Goal: Task Accomplishment & Management: Complete application form

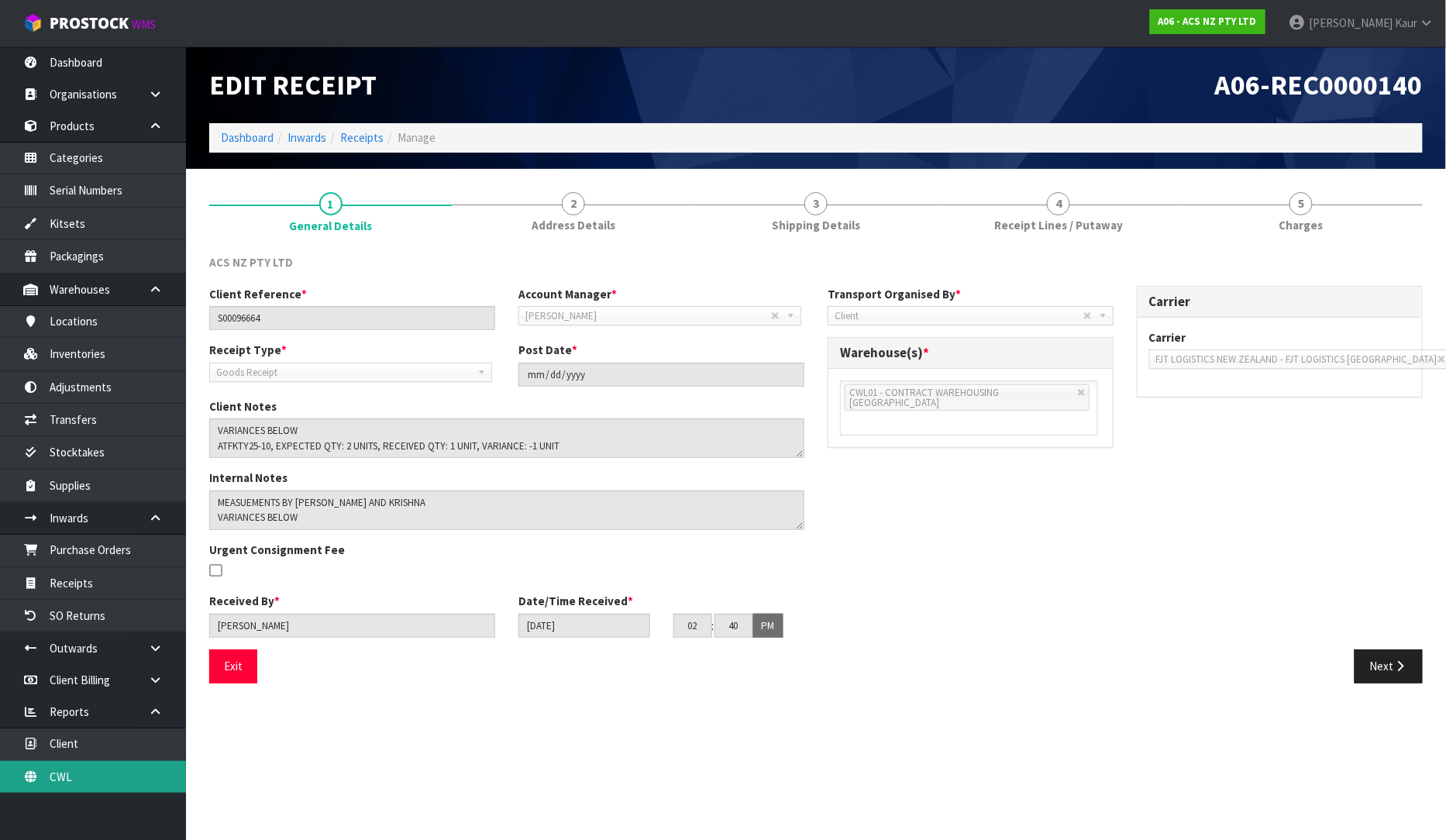
click at [86, 788] on link "CWL" at bounding box center [93, 776] width 186 height 32
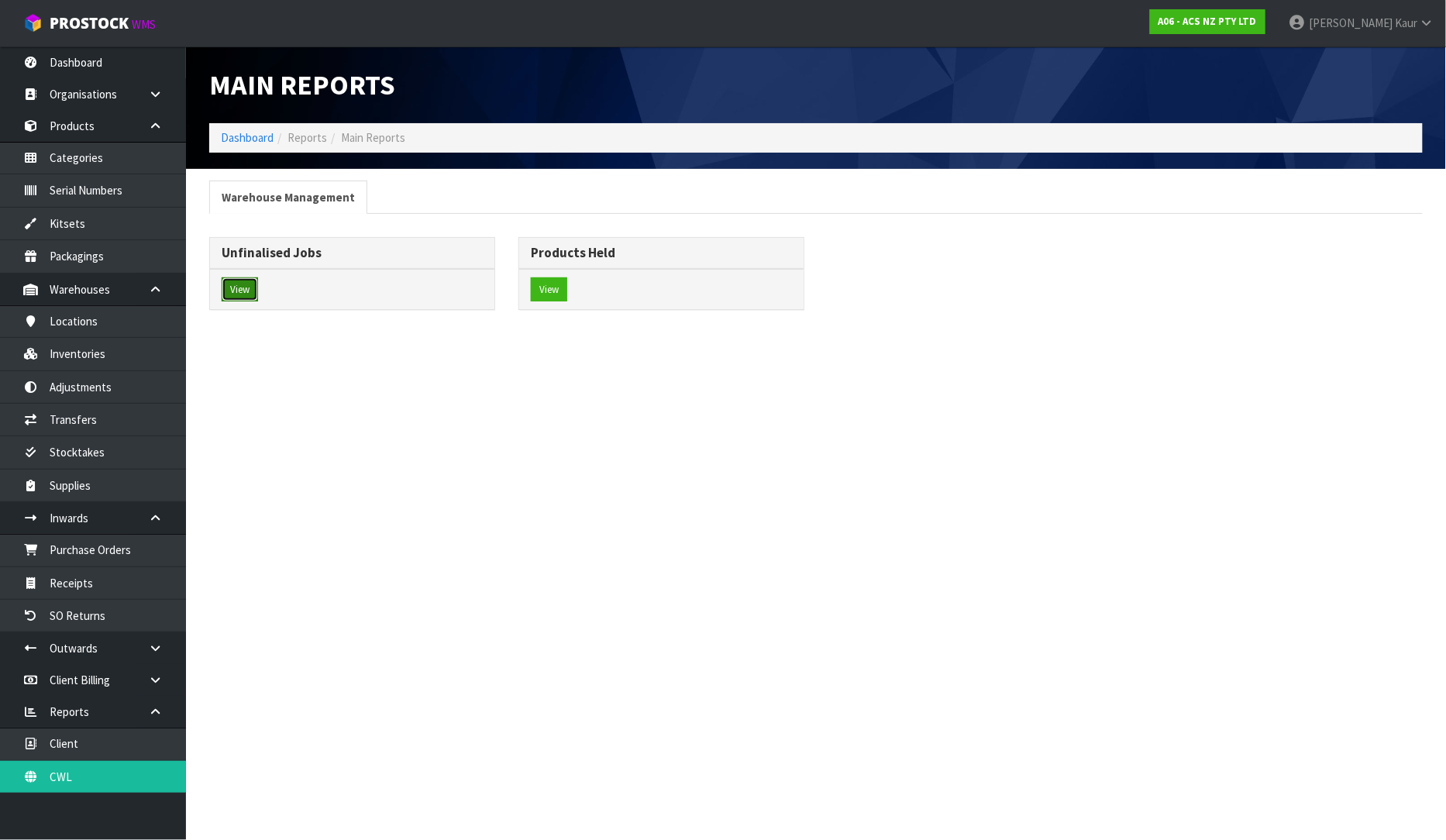
click at [249, 289] on button "View" at bounding box center [240, 289] width 37 height 24
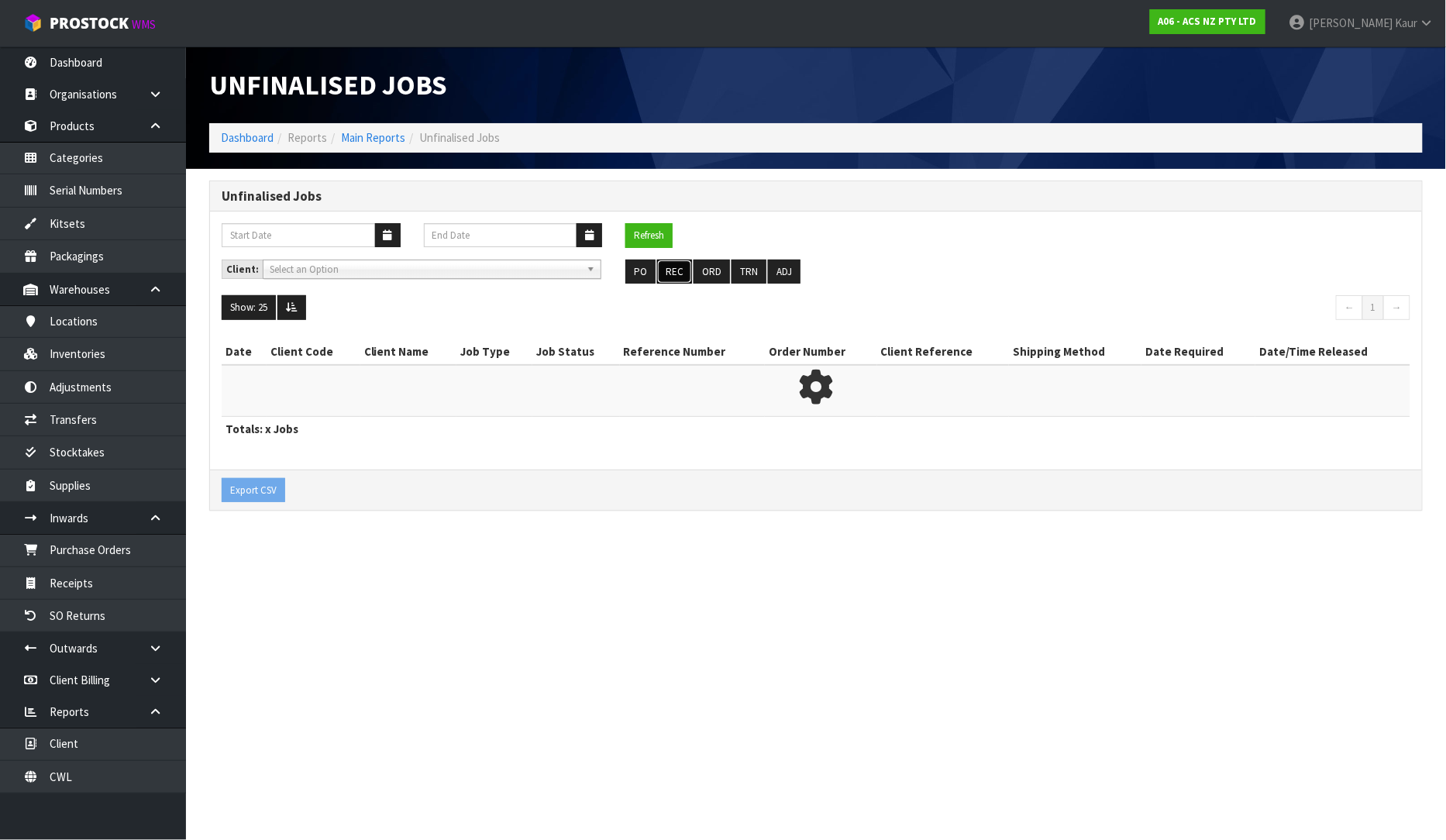
click at [668, 272] on button "REC" at bounding box center [673, 272] width 35 height 24
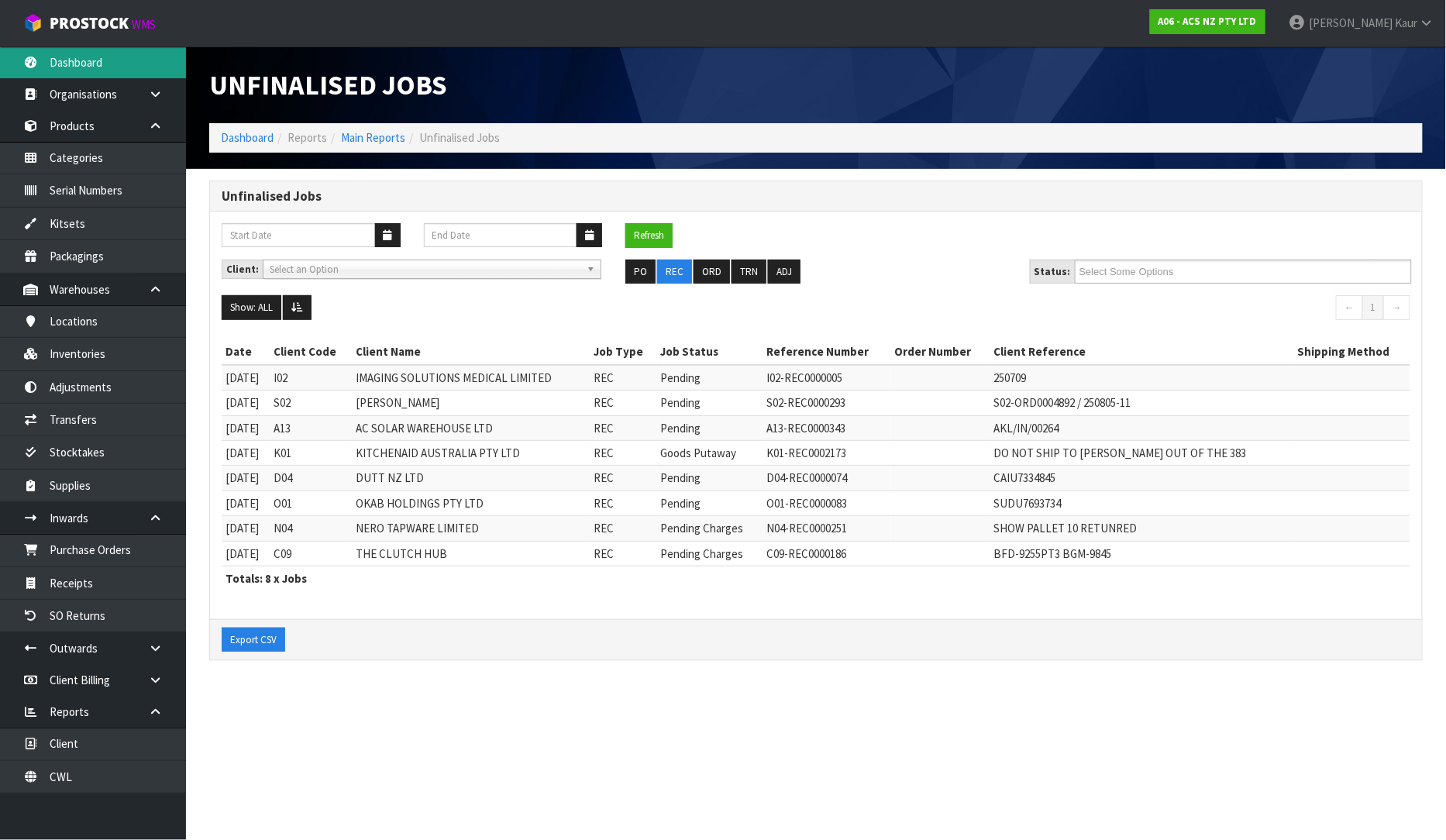
click at [88, 64] on link "Dashboard" at bounding box center [93, 63] width 186 height 32
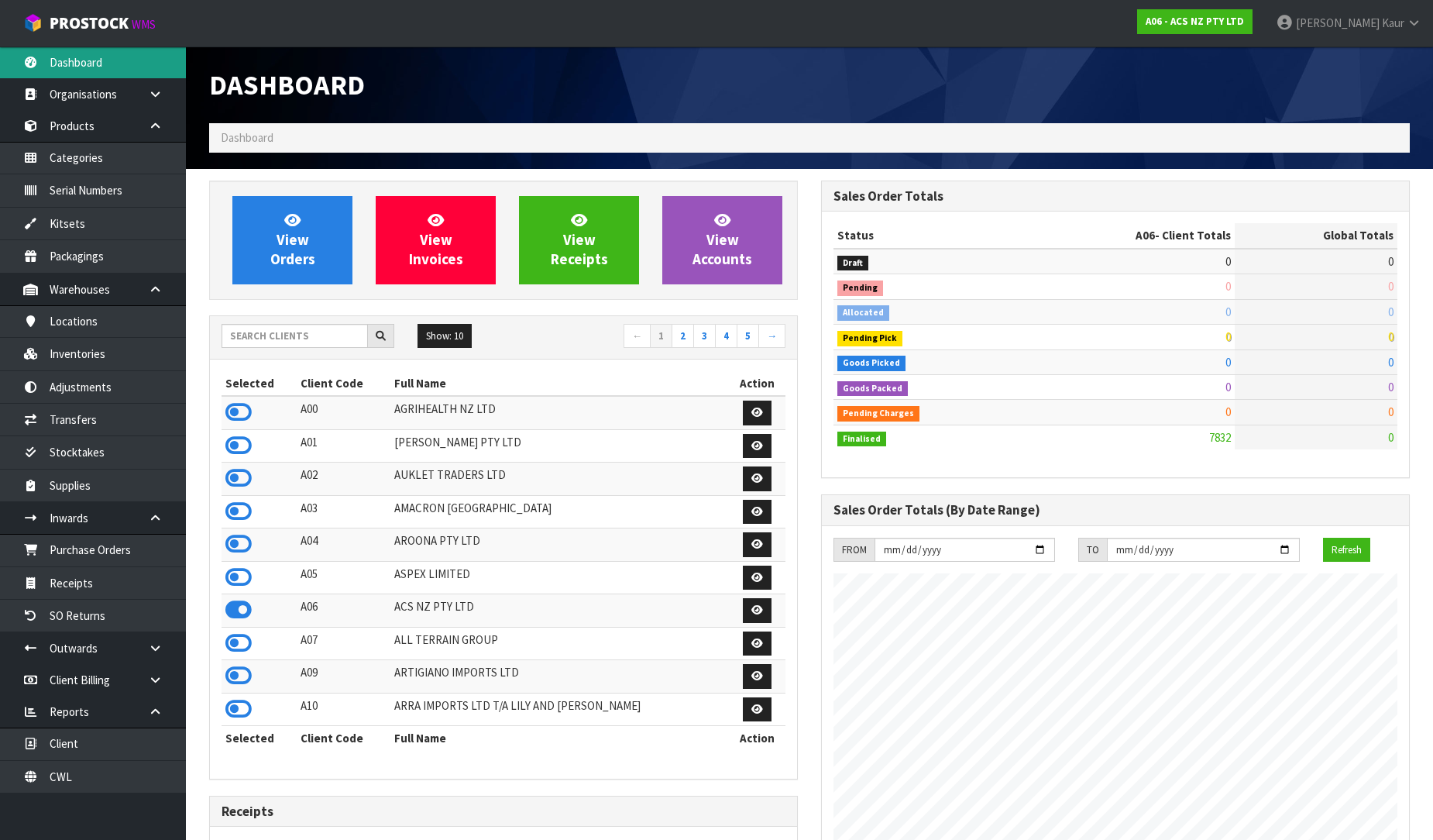
scroll to position [1173, 612]
click at [285, 331] on input "text" at bounding box center [295, 336] width 146 height 24
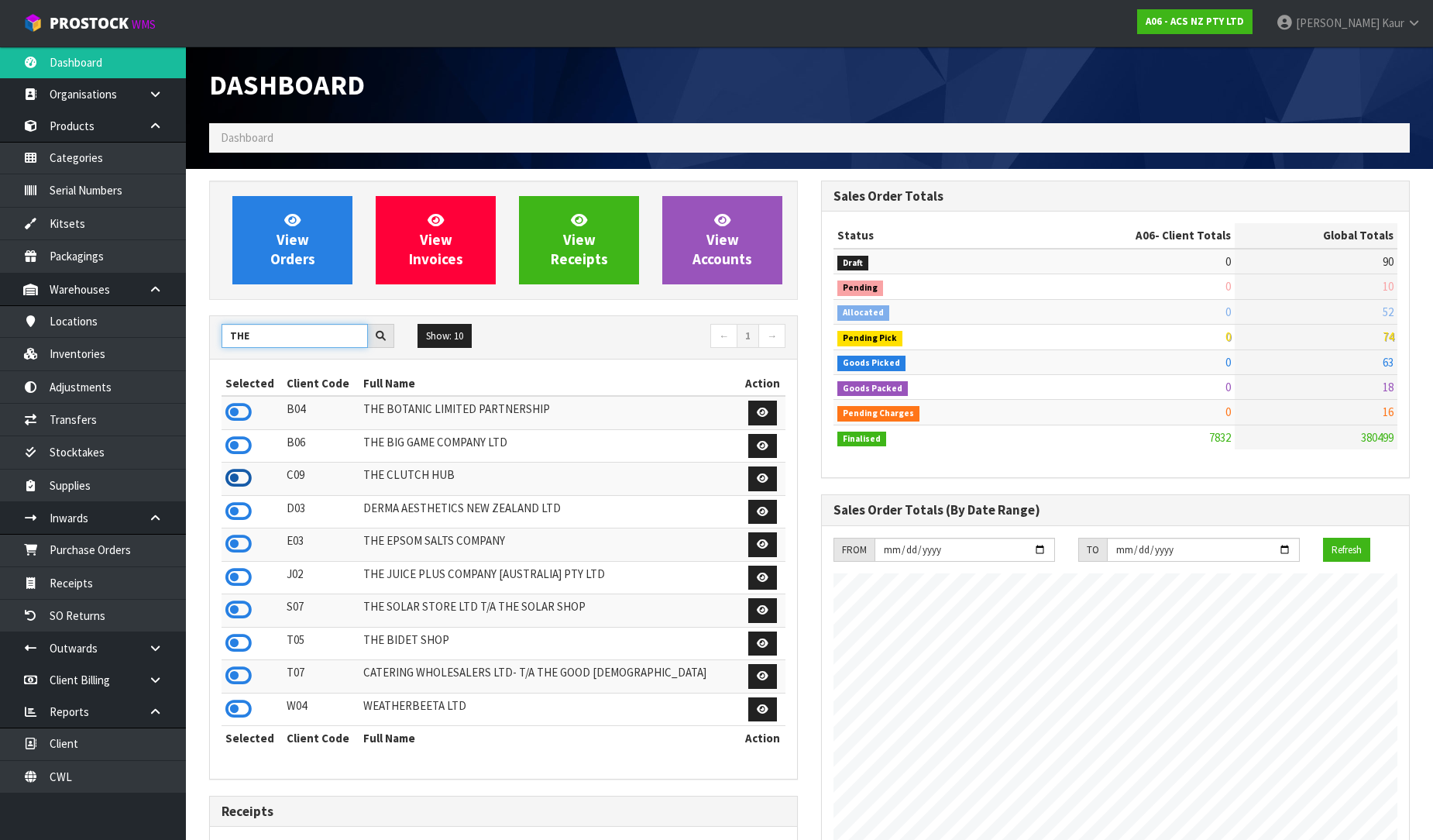
type input "THE"
click at [248, 479] on icon at bounding box center [239, 478] width 26 height 23
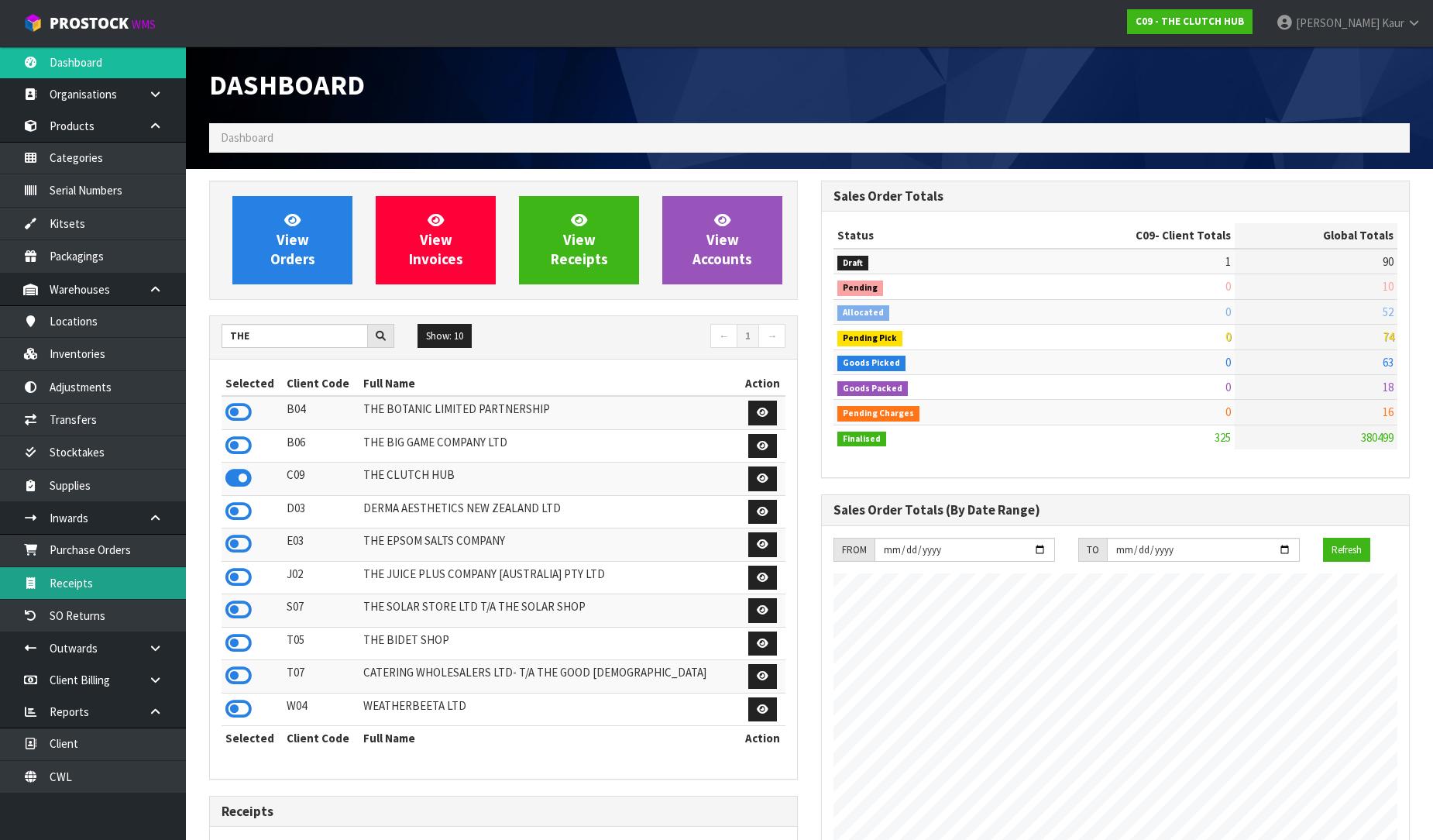
click at [85, 586] on link "Receipts" at bounding box center [93, 583] width 186 height 32
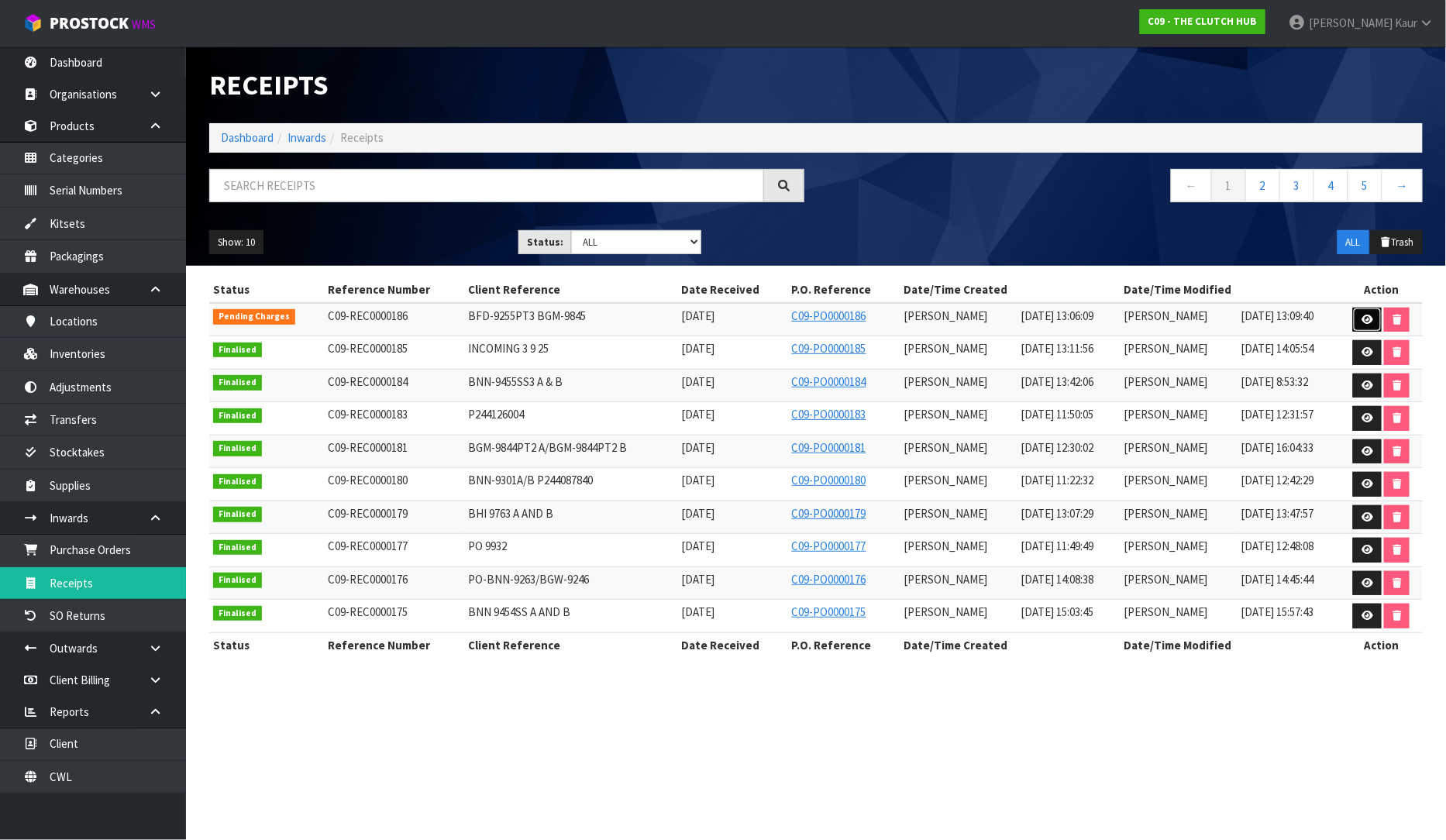
click at [1366, 320] on icon at bounding box center [1366, 319] width 11 height 10
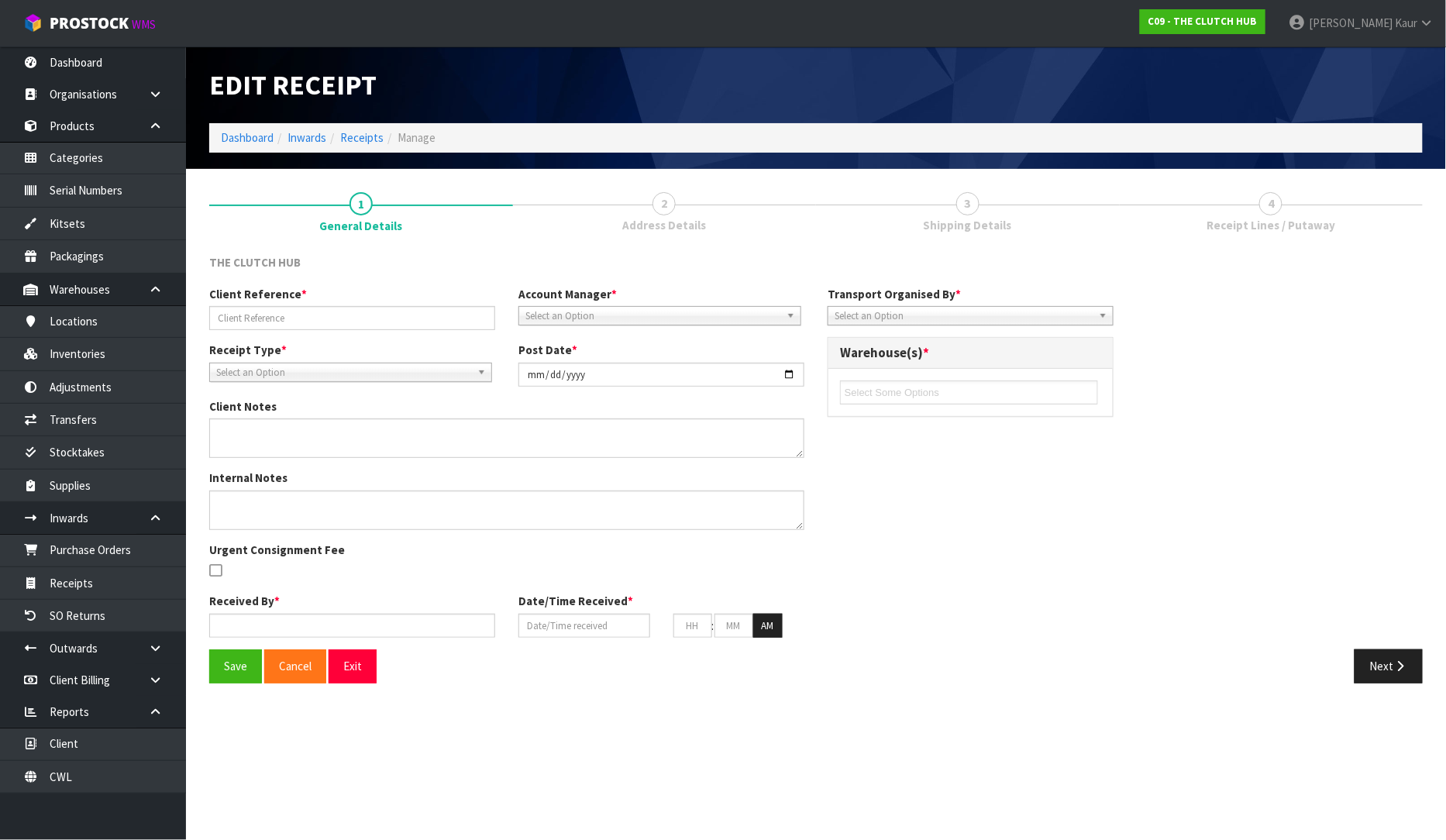
type input "BFD-9255PT3 BGM-9845"
type input "[DATE]"
type input "[PERSON_NAME]"
type input "[DATE]"
type input "01"
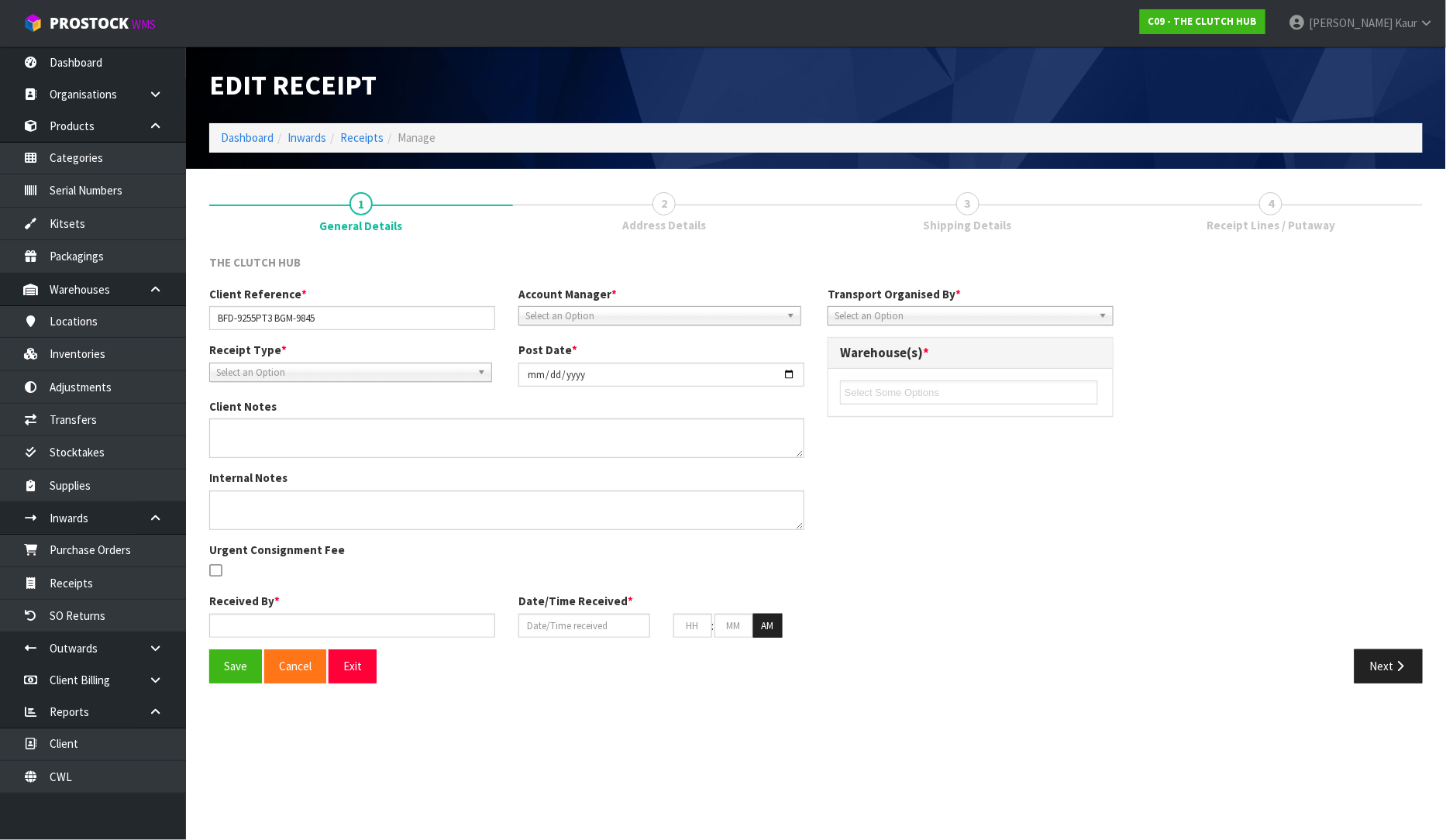
type input "06"
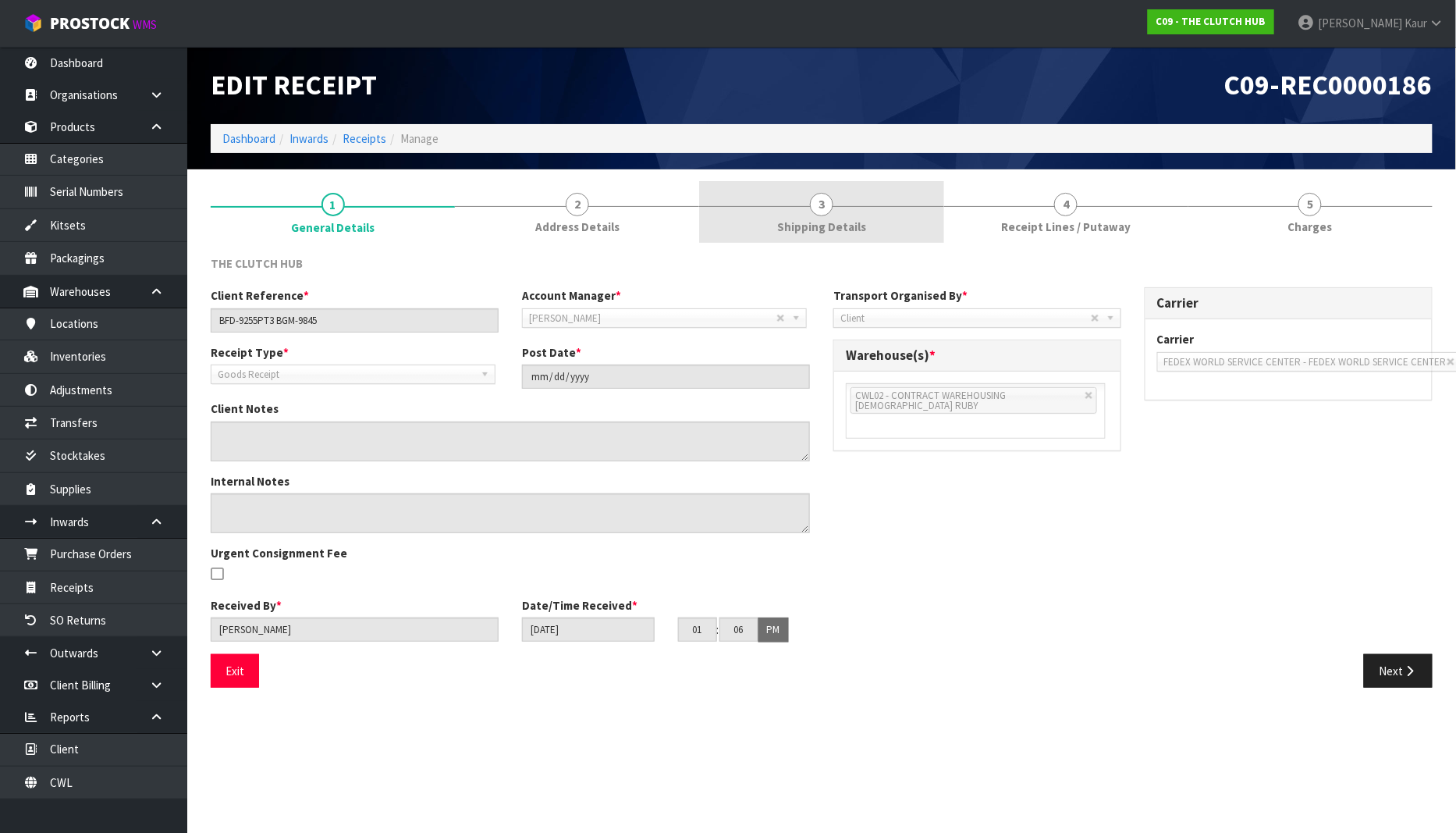
click at [858, 238] on link "3 Shipping Details" at bounding box center [820, 211] width 244 height 61
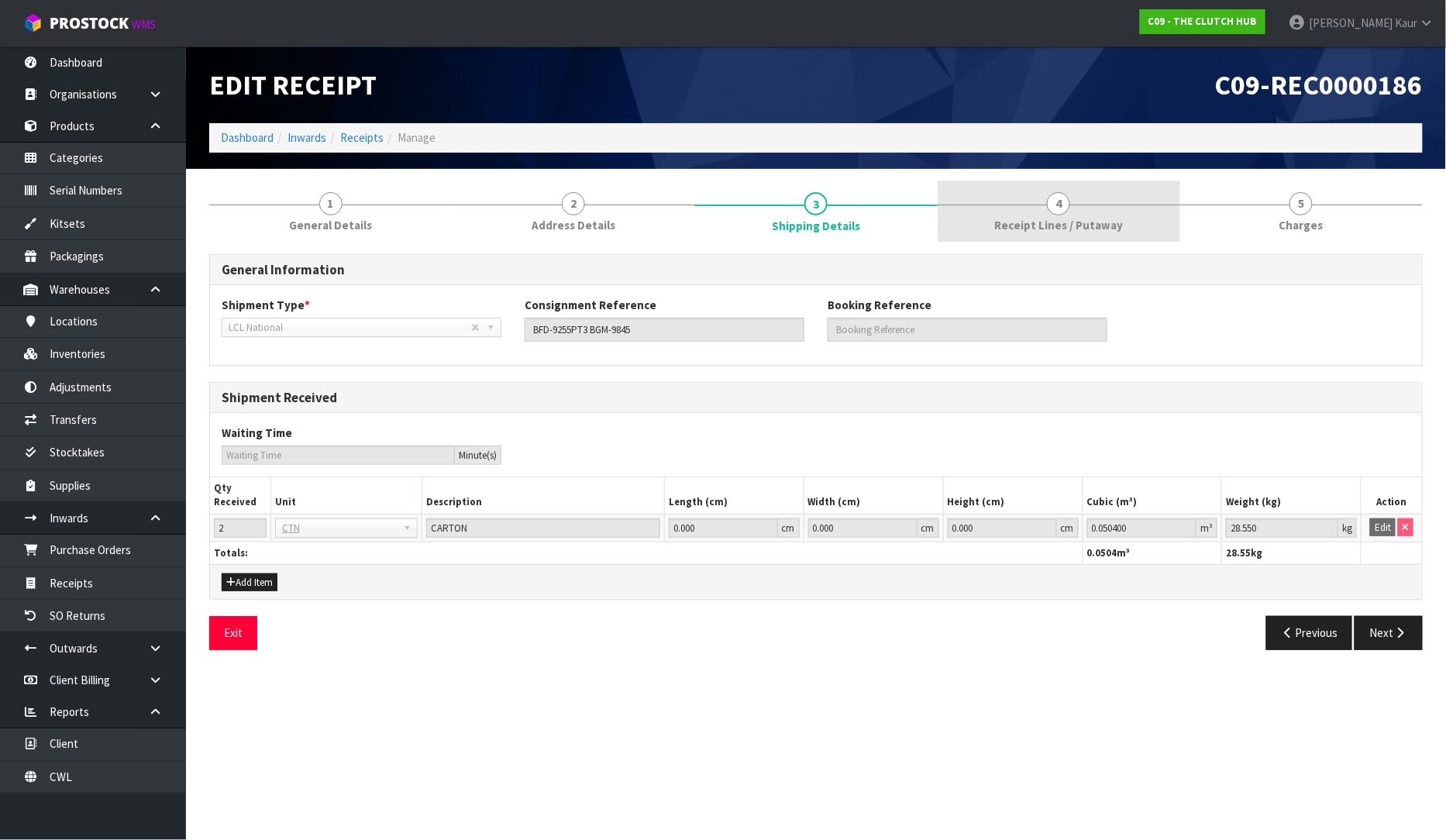
click at [978, 213] on link "4 Receipt Lines / Putaway" at bounding box center [1058, 211] width 243 height 61
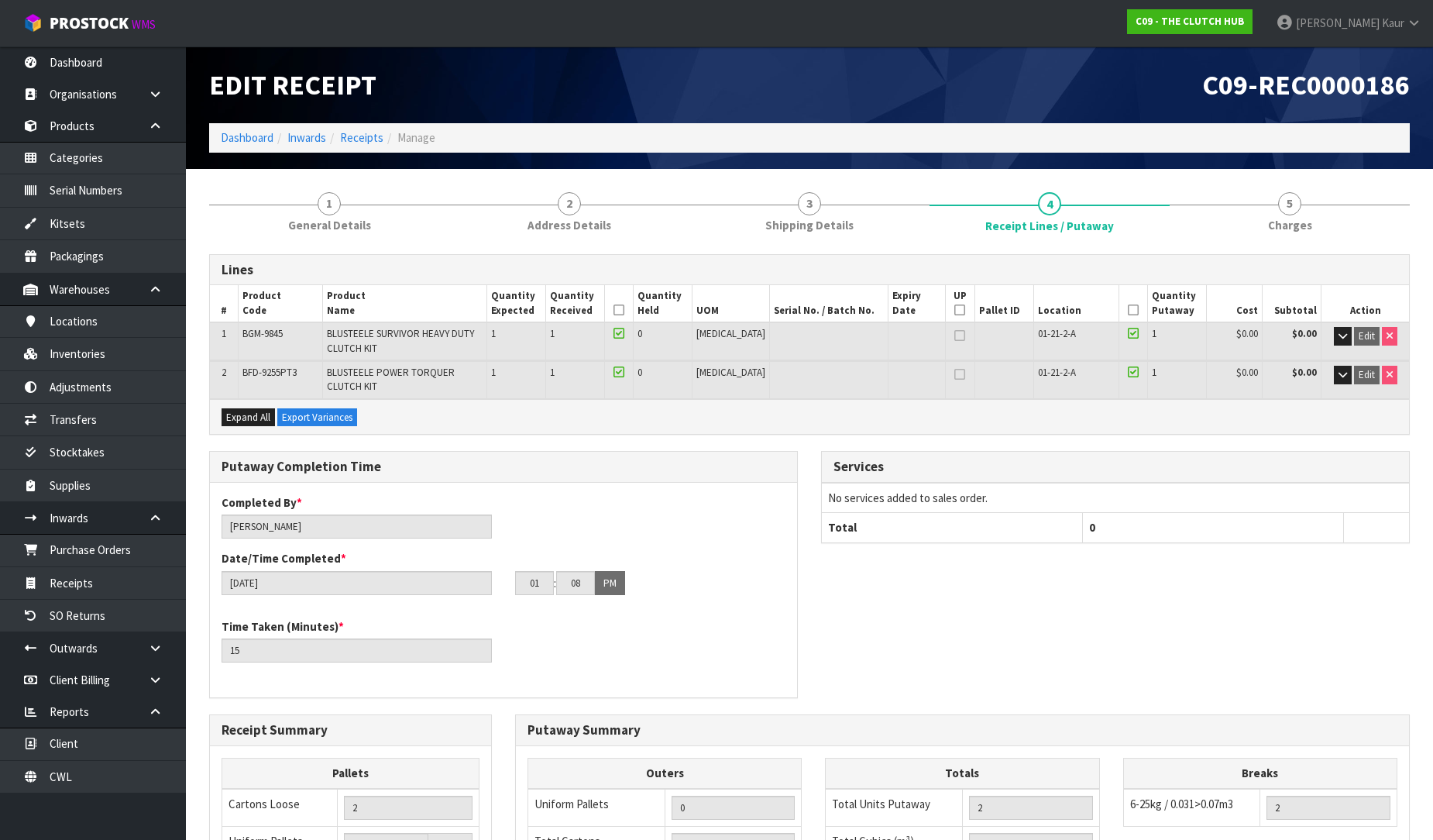
scroll to position [308, 0]
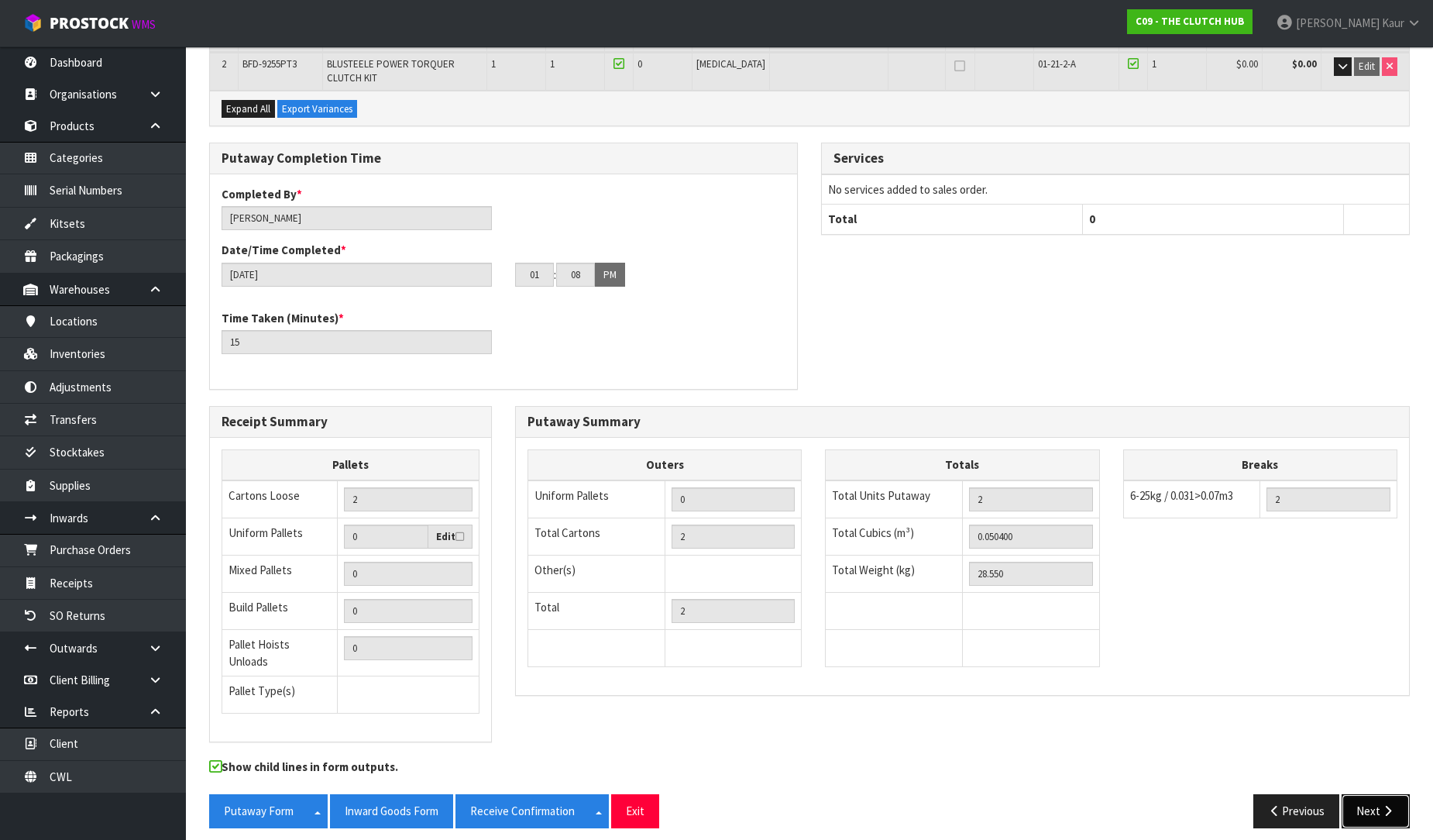
click at [1367, 809] on button "Next" at bounding box center [1376, 811] width 68 height 34
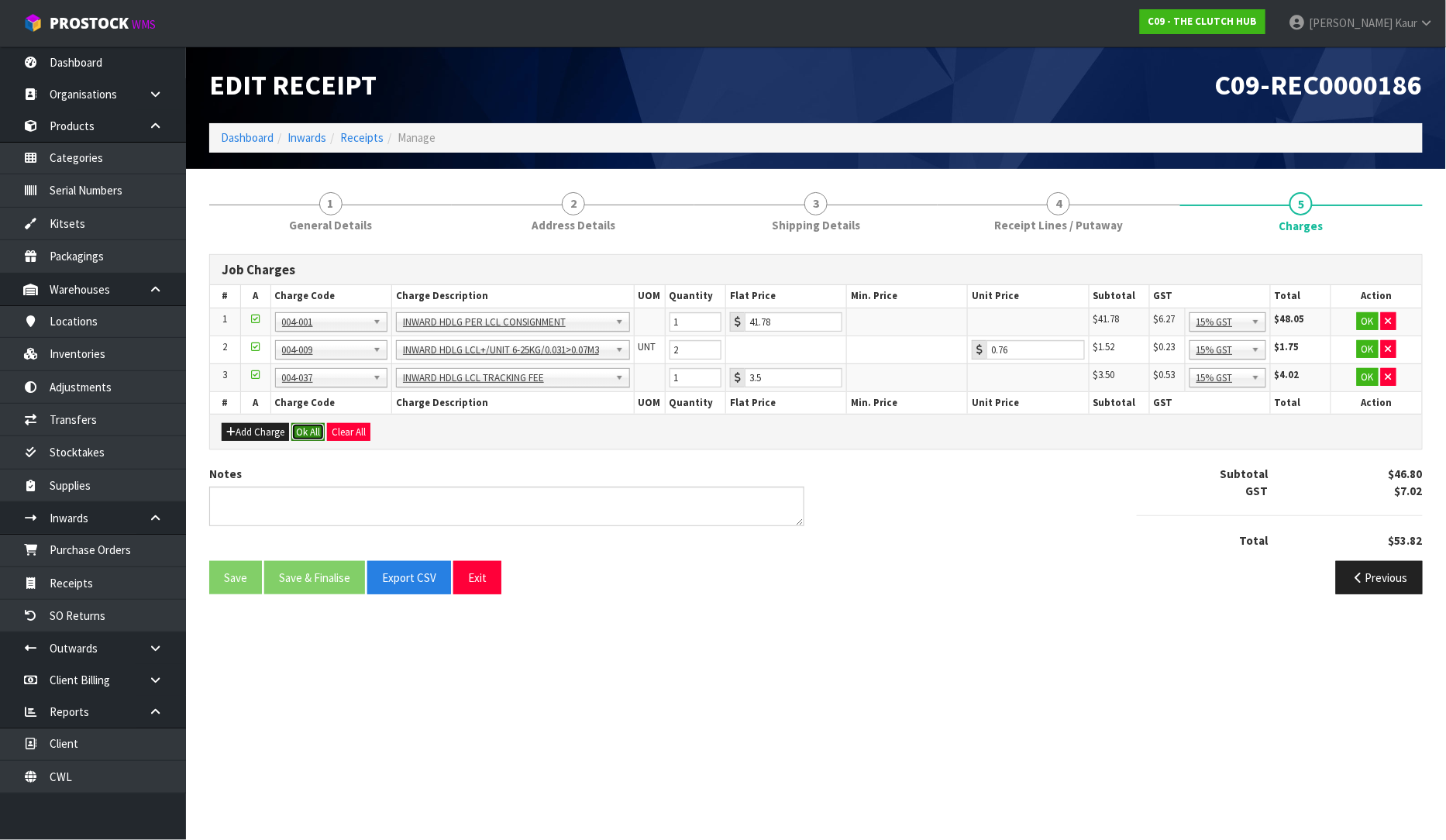
click at [296, 429] on button "Ok All" at bounding box center [308, 433] width 34 height 19
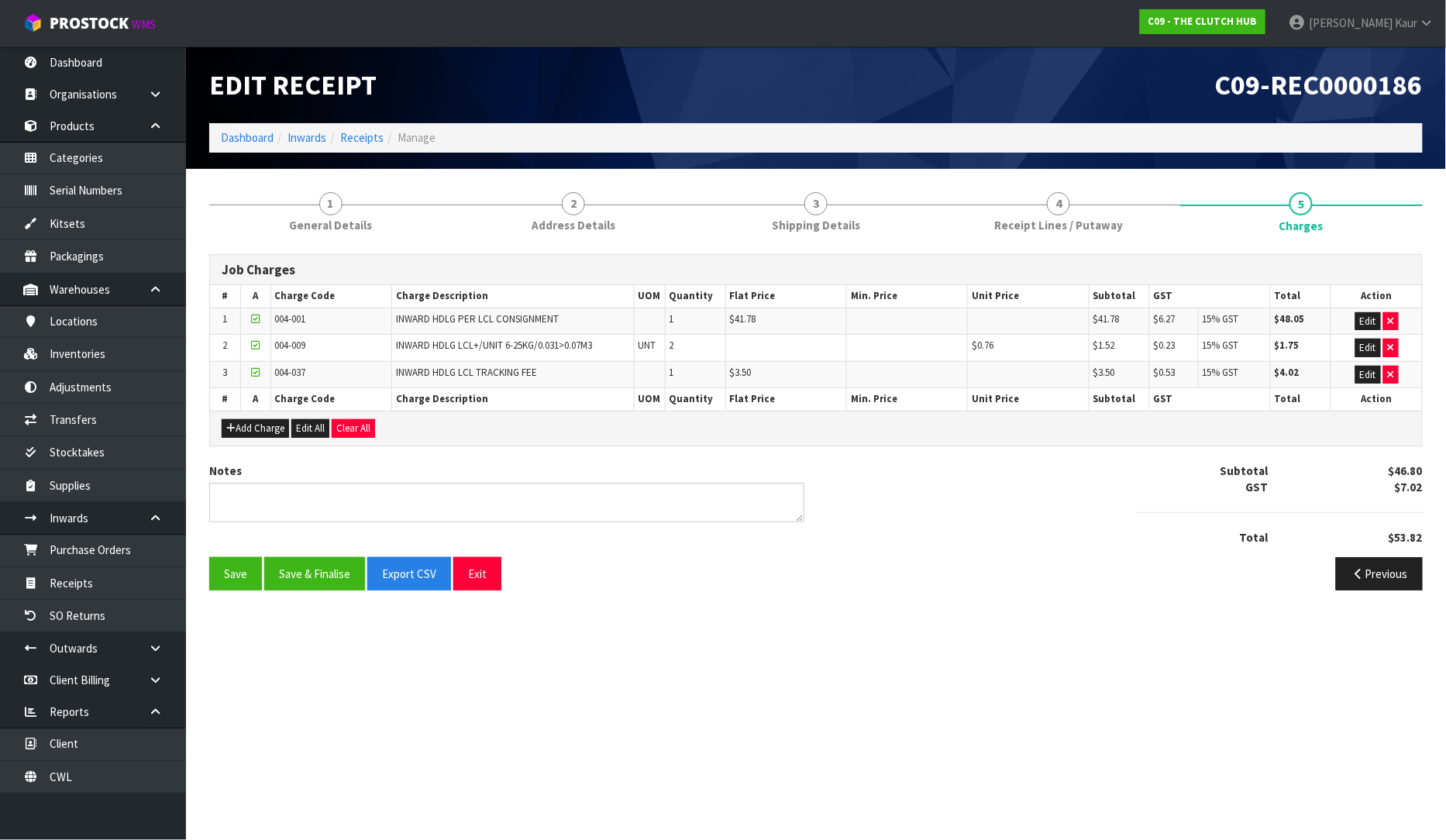
click at [322, 553] on div "Notes Subtotal $46.80 GST $7.02 Total $53.82" at bounding box center [816, 509] width 1236 height 95
click at [312, 581] on button "Save & Finalise" at bounding box center [315, 574] width 101 height 34
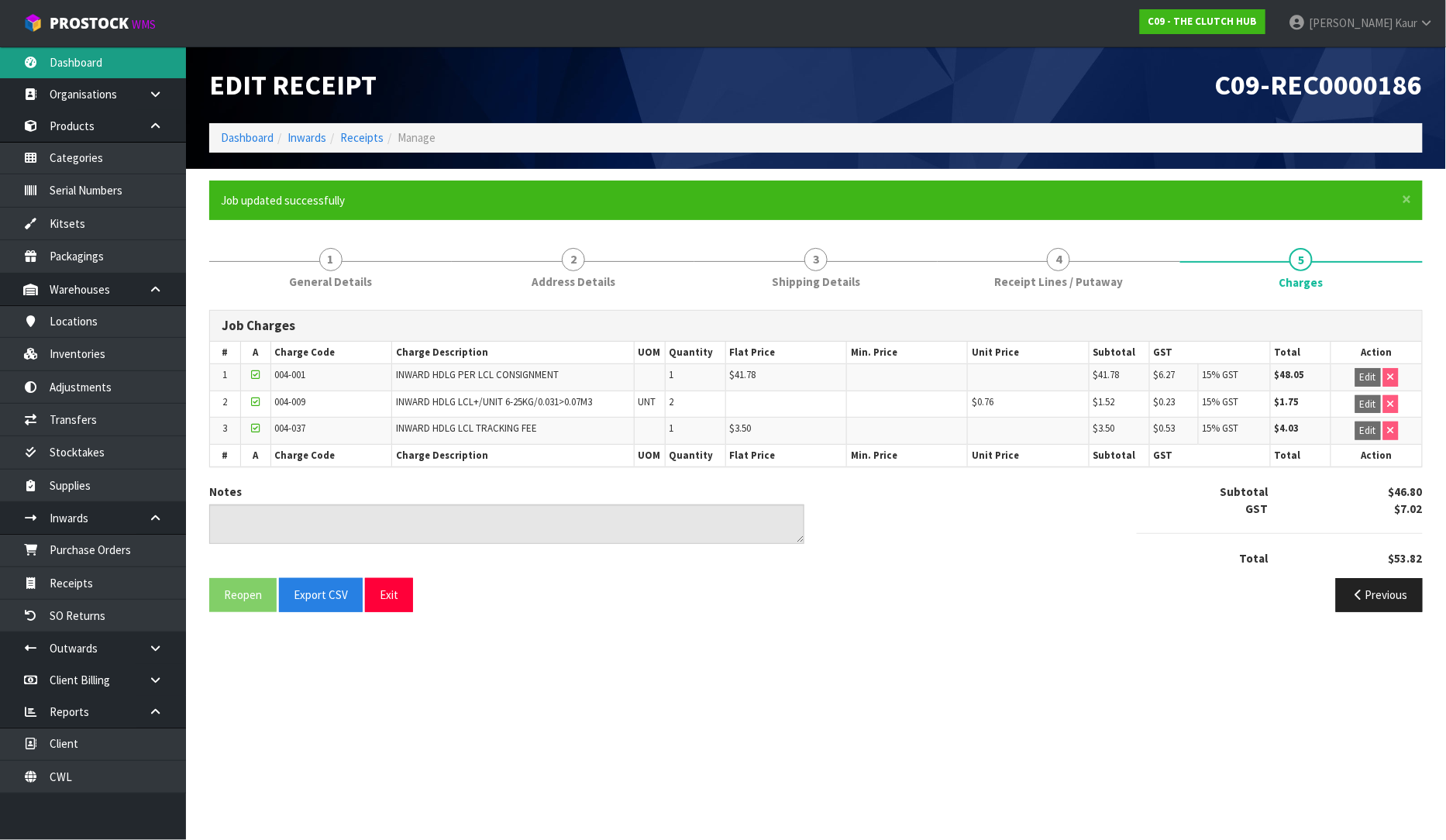
click at [87, 62] on link "Dashboard" at bounding box center [93, 63] width 186 height 32
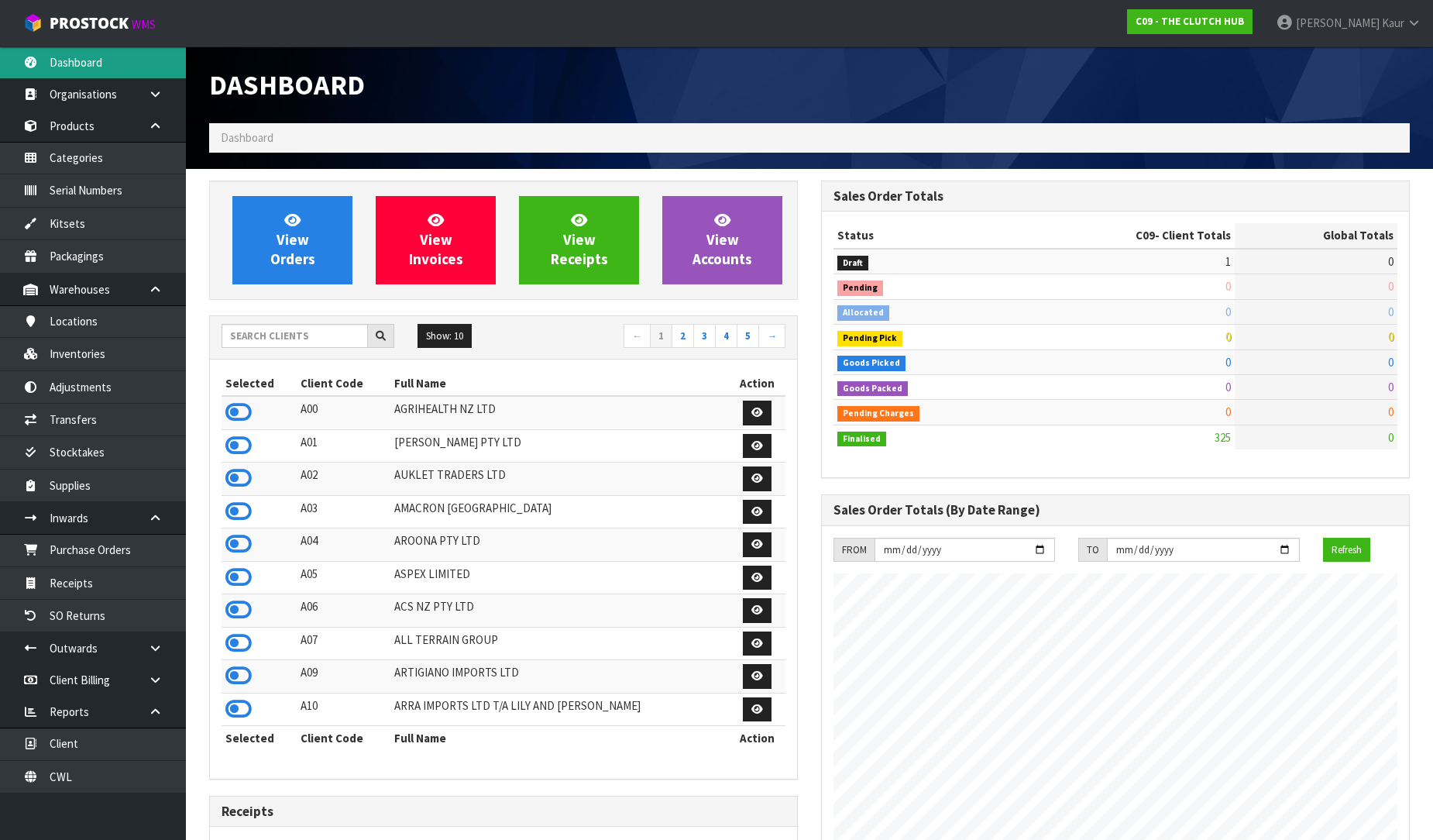
scroll to position [1173, 612]
click at [310, 333] on input "text" at bounding box center [295, 336] width 146 height 24
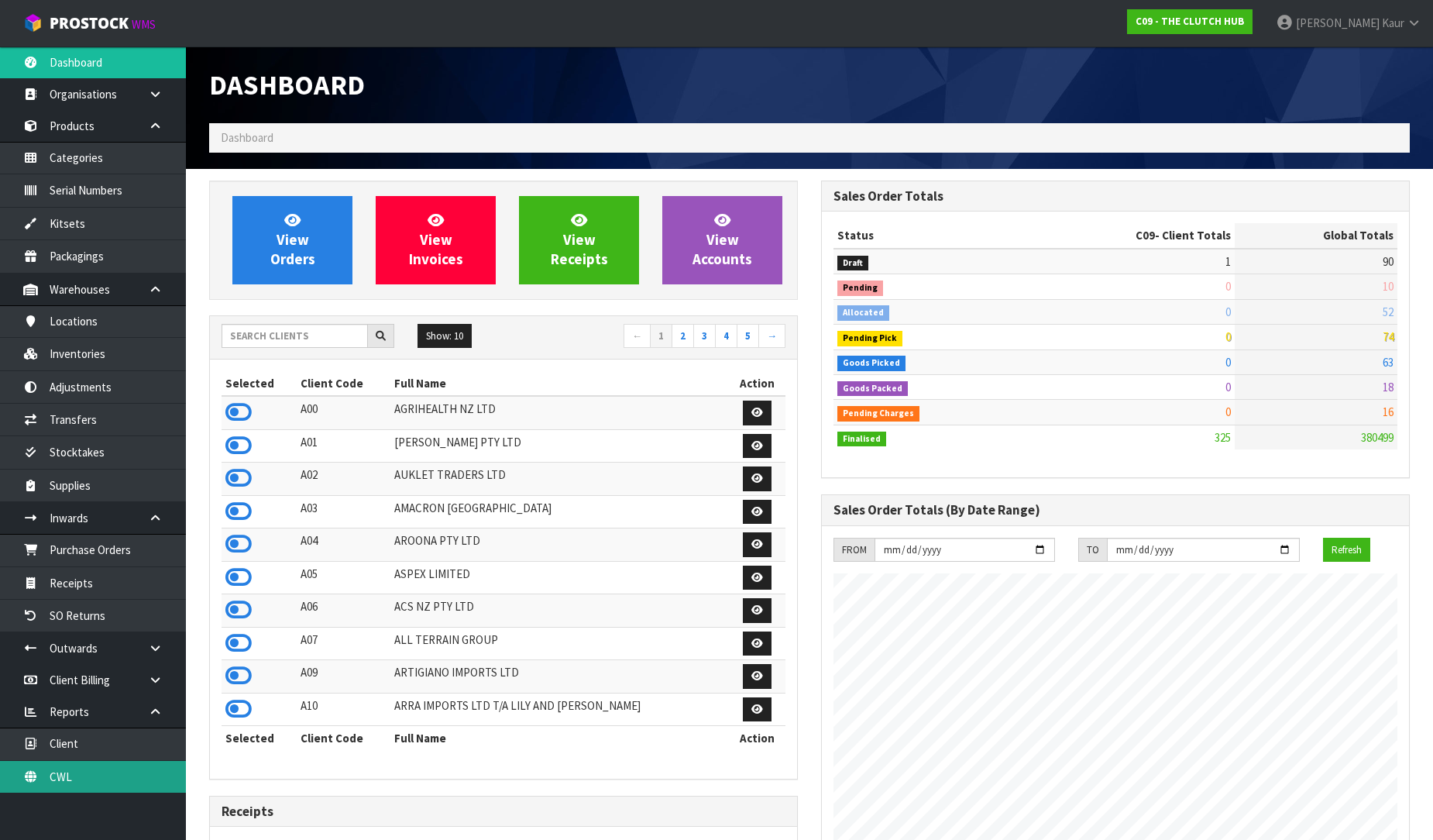
click at [119, 764] on link "CWL" at bounding box center [93, 776] width 186 height 32
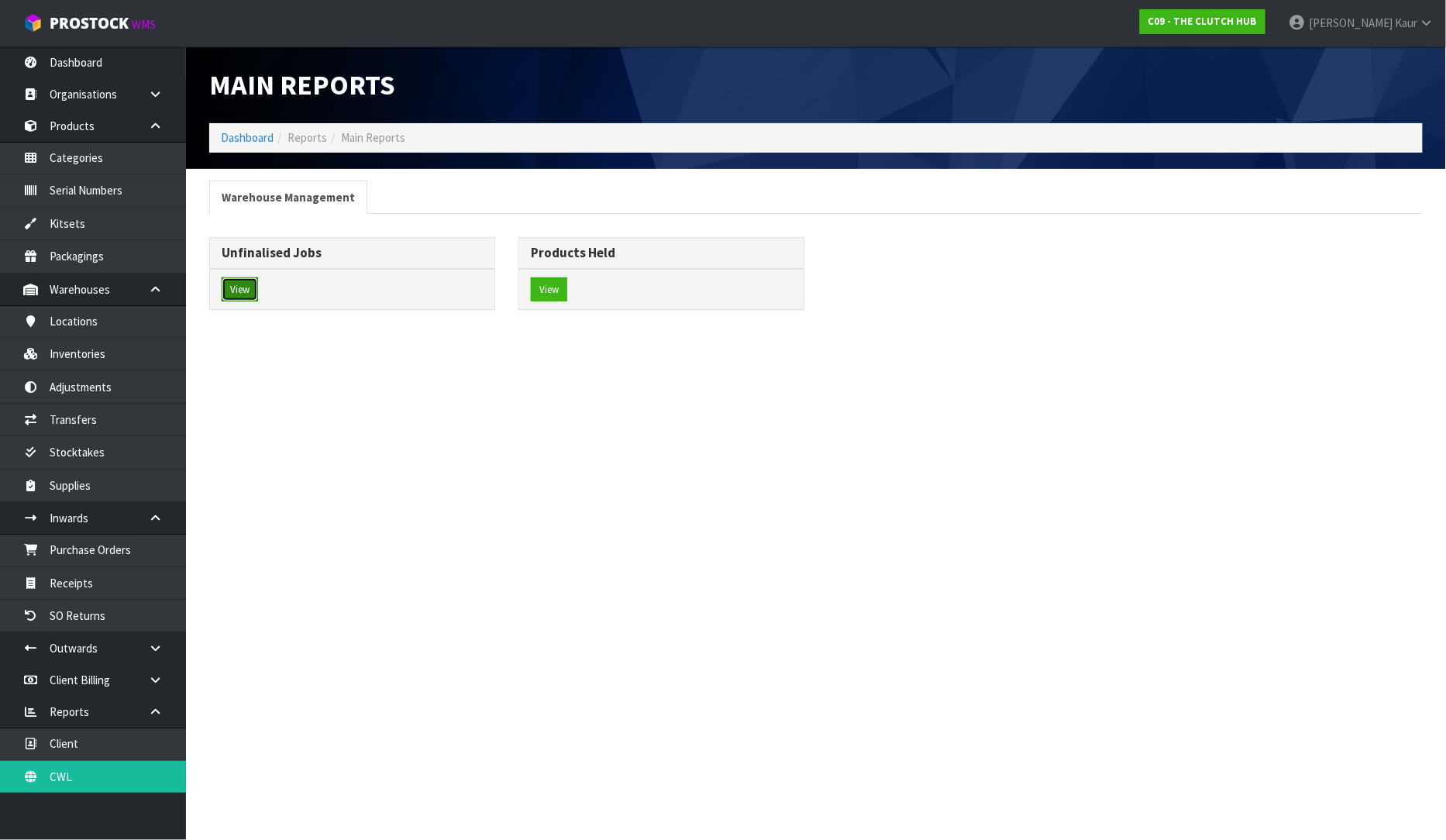
click at [257, 289] on button "View" at bounding box center [240, 289] width 37 height 24
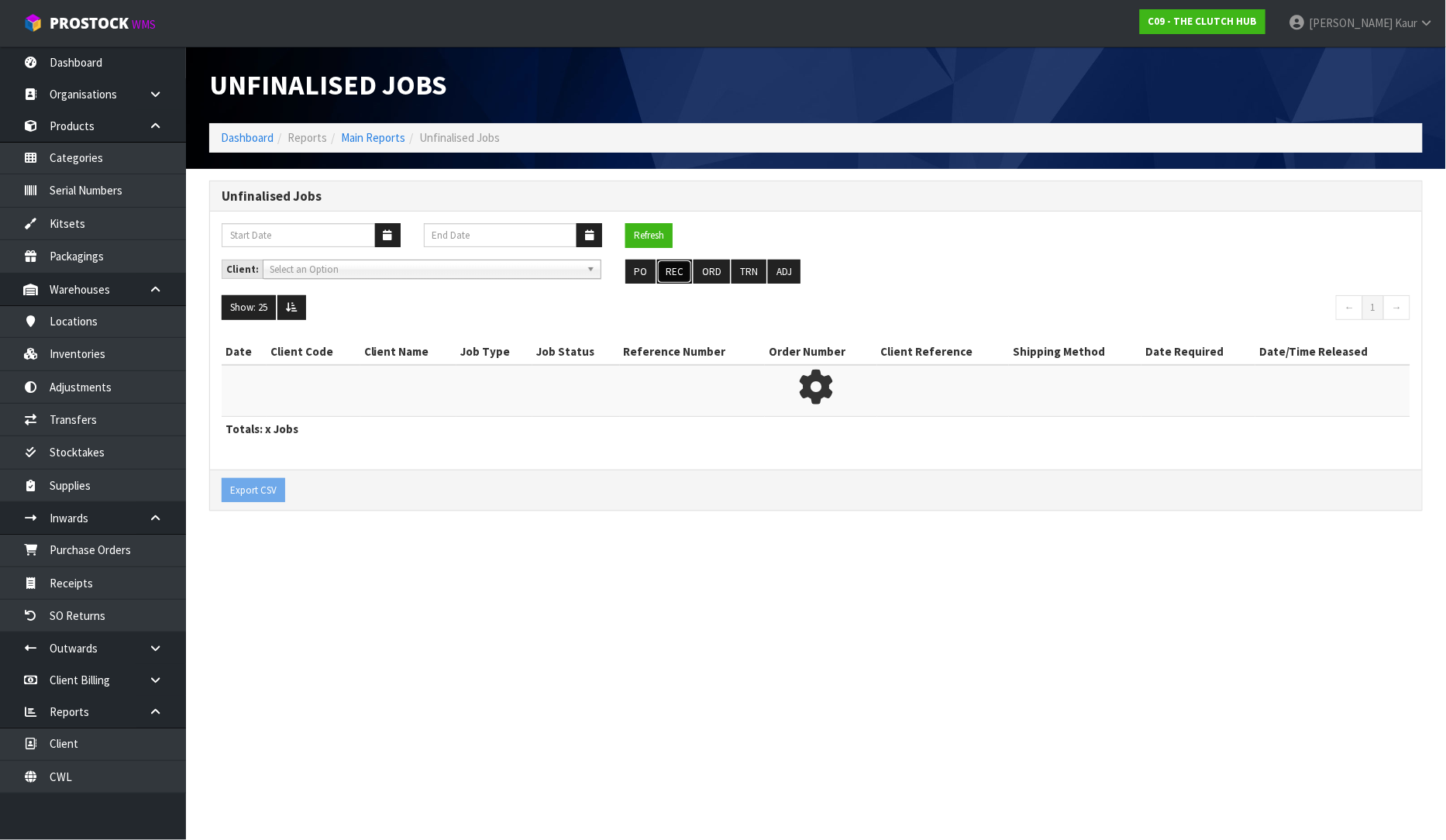
click at [660, 272] on button "REC" at bounding box center [673, 272] width 35 height 24
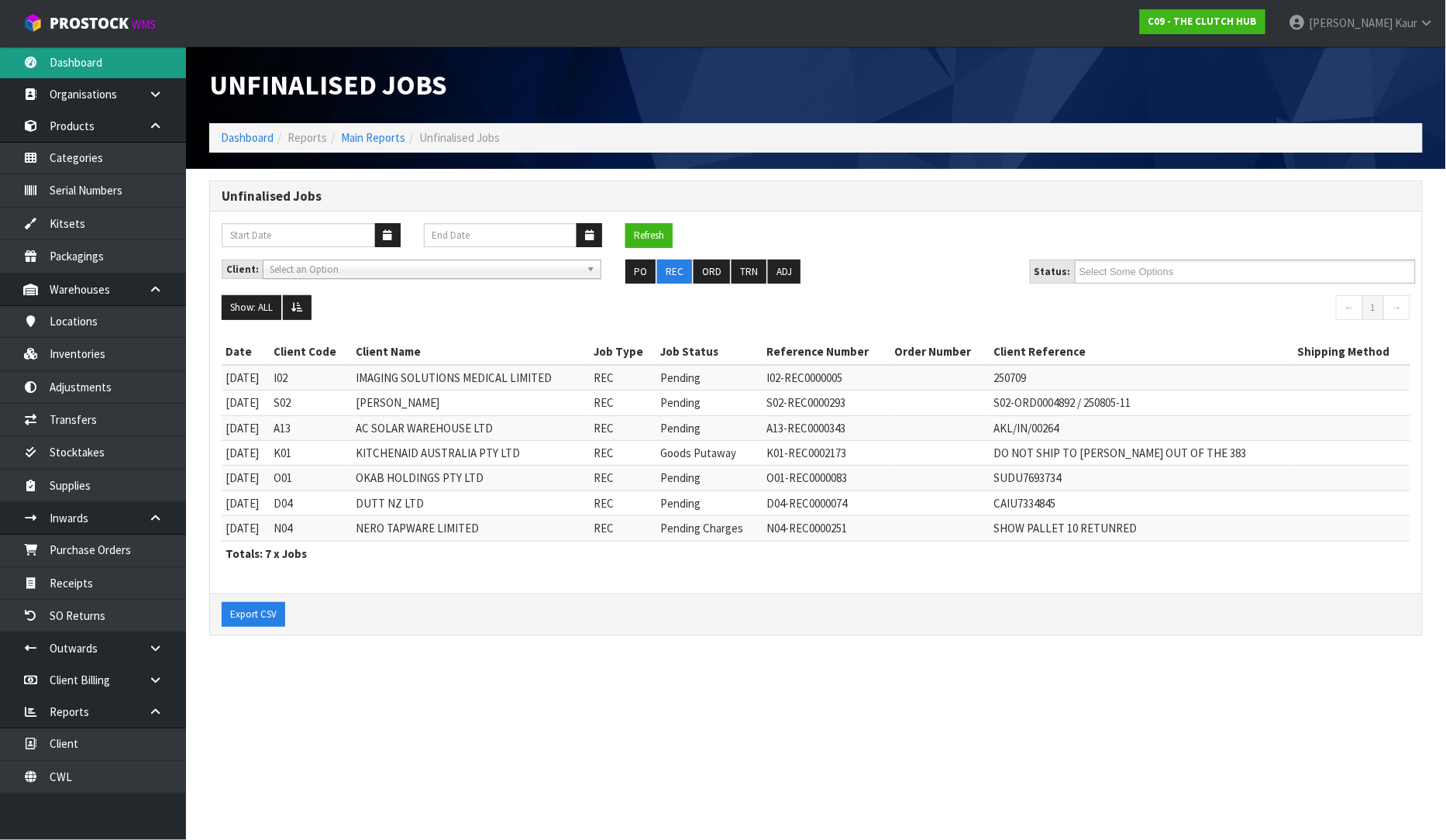
click at [81, 64] on link "Dashboard" at bounding box center [93, 63] width 186 height 32
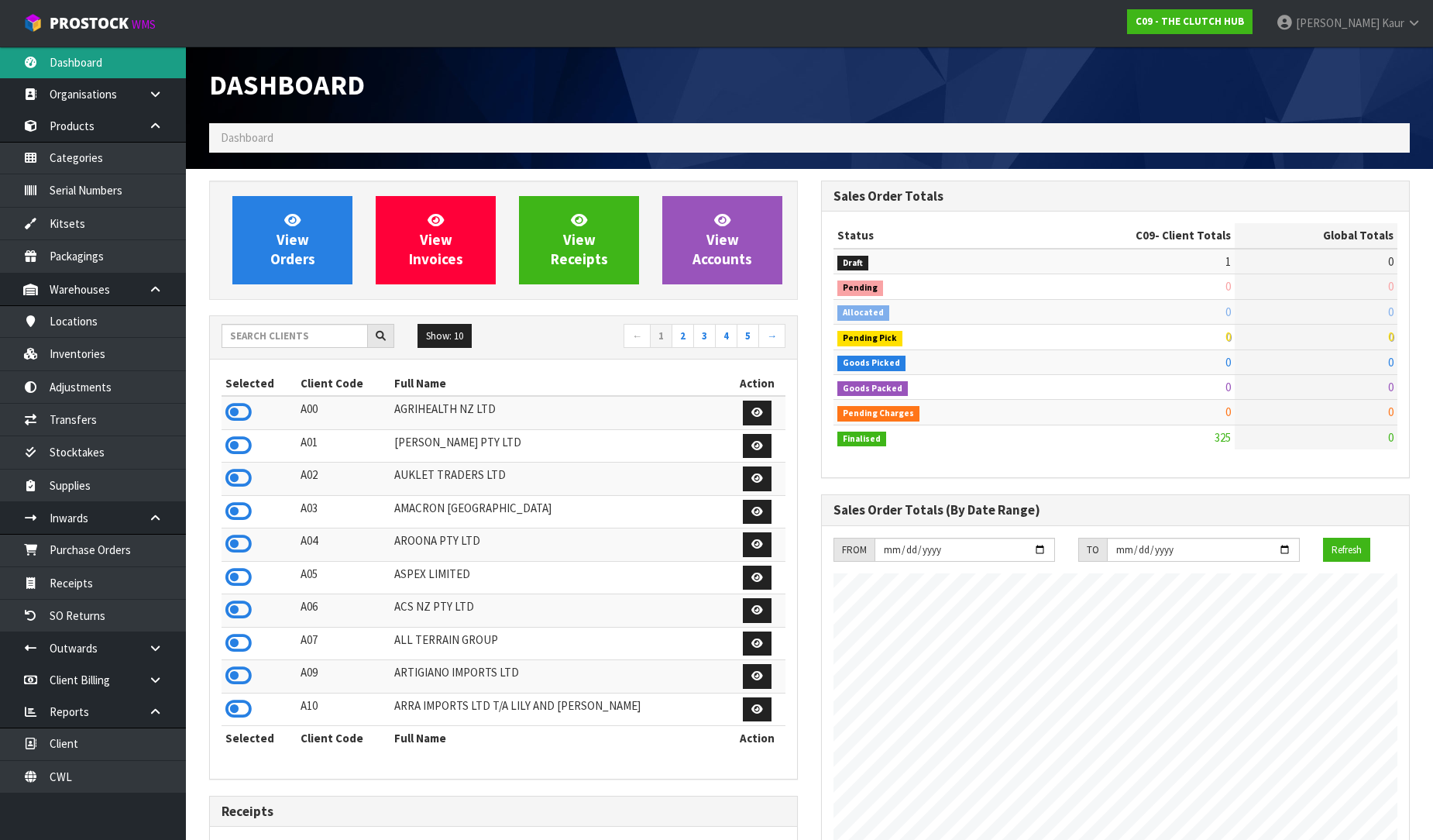
scroll to position [1173, 612]
click at [254, 337] on input "text" at bounding box center [295, 336] width 146 height 24
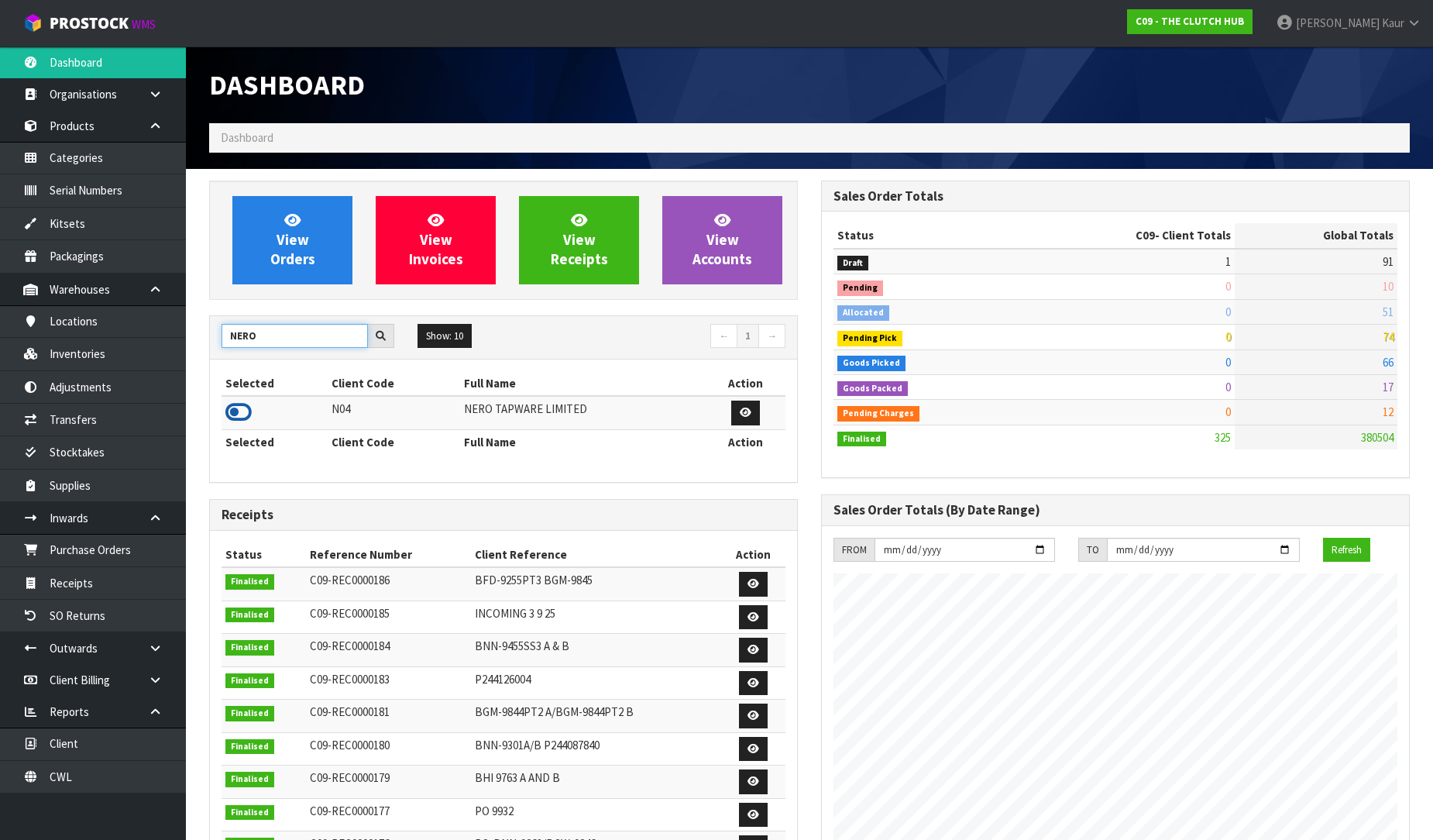
type input "NERO"
click at [243, 419] on icon at bounding box center [239, 412] width 26 height 23
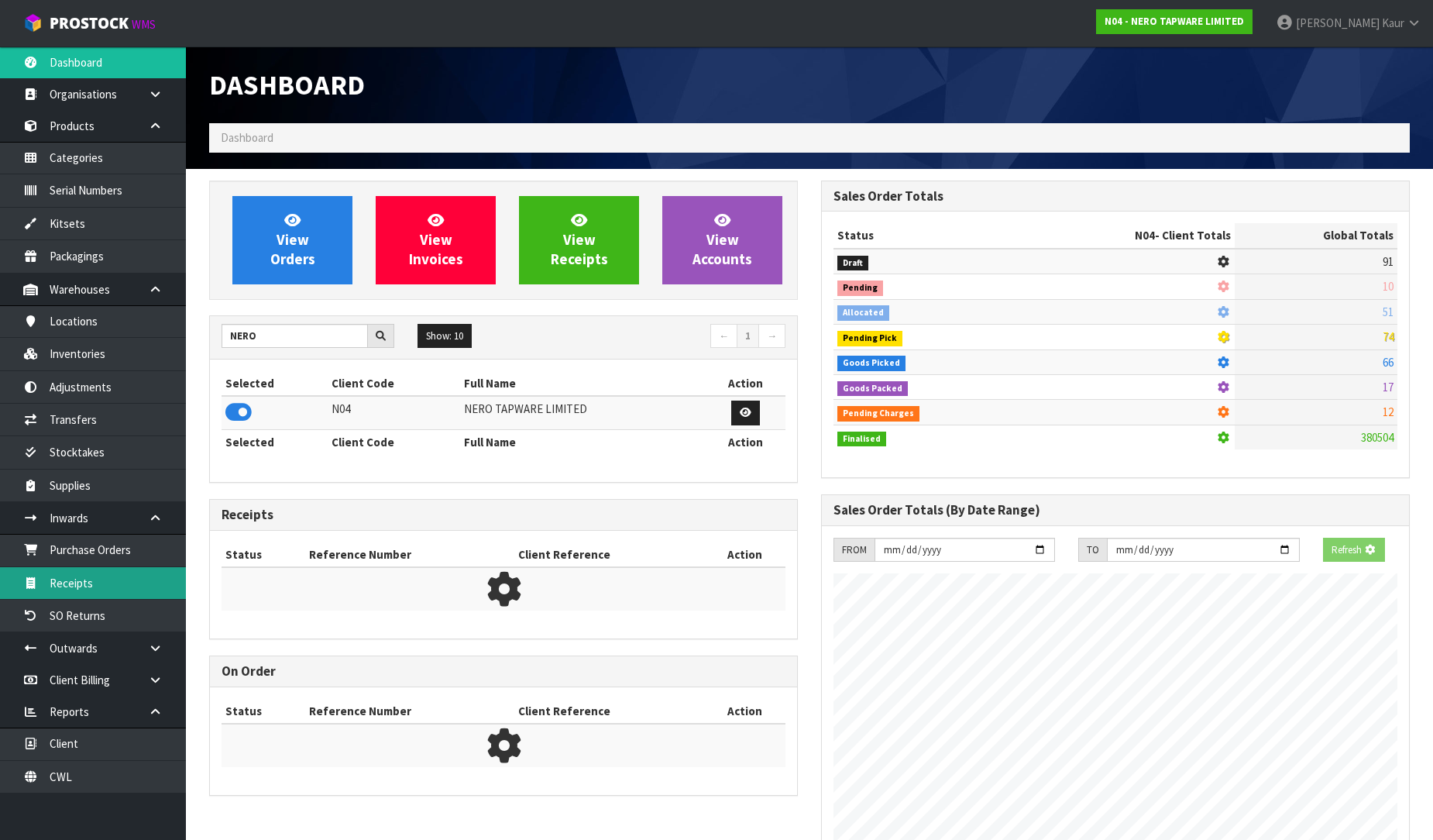
scroll to position [1207, 612]
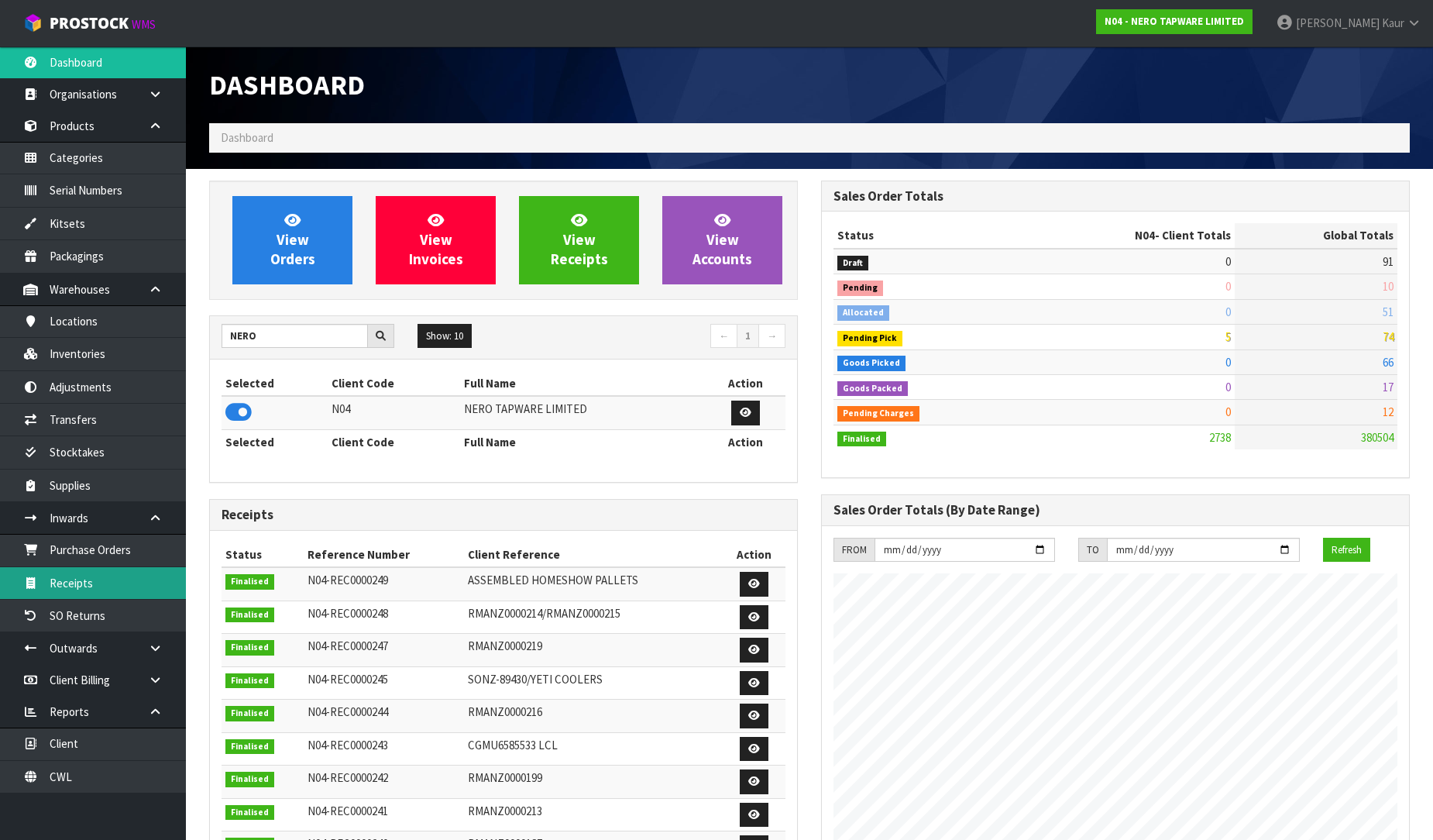
click at [103, 579] on link "Receipts" at bounding box center [93, 583] width 186 height 32
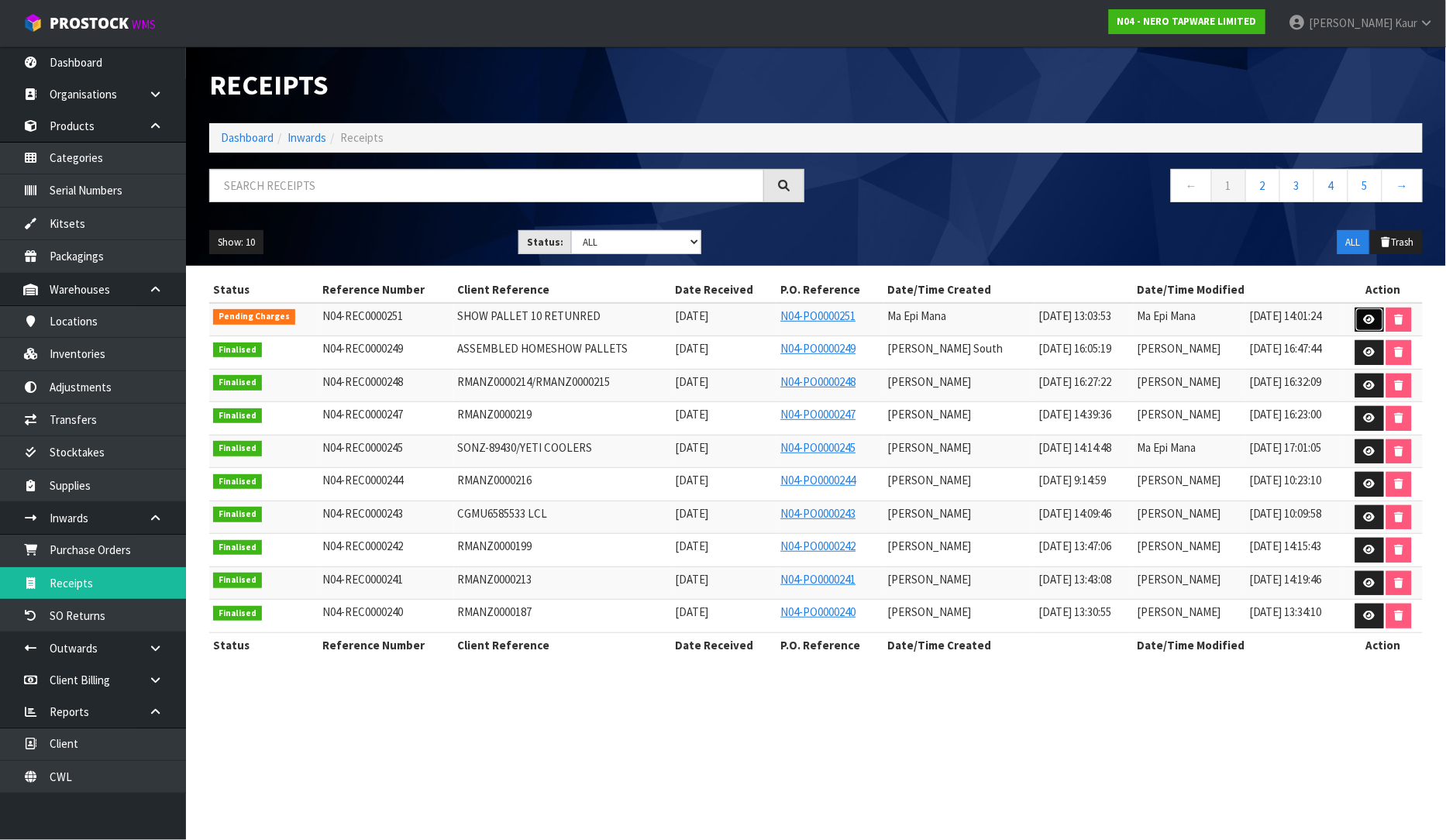
click at [1366, 316] on icon at bounding box center [1369, 319] width 11 height 10
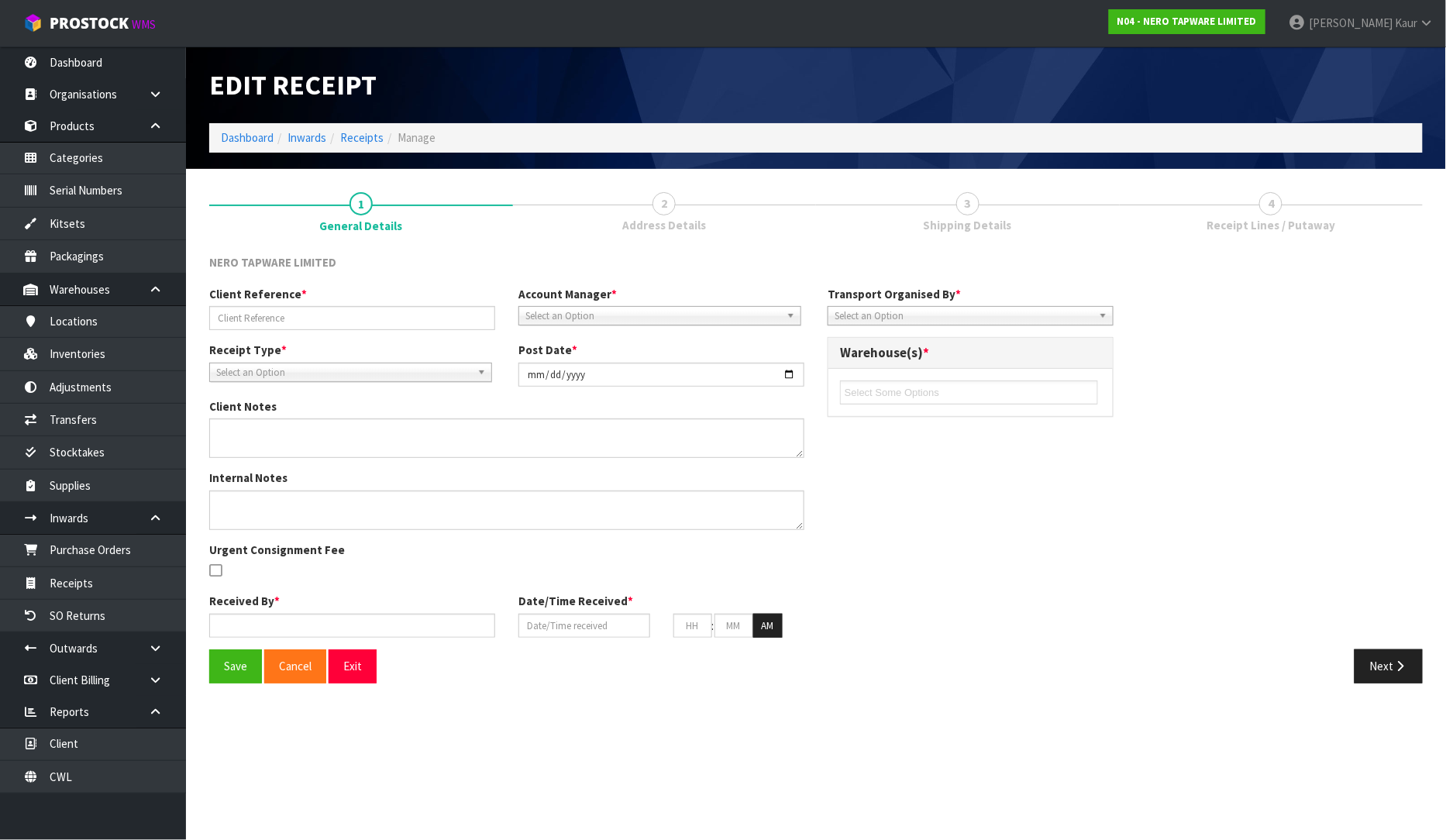
type input "SHOW PALLET 10 RETUNRED"
type input "[DATE]"
type input "Ma Epi Mana"
type input "[DATE]"
type input "03"
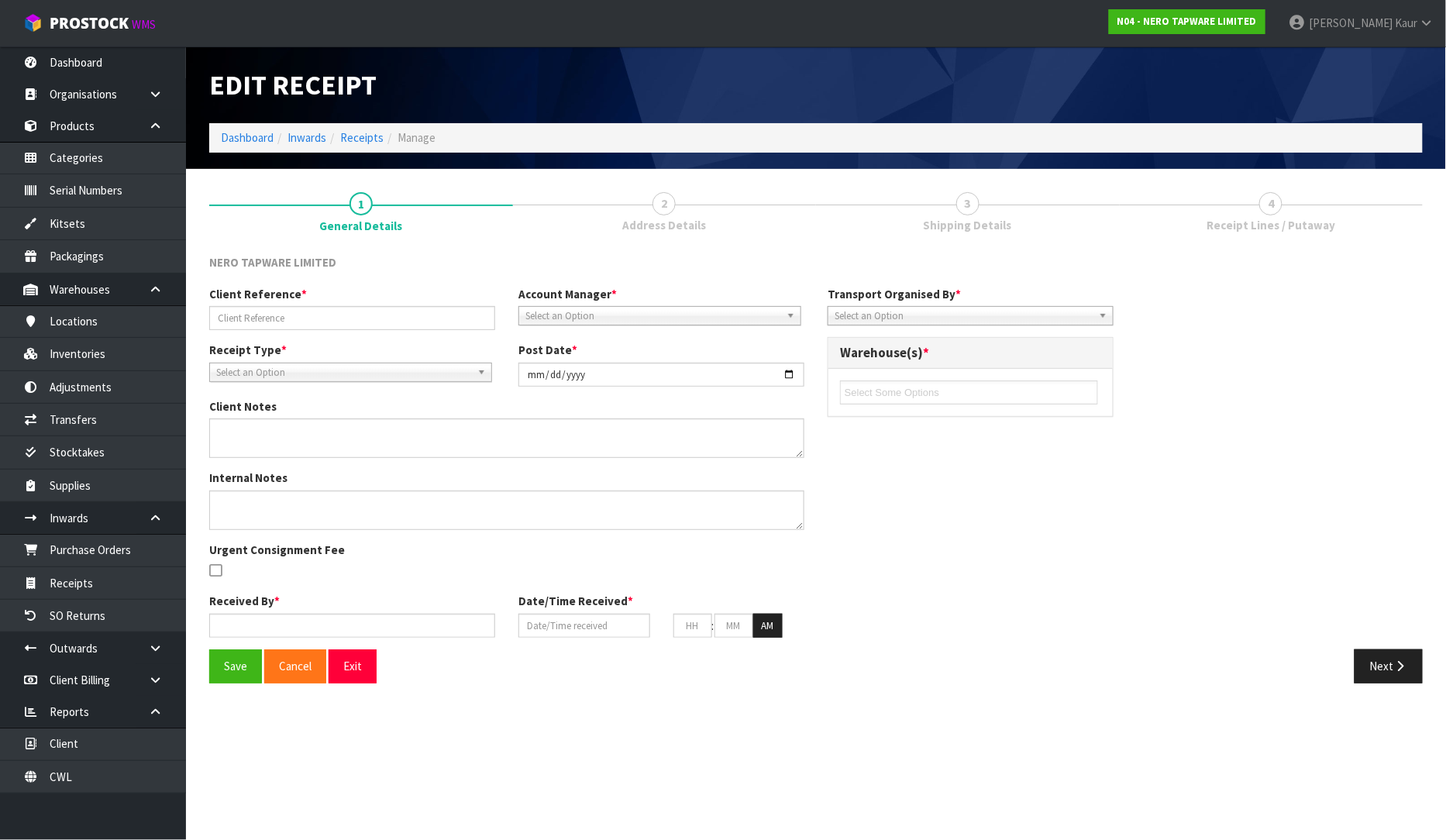
type input "03"
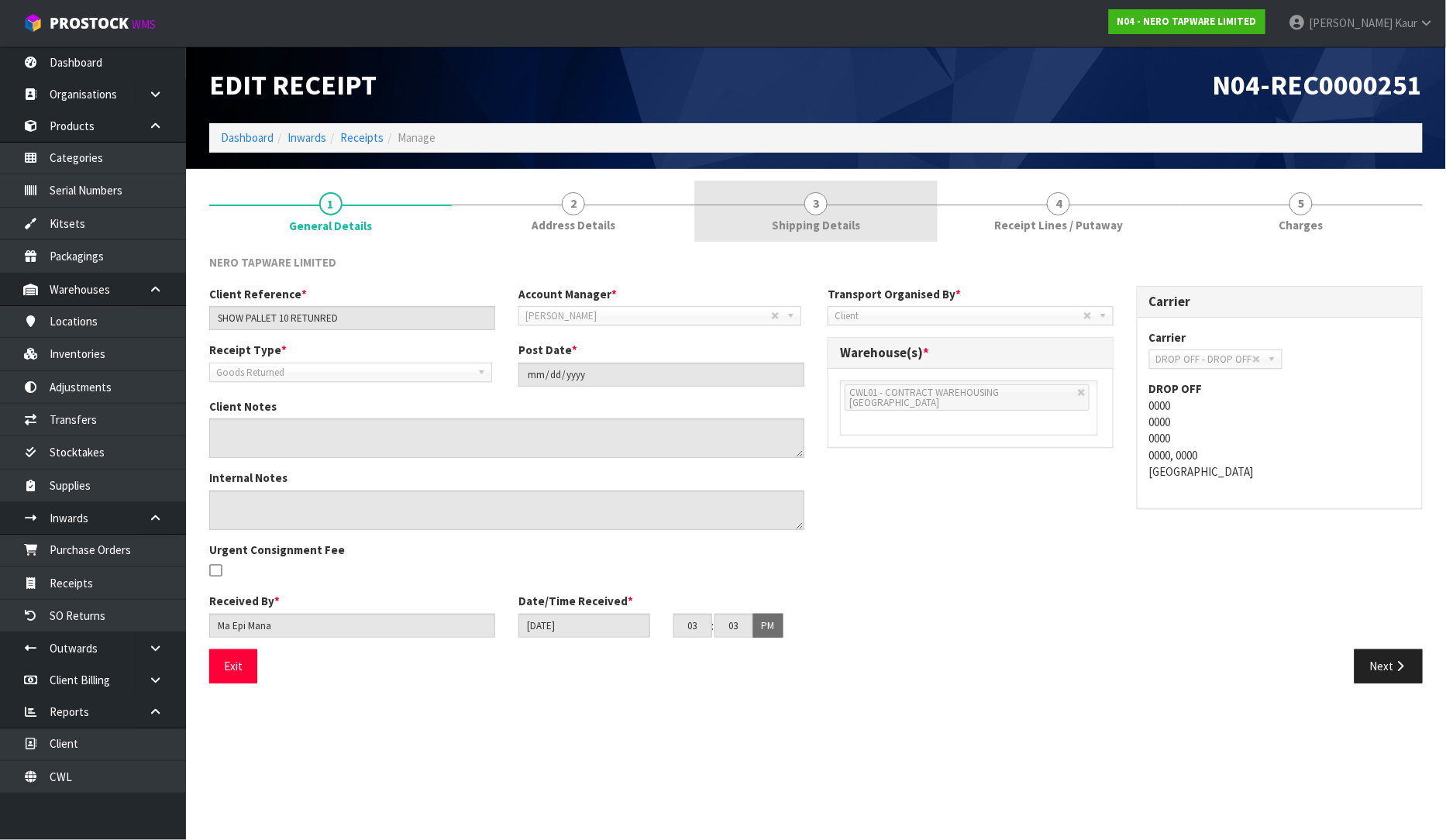
click at [857, 213] on link "3 Shipping Details" at bounding box center [815, 211] width 243 height 61
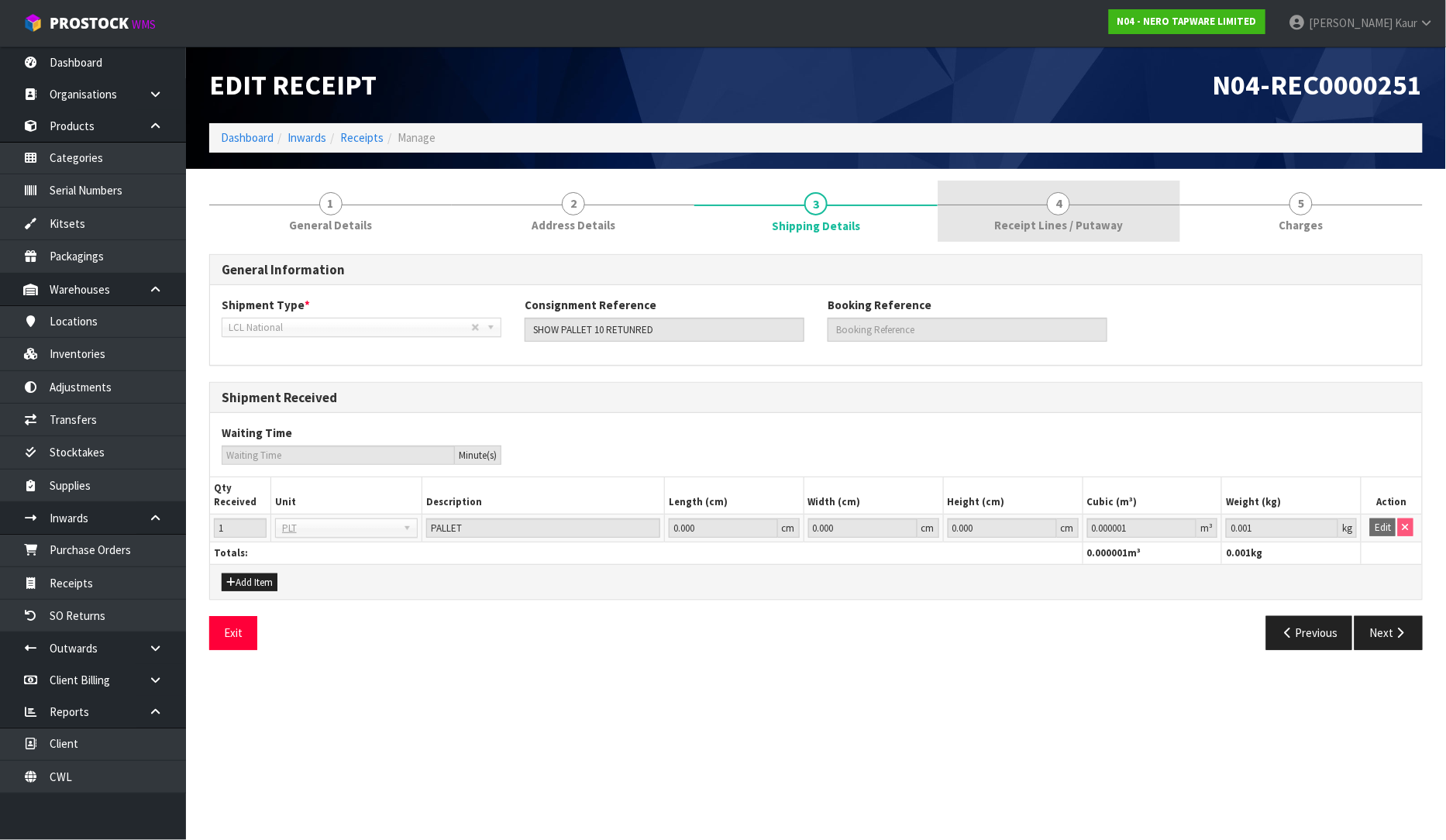
click at [1033, 218] on span "Receipt Lines / Putaway" at bounding box center [1057, 225] width 128 height 16
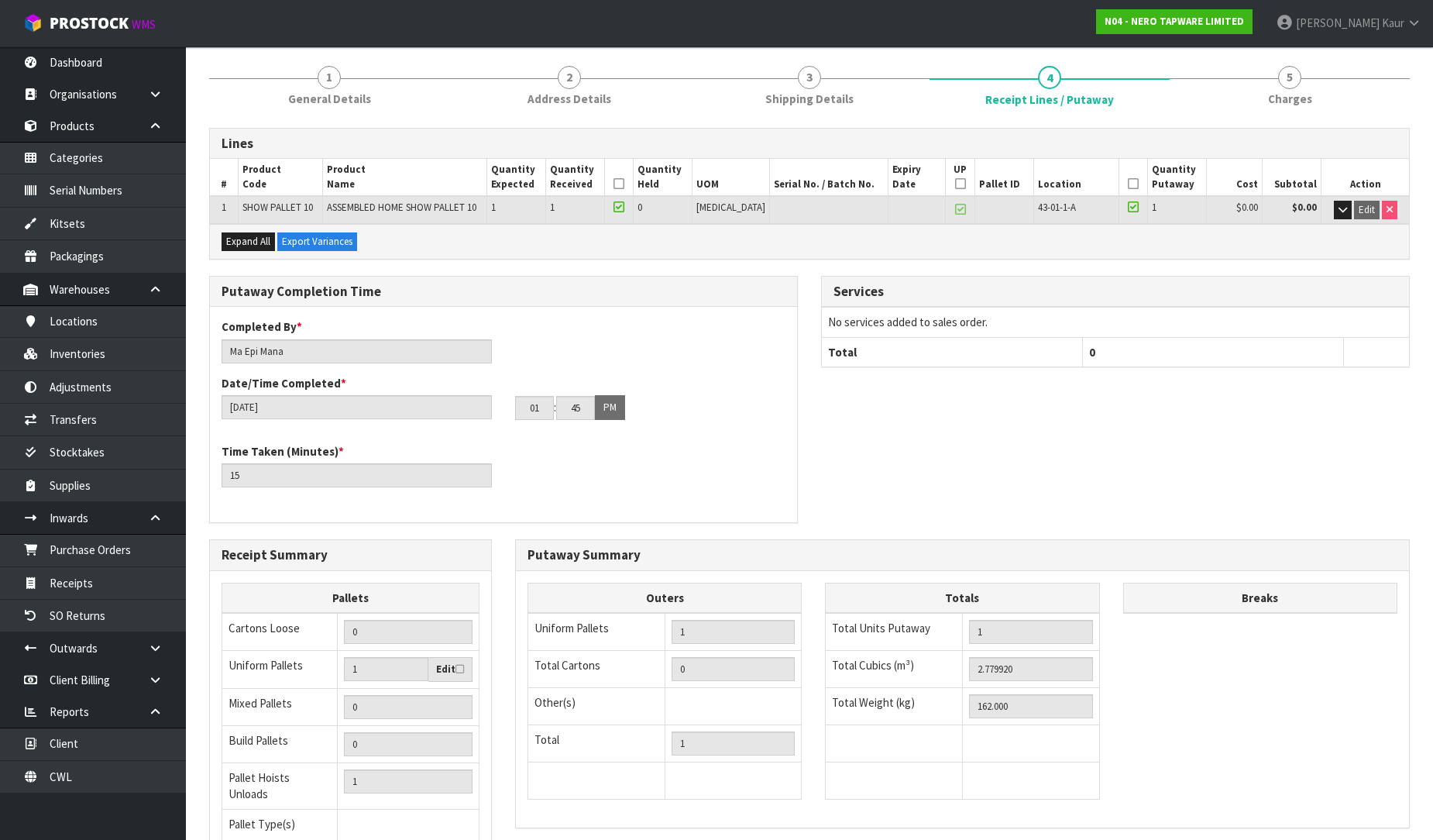
scroll to position [260, 0]
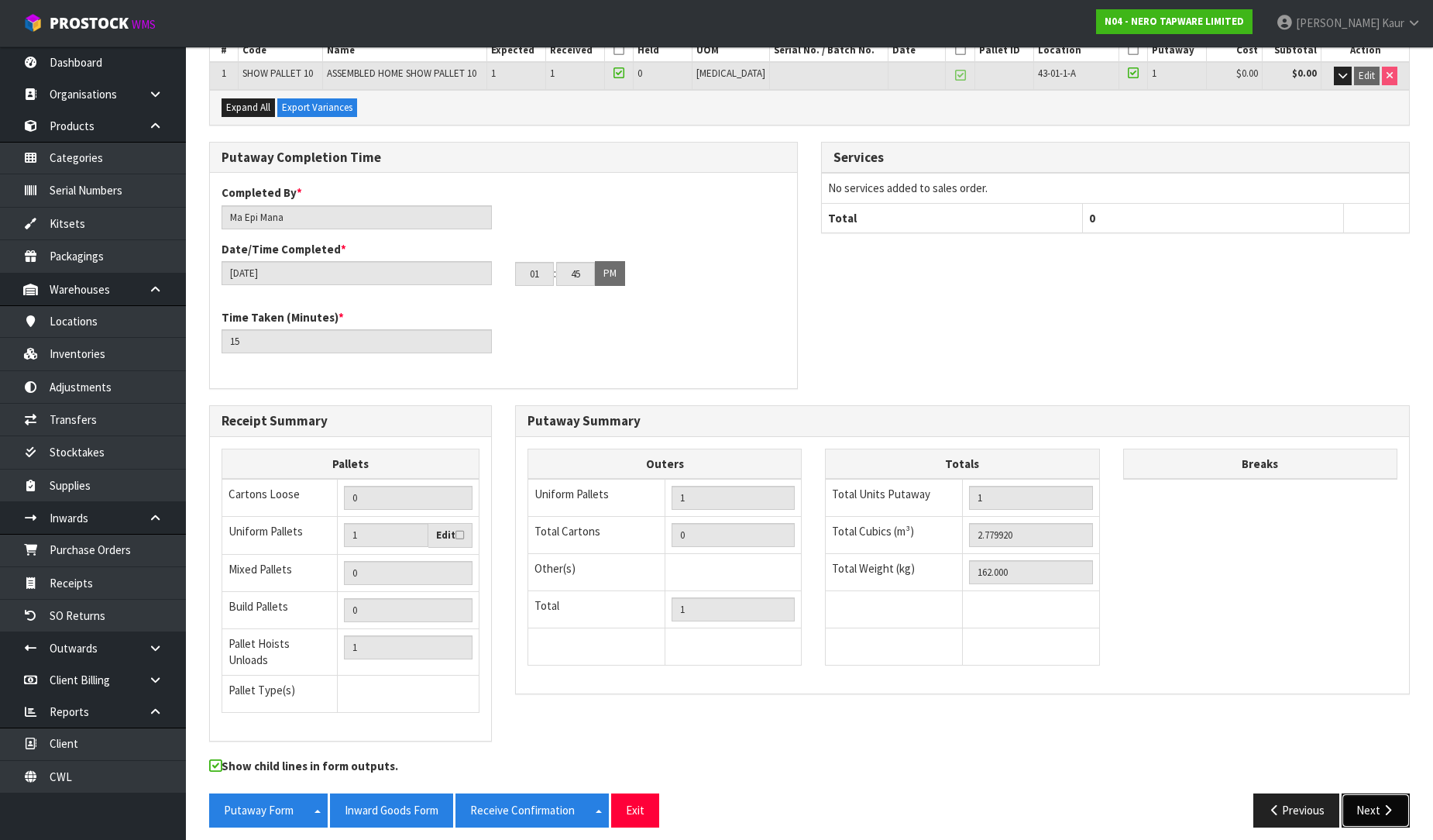
click at [1375, 814] on button "Next" at bounding box center [1376, 810] width 68 height 34
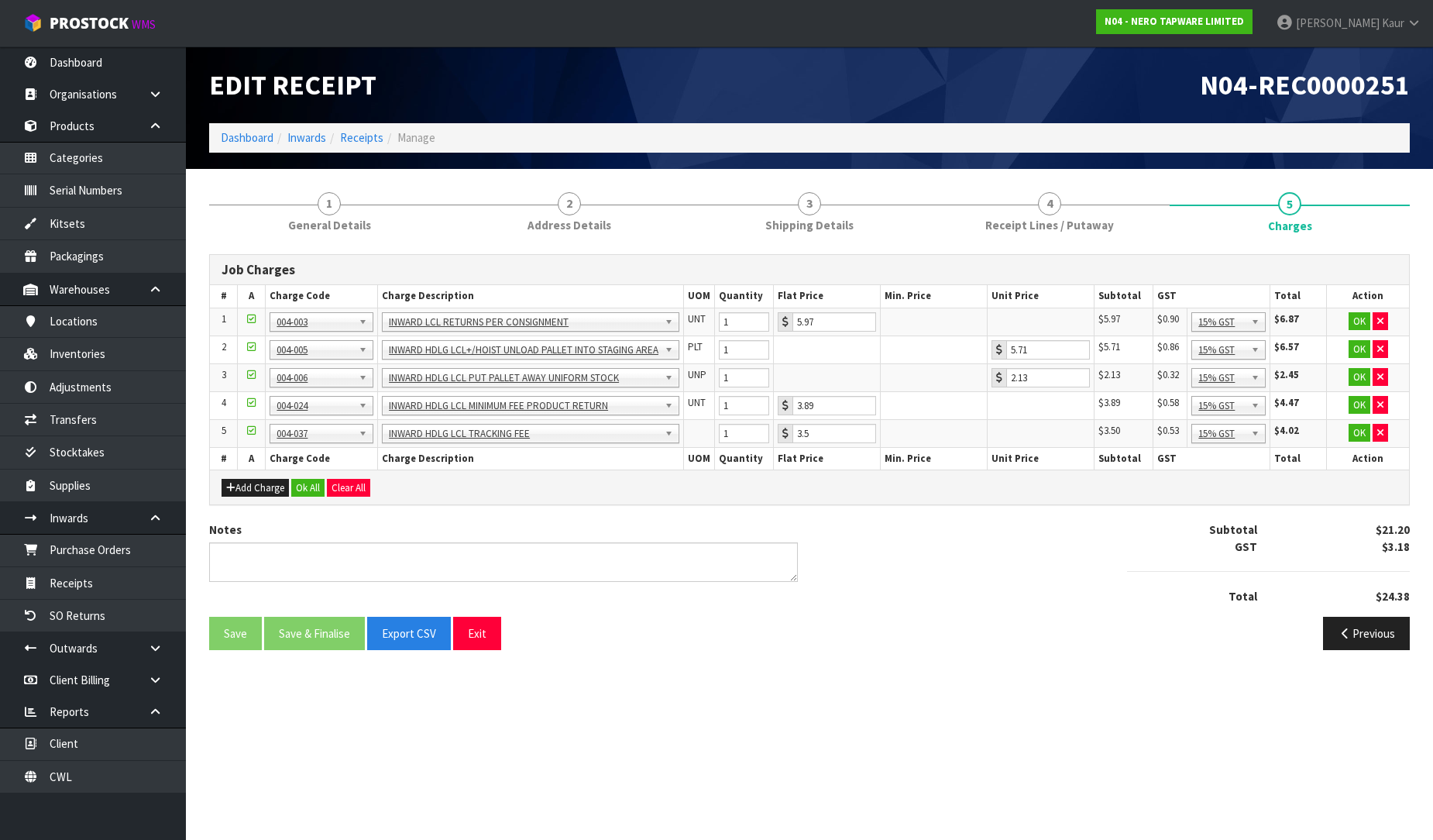
scroll to position [0, 0]
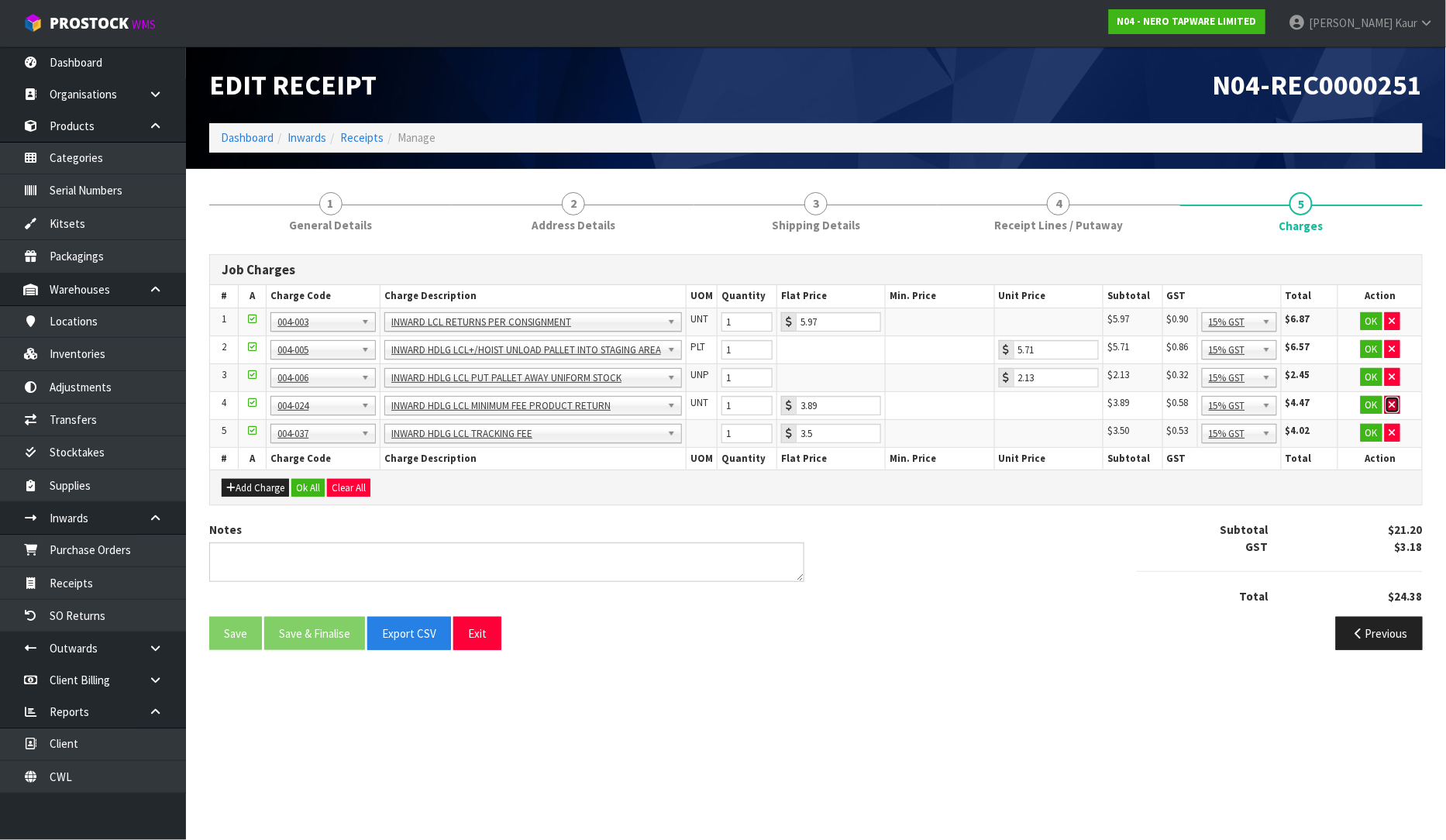
click at [1390, 405] on icon "button" at bounding box center [1392, 405] width 7 height 10
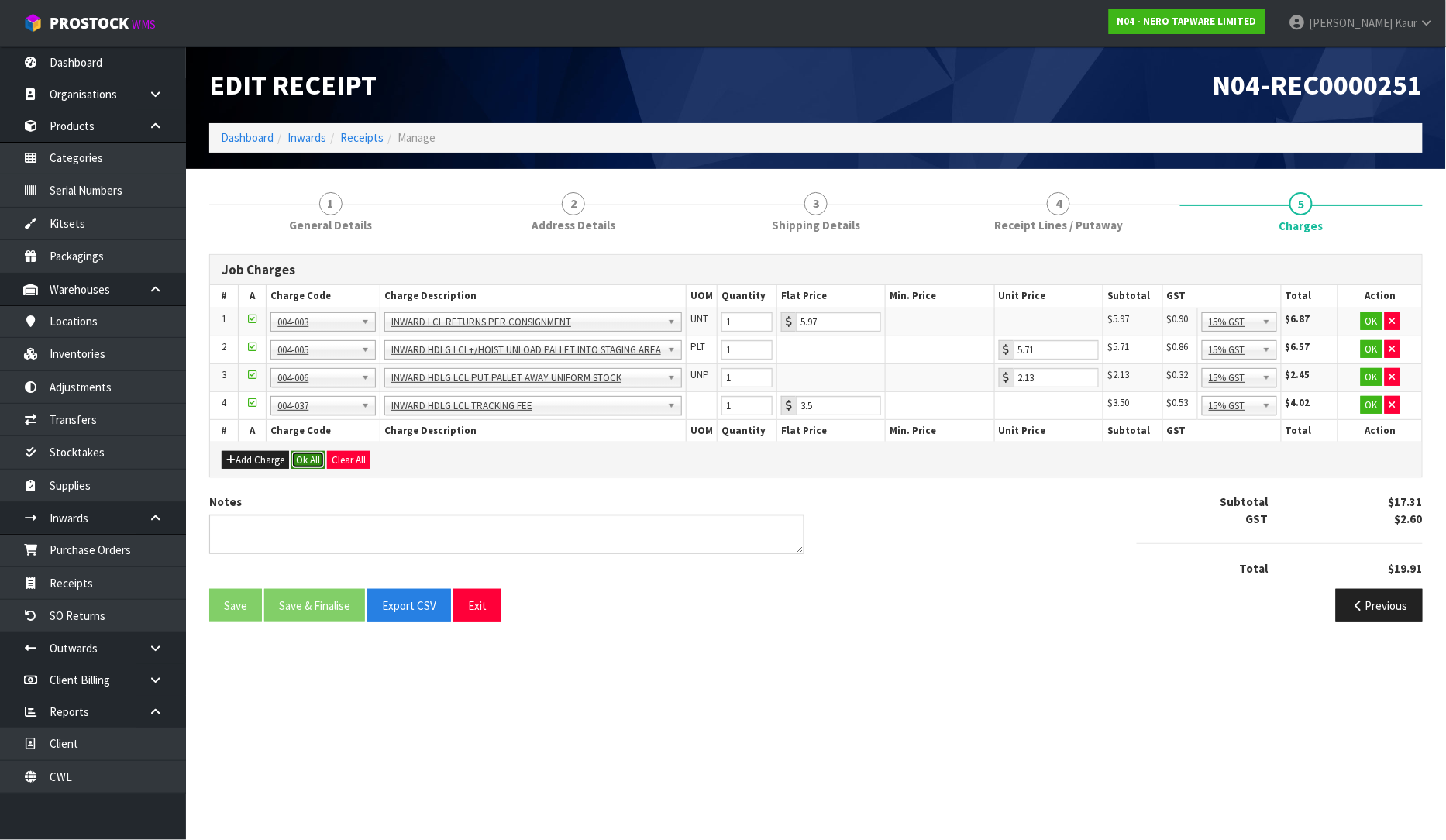
click at [312, 460] on button "Ok All" at bounding box center [308, 460] width 34 height 19
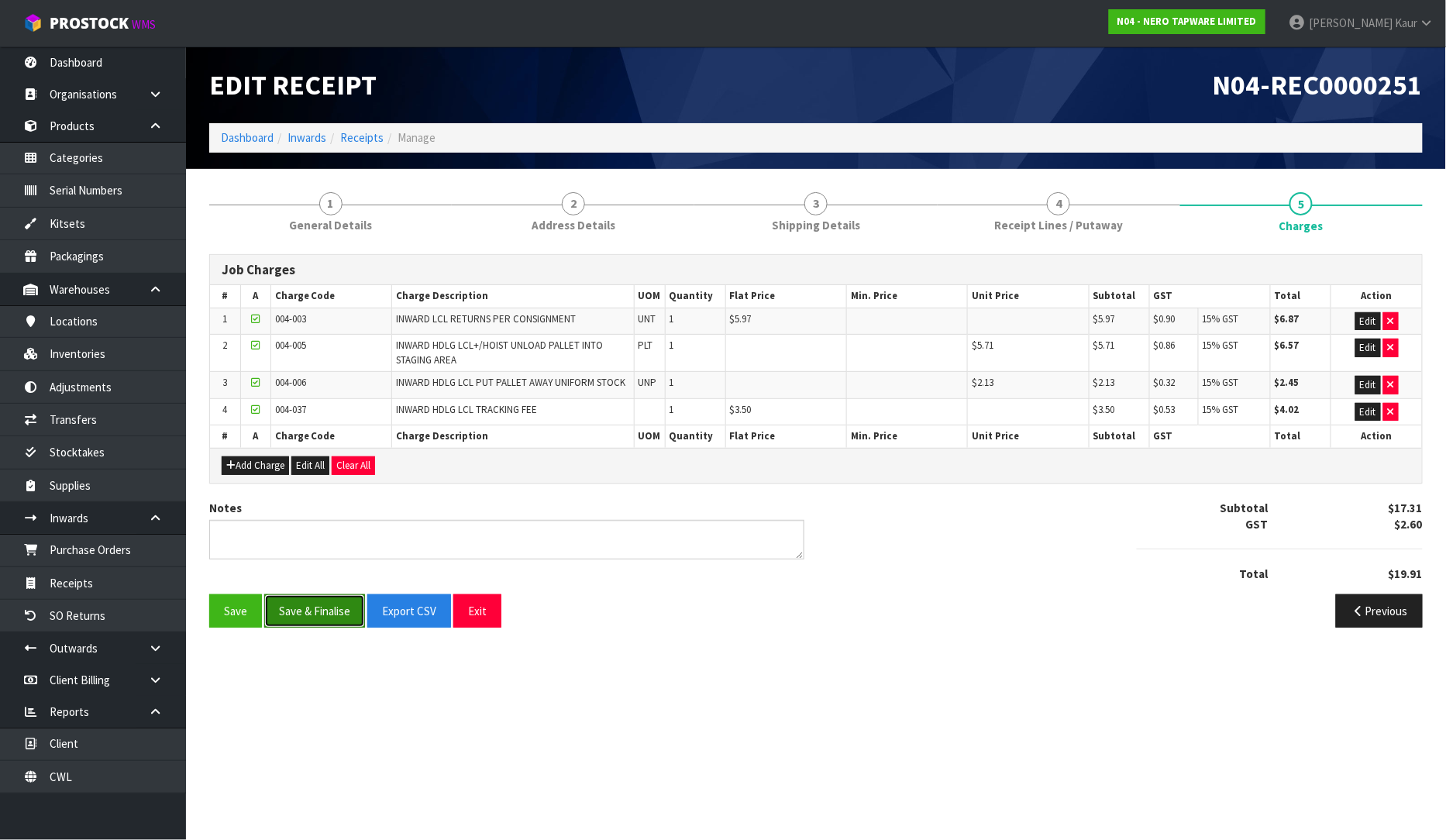
click at [331, 615] on button "Save & Finalise" at bounding box center [315, 611] width 101 height 34
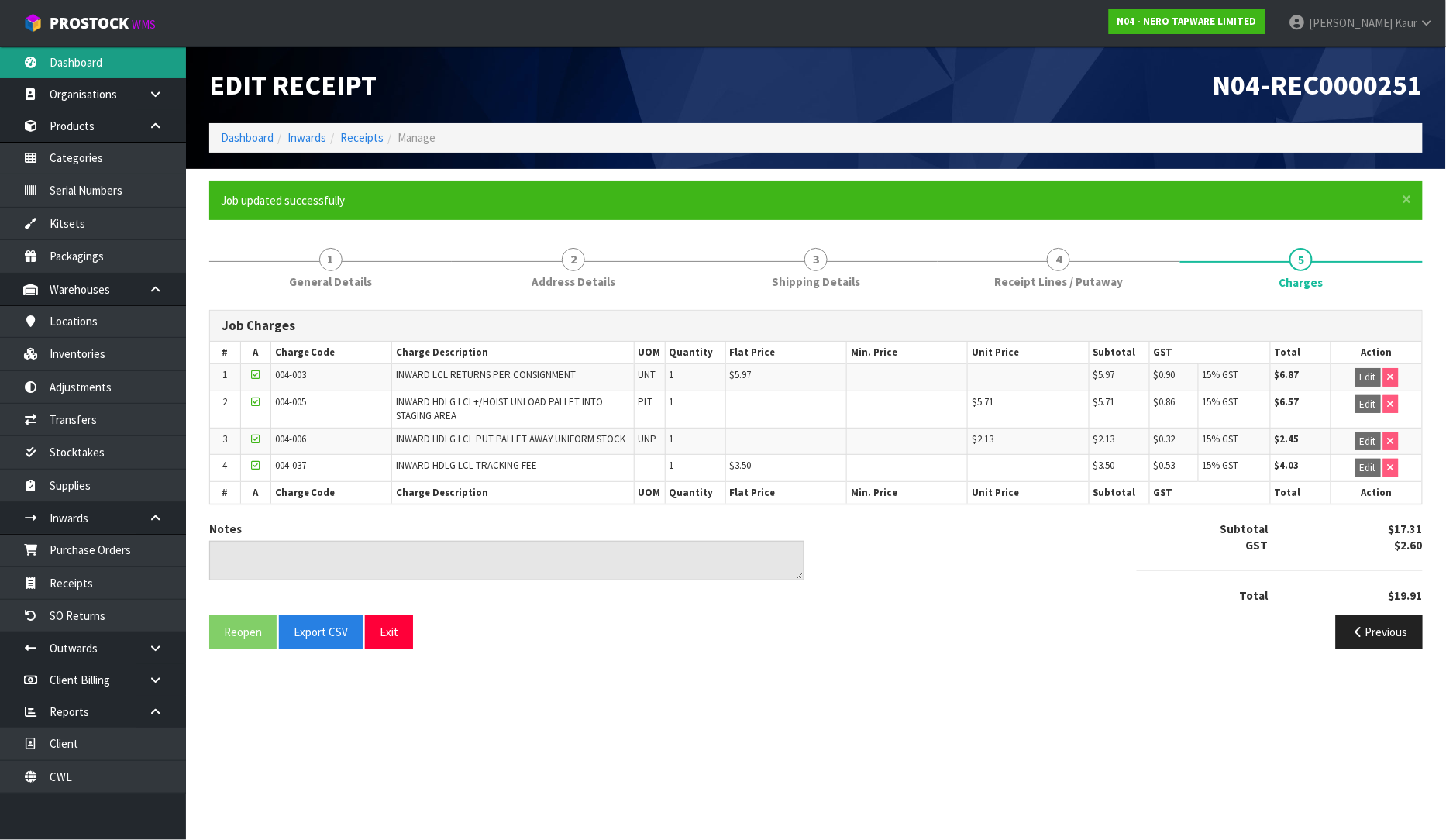
click at [81, 71] on link "Dashboard" at bounding box center [93, 63] width 186 height 32
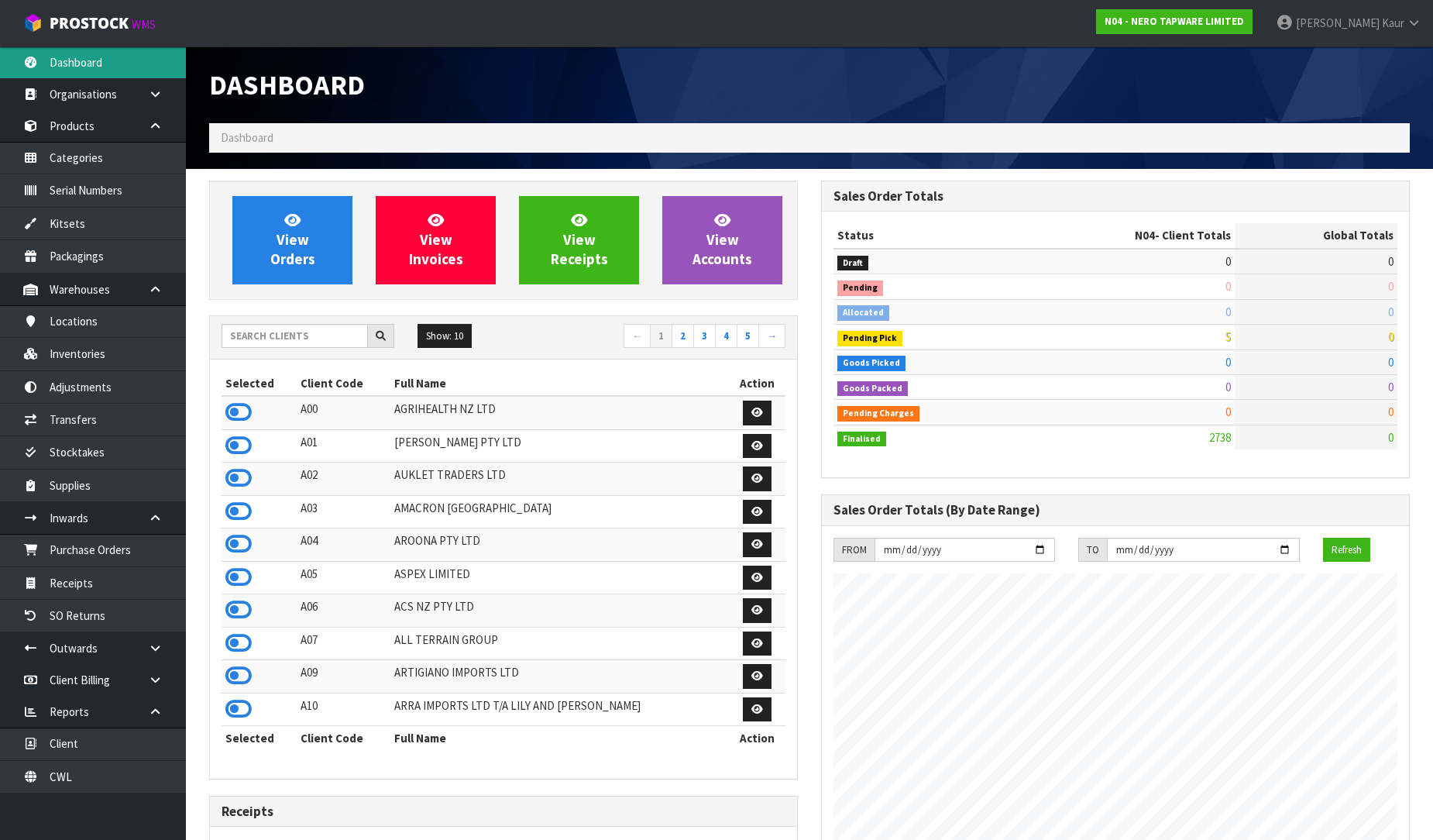
scroll to position [1207, 612]
click at [281, 332] on input "text" at bounding box center [295, 336] width 146 height 24
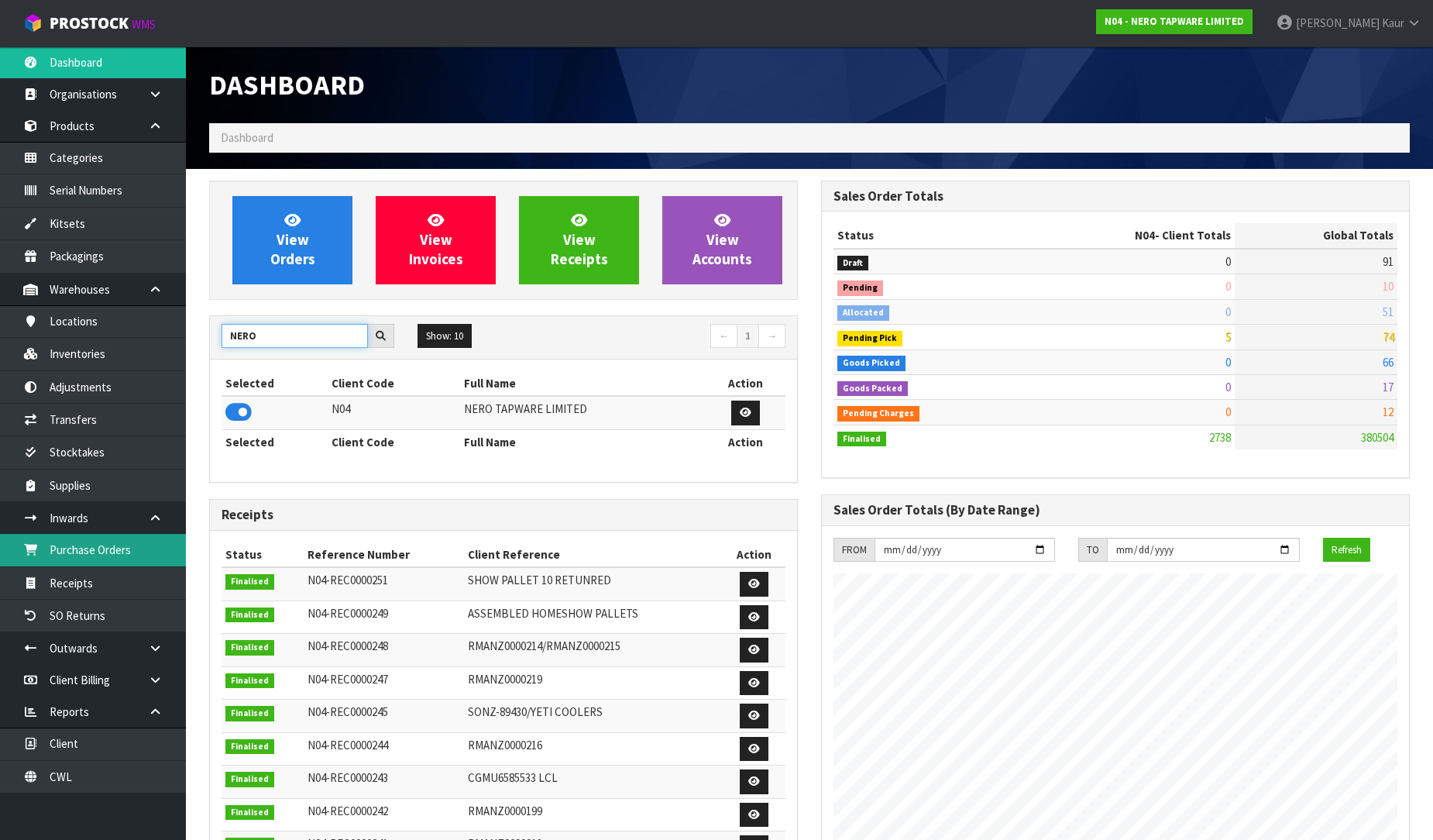
type input "NERO"
click at [82, 553] on link "Purchase Orders" at bounding box center [93, 550] width 186 height 32
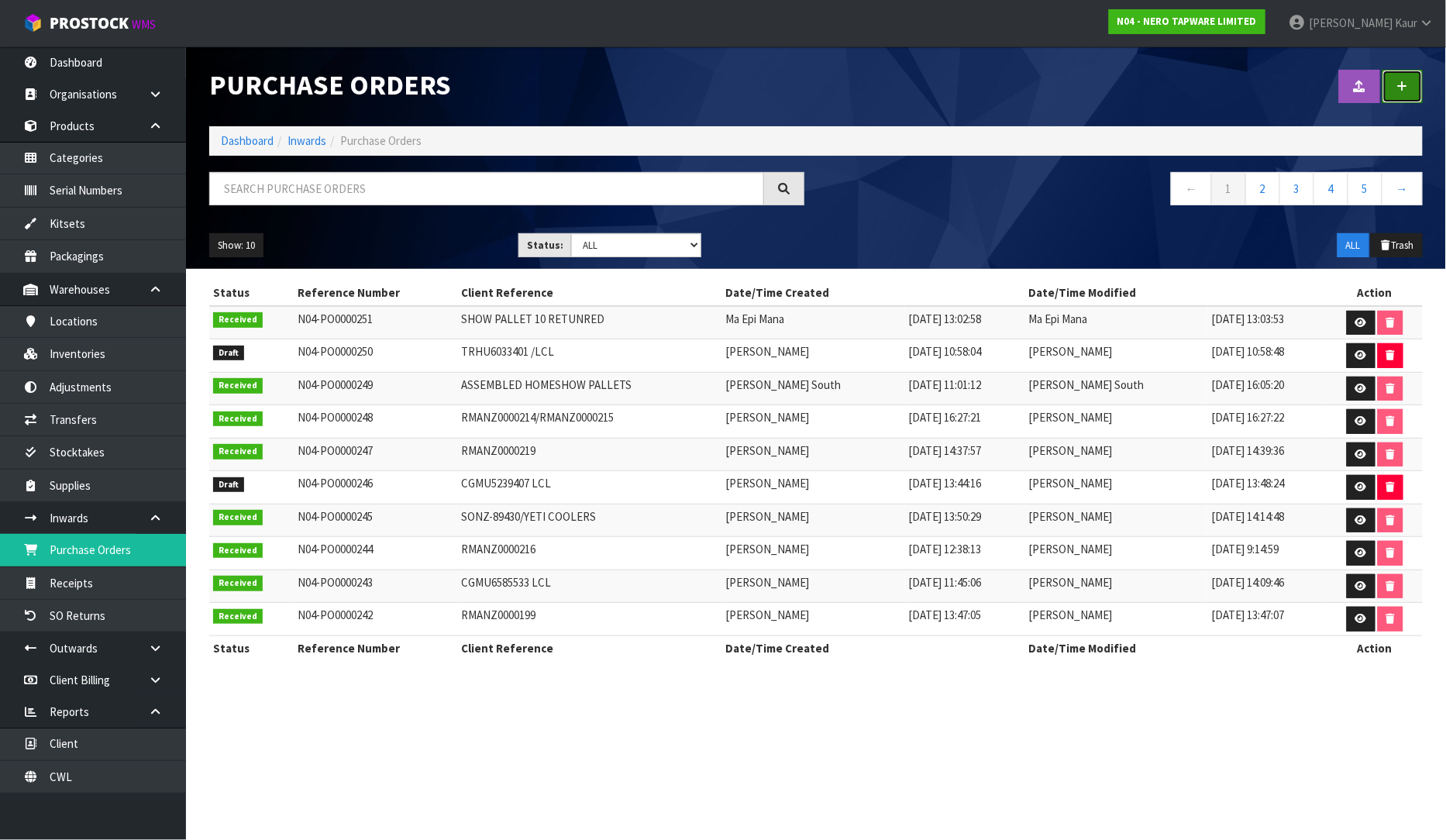
click at [1407, 93] on link at bounding box center [1402, 86] width 40 height 34
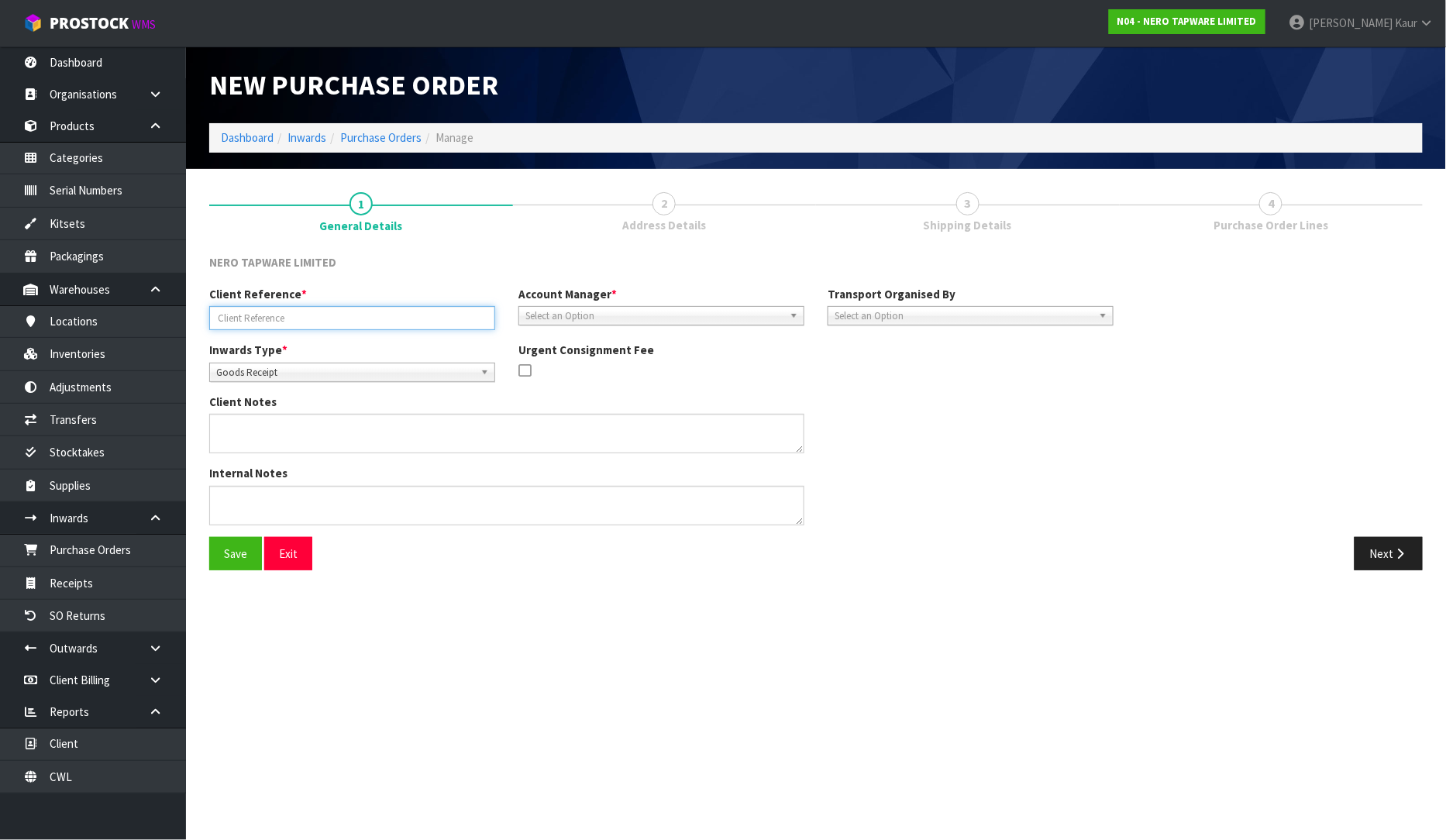
click at [301, 327] on input "text" at bounding box center [351, 318] width 286 height 24
type input "RMANZ0000220"
click at [263, 374] on span "Goods Receipt" at bounding box center [345, 373] width 258 height 19
click at [261, 445] on div "Goods Receipt Goods Returned" at bounding box center [351, 415] width 286 height 68
click at [264, 432] on li "Goods Returned" at bounding box center [351, 435] width 278 height 20
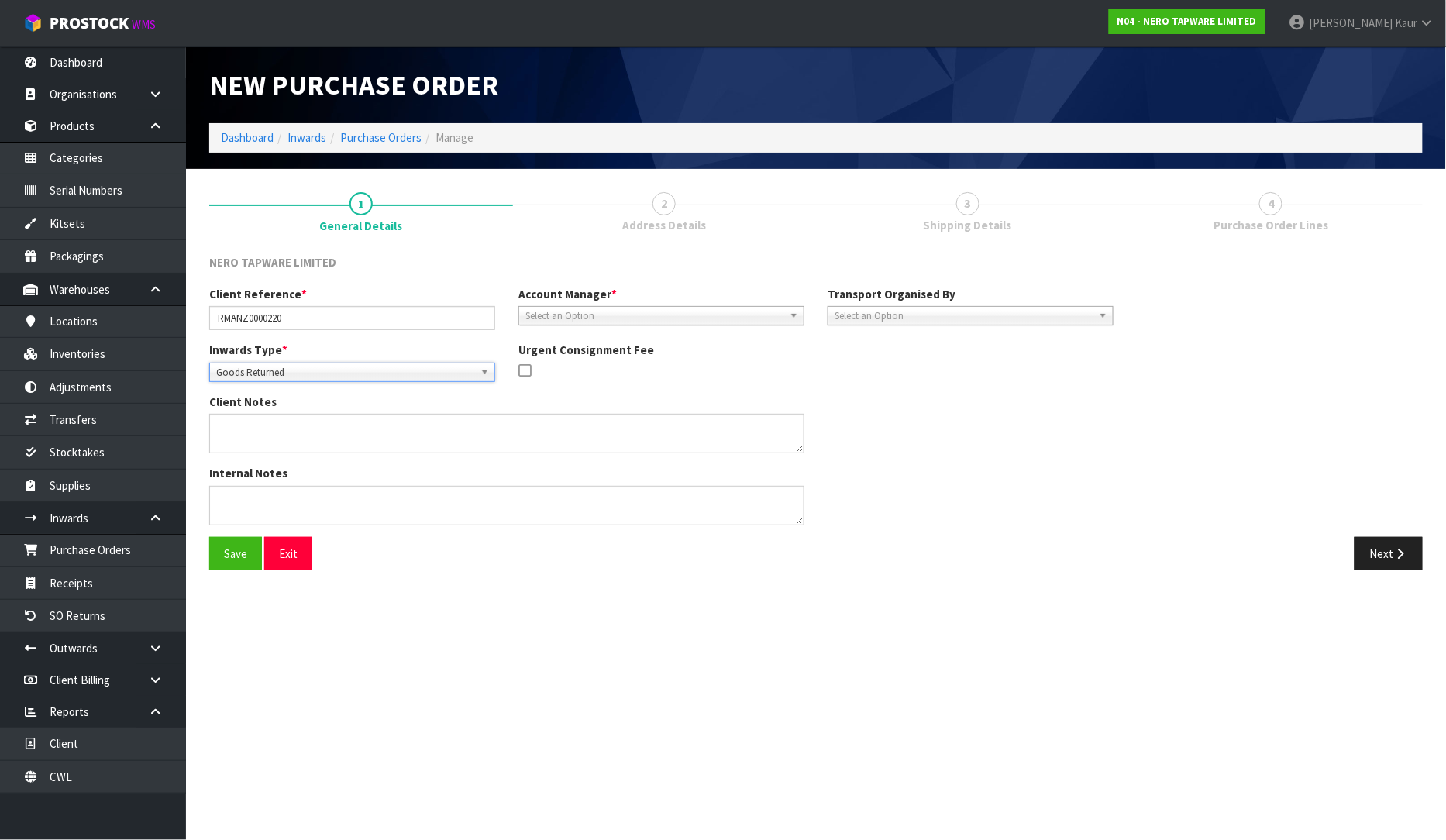
click at [527, 316] on span "Select an Option" at bounding box center [654, 317] width 258 height 19
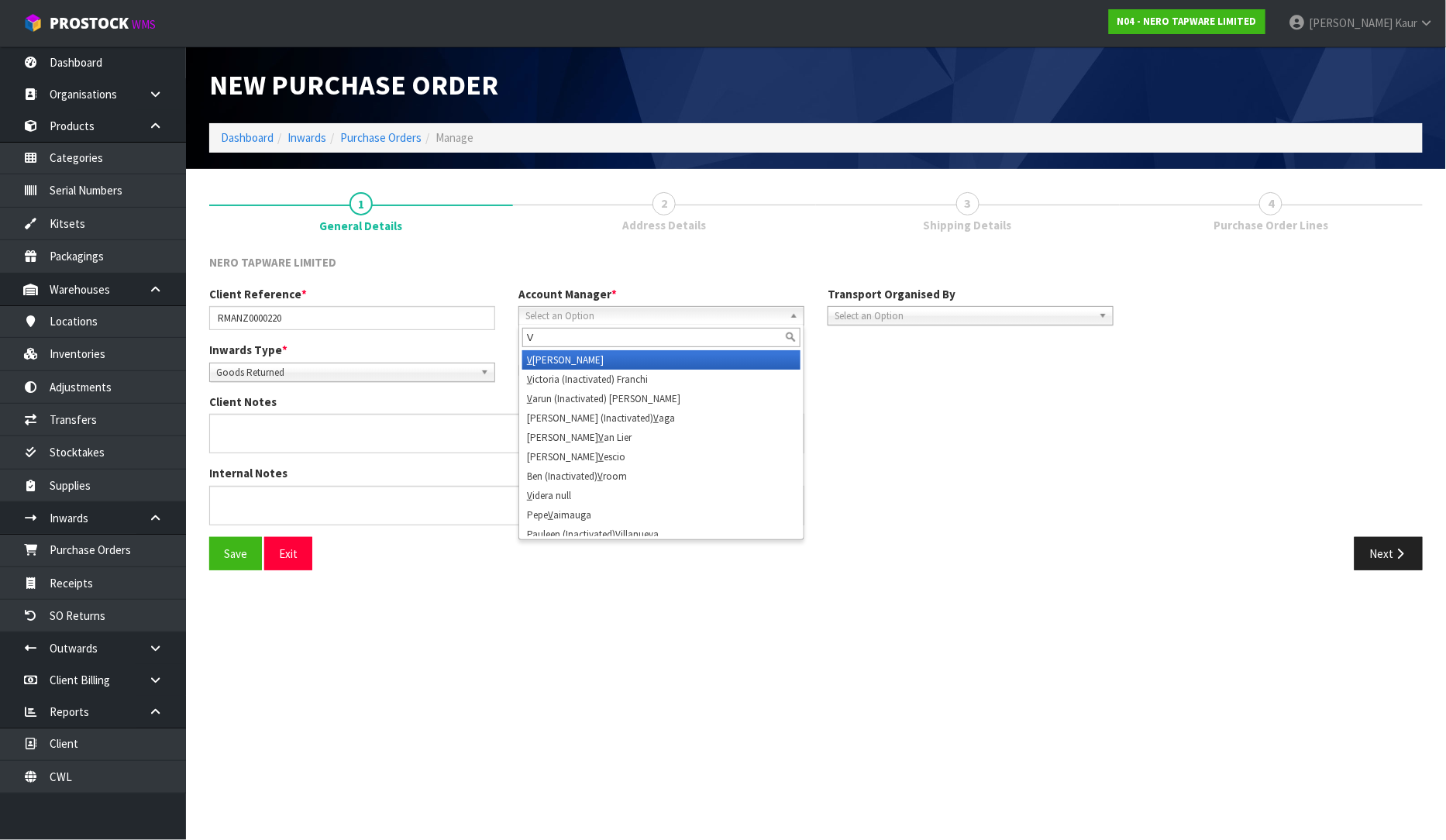
type input "V"
click at [553, 358] on li "V [PERSON_NAME]" at bounding box center [661, 360] width 278 height 20
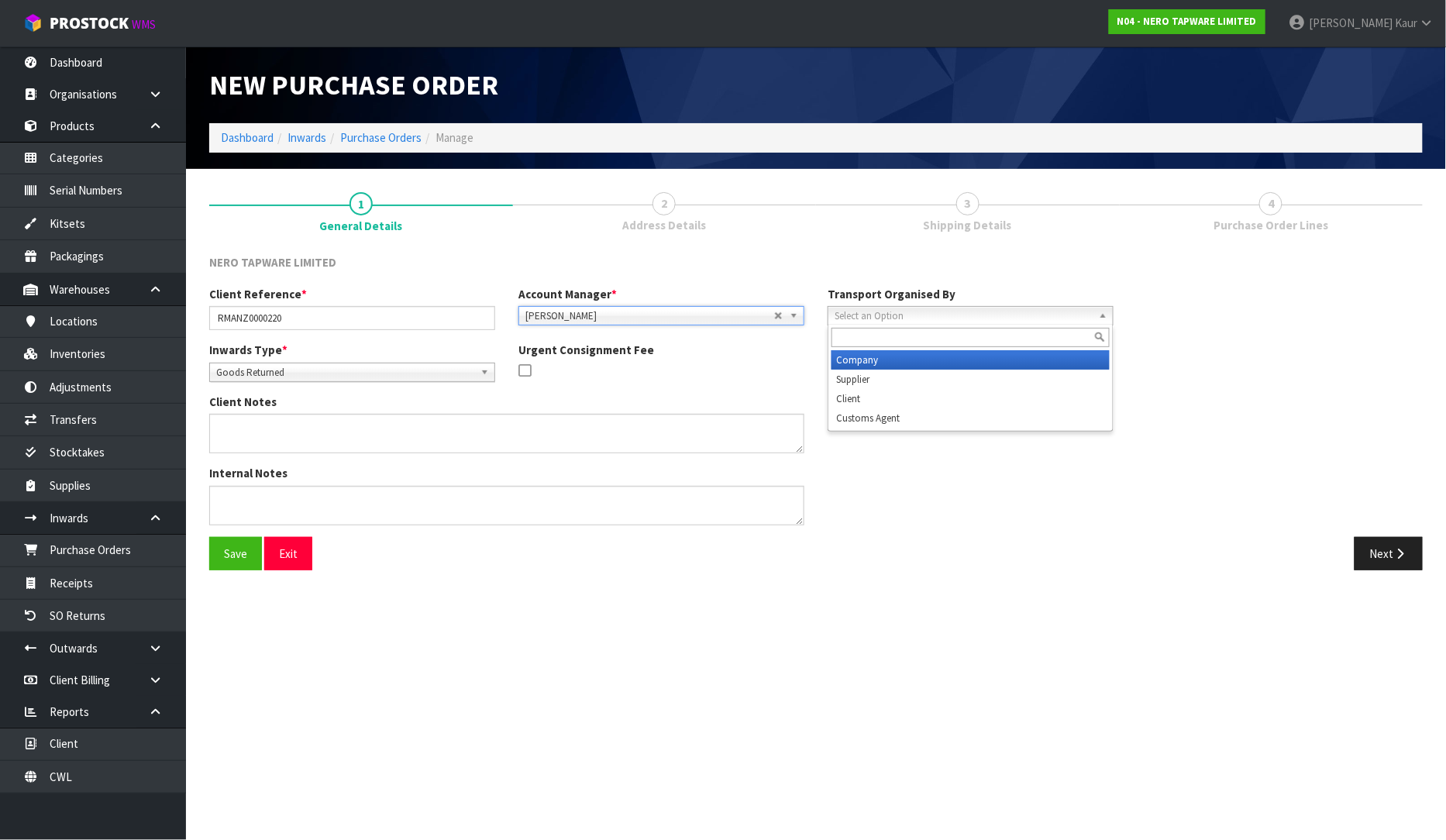
click at [978, 320] on span "Select an Option" at bounding box center [963, 317] width 258 height 19
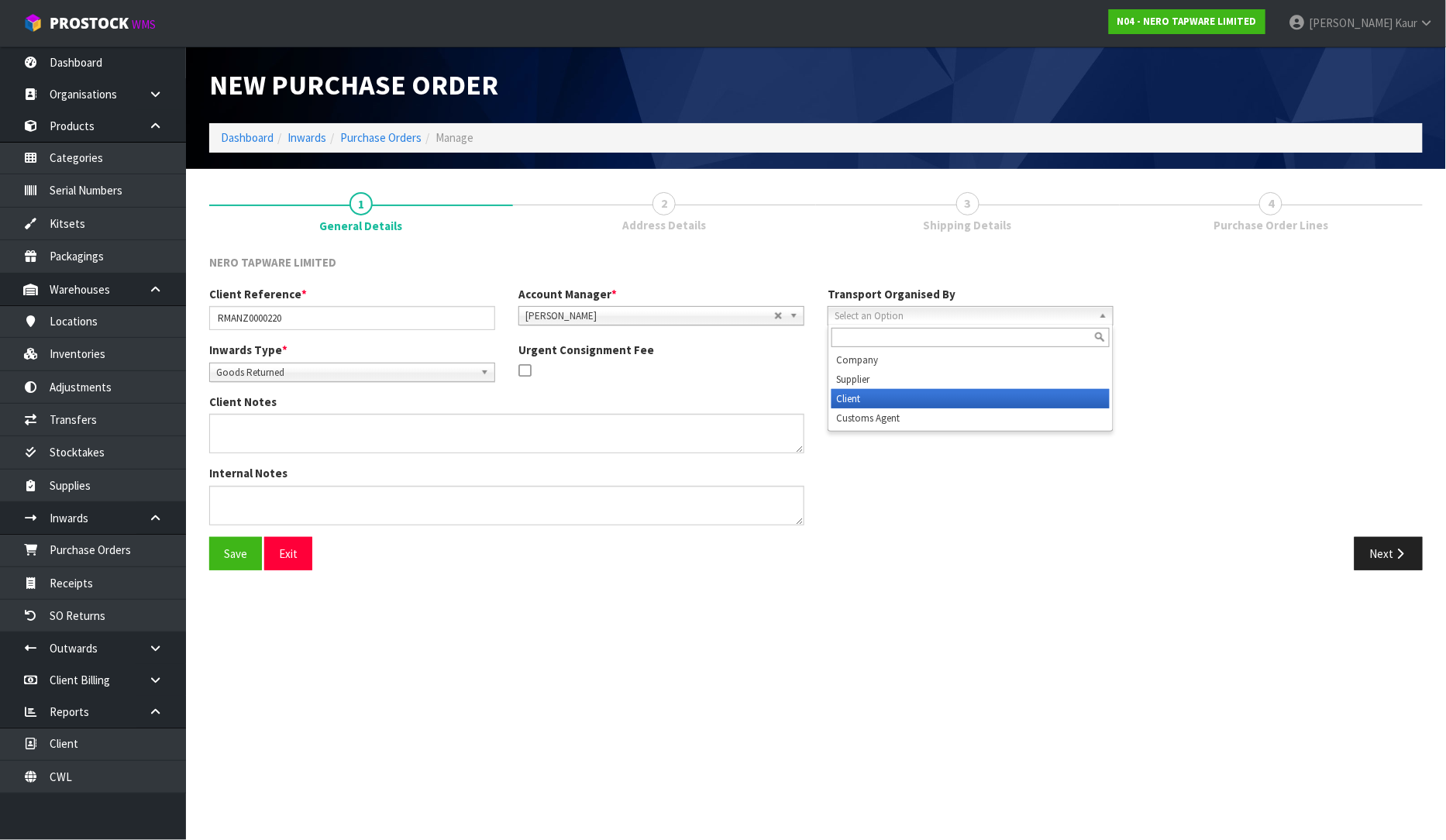
click at [972, 399] on li "Client" at bounding box center [970, 398] width 278 height 20
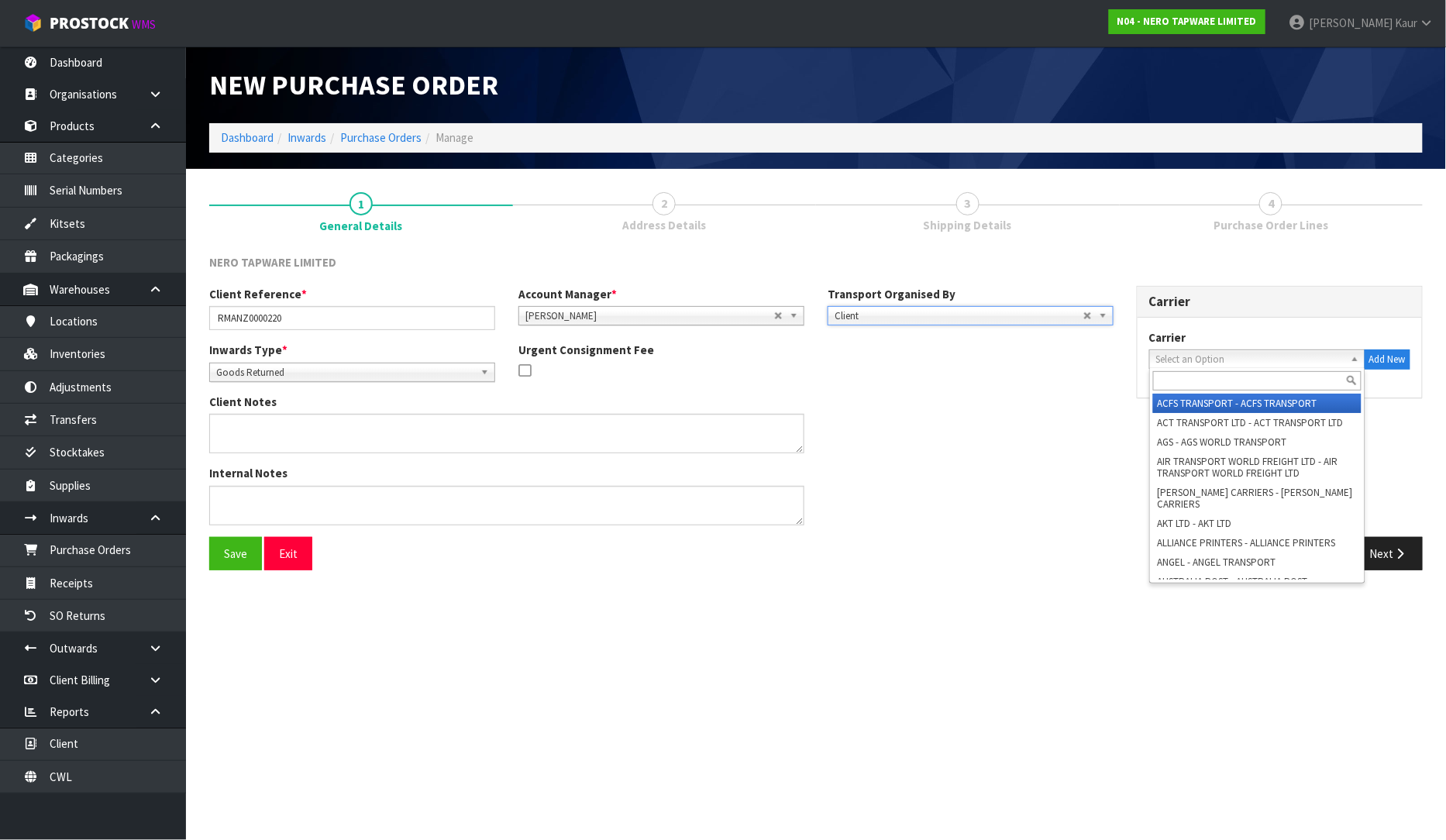
click at [1226, 359] on span "Select an Option" at bounding box center [1249, 360] width 188 height 19
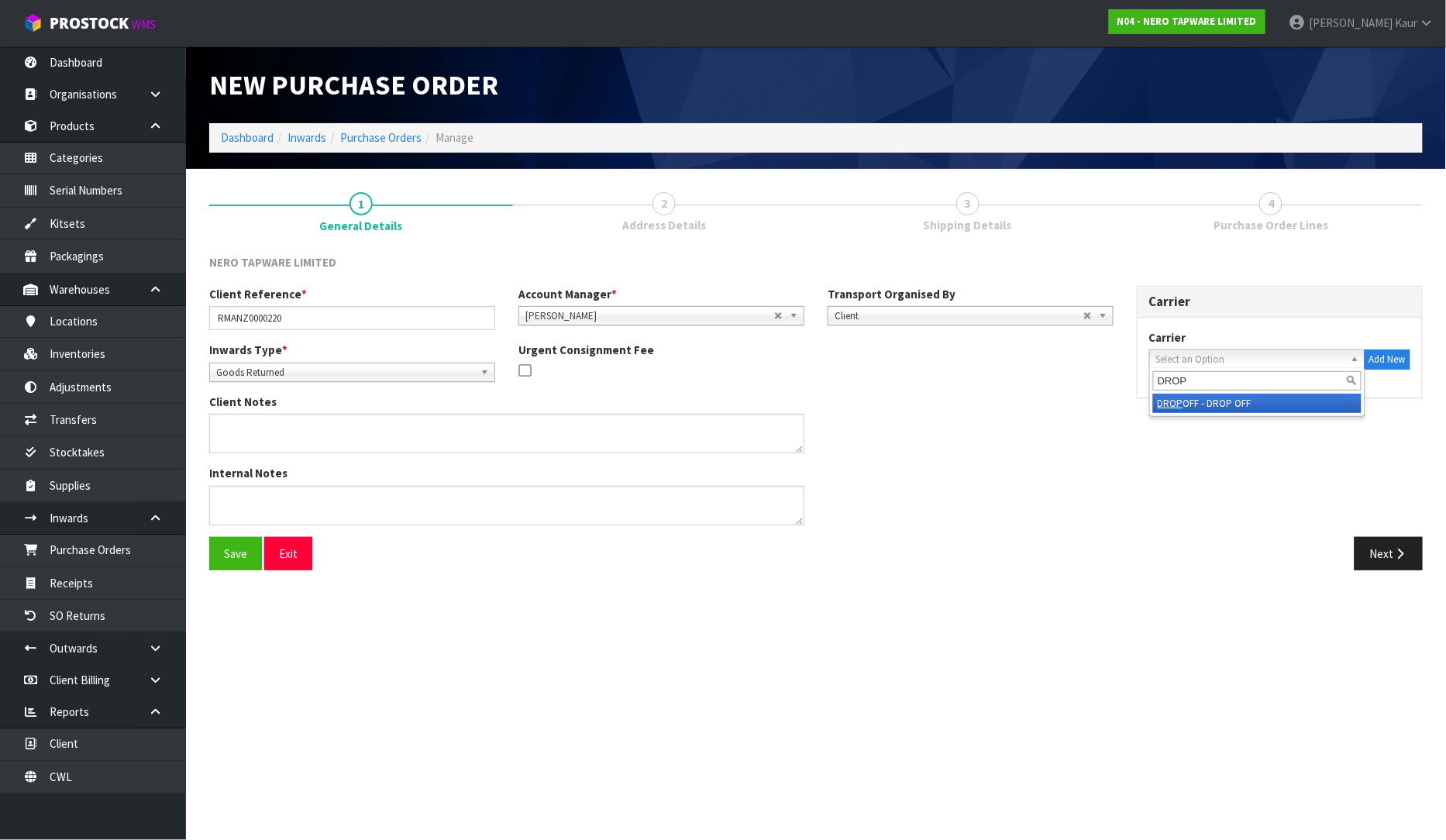
type input "DROP"
click at [1202, 395] on li "DROP OFF - DROP OFF" at bounding box center [1257, 403] width 209 height 20
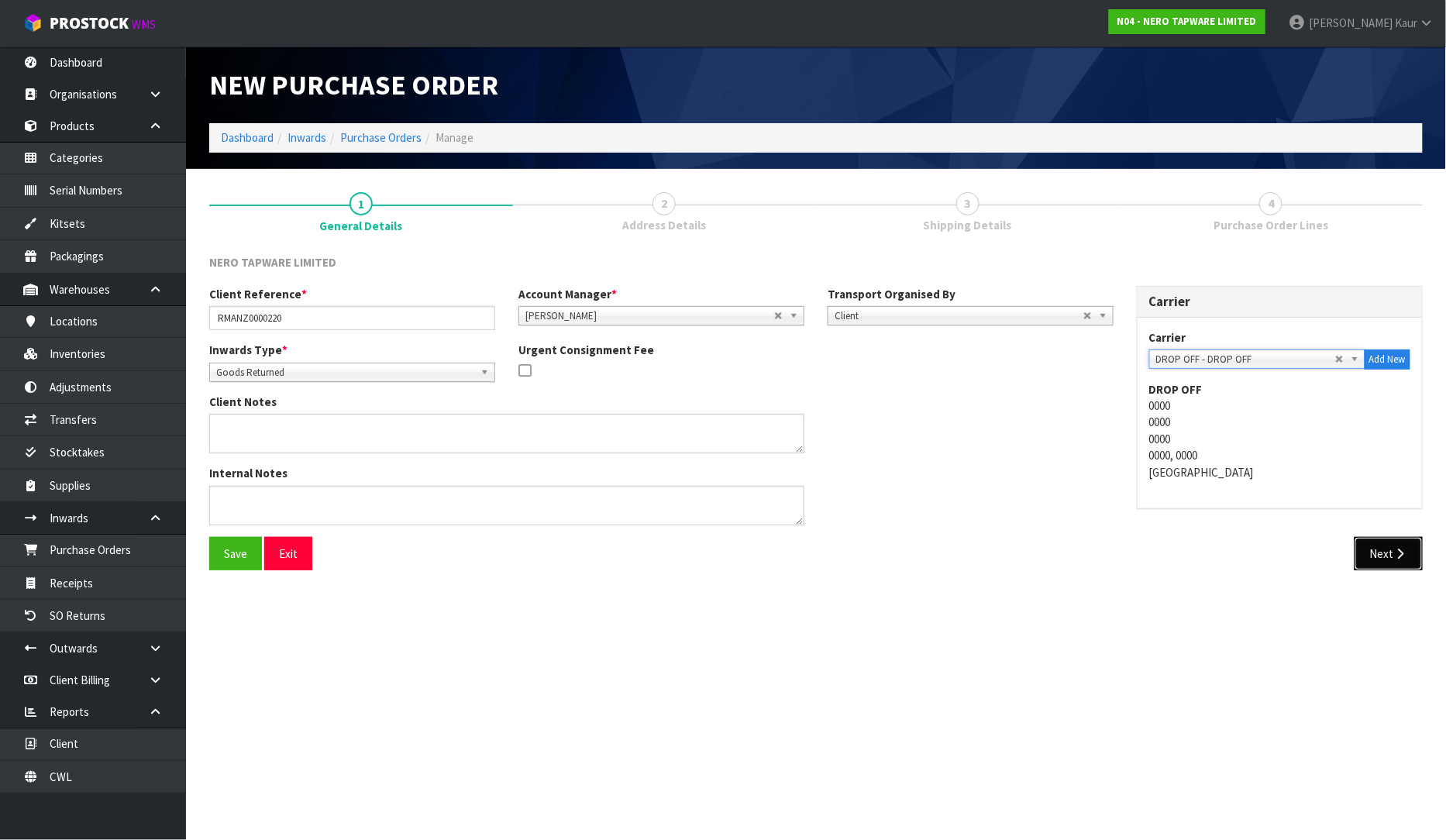
click at [1393, 548] on icon "button" at bounding box center [1400, 553] width 15 height 11
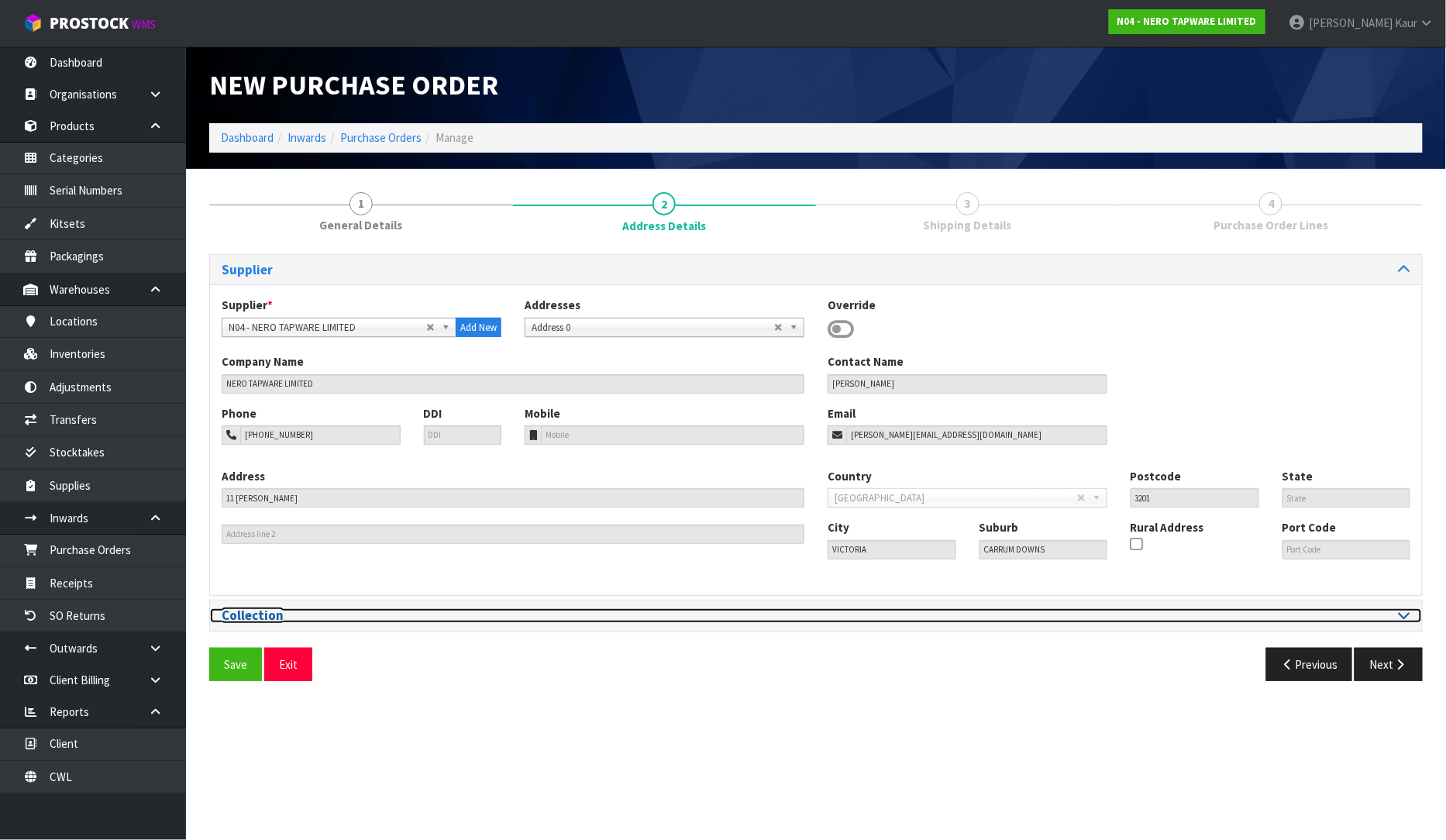
click at [1406, 618] on icon at bounding box center [1404, 614] width 11 height 13
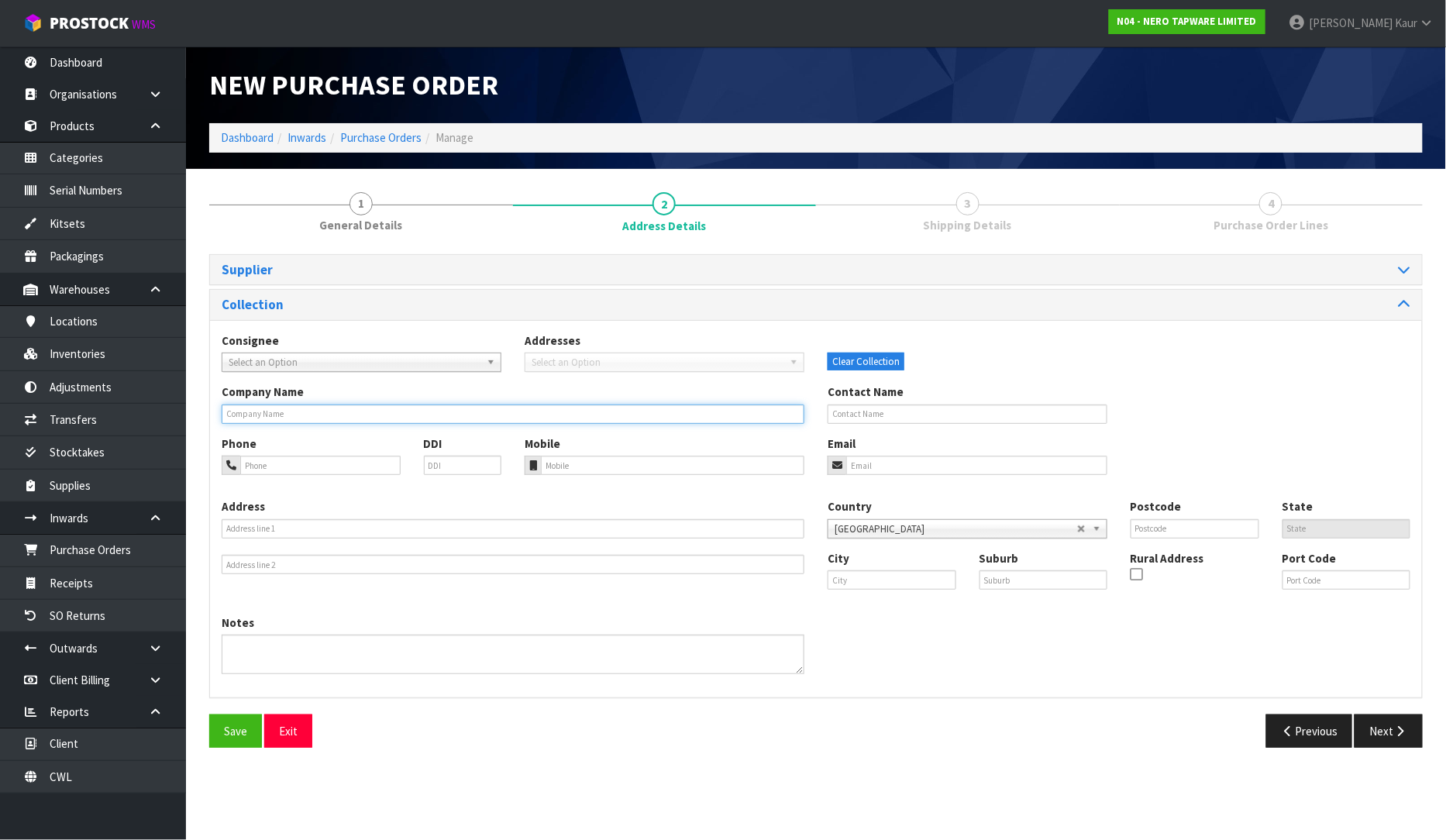
click at [294, 414] on input "text" at bounding box center [513, 414] width 583 height 20
type input "M"
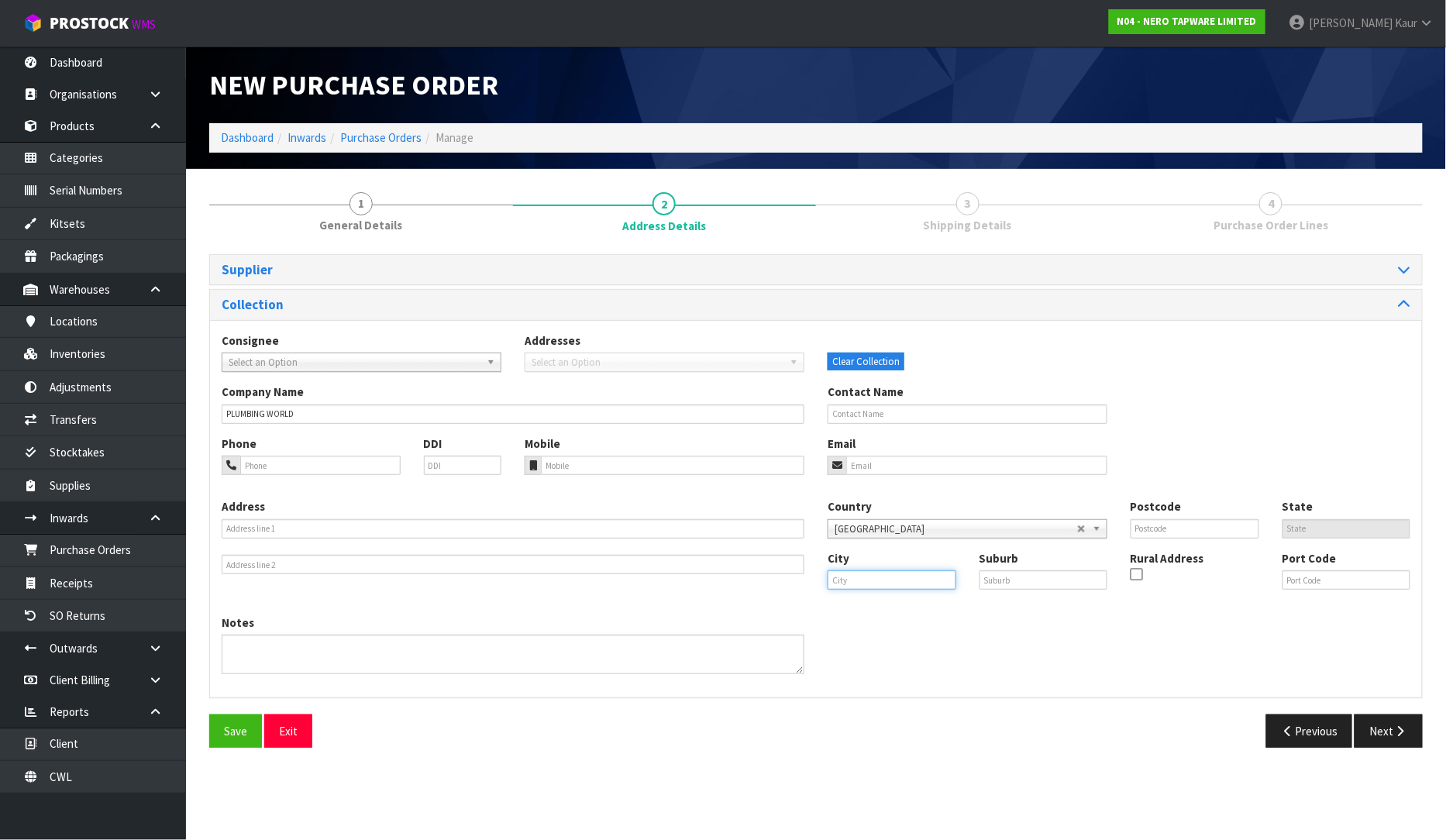
click at [862, 582] on input "text" at bounding box center [891, 580] width 128 height 20
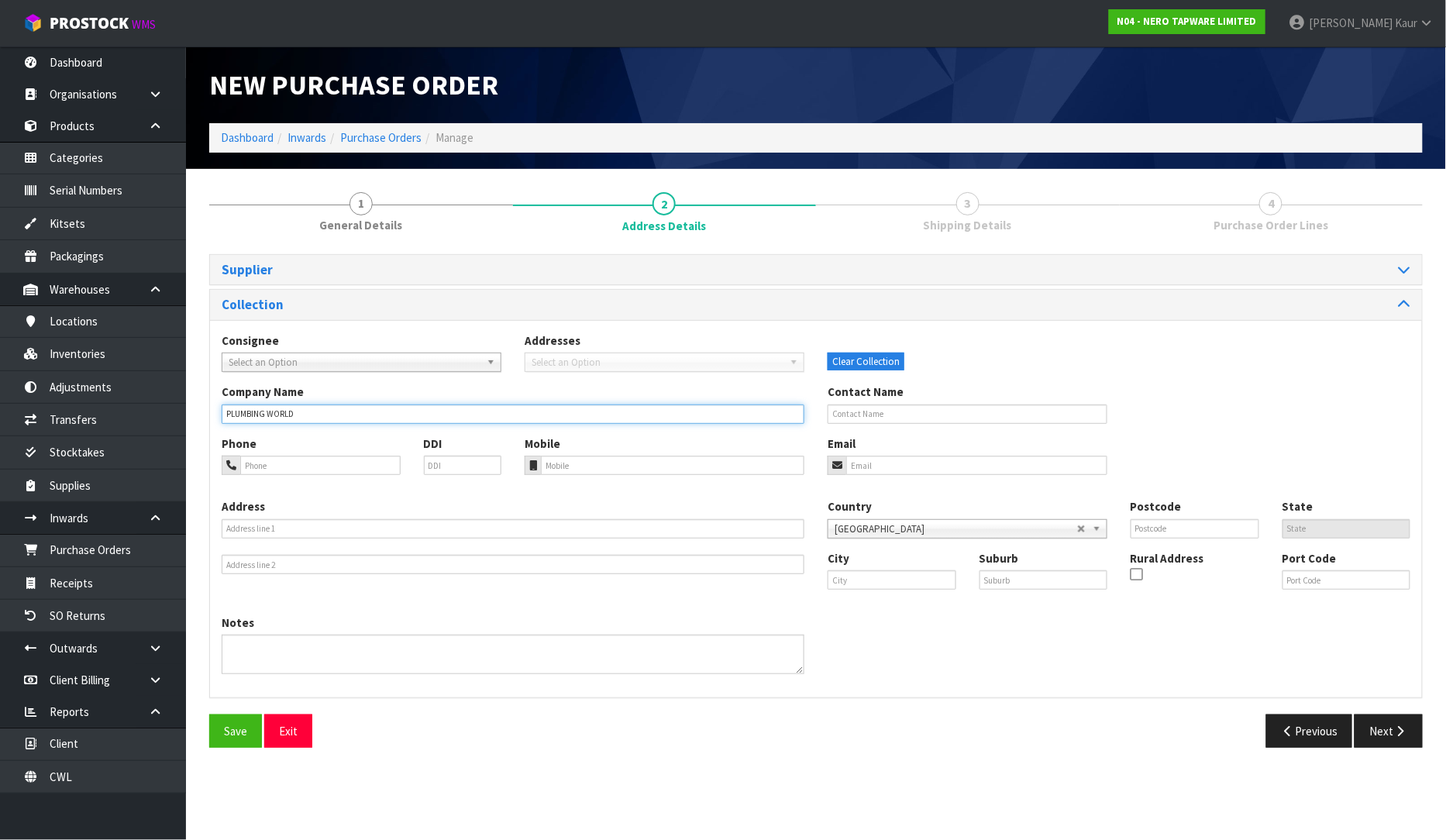
click at [298, 412] on input "PLUMBING WORLD" at bounding box center [513, 414] width 583 height 20
type input "PLUMBING WORLD HASTINGS"
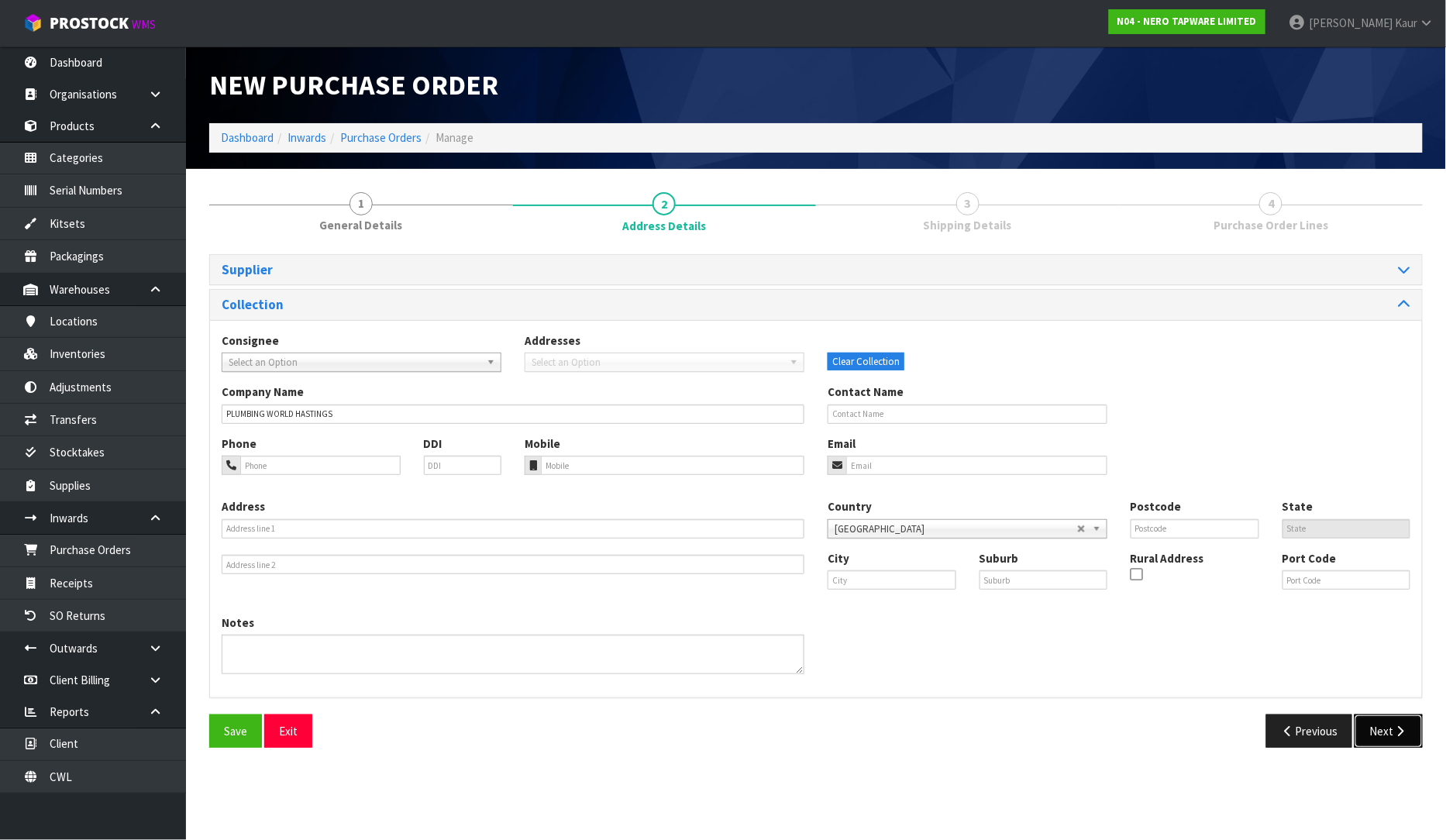
click at [1375, 729] on button "Next" at bounding box center [1388, 731] width 68 height 34
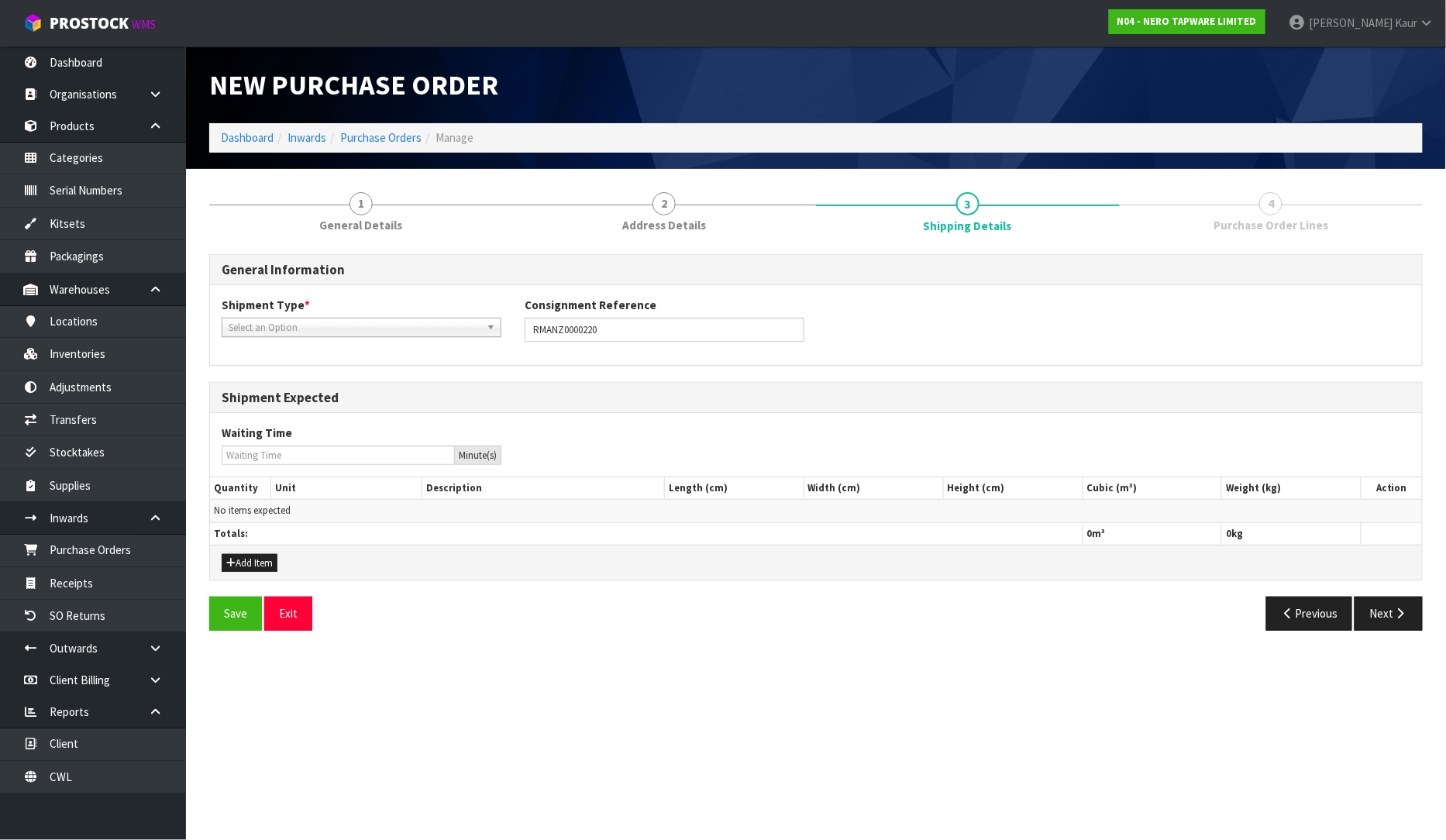
click at [392, 324] on span "Select an Option" at bounding box center [354, 328] width 252 height 19
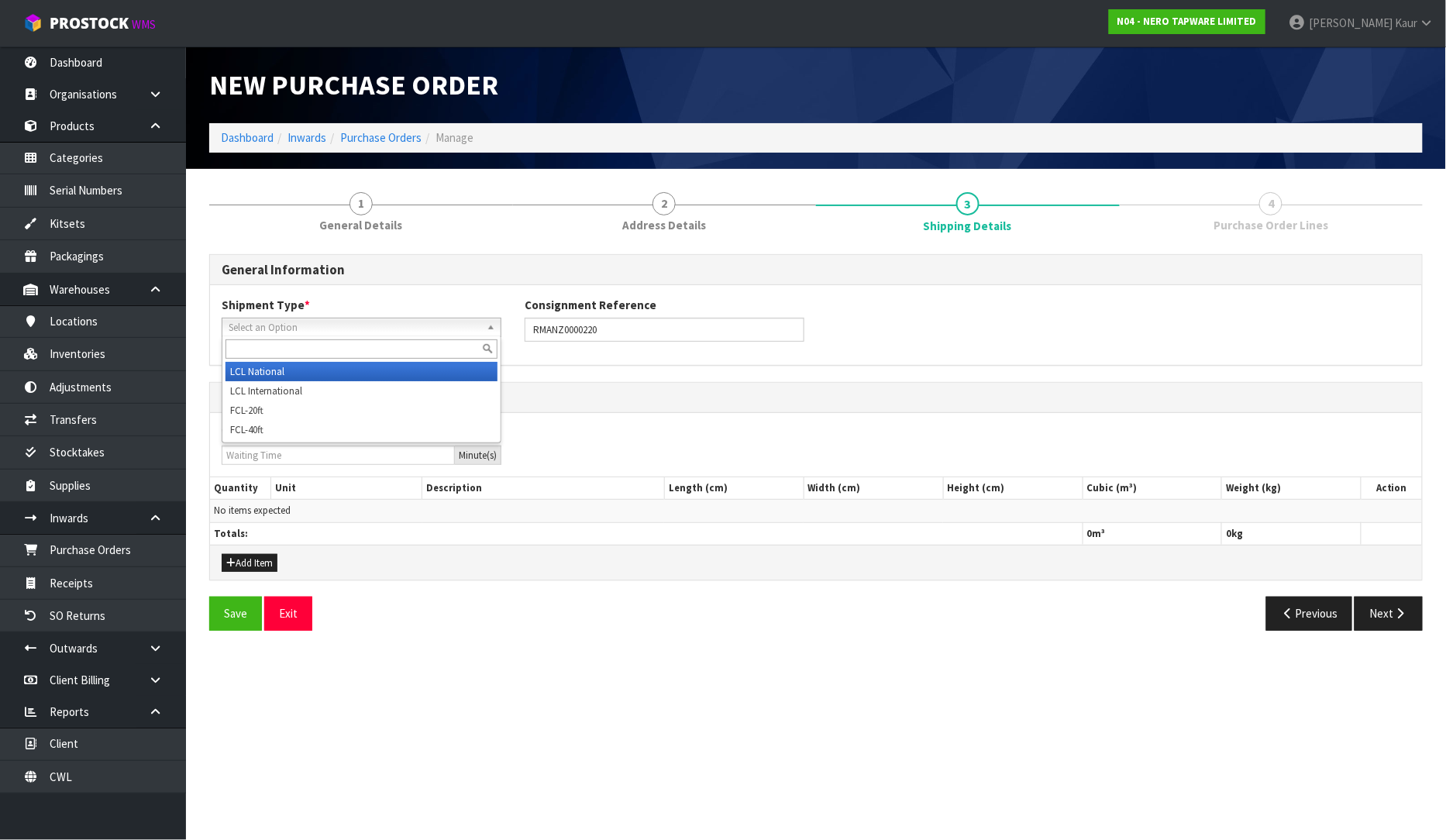
click at [365, 376] on li "LCL National" at bounding box center [362, 371] width 272 height 20
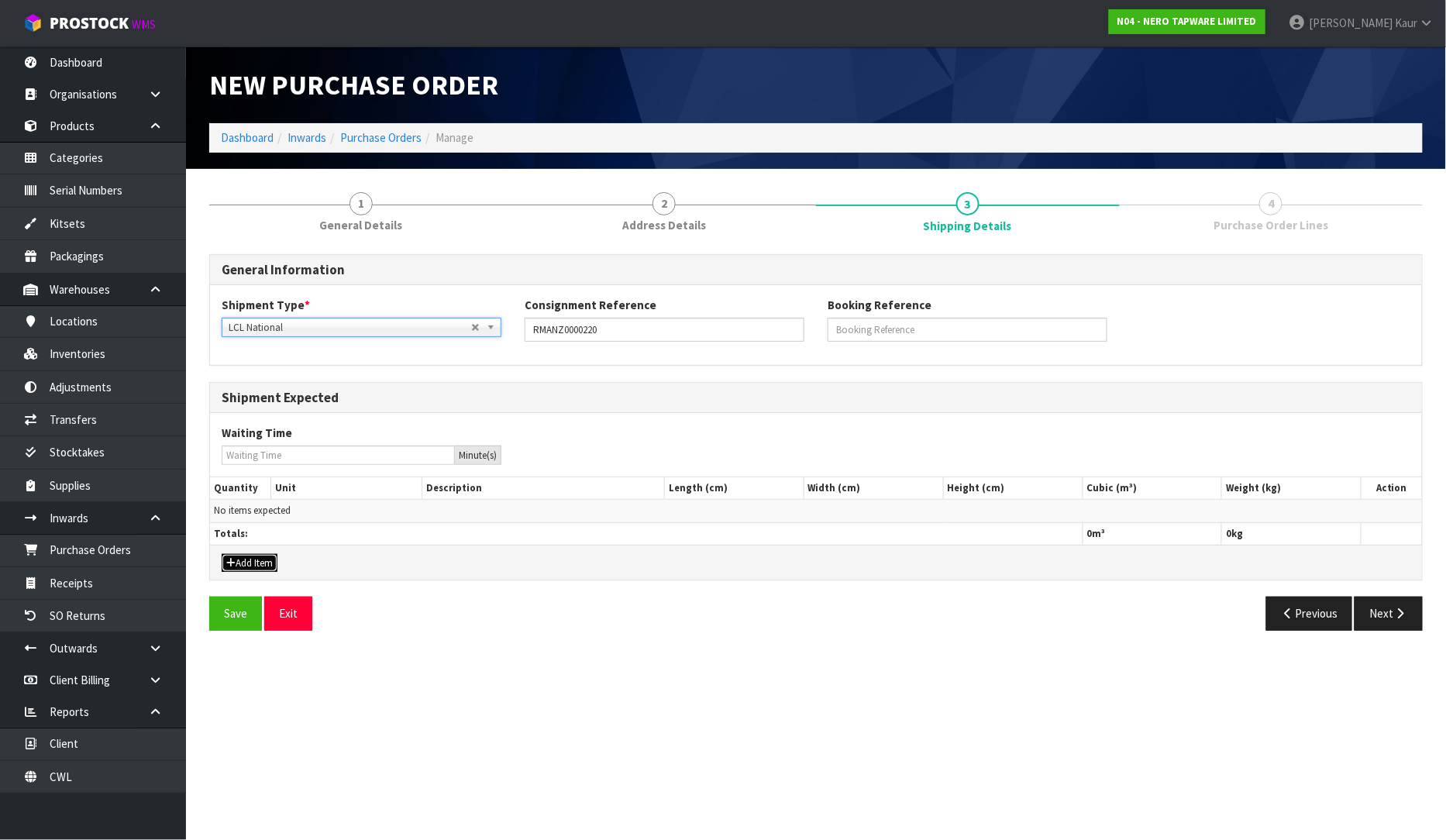
click at [261, 567] on button "Add Item" at bounding box center [250, 563] width 56 height 19
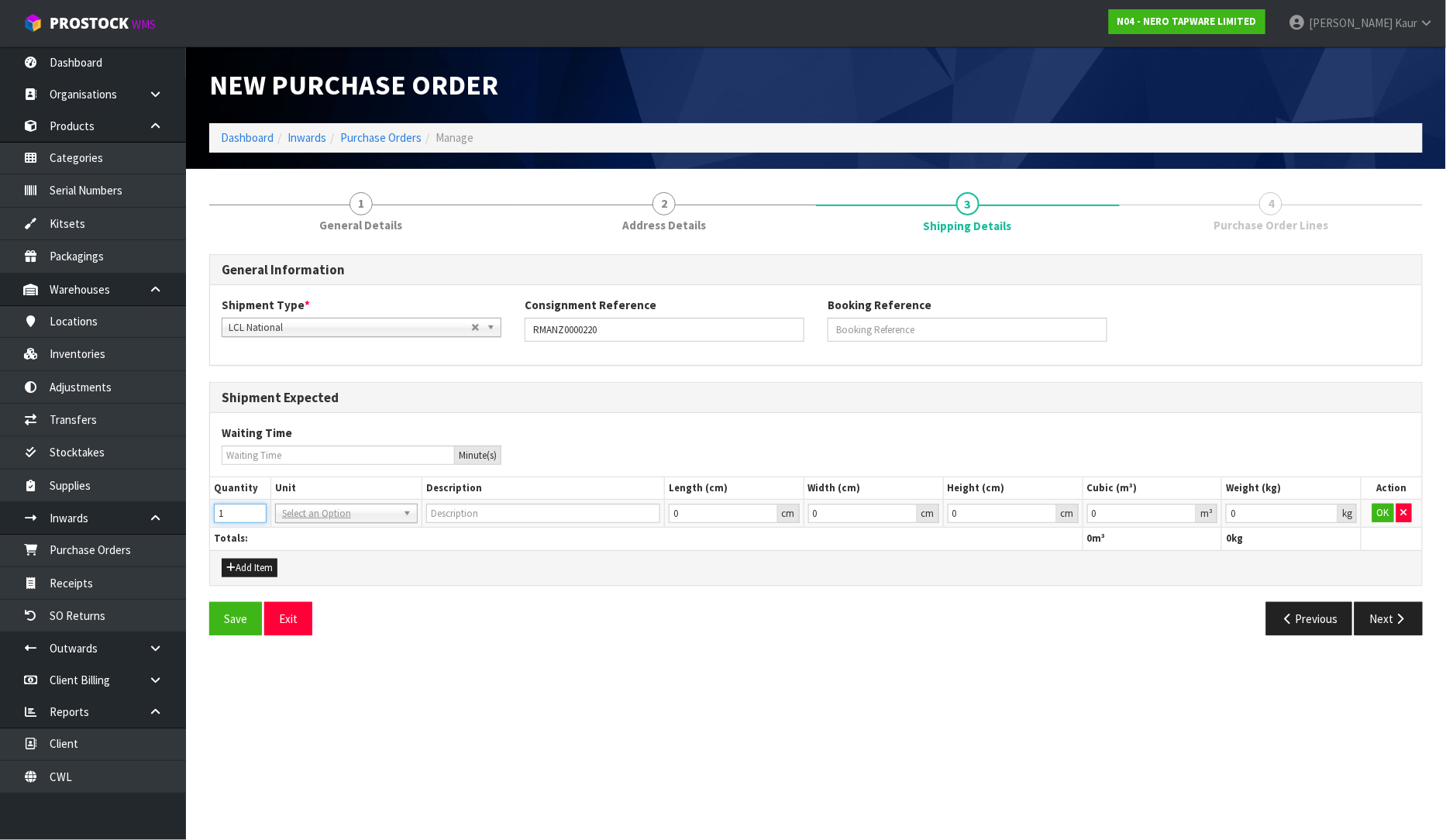
type input "1"
click at [251, 513] on input "1" at bounding box center [240, 513] width 52 height 20
type input "BAG"
click at [304, 530] on input "text" at bounding box center [347, 535] width 135 height 20
type input "CTN"
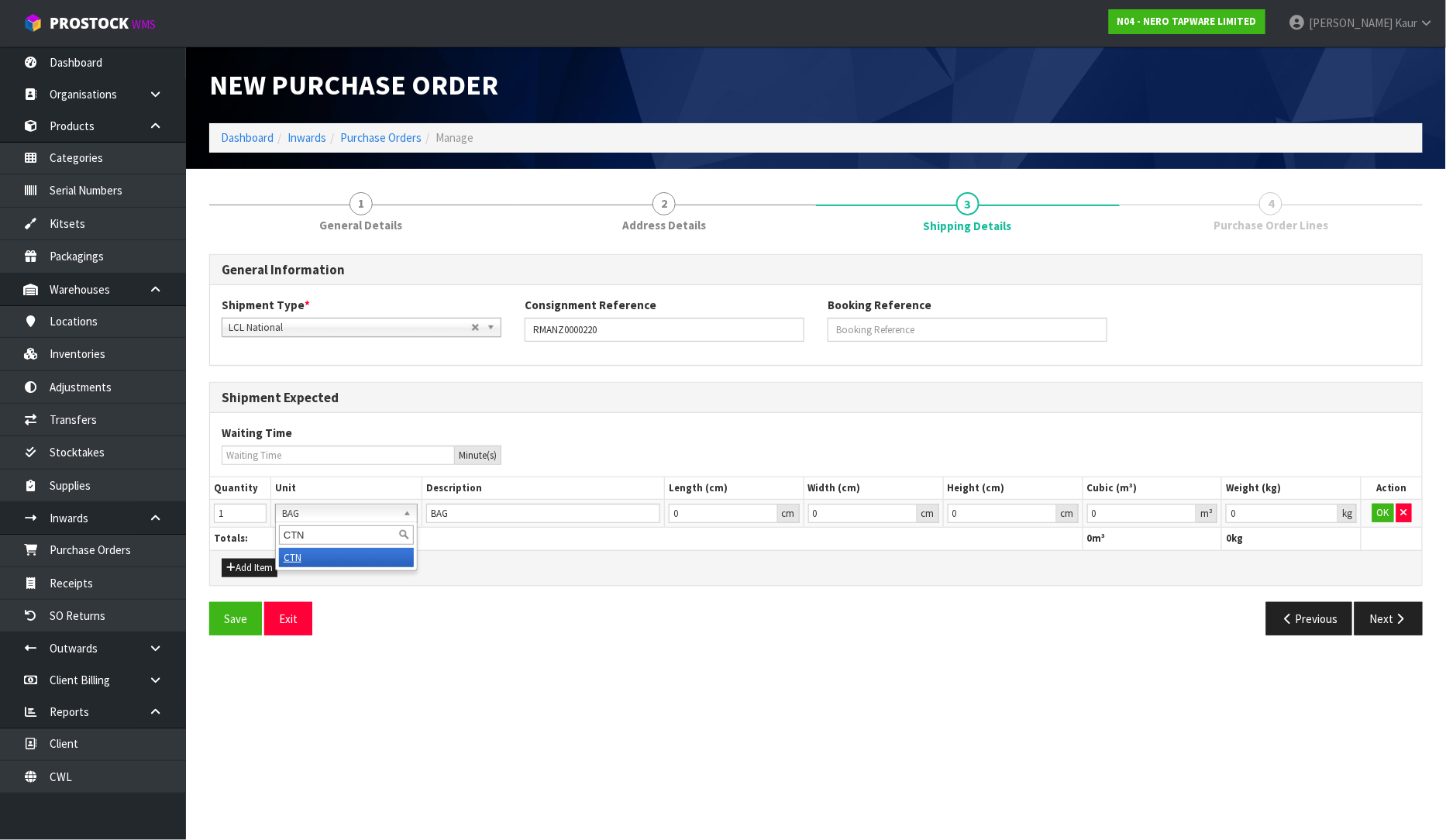
type input "CARTON"
type input "0.000001"
click at [1182, 508] on input "0.000001" at bounding box center [1142, 513] width 110 height 20
type input "0.001"
click at [1329, 506] on input "0.001" at bounding box center [1282, 513] width 112 height 20
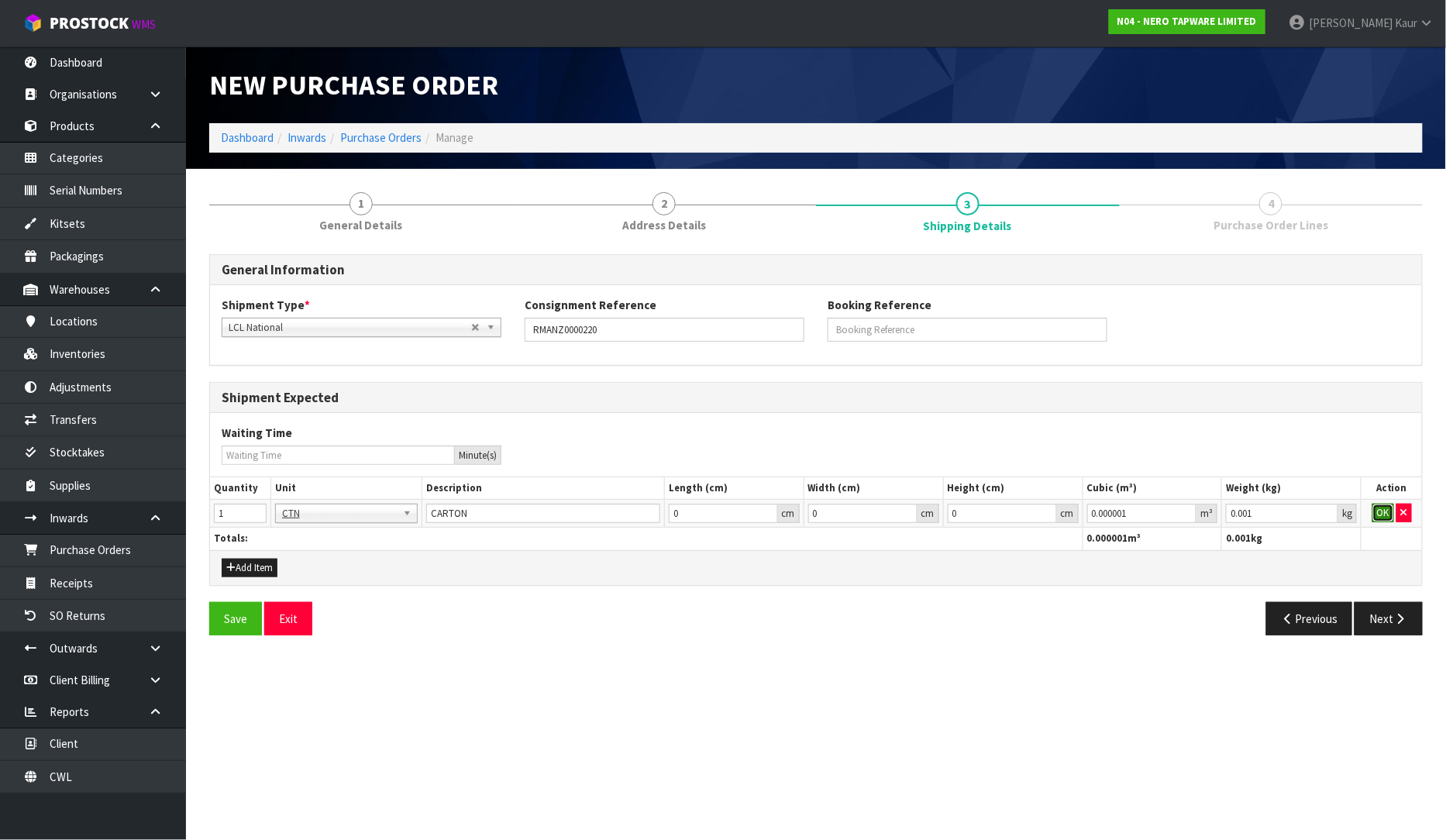
click at [1383, 508] on button "OK" at bounding box center [1382, 513] width 22 height 19
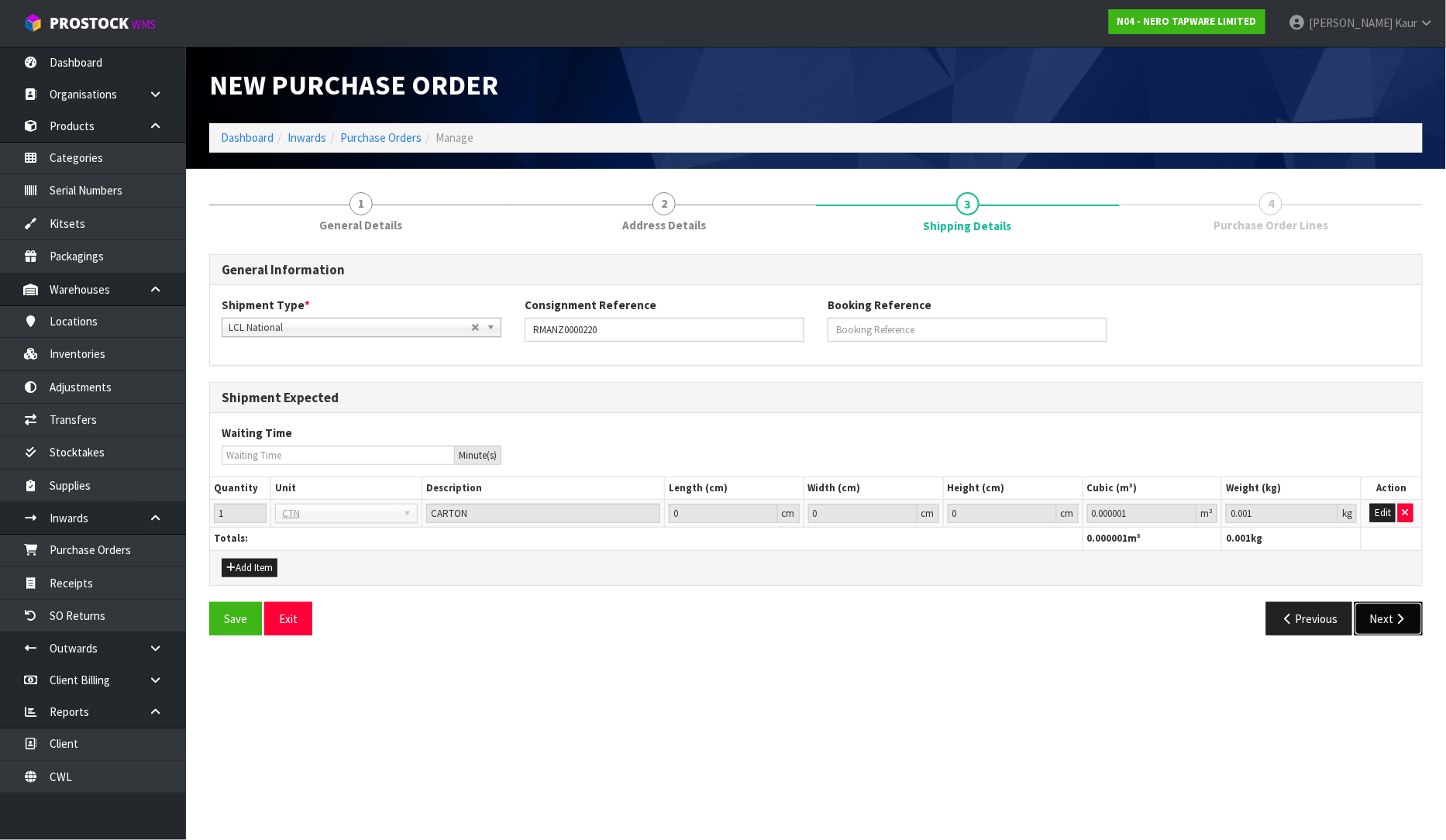
click at [1400, 625] on button "Next" at bounding box center [1388, 619] width 68 height 34
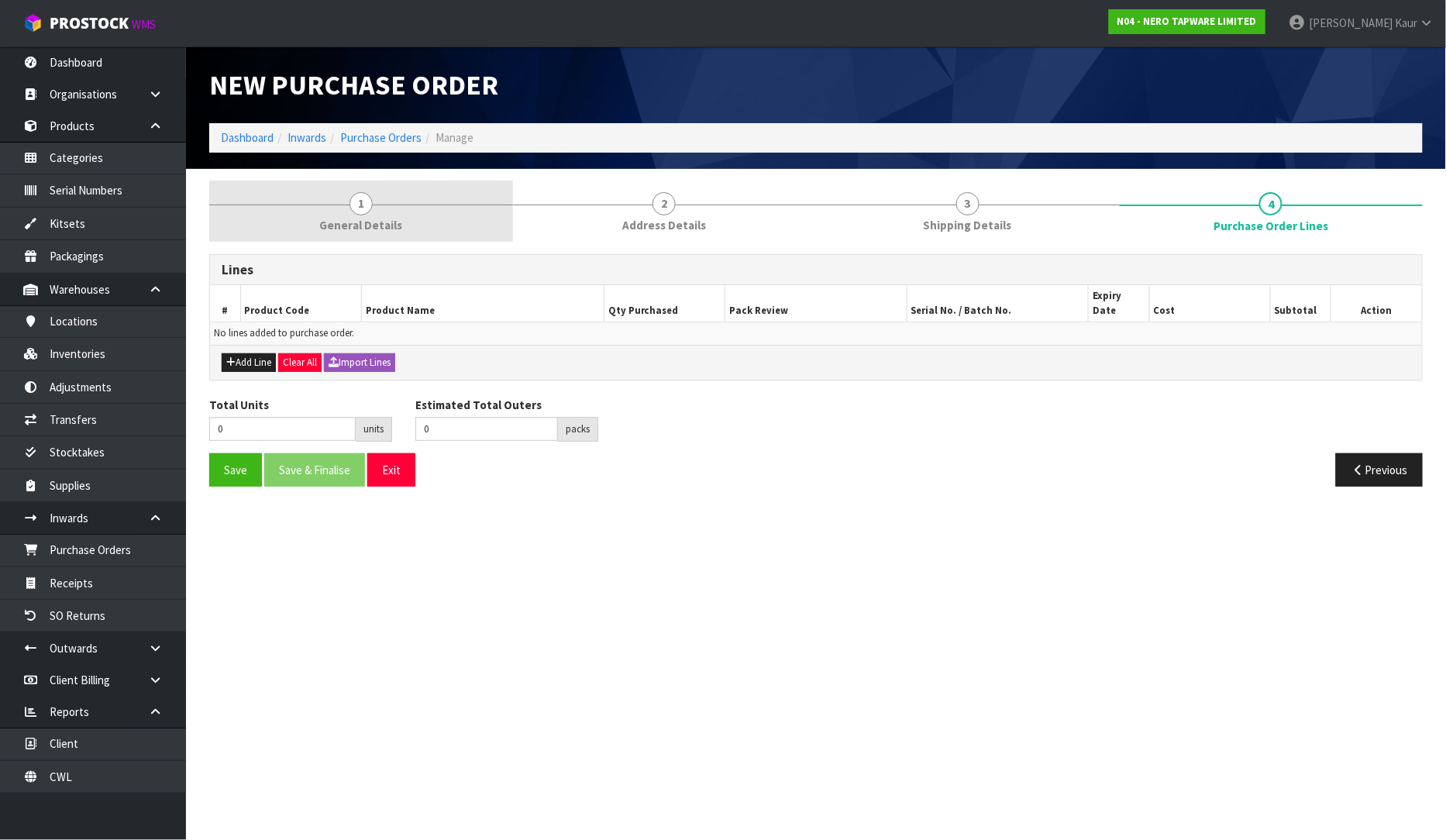
click at [328, 207] on link "1 General Details" at bounding box center [361, 211] width 303 height 61
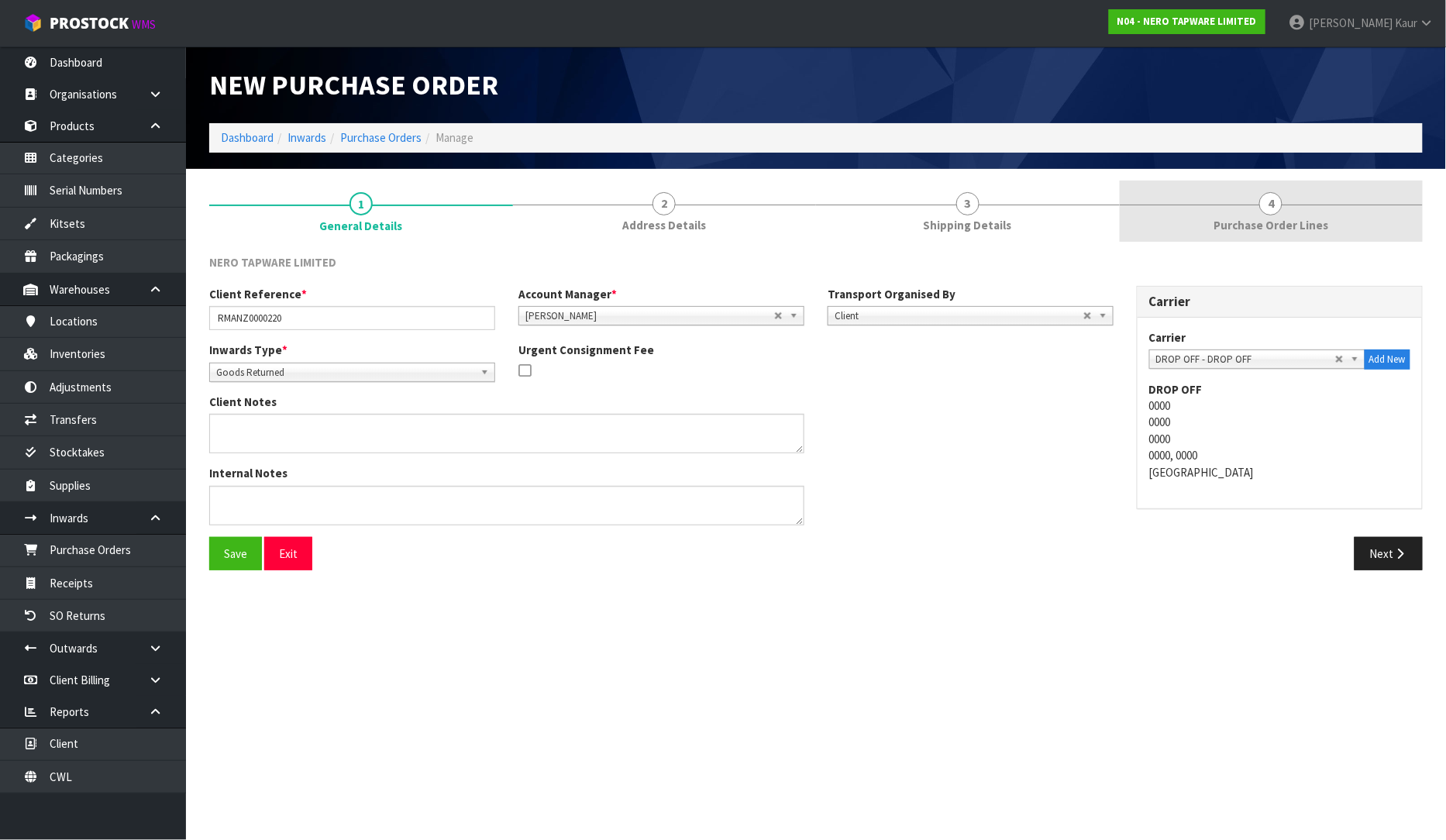
click at [1265, 217] on span "Purchase Order Lines" at bounding box center [1270, 225] width 114 height 16
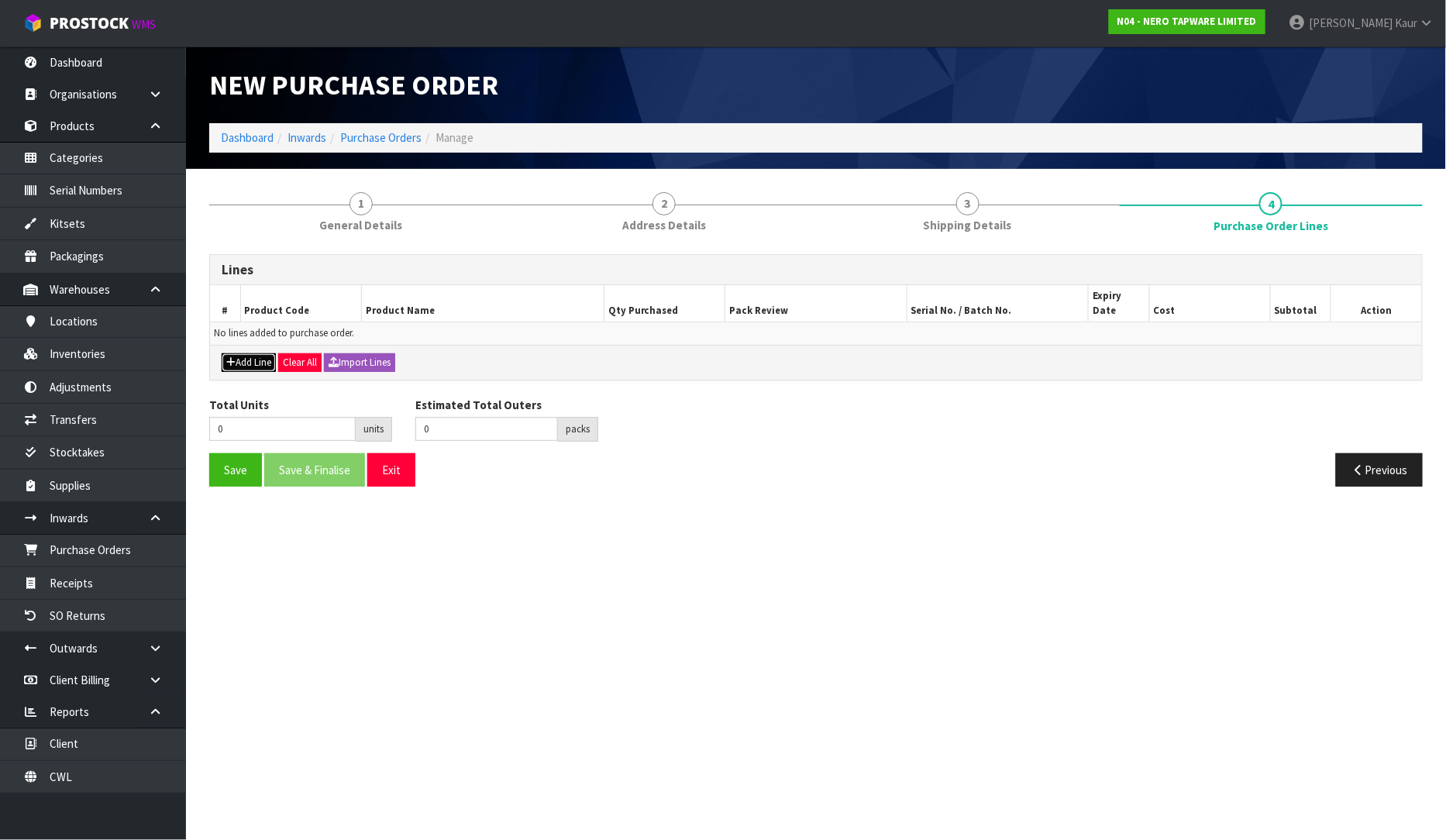
click at [227, 357] on icon "button" at bounding box center [231, 361] width 9 height 10
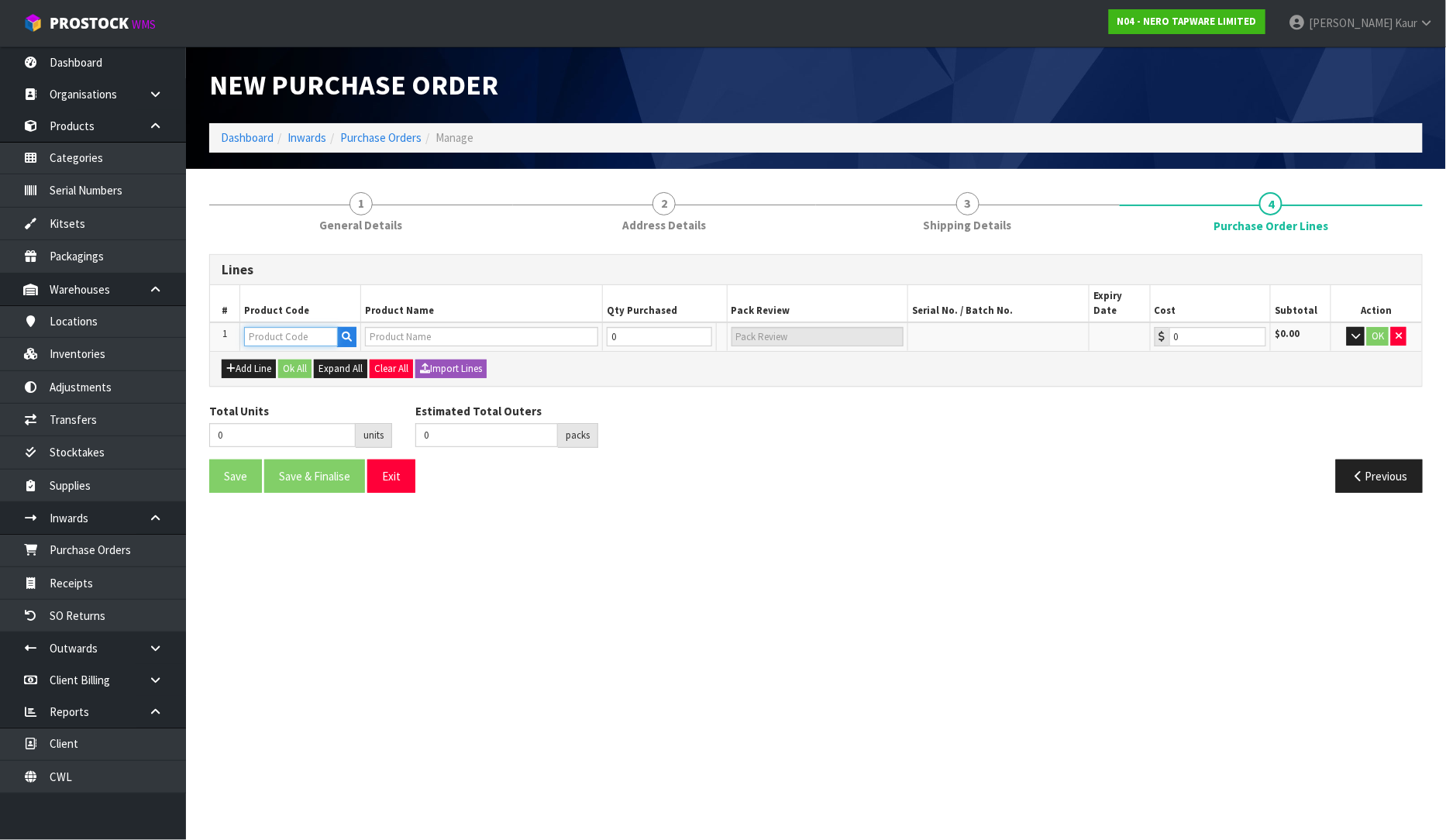
click at [272, 327] on input "text" at bounding box center [291, 336] width 94 height 20
click at [1404, 327] on button "button" at bounding box center [1398, 336] width 16 height 19
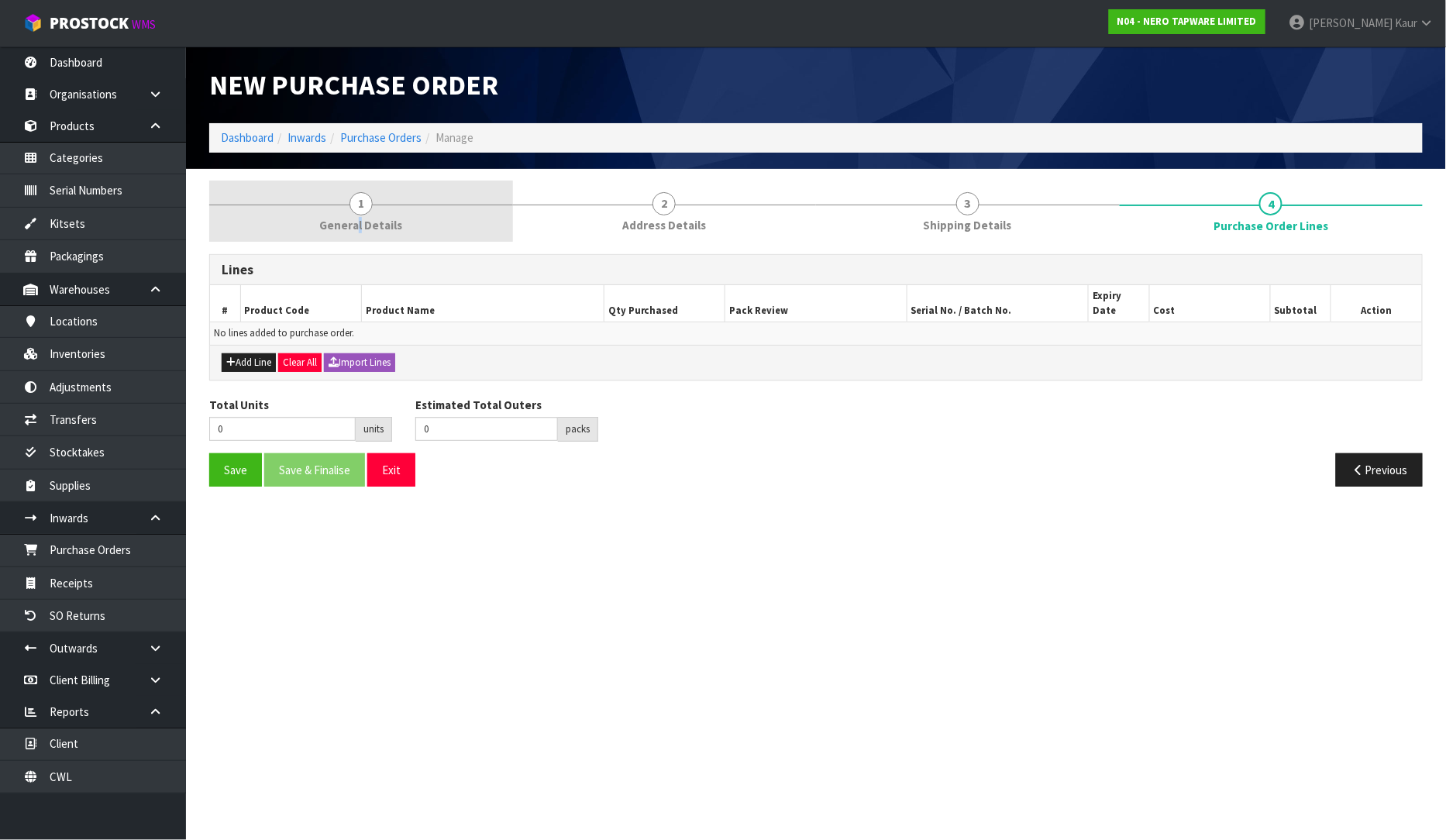
click at [360, 217] on span "General Details" at bounding box center [361, 225] width 83 height 16
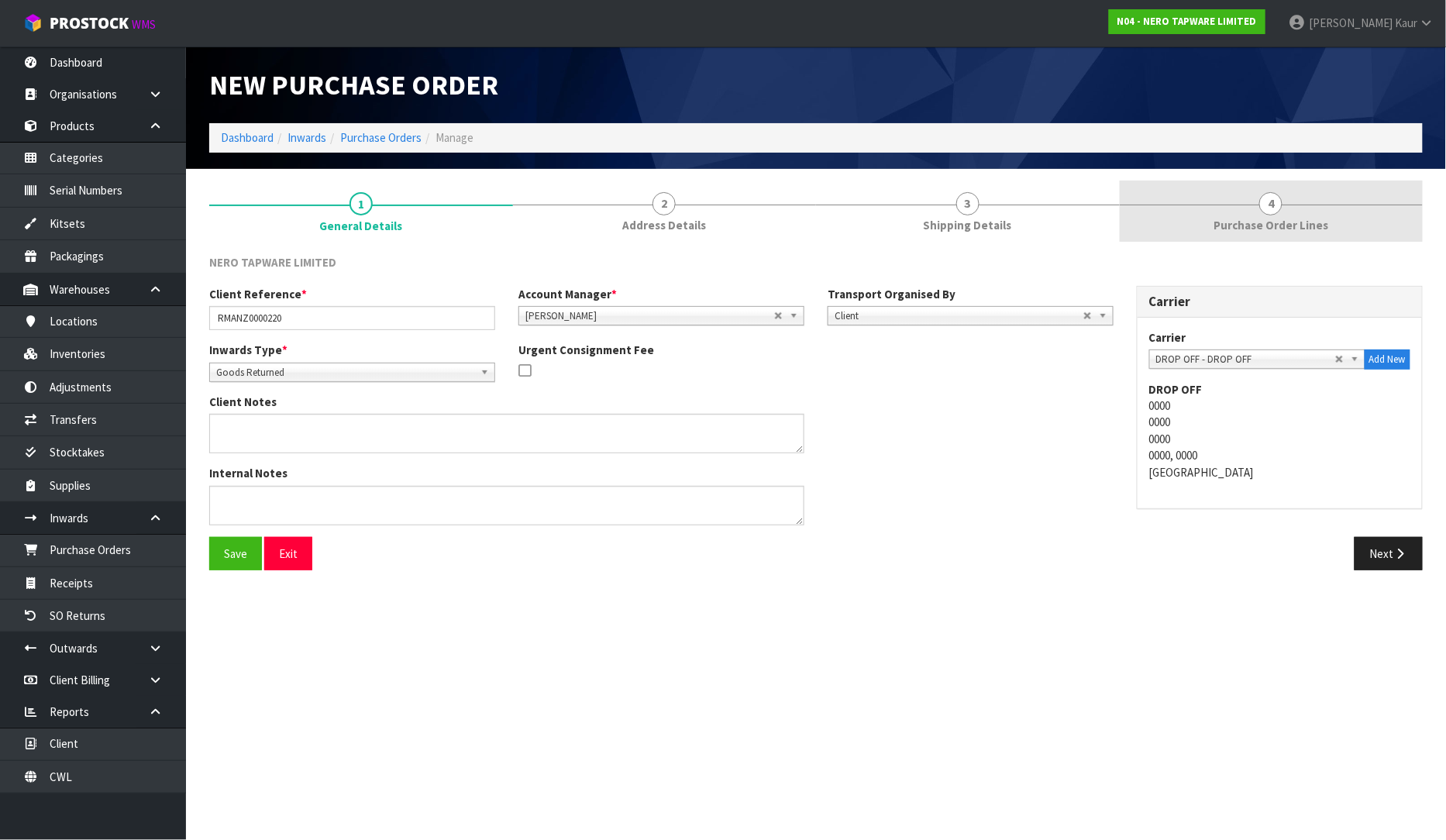
click at [1219, 206] on link "4 Purchase Order Lines" at bounding box center [1271, 211] width 303 height 61
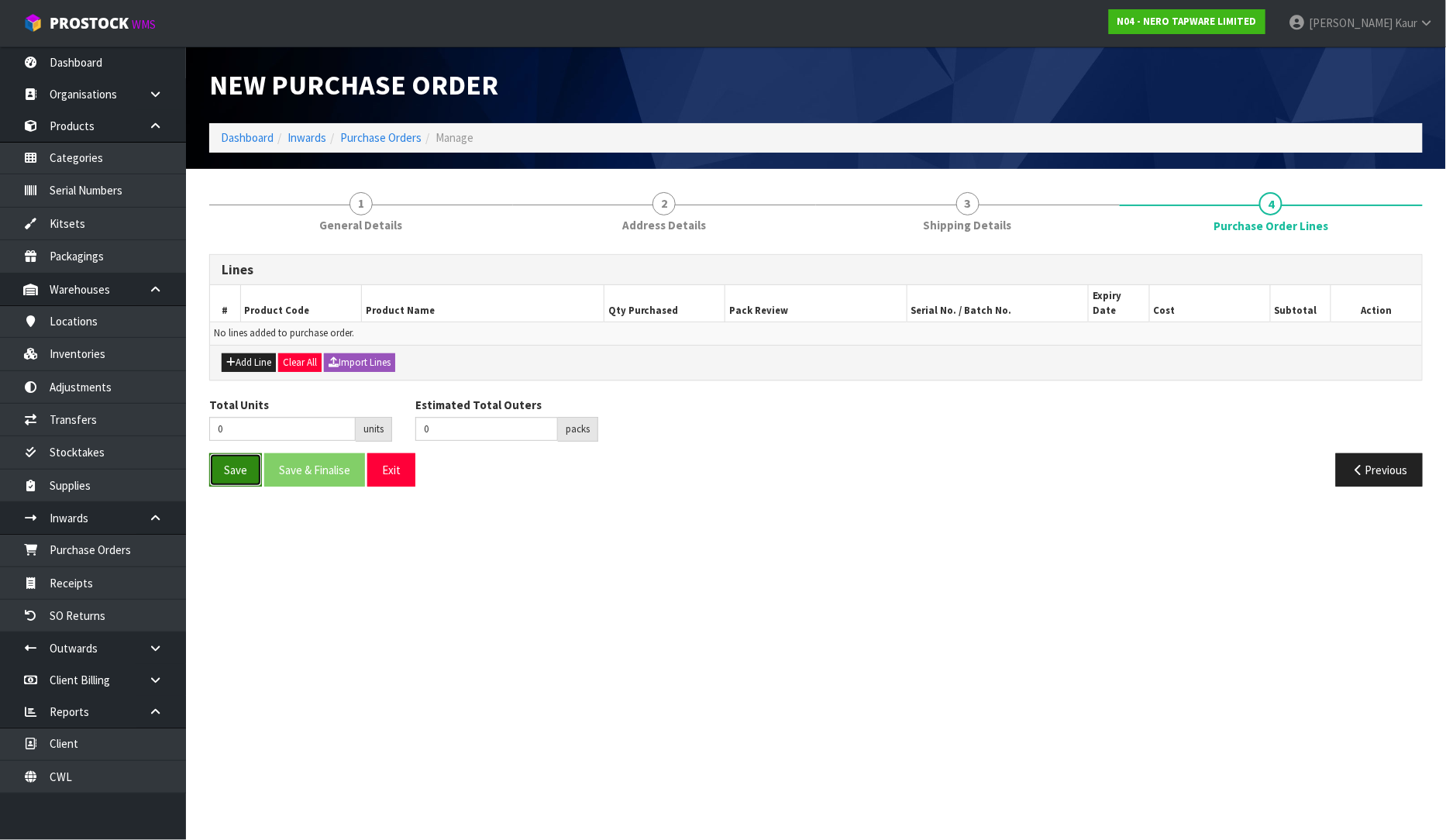
click at [218, 453] on button "Save" at bounding box center [235, 470] width 52 height 34
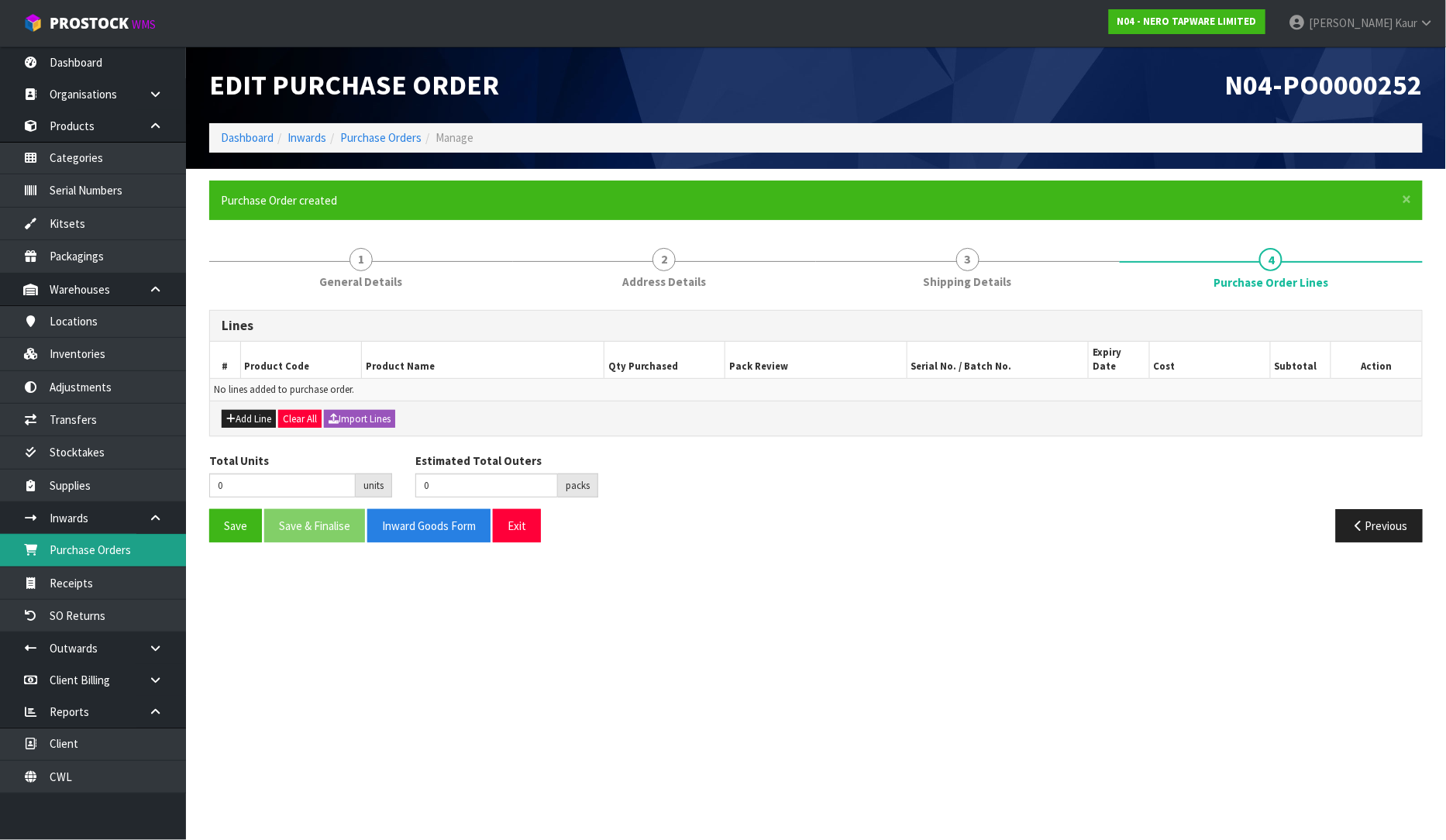
click at [159, 553] on link "Purchase Orders" at bounding box center [93, 550] width 186 height 32
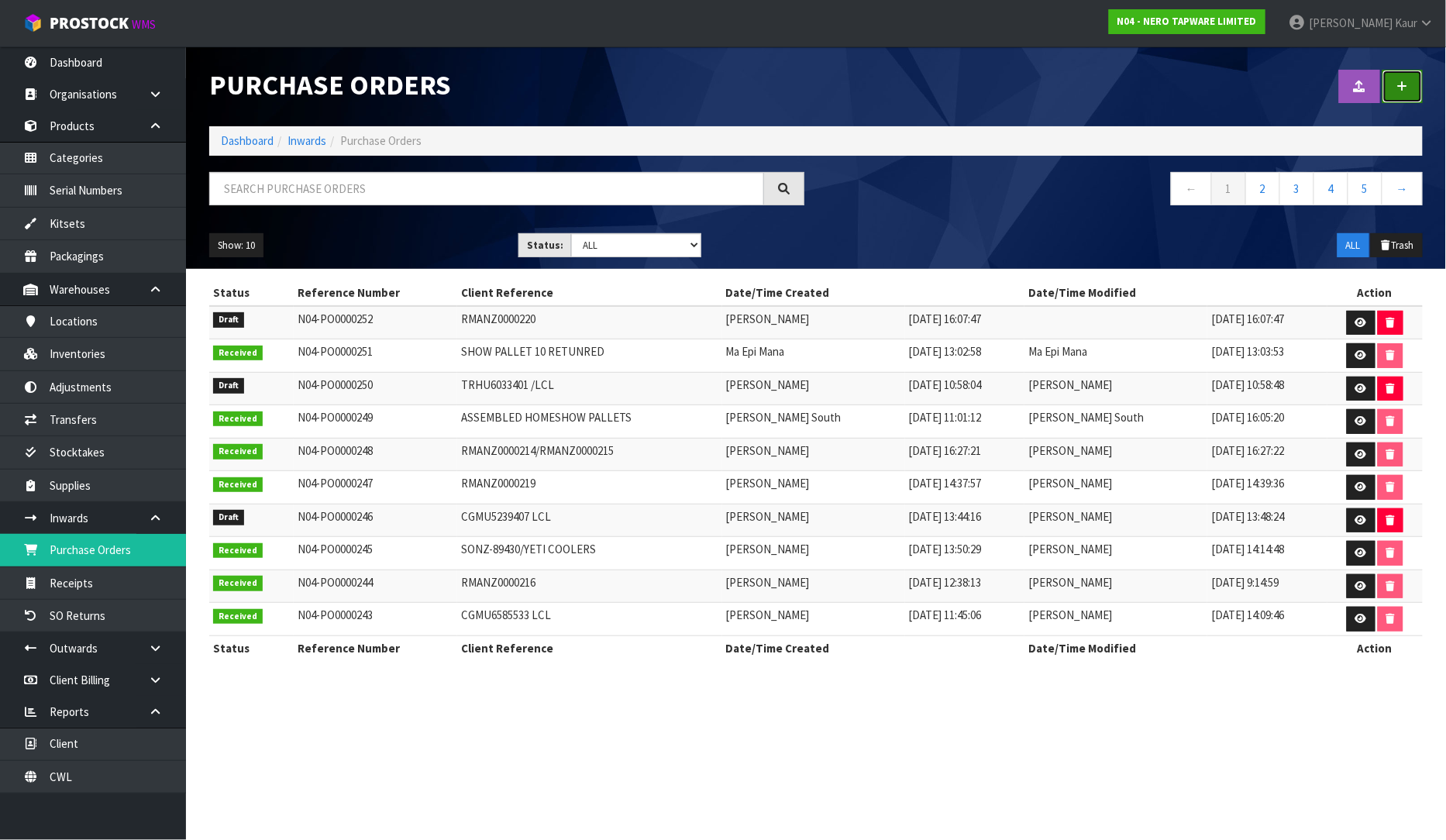
click at [1408, 78] on link at bounding box center [1402, 86] width 40 height 34
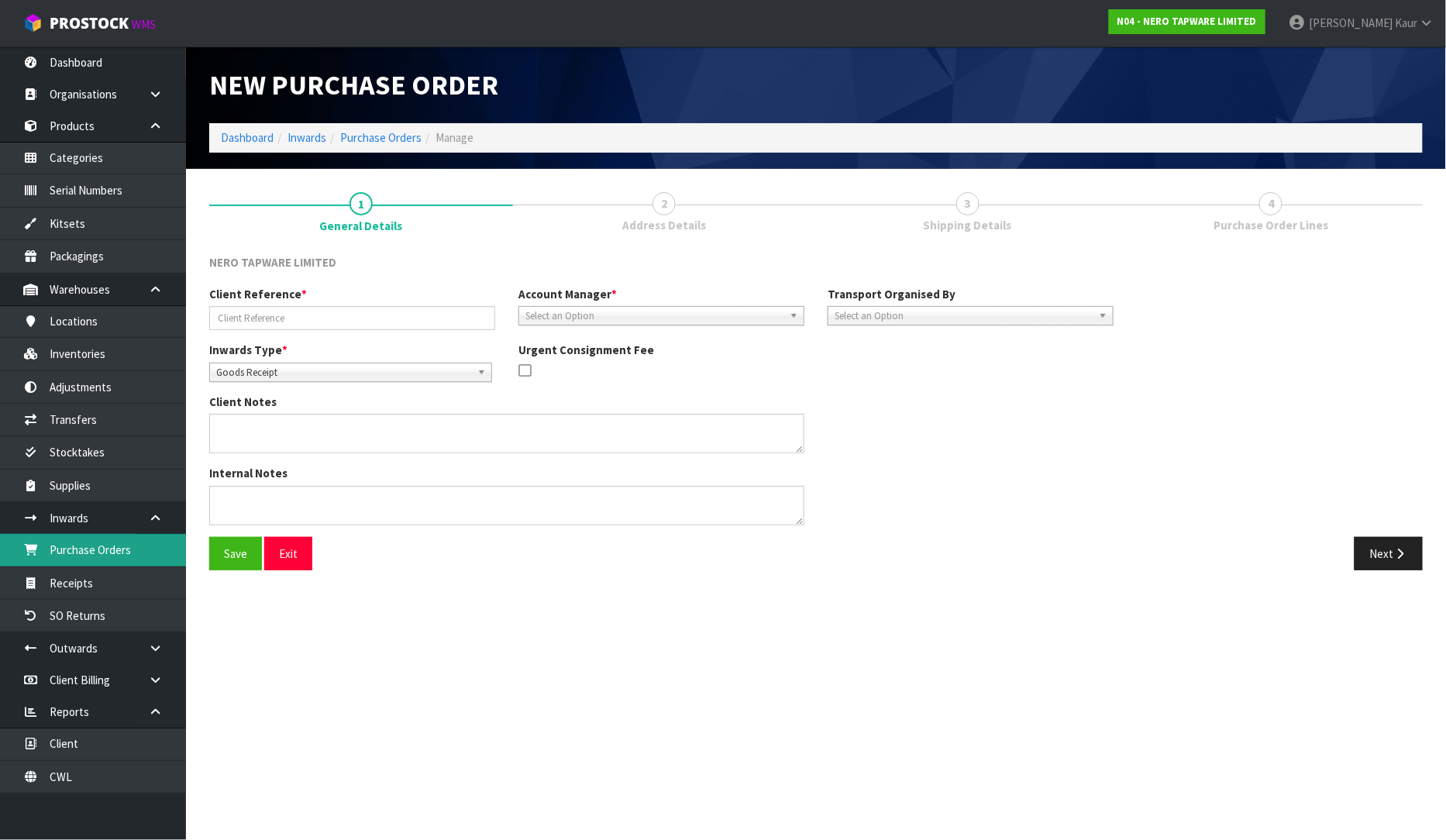
click at [154, 544] on link "Purchase Orders" at bounding box center [93, 550] width 186 height 32
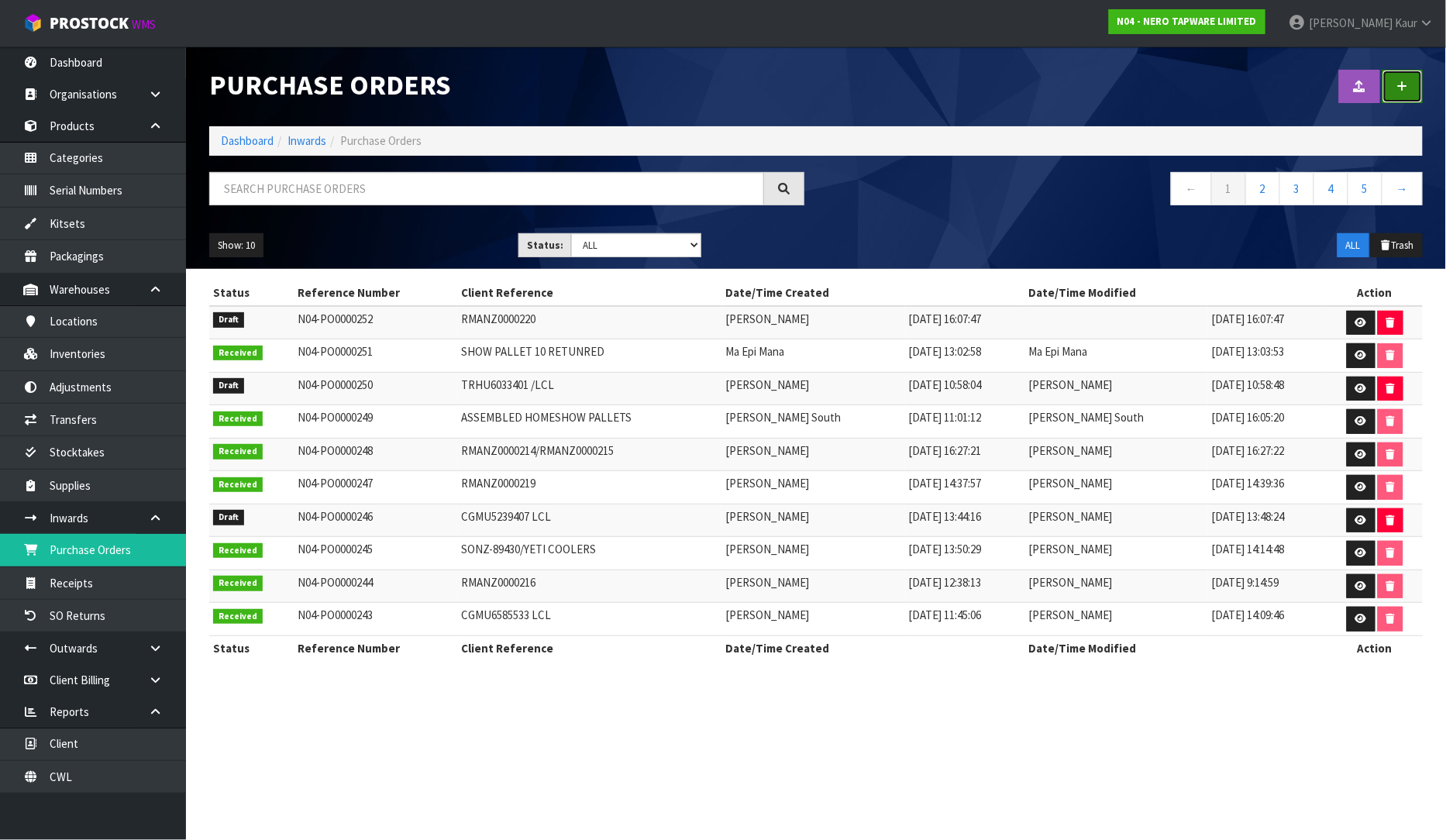
click at [1406, 93] on link at bounding box center [1402, 86] width 40 height 34
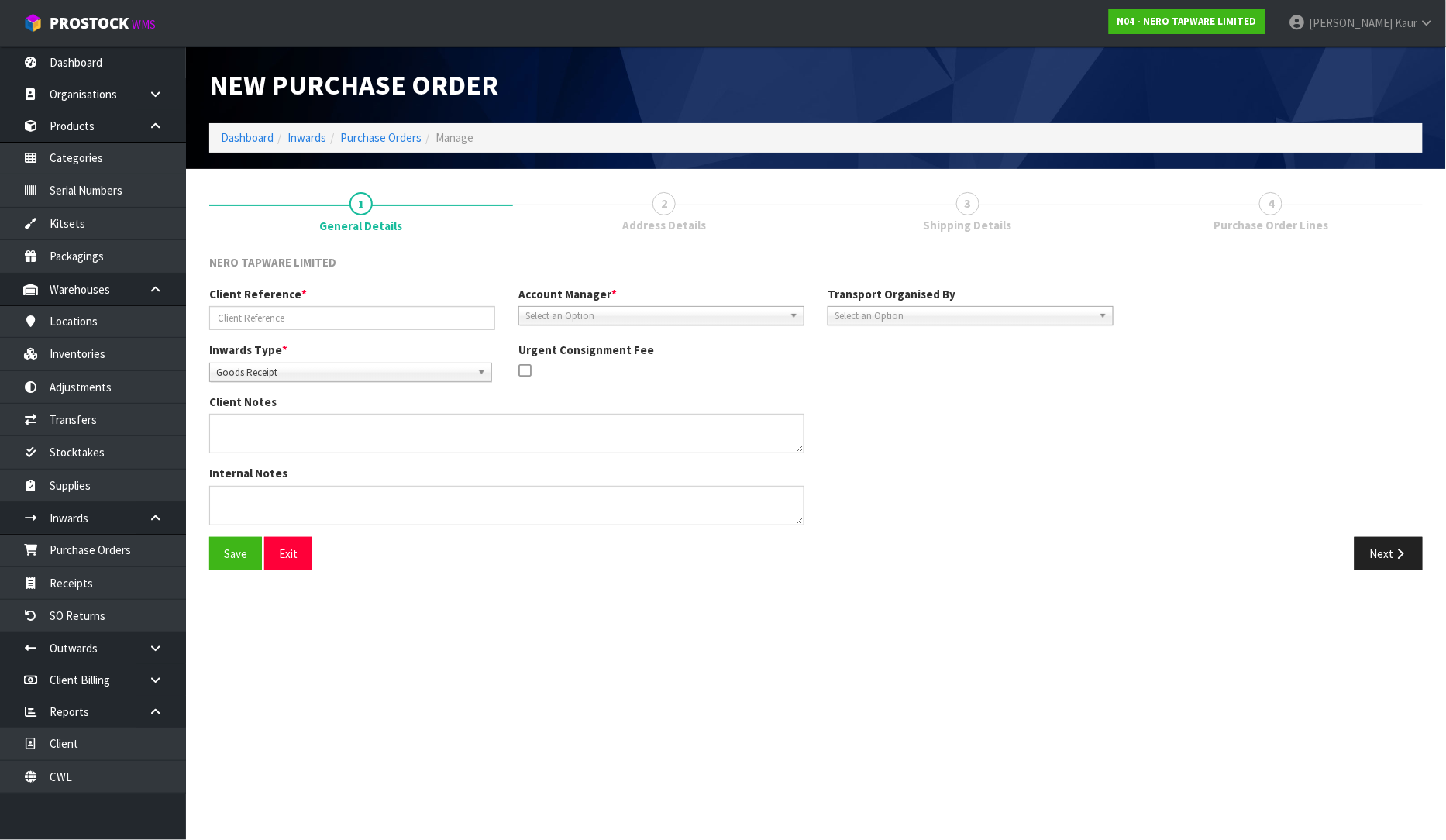
click at [335, 363] on span "Goods Receipt" at bounding box center [344, 373] width 255 height 19
click at [333, 432] on li "Goods Returned" at bounding box center [350, 435] width 275 height 20
click at [298, 323] on input "text" at bounding box center [351, 318] width 286 height 24
type input "RMANZ0000209"
click at [649, 310] on span "Select an Option" at bounding box center [654, 317] width 258 height 19
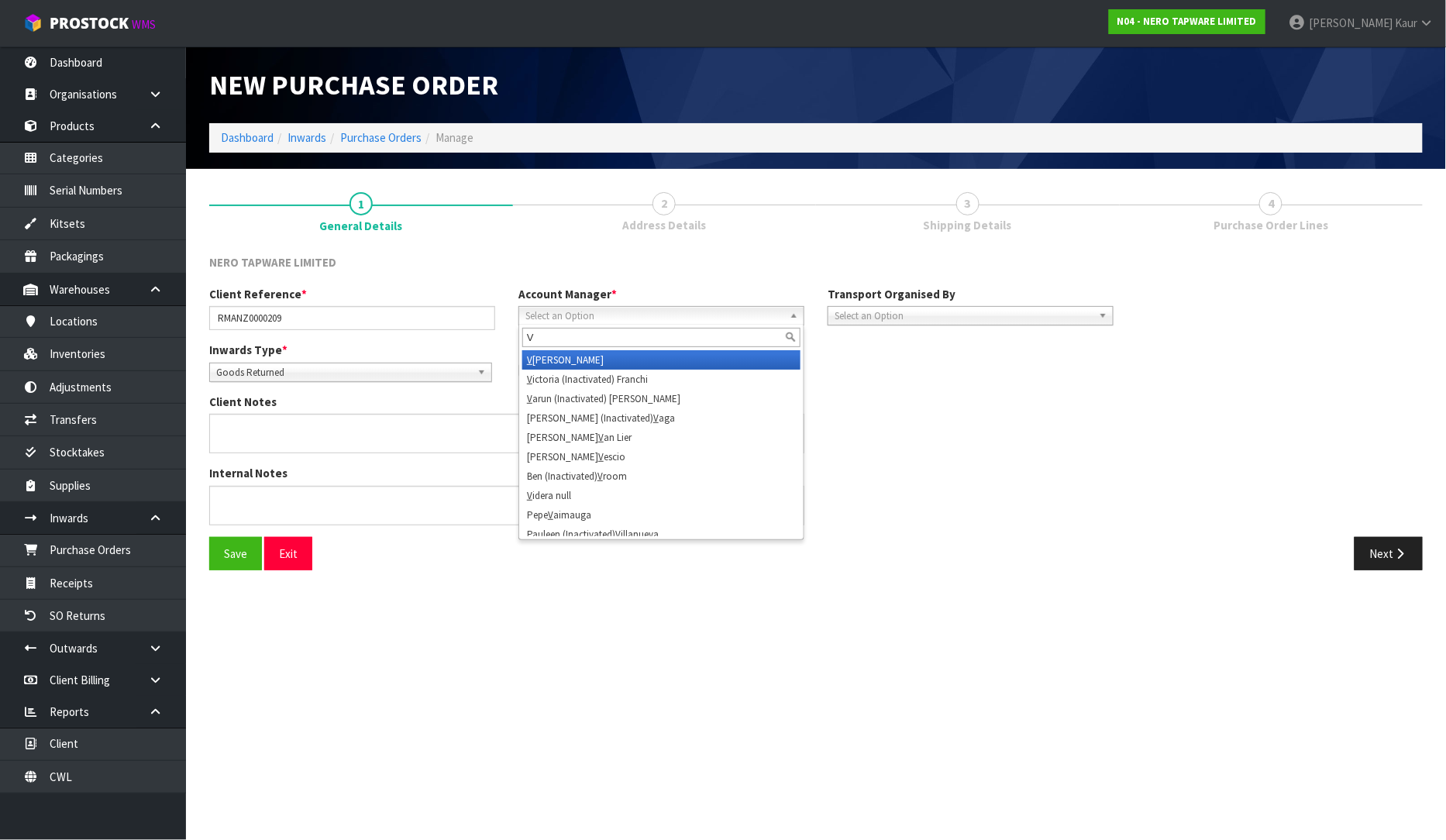
type input "V"
click at [641, 357] on li "V [PERSON_NAME]" at bounding box center [661, 360] width 278 height 20
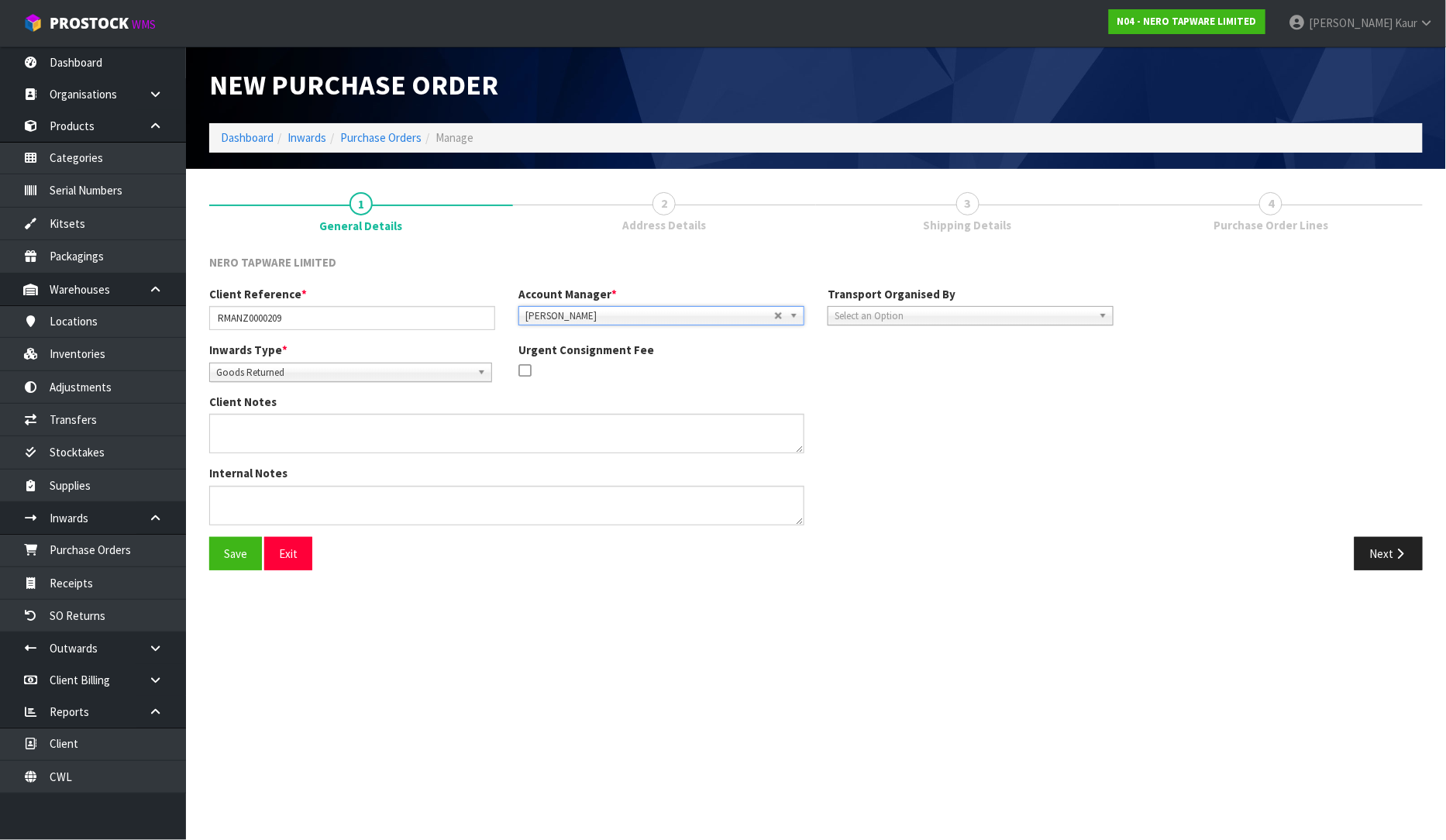
click at [930, 307] on span "Select an Option" at bounding box center [963, 317] width 258 height 19
click at [922, 400] on li "Client" at bounding box center [970, 398] width 278 height 20
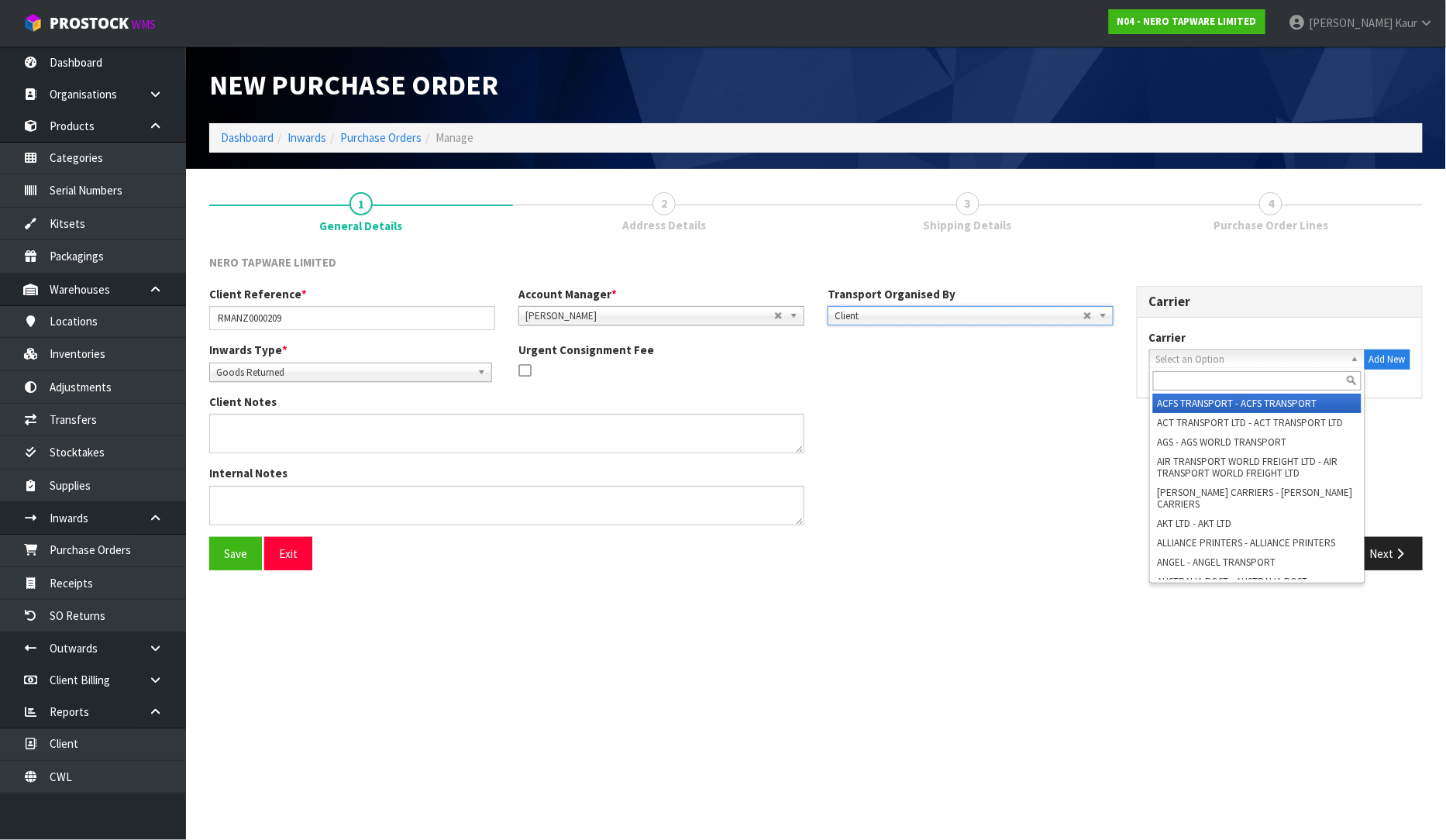
click at [1205, 360] on span "Select an Option" at bounding box center [1249, 360] width 188 height 19
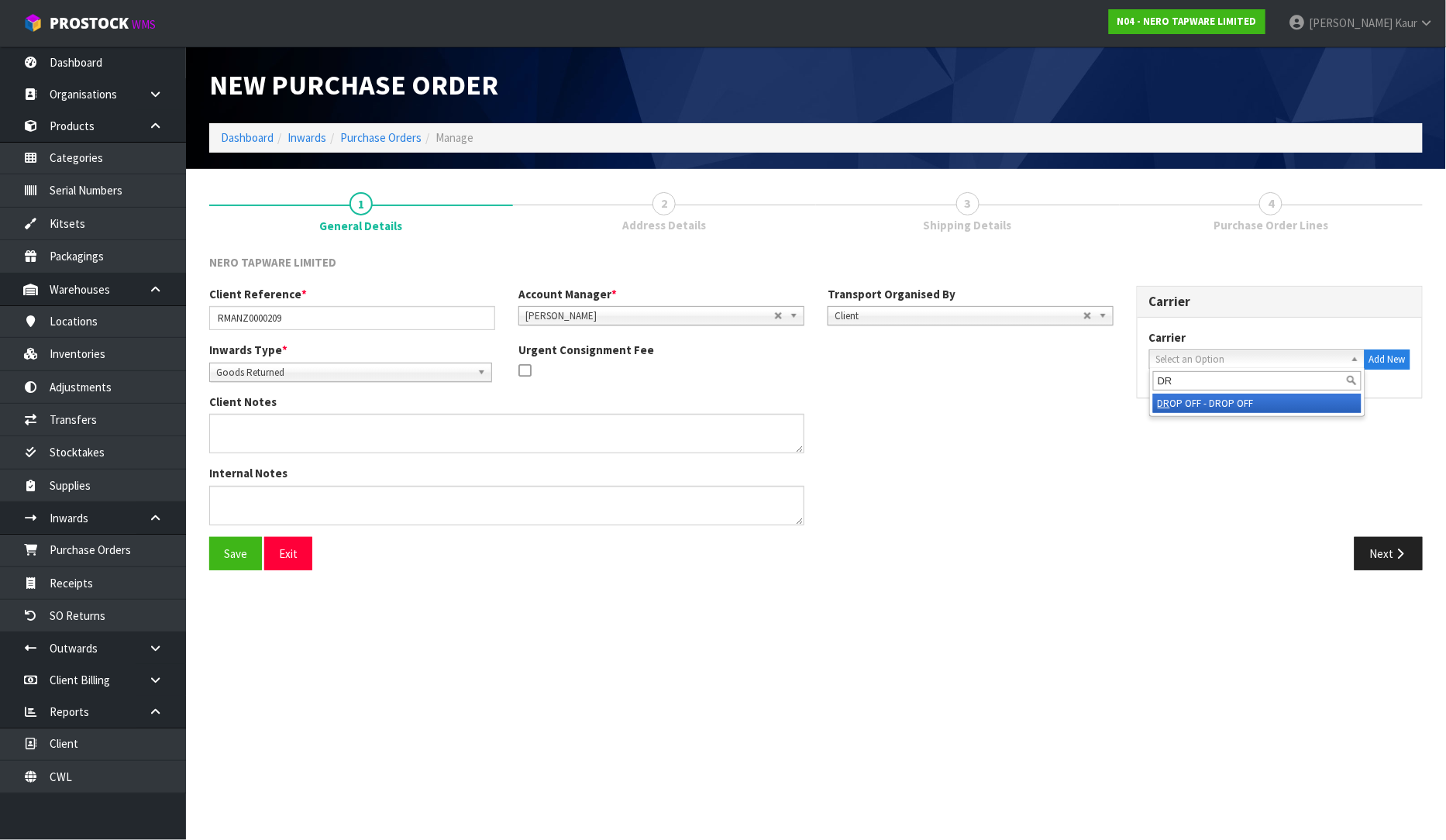
type input "DR"
click at [1215, 409] on li "DR OP OFF - DROP OFF" at bounding box center [1257, 403] width 209 height 20
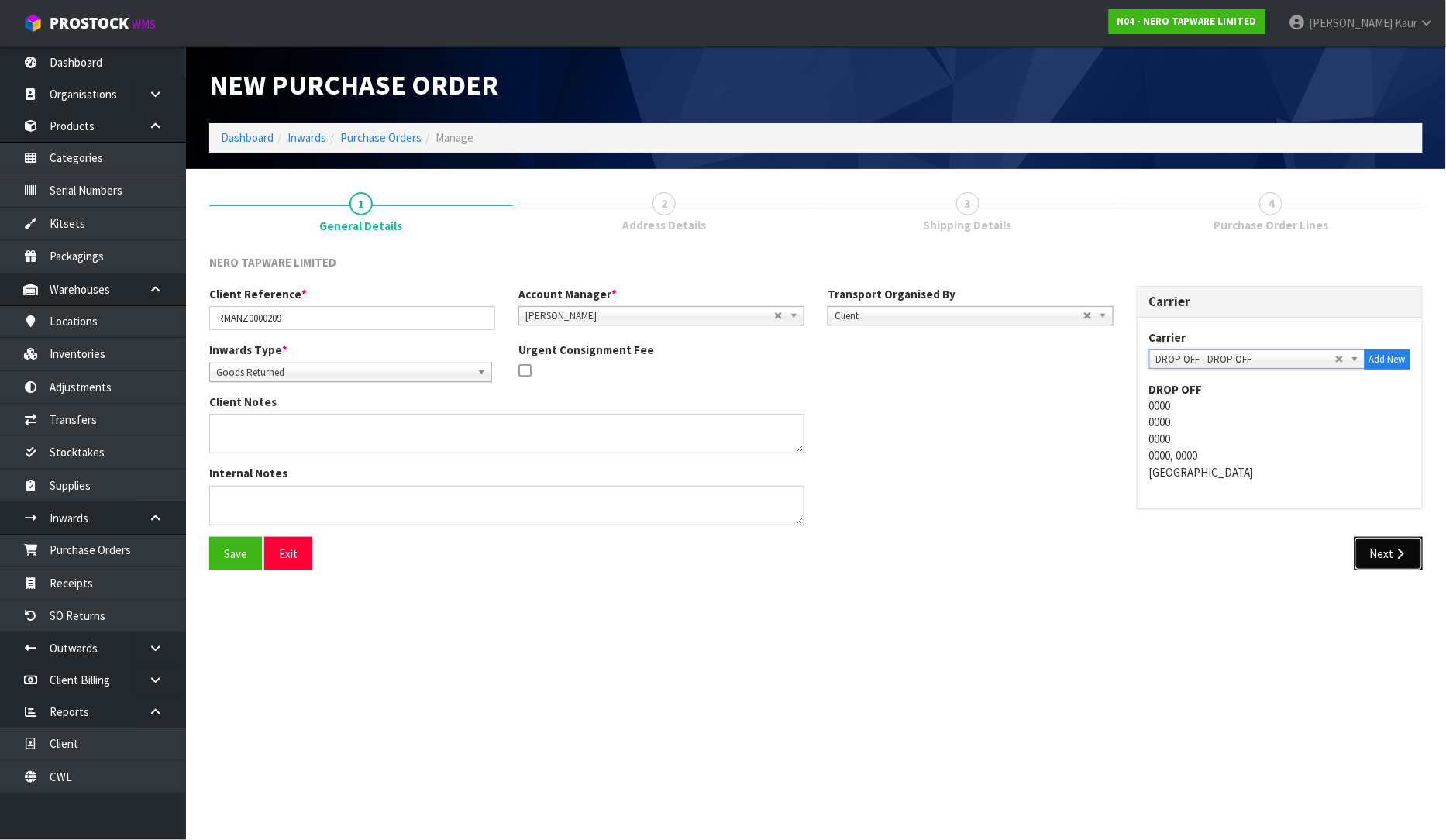
drag, startPoint x: 1369, startPoint y: 559, endPoint x: 1378, endPoint y: 585, distance: 27.5
click at [1369, 559] on button "Next" at bounding box center [1388, 553] width 68 height 34
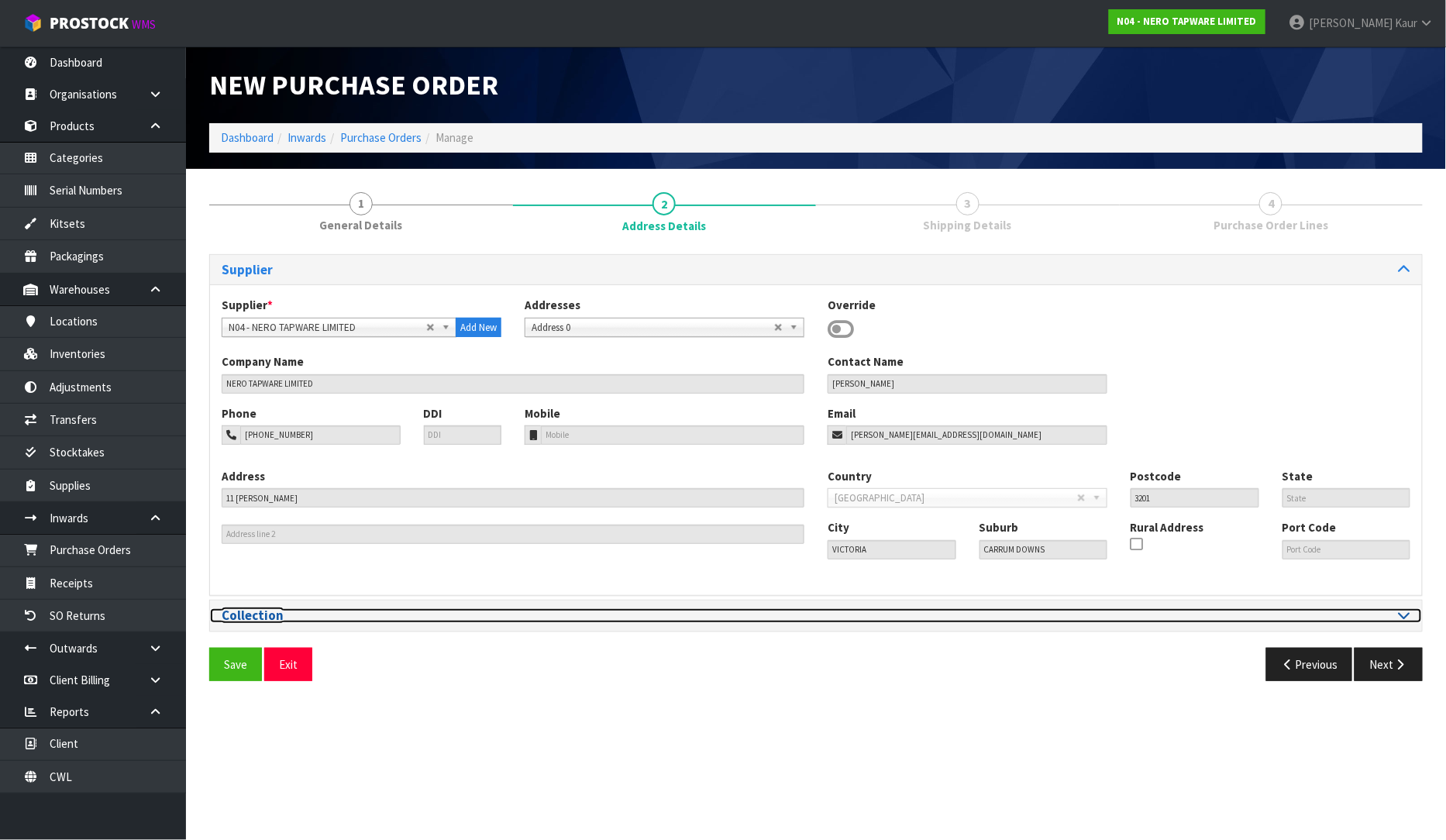
click at [1406, 616] on icon at bounding box center [1404, 614] width 11 height 13
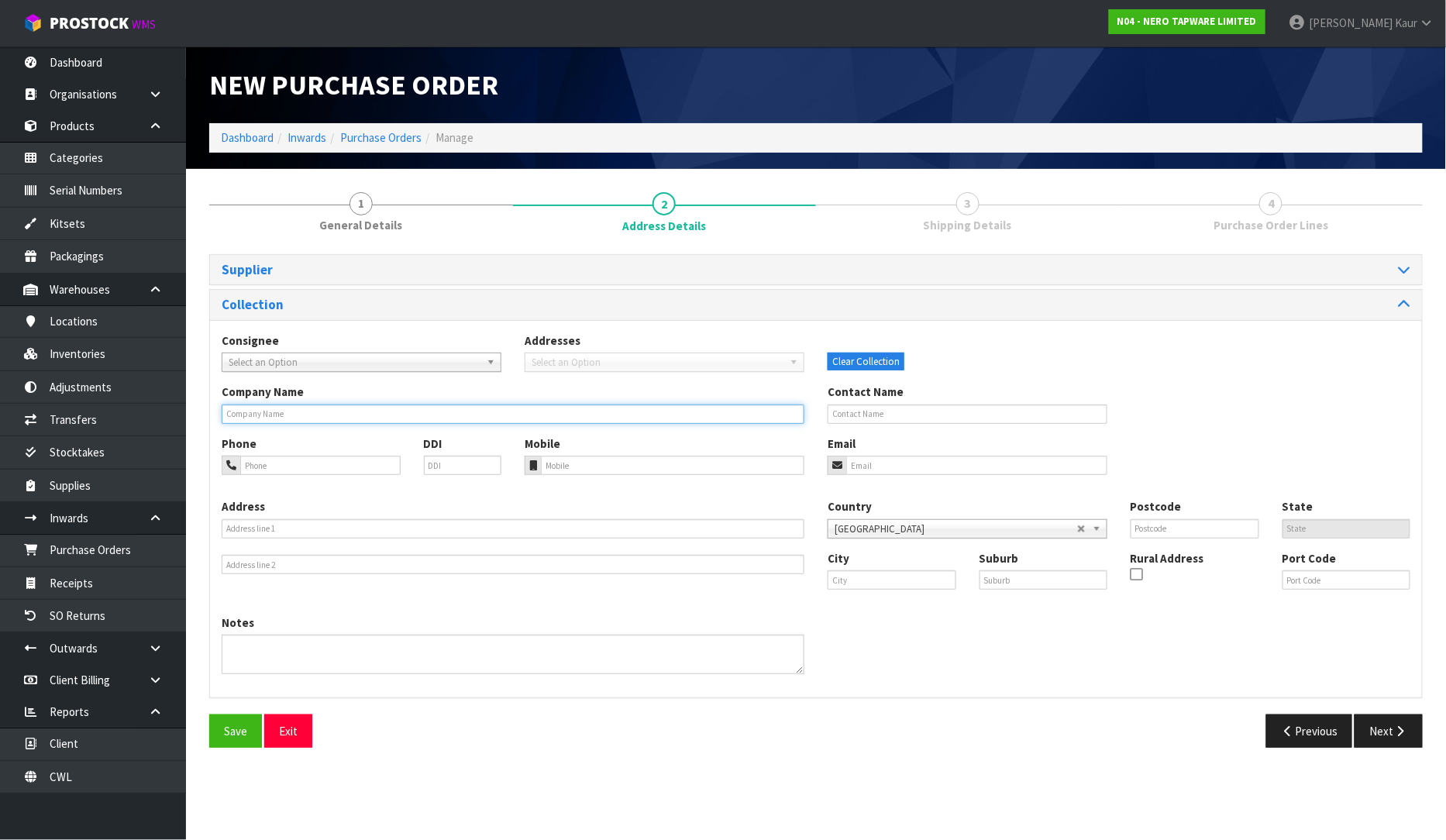
click at [308, 405] on input "text" at bounding box center [513, 414] width 583 height 20
type input "PLACEMAKERS [GEOGRAPHIC_DATA][PERSON_NAME]"
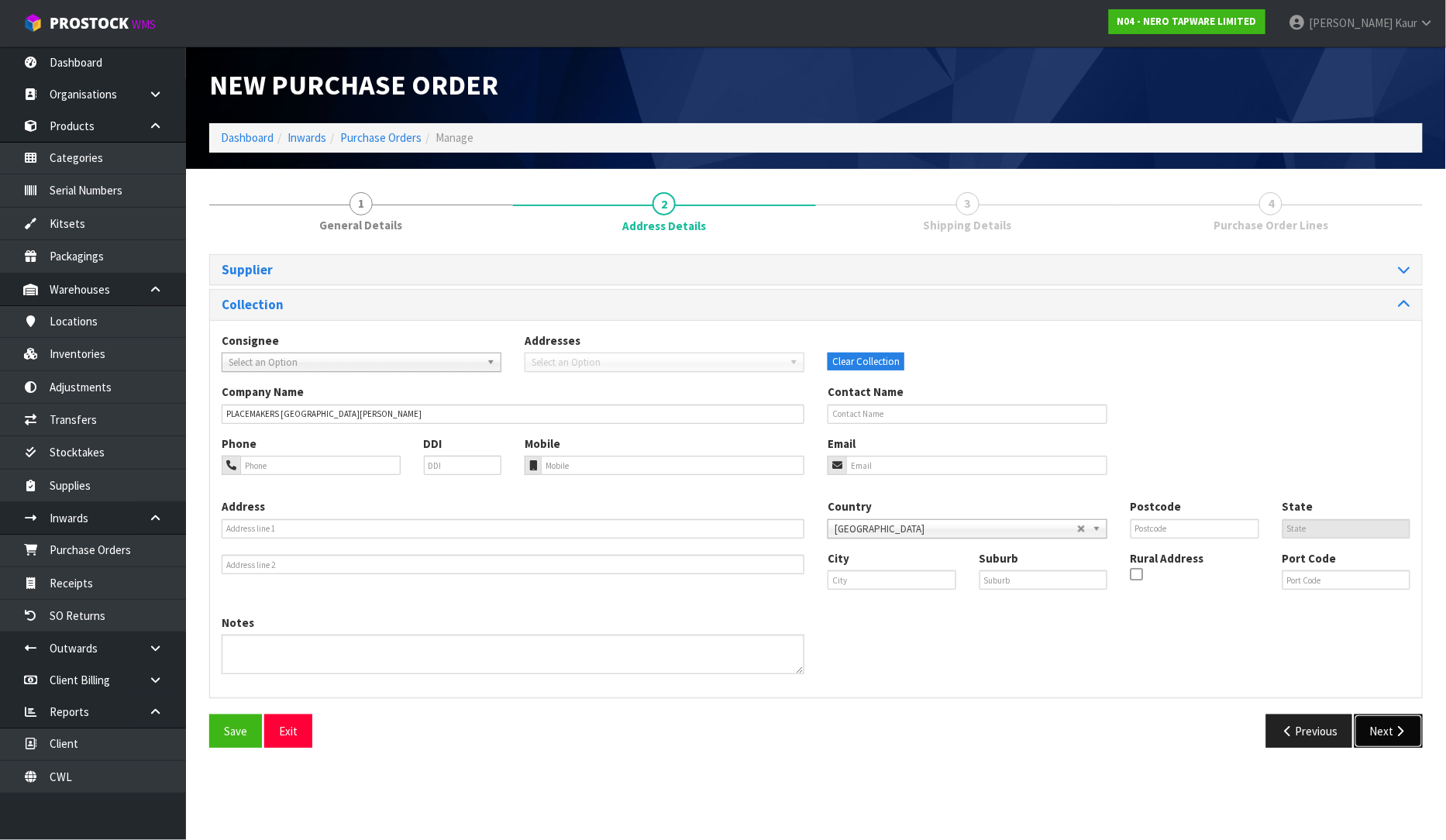
click at [1393, 737] on button "Next" at bounding box center [1388, 731] width 68 height 34
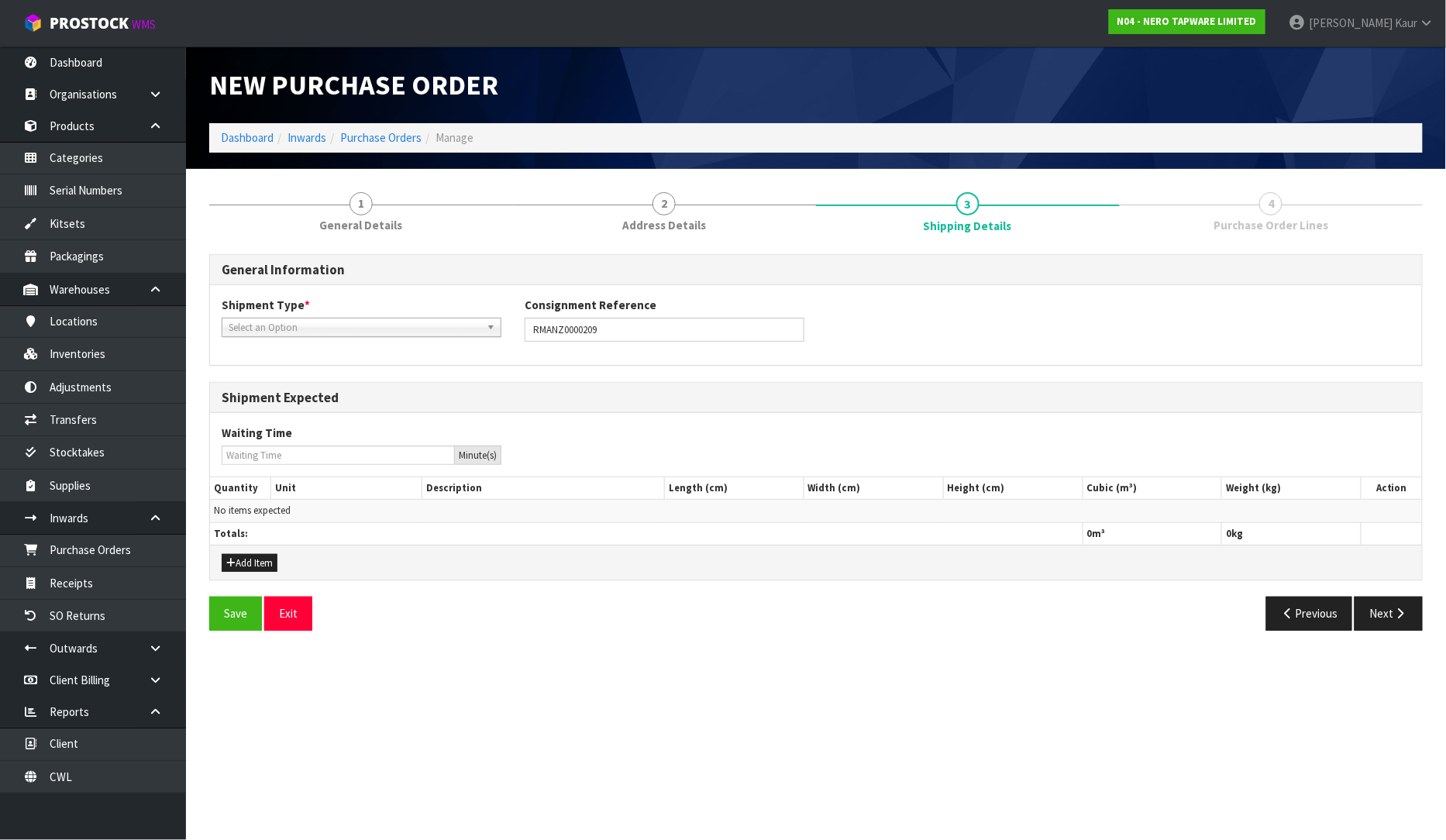
click at [325, 328] on span "Select an Option" at bounding box center [354, 328] width 252 height 19
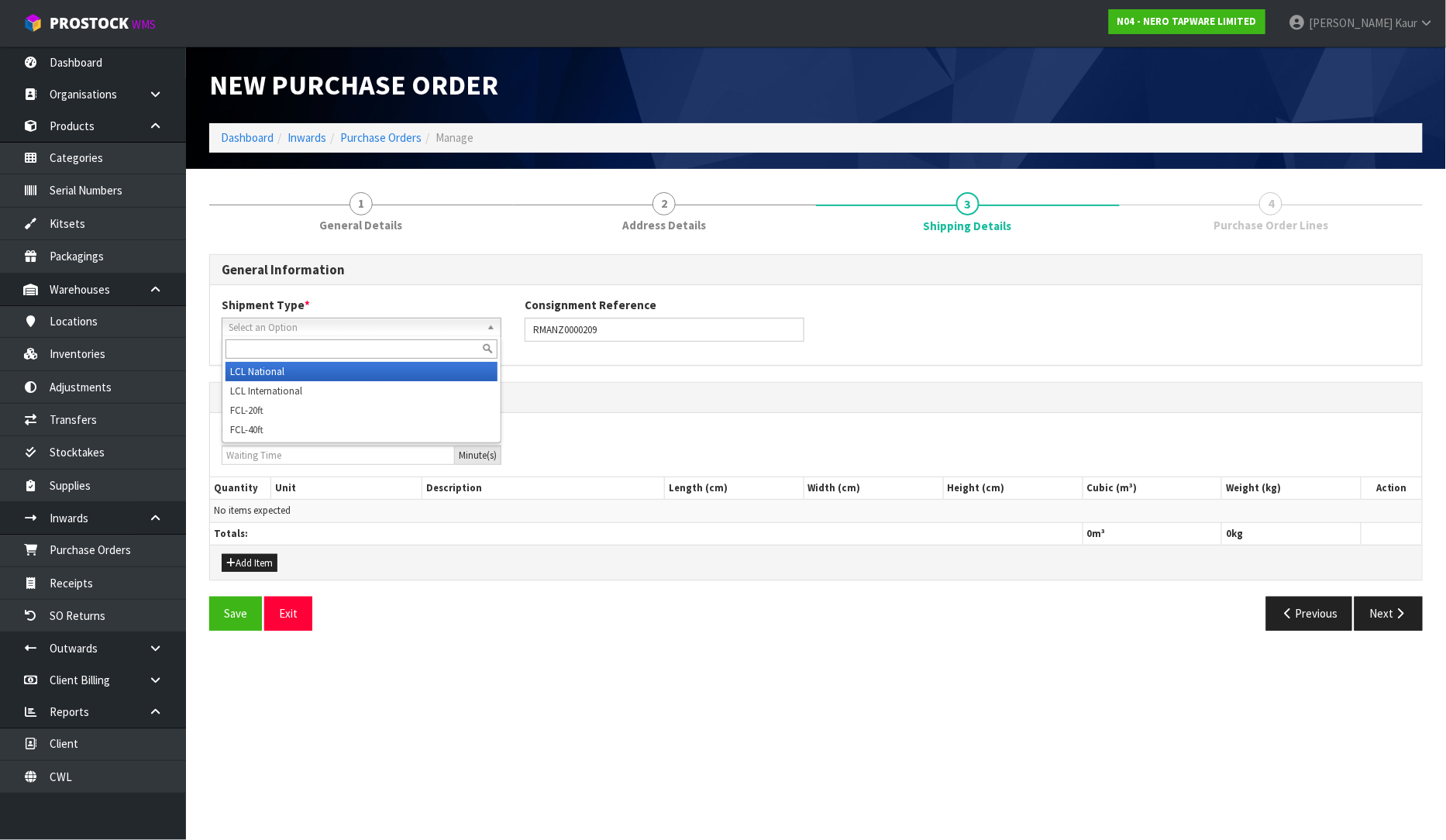
click at [315, 365] on li "LCL National" at bounding box center [362, 371] width 272 height 20
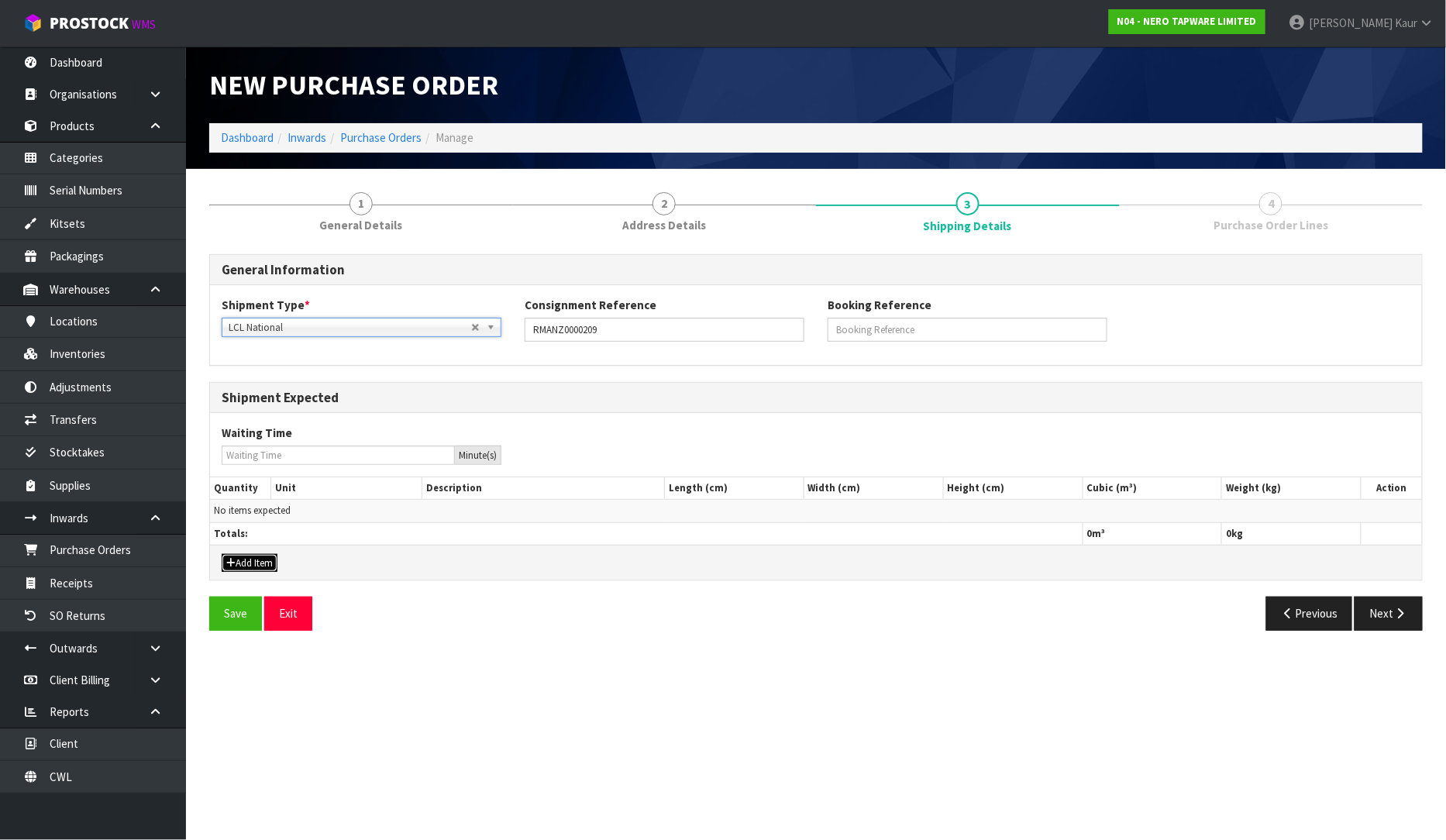
click at [250, 566] on button "Add Item" at bounding box center [250, 563] width 56 height 19
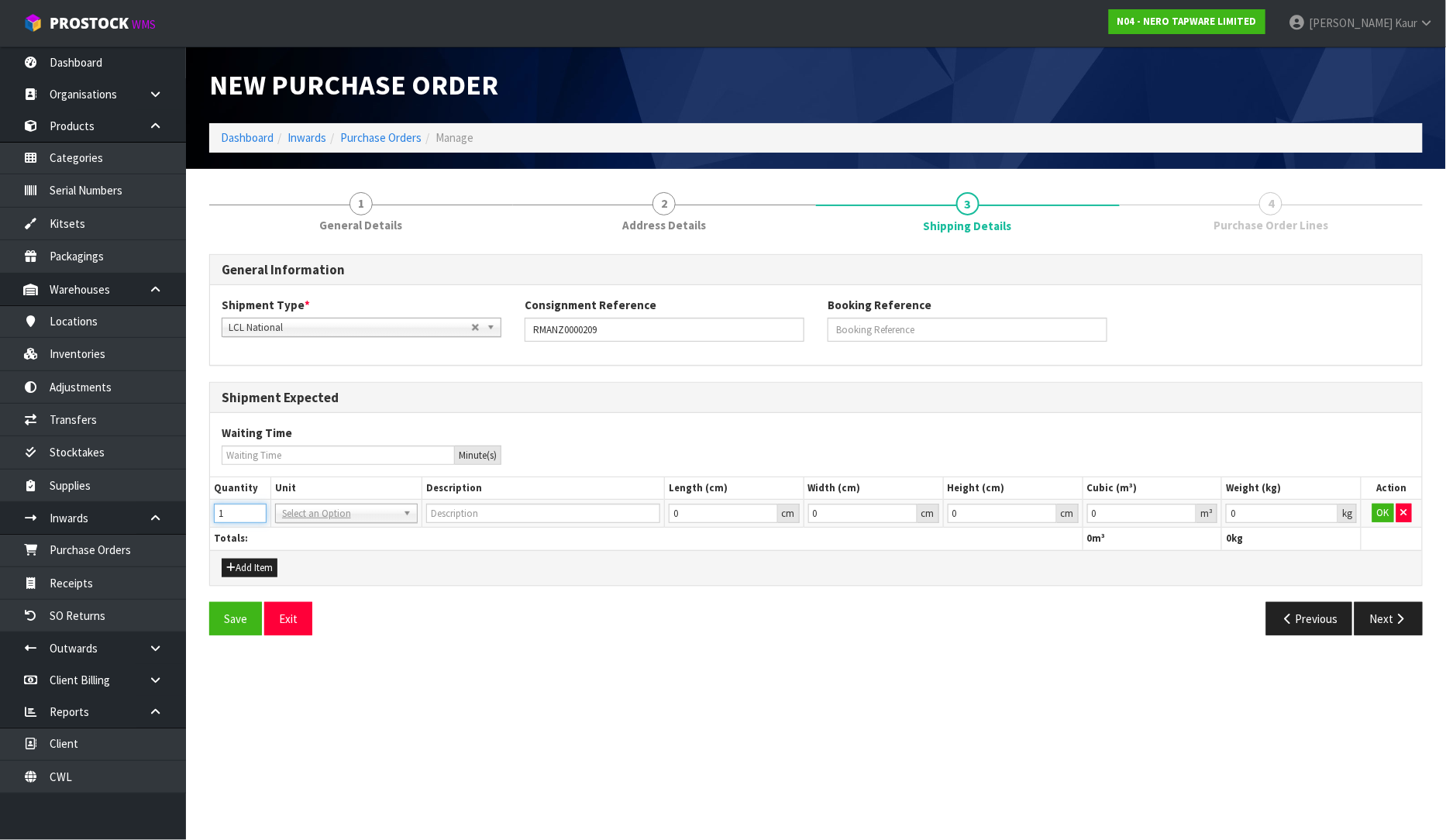
type input "1"
click at [253, 512] on input "1" at bounding box center [240, 513] width 52 height 20
click at [272, 512] on td "BAG BAR BSK BIN BTL BOX BDL CAB CGE CTN CSE COI CRA CRT CBE CYL DRM JAR MTR PKG…" at bounding box center [347, 514] width 152 height 28
click at [289, 546] on div at bounding box center [346, 535] width 141 height 25
click at [292, 540] on input "text" at bounding box center [347, 535] width 135 height 20
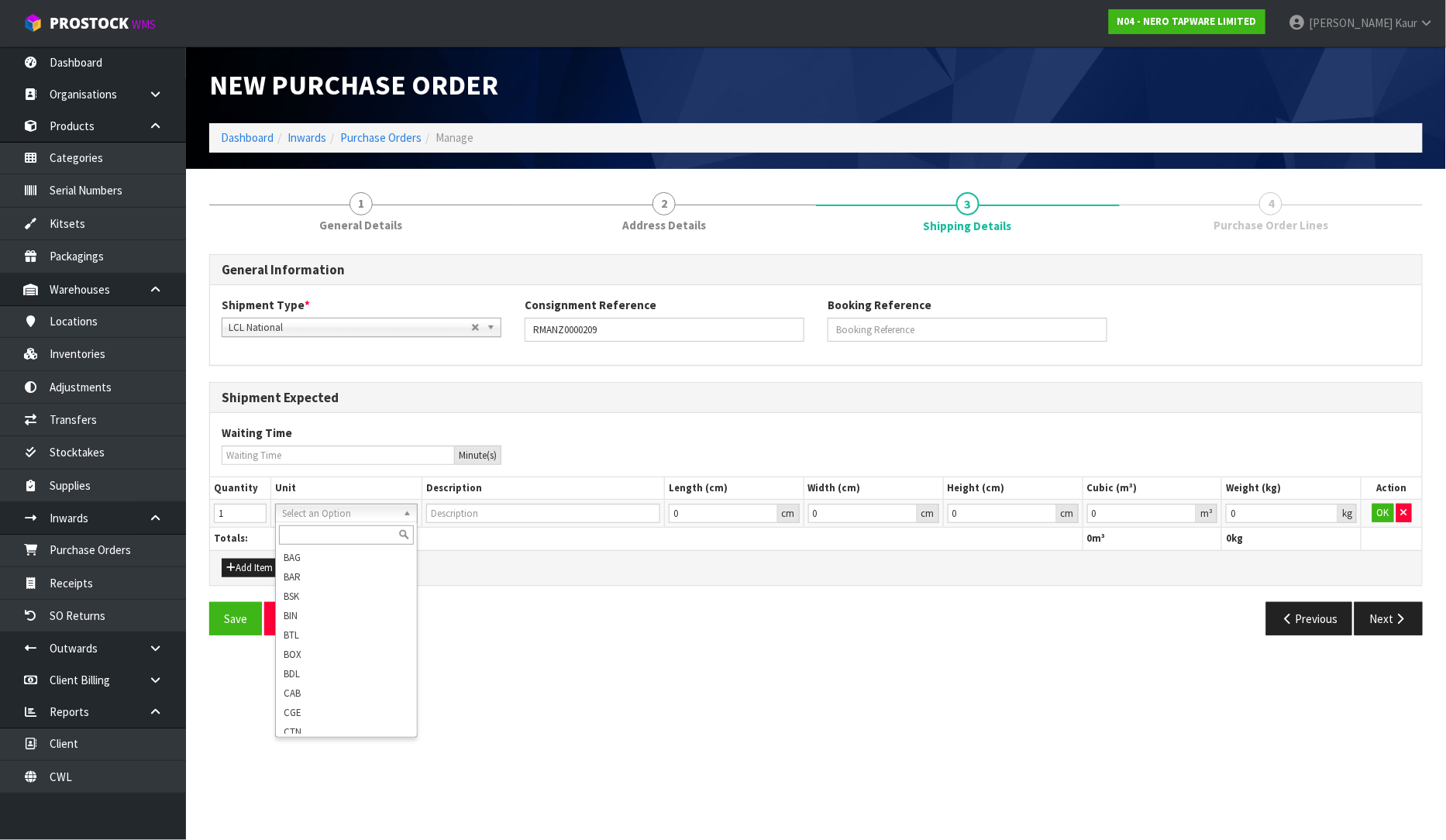
click at [338, 535] on input "text" at bounding box center [347, 535] width 135 height 20
click at [364, 202] on span "1" at bounding box center [361, 203] width 23 height 23
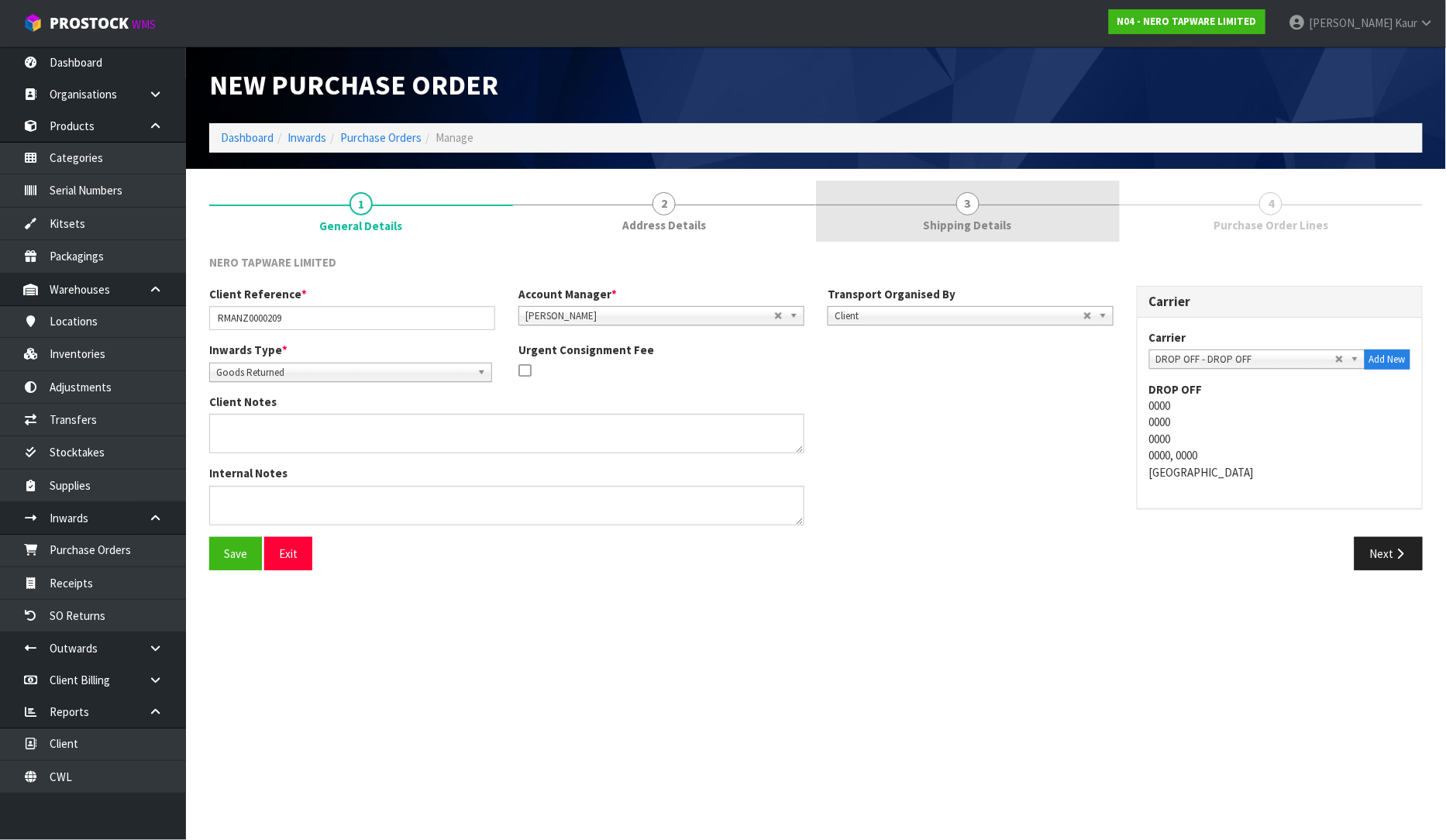
click at [957, 215] on link "3 Shipping Details" at bounding box center [967, 211] width 303 height 61
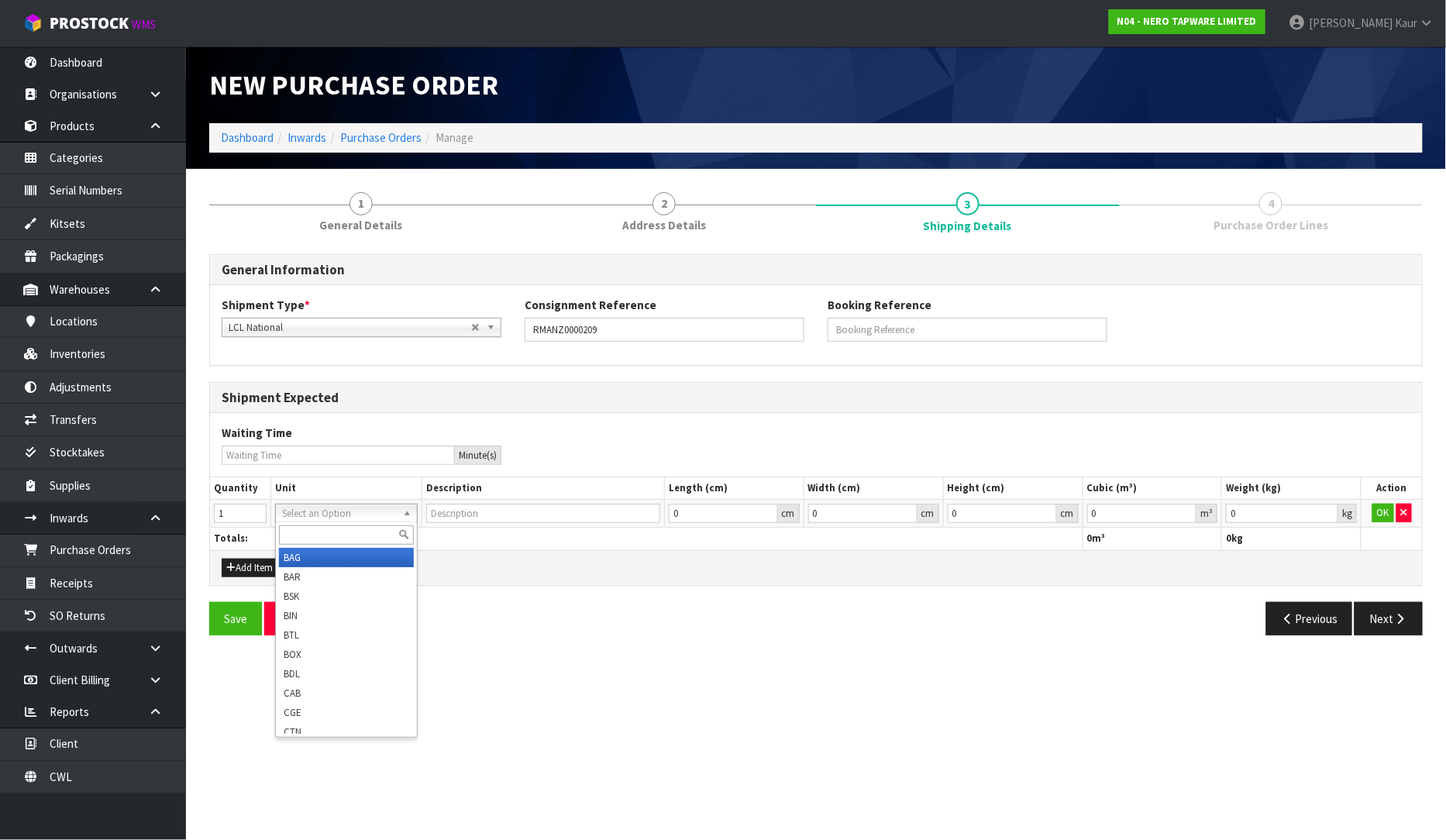
click at [302, 528] on input "text" at bounding box center [347, 535] width 135 height 20
type input "CTN"
type input "CARTON"
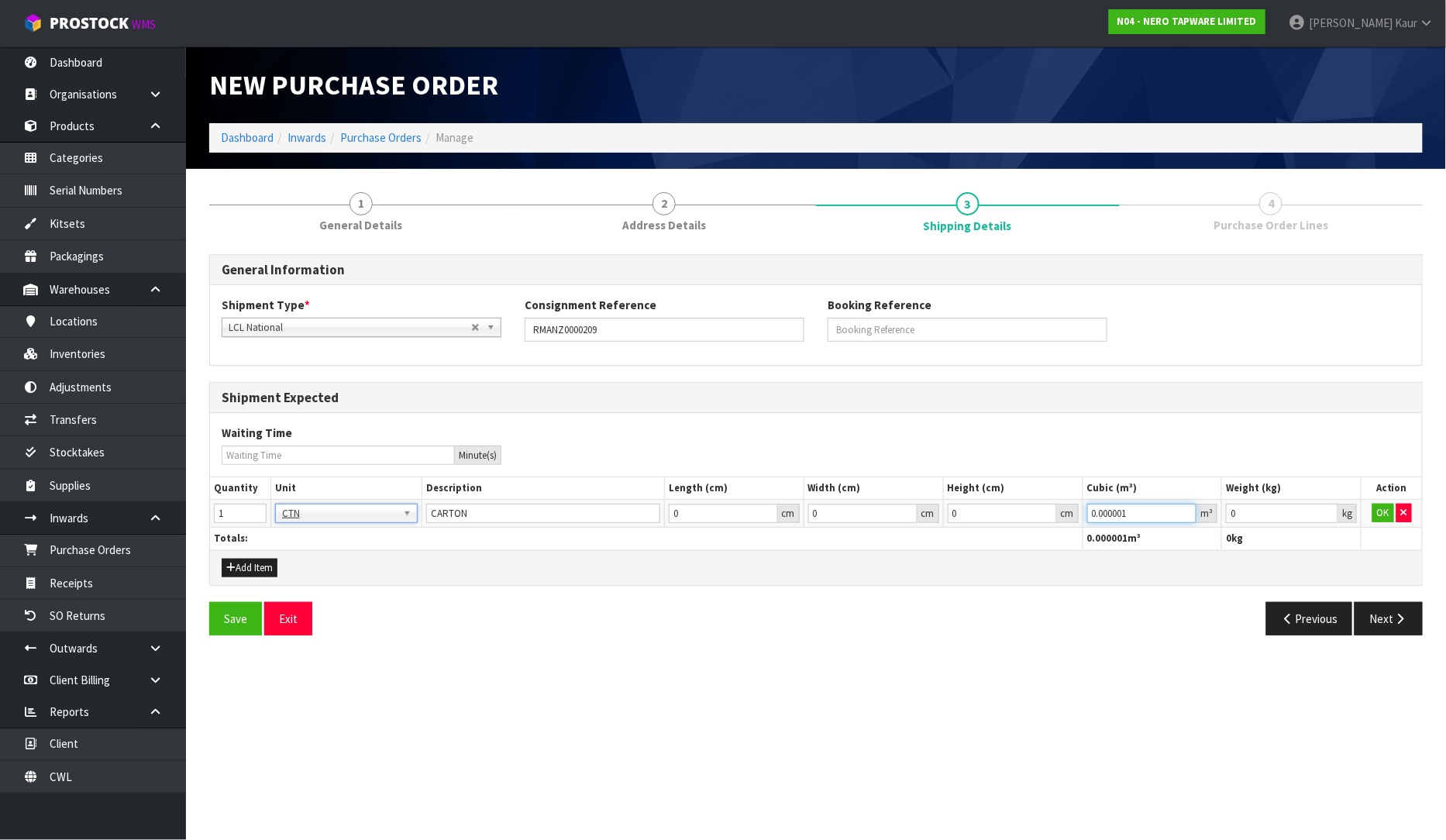
type input "0.000001"
click at [1186, 507] on input "0.000001" at bounding box center [1142, 513] width 110 height 20
type input "0.001"
click at [1328, 508] on input "0.001" at bounding box center [1282, 513] width 112 height 20
click at [1384, 514] on button "OK" at bounding box center [1382, 513] width 22 height 19
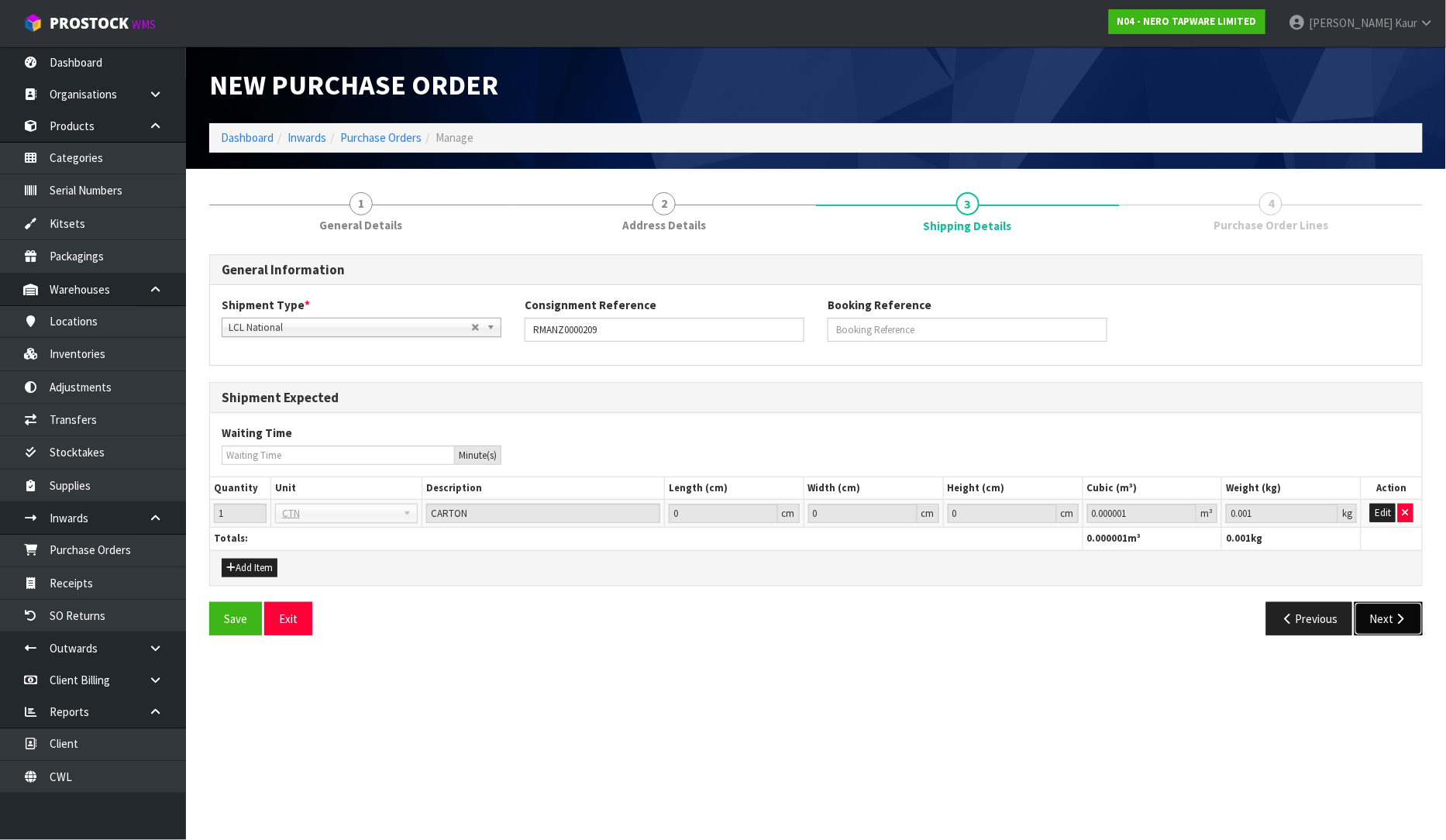
click at [1402, 620] on icon "button" at bounding box center [1400, 618] width 15 height 11
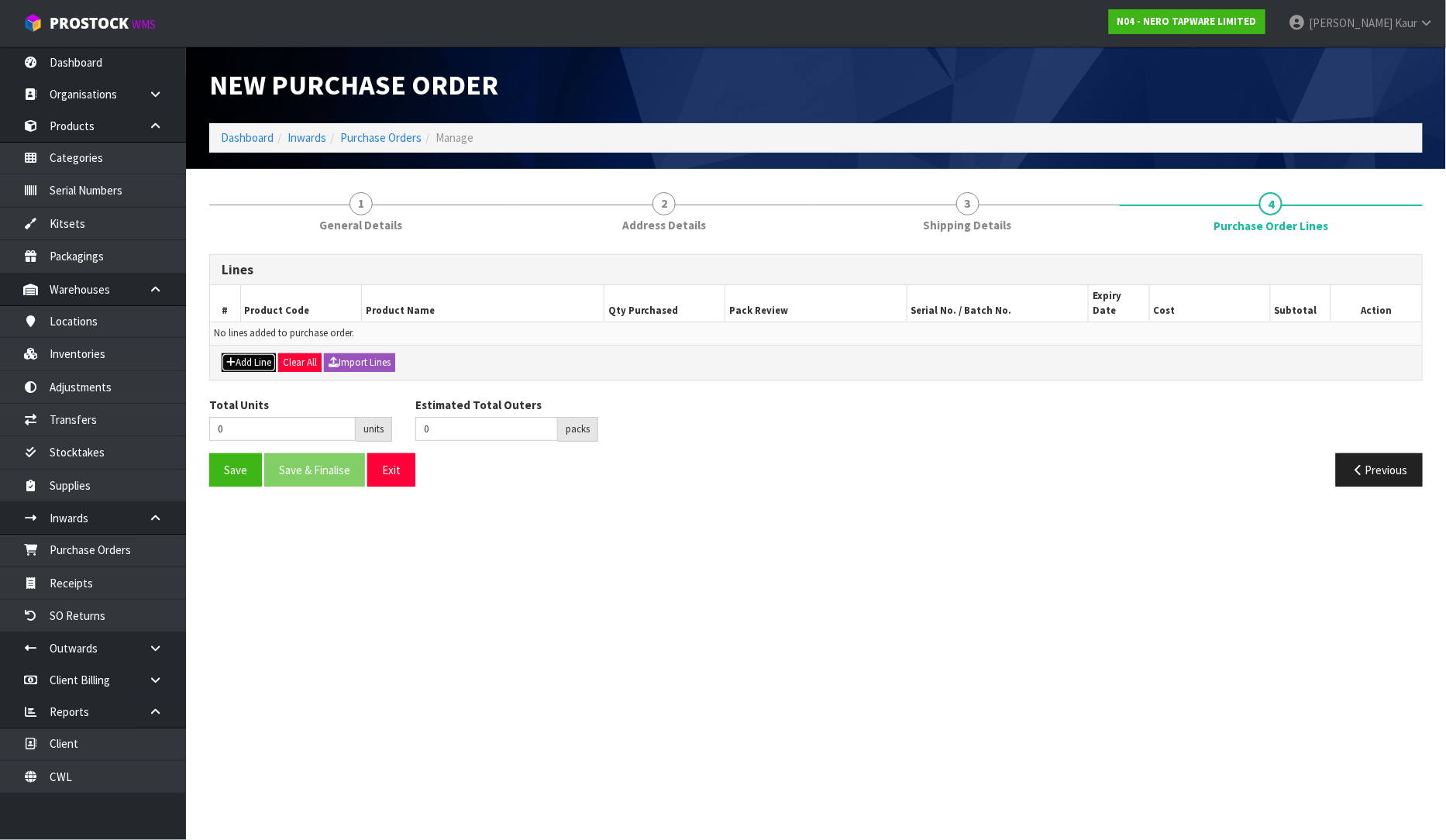
click at [258, 353] on button "Add Line" at bounding box center [249, 362] width 54 height 19
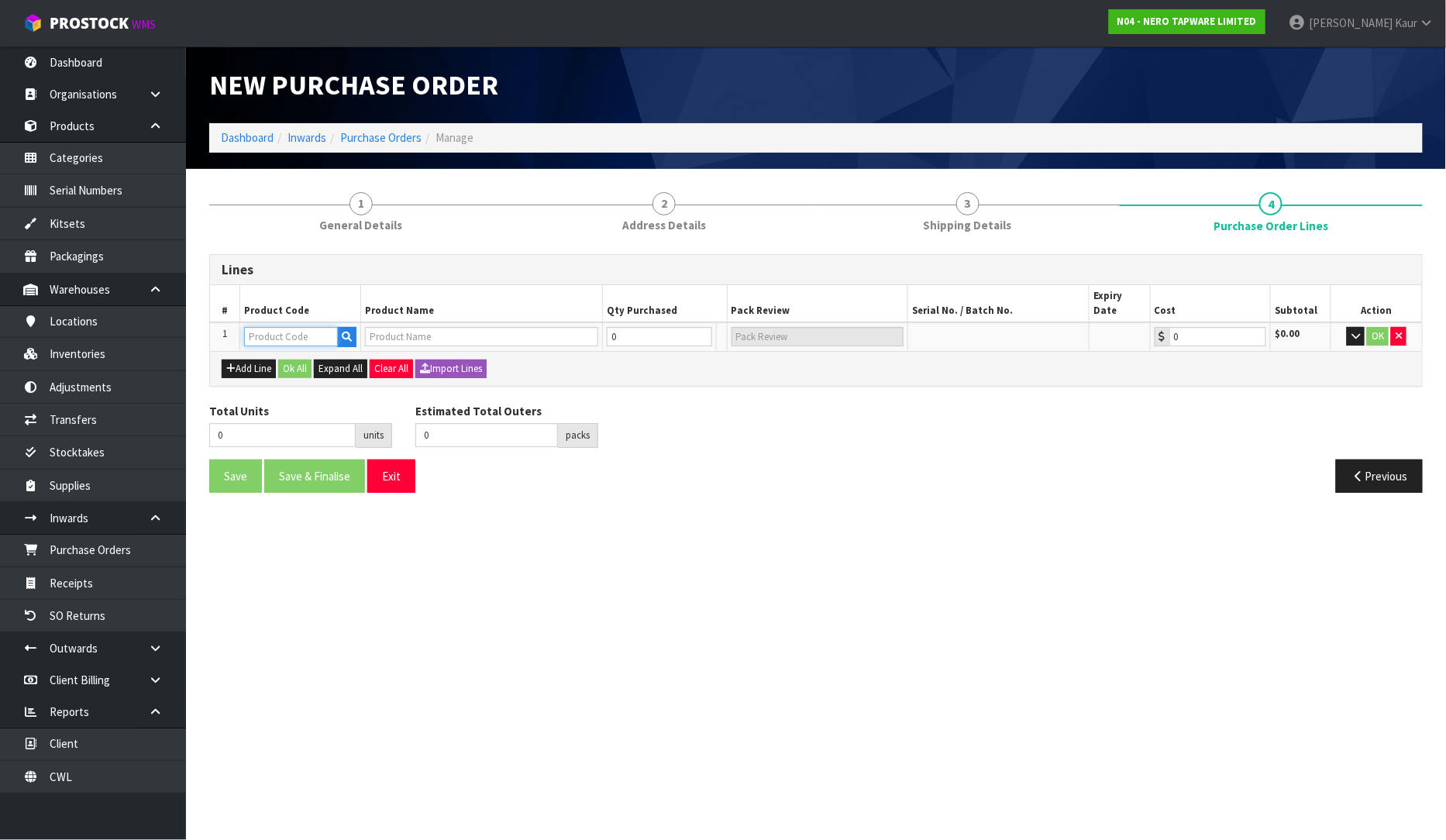
click at [274, 327] on input "text" at bounding box center [291, 336] width 94 height 20
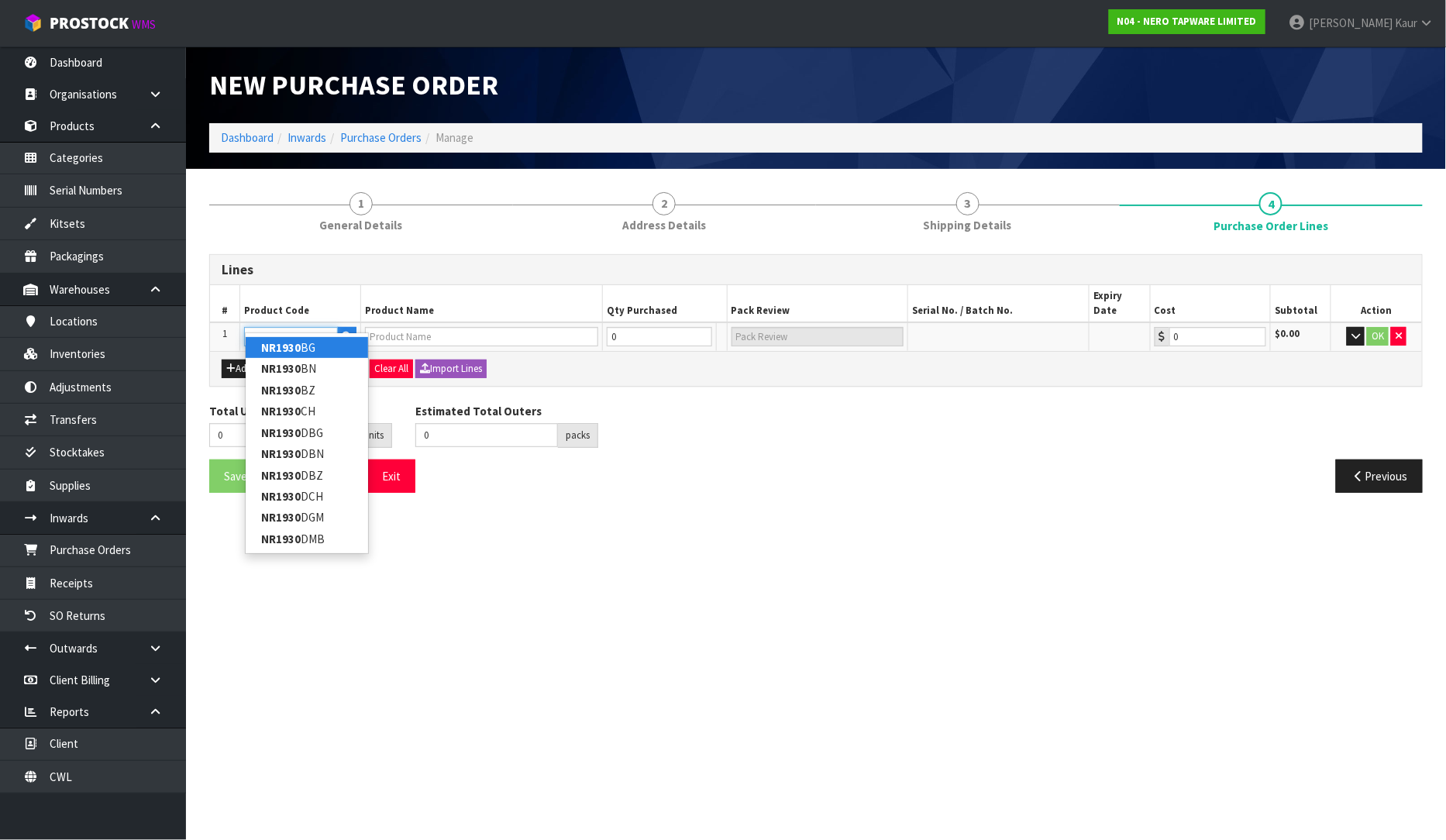
type input "NR1930DGM"
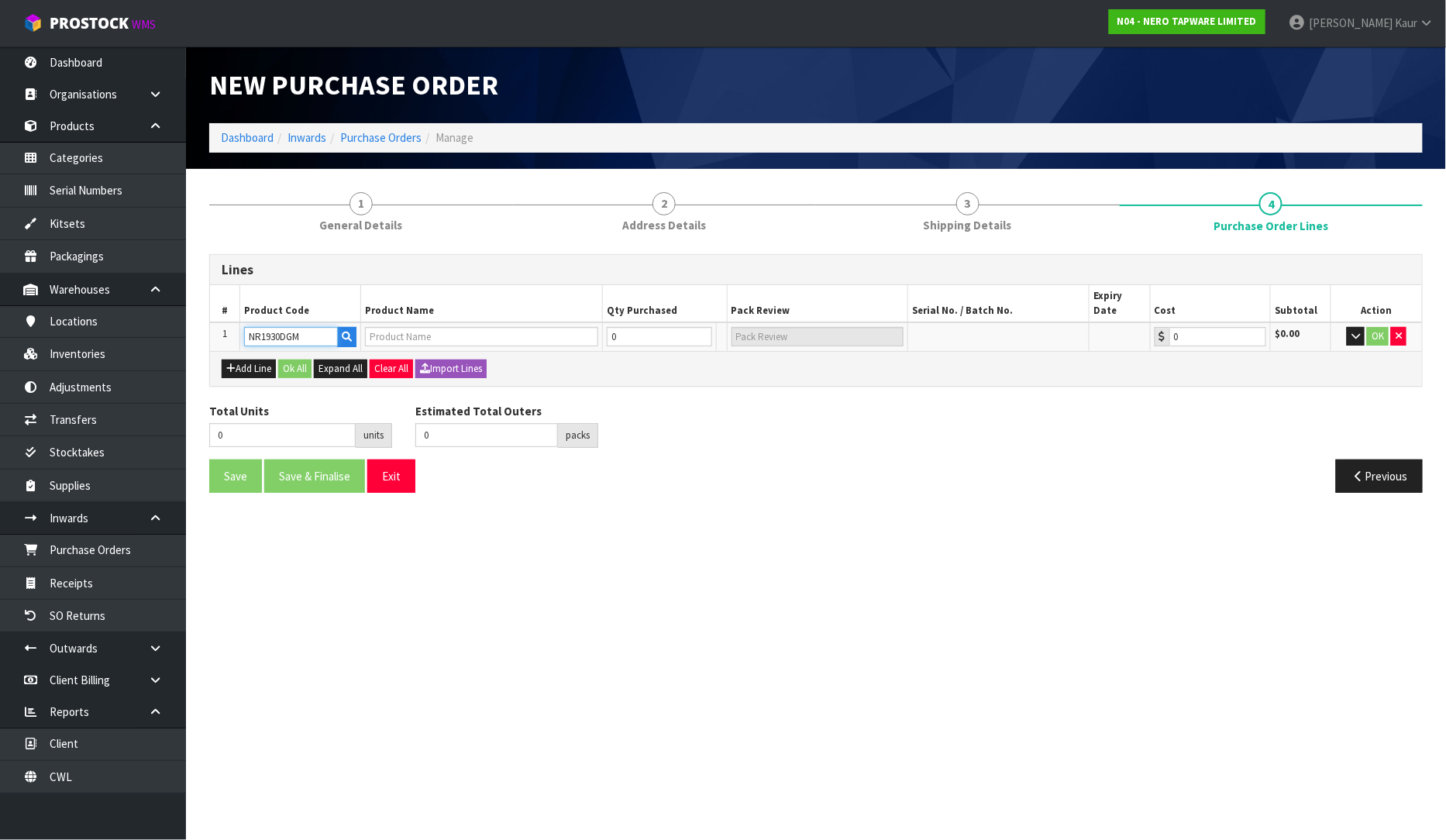
type input "MECCA DOUBLE TOWEL RAIL 800MM GUN METAL"
type input "0.00"
type input "NR1930DGM"
click at [263, 360] on button "Add Line" at bounding box center [249, 369] width 54 height 19
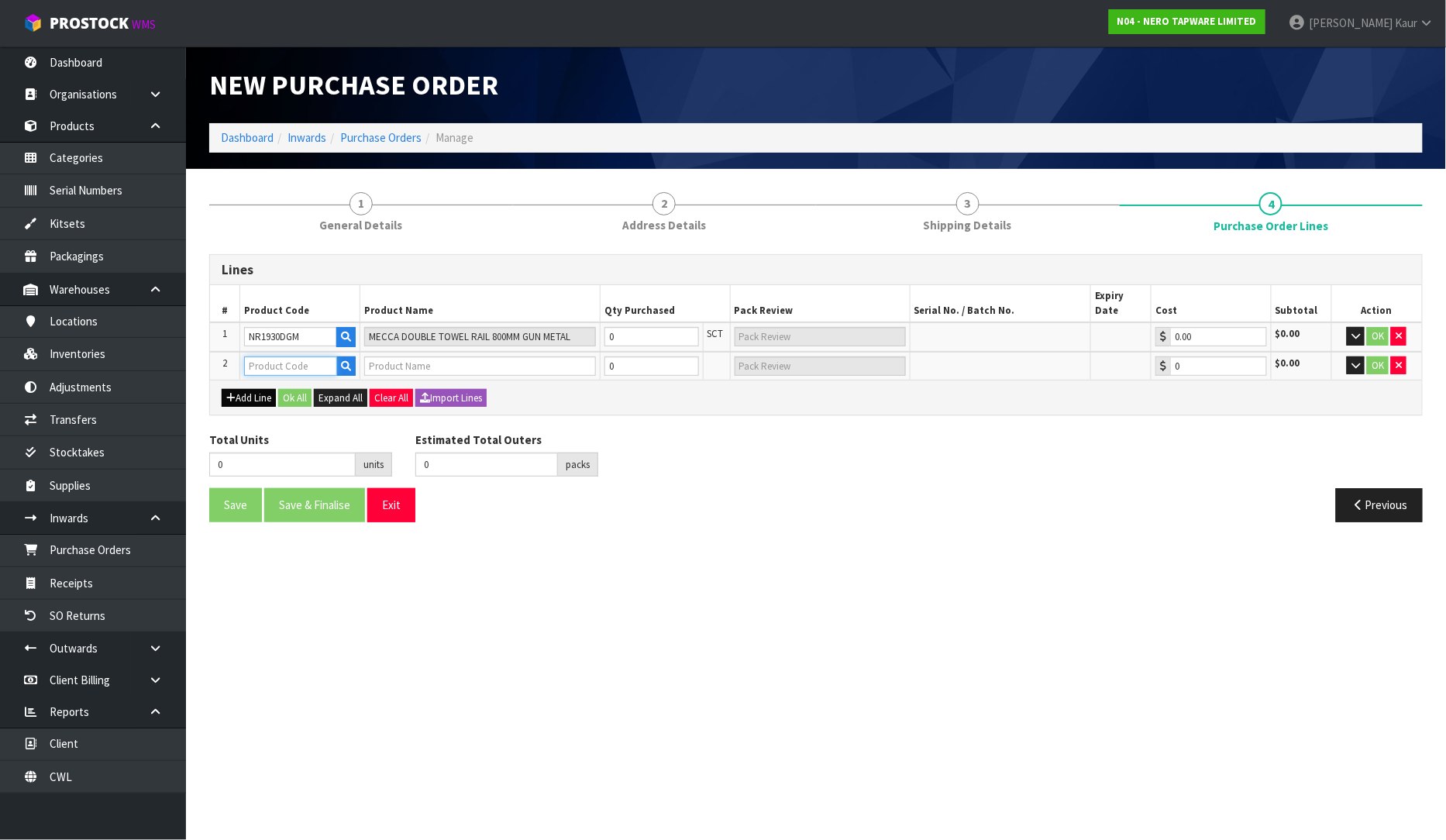
click at [264, 357] on input "text" at bounding box center [290, 366] width 93 height 20
type input "NR231708GM"
type input "PEARL PULL OUT SINK MIXER WITH VEGIE SPRAY FUNCTION GUN METAL"
type input "0.00"
type input "NR231708GM"
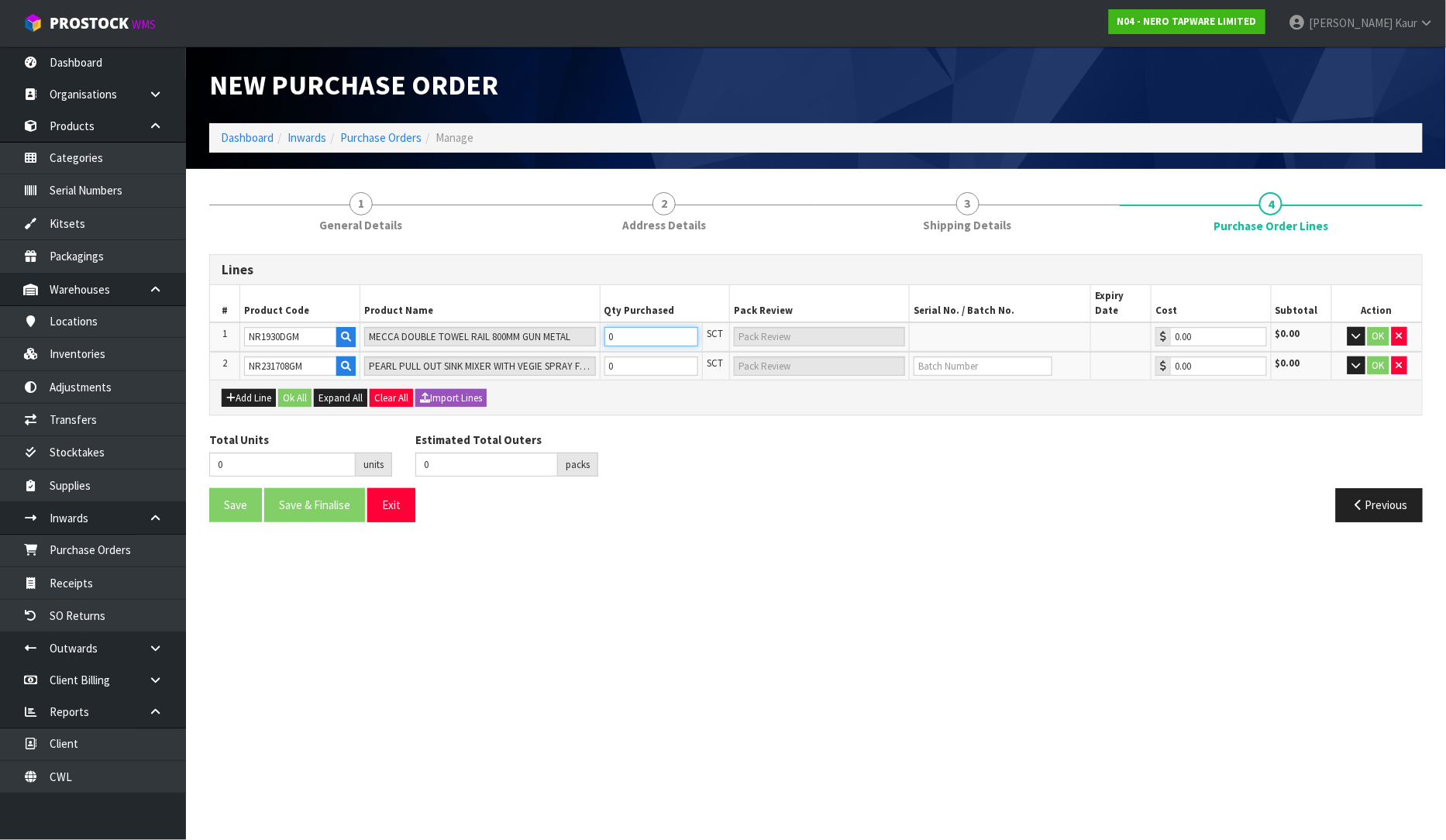
click at [631, 327] on input "0" at bounding box center [651, 336] width 95 height 20
type input "4"
type input "4 SCT"
type input "4"
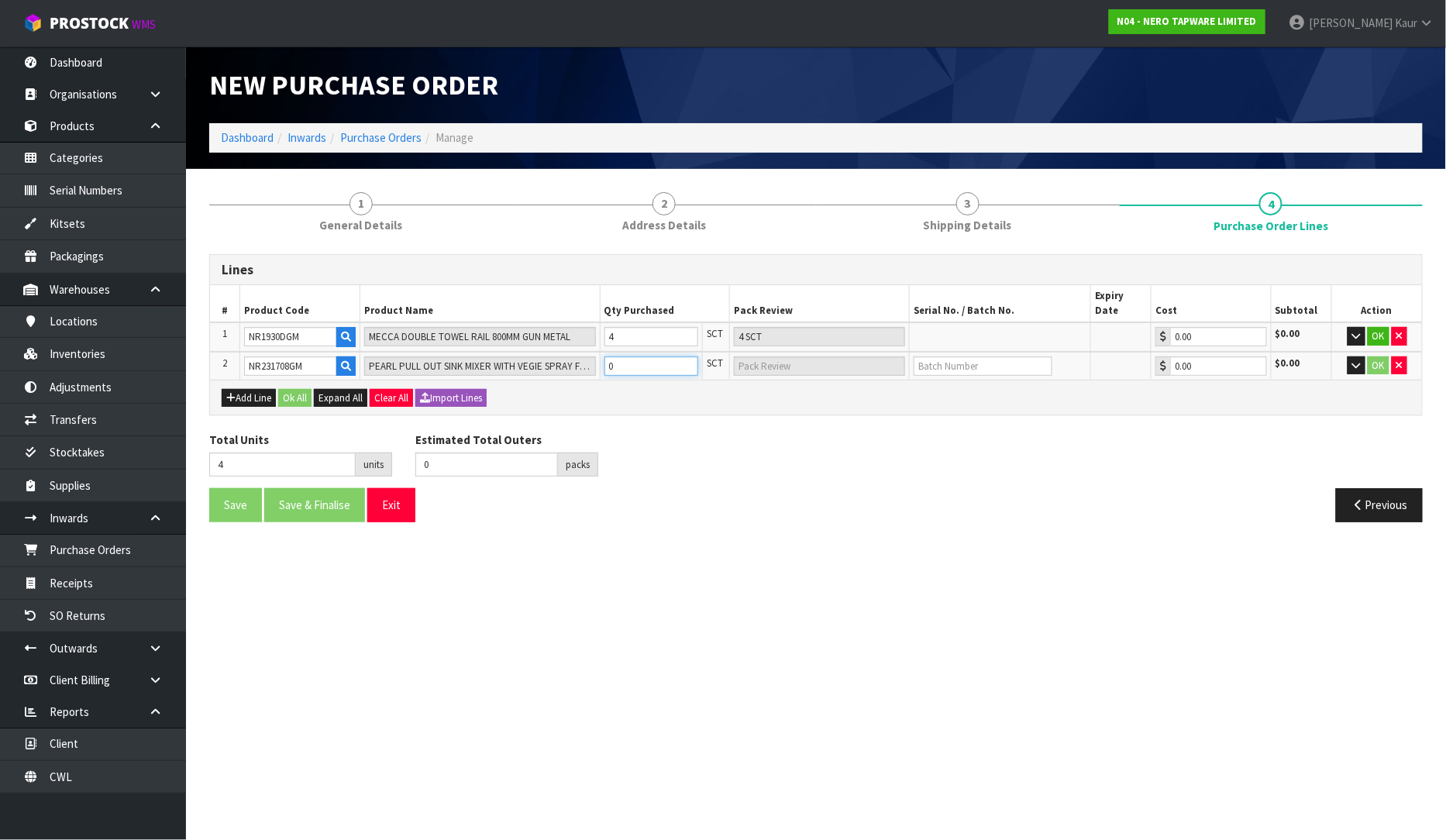
click at [652, 357] on input "0" at bounding box center [651, 366] width 95 height 20
type input "5"
type input "1"
type input "1 SCT"
type input "1"
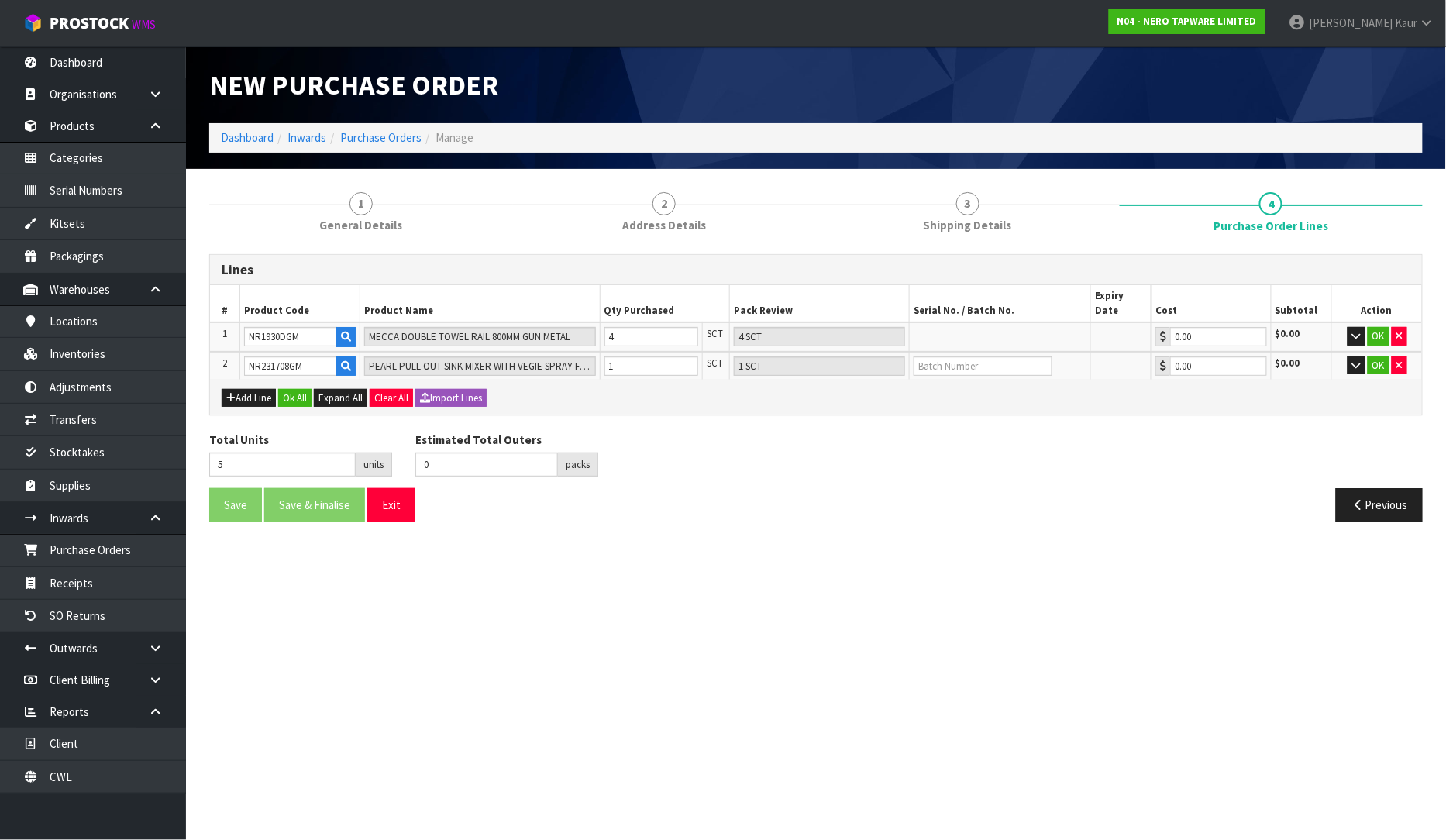
click at [693, 439] on div "Total Units 5 units Estimated Total Outers 0 packs Estimated Total Pallets pall…" at bounding box center [816, 460] width 1236 height 56
click at [388, 227] on span "General Details" at bounding box center [361, 225] width 83 height 16
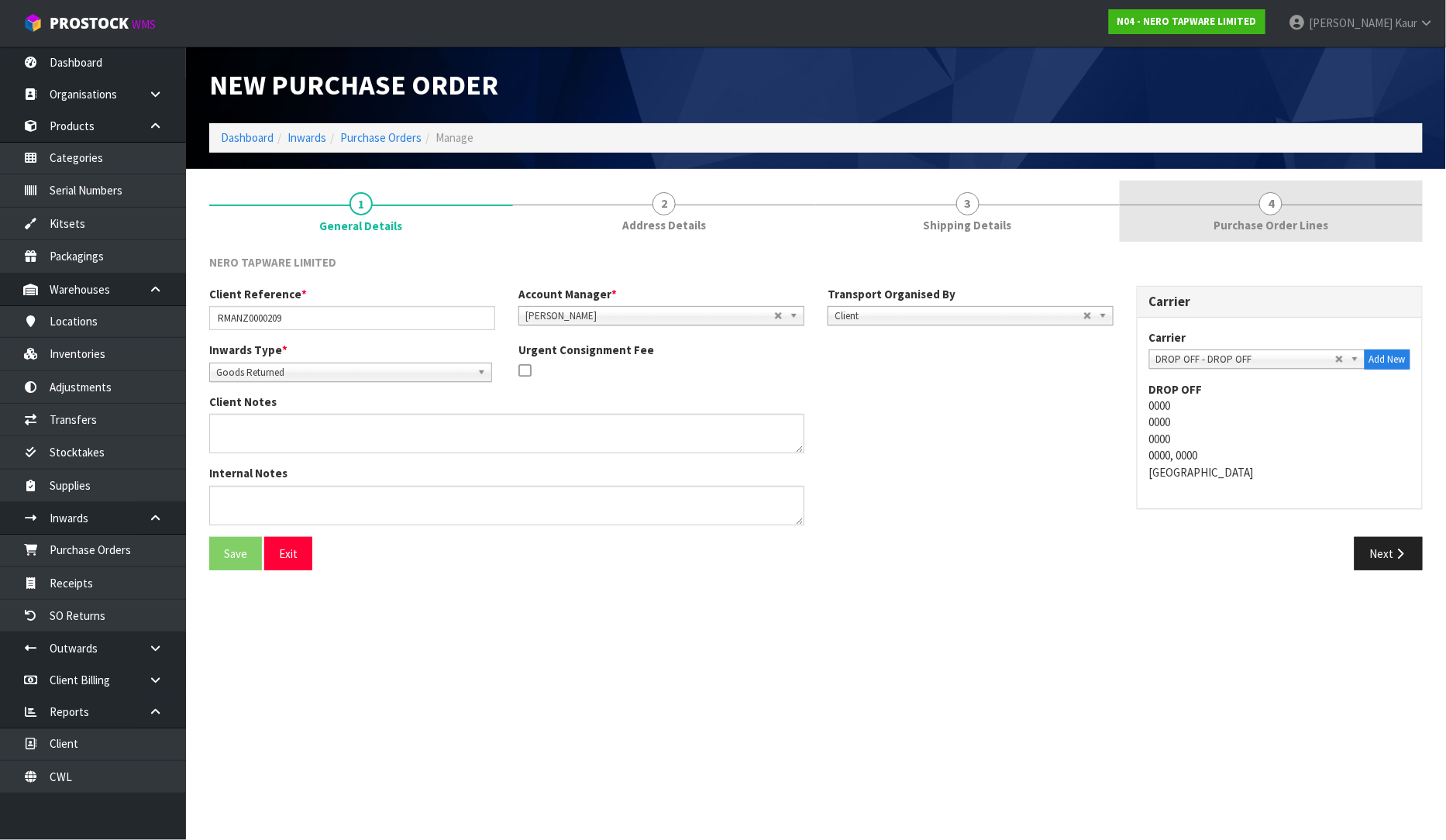
click at [1330, 215] on link "4 Purchase Order Lines" at bounding box center [1271, 211] width 303 height 61
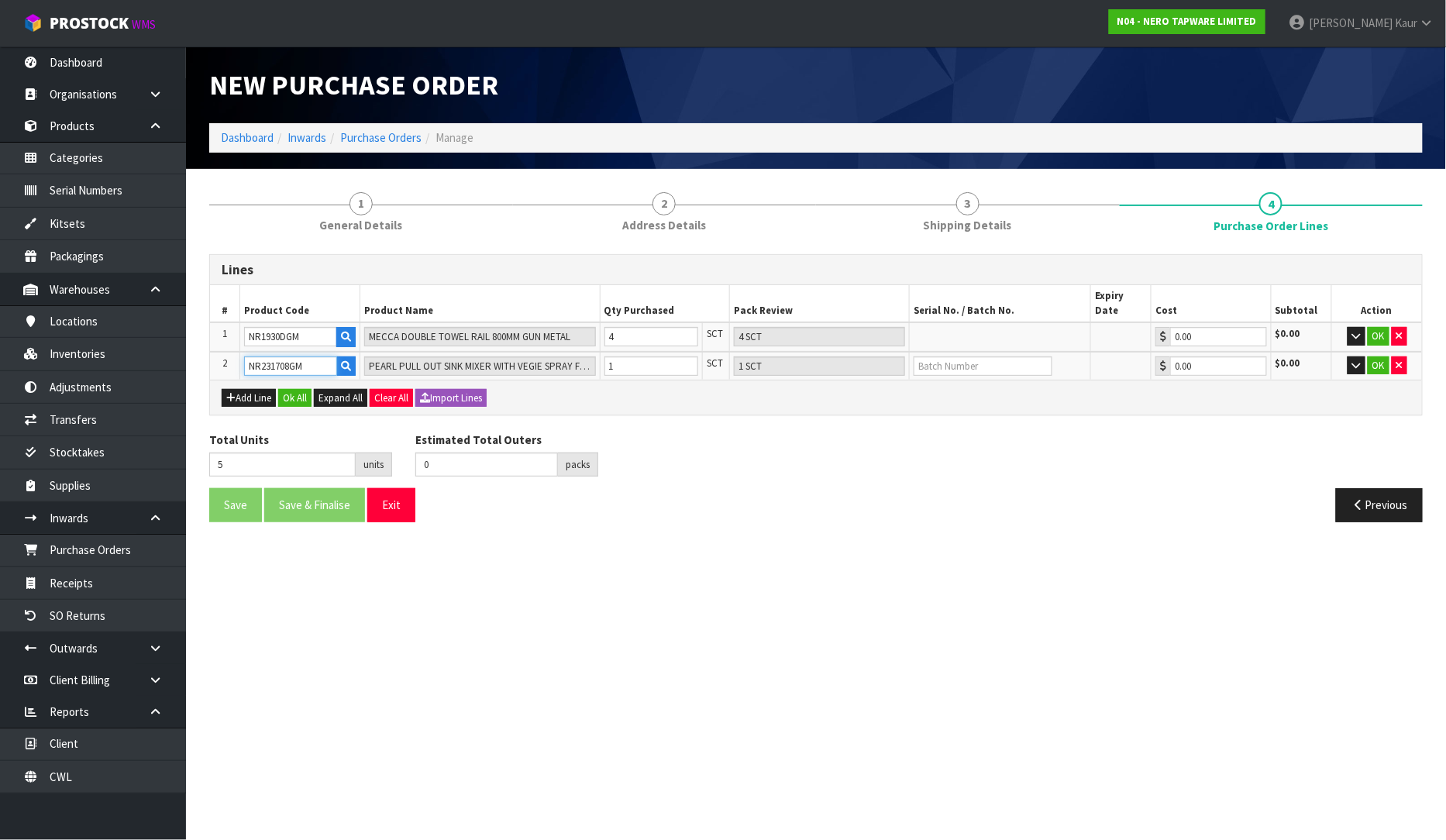
click at [319, 357] on input "NR231708GM" at bounding box center [290, 366] width 93 height 20
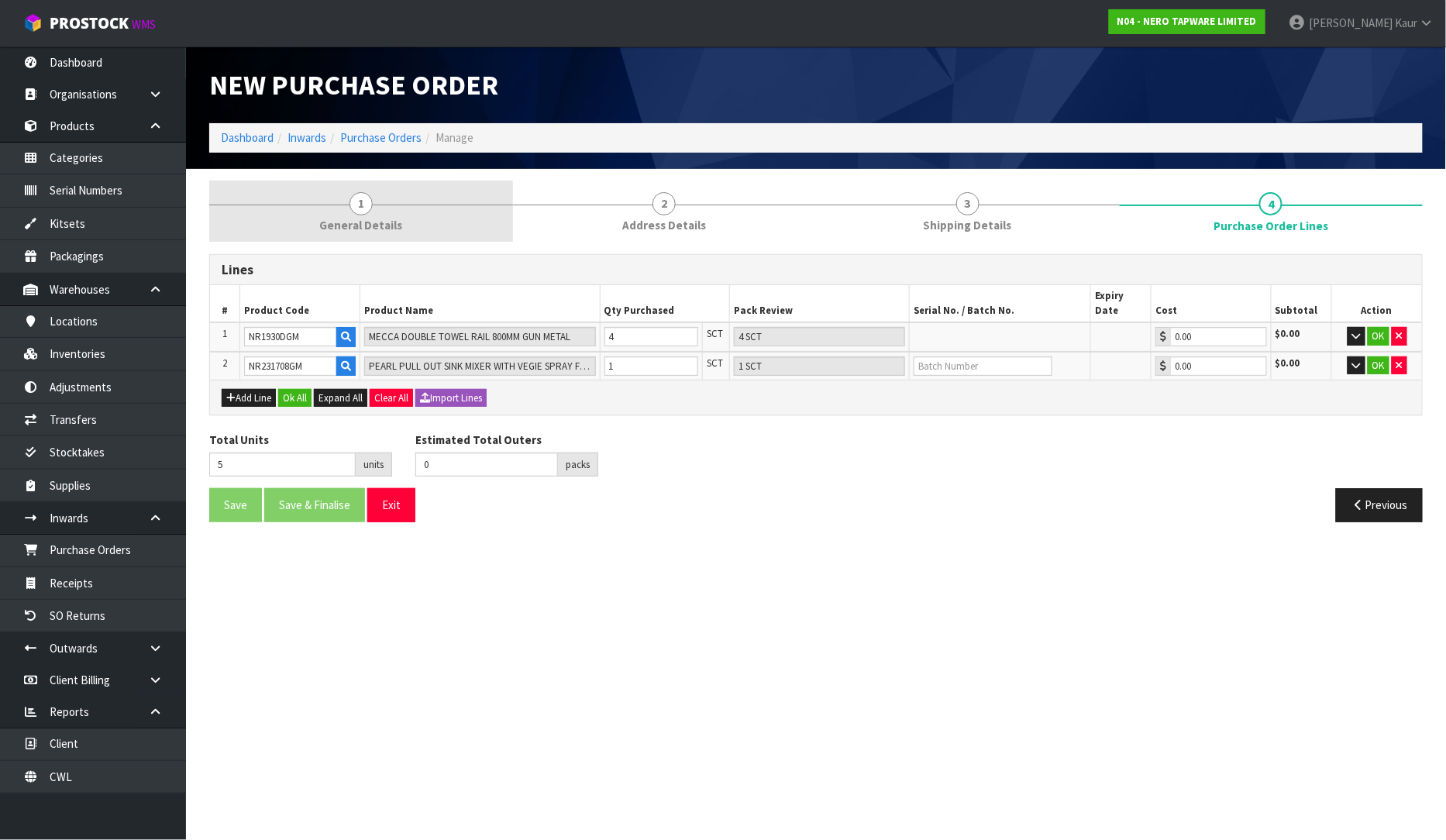
click at [360, 204] on span "1" at bounding box center [361, 203] width 23 height 23
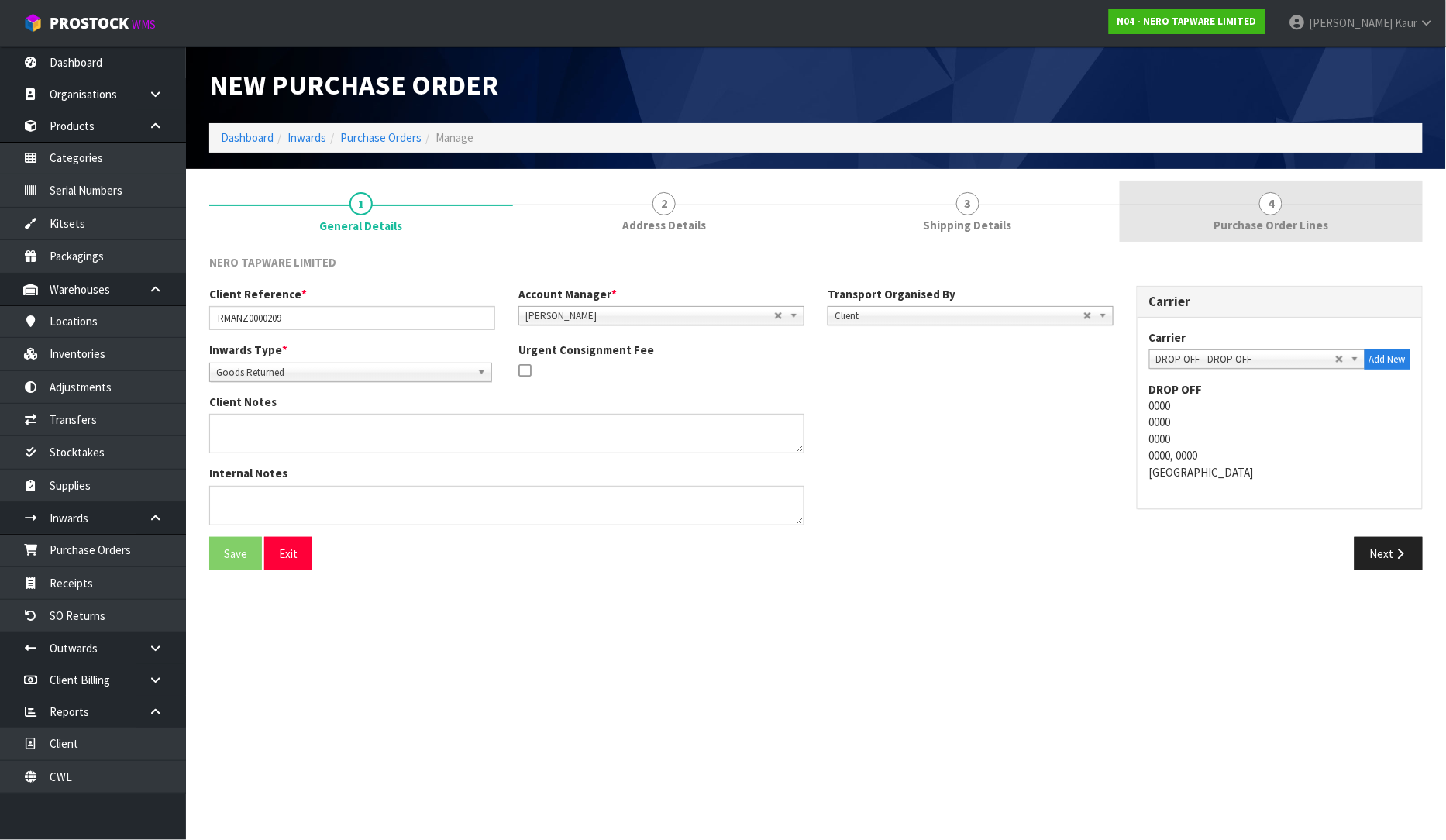
click at [1266, 207] on span "4" at bounding box center [1270, 203] width 23 height 23
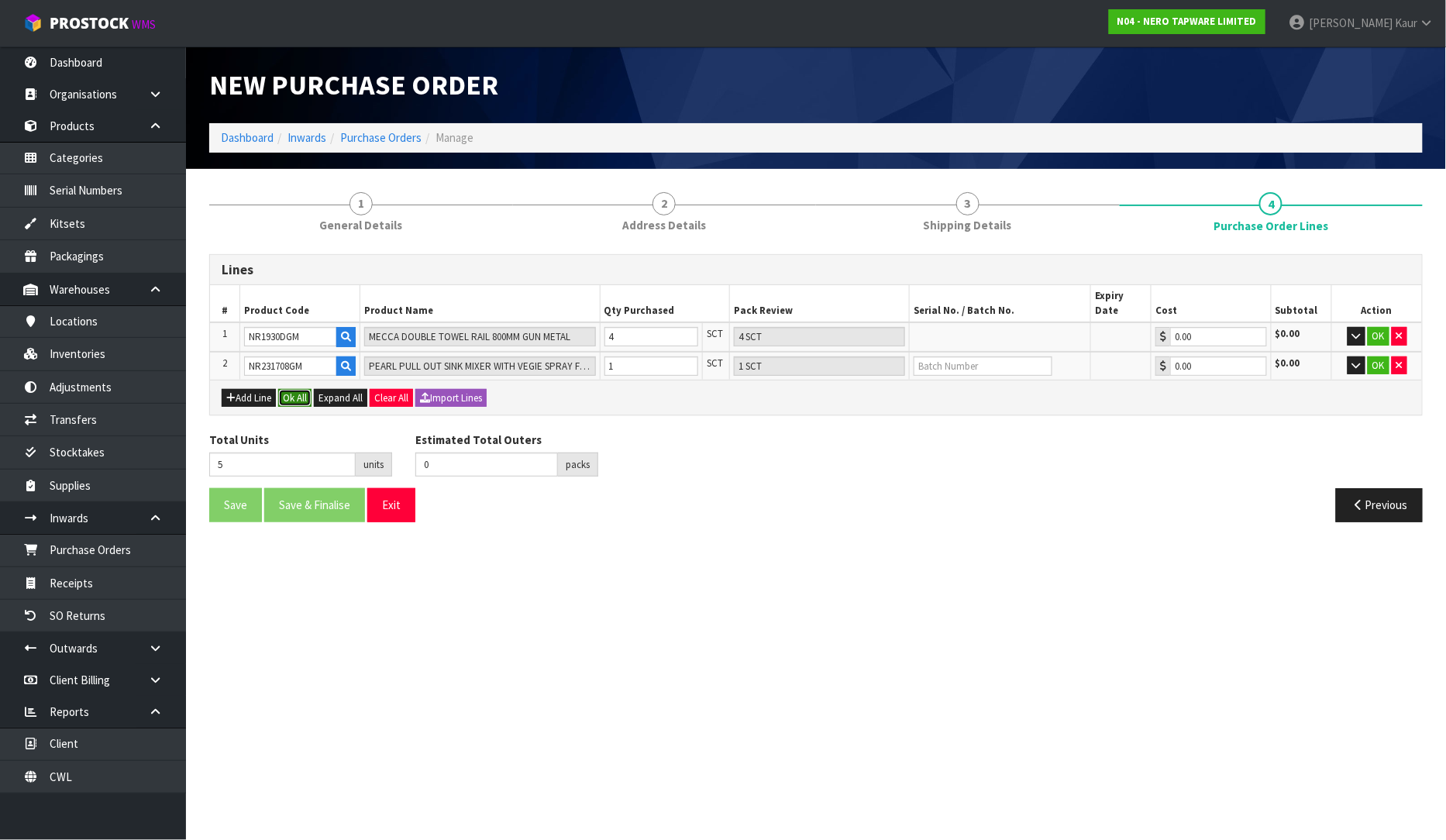
click at [298, 389] on button "Ok All" at bounding box center [295, 398] width 34 height 19
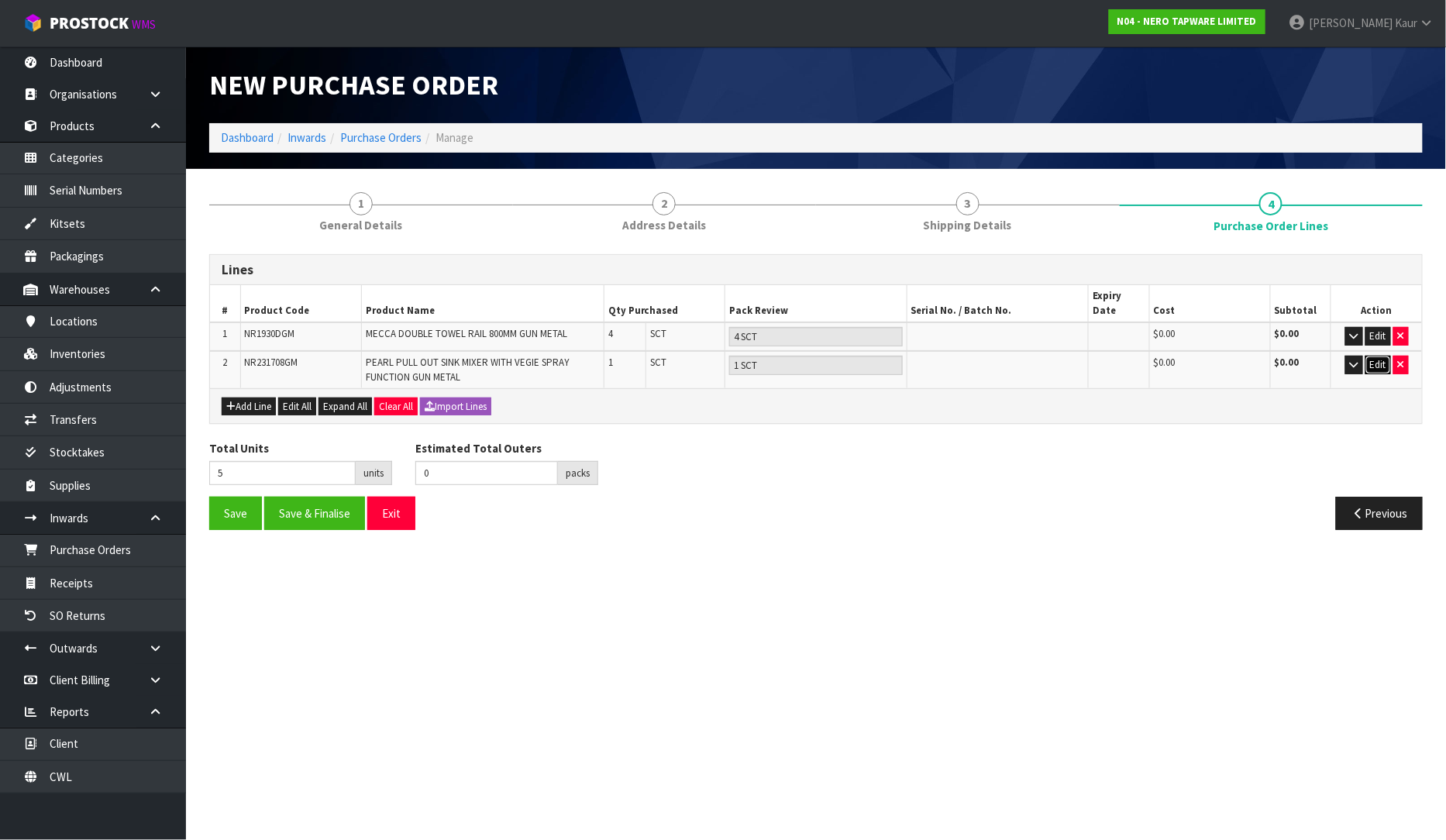
click at [1369, 356] on button "Edit" at bounding box center [1378, 365] width 25 height 19
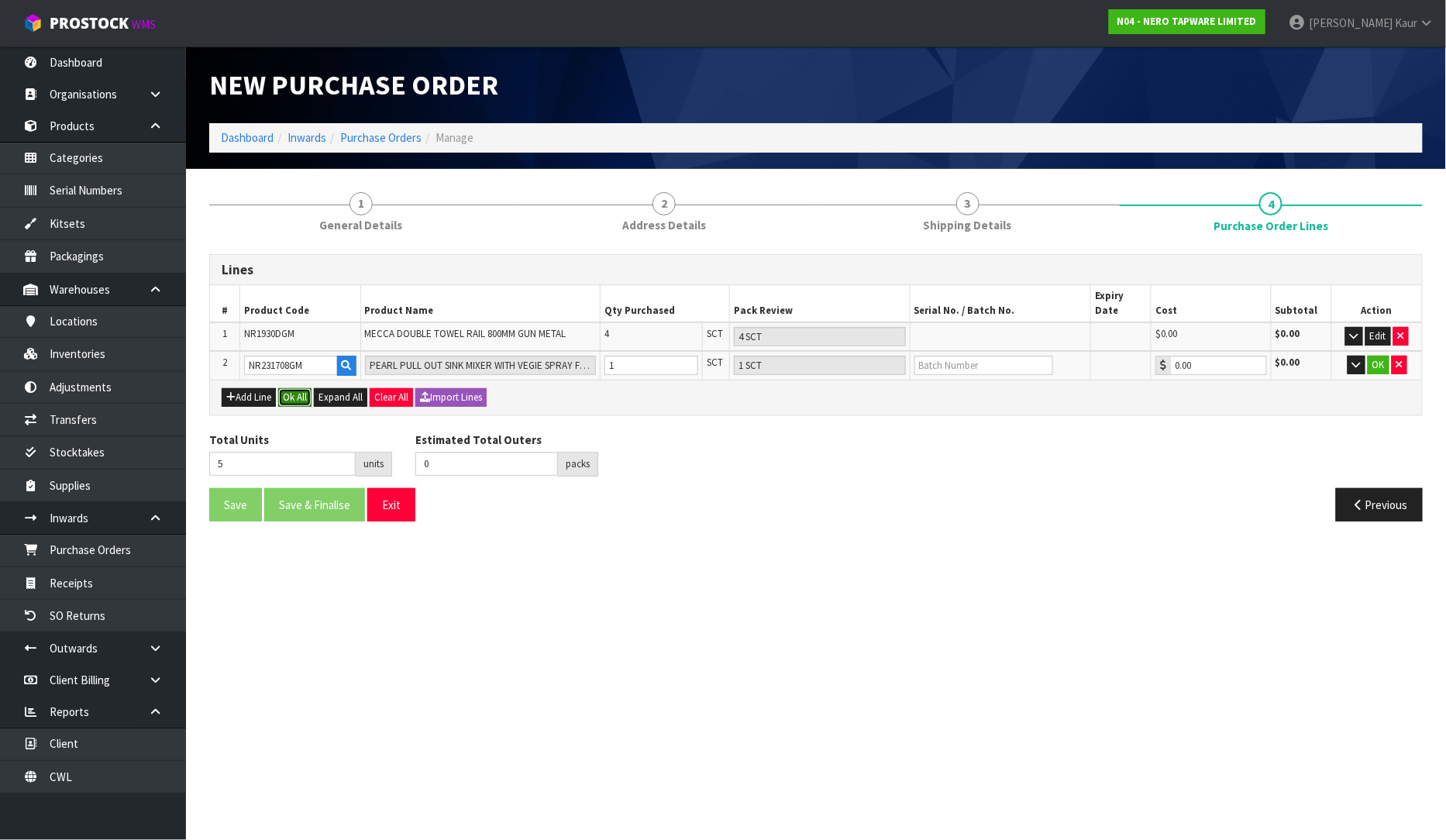
click at [284, 388] on button "Ok All" at bounding box center [295, 397] width 34 height 19
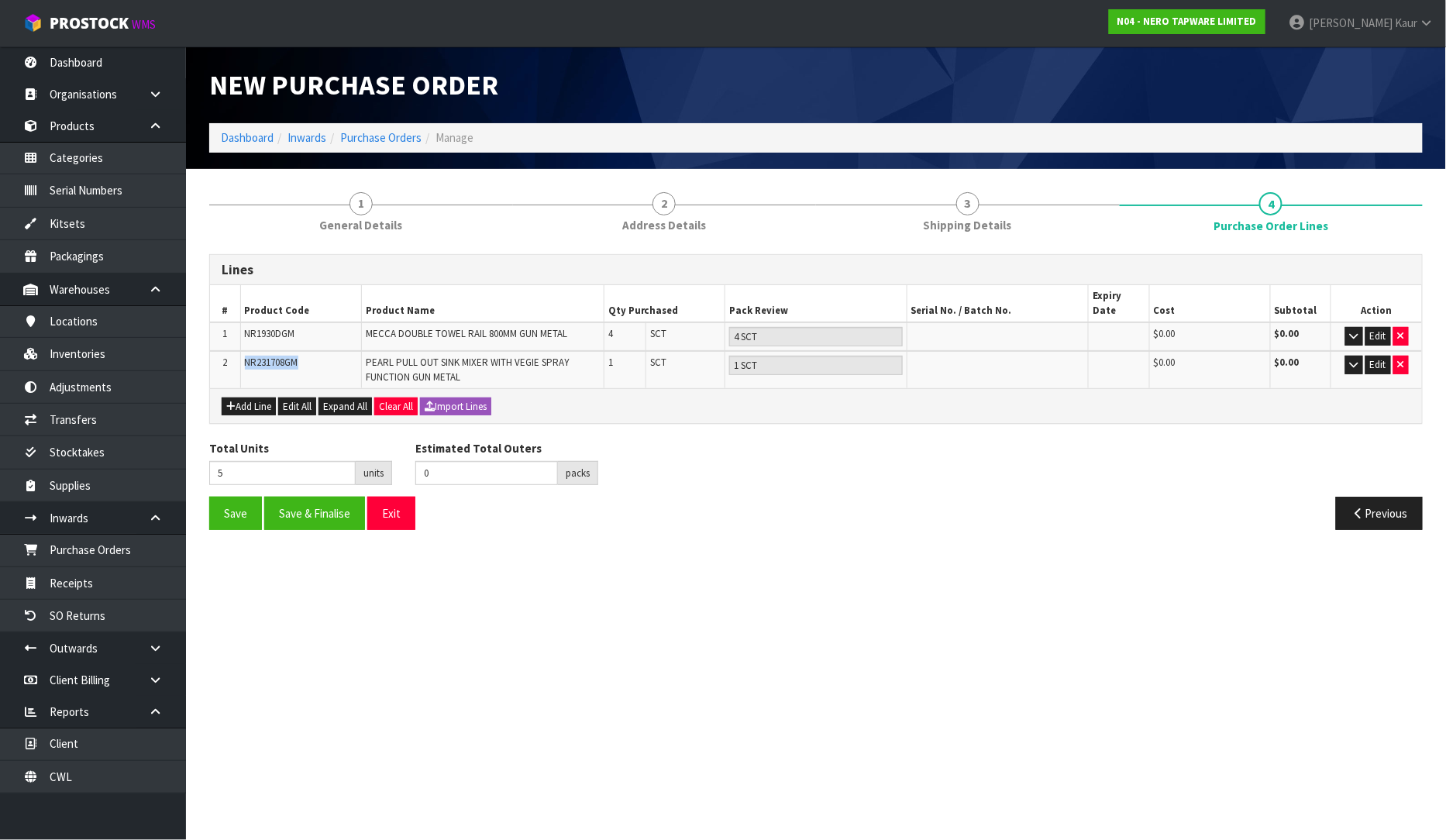
drag, startPoint x: 306, startPoint y: 348, endPoint x: 239, endPoint y: 357, distance: 67.6
click at [239, 357] on tr "2 NR231708GM PEARL PULL OUT SINK MIXER WITH VEGIE SPRAY FUNCTION GUN METAL 1 SC…" at bounding box center [816, 370] width 1212 height 37
copy tr "NR231708GM"
click at [227, 496] on button "Save" at bounding box center [235, 513] width 52 height 34
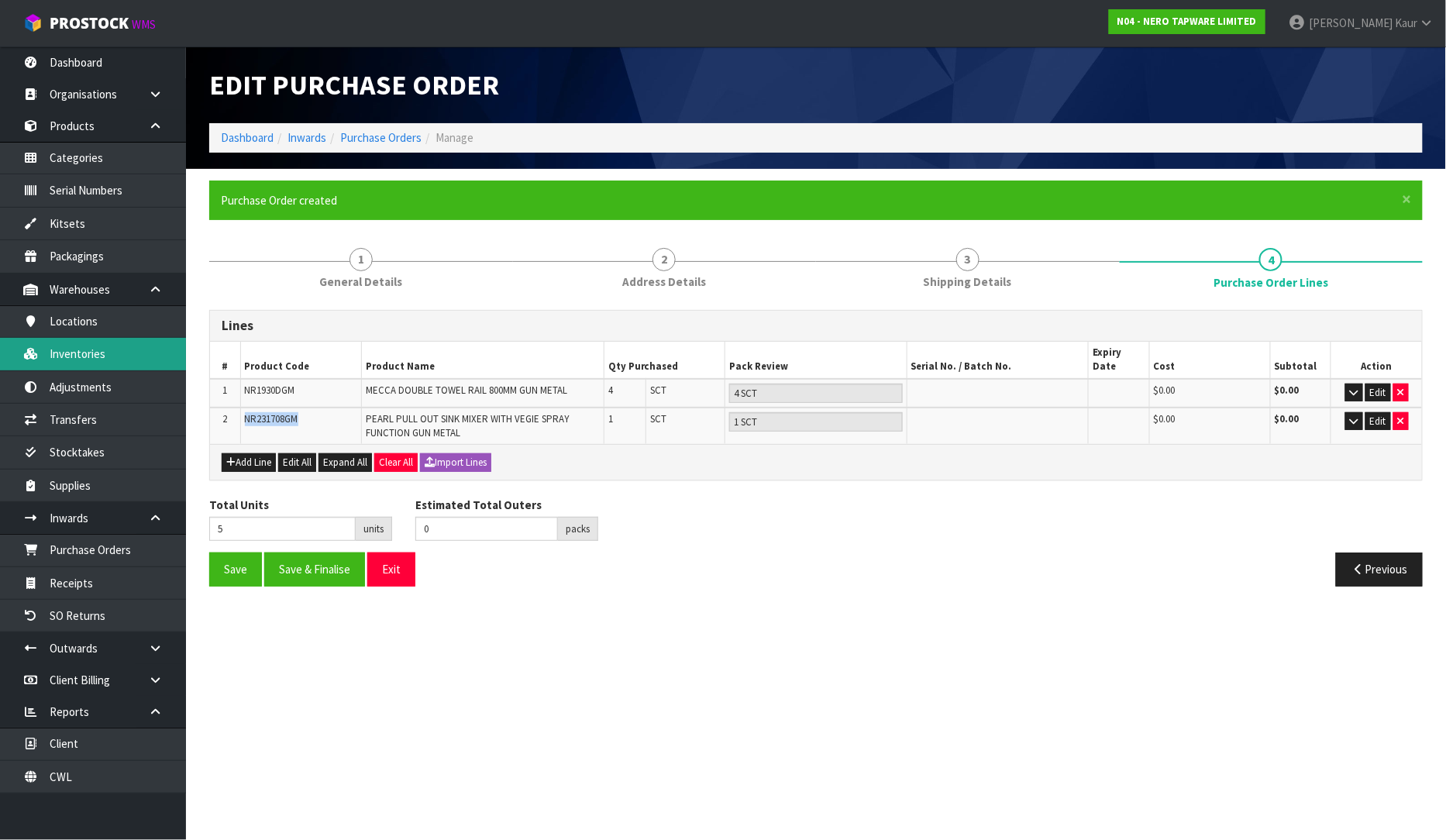
type input "0"
click at [90, 353] on link "Inventories" at bounding box center [93, 354] width 186 height 32
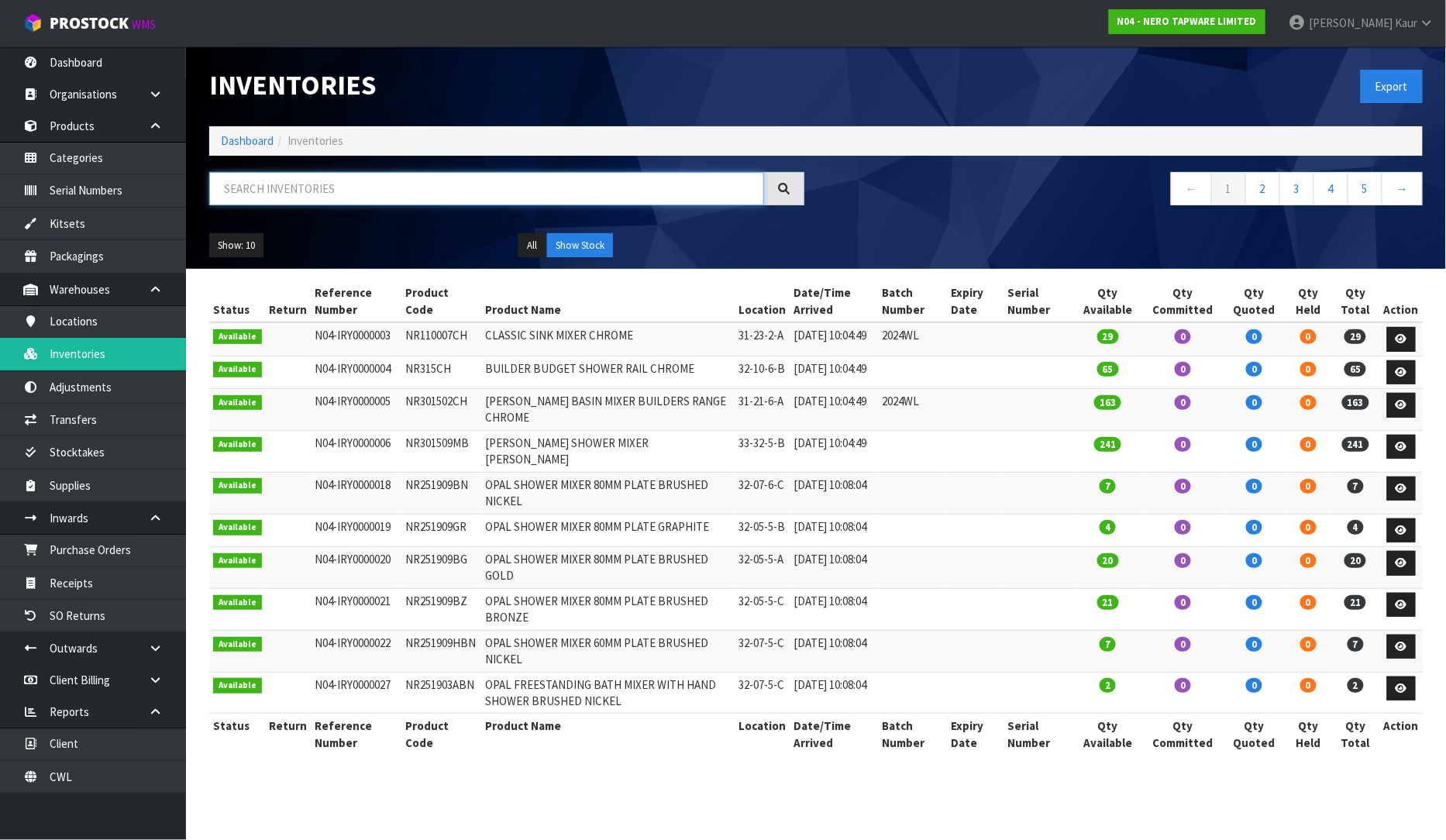
click at [268, 191] on input "text" at bounding box center [486, 189] width 554 height 34
paste input "NR231708GM"
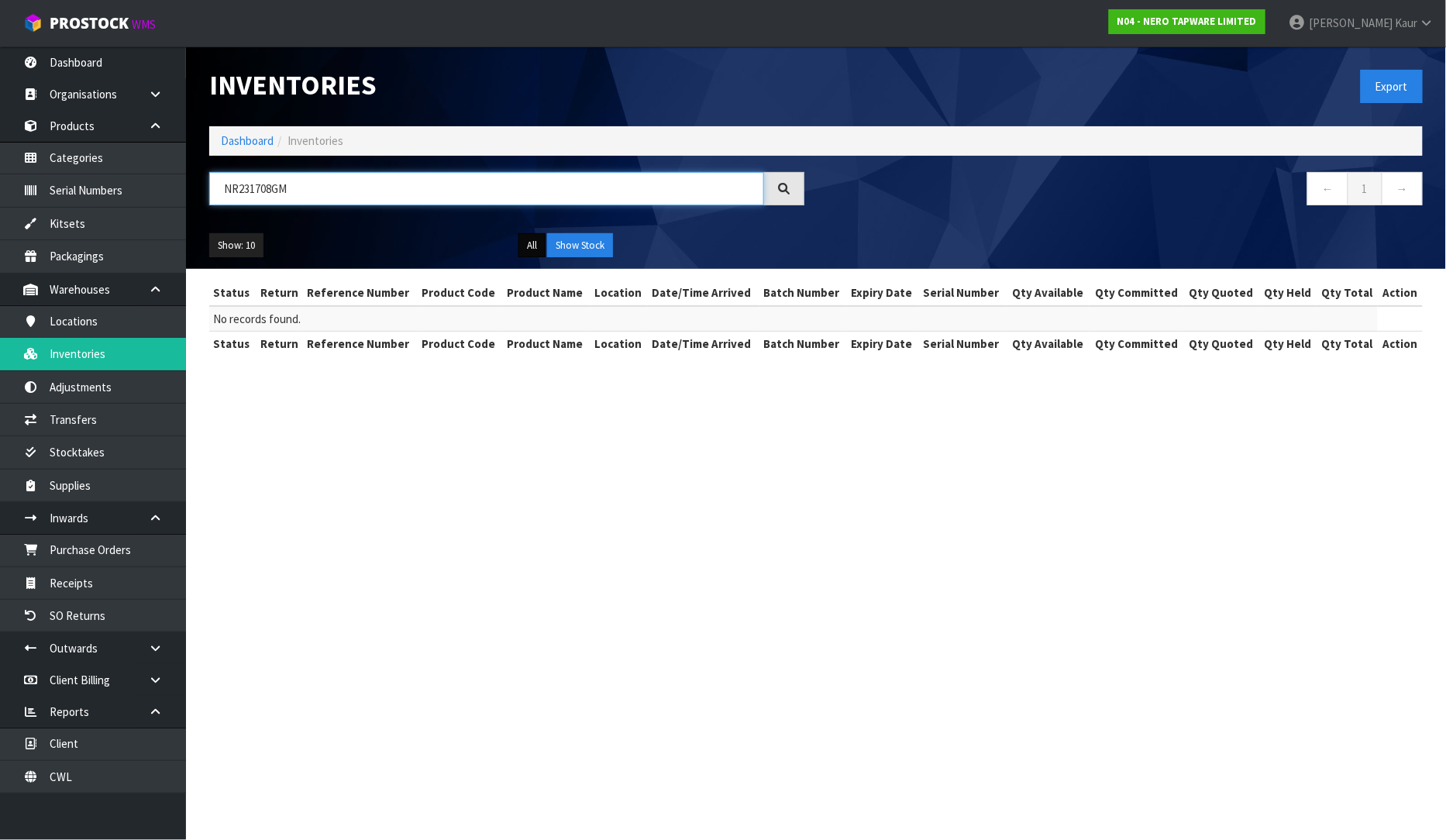
type input "NR231708GM"
click at [530, 243] on button "All" at bounding box center [531, 245] width 27 height 24
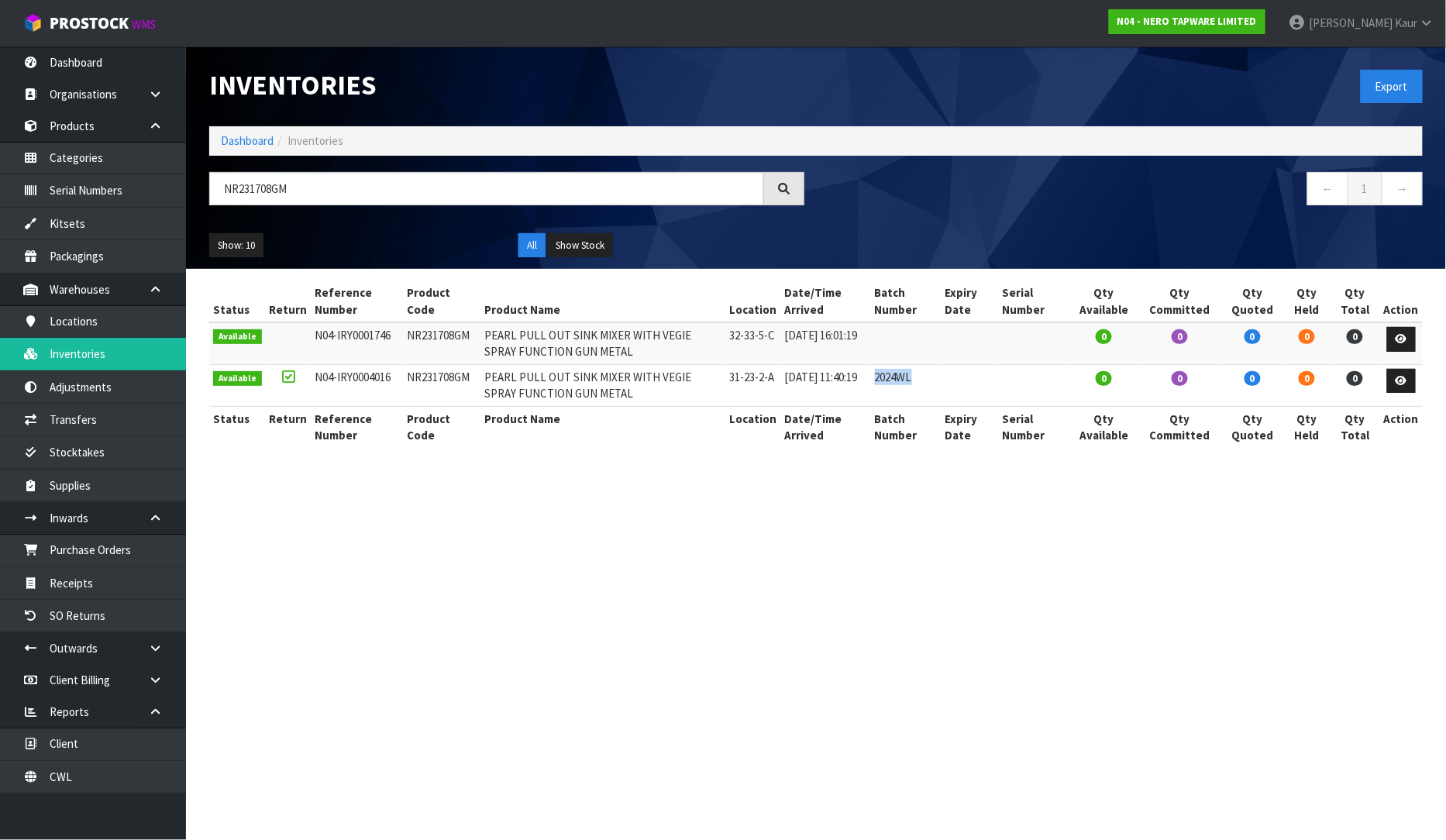
drag, startPoint x: 932, startPoint y: 376, endPoint x: 885, endPoint y: 377, distance: 47.0
click at [885, 377] on td "2024WL" at bounding box center [906, 385] width 70 height 42
copy td "2024WL"
click at [105, 542] on link "Purchase Orders" at bounding box center [93, 550] width 186 height 32
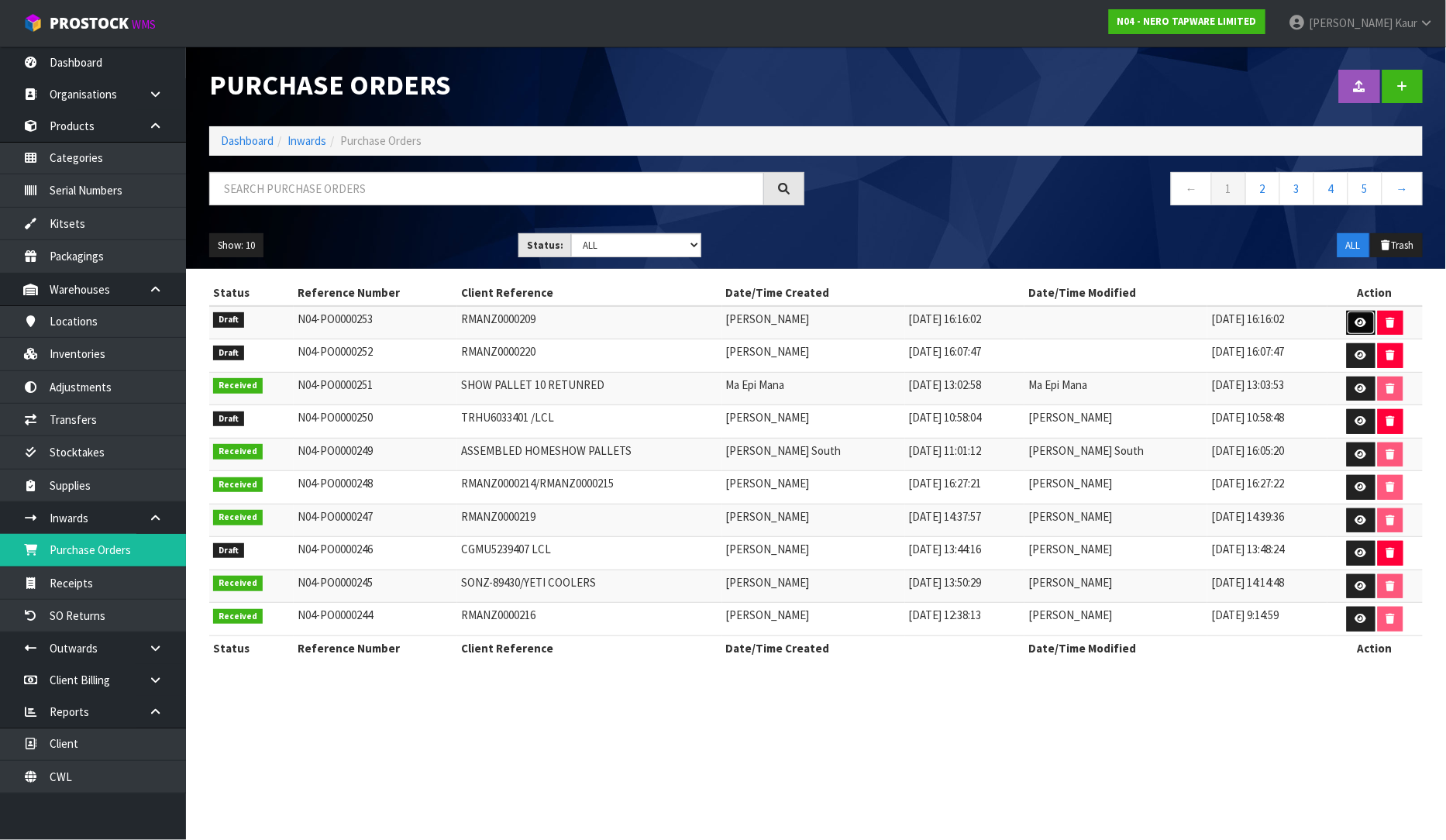
click at [1355, 326] on icon at bounding box center [1361, 322] width 11 height 10
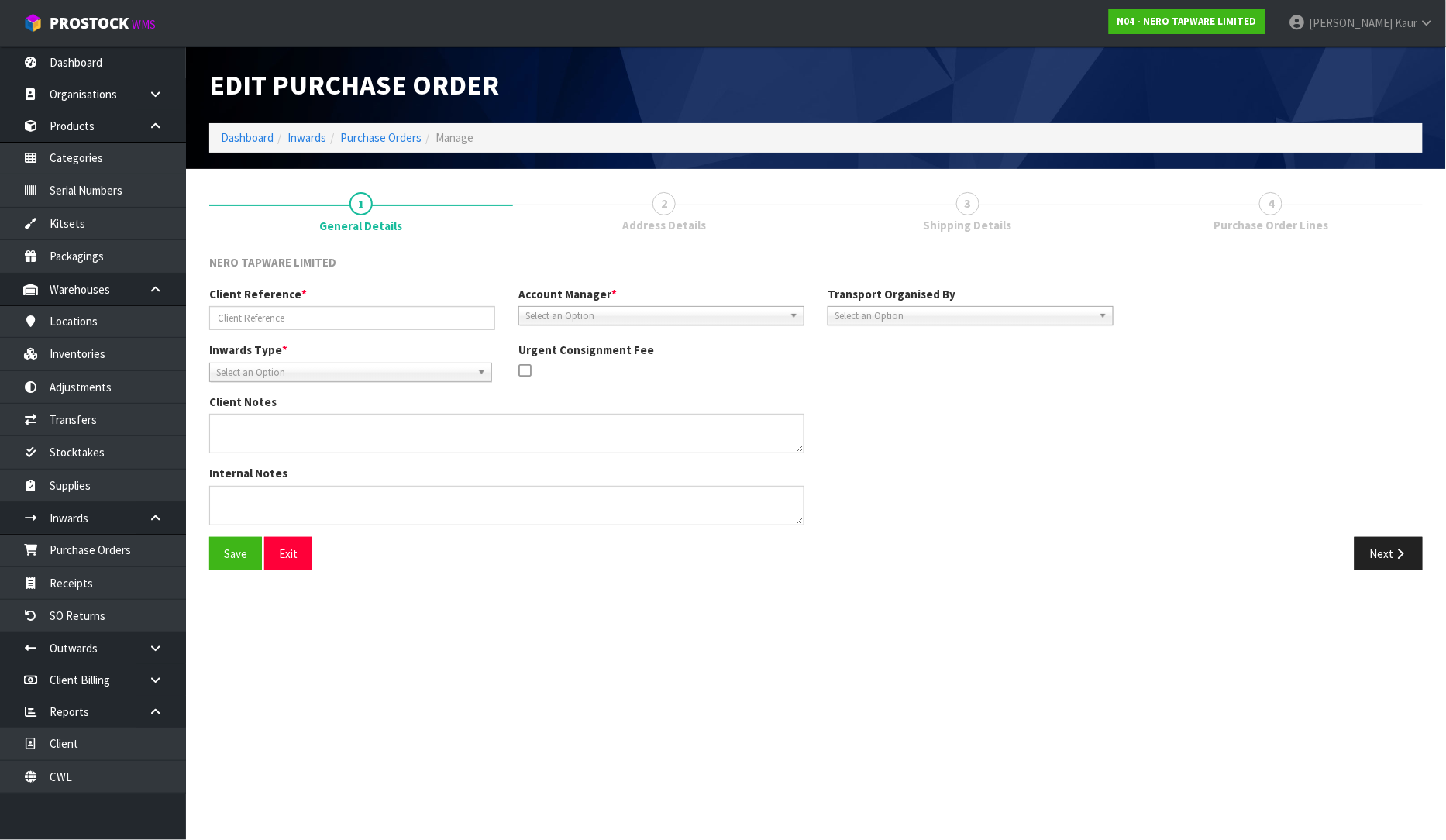
type input "RMANZ0000209"
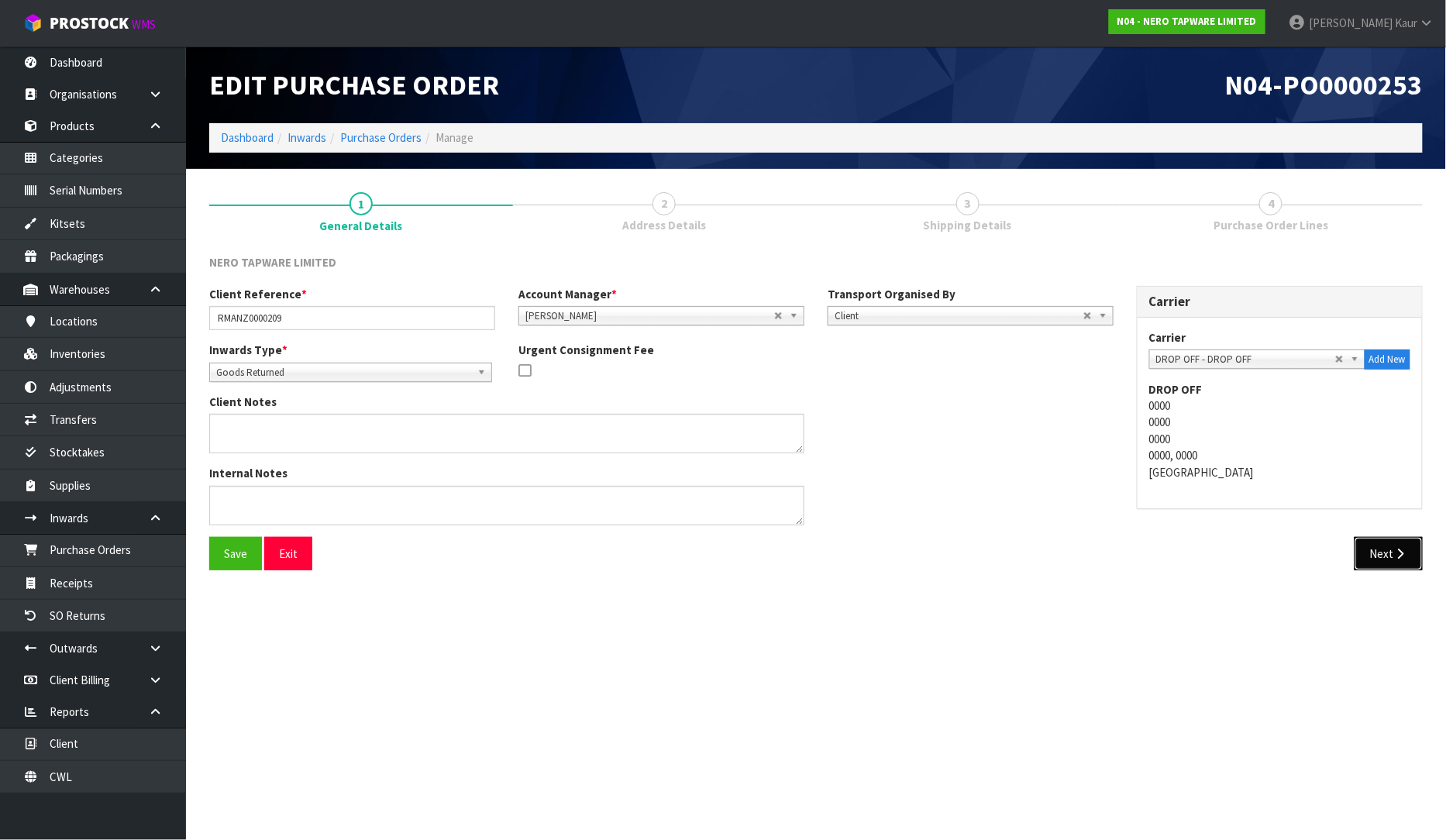
drag, startPoint x: 1374, startPoint y: 549, endPoint x: 1418, endPoint y: 585, distance: 56.9
click at [1374, 550] on button "Next" at bounding box center [1388, 553] width 68 height 34
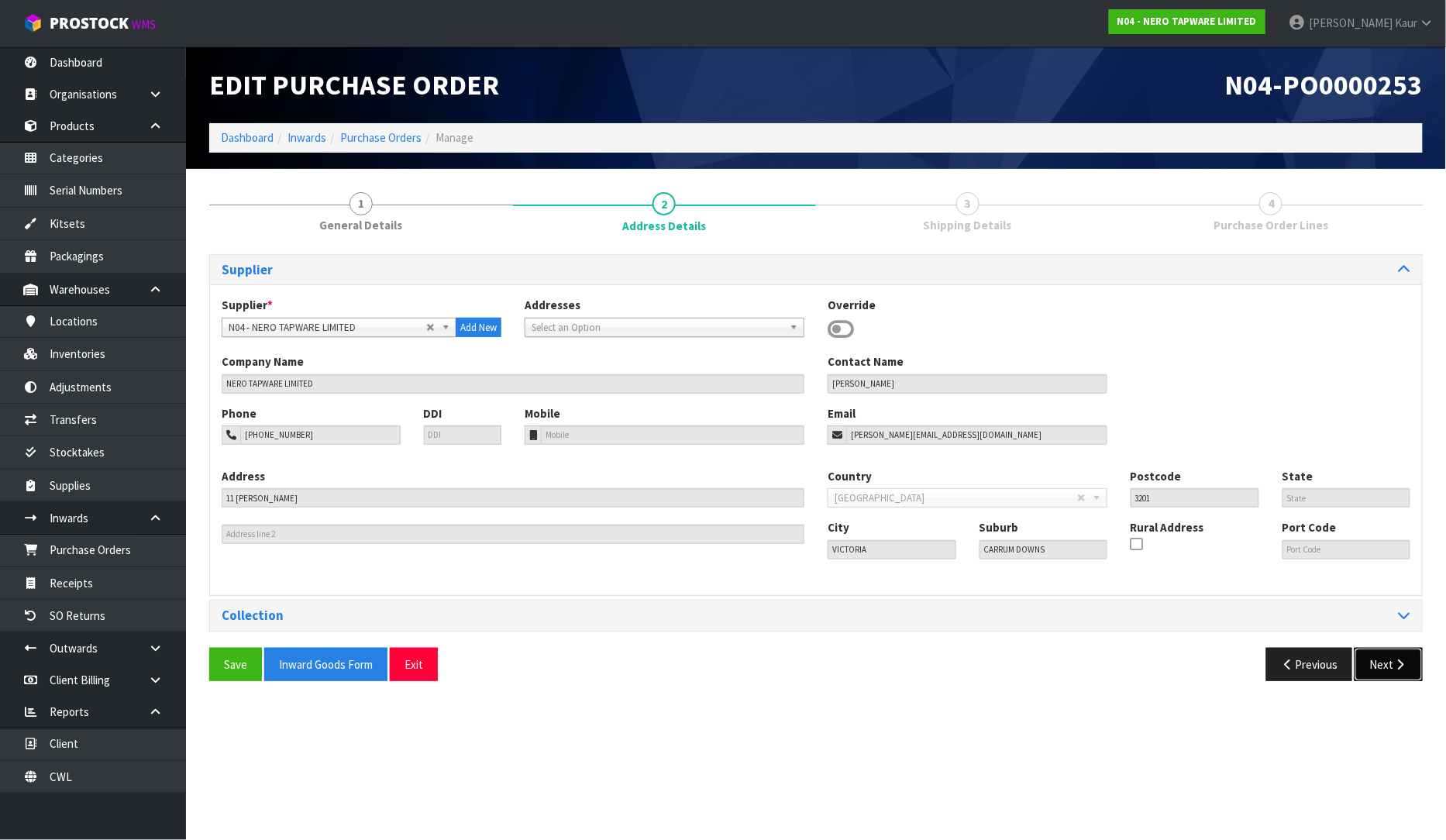
click at [1390, 660] on button "Next" at bounding box center [1388, 665] width 68 height 34
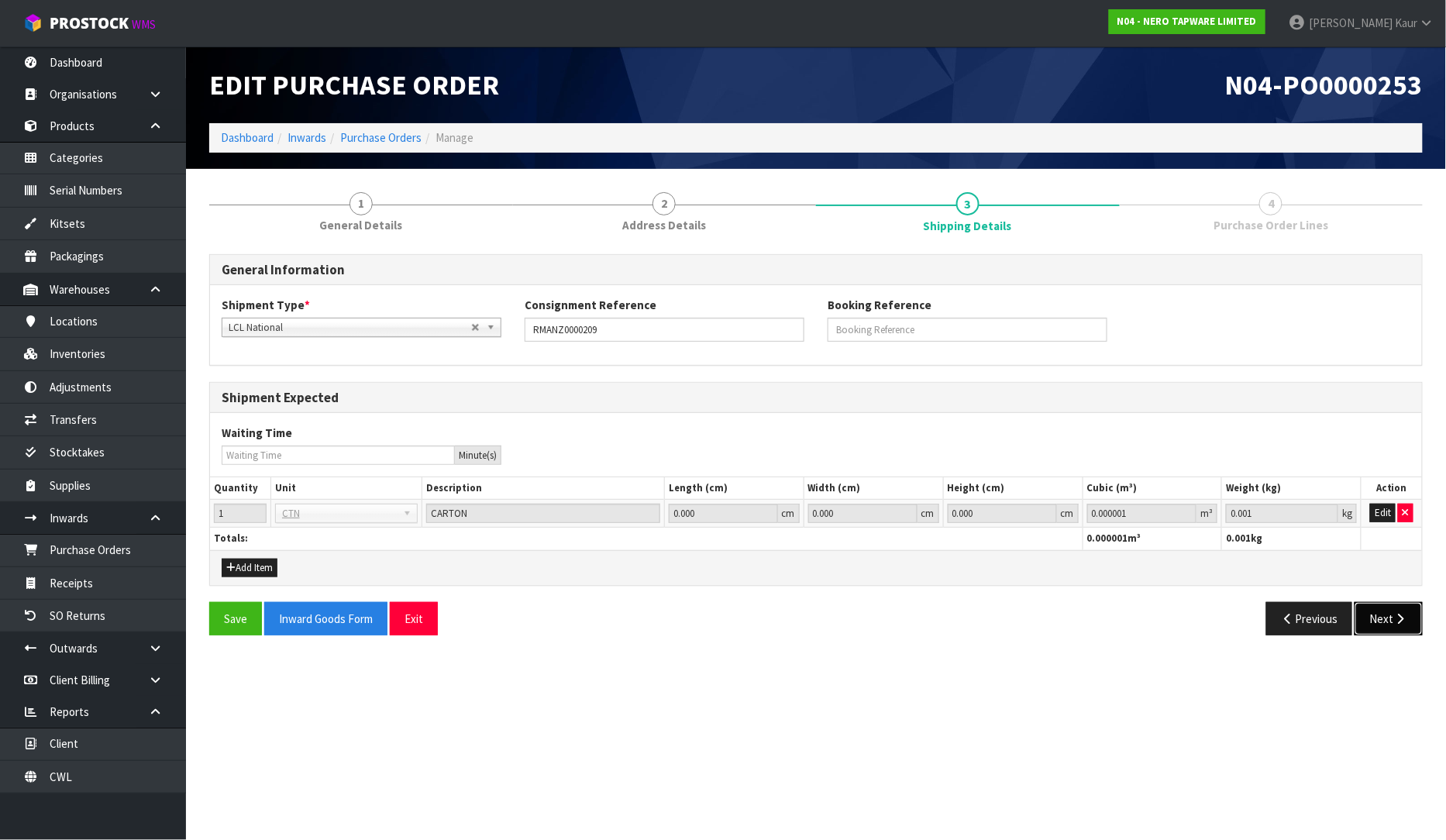
click at [1390, 622] on button "Next" at bounding box center [1388, 619] width 68 height 34
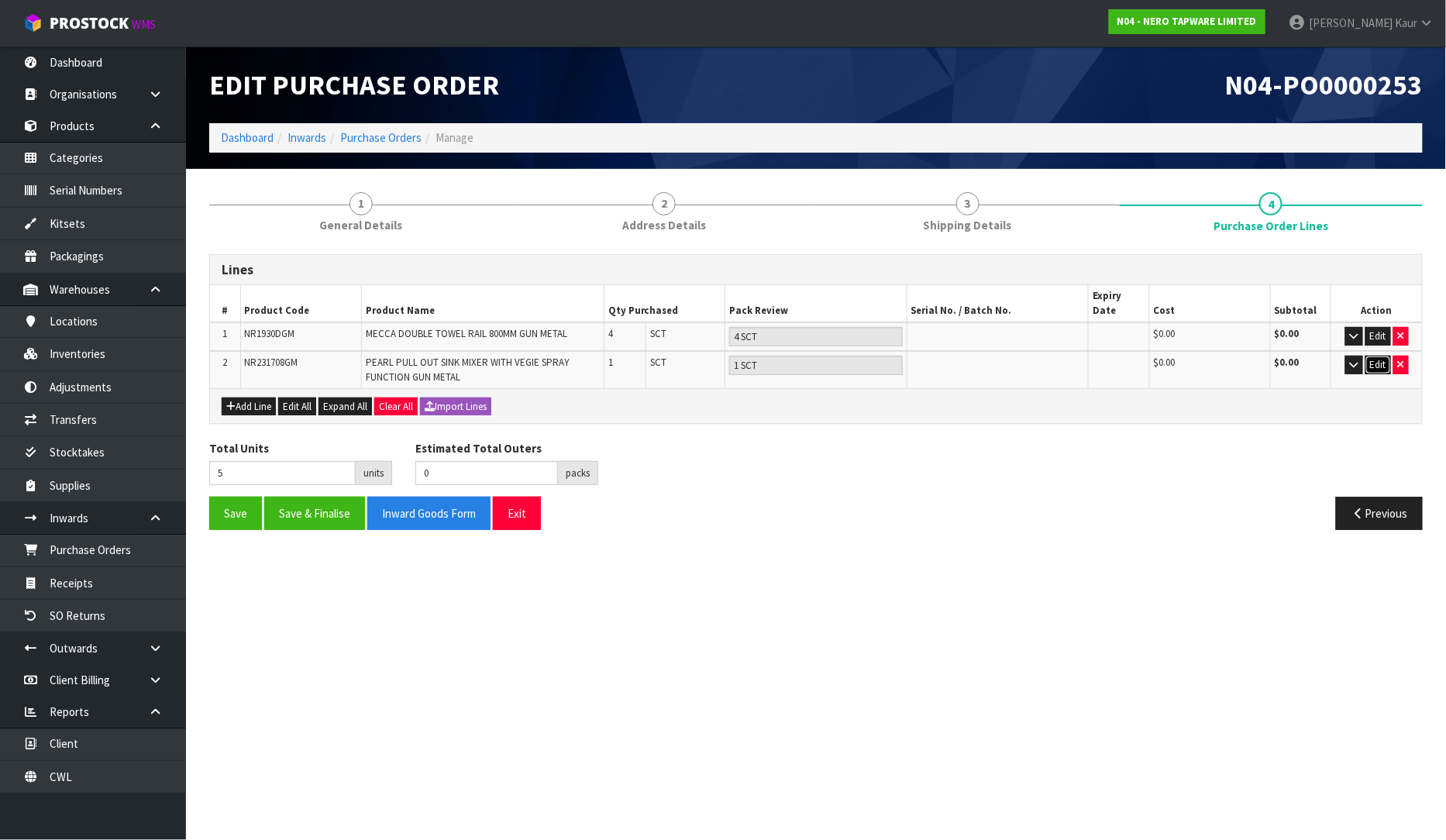
click at [1374, 356] on button "Edit" at bounding box center [1378, 365] width 25 height 19
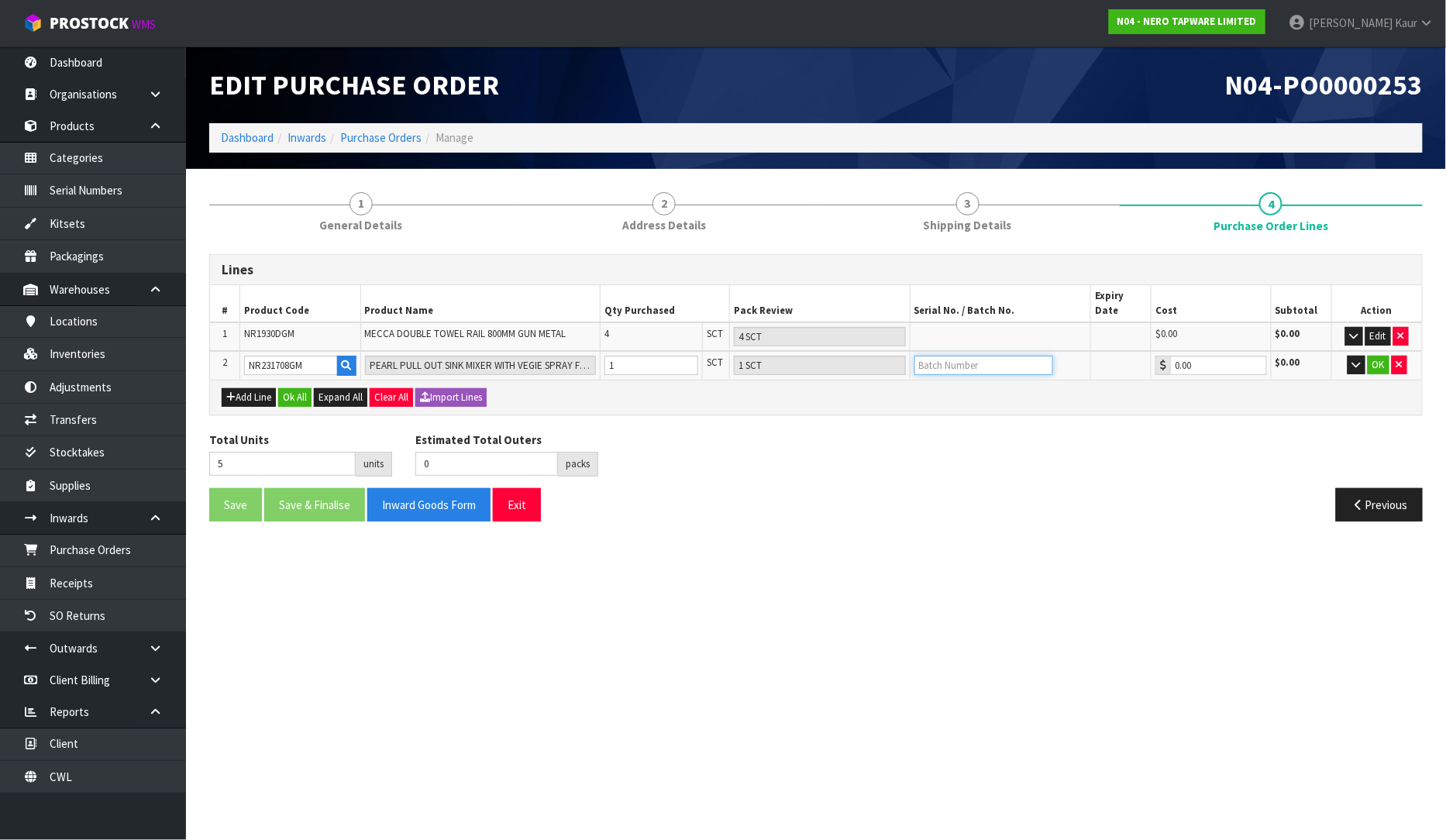
click at [996, 357] on input "text" at bounding box center [983, 365] width 139 height 20
paste input "2024WL"
type input "2024WL"
click at [294, 388] on button "Ok All" at bounding box center [295, 397] width 34 height 19
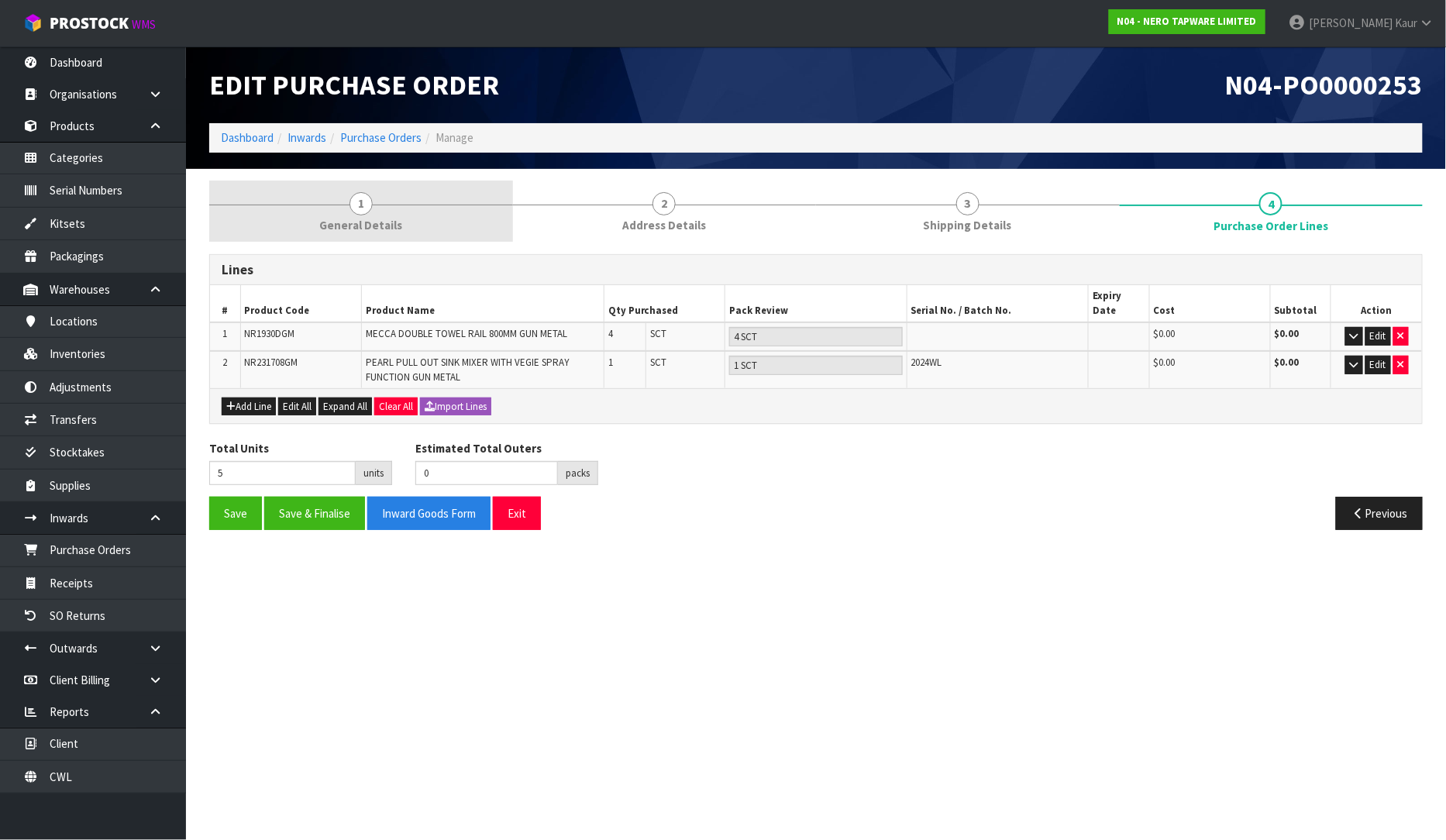
click at [344, 202] on link "1 General Details" at bounding box center [361, 211] width 303 height 61
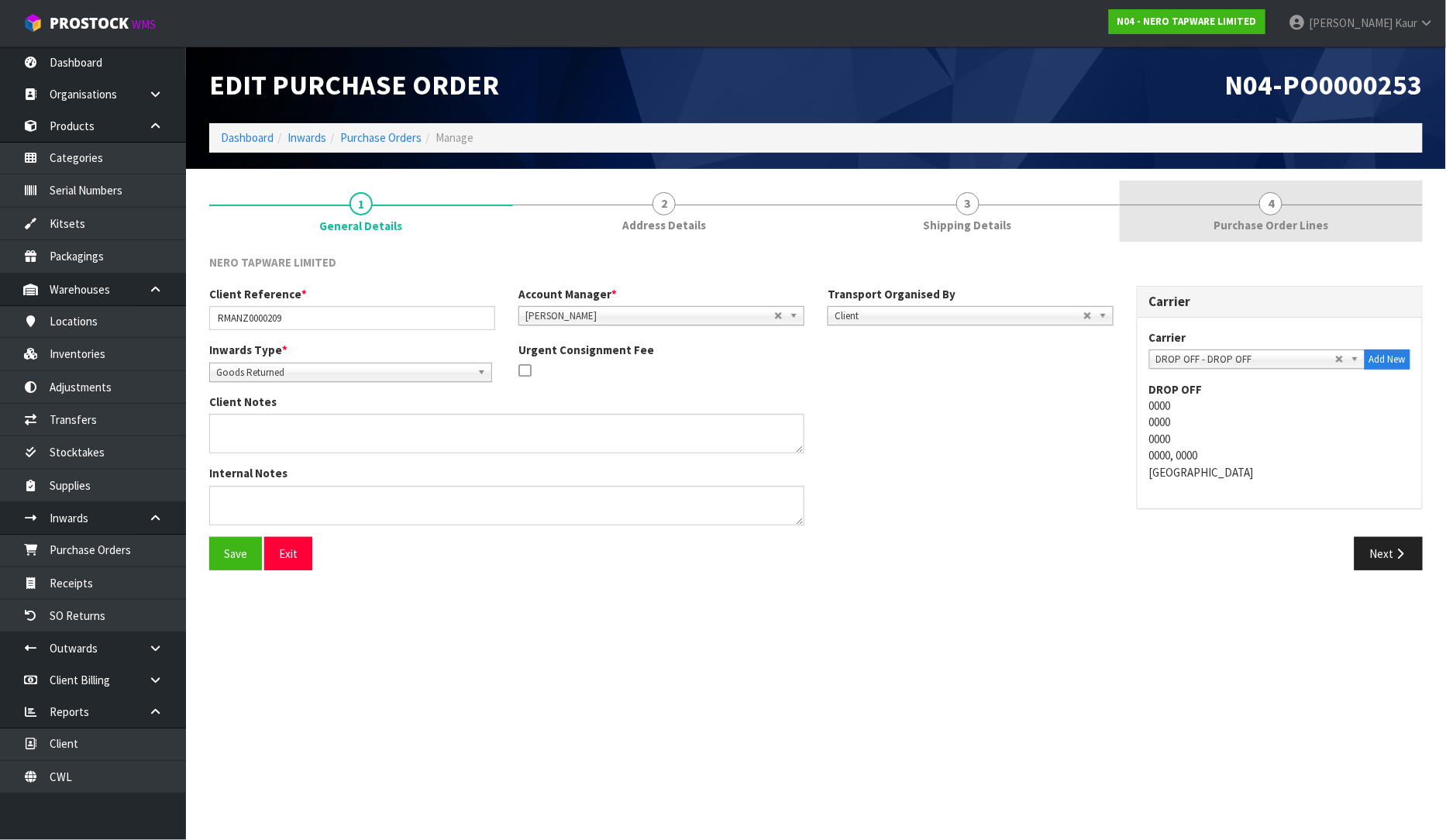
click at [1316, 228] on span "Purchase Order Lines" at bounding box center [1270, 225] width 114 height 16
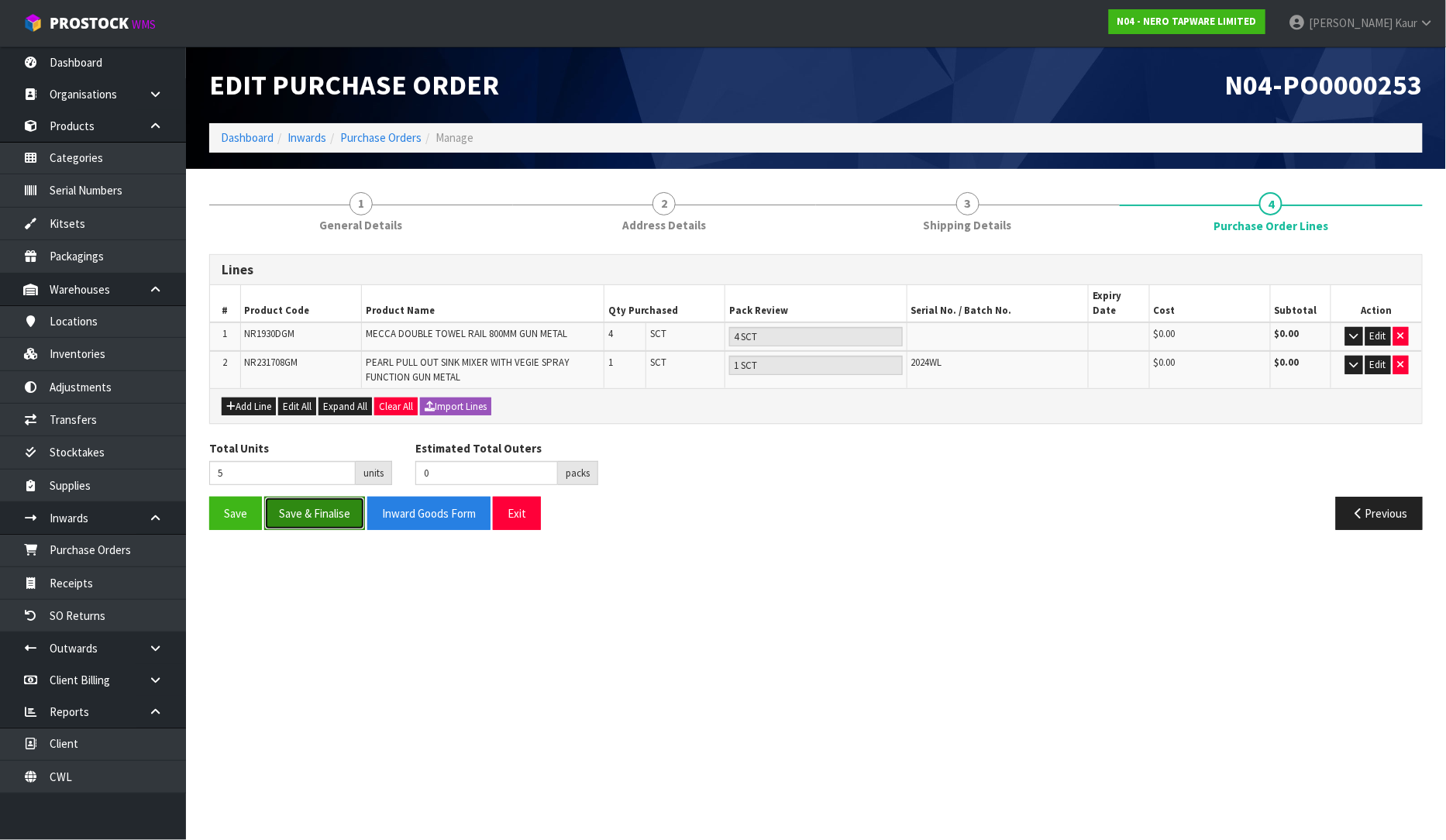
click at [296, 502] on button "Save & Finalise" at bounding box center [315, 513] width 101 height 34
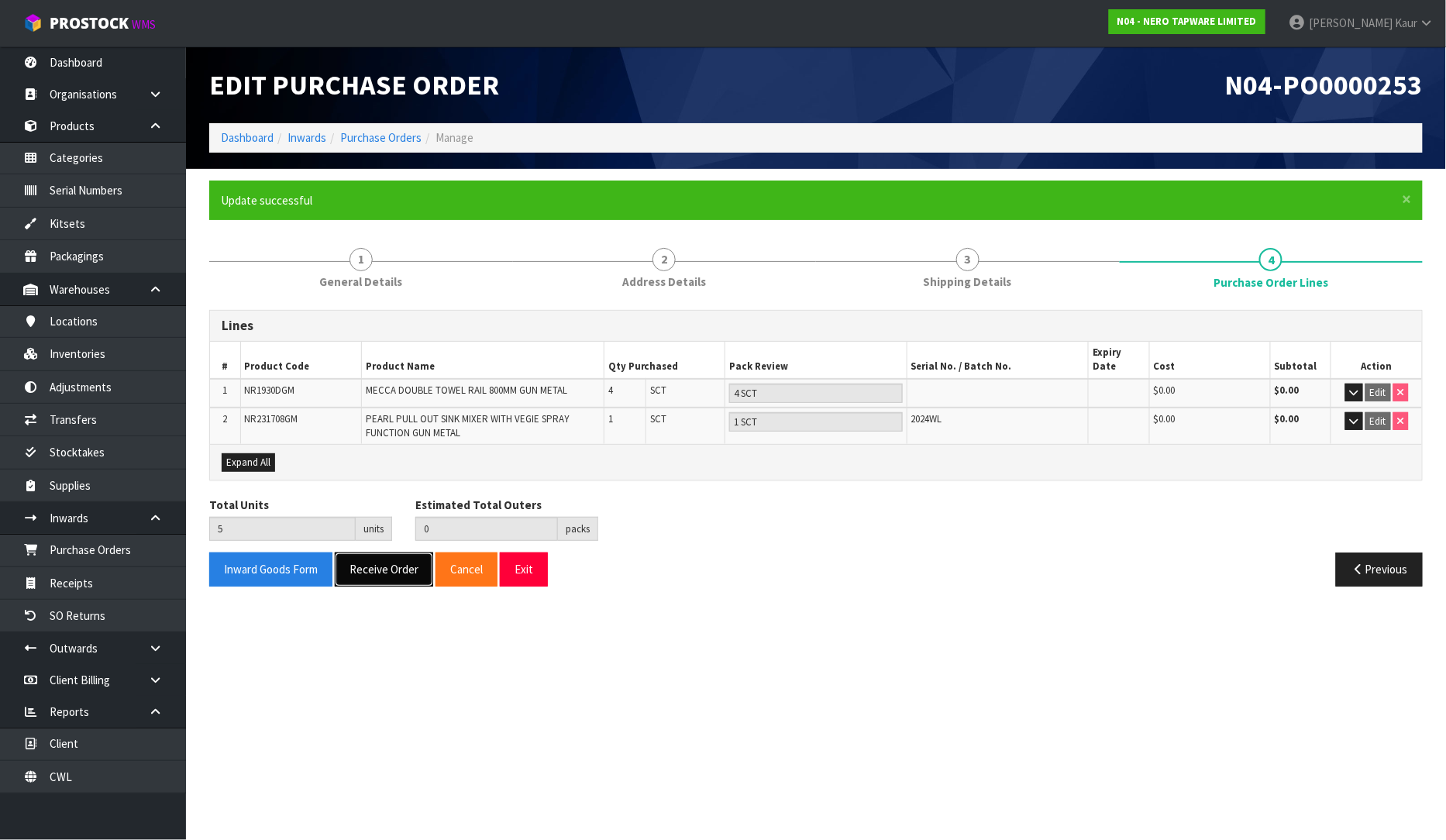
click at [370, 553] on button "Receive Order" at bounding box center [383, 569] width 98 height 34
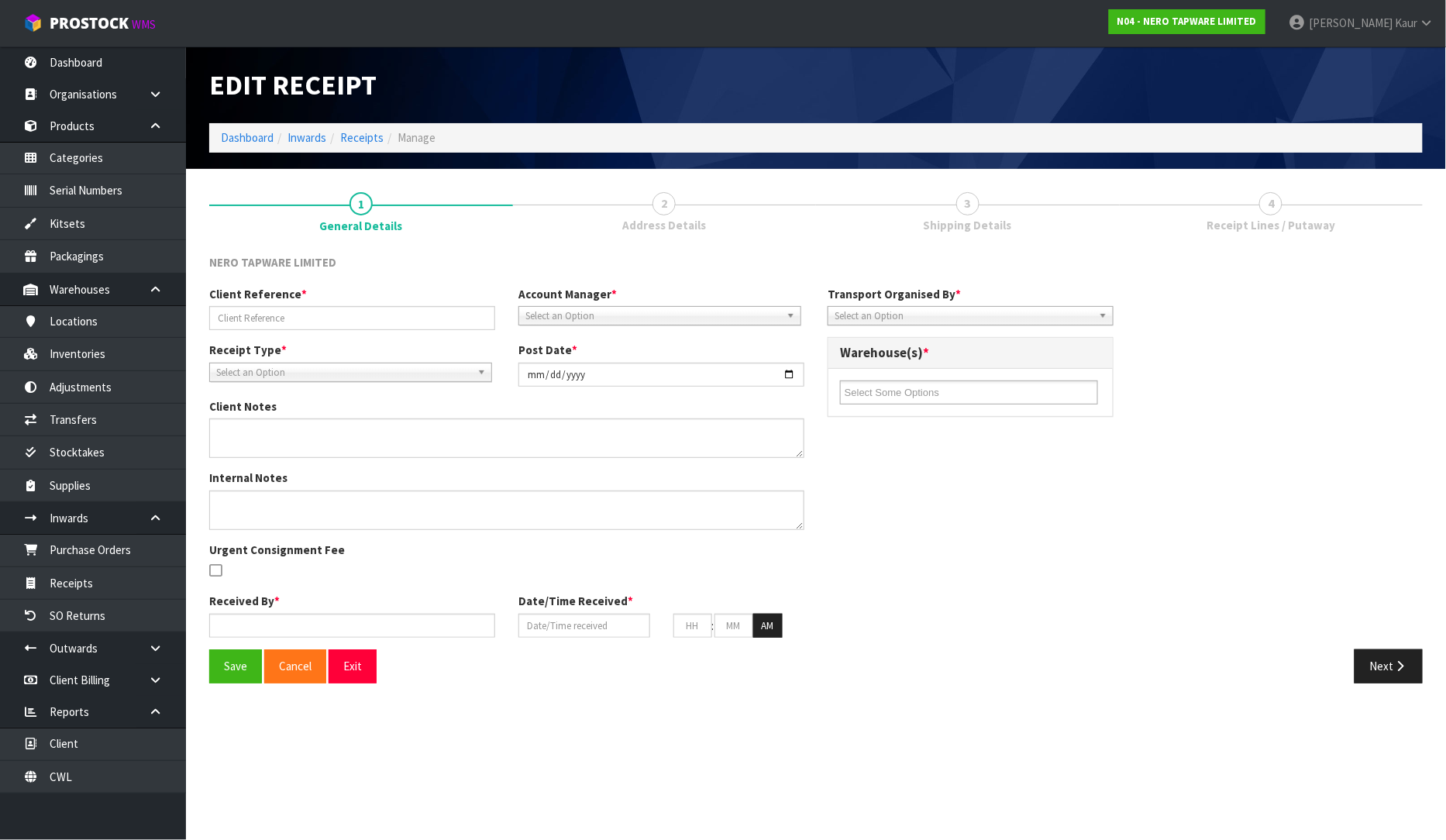
type input "RMANZ0000209"
type input "[DATE]"
type input "[PERSON_NAME]"
type input "[DATE]"
type input "04"
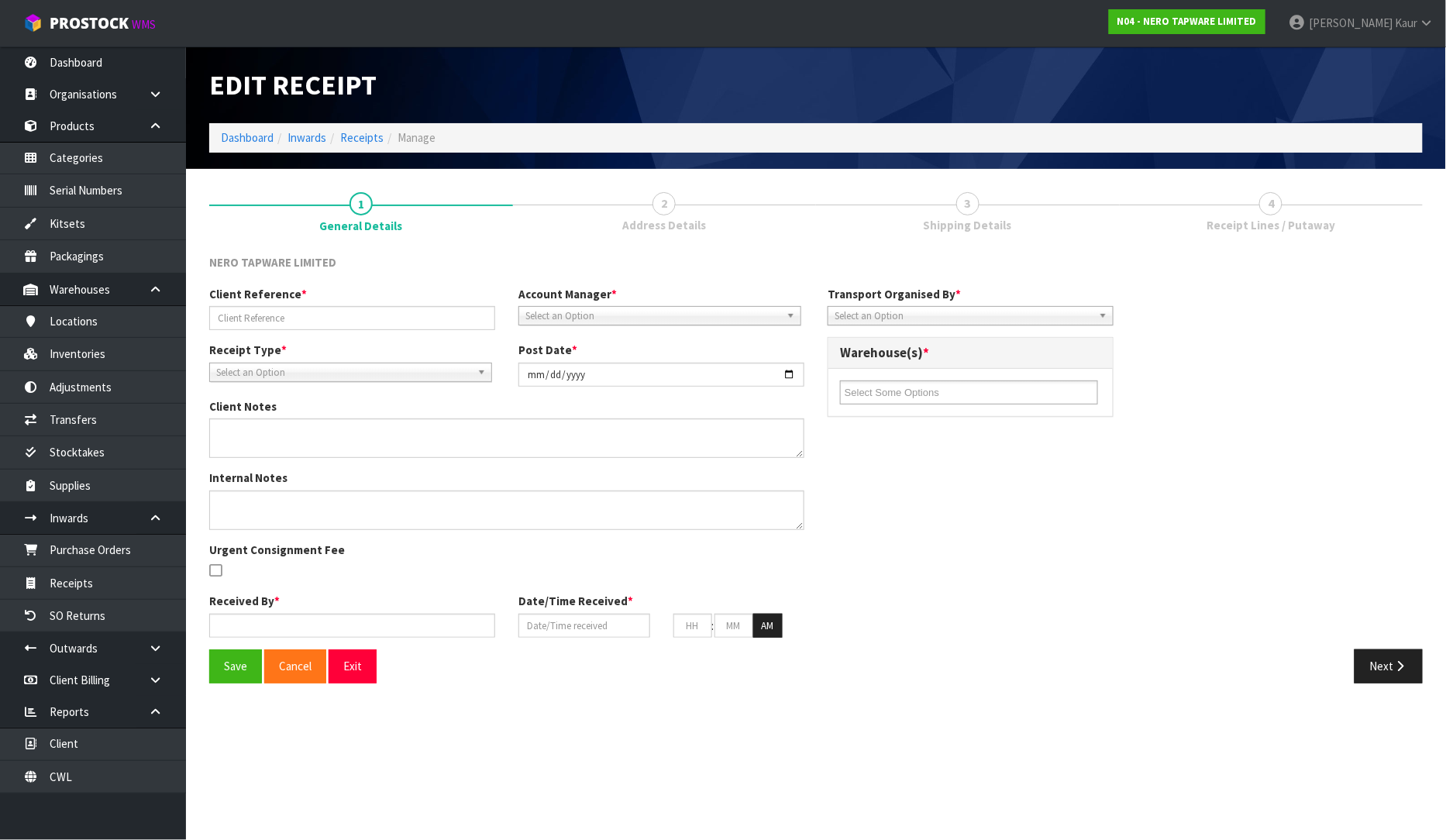
type input "16"
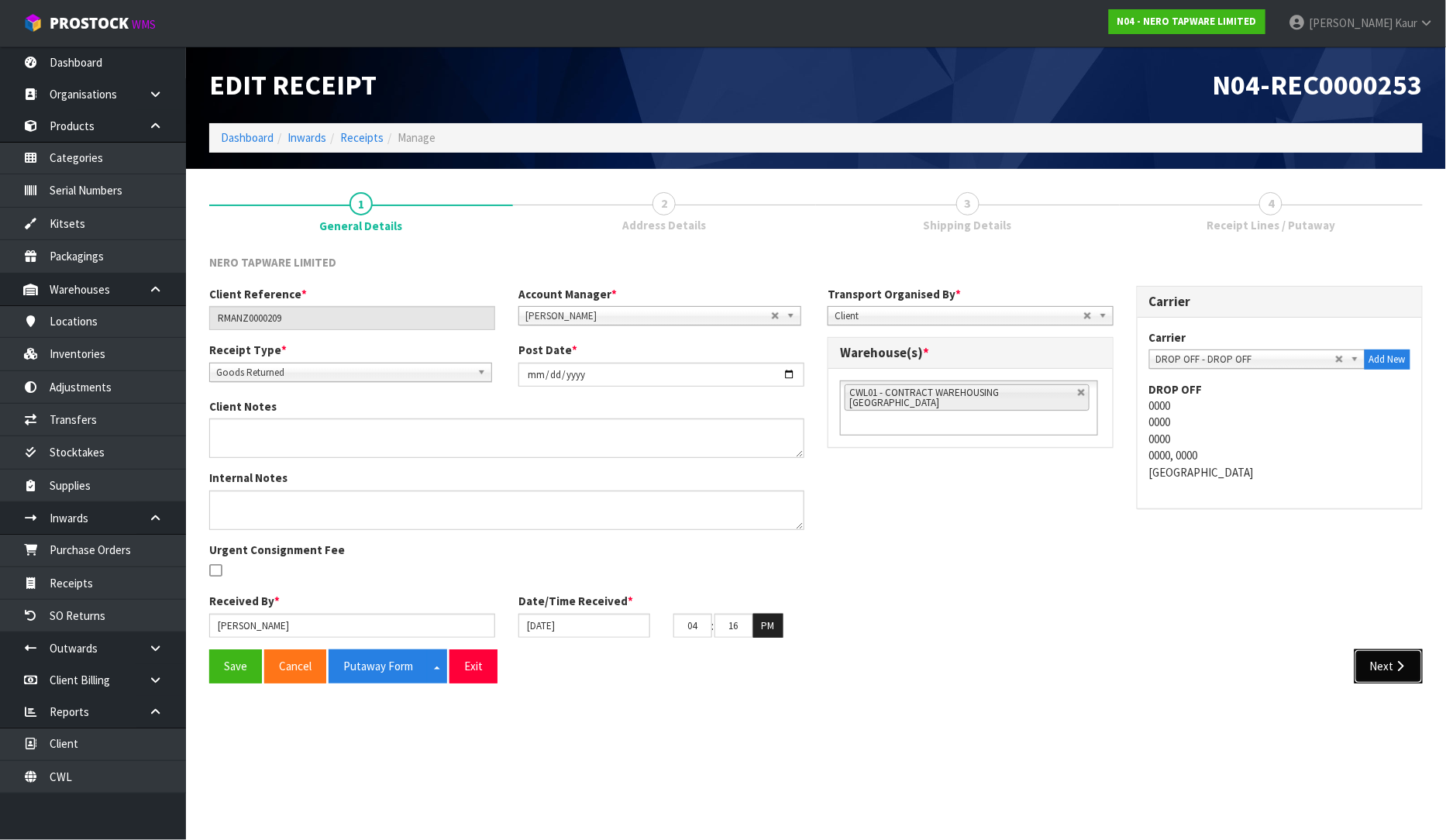
click at [1392, 659] on button "Next" at bounding box center [1388, 666] width 68 height 34
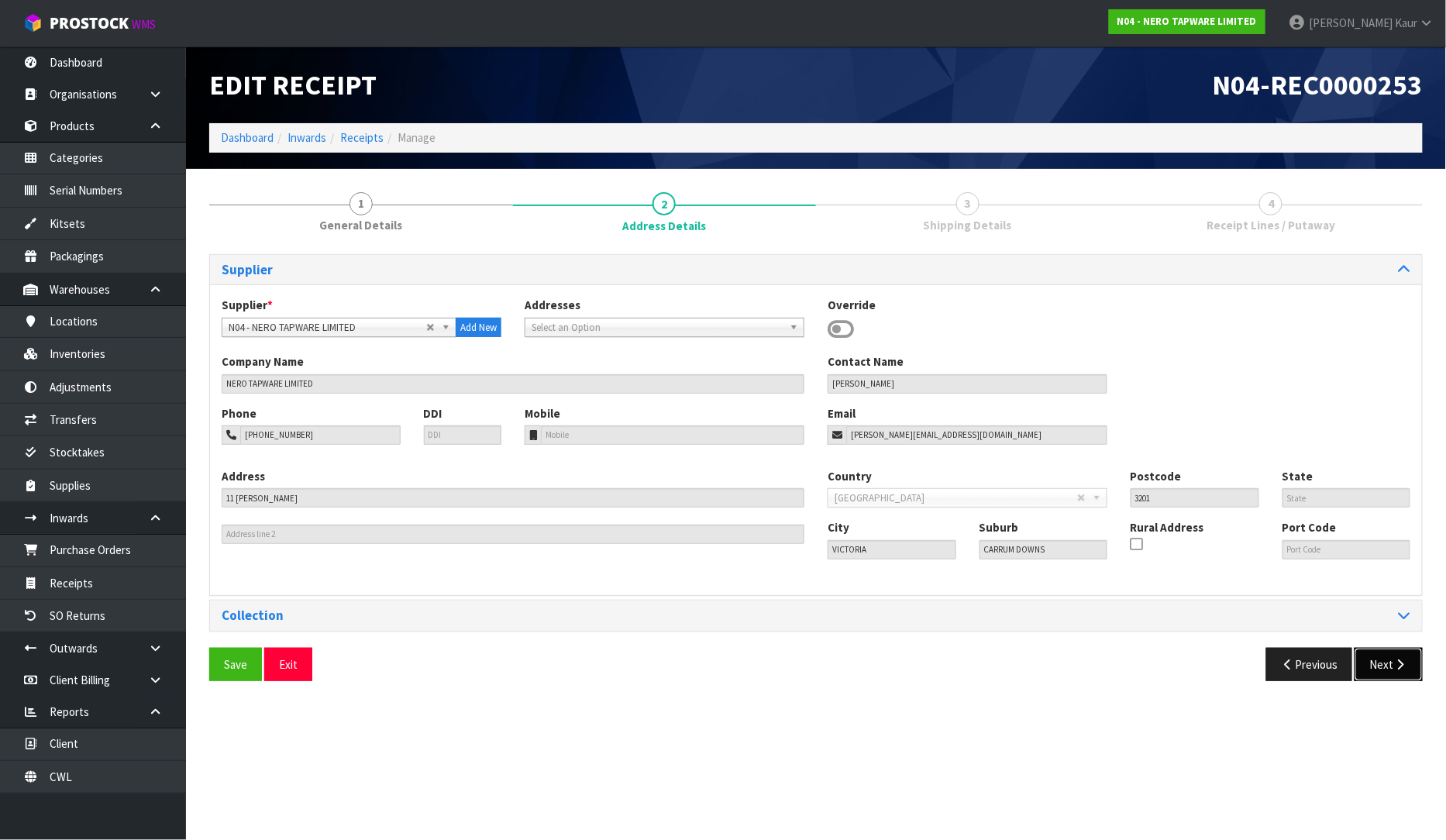
click at [1388, 648] on button "Next" at bounding box center [1388, 665] width 68 height 34
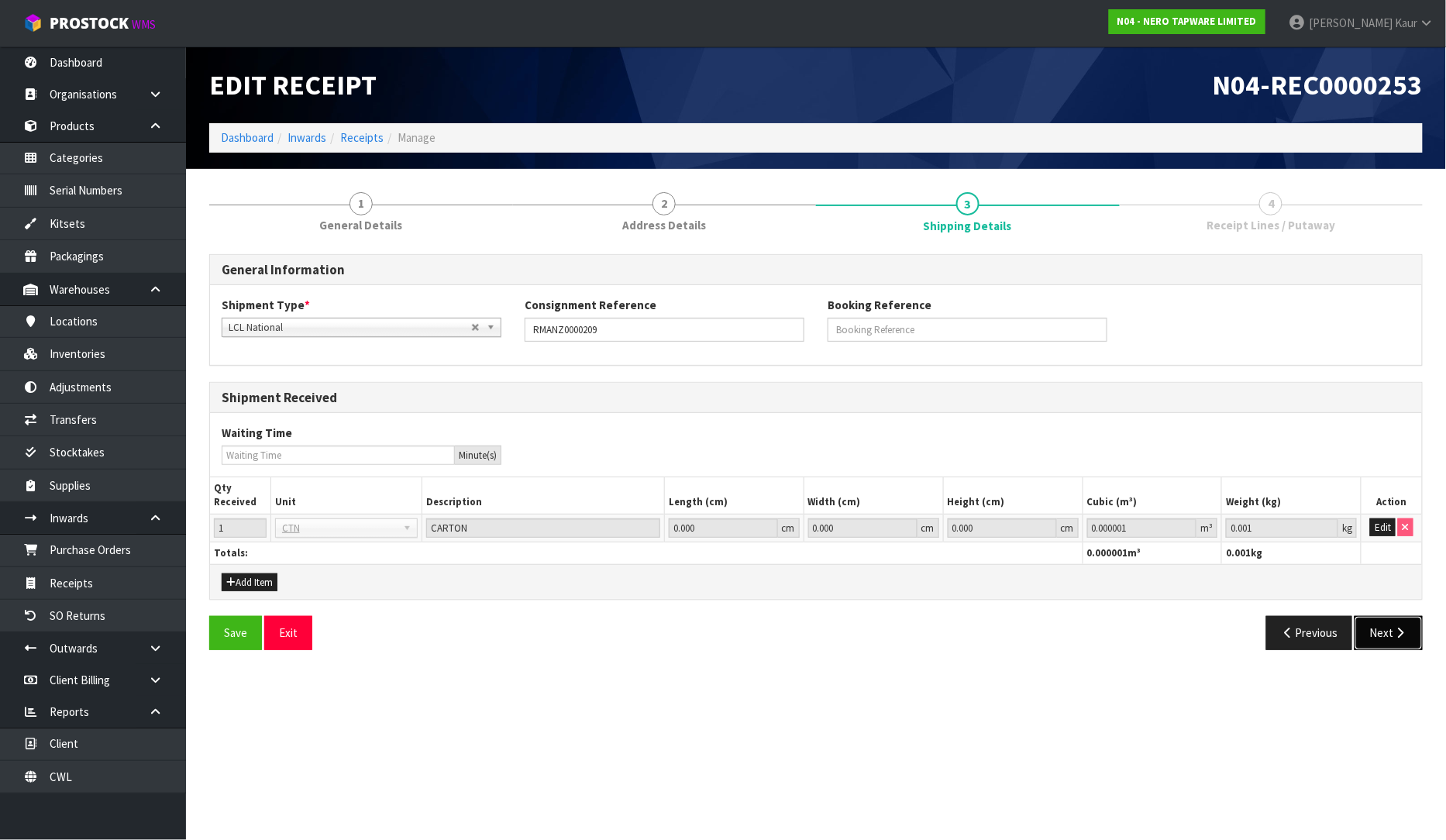
click at [1390, 643] on button "Next" at bounding box center [1388, 633] width 68 height 34
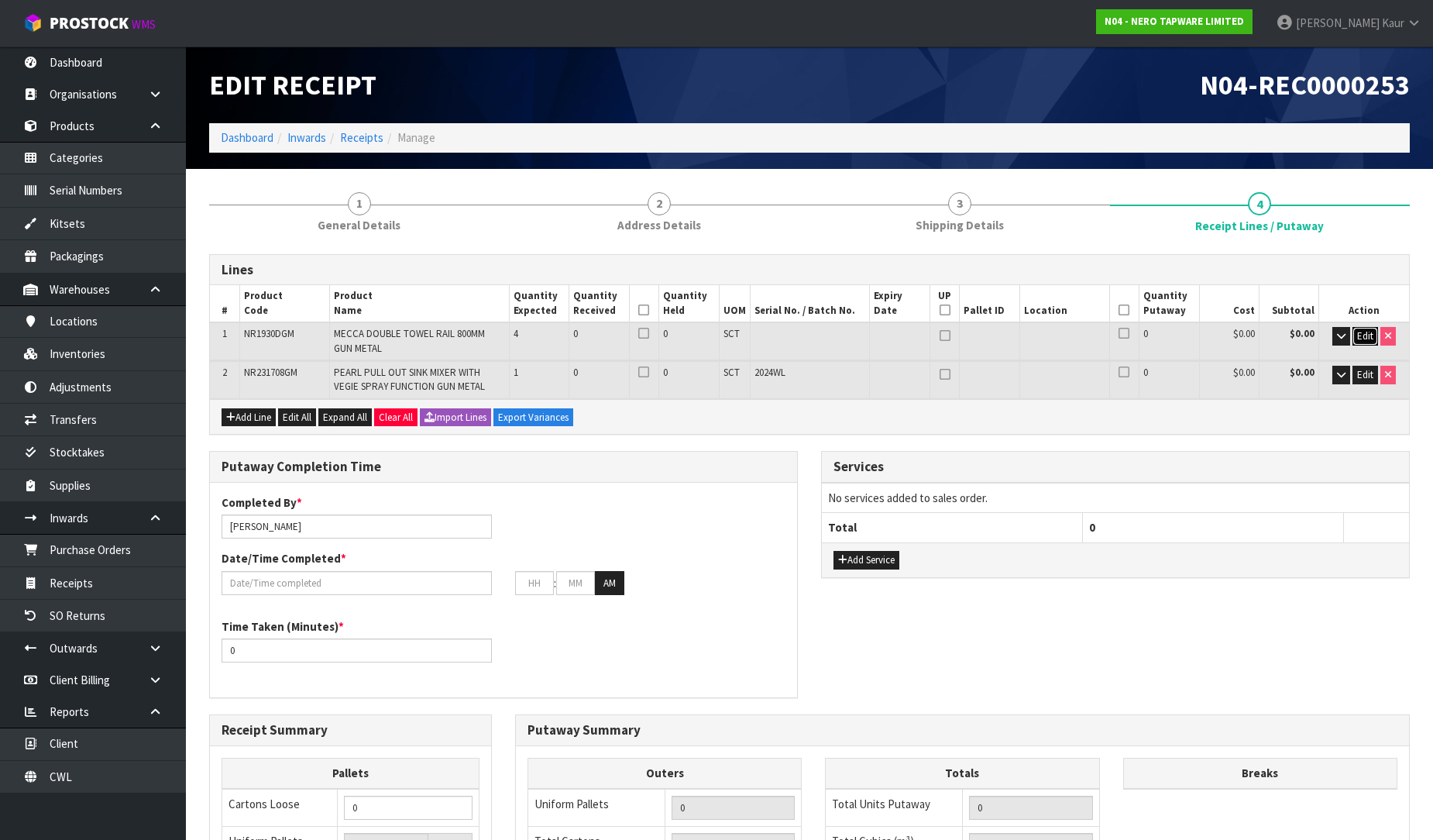
click at [1373, 332] on span "Edit" at bounding box center [1365, 336] width 16 height 13
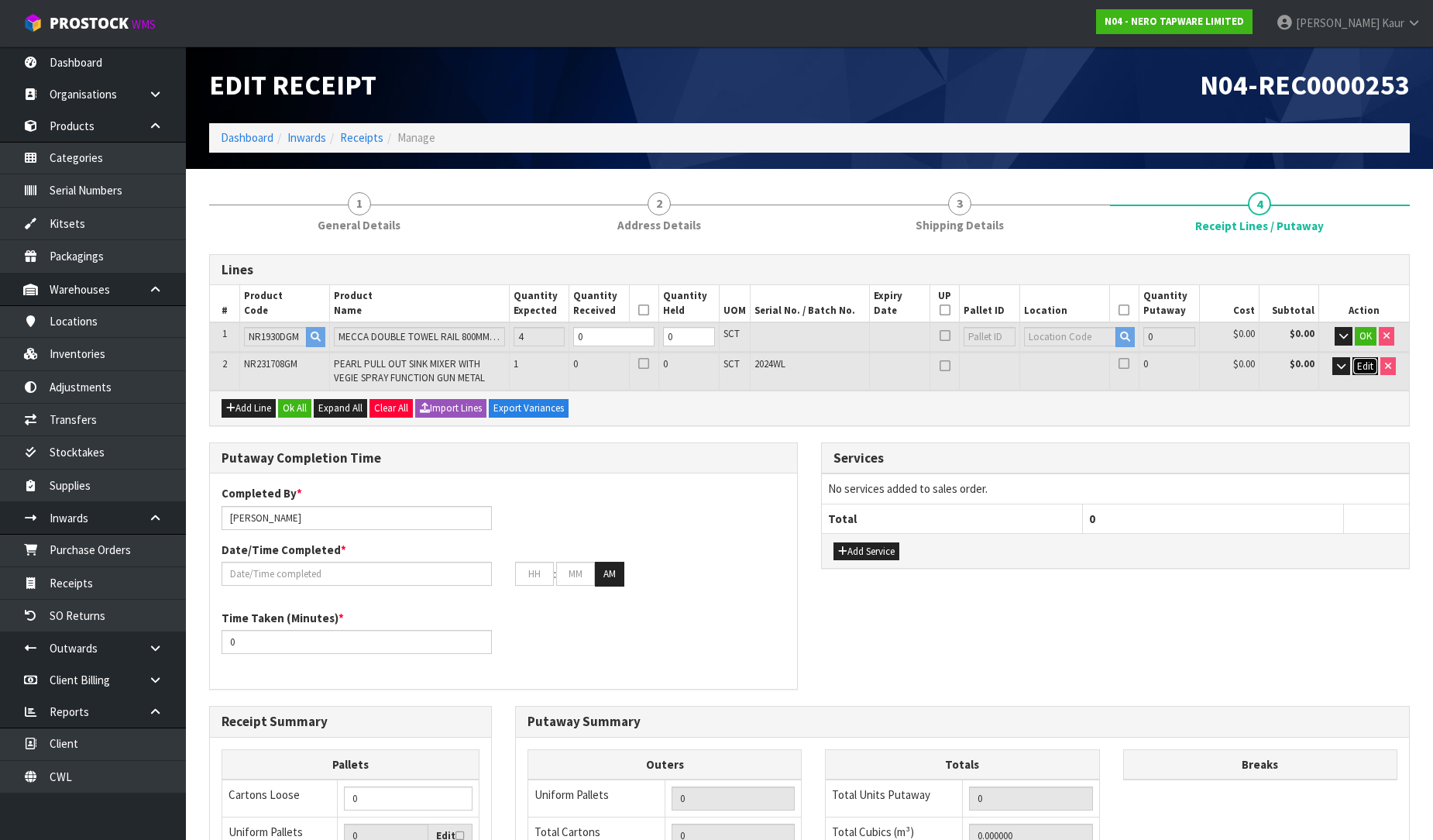
click at [1366, 366] on span "Edit" at bounding box center [1365, 366] width 16 height 13
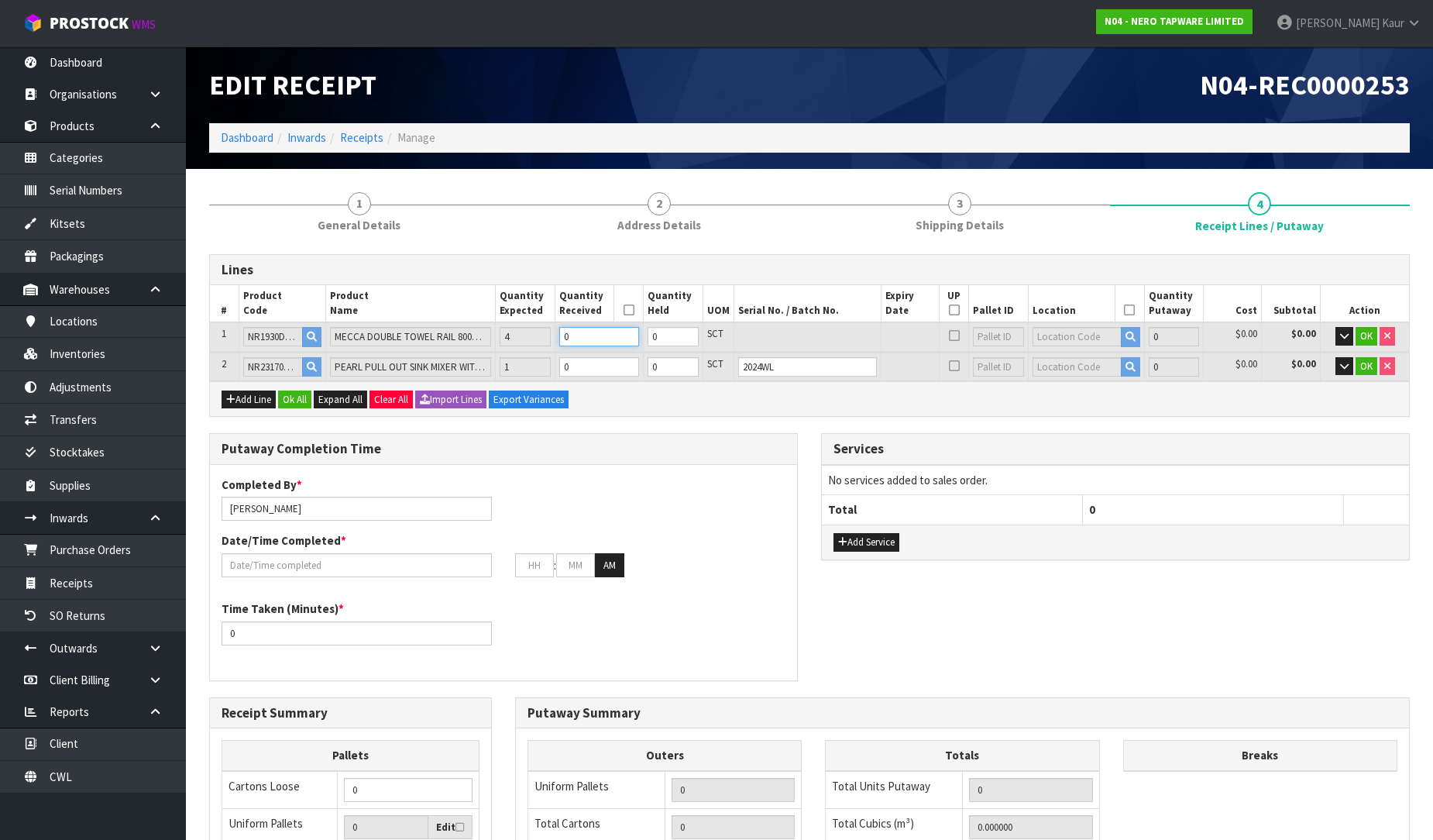
click at [610, 342] on input "0" at bounding box center [598, 336] width 80 height 20
type input "0.02106"
type input "5.76"
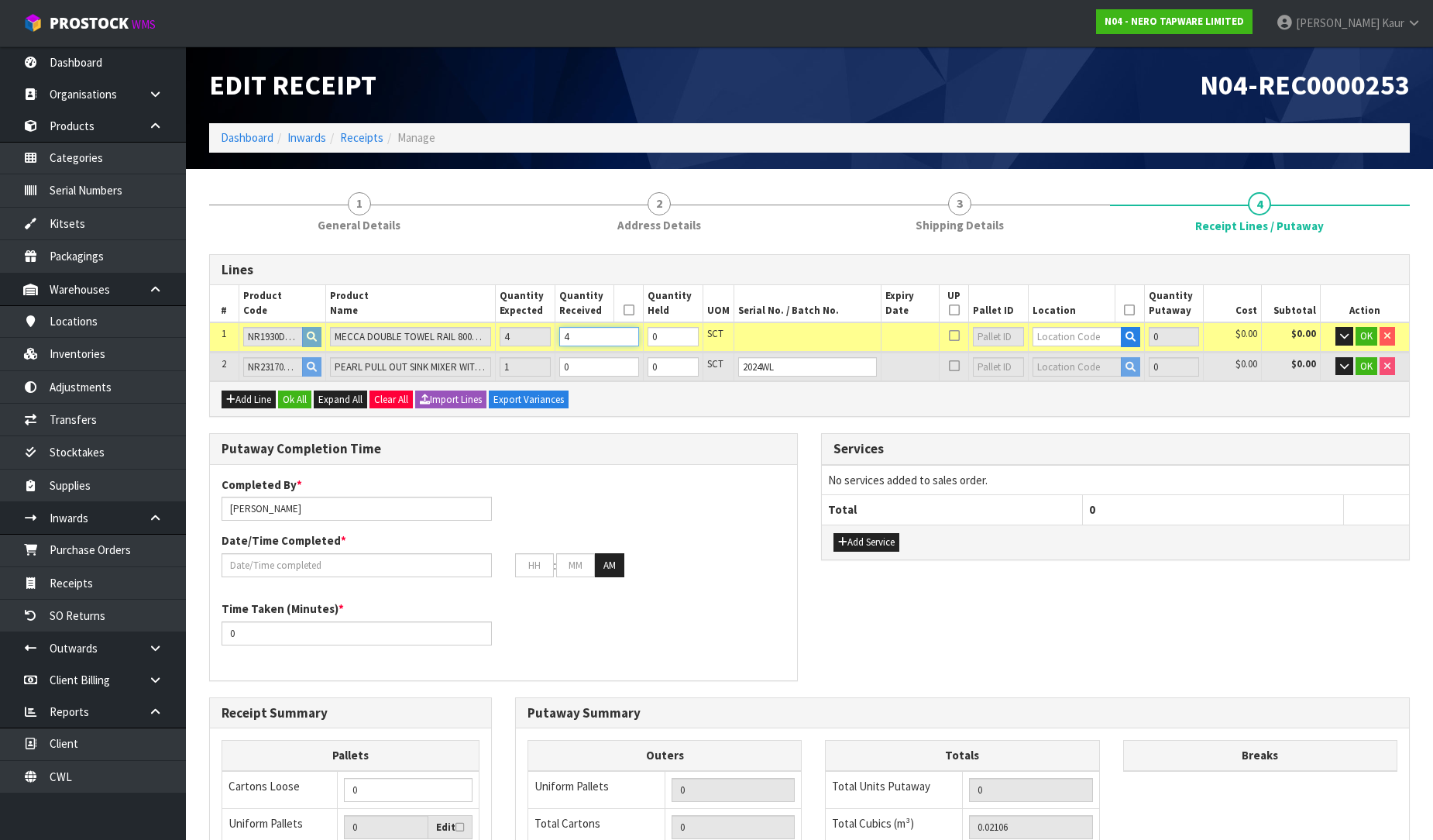
type input "4"
click at [604, 357] on td "0" at bounding box center [598, 366] width 88 height 29
type input "0.03762"
type input "8.66"
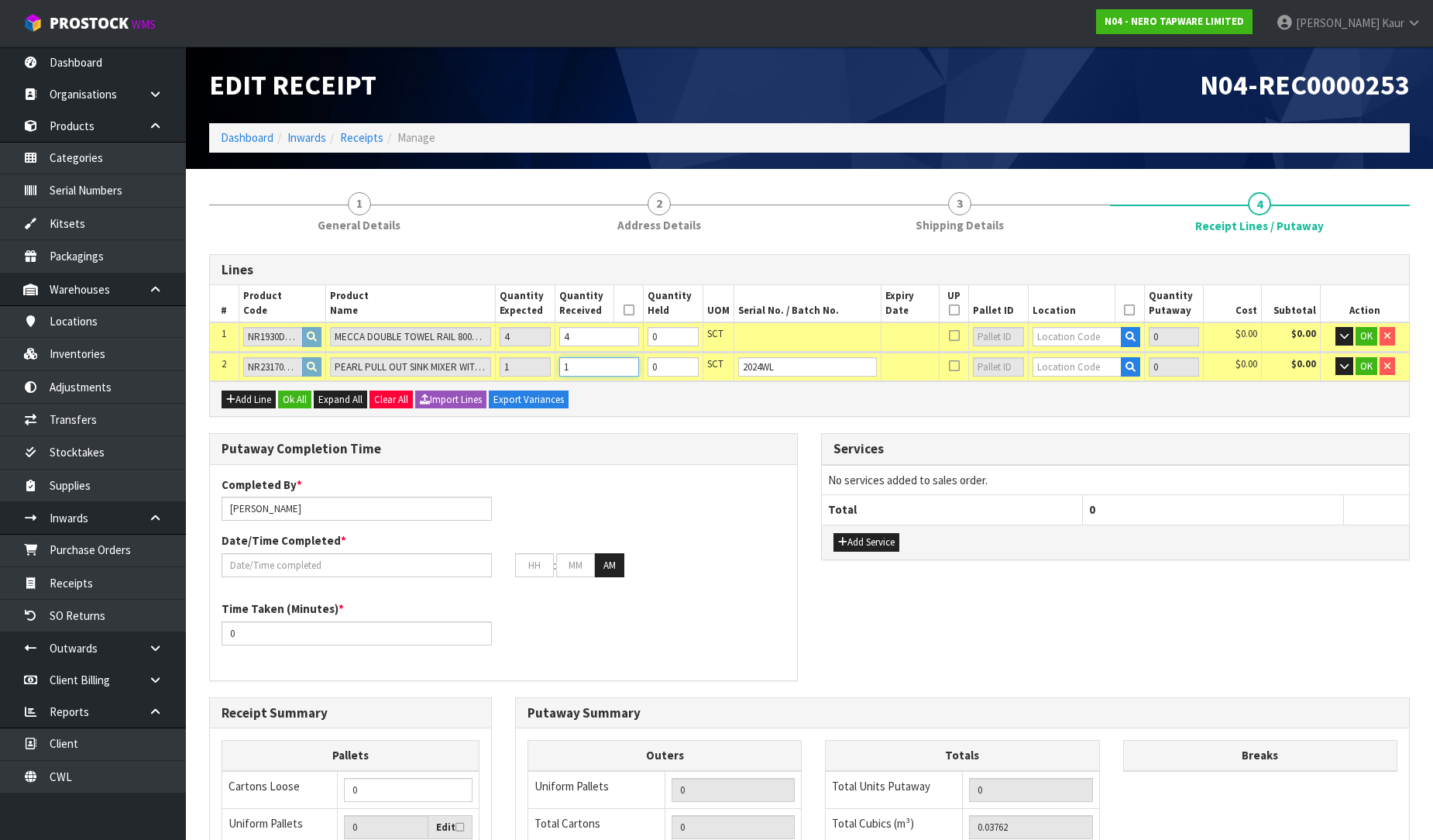
type input "1"
click at [1062, 369] on input "text" at bounding box center [1077, 366] width 89 height 20
type input "32-20-2"
click at [1086, 405] on link "32-20-2 -B" at bounding box center [1089, 411] width 123 height 21
type input "1"
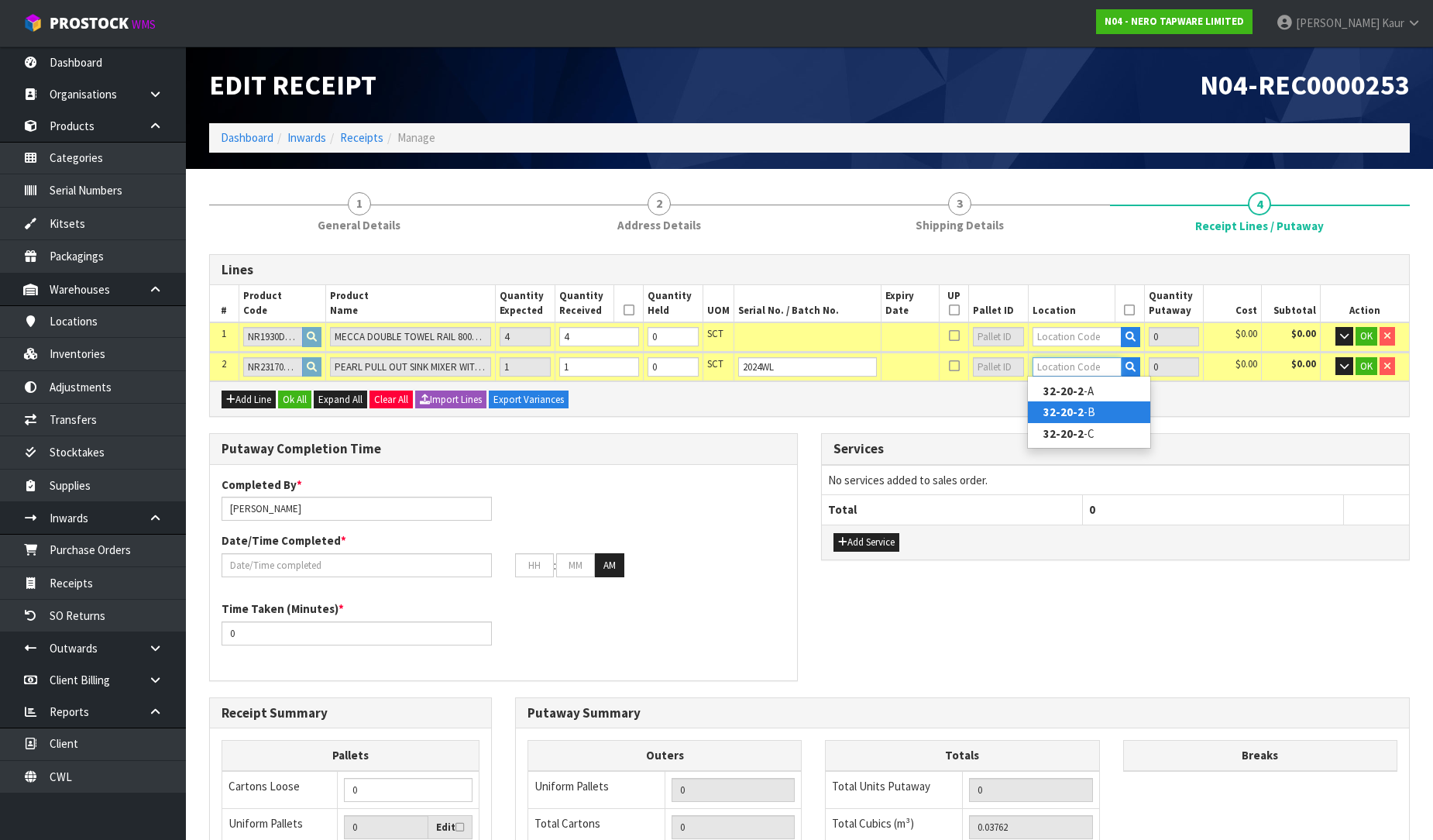
type input "32-20-2-B"
type input "1"
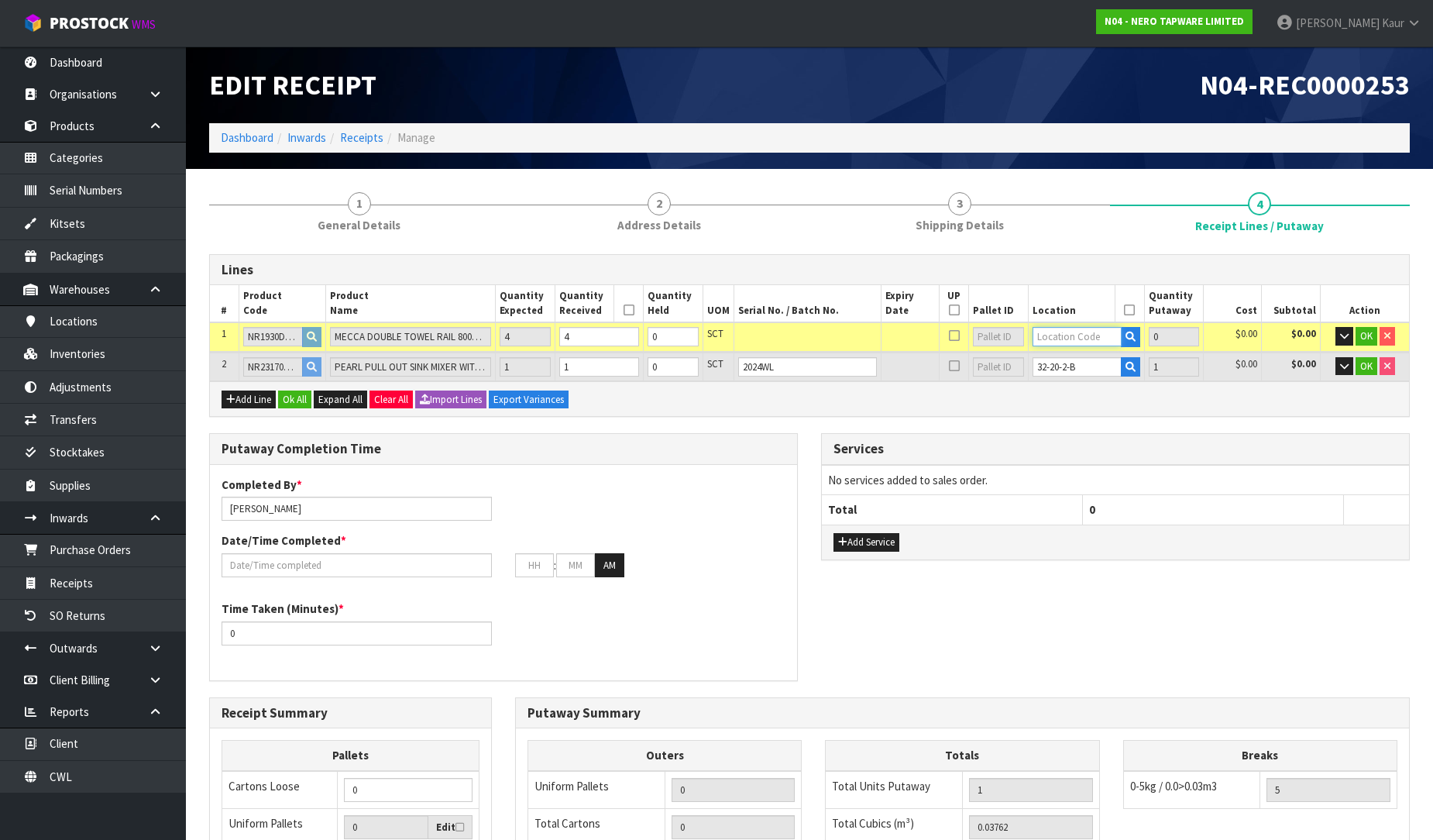
click at [1073, 343] on input "text" at bounding box center [1077, 336] width 89 height 20
type input "32-28-2"
click at [1080, 379] on strong "32-28-2" at bounding box center [1063, 383] width 40 height 15
type input "5"
type input "32-28-2-B"
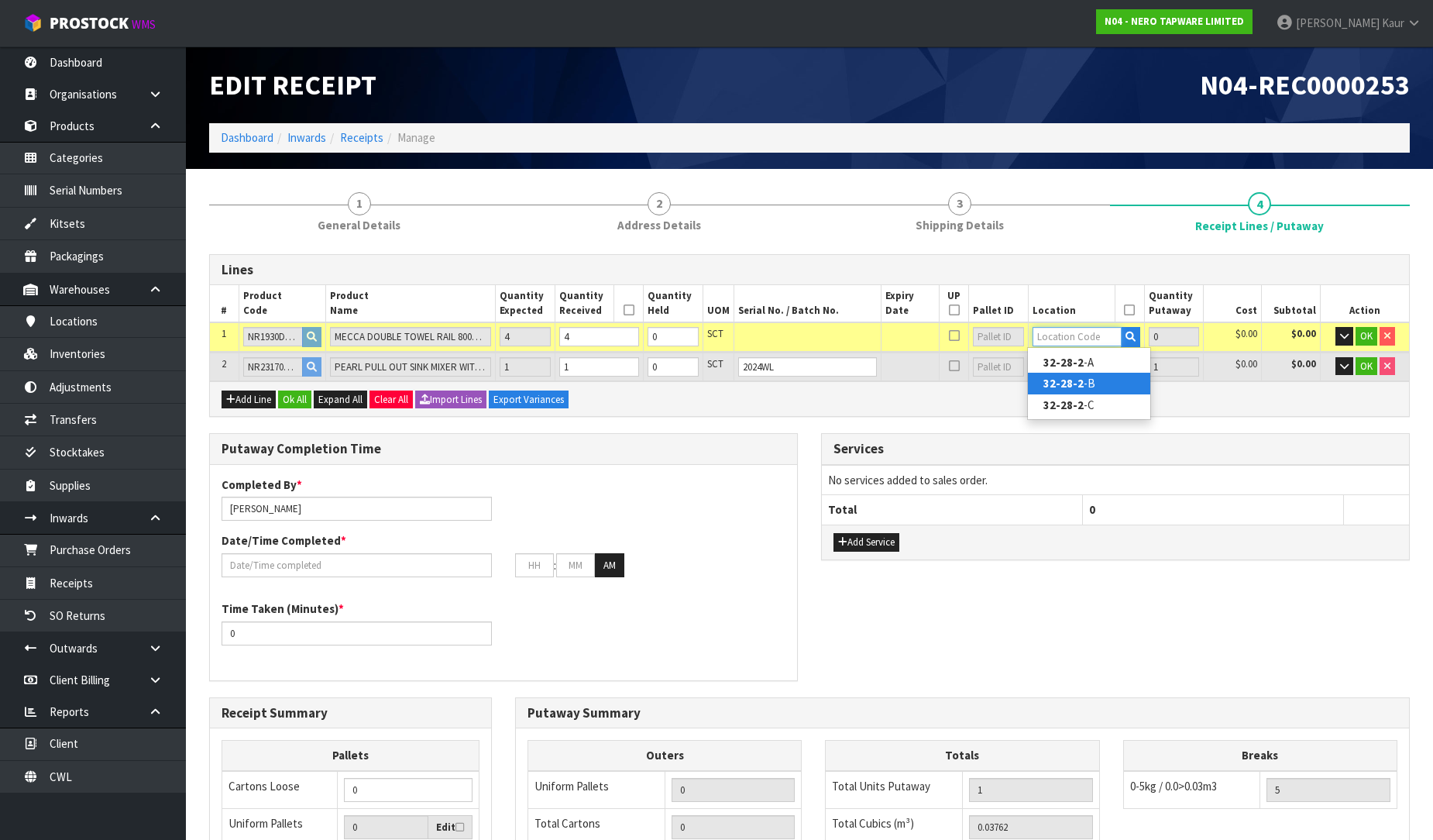
type input "4"
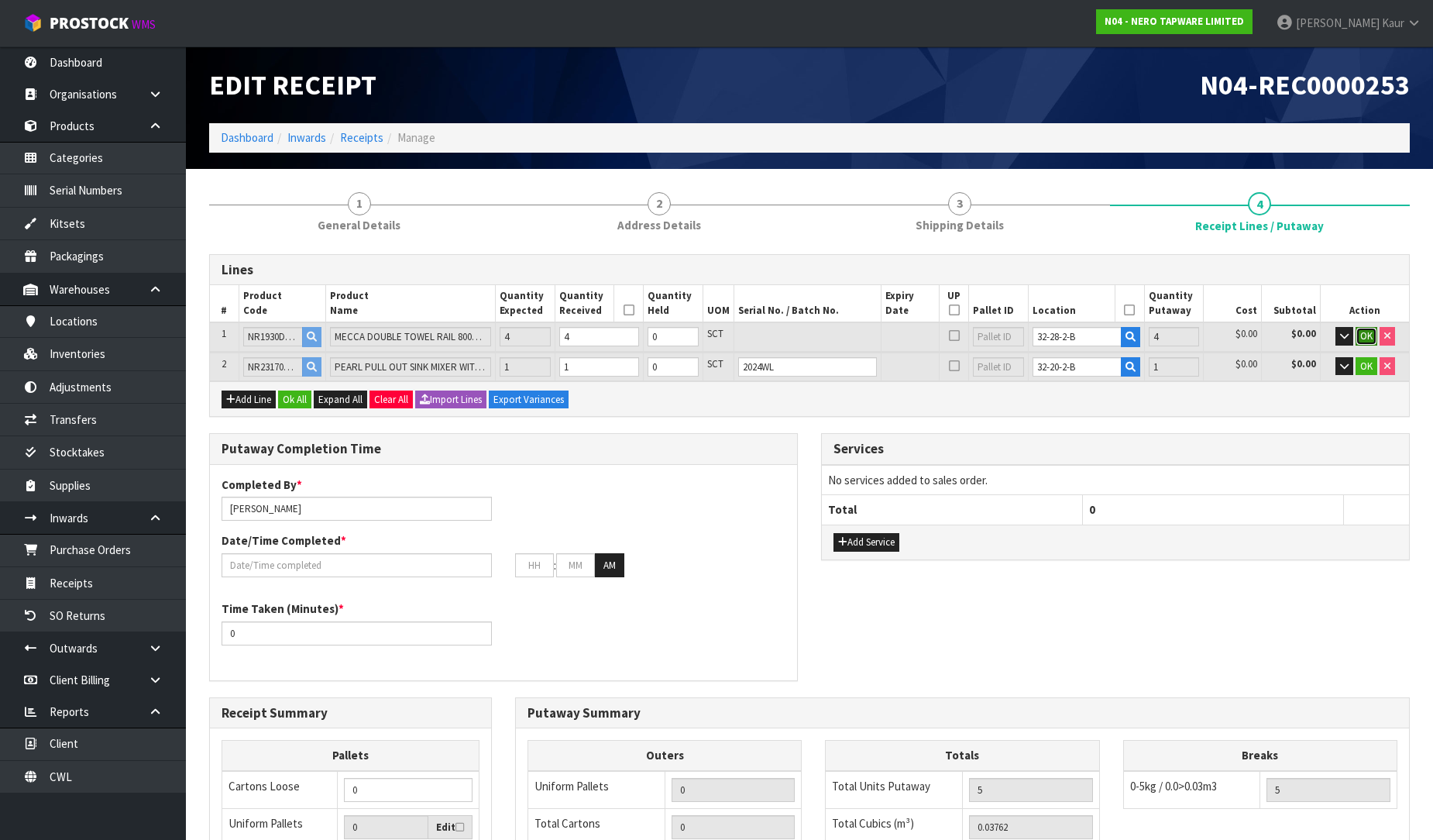
click at [1356, 338] on button "OK" at bounding box center [1367, 336] width 22 height 19
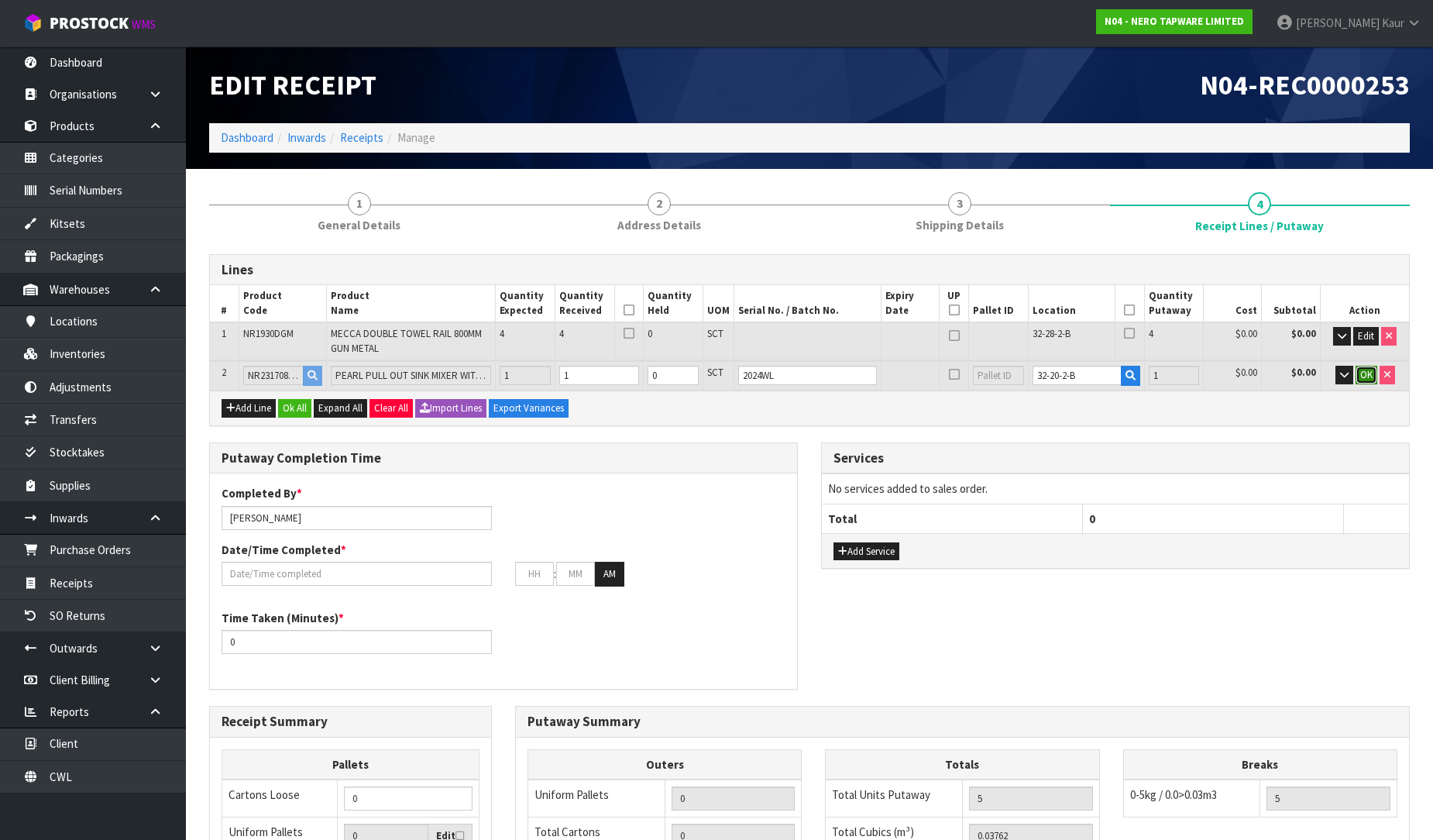
click at [1369, 376] on span "OK" at bounding box center [1367, 375] width 12 height 13
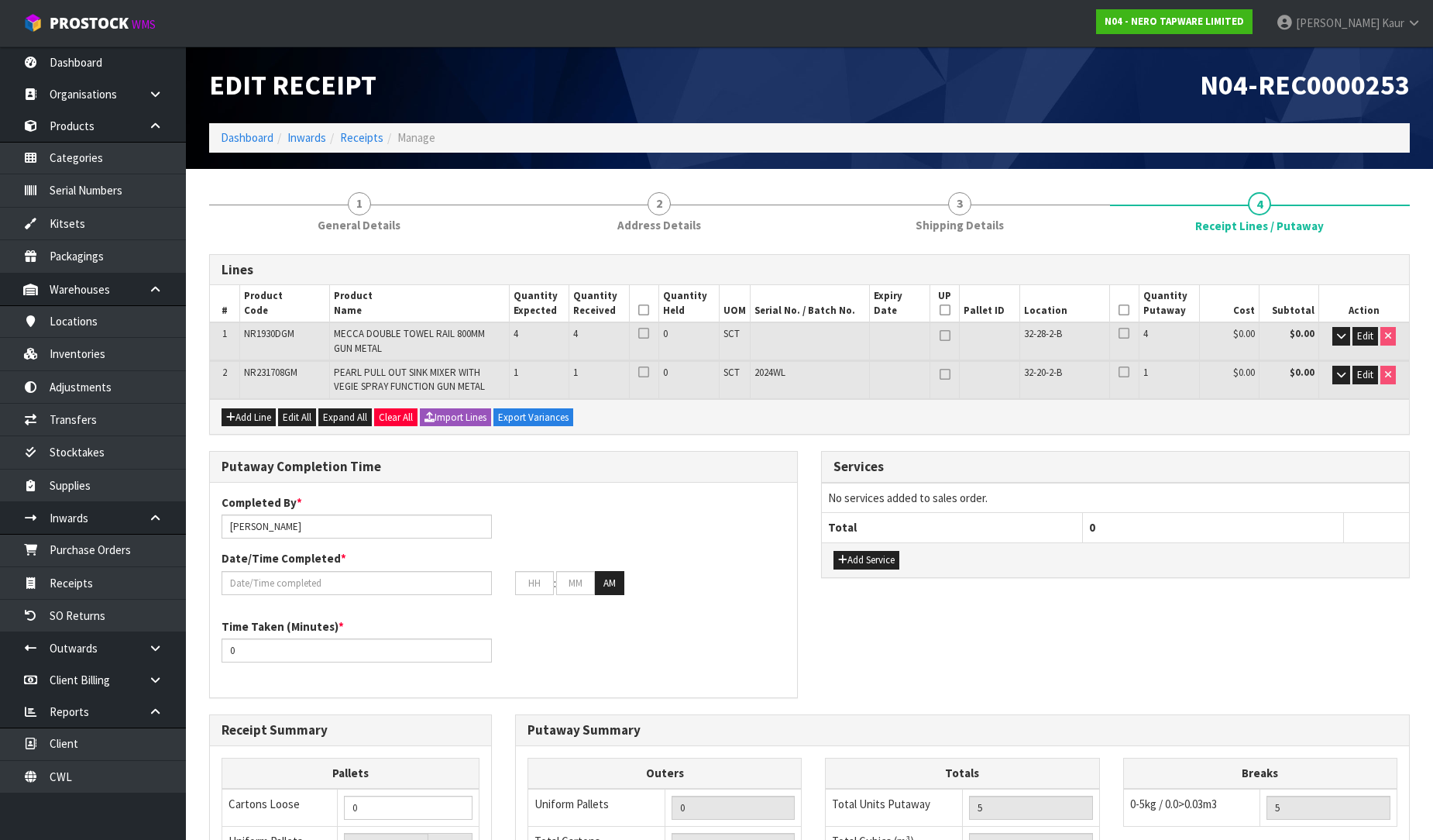
click at [645, 311] on icon at bounding box center [644, 310] width 11 height 1
click at [1122, 311] on icon at bounding box center [1124, 310] width 11 height 1
click at [264, 578] on input "text" at bounding box center [357, 583] width 271 height 24
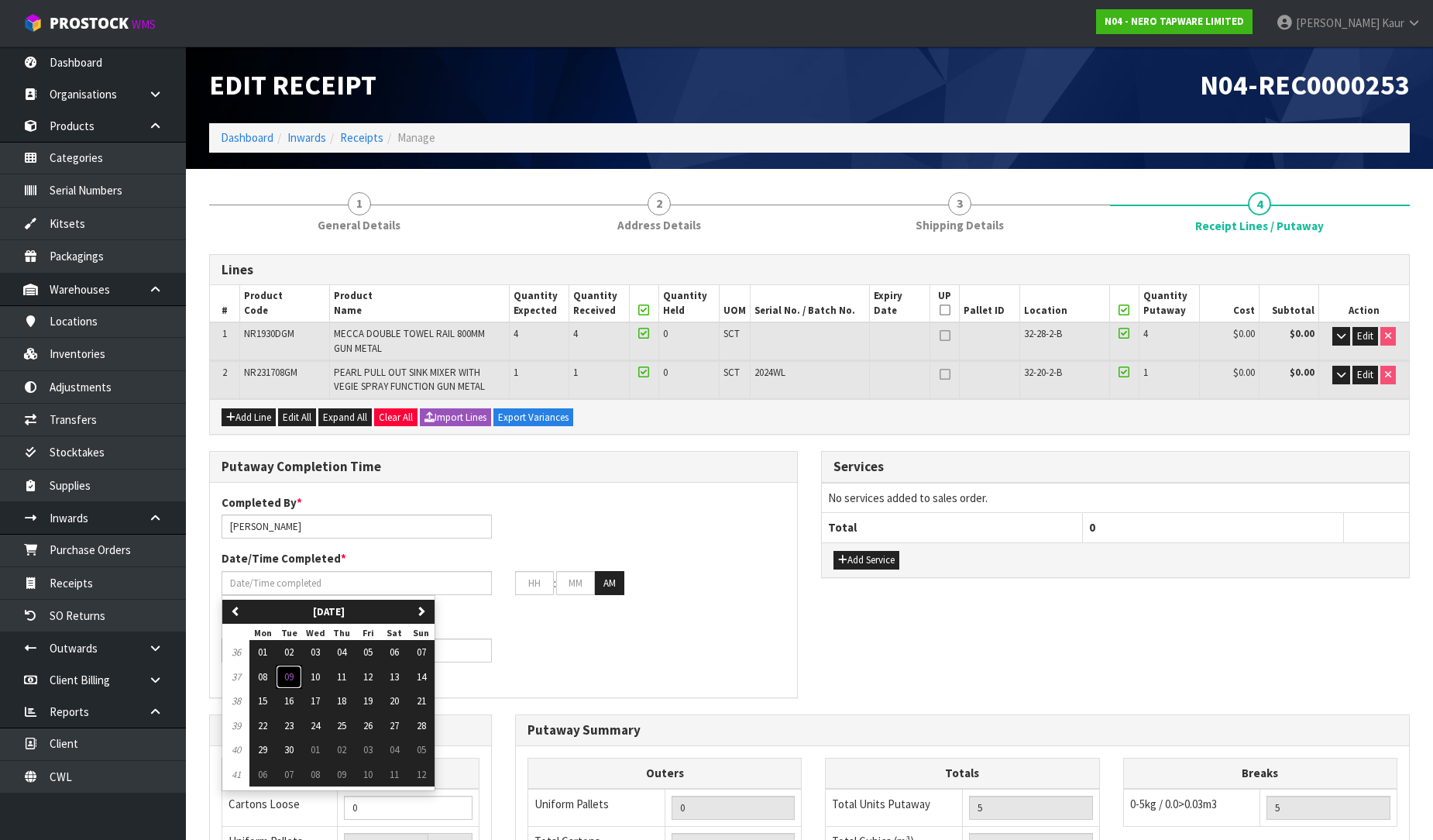
click at [290, 674] on span "09" at bounding box center [289, 677] width 9 height 13
type input "[DATE]"
type input "12"
type input "00"
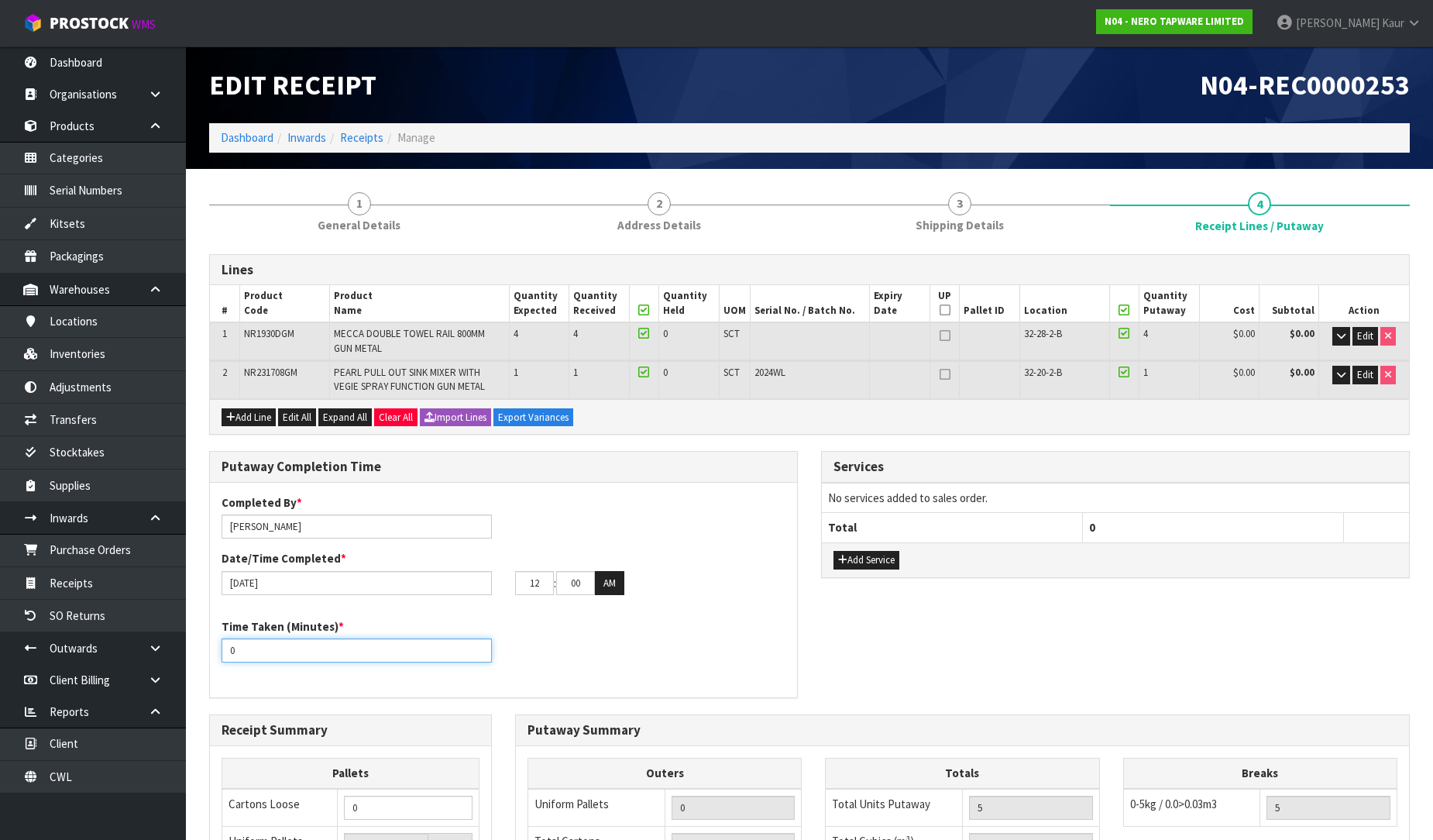
drag, startPoint x: 280, startPoint y: 656, endPoint x: 213, endPoint y: 656, distance: 67.0
click at [213, 656] on div "Time Taken (Minutes) * 0" at bounding box center [357, 640] width 294 height 44
type input "15"
drag, startPoint x: 544, startPoint y: 583, endPoint x: 518, endPoint y: 584, distance: 26.0
click at [518, 584] on input "12" at bounding box center [534, 583] width 38 height 24
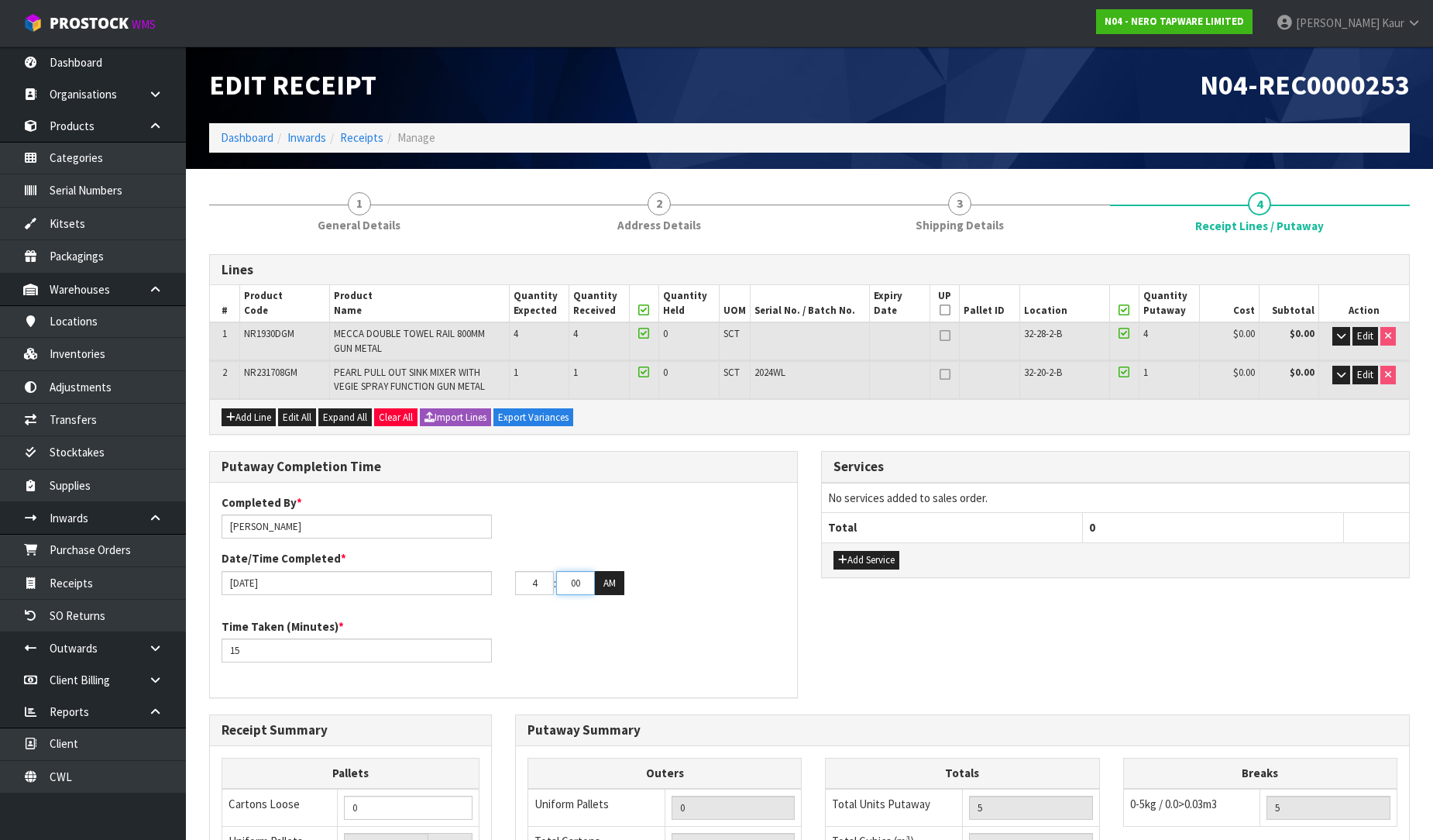
type input "04"
drag, startPoint x: 584, startPoint y: 585, endPoint x: 552, endPoint y: 587, distance: 32.1
click at [552, 587] on tr "04 : 00 : 00 AM" at bounding box center [569, 583] width 110 height 24
type input "22"
click at [601, 589] on button "AM" at bounding box center [609, 583] width 29 height 24
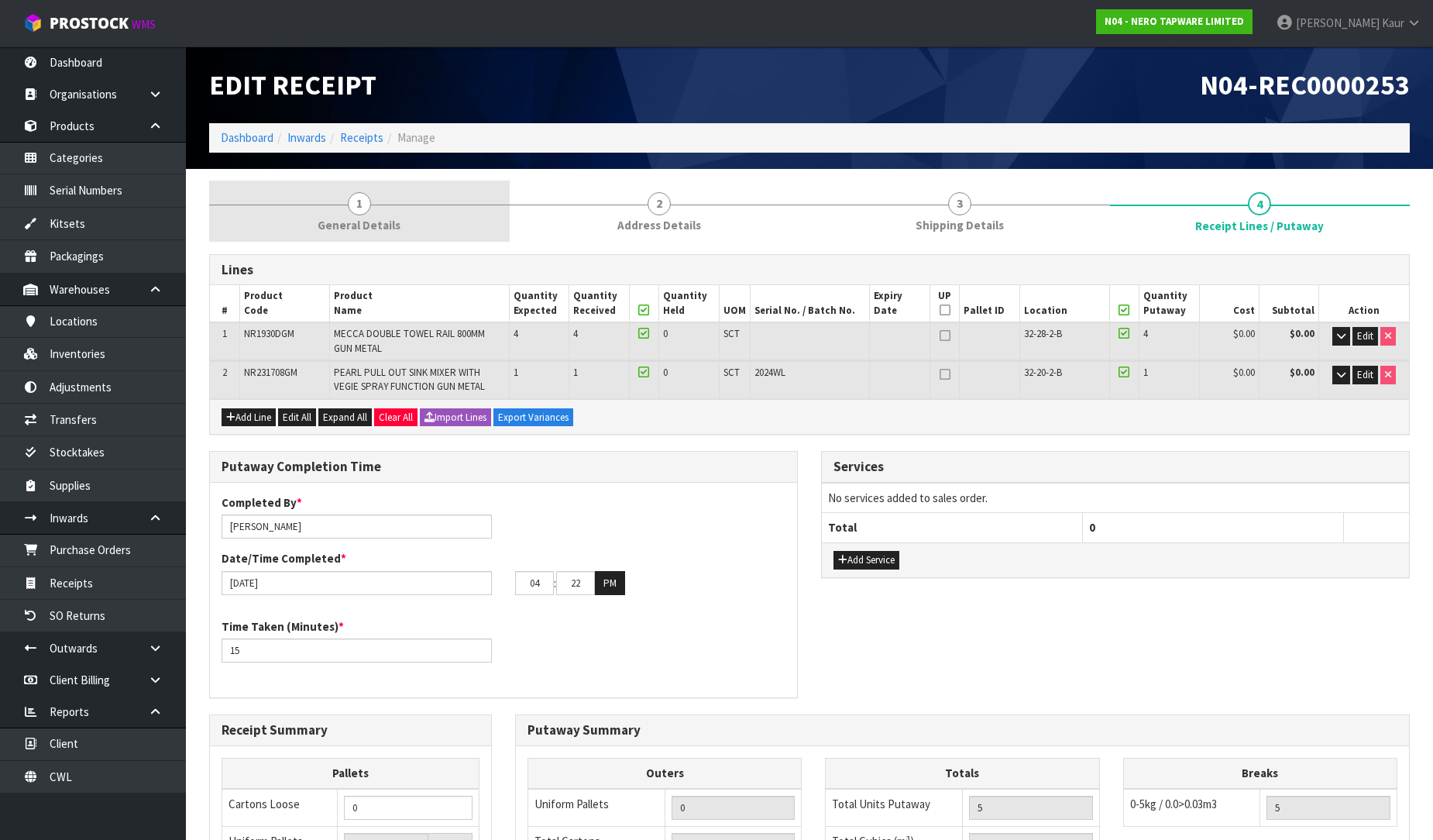
click at [379, 214] on link "1 General Details" at bounding box center [359, 211] width 301 height 61
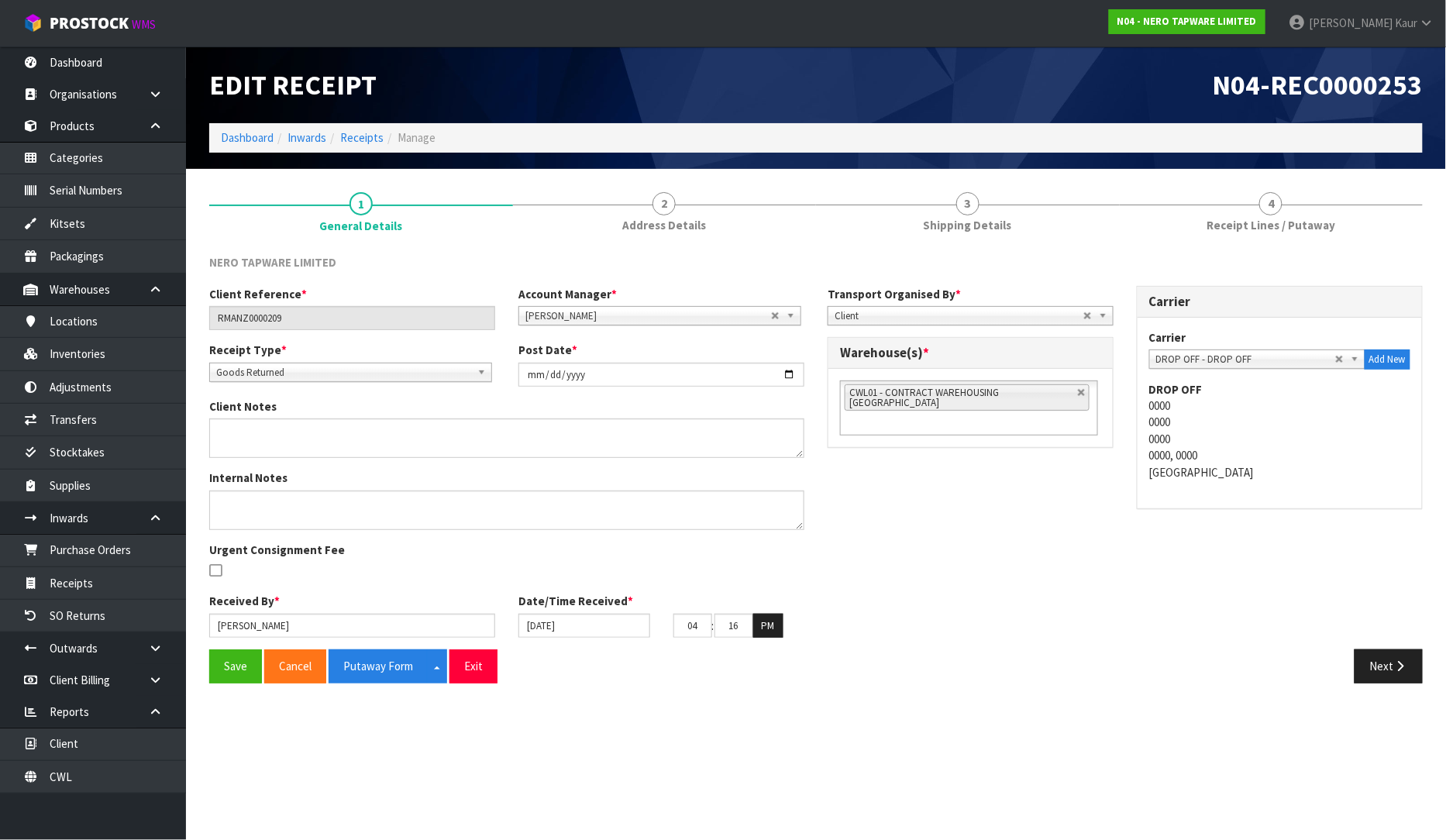
drag, startPoint x: 1271, startPoint y: 206, endPoint x: 1248, endPoint y: 248, distance: 47.9
click at [1271, 206] on span "4" at bounding box center [1270, 203] width 23 height 23
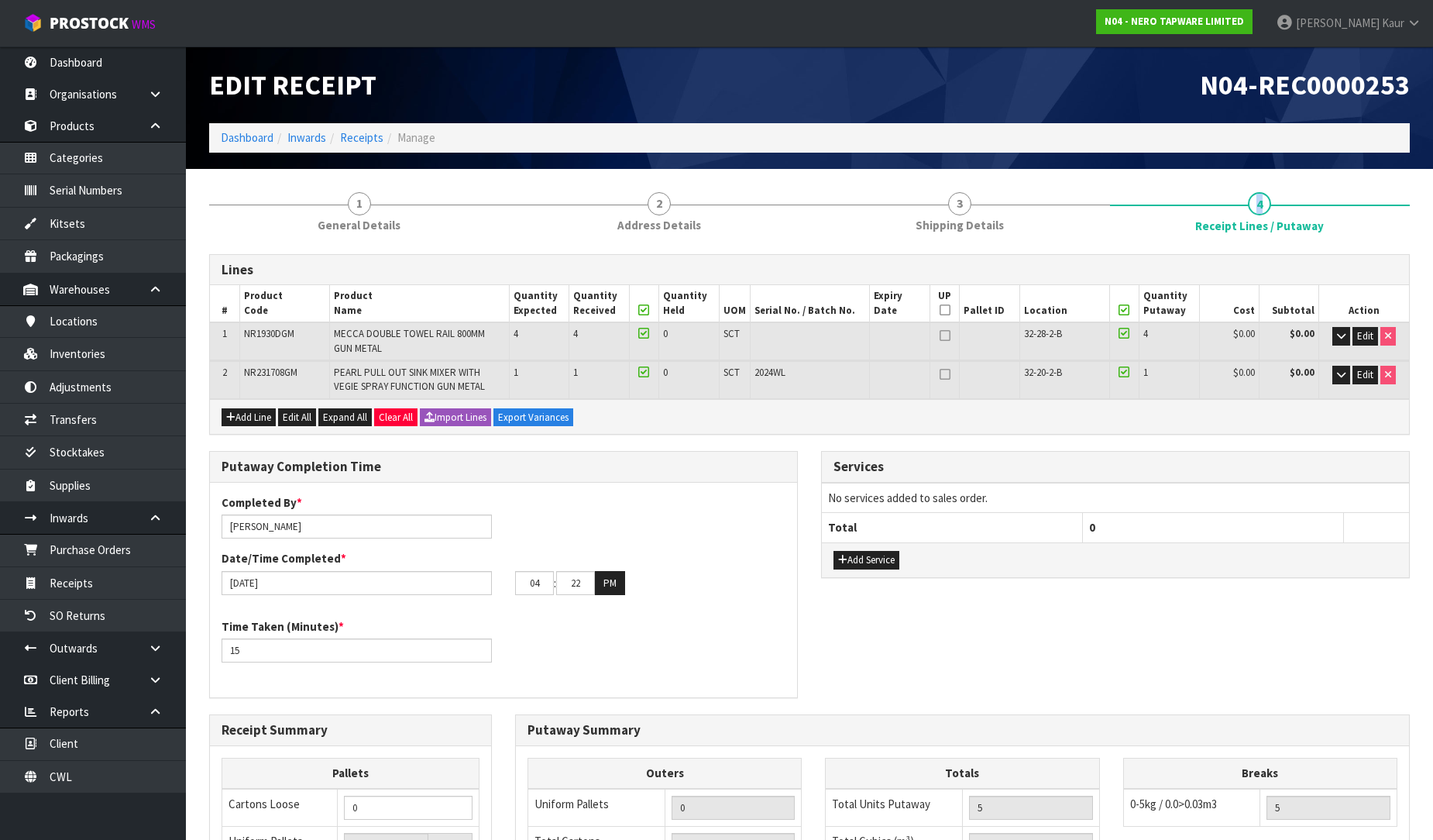
scroll to position [308, 0]
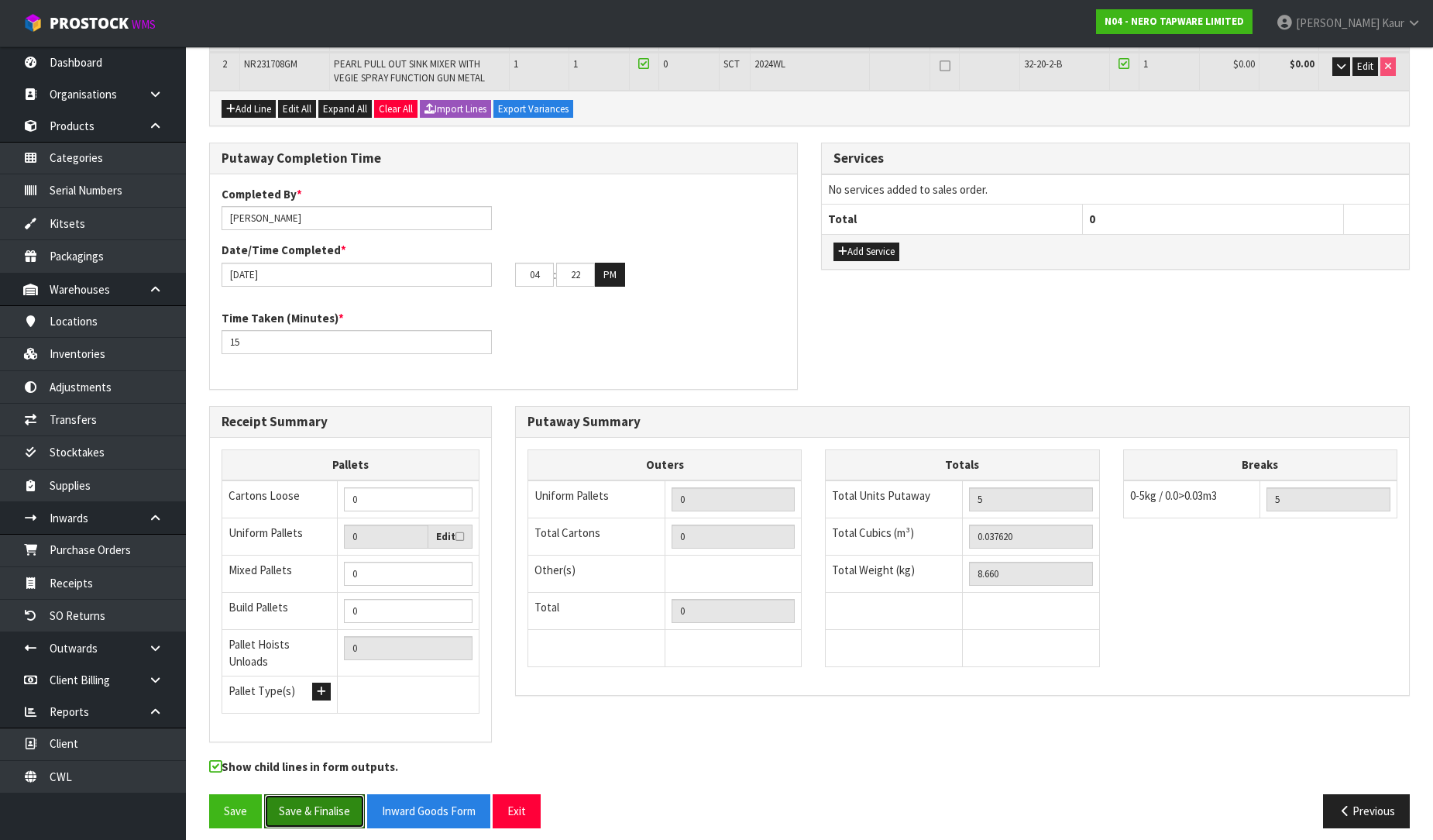
drag, startPoint x: 331, startPoint y: 796, endPoint x: 427, endPoint y: 742, distance: 110.1
click at [331, 796] on button "Save & Finalise" at bounding box center [315, 811] width 101 height 34
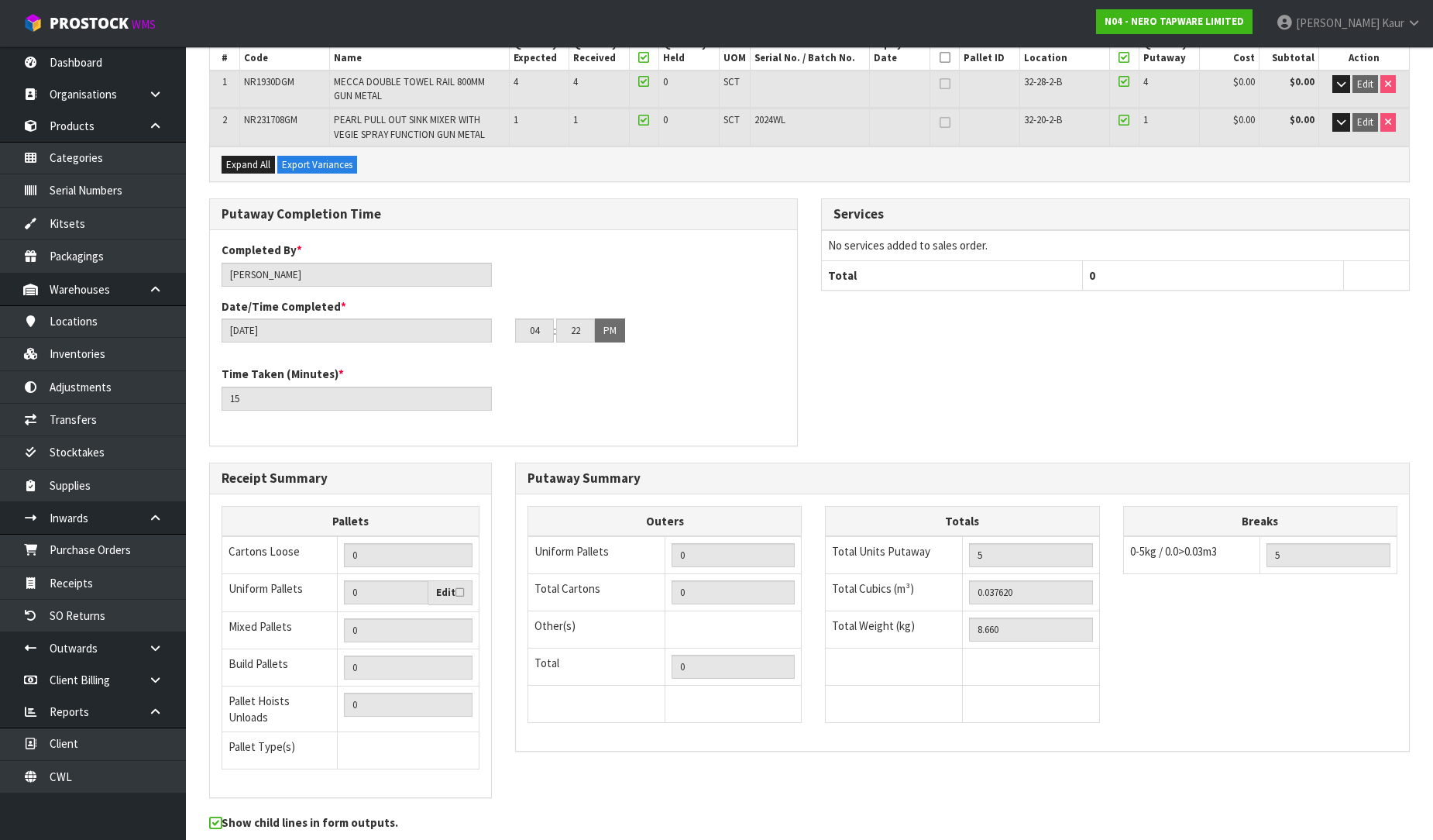
scroll to position [0, 0]
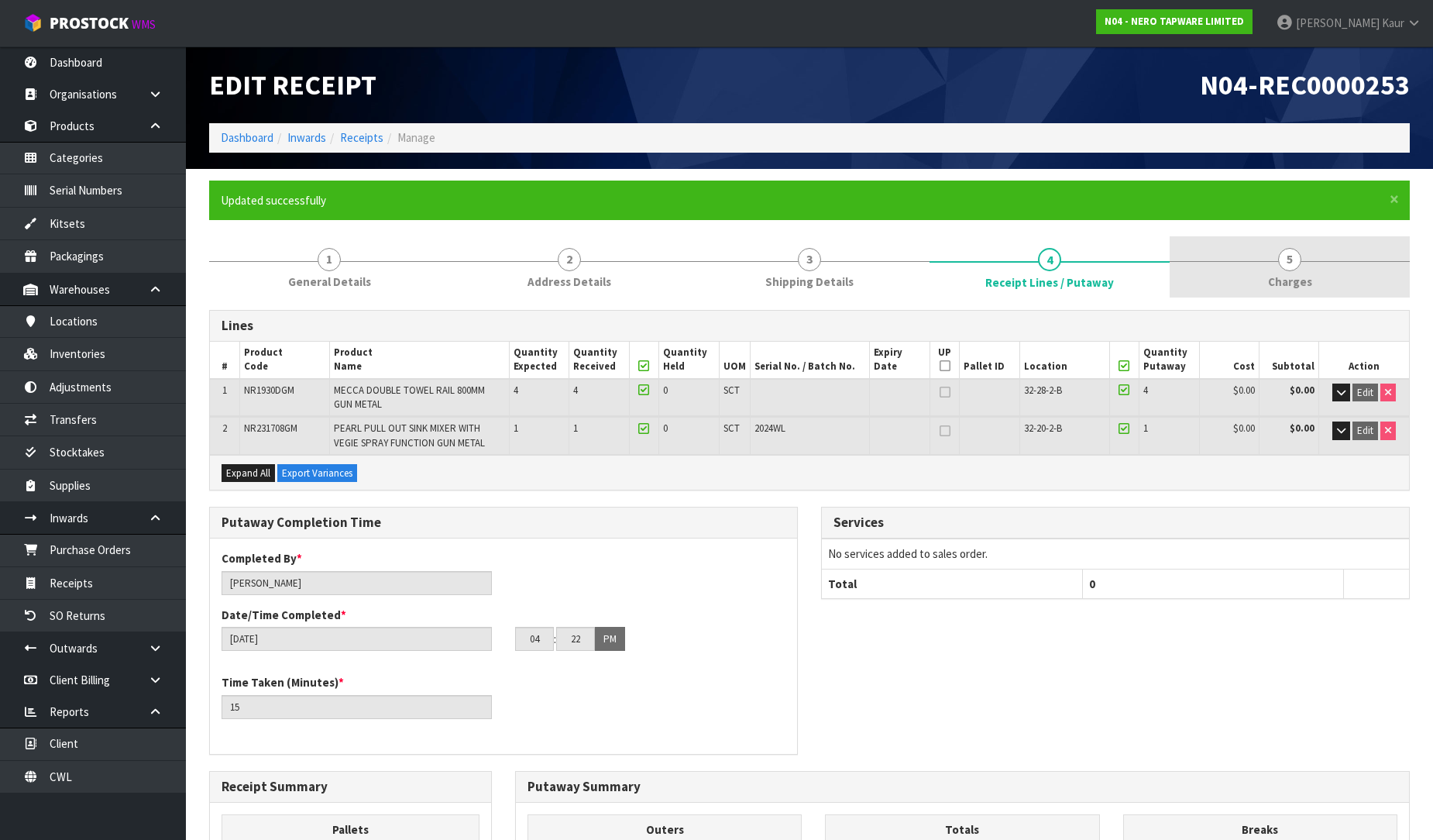
click at [1298, 279] on span "Charges" at bounding box center [1290, 281] width 44 height 16
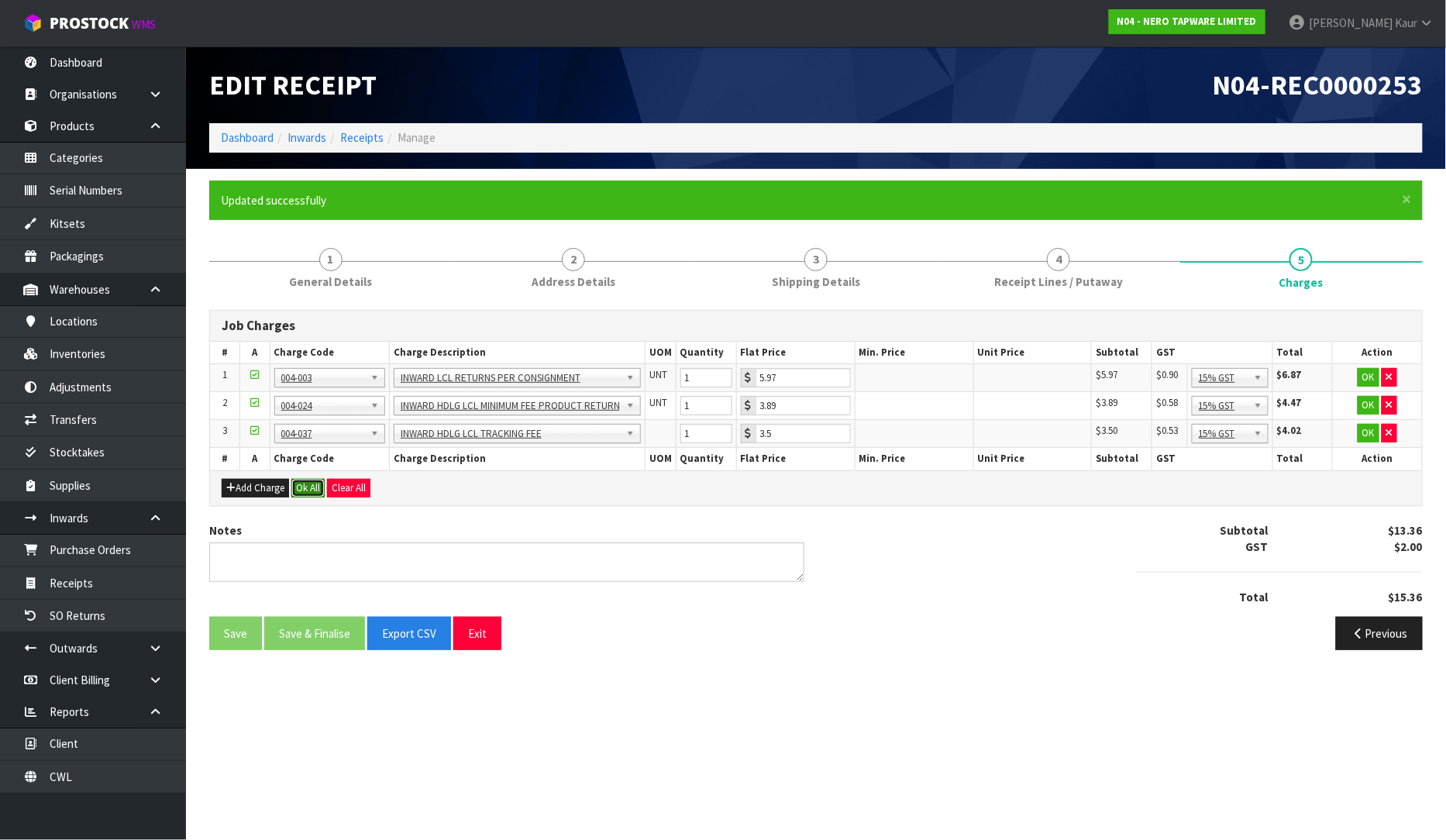
click at [300, 486] on button "Ok All" at bounding box center [308, 488] width 34 height 19
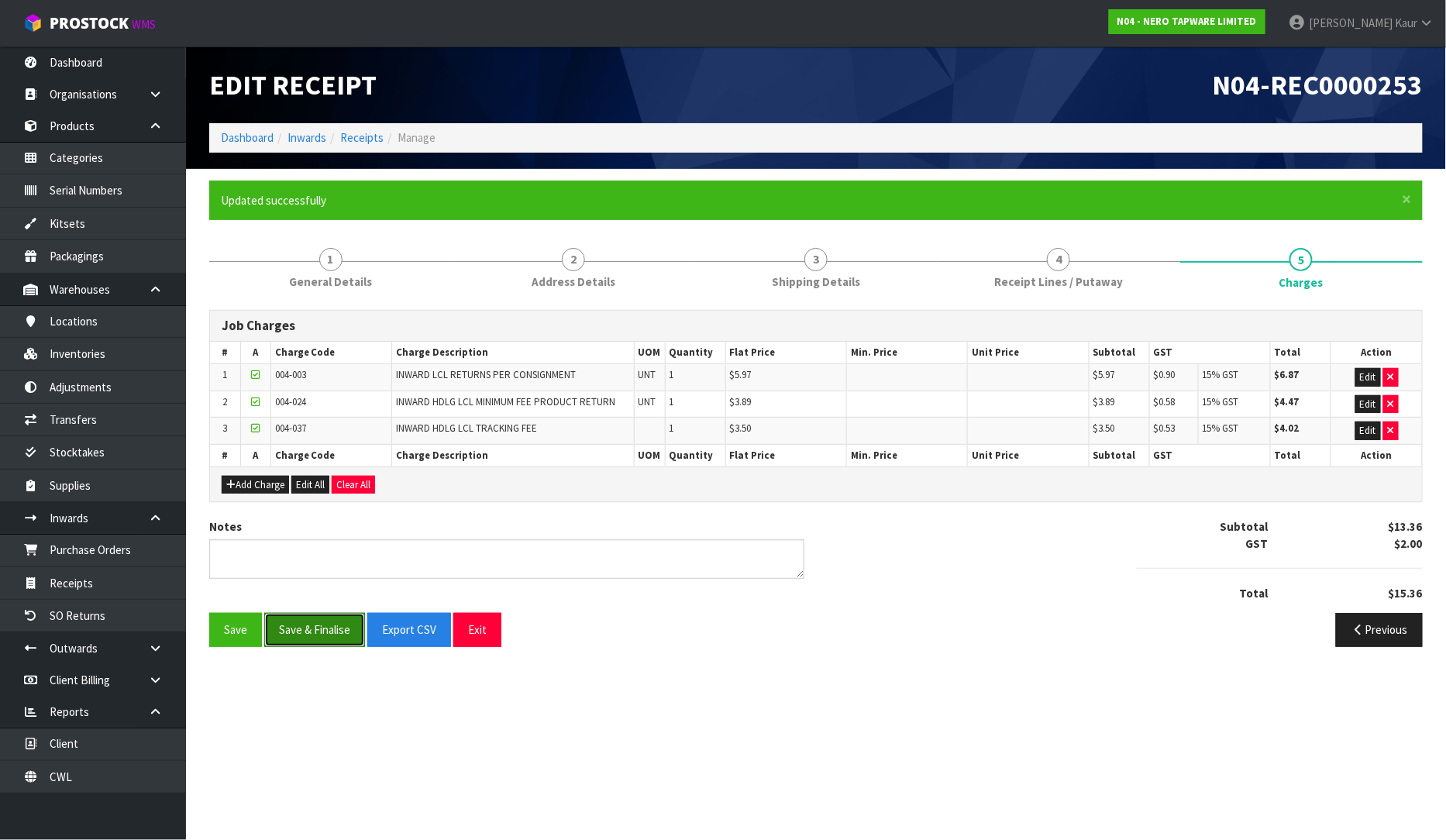
click at [292, 636] on button "Save & Finalise" at bounding box center [315, 629] width 101 height 34
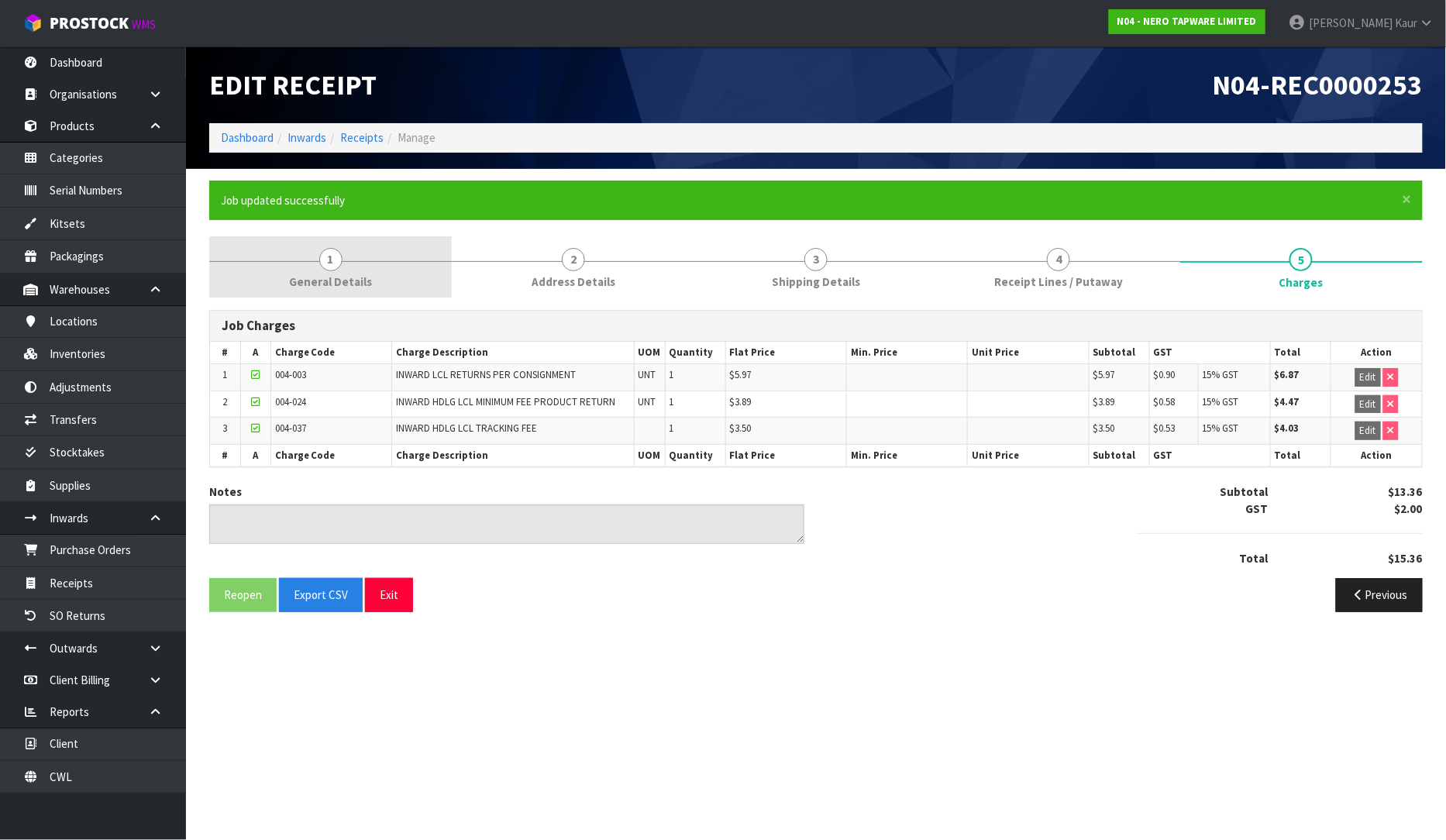
click at [338, 273] on span "General Details" at bounding box center [331, 281] width 83 height 16
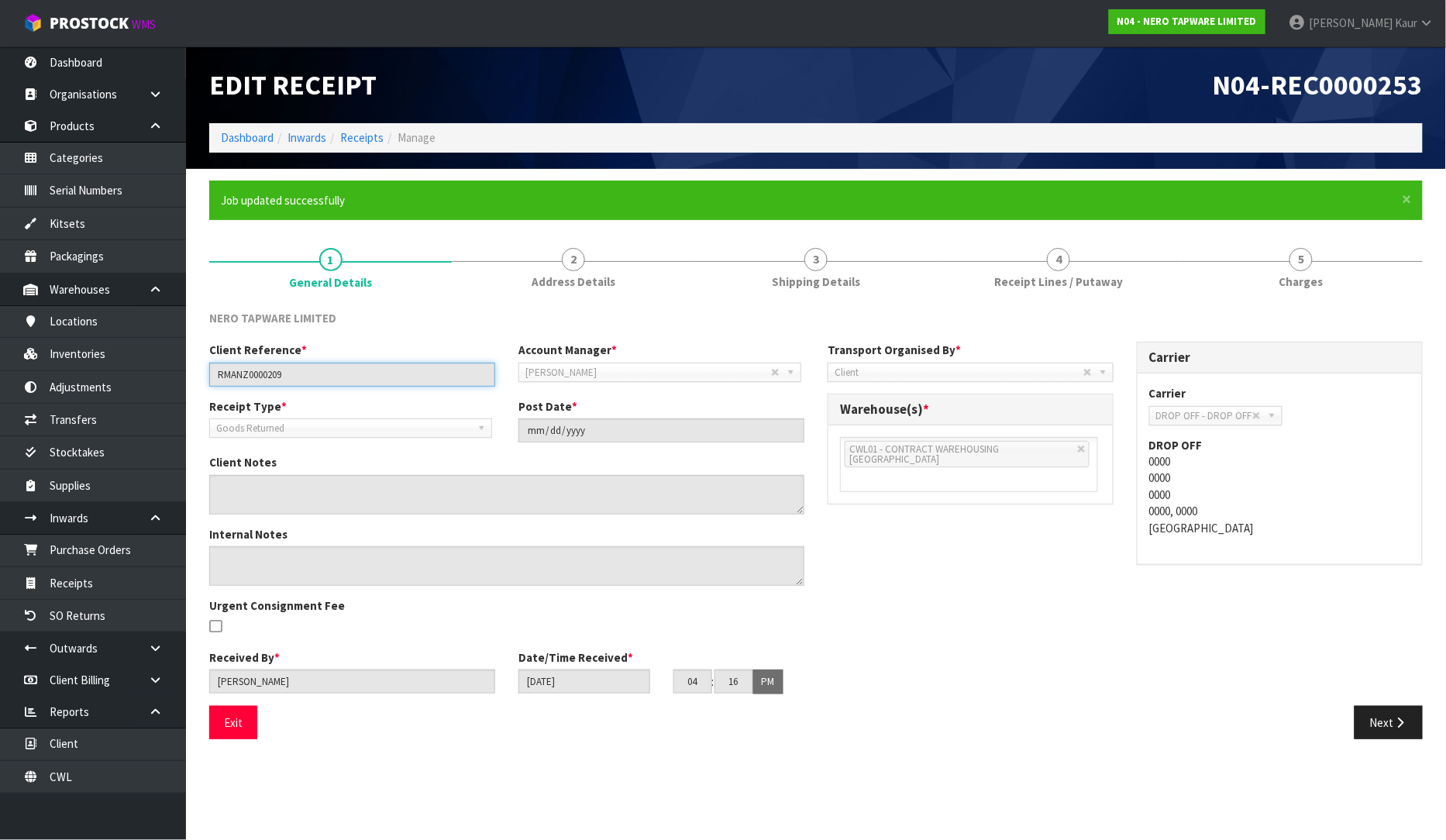
drag, startPoint x: 300, startPoint y: 373, endPoint x: 218, endPoint y: 393, distance: 84.4
click at [218, 393] on div "Client Reference * RMANZ0000209 Account Manager * [PERSON_NAME] [PERSON_NAME] […" at bounding box center [507, 370] width 618 height 56
click at [985, 281] on link "4 Receipt Lines / Putaway" at bounding box center [1058, 266] width 243 height 61
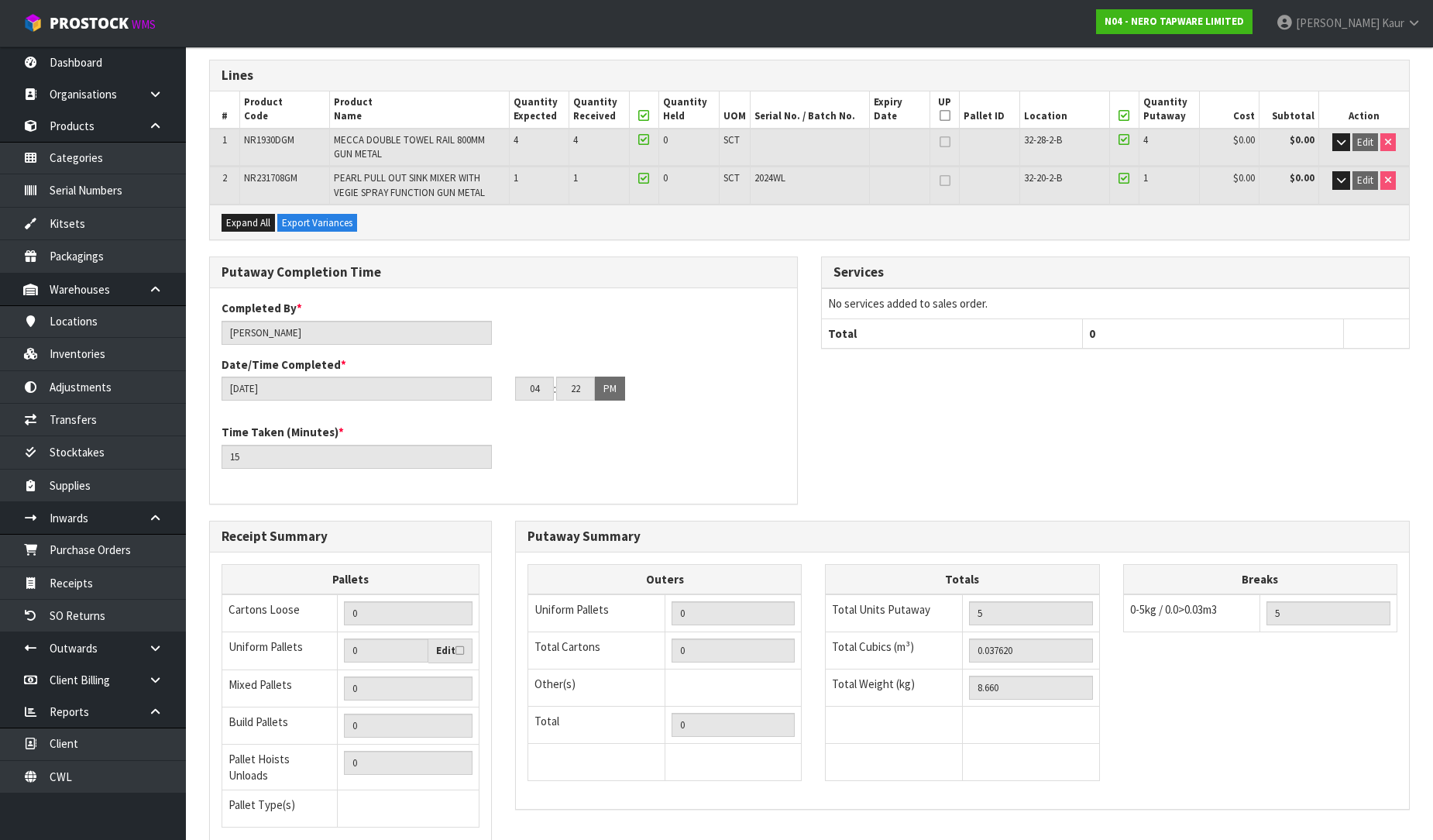
scroll to position [365, 0]
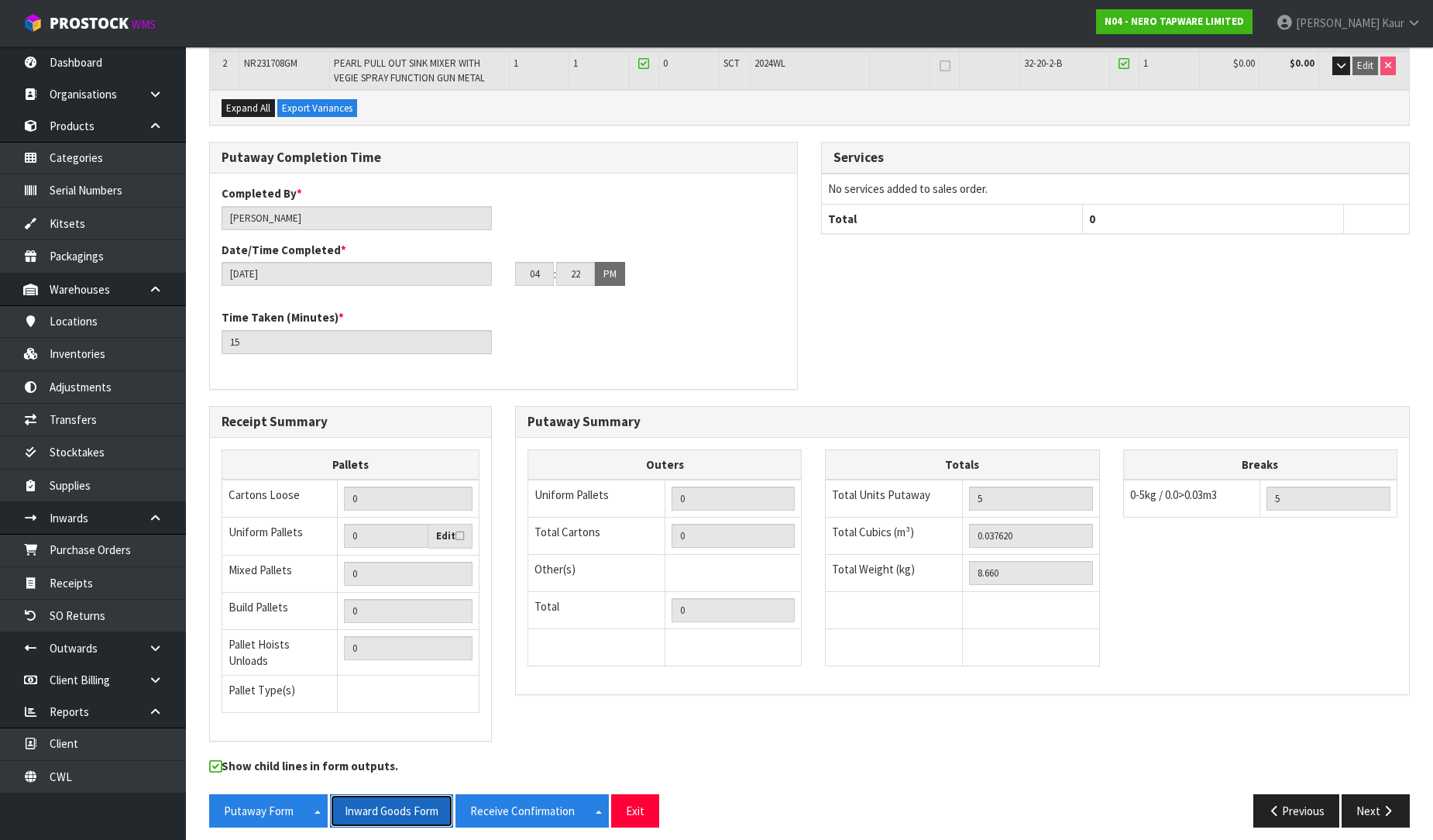
click at [360, 803] on button "Inward Goods Form" at bounding box center [391, 811] width 124 height 34
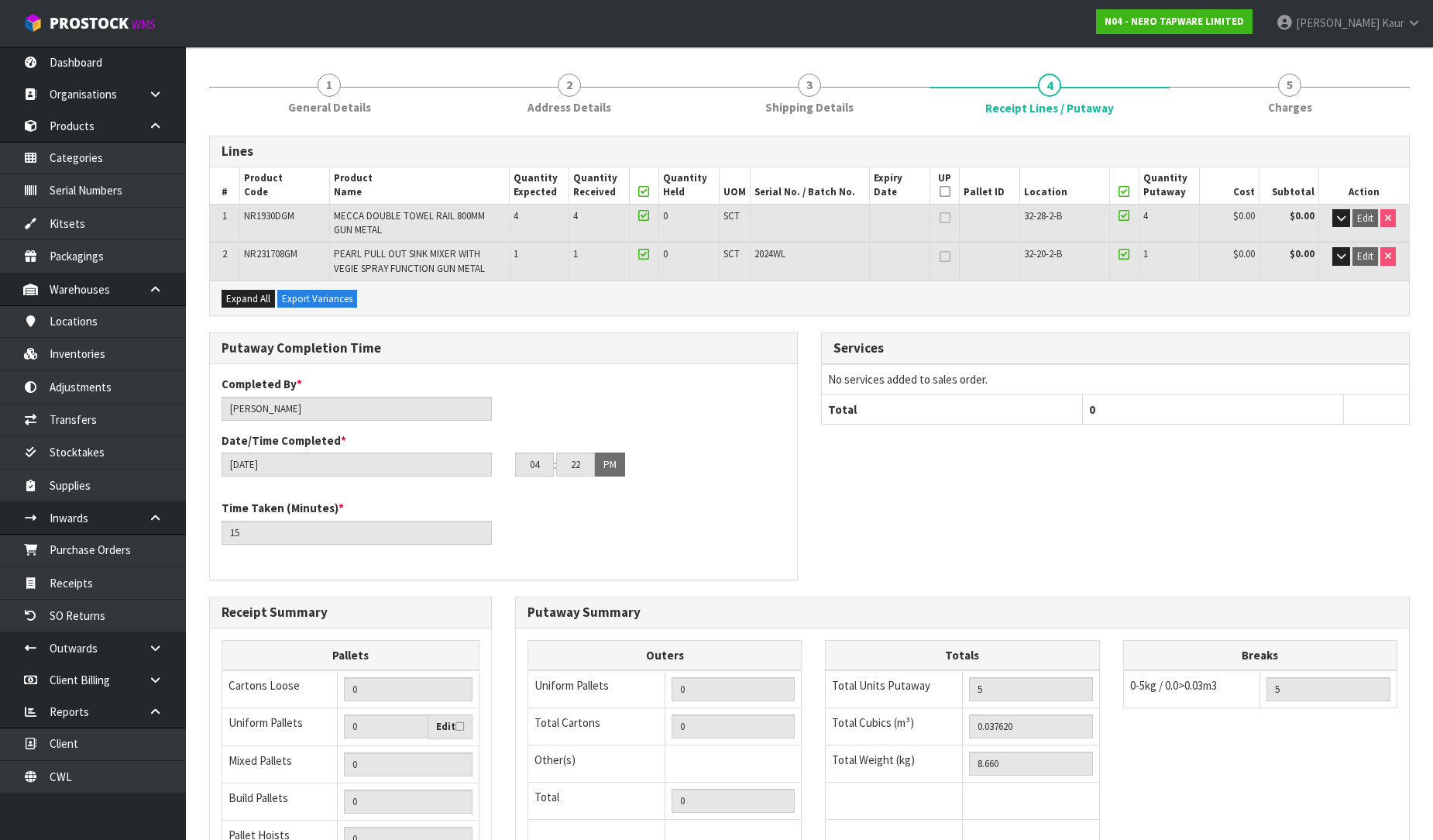
scroll to position [0, 0]
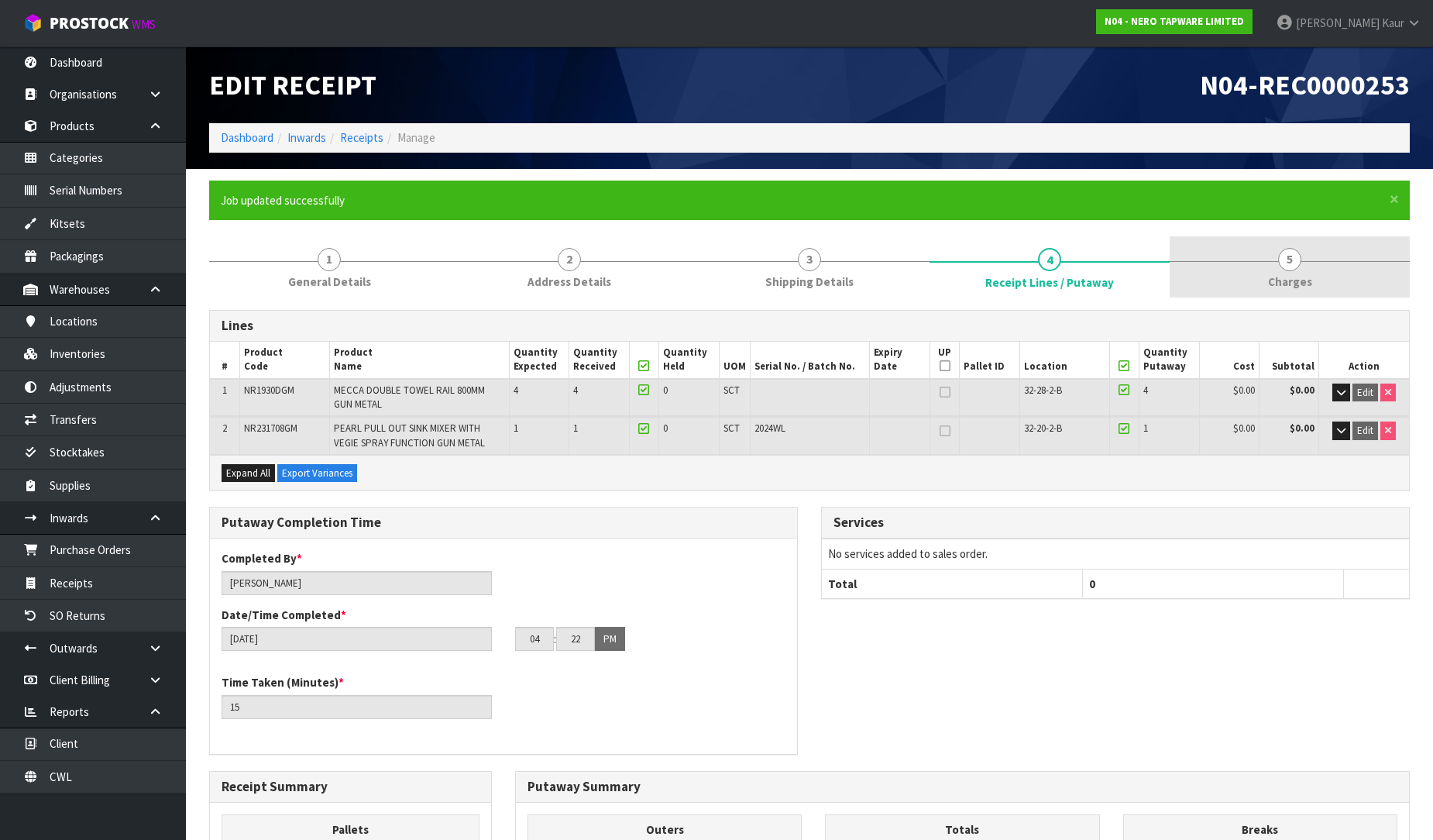
click at [1294, 272] on link "5 [GEOGRAPHIC_DATA]" at bounding box center [1290, 266] width 240 height 61
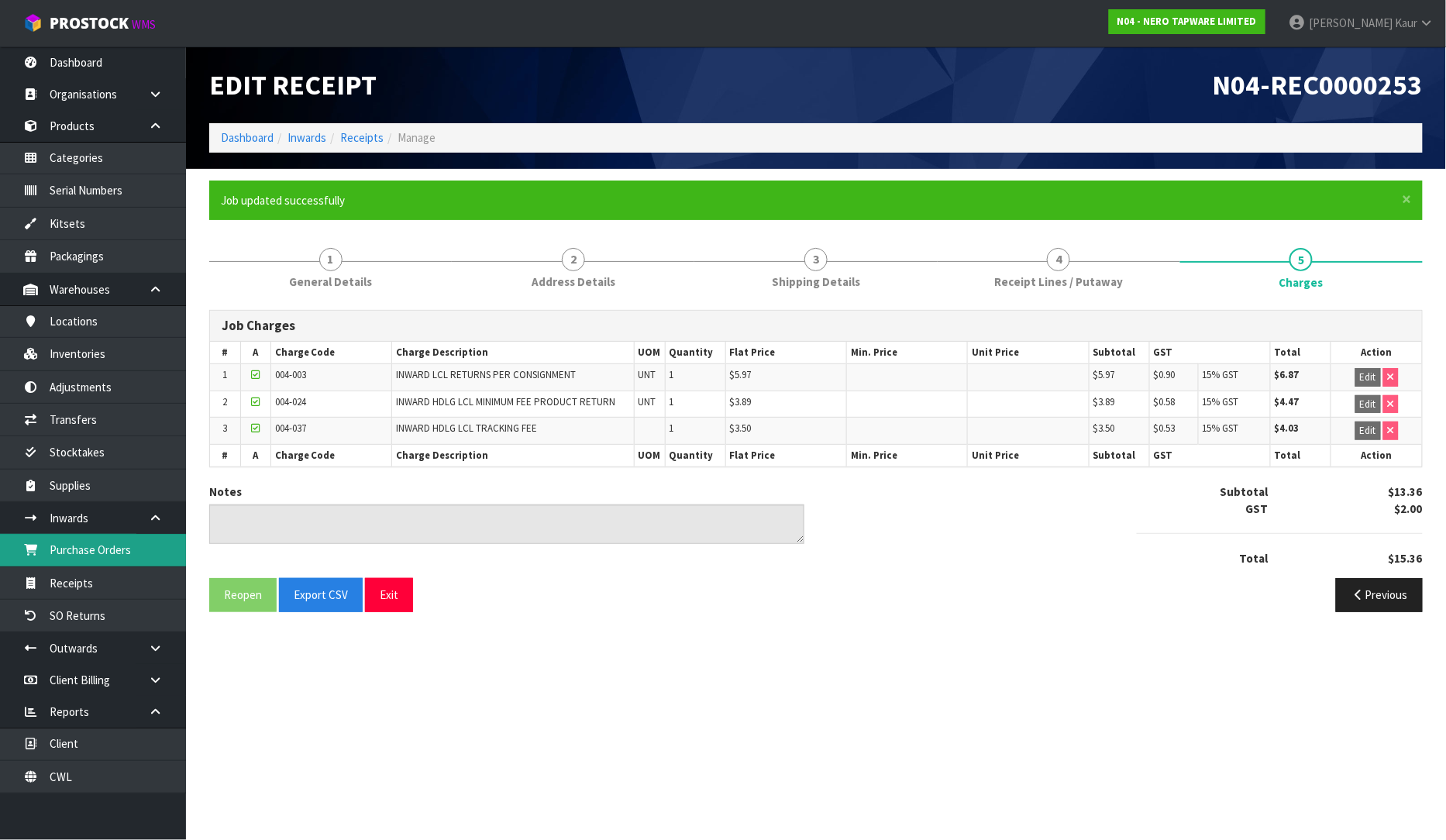
click at [134, 548] on link "Purchase Orders" at bounding box center [93, 550] width 186 height 32
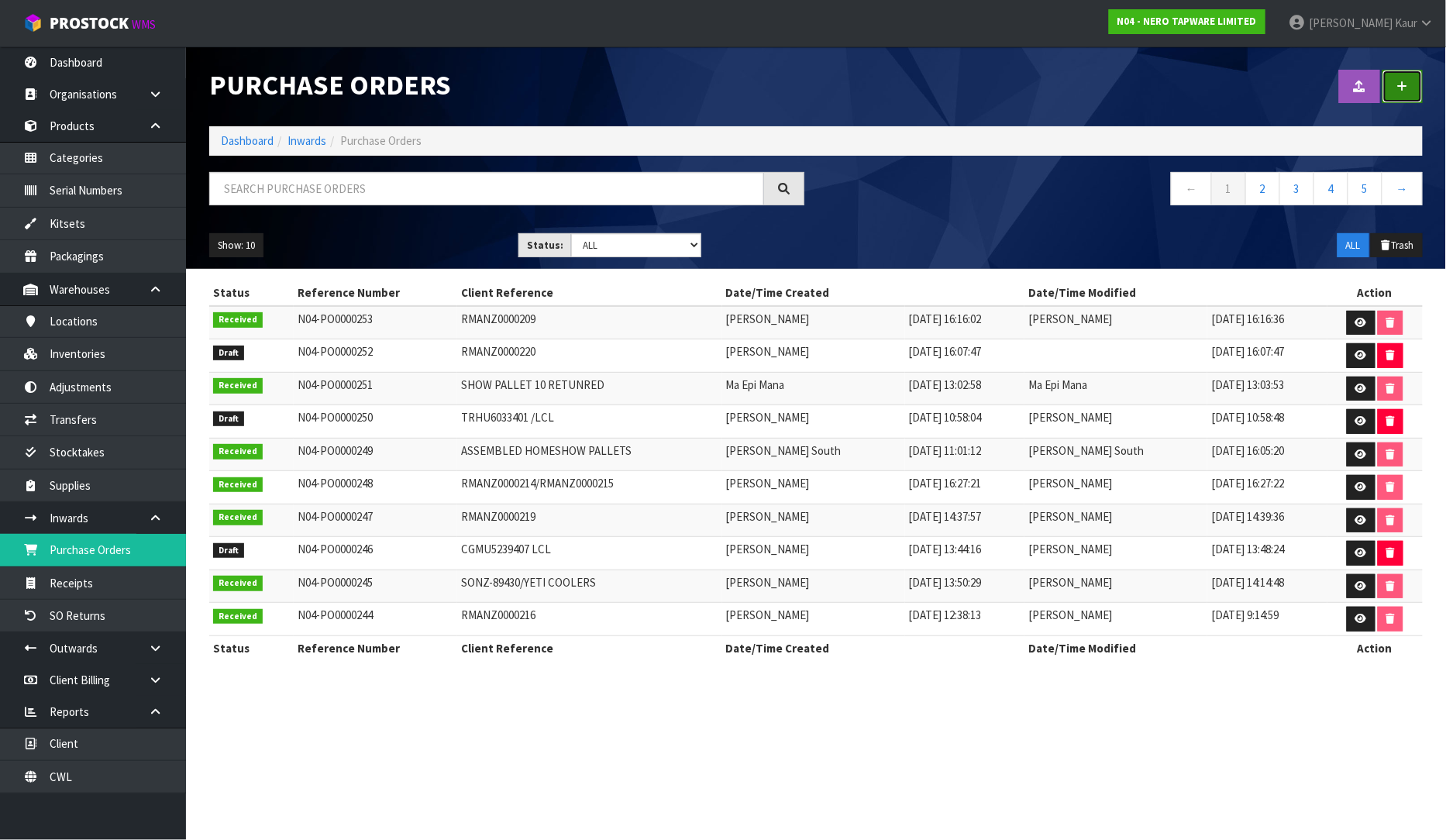
click at [1399, 98] on link at bounding box center [1402, 86] width 40 height 34
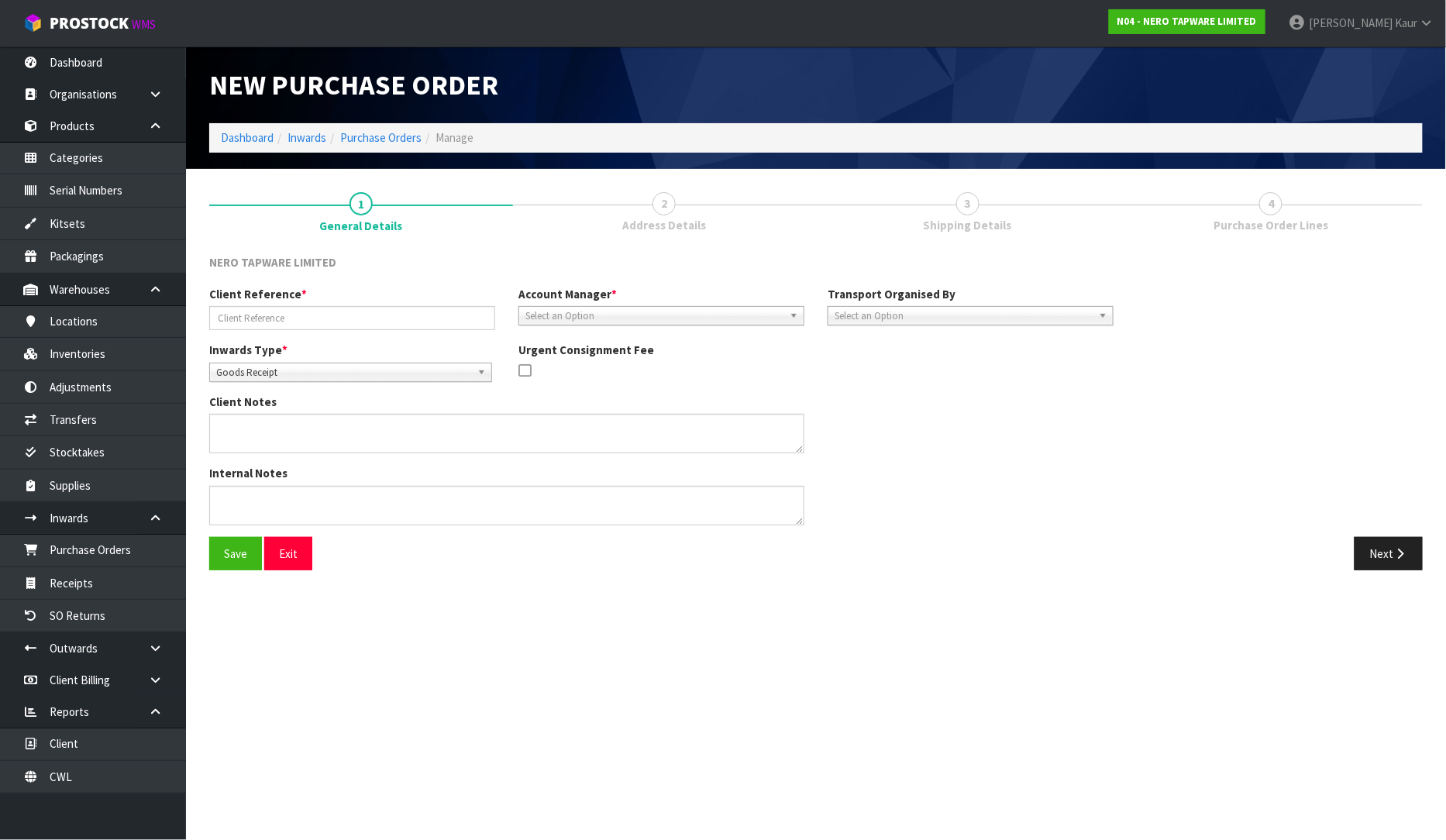
click at [312, 370] on span "Goods Receipt" at bounding box center [344, 373] width 255 height 19
click at [302, 434] on li "Goods Returned" at bounding box center [350, 435] width 275 height 20
click at [303, 314] on input "text" at bounding box center [351, 318] width 286 height 24
type input "RMANZ0000226"
click at [582, 319] on span "Select an Option" at bounding box center [654, 317] width 258 height 19
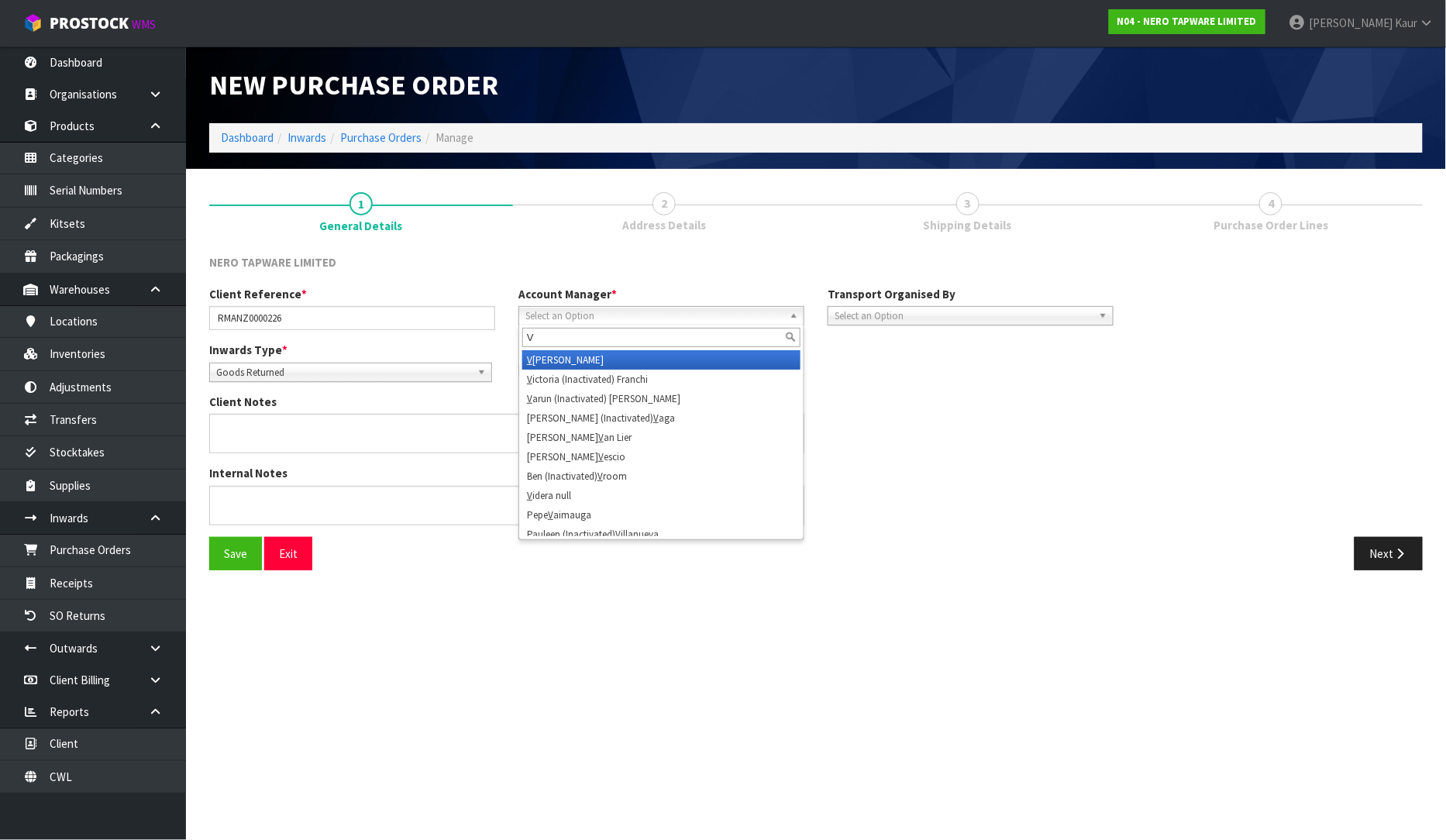
type input "V"
click at [583, 357] on li "V [PERSON_NAME]" at bounding box center [661, 360] width 278 height 20
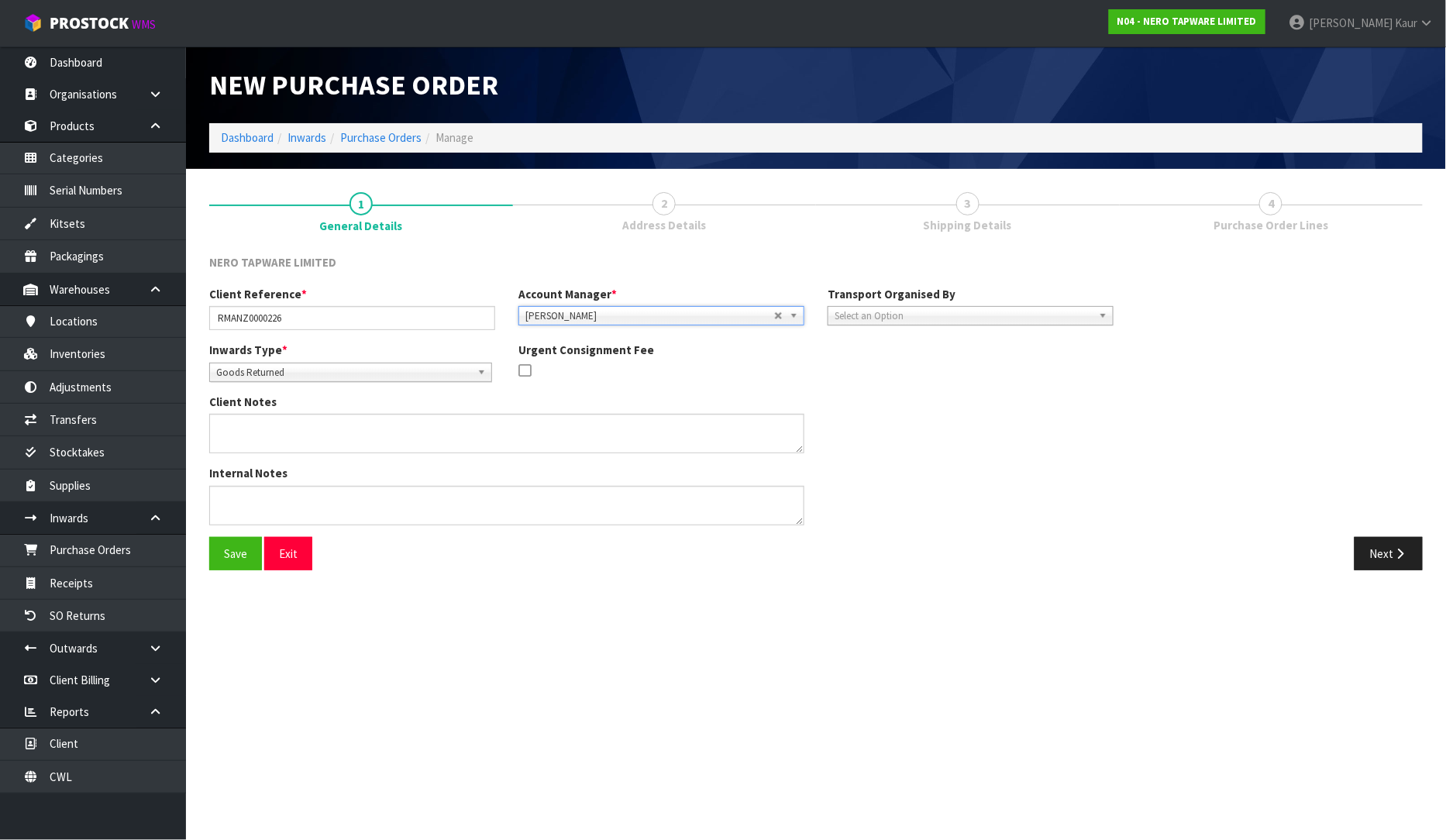
click at [902, 308] on span "Select an Option" at bounding box center [963, 317] width 258 height 19
click at [917, 393] on li "Client" at bounding box center [970, 398] width 278 height 20
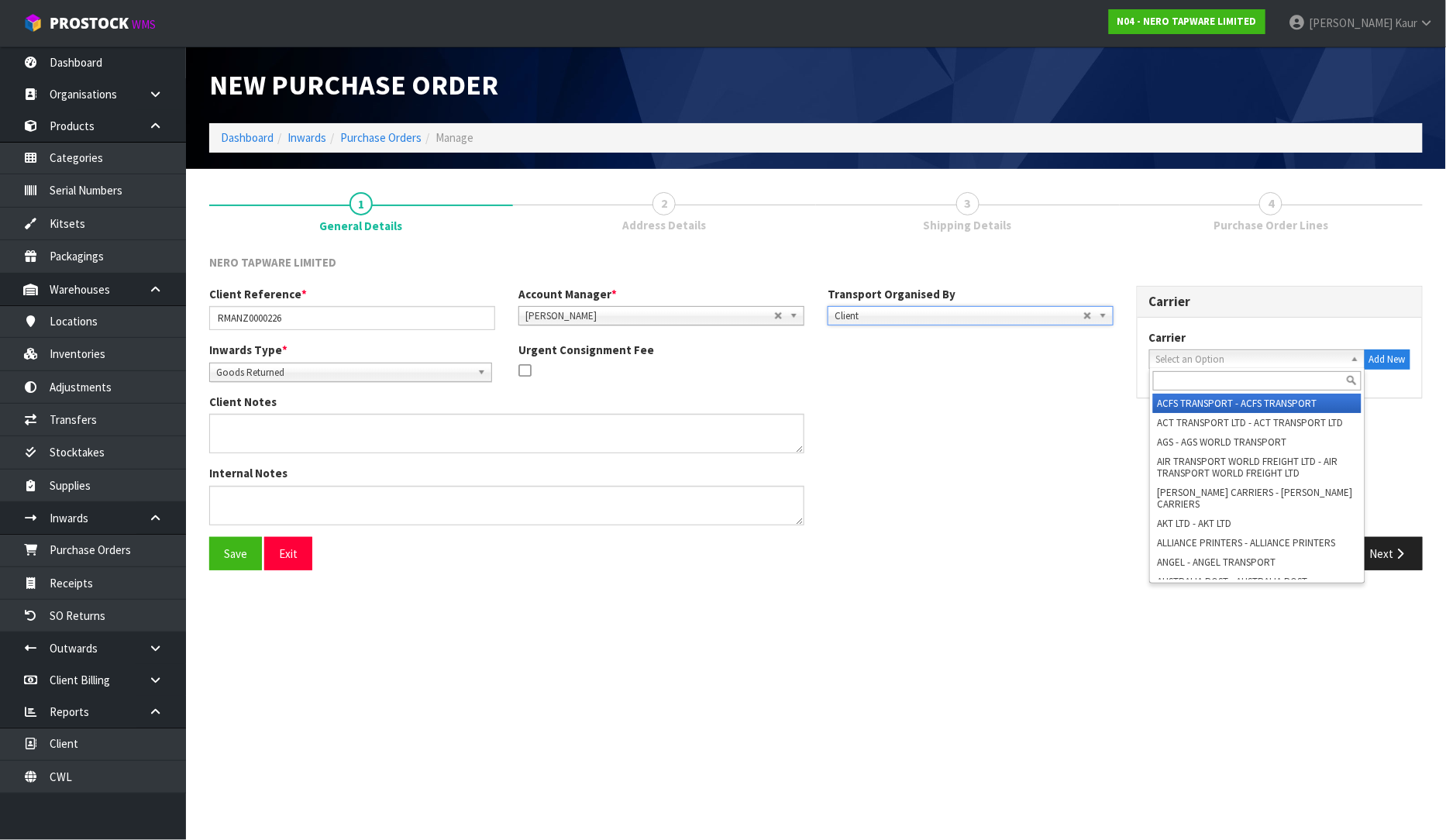
click at [1217, 354] on span "Select an Option" at bounding box center [1249, 360] width 188 height 19
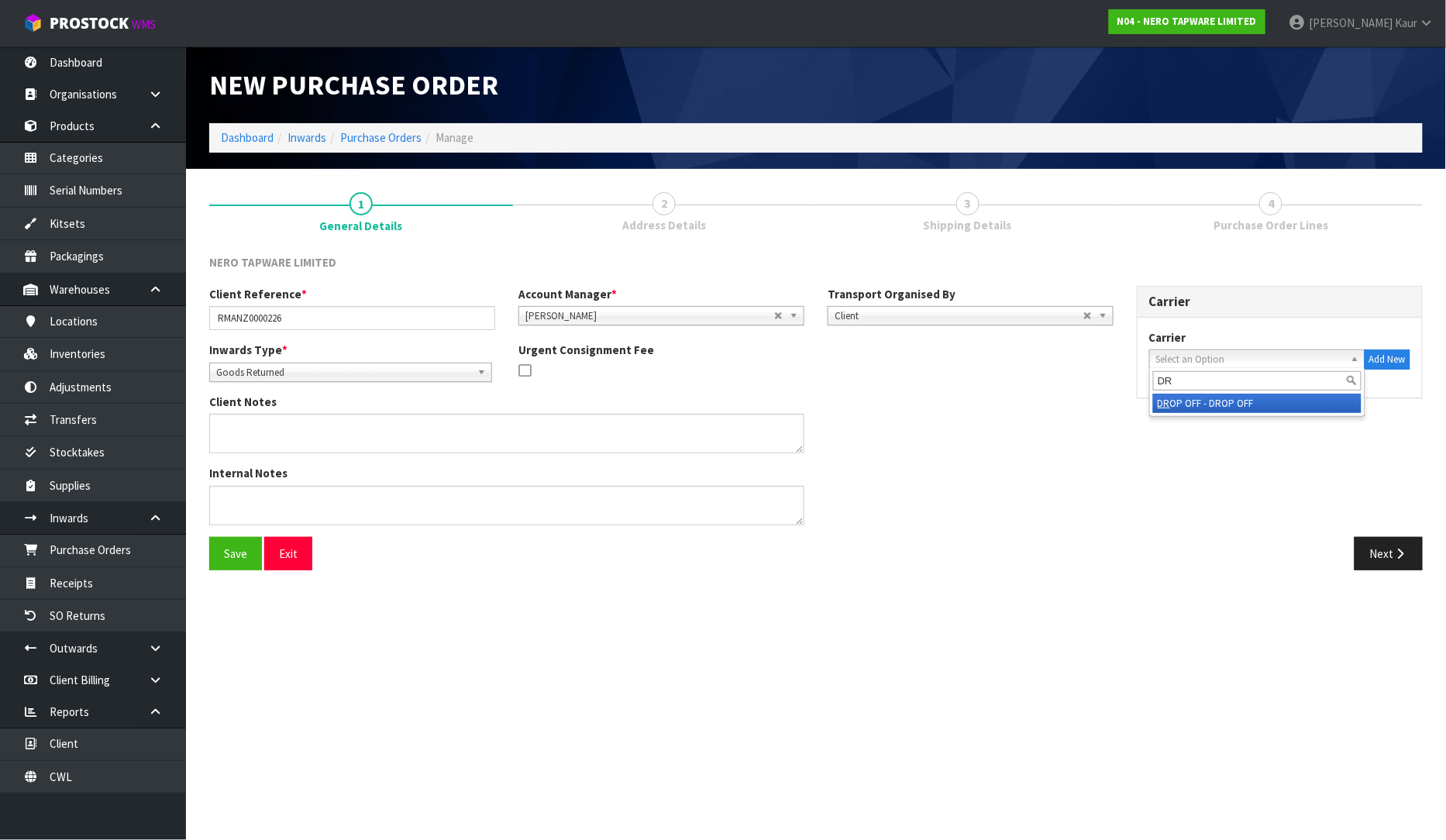
type input "DR"
click at [1224, 397] on li "DR OP OFF - DROP OFF" at bounding box center [1257, 403] width 209 height 20
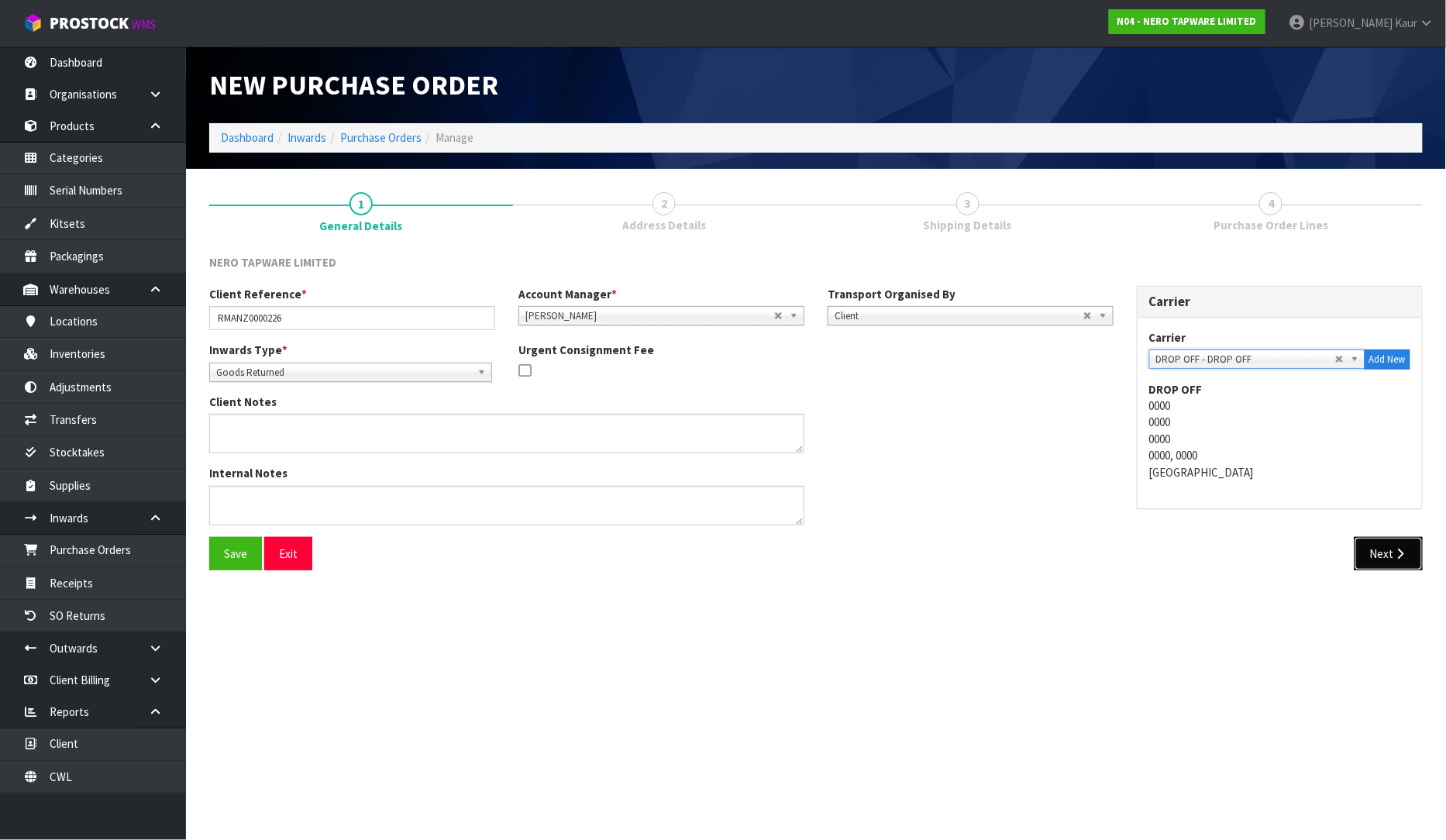
click at [1398, 555] on icon "button" at bounding box center [1400, 553] width 15 height 11
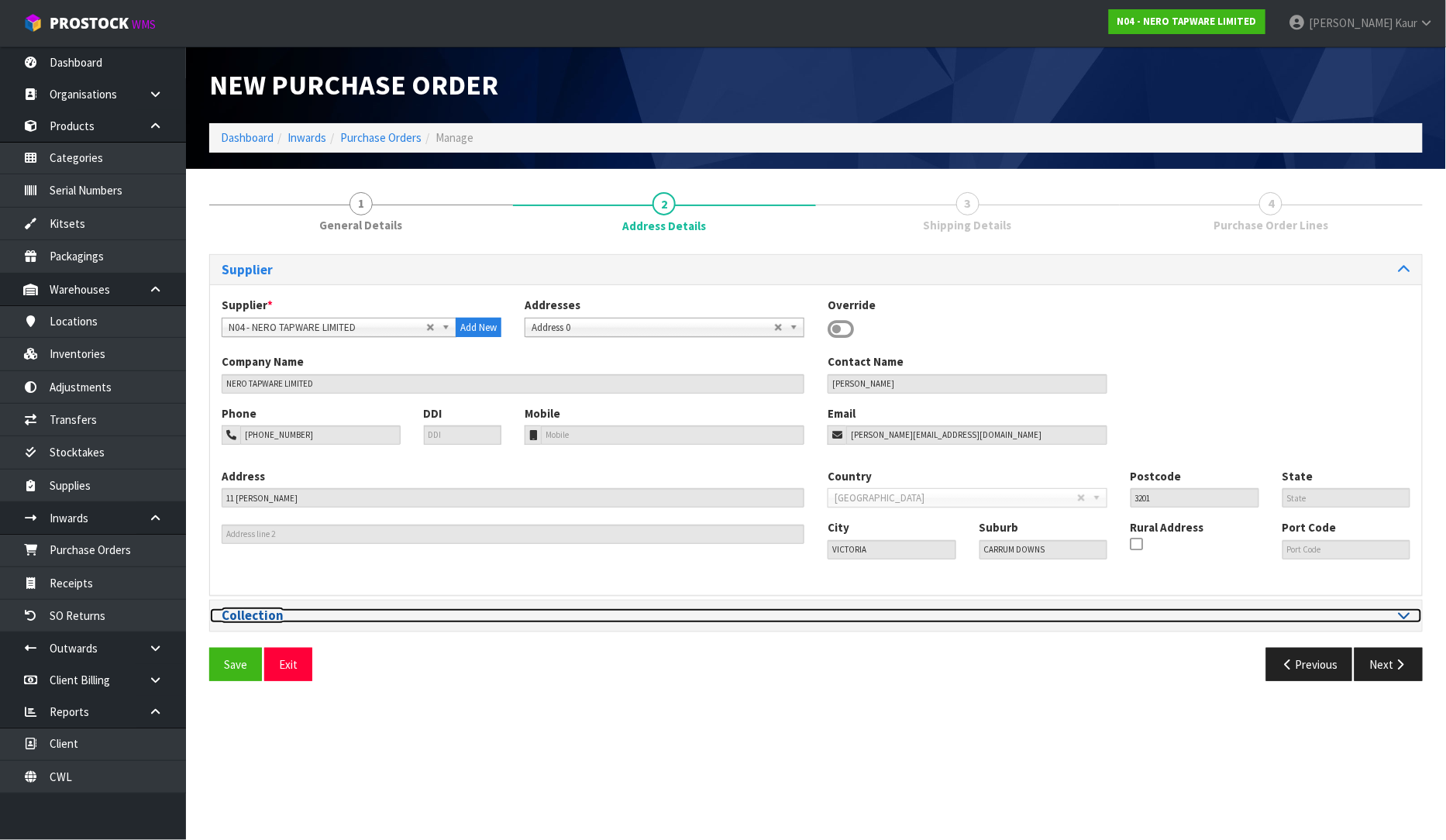
click at [1402, 612] on icon at bounding box center [1404, 614] width 11 height 13
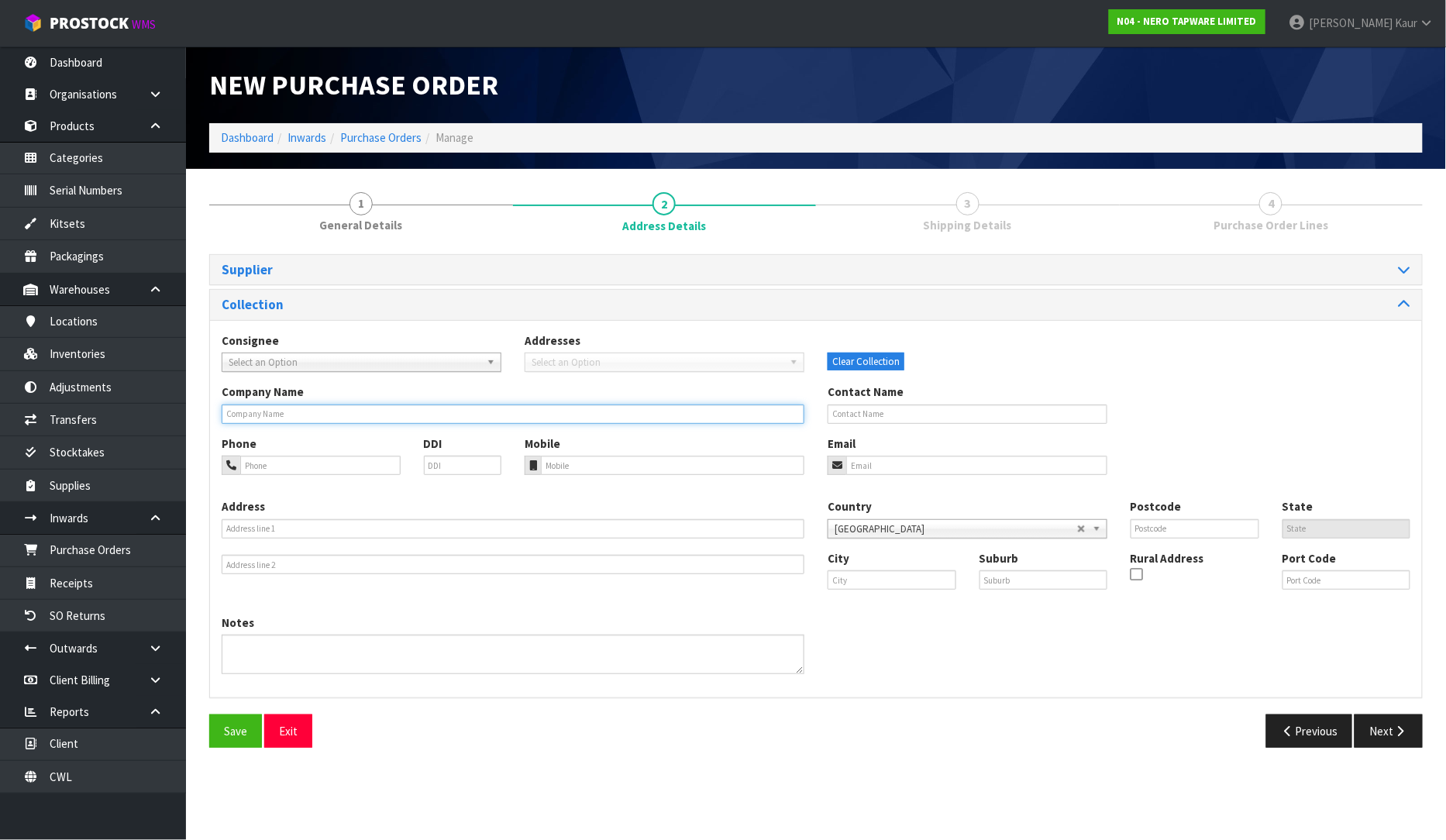
click at [336, 414] on input "text" at bounding box center [513, 414] width 583 height 20
type input "MICO PARAPARAUMU"
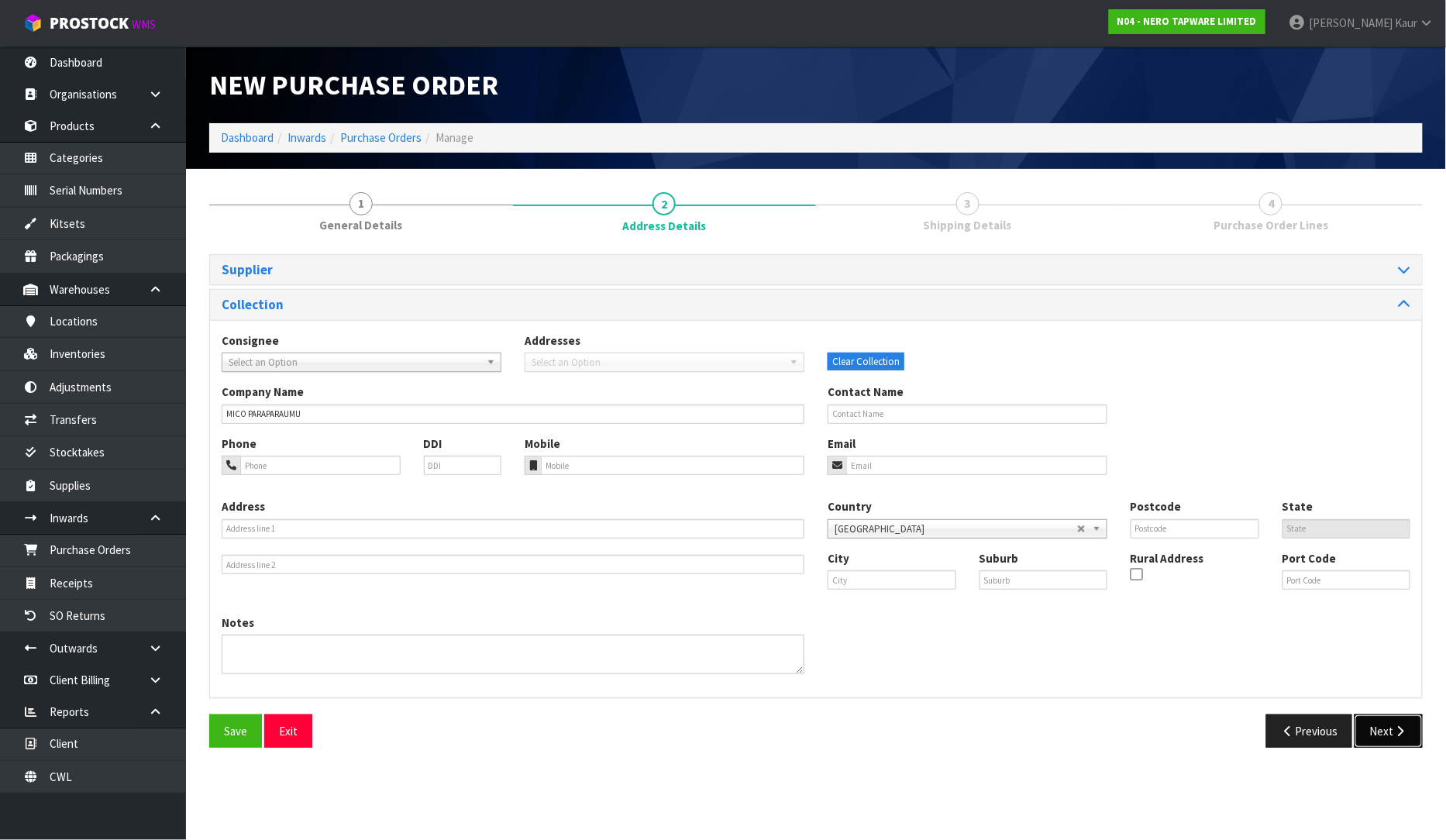
click at [1372, 729] on button "Next" at bounding box center [1388, 731] width 68 height 34
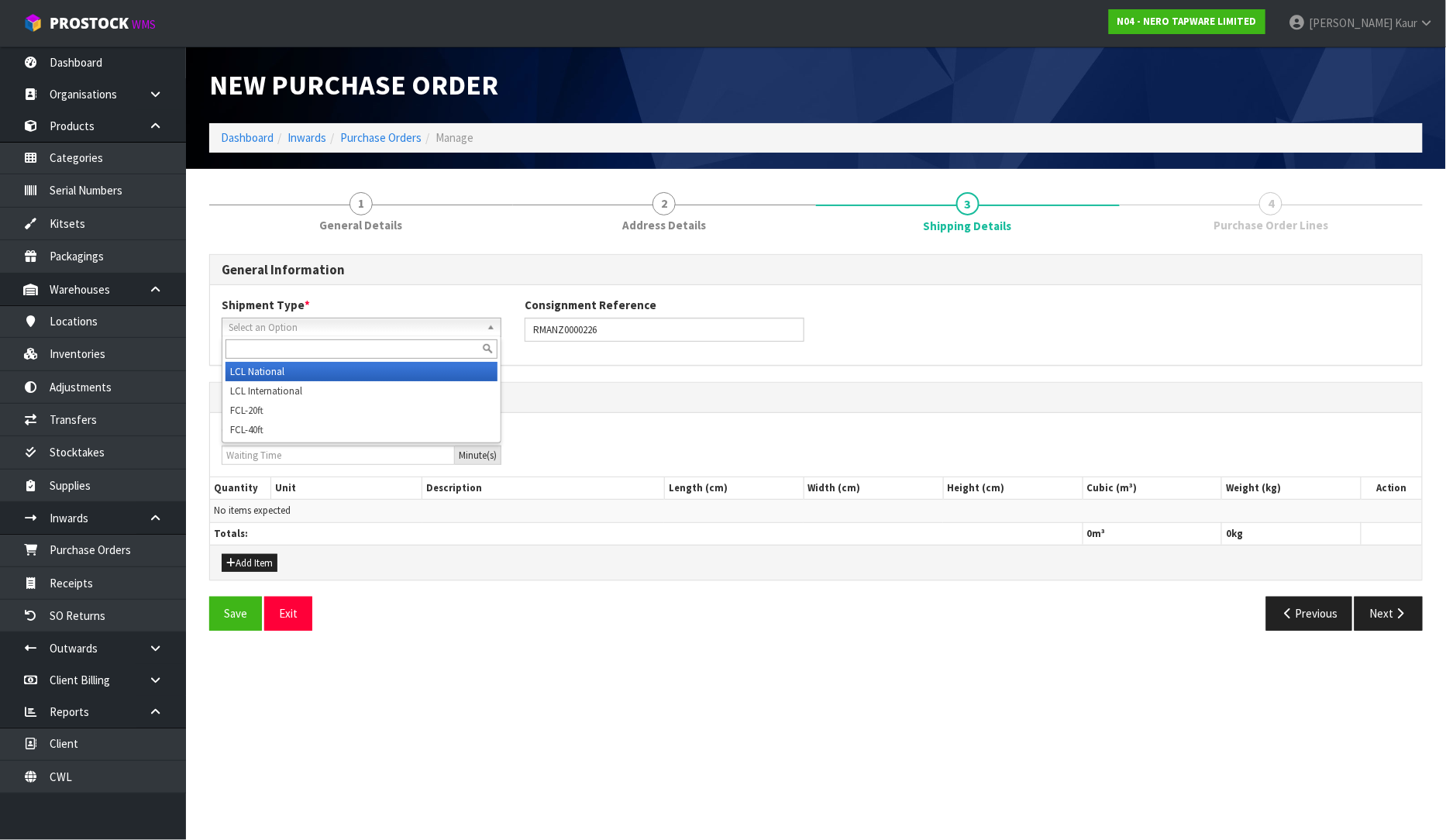
click at [315, 330] on span "Select an Option" at bounding box center [354, 328] width 252 height 19
click at [308, 375] on li "LCL National" at bounding box center [362, 371] width 272 height 20
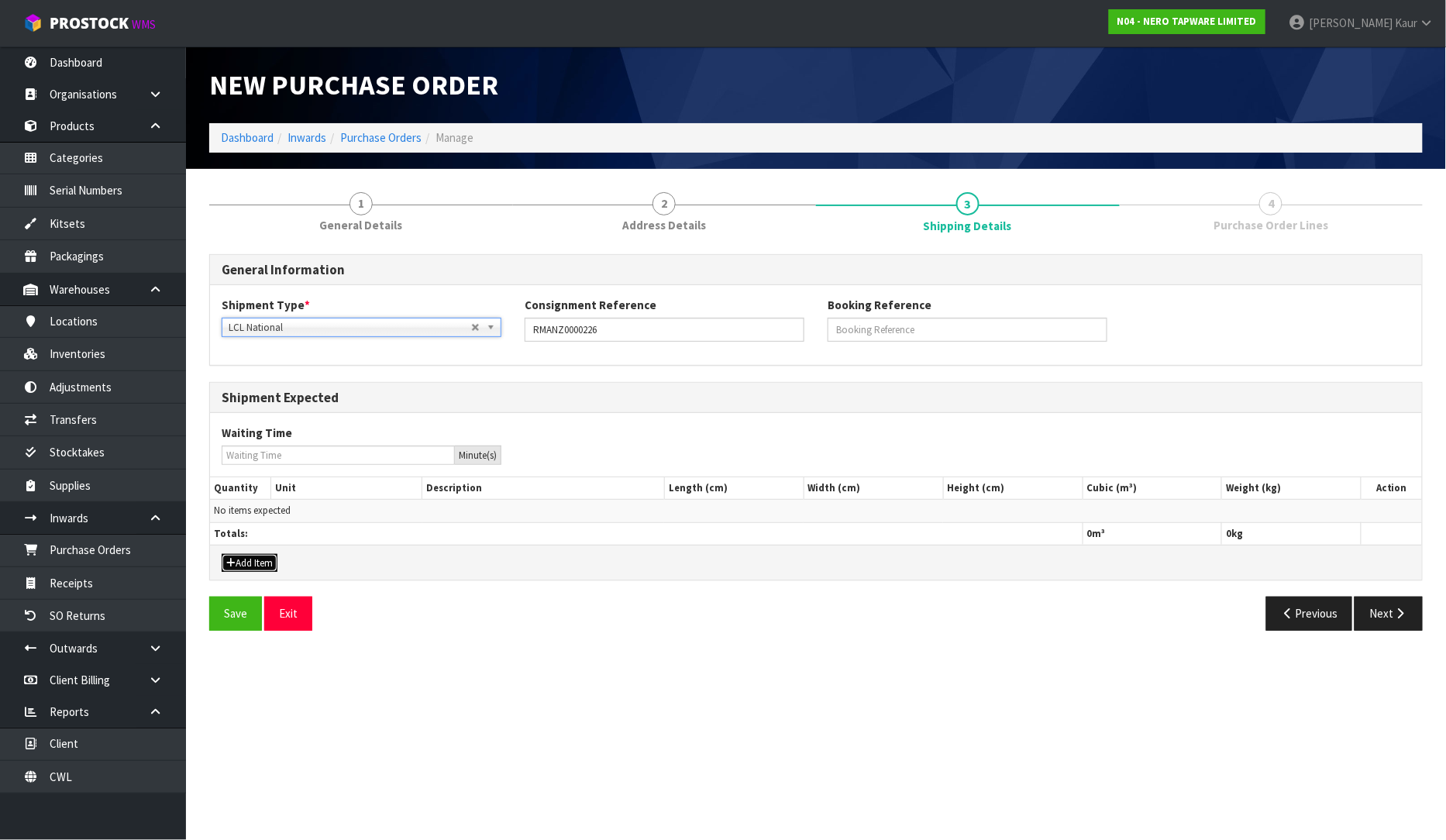
click at [243, 555] on button "Add Item" at bounding box center [250, 563] width 56 height 19
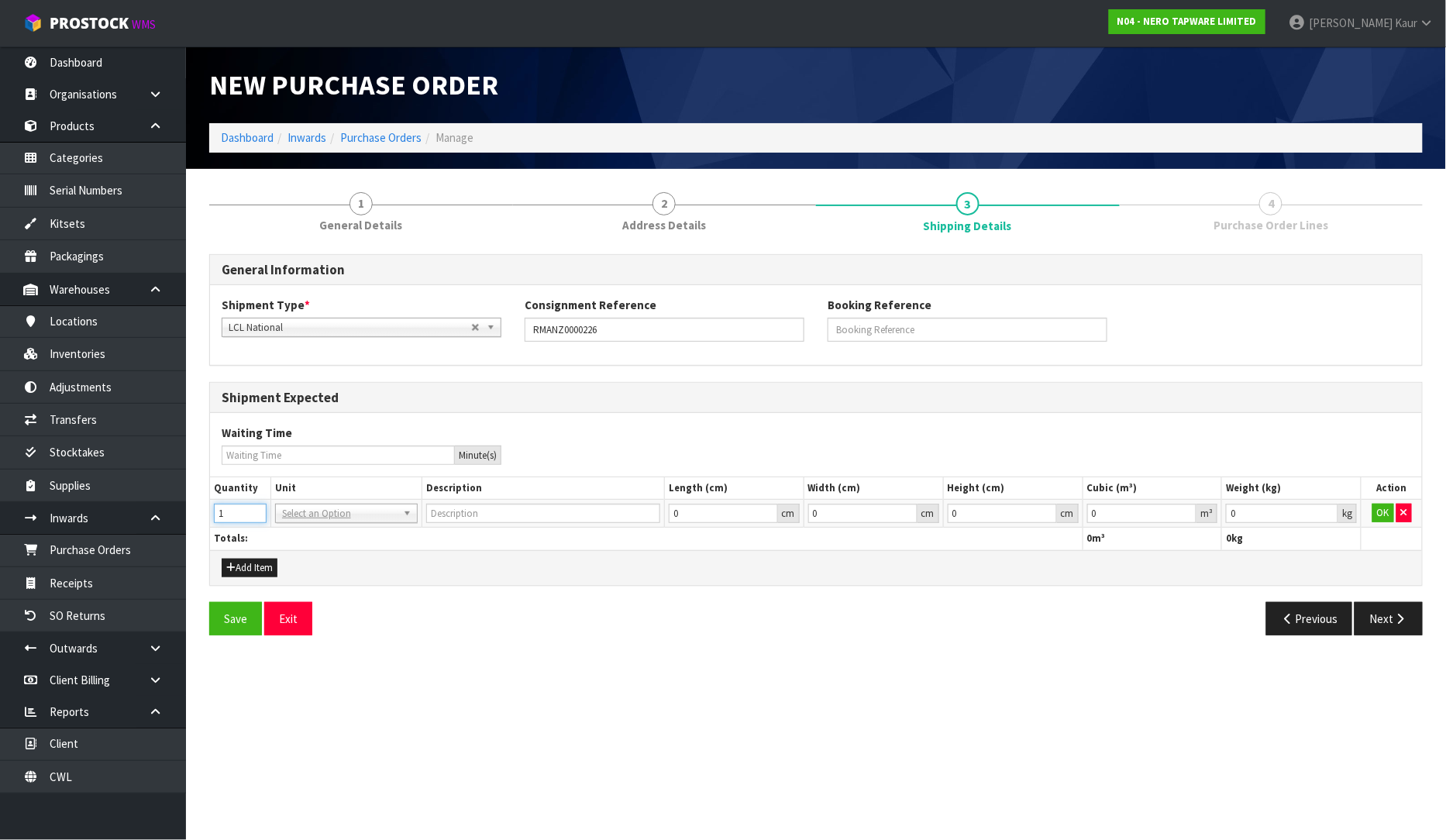
type input "1"
click at [253, 511] on input "1" at bounding box center [240, 513] width 52 height 20
click at [332, 528] on input "text" at bounding box center [347, 535] width 135 height 20
type input "CTN"
type input "CARTON"
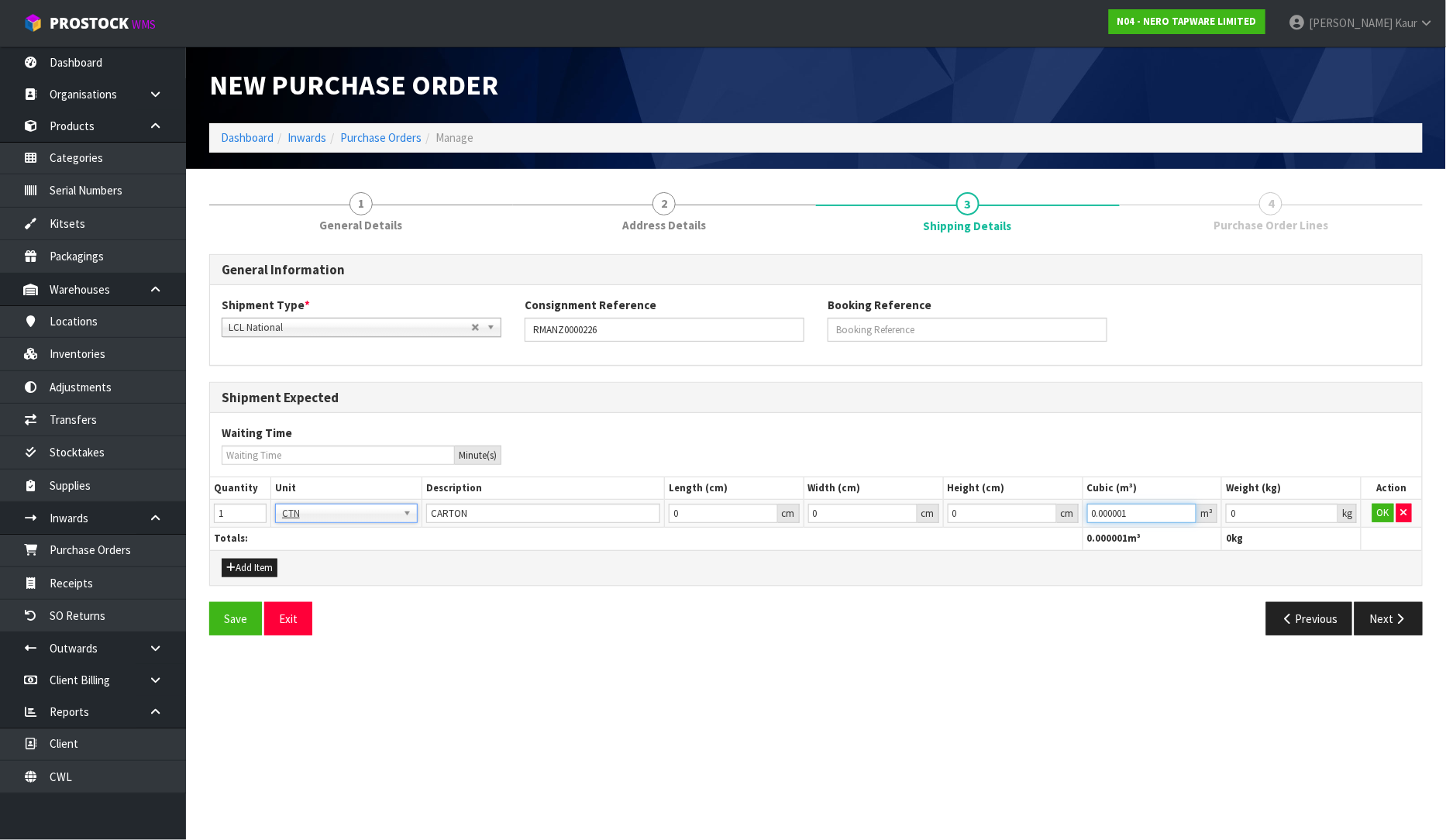
drag, startPoint x: 1188, startPoint y: 508, endPoint x: 1397, endPoint y: 483, distance: 210.5
type input "0.000001"
click at [1188, 508] on input "0.000001" at bounding box center [1142, 513] width 110 height 20
type input "0.001"
click at [1323, 508] on input "0.001" at bounding box center [1282, 513] width 112 height 20
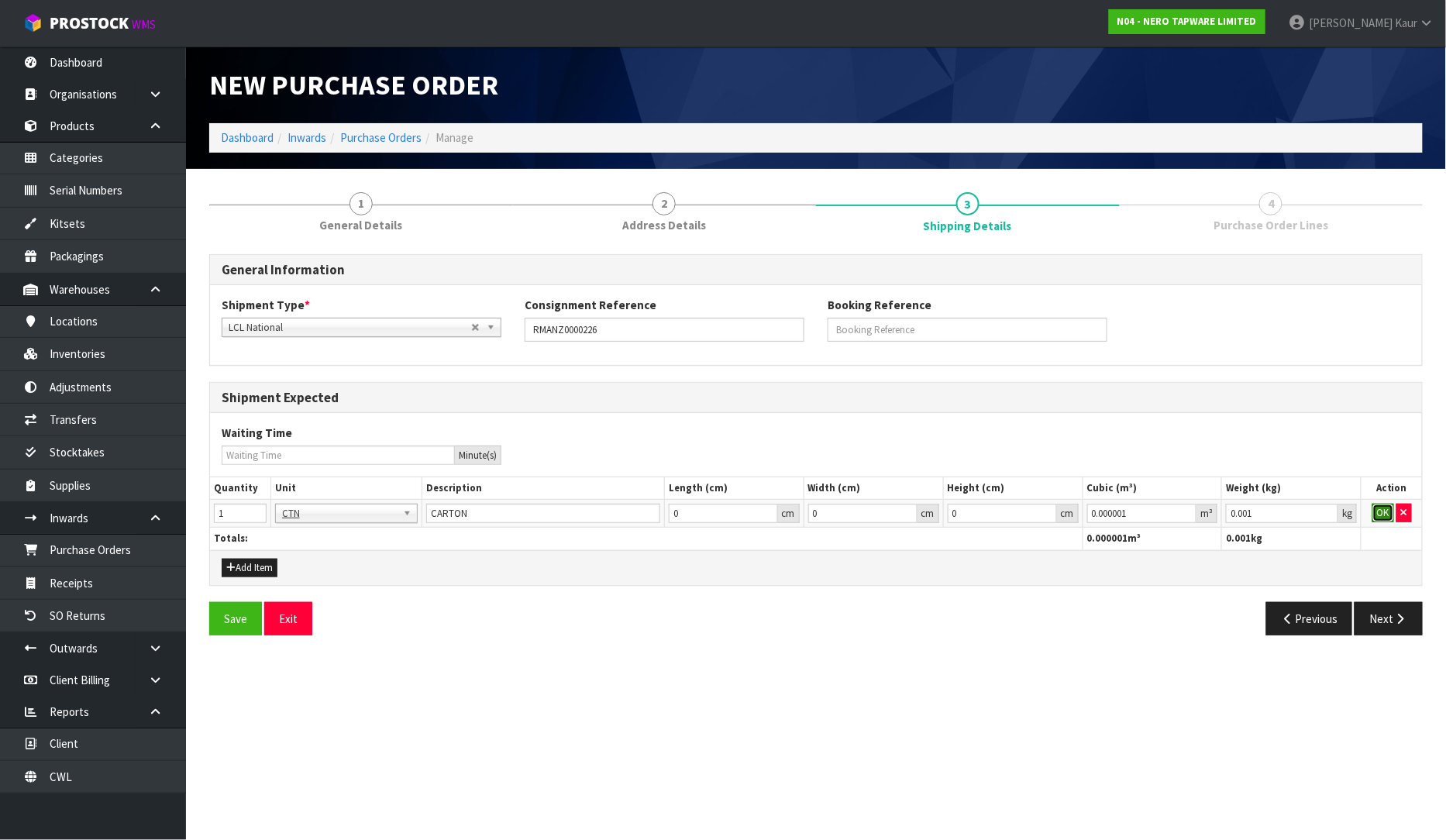
click at [1380, 505] on button "OK" at bounding box center [1382, 513] width 22 height 19
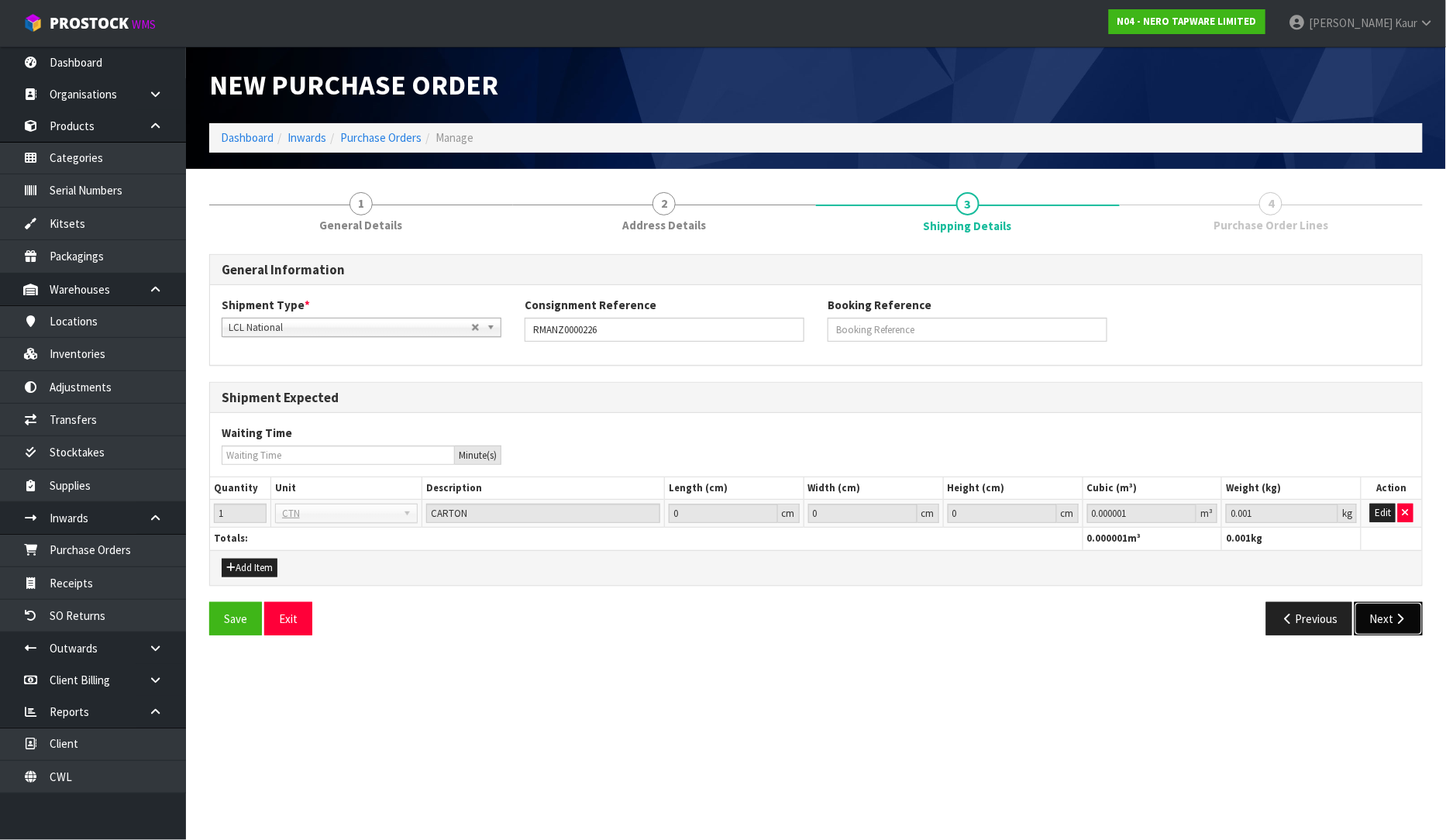
click at [1374, 615] on button "Next" at bounding box center [1388, 619] width 68 height 34
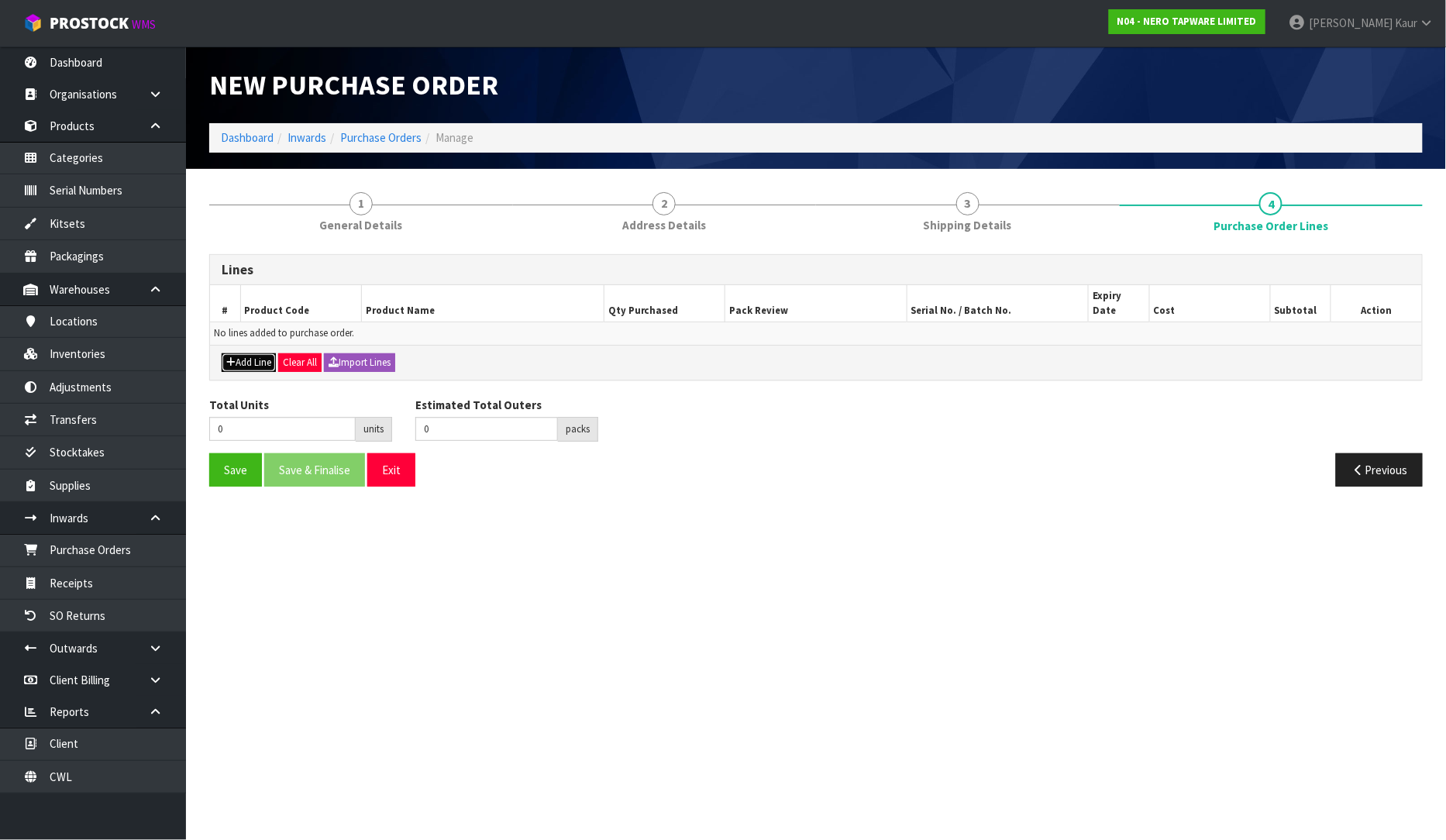
click at [266, 353] on button "Add Line" at bounding box center [249, 362] width 54 height 19
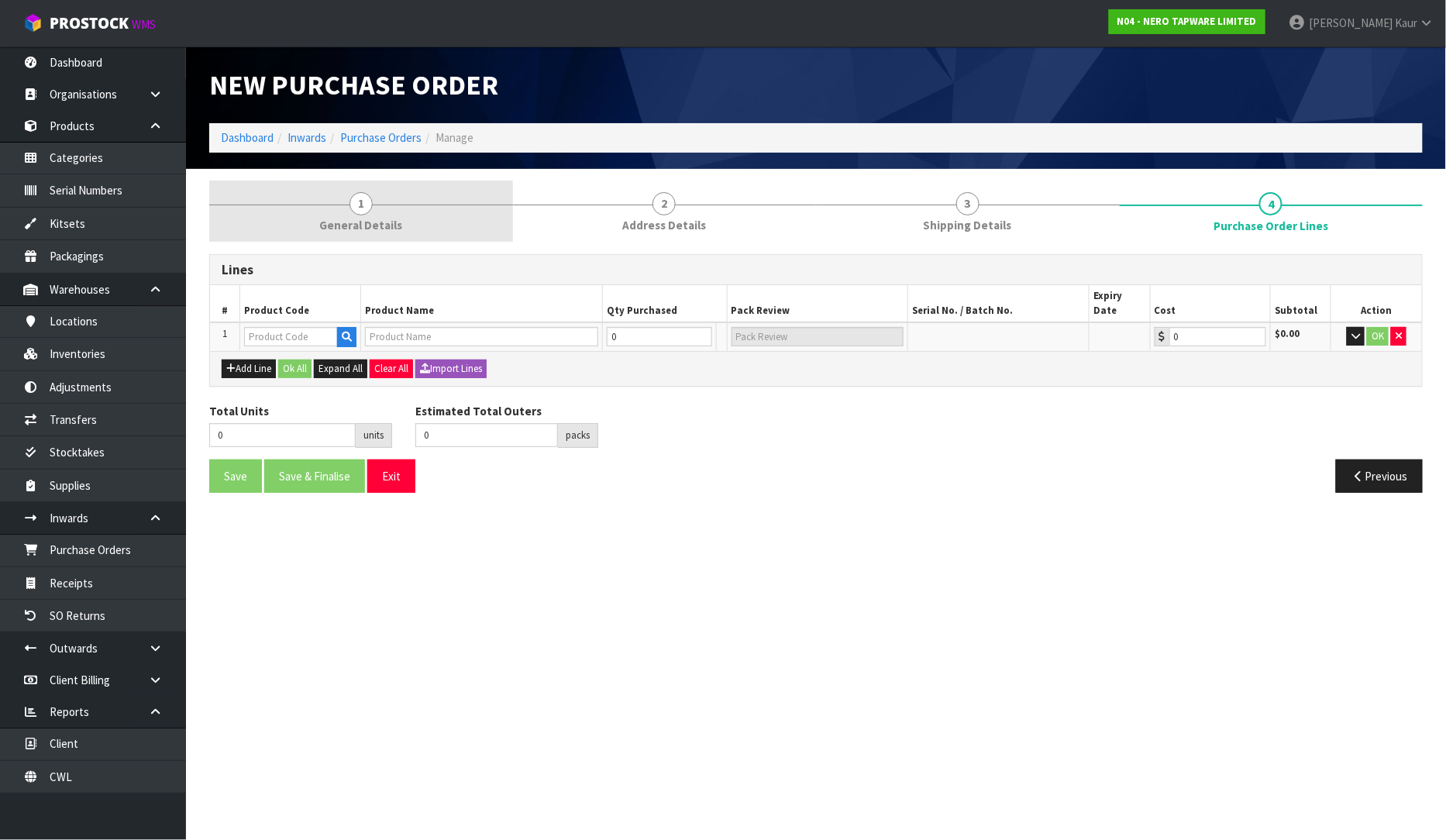
click at [389, 226] on span "General Details" at bounding box center [361, 225] width 83 height 16
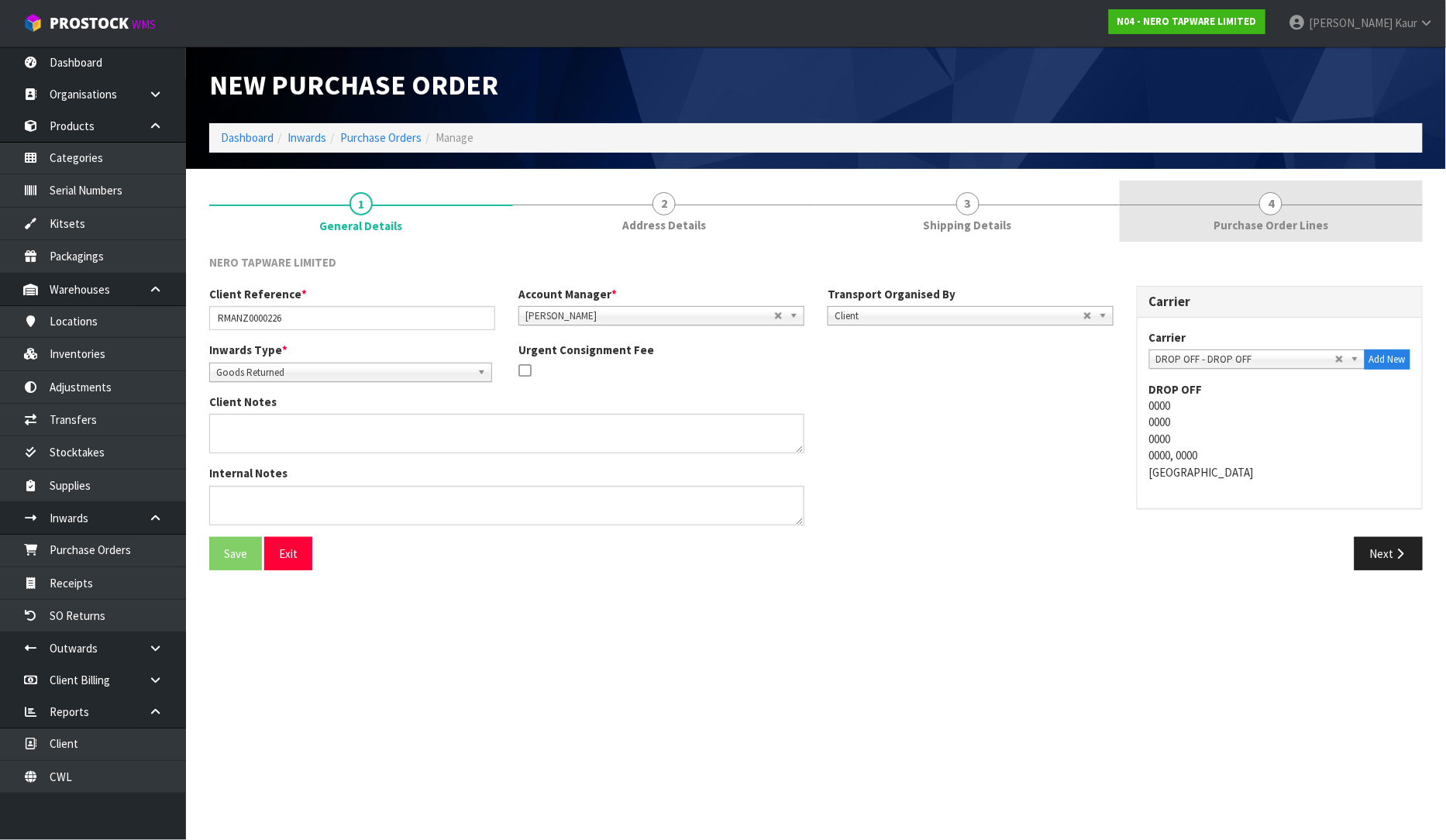
click at [1256, 215] on link "4 Purchase Order Lines" at bounding box center [1271, 211] width 303 height 61
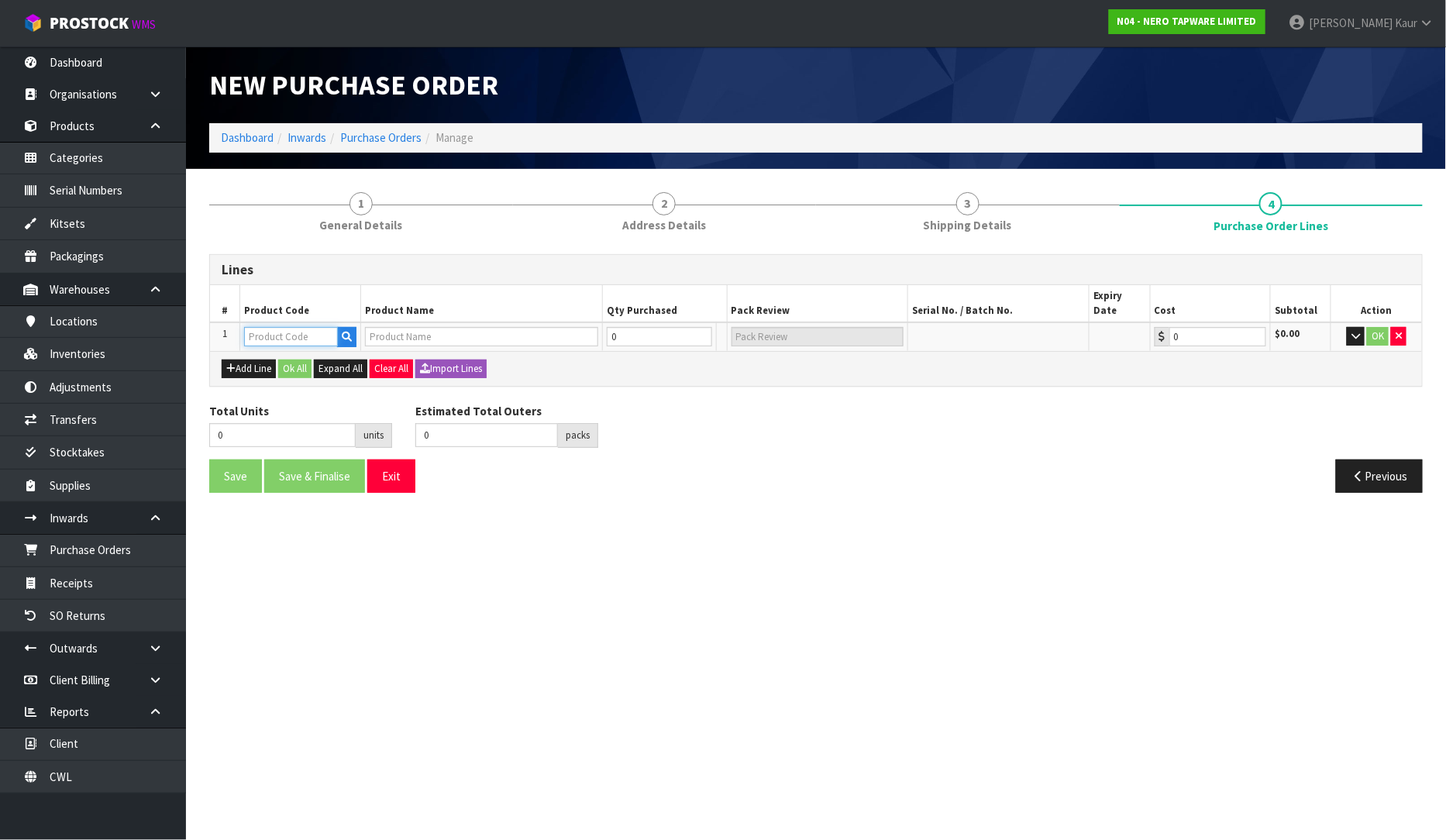
click at [303, 328] on input "text" at bounding box center [291, 336] width 94 height 20
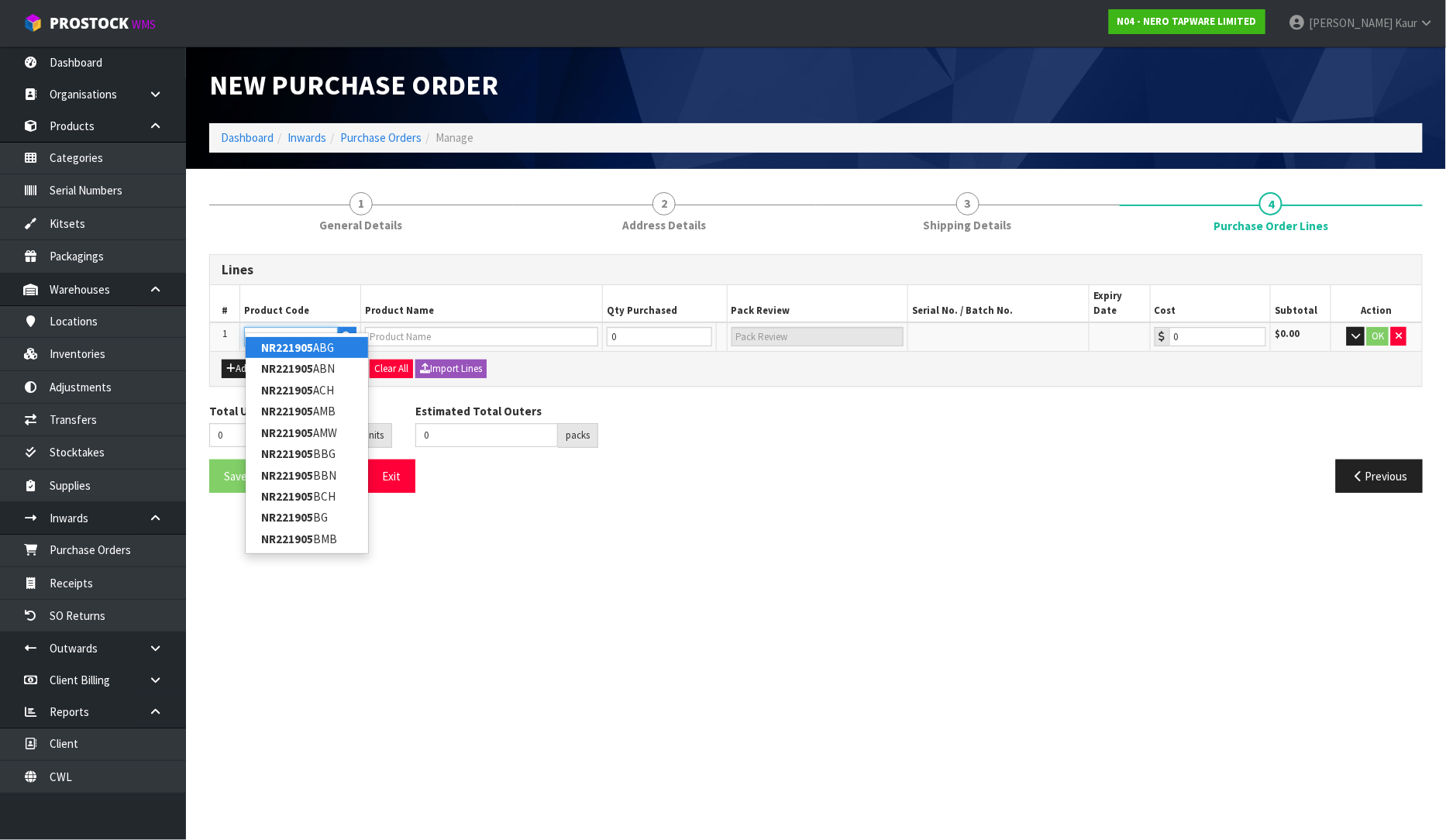
type input "NR221905BMB"
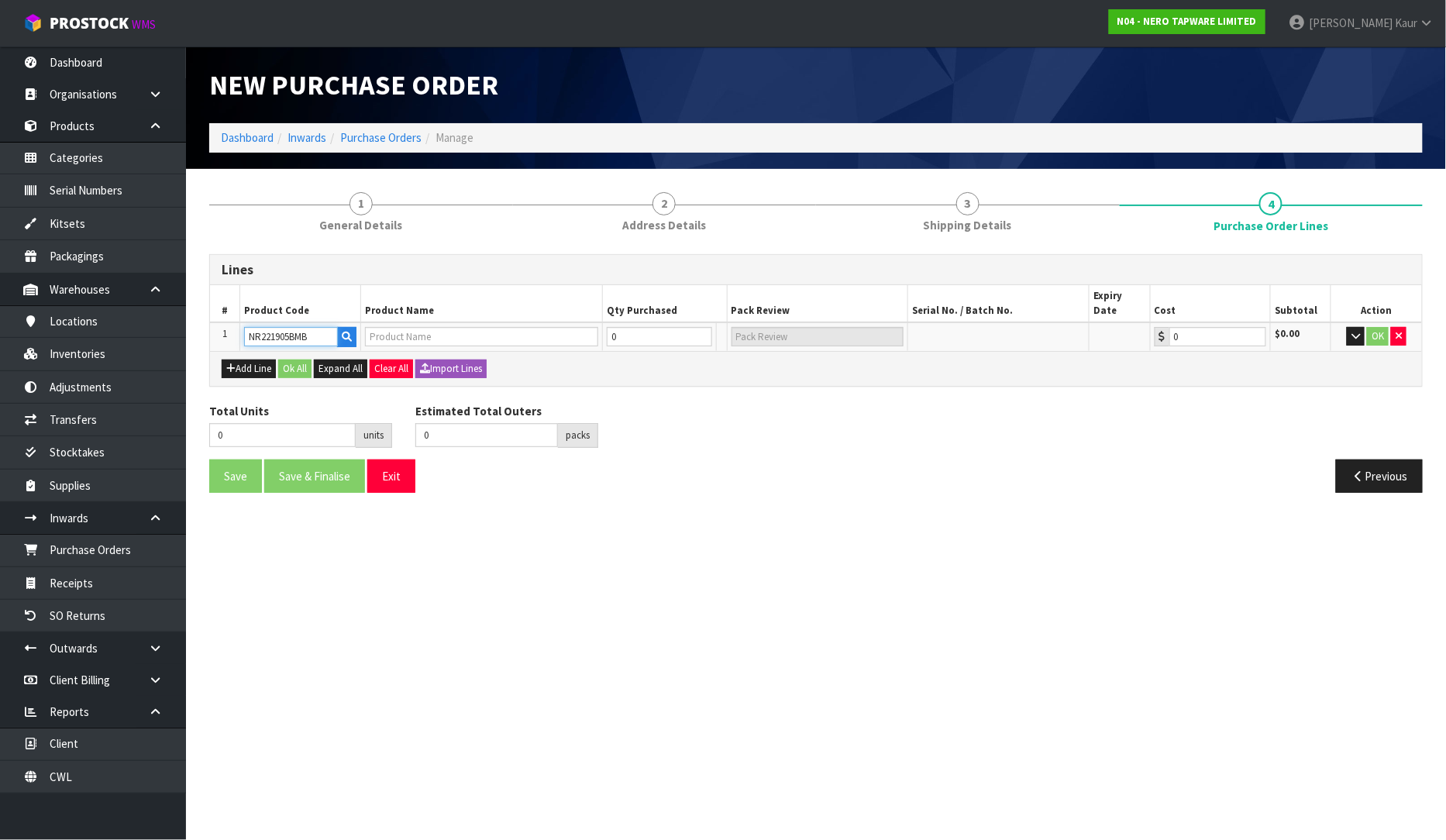
type input "MECCA TWIN SHOWER WITH AIR SHOWER [PERSON_NAME]"
type input "0.00"
type input "NR221905BMB"
type input "1"
type input "1 SCT"
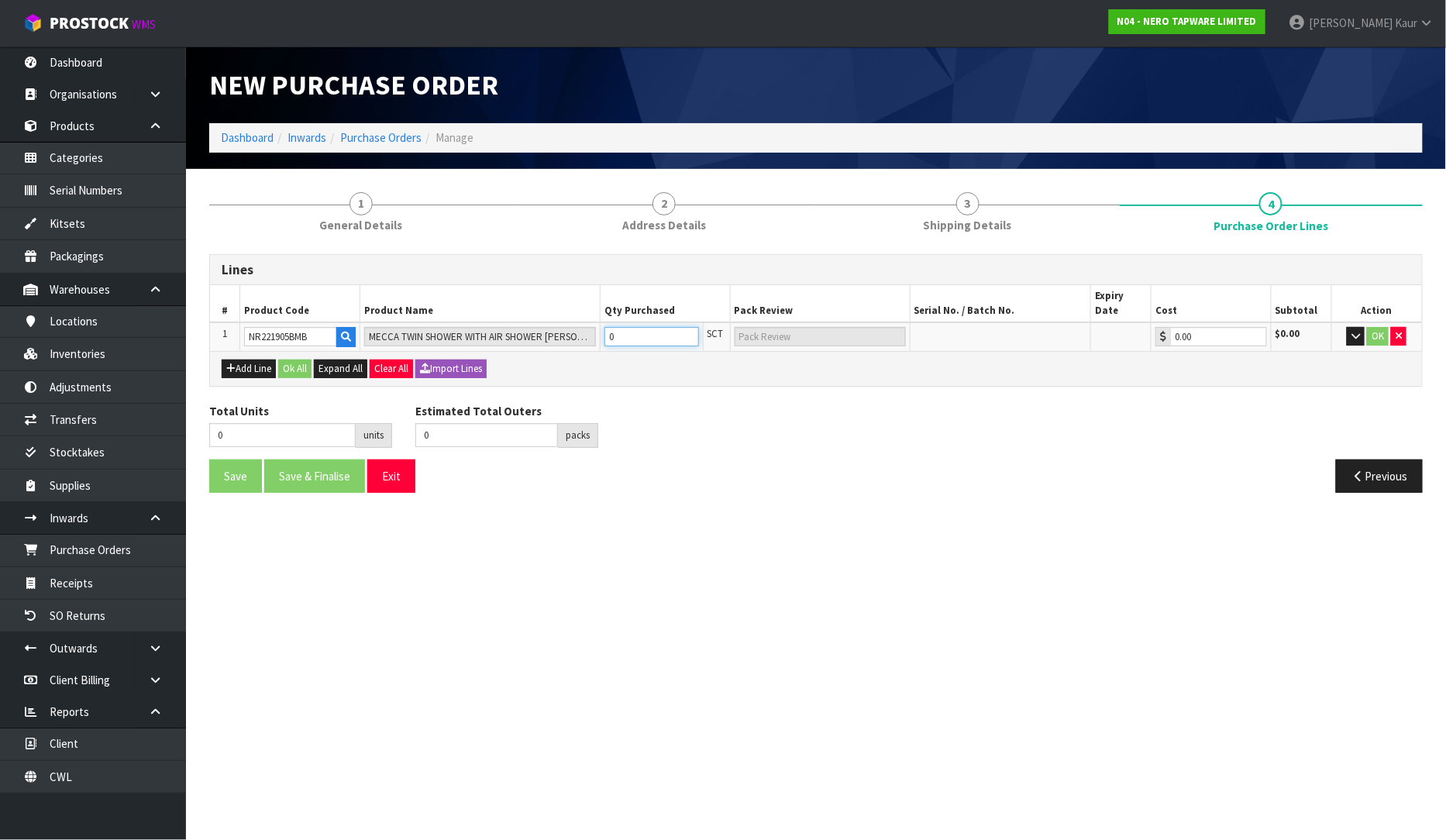
type input "1"
click at [680, 327] on input "1" at bounding box center [651, 336] width 95 height 20
click at [1373, 327] on button "OK" at bounding box center [1377, 336] width 22 height 19
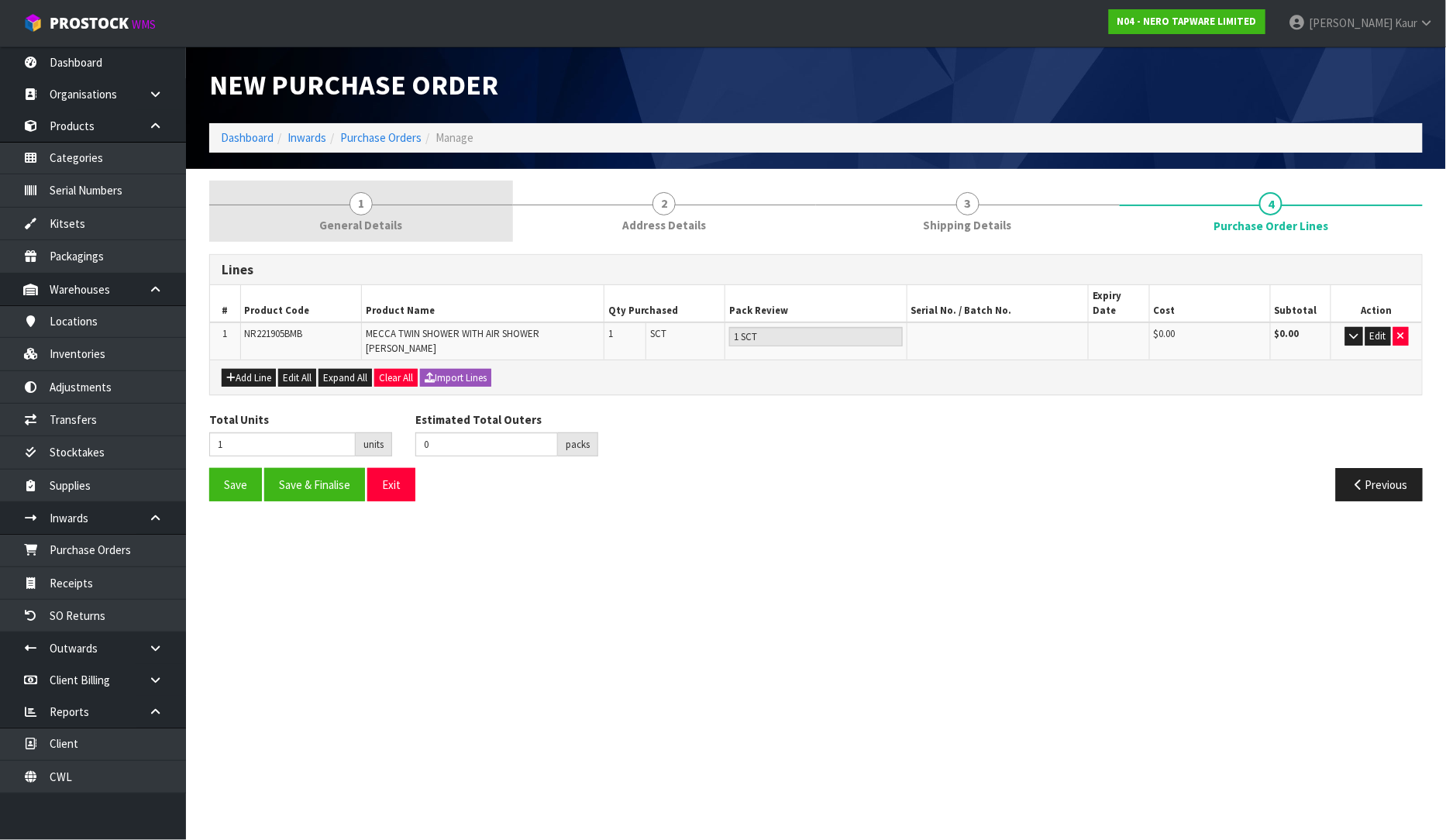
click at [362, 221] on span "General Details" at bounding box center [361, 225] width 83 height 16
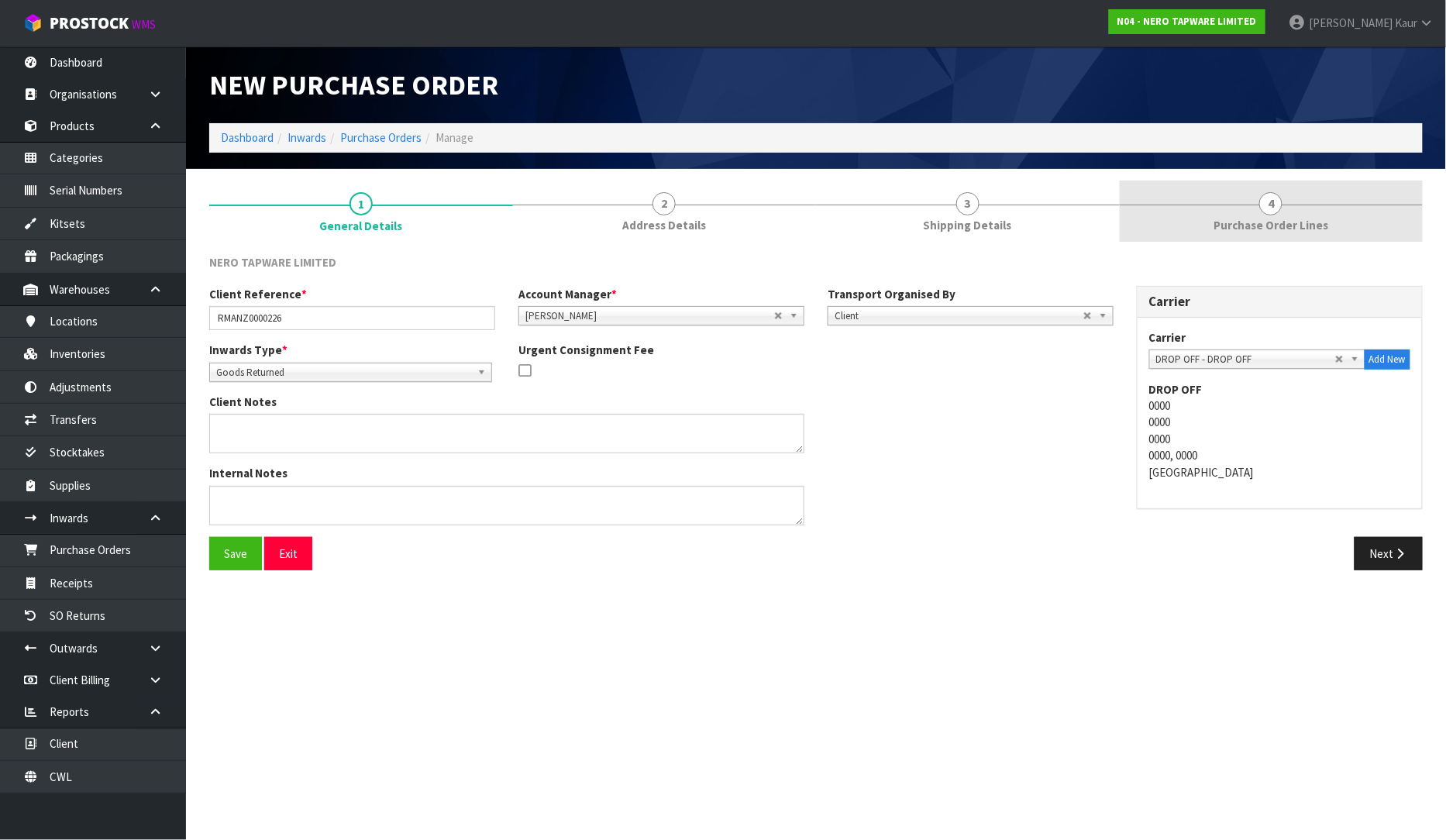
click at [1287, 210] on link "4 Purchase Order Lines" at bounding box center [1271, 211] width 303 height 61
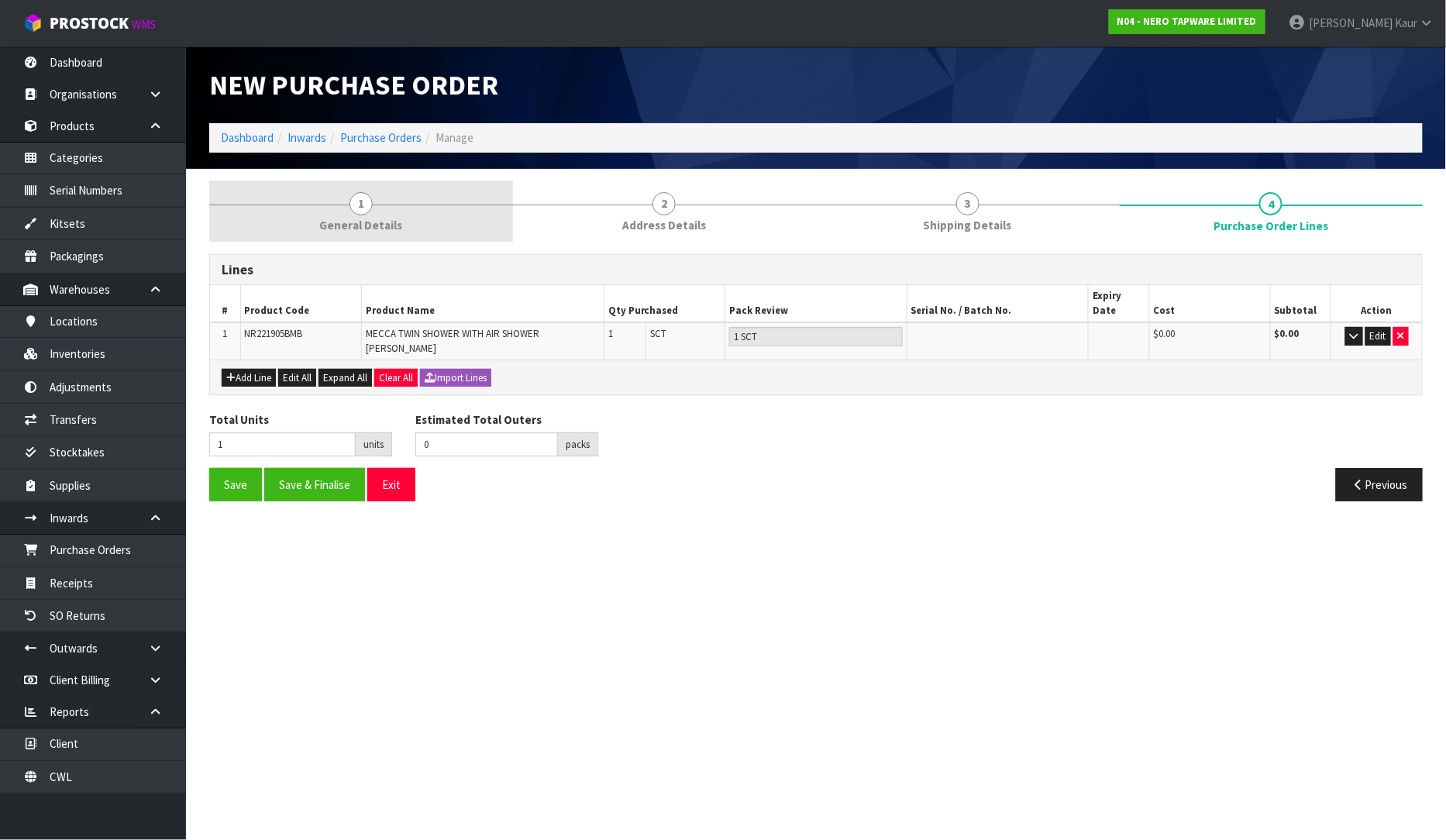
click at [364, 210] on span "1" at bounding box center [361, 203] width 23 height 23
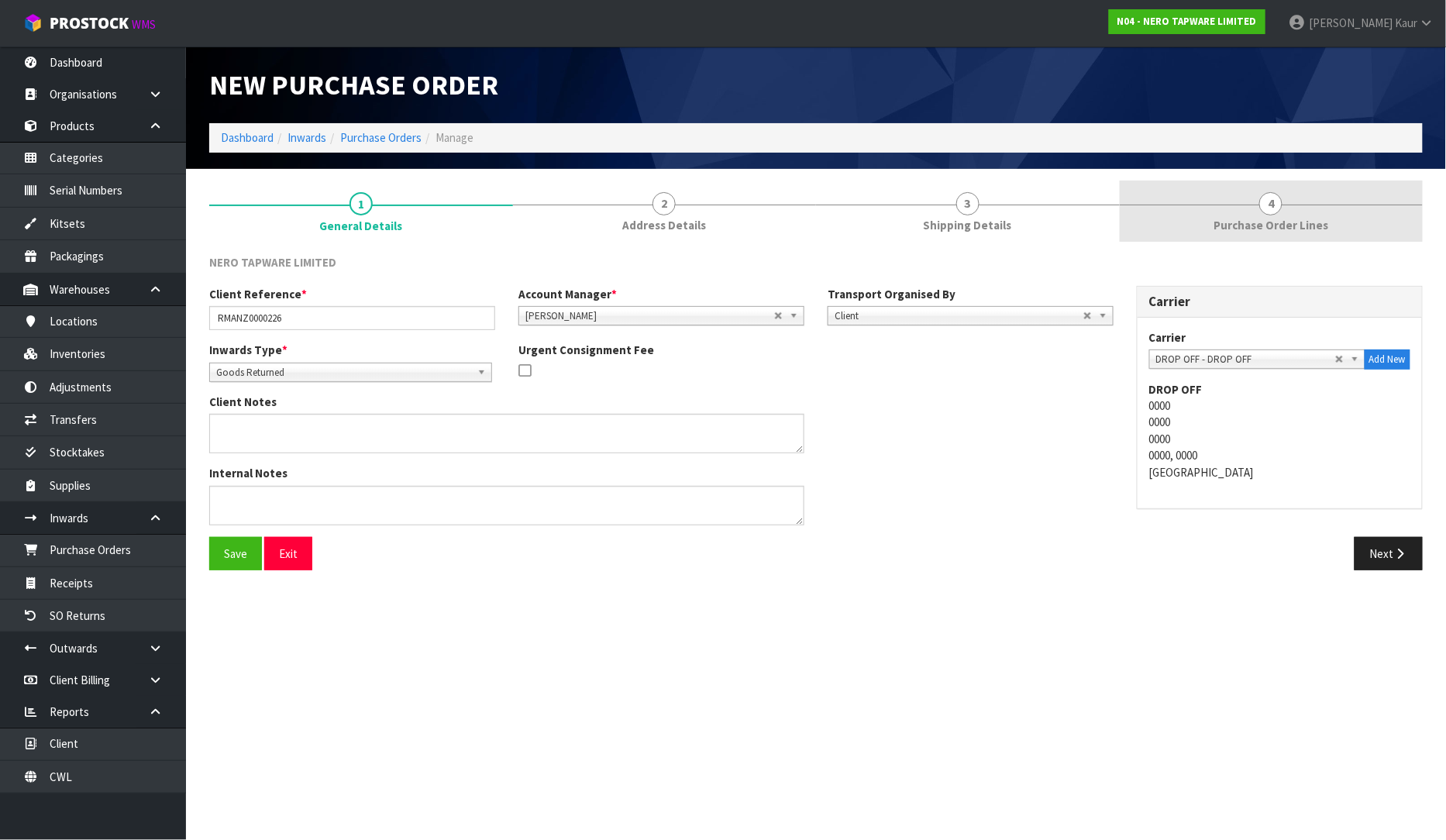
click at [1297, 198] on link "4 Purchase Order Lines" at bounding box center [1271, 211] width 303 height 61
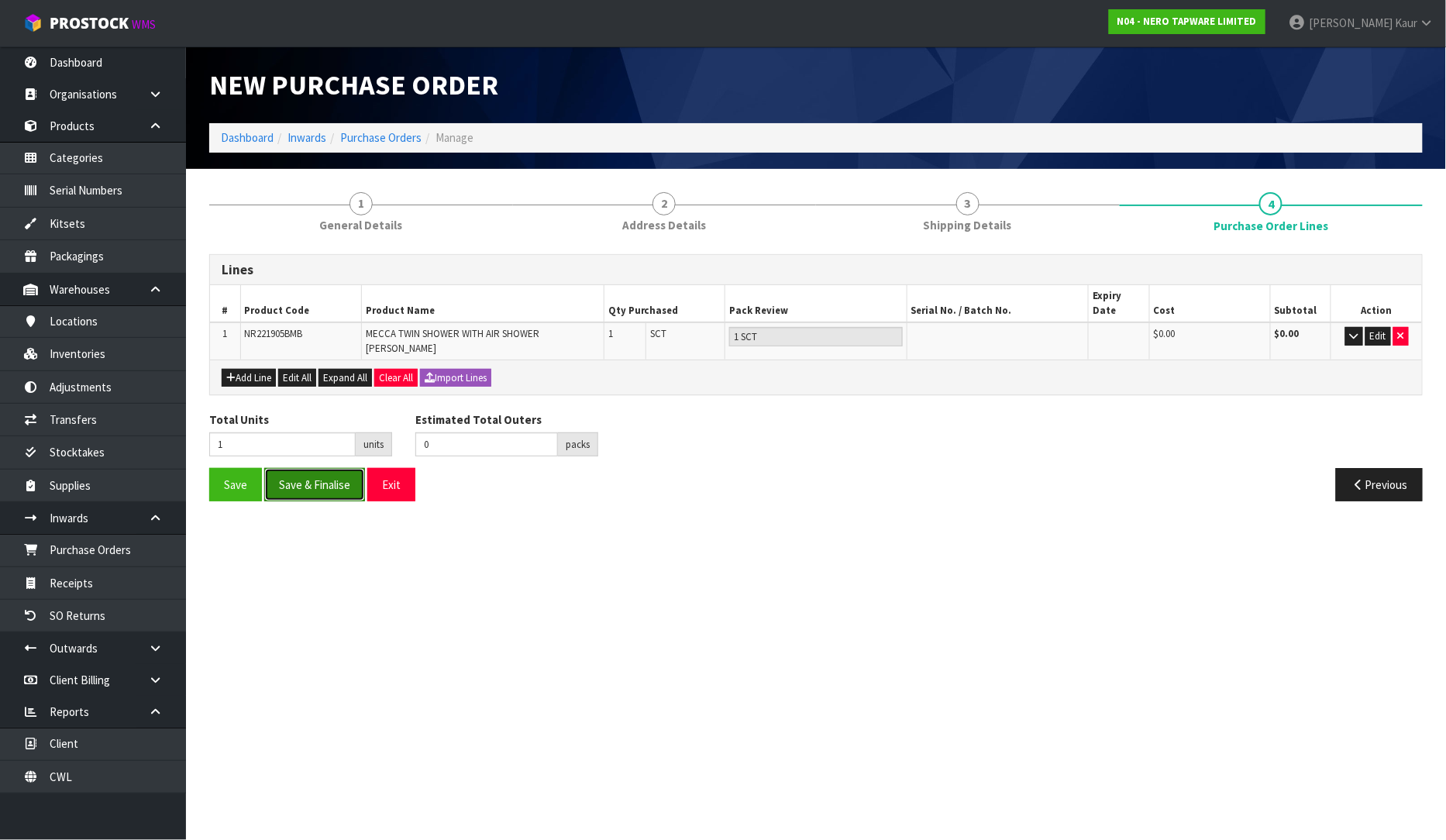
click at [306, 477] on button "Save & Finalise" at bounding box center [315, 485] width 101 height 34
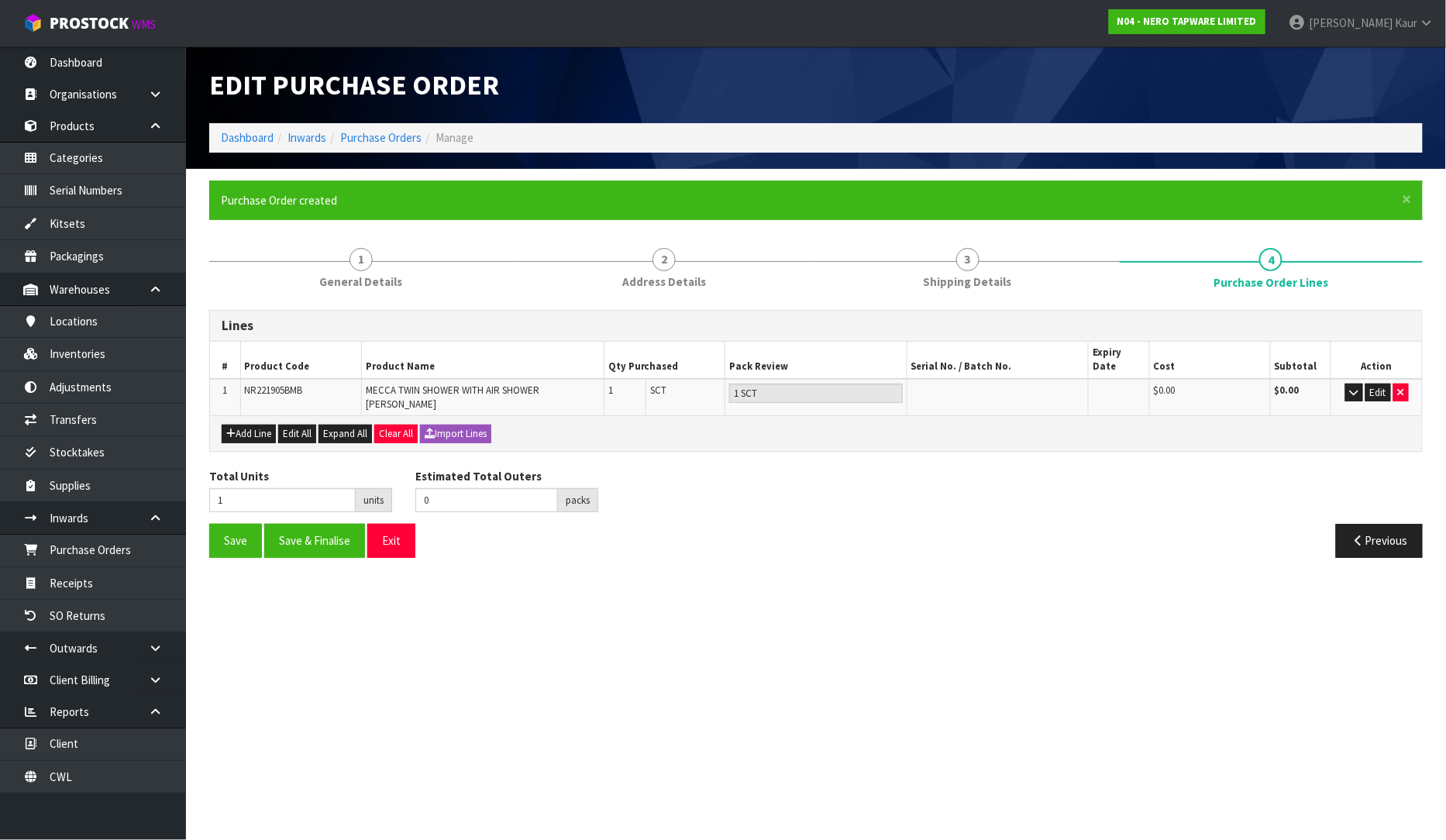
type input "0"
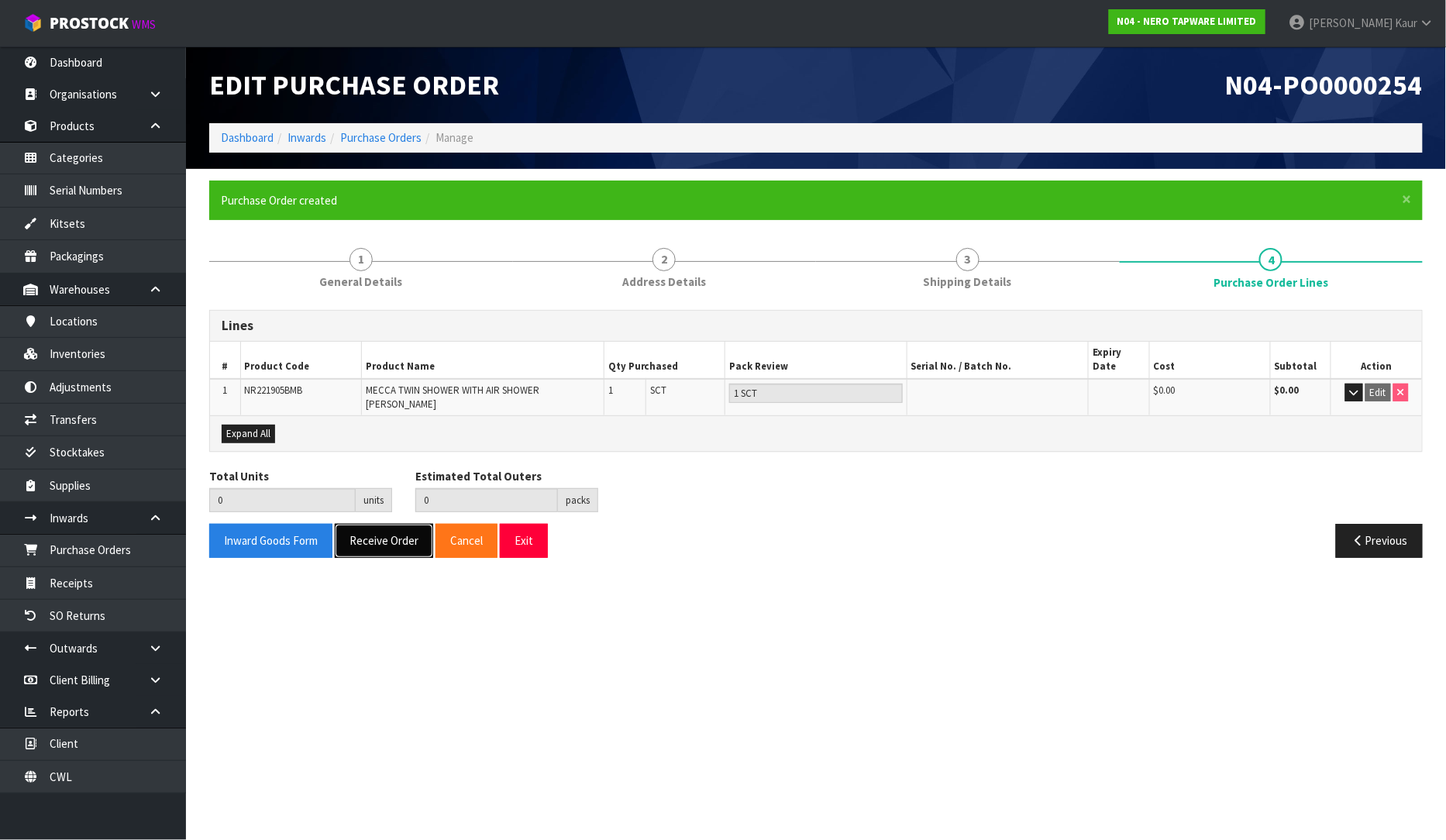
click at [385, 523] on button "Receive Order" at bounding box center [383, 540] width 98 height 34
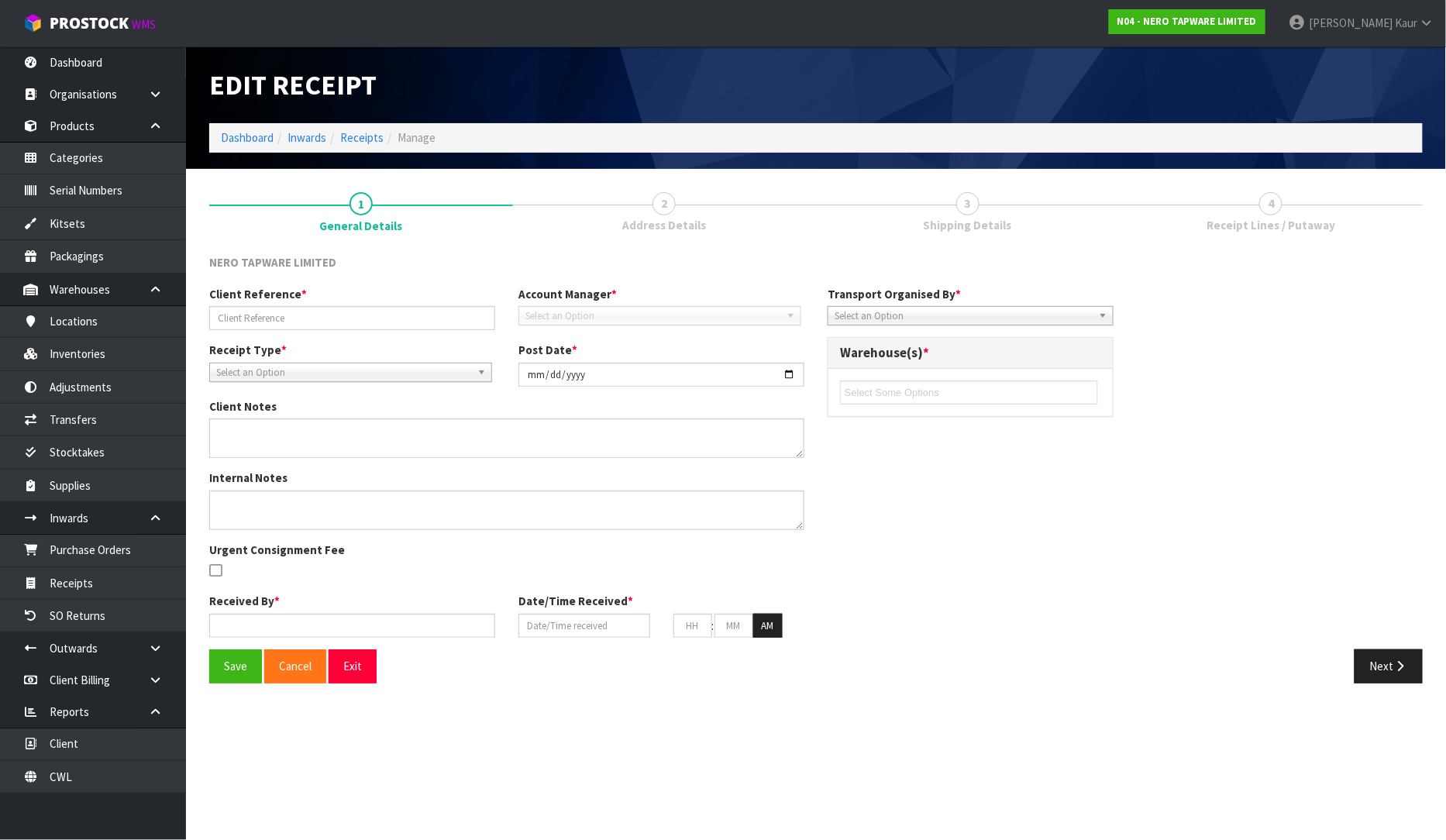
click at [94, 597] on div "Edit Receipt Dashboard Inwards Receipts Manage 1 General Details 2 Address Deta…" at bounding box center [723, 353] width 1446 height 706
type input "RMANZ0000226"
type input "[DATE]"
type input "[PERSON_NAME]"
type input "[DATE]"
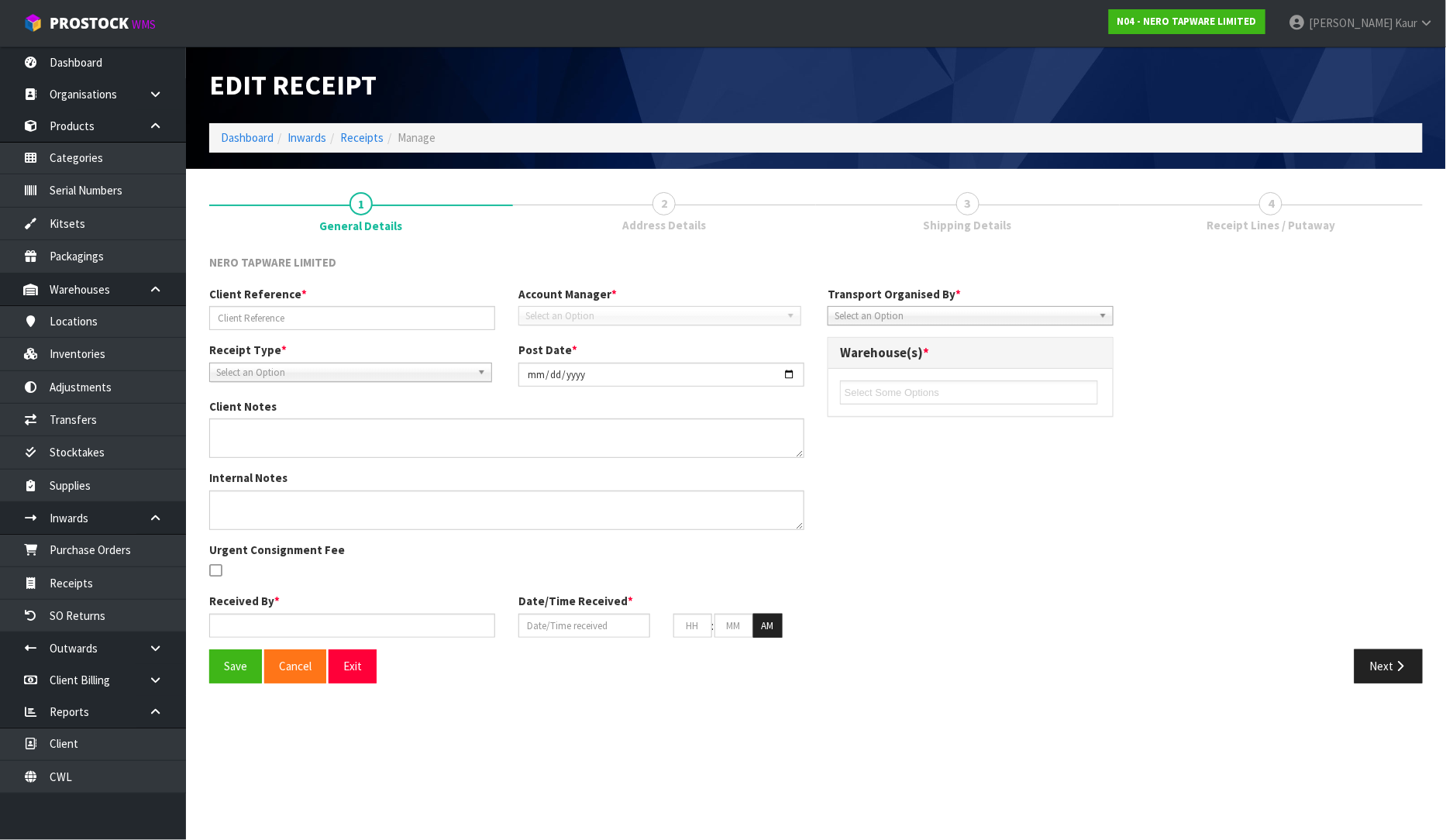
type input "04"
type input "30"
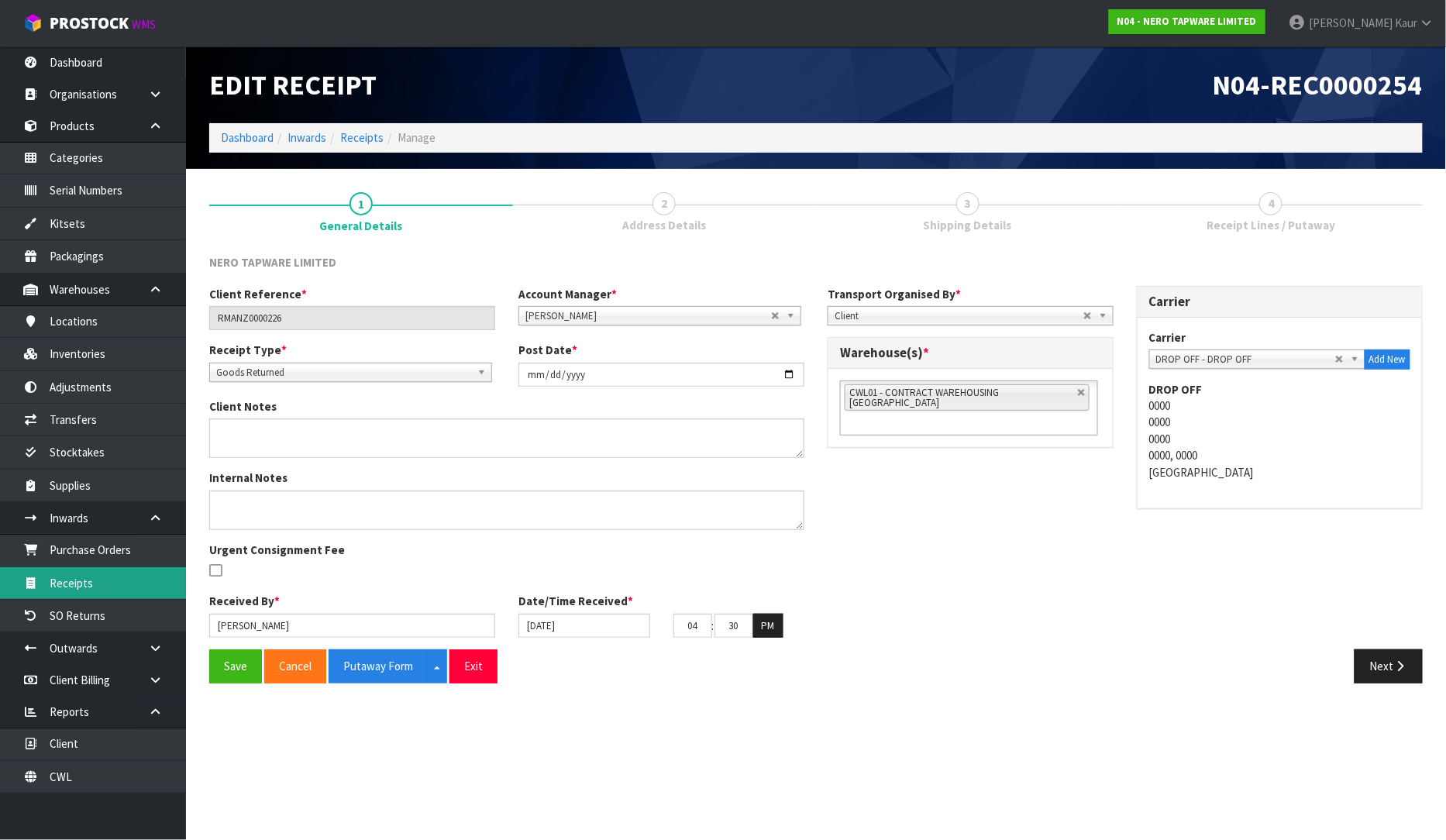
click at [99, 589] on link "Receipts" at bounding box center [93, 583] width 186 height 32
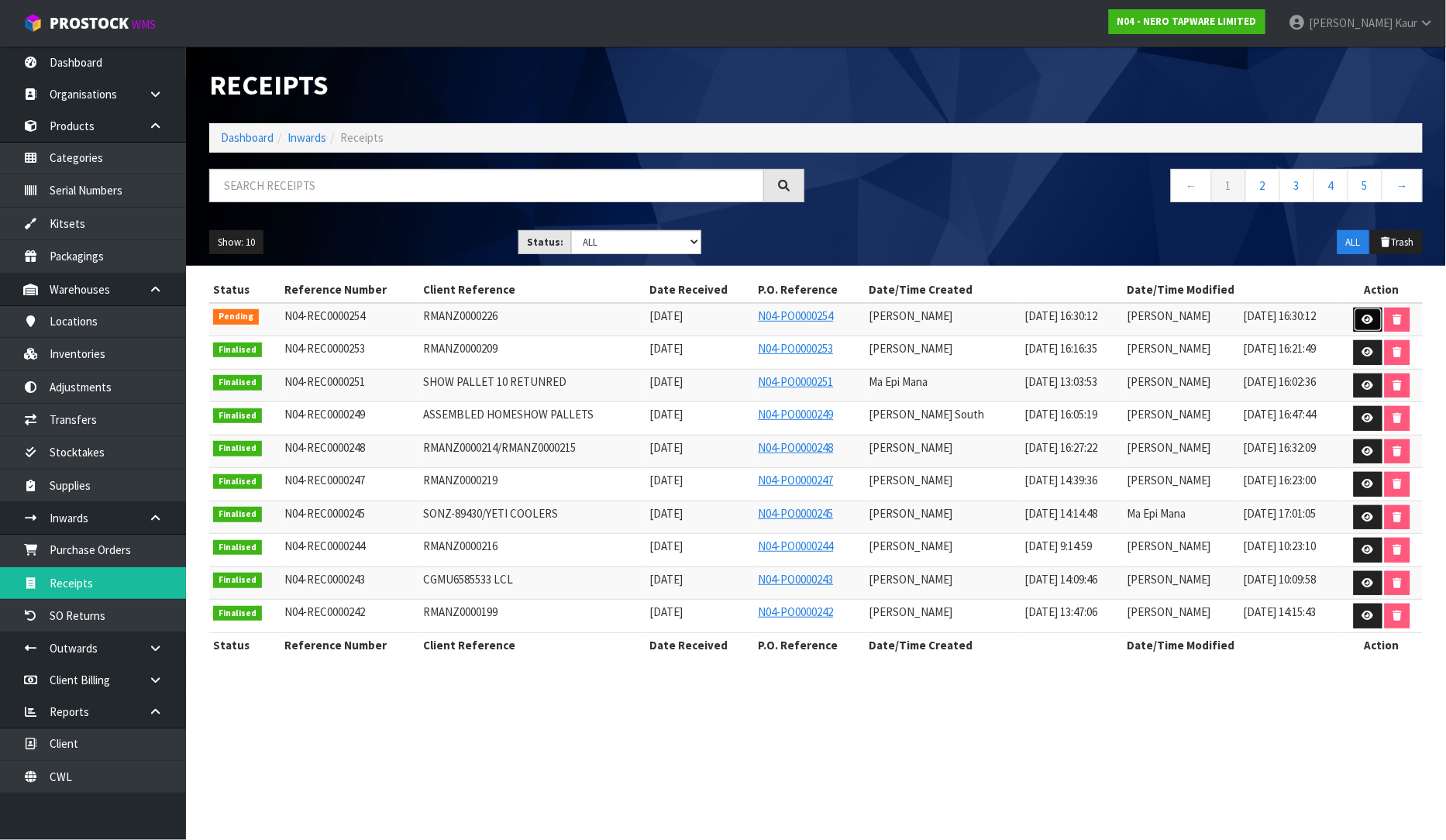
click at [1358, 323] on link at bounding box center [1367, 319] width 29 height 24
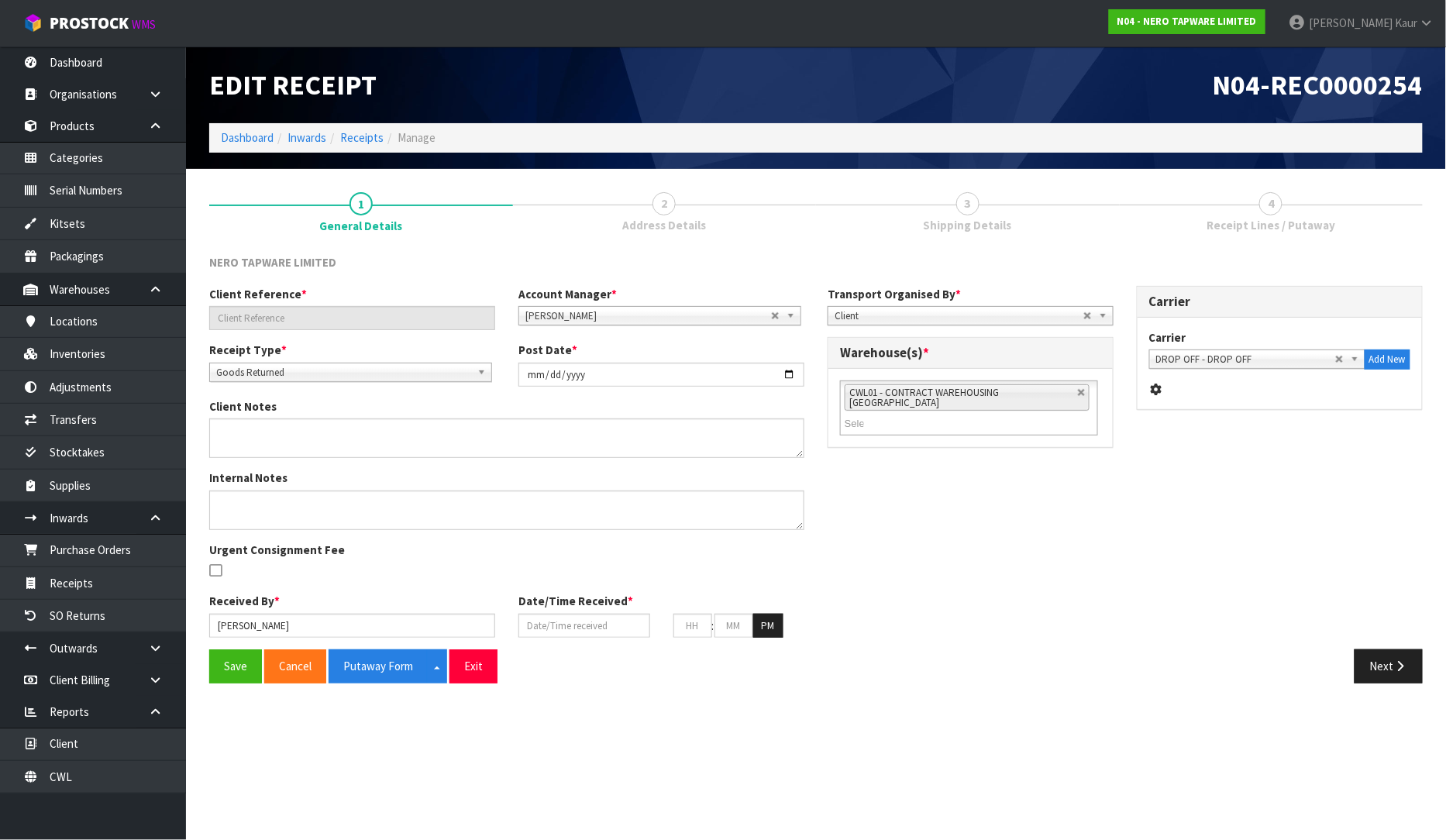
type input "RMANZ0000226"
type input "[DATE]"
type input "[PERSON_NAME]"
type input "[DATE]"
type input "04"
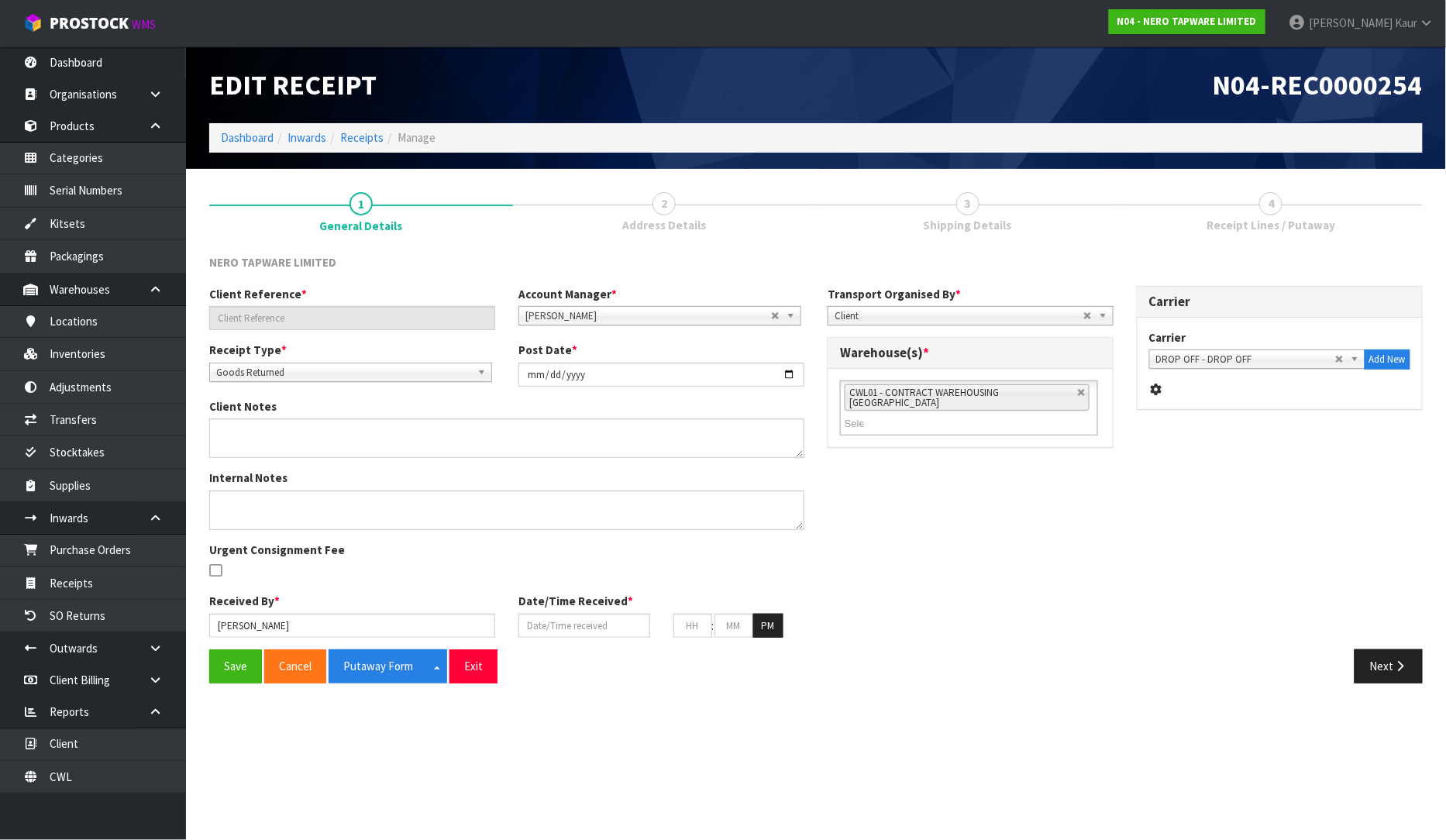
type input "30"
click at [1410, 671] on button "Next" at bounding box center [1388, 666] width 68 height 34
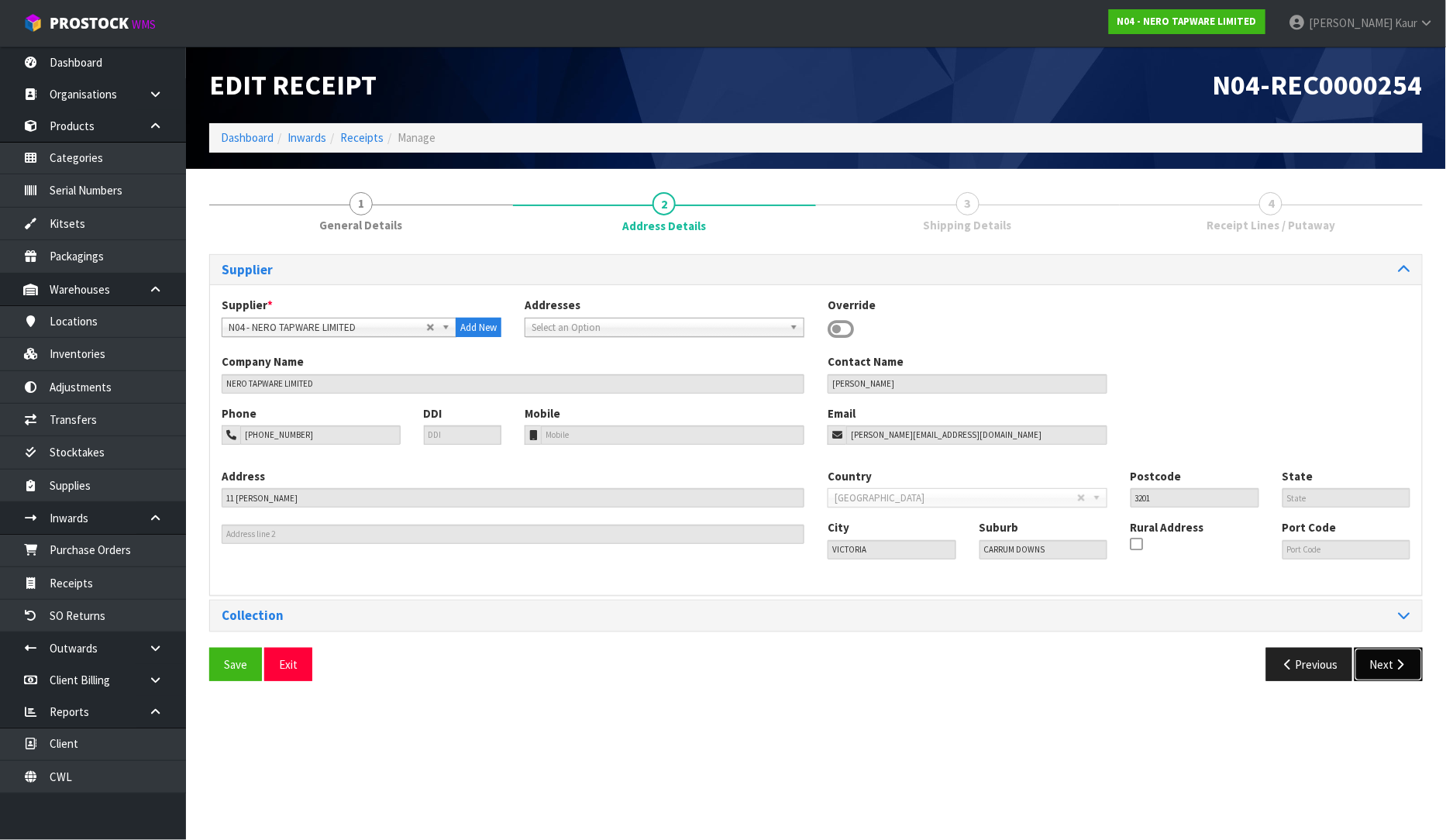
click at [1399, 674] on button "Next" at bounding box center [1388, 665] width 68 height 34
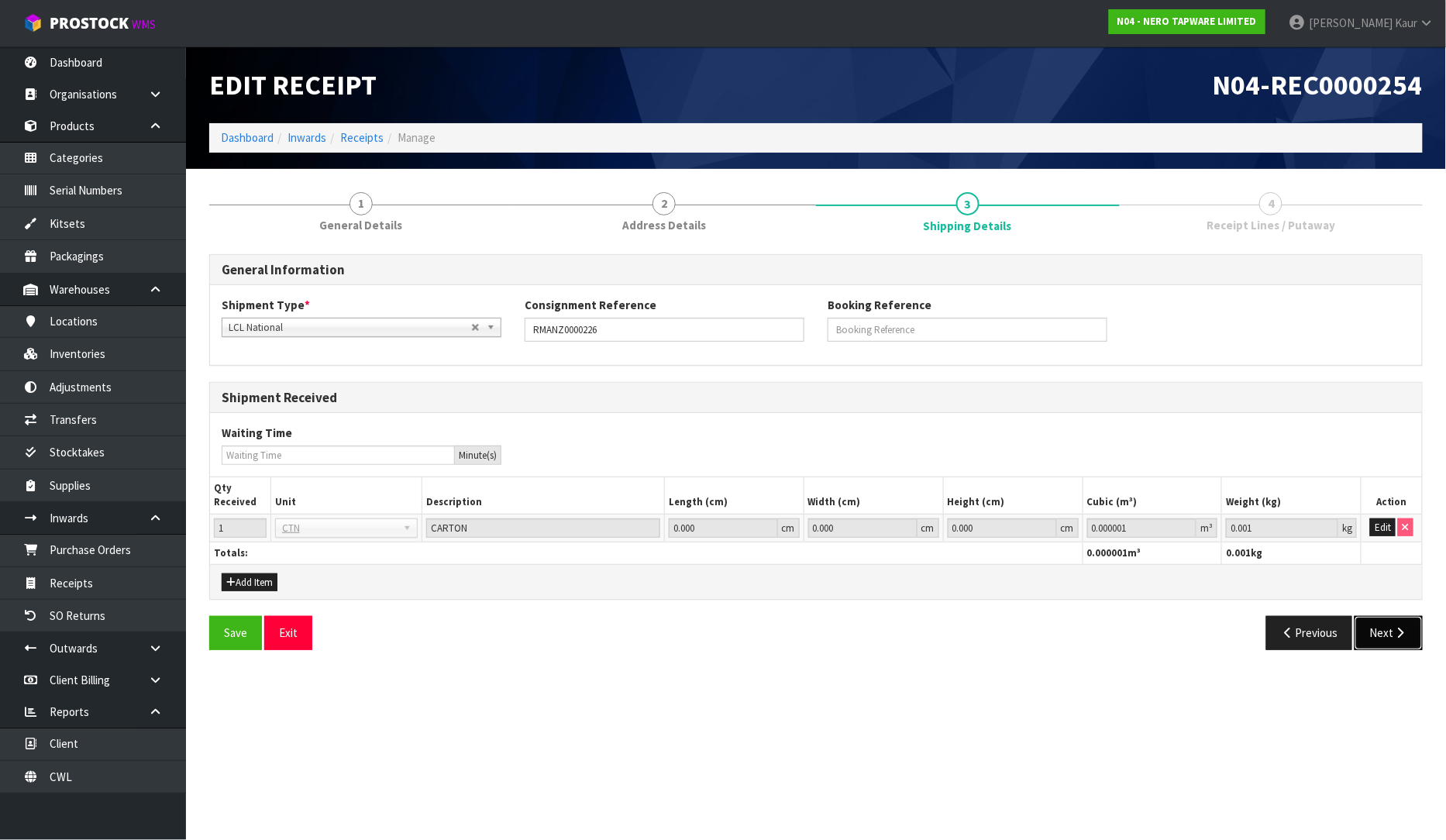
click at [1404, 626] on icon "button" at bounding box center [1400, 632] width 15 height 11
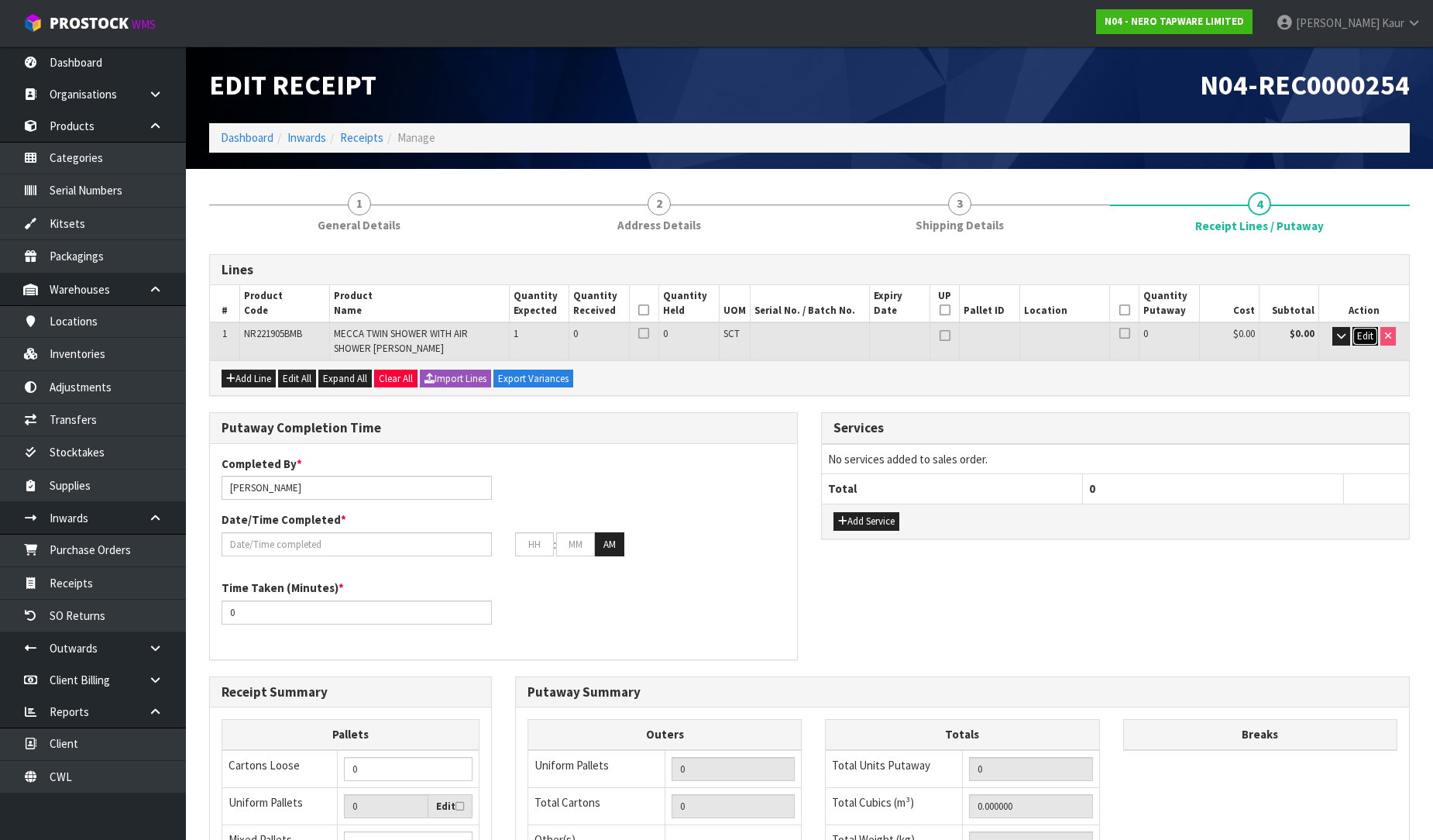
click at [1373, 334] on span "Edit" at bounding box center [1365, 336] width 16 height 13
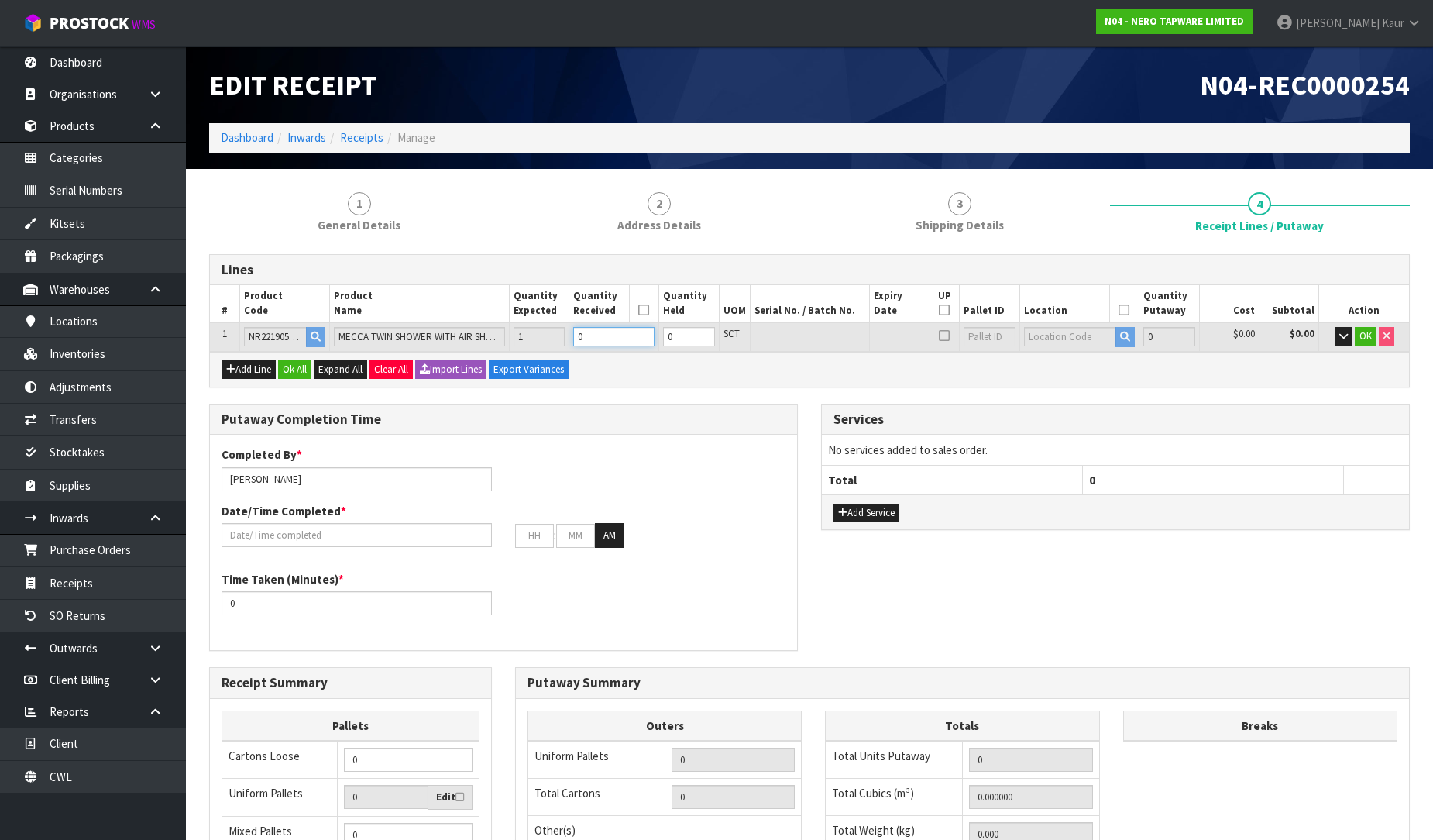
click at [592, 337] on input "0" at bounding box center [613, 336] width 81 height 20
type input "0.032712"
type input "4.5"
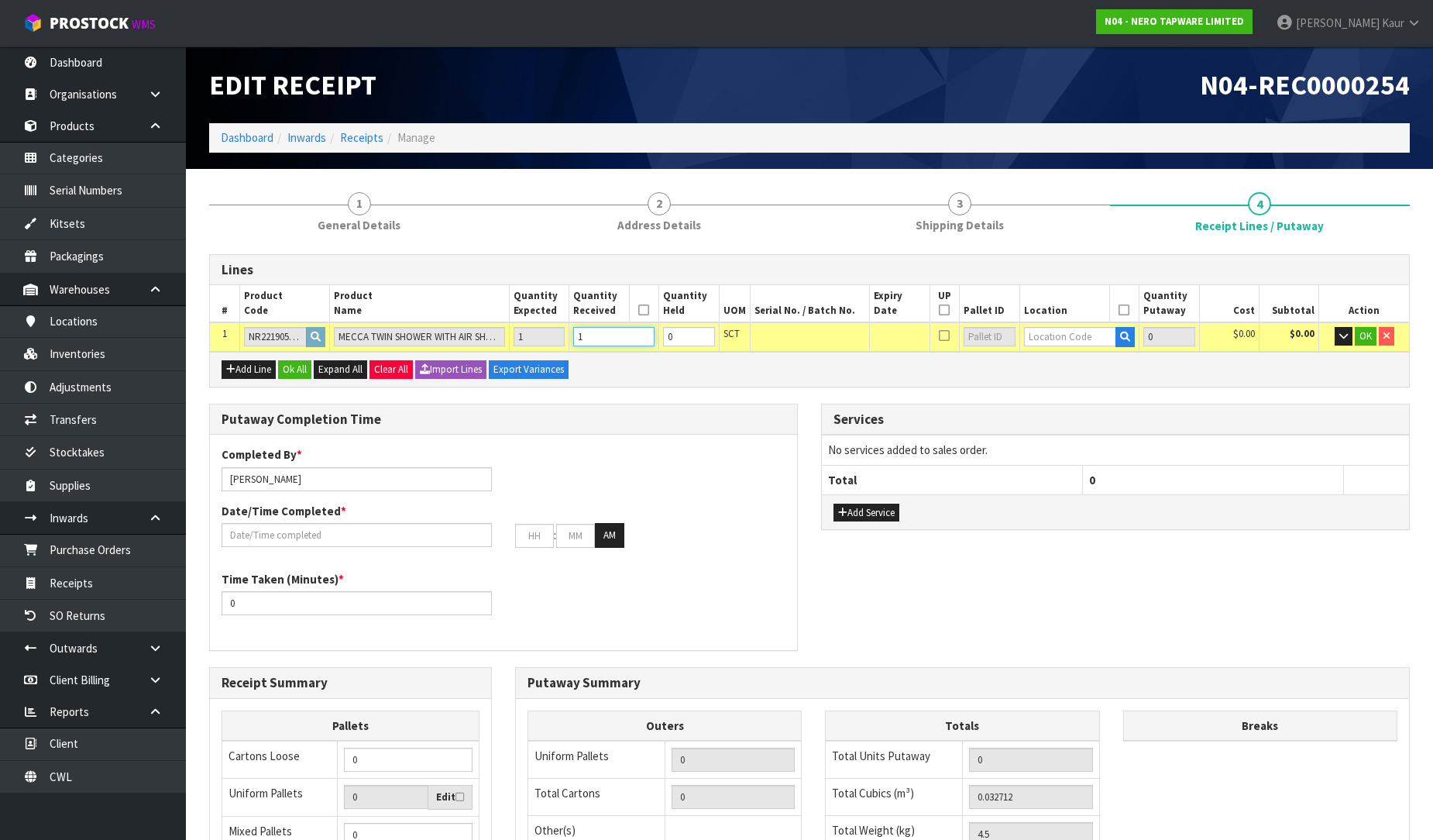
type input "1"
click at [1039, 337] on input "text" at bounding box center [1071, 336] width 93 height 20
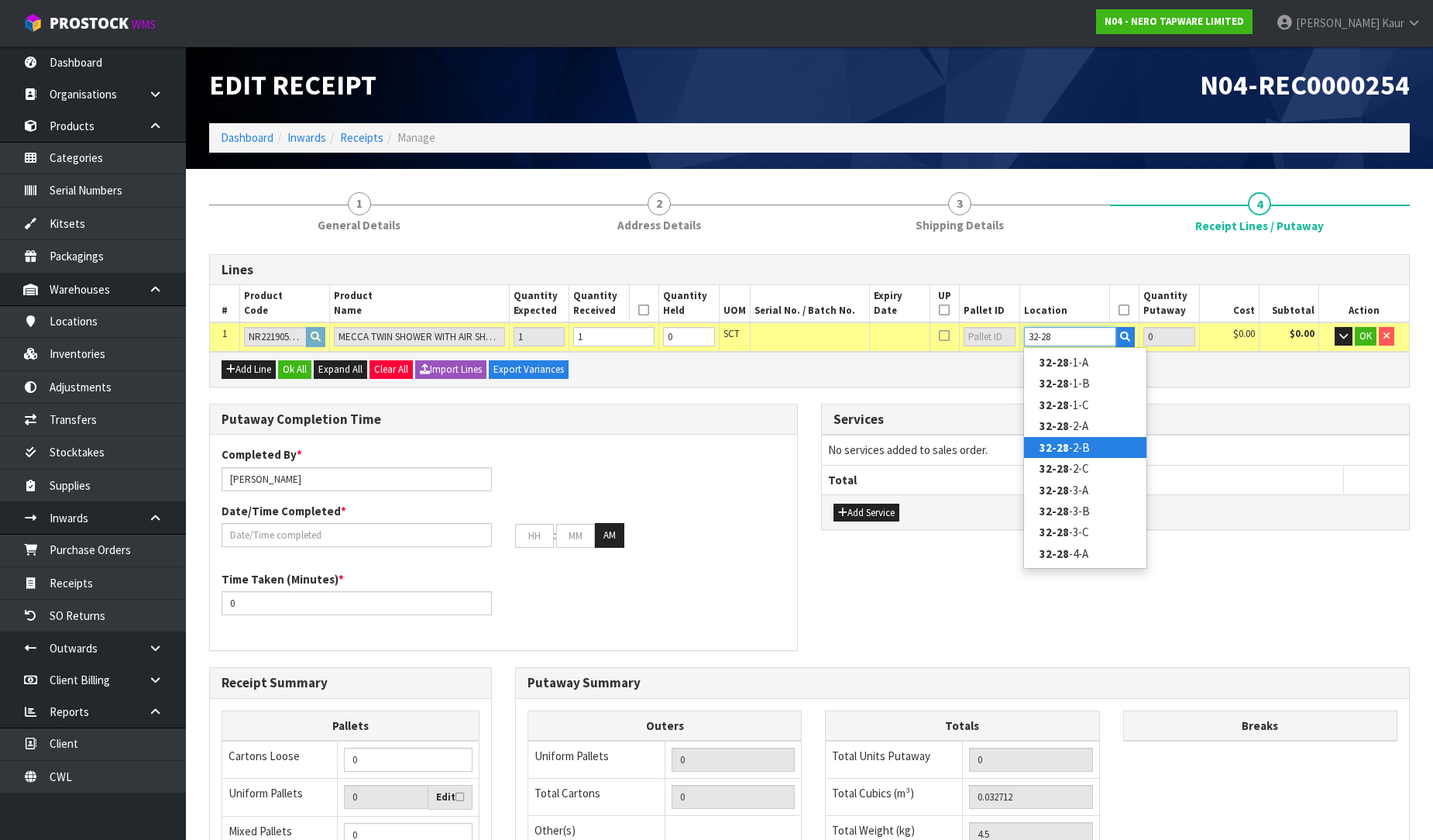
type input "32-28"
click at [1057, 446] on strong "32-28" at bounding box center [1054, 448] width 29 height 15
type input "1"
type input "32-28-2-B"
type input "1"
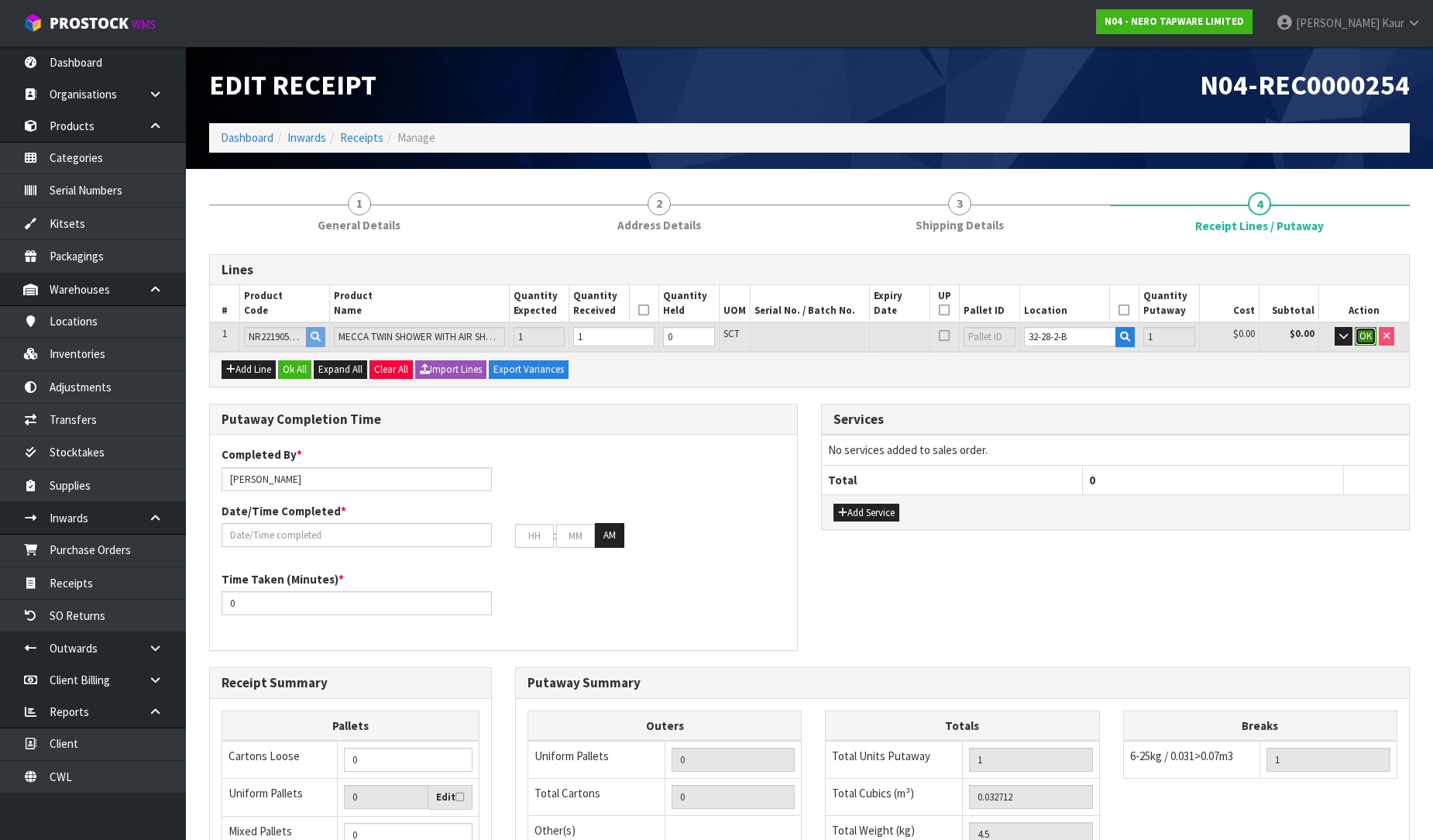
click at [1371, 336] on span "OK" at bounding box center [1366, 336] width 12 height 13
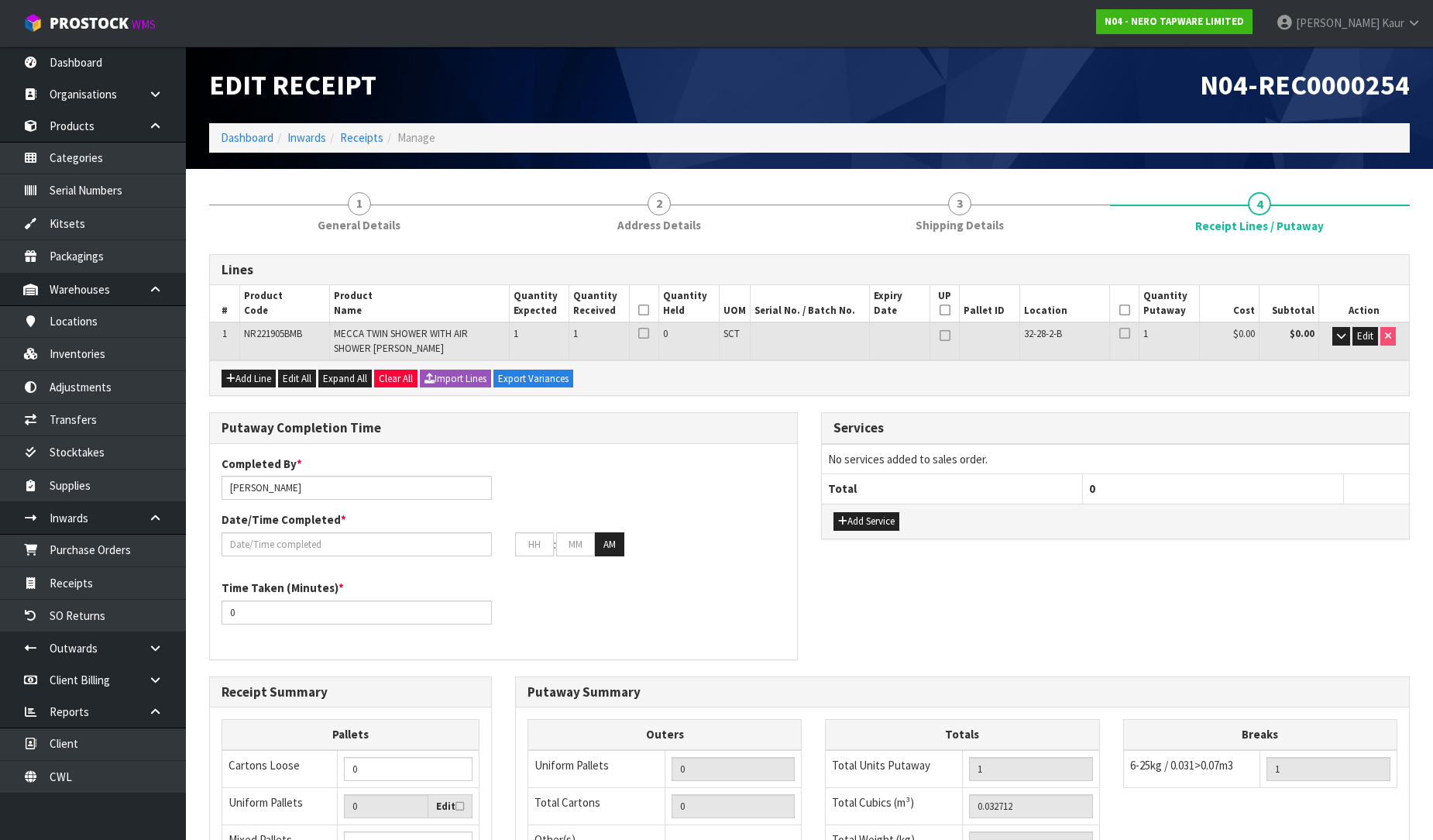
click at [643, 310] on icon at bounding box center [644, 310] width 11 height 1
click at [1127, 310] on icon at bounding box center [1125, 310] width 11 height 1
click at [373, 553] on div at bounding box center [357, 544] width 294 height 24
click at [245, 538] on input "text" at bounding box center [357, 544] width 271 height 24
click at [446, 521] on div "Date/Time Completed * : : AM" at bounding box center [503, 534] width 587 height 45
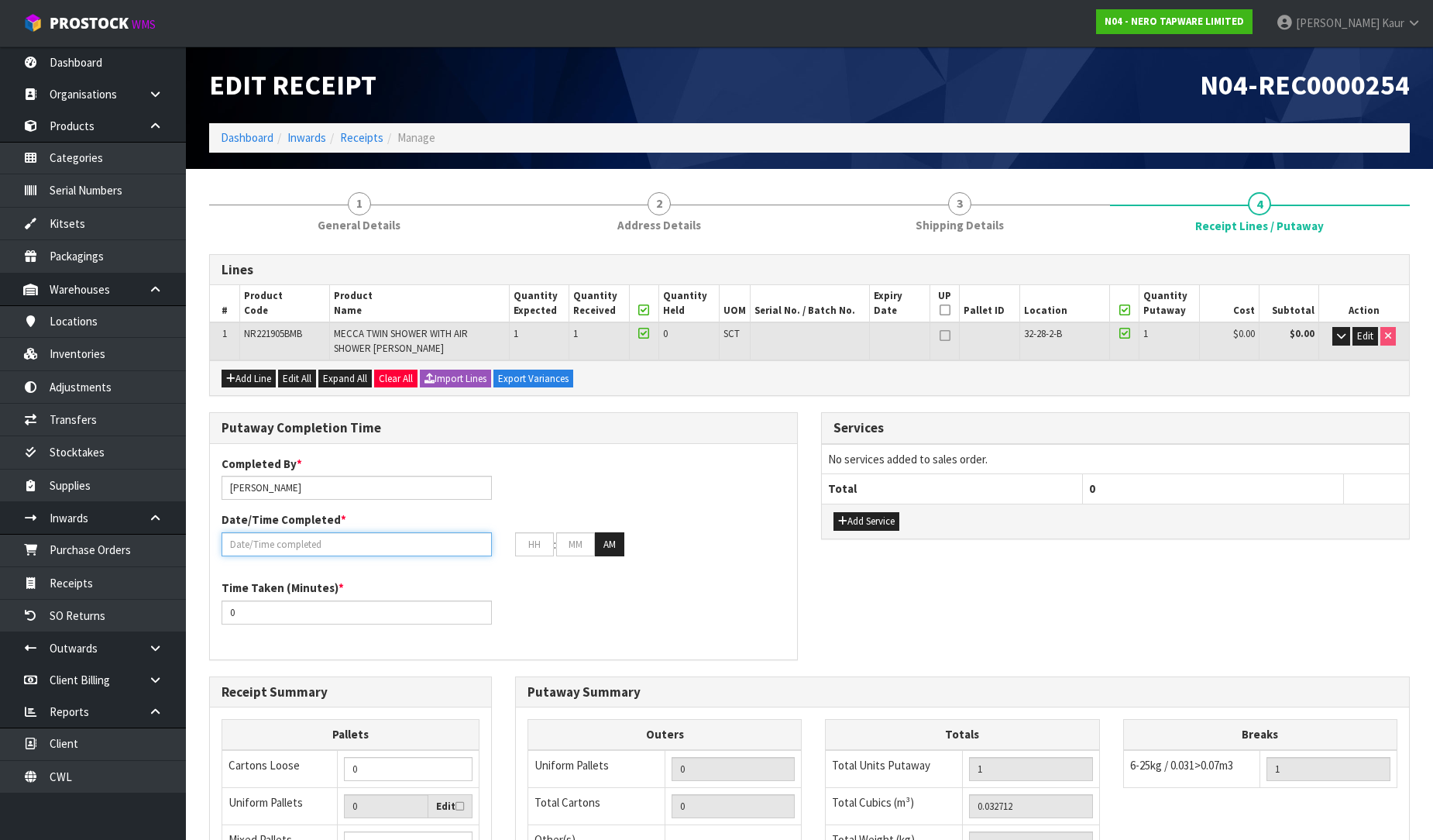
click at [412, 544] on input "text" at bounding box center [357, 544] width 271 height 24
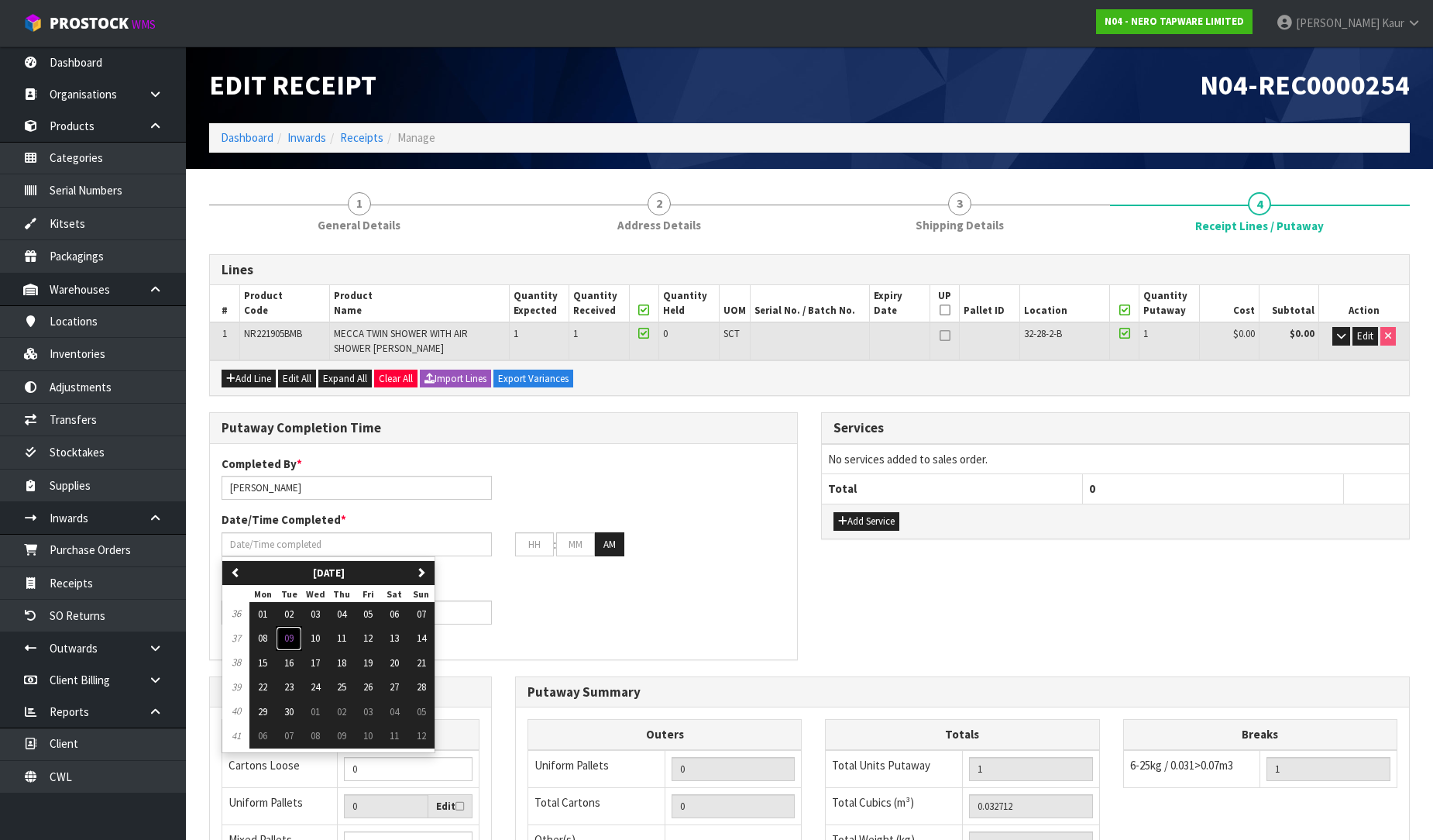
click at [293, 638] on span "09" at bounding box center [289, 638] width 9 height 13
type input "[DATE]"
type input "12"
type input "00"
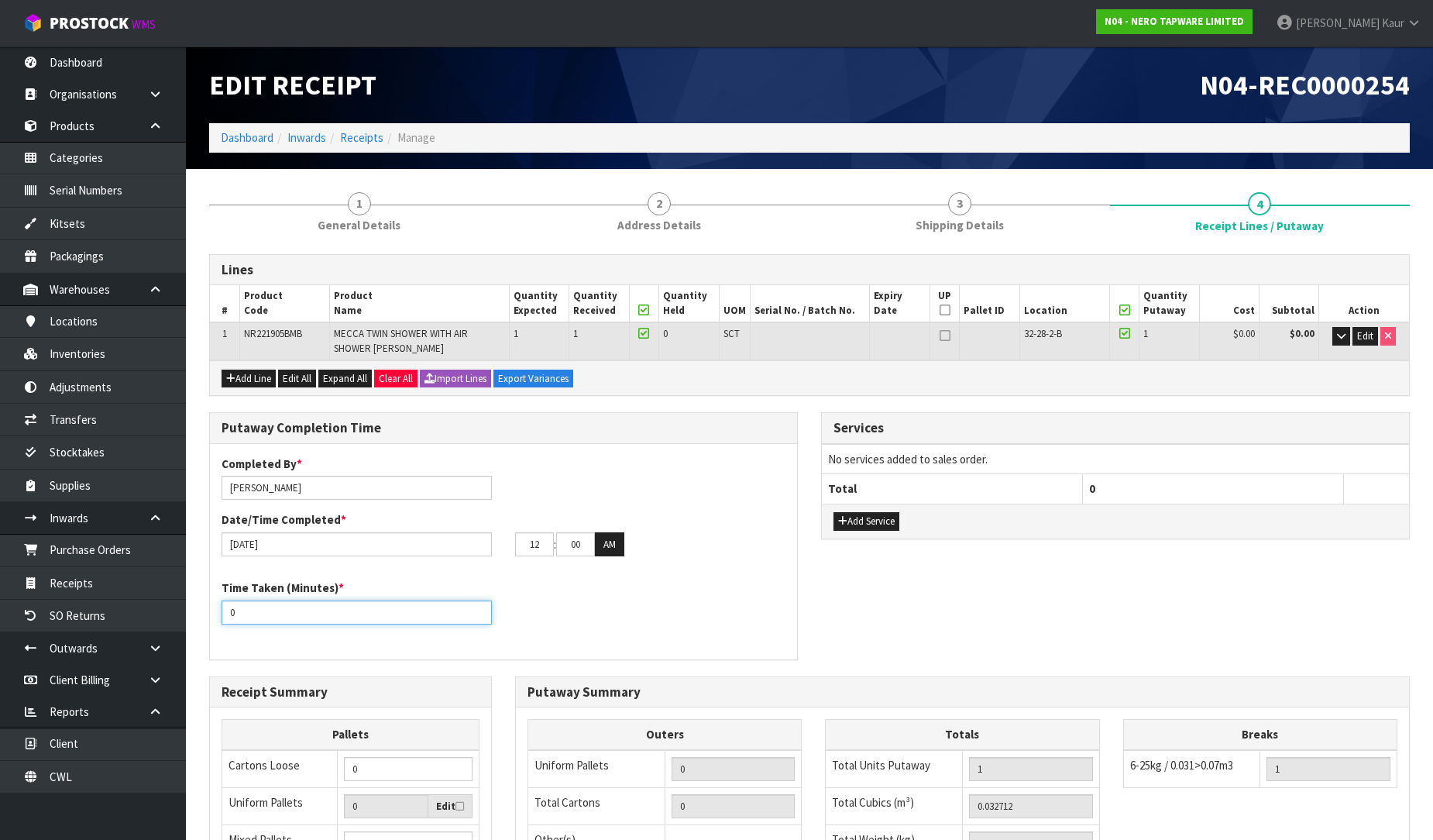
drag, startPoint x: 256, startPoint y: 614, endPoint x: 205, endPoint y: 616, distance: 51.0
click at [205, 616] on div "Putaway Completion Time Completed By * [PERSON_NAME] Date/Time Completed * [DAT…" at bounding box center [503, 543] width 612 height 263
type input "10"
drag, startPoint x: 548, startPoint y: 548, endPoint x: 509, endPoint y: 553, distance: 39.3
click at [509, 553] on div "12 : 00 : 00 AM" at bounding box center [651, 544] width 294 height 24
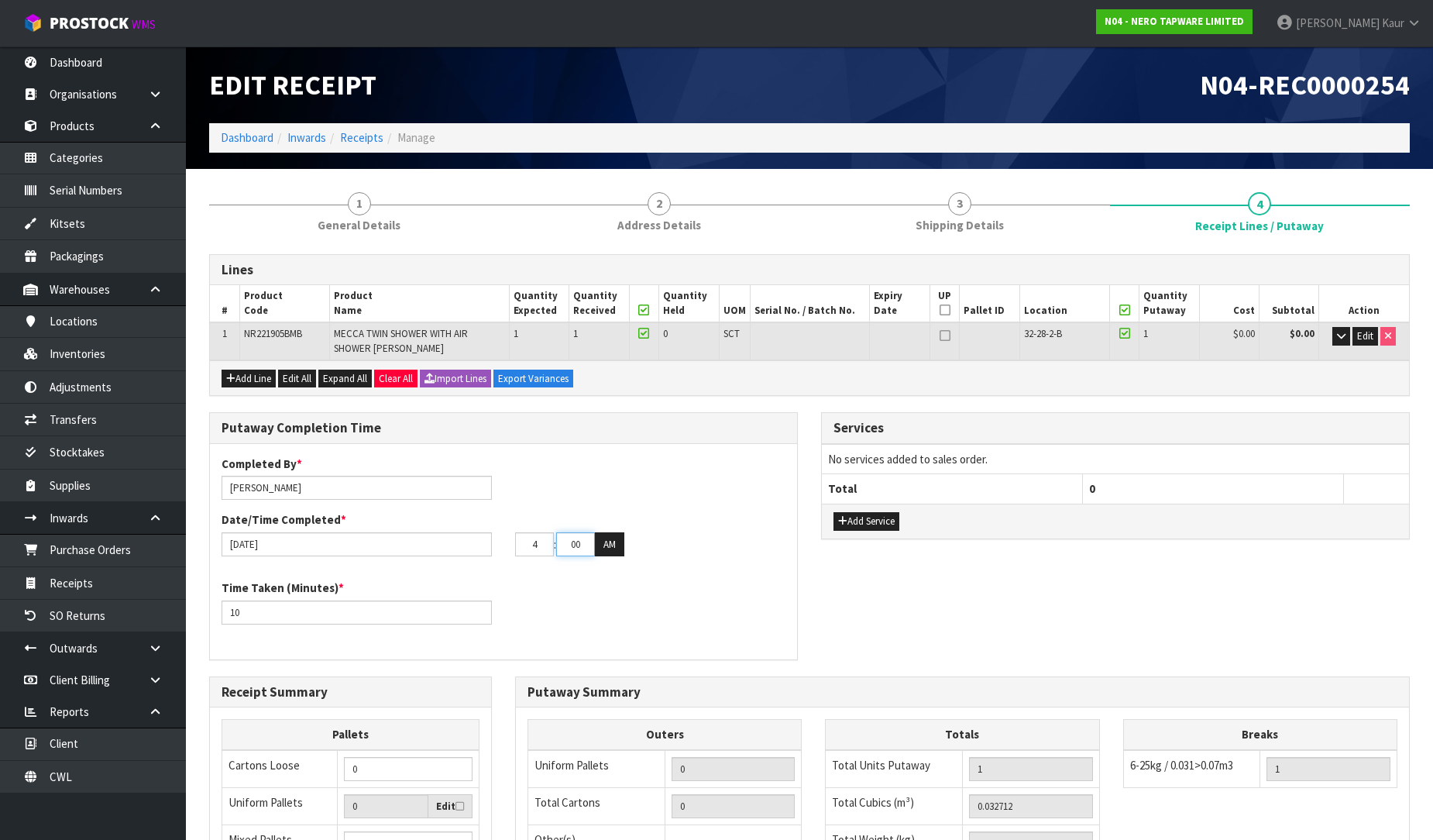
type input "04"
drag, startPoint x: 583, startPoint y: 548, endPoint x: 553, endPoint y: 551, distance: 30.1
click at [553, 551] on tr "04 : 00 : 00 AM" at bounding box center [569, 544] width 110 height 24
type input "30"
click at [601, 538] on button "AM" at bounding box center [609, 544] width 29 height 24
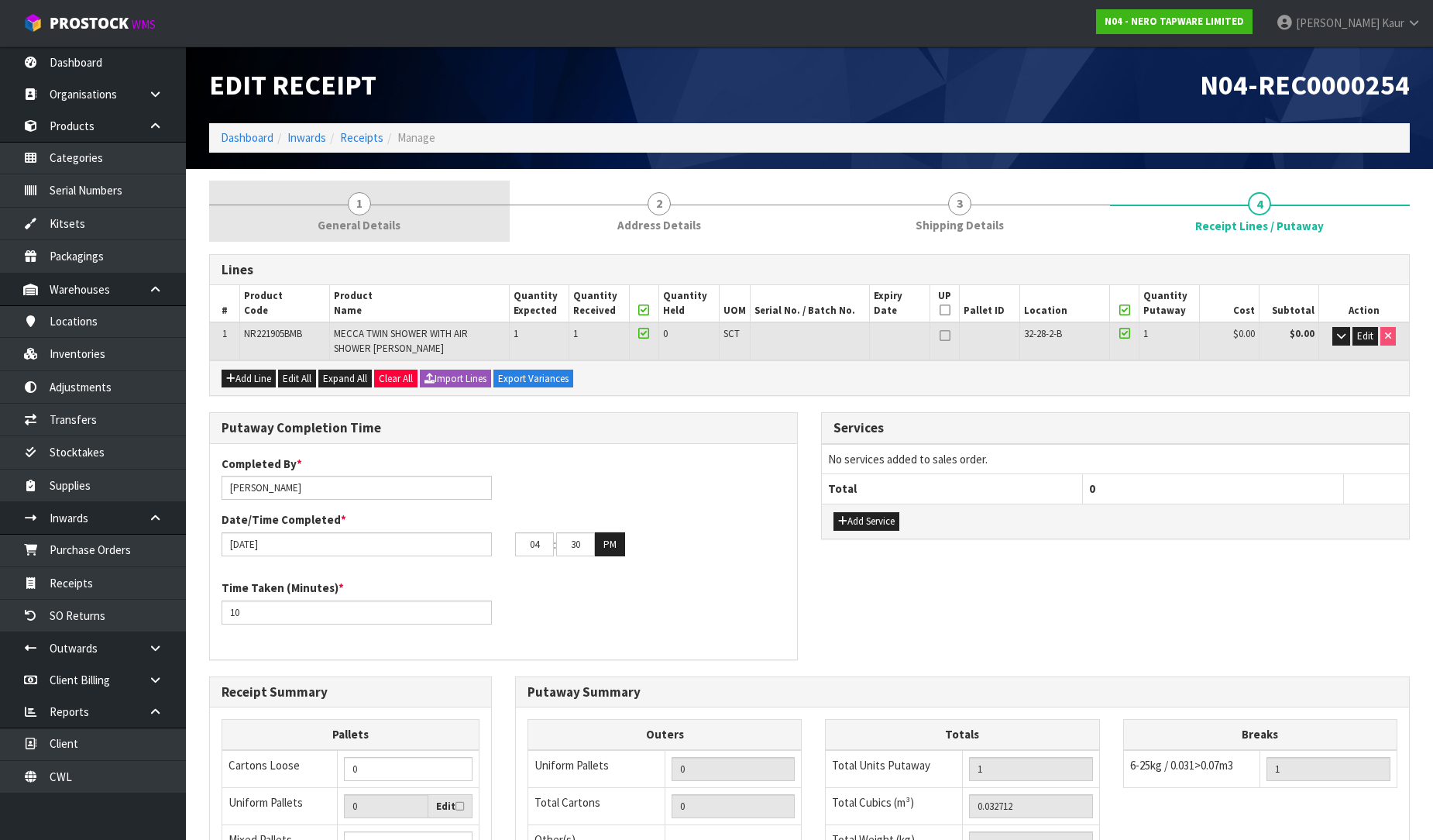
click at [403, 222] on link "1 General Details" at bounding box center [359, 211] width 301 height 61
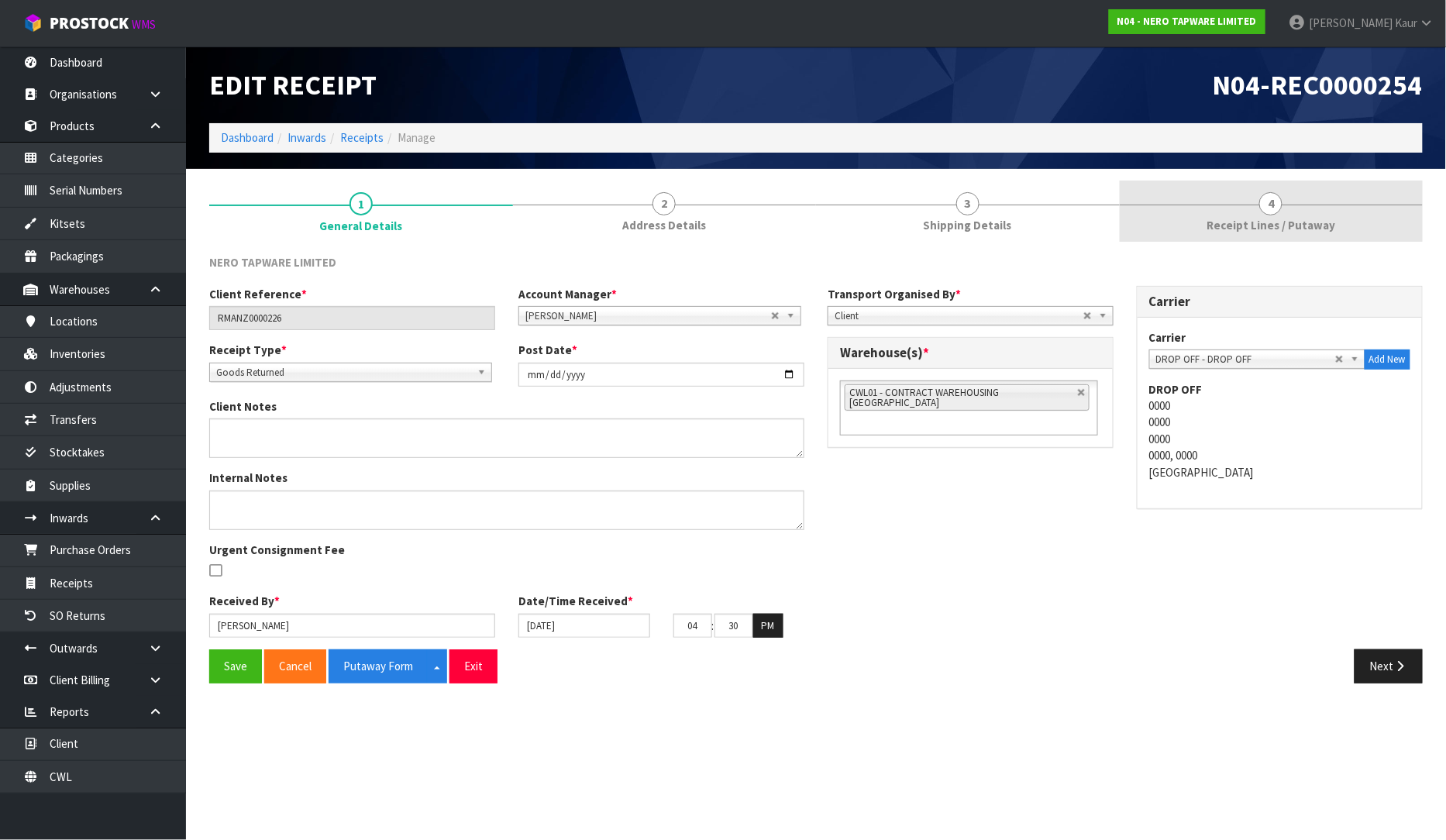
click at [1315, 219] on span "Receipt Lines / Putaway" at bounding box center [1270, 225] width 128 height 16
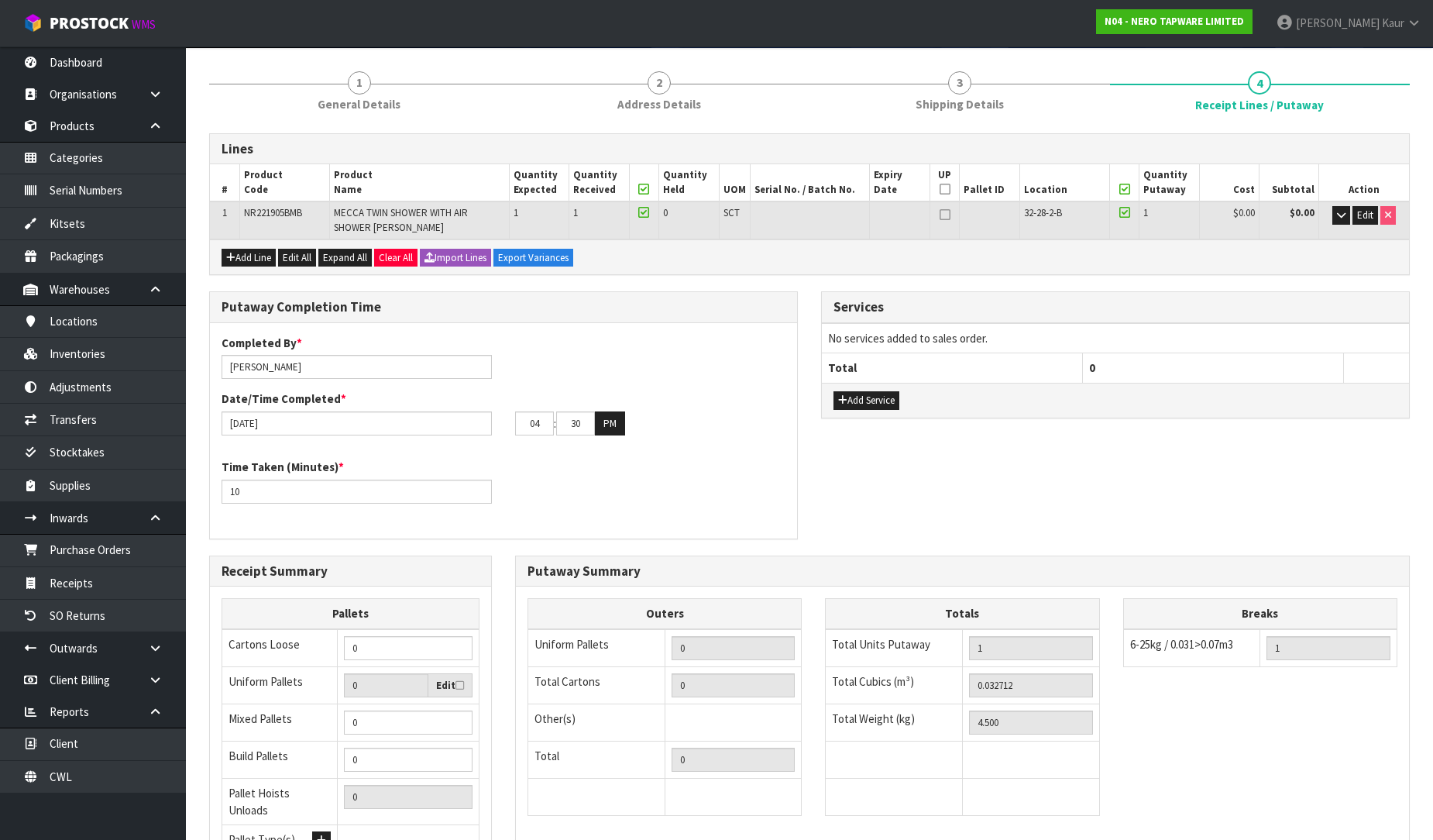
scroll to position [272, 0]
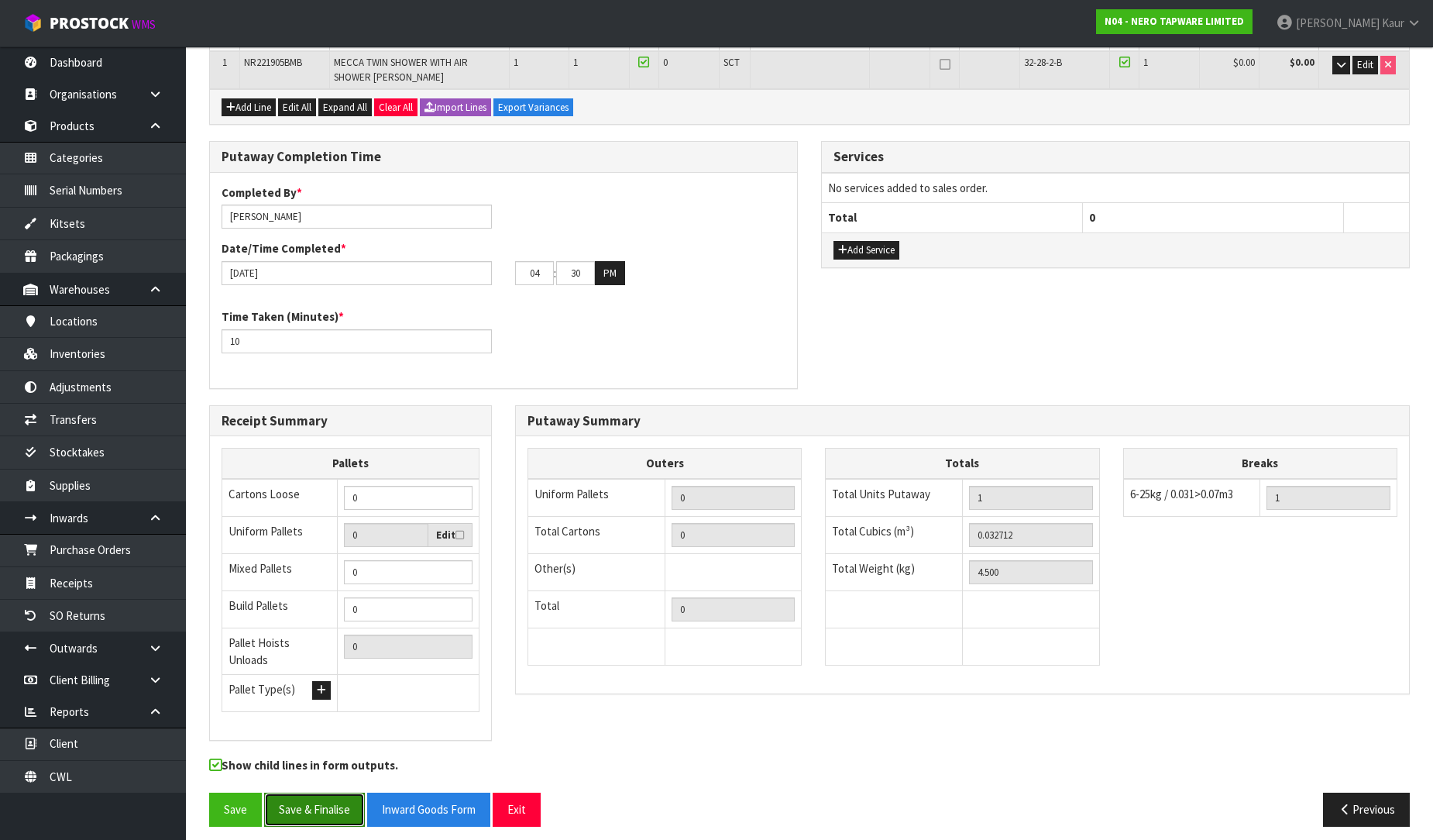
click at [336, 800] on button "Save & Finalise" at bounding box center [315, 809] width 101 height 34
click at [597, 274] on button "PM" at bounding box center [610, 273] width 30 height 24
click at [589, 272] on input "30" at bounding box center [575, 273] width 38 height 24
type input "31"
click at [608, 267] on button "AM" at bounding box center [609, 273] width 29 height 24
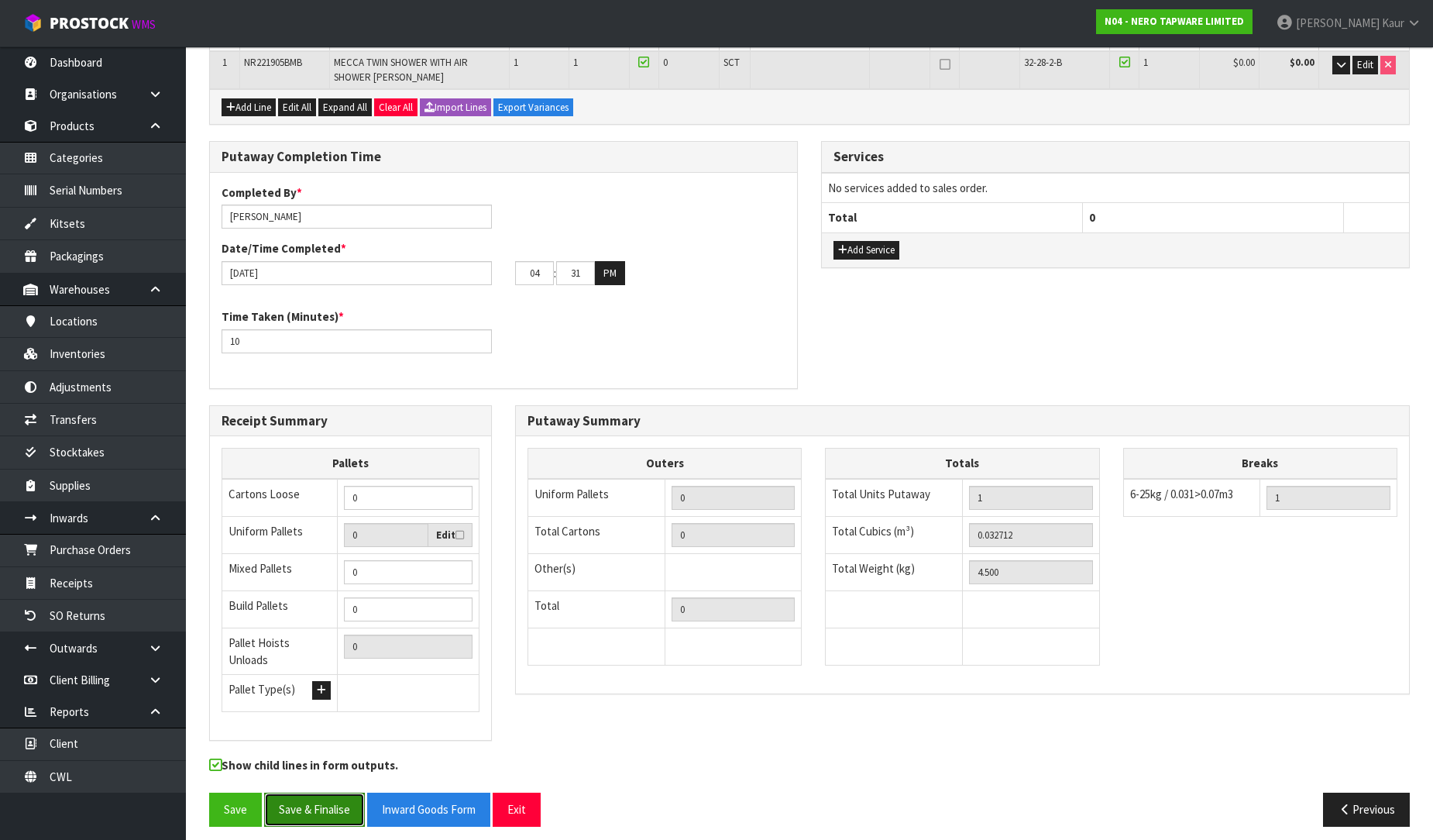
drag, startPoint x: 331, startPoint y: 801, endPoint x: 352, endPoint y: 788, distance: 24.7
click at [331, 801] on button "Save & Finalise" at bounding box center [315, 809] width 101 height 34
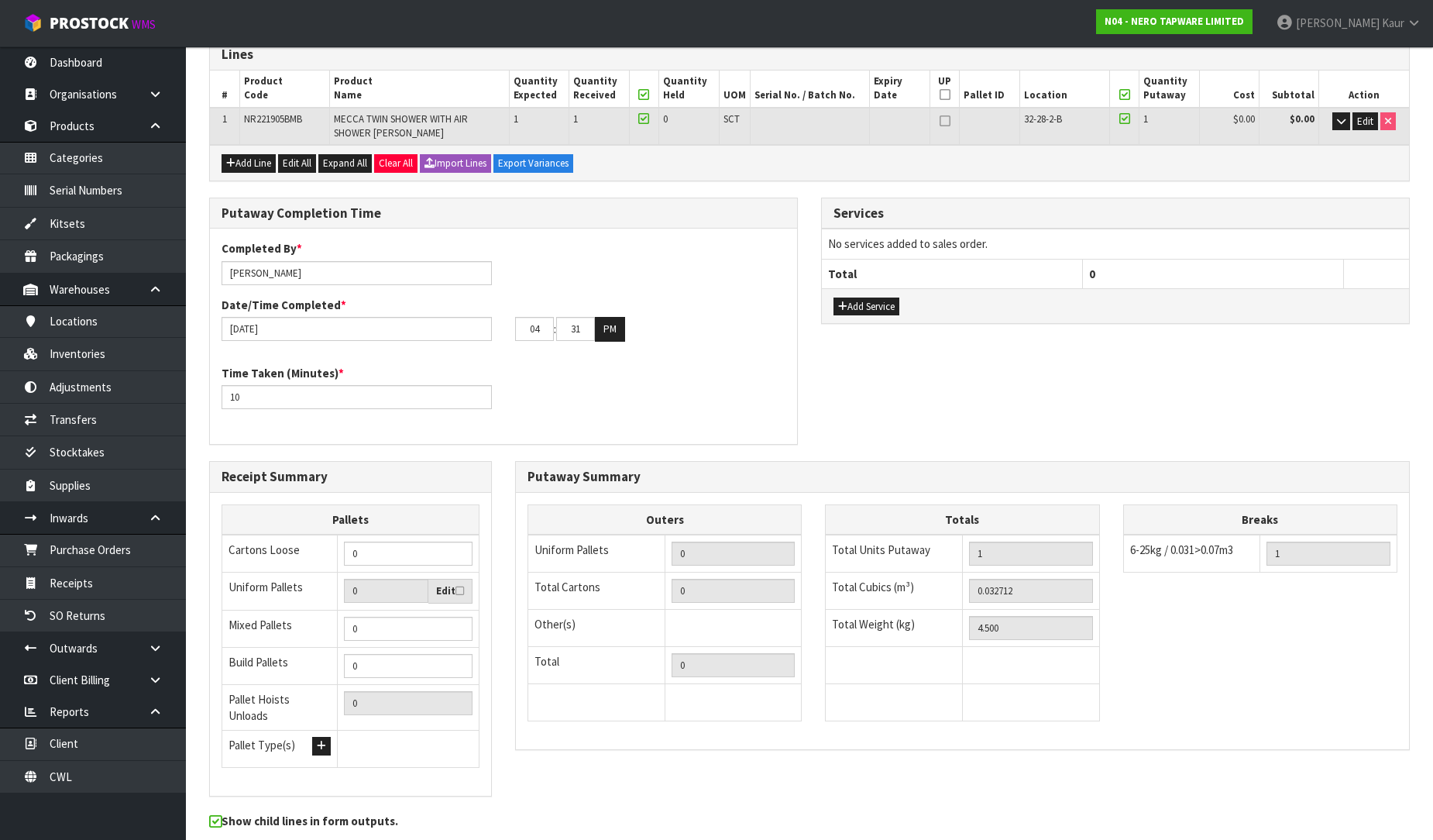
scroll to position [0, 0]
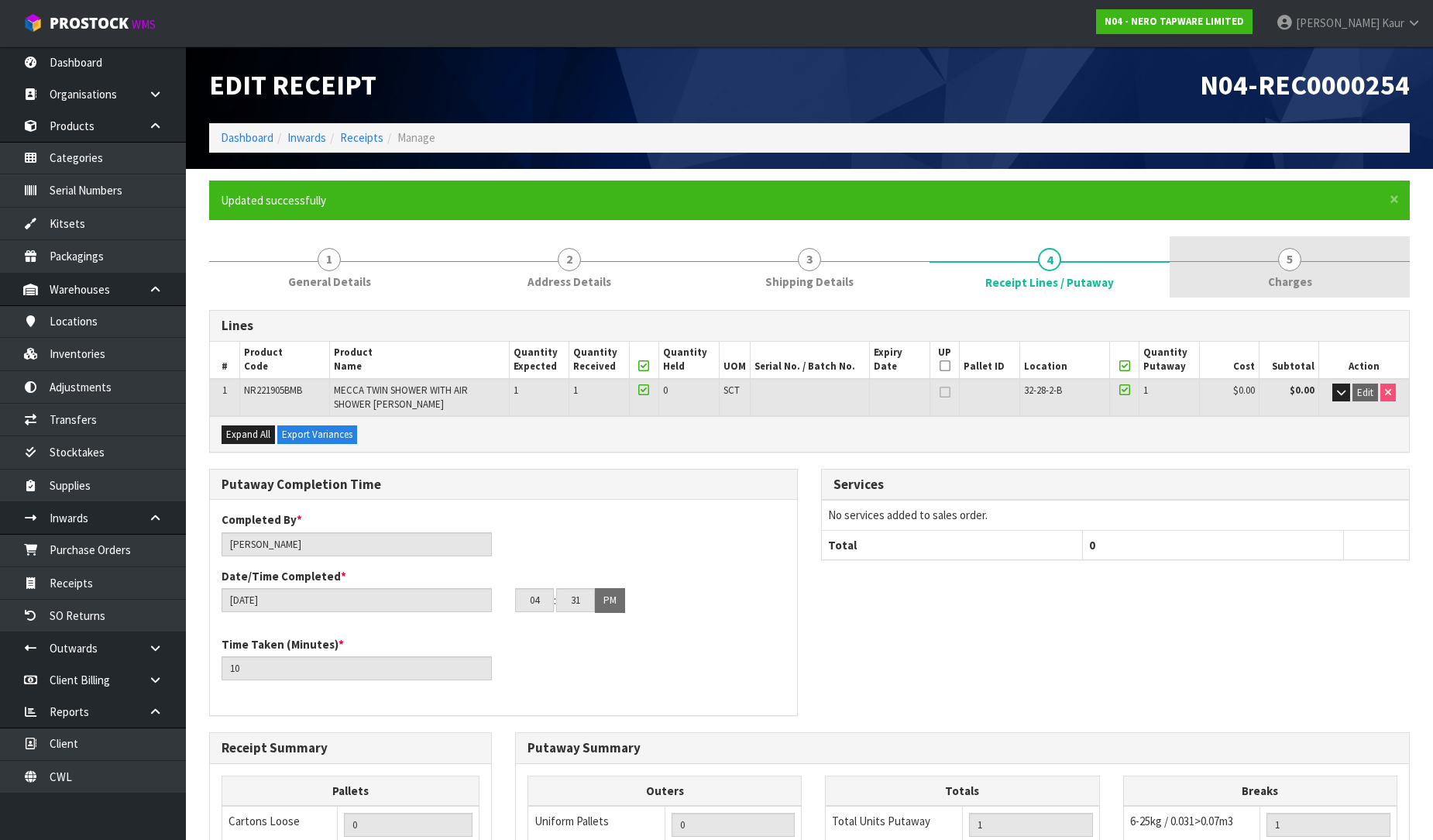
click at [1289, 256] on span "5" at bounding box center [1290, 259] width 23 height 23
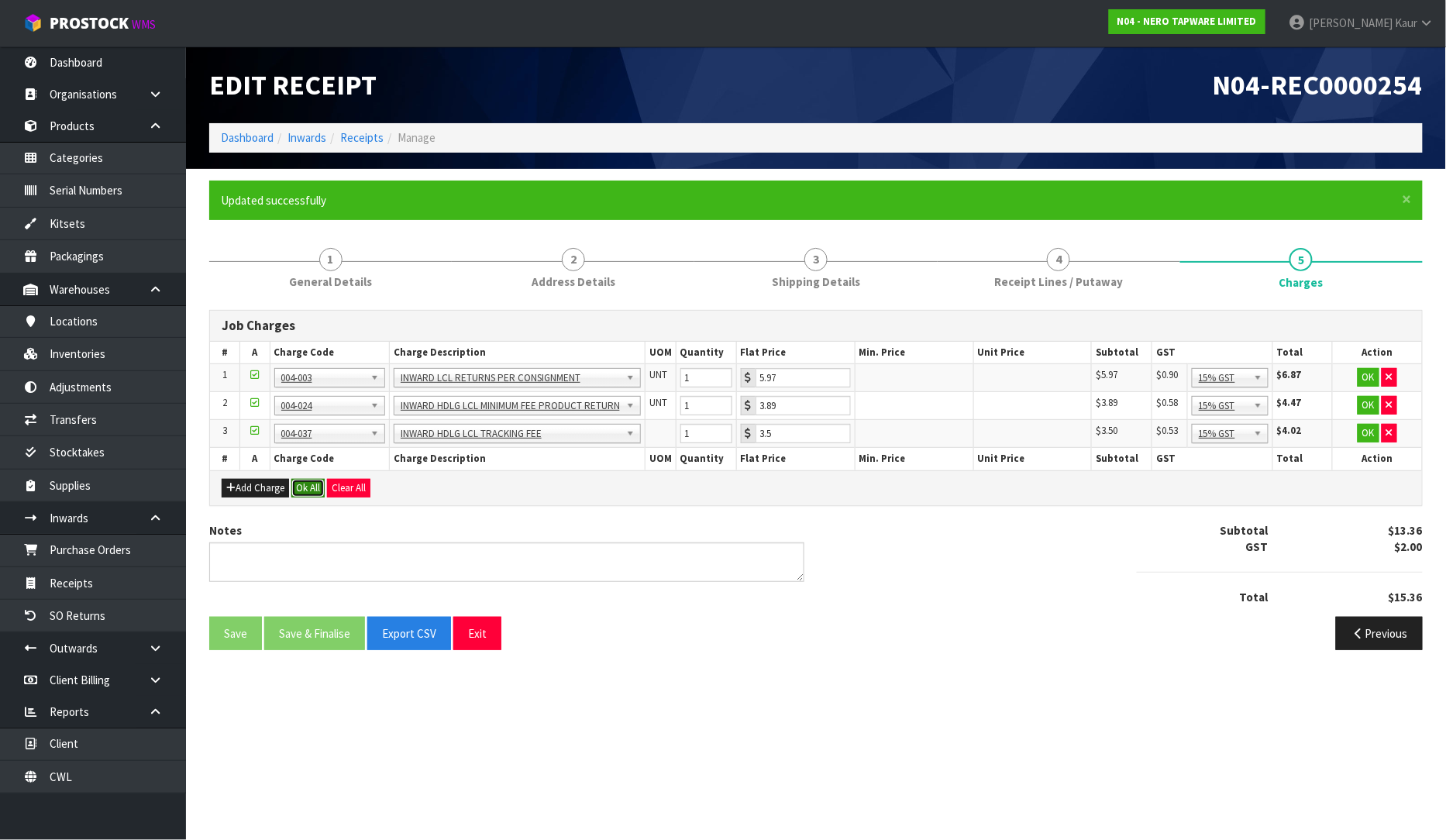
click at [295, 484] on button "Ok All" at bounding box center [308, 488] width 34 height 19
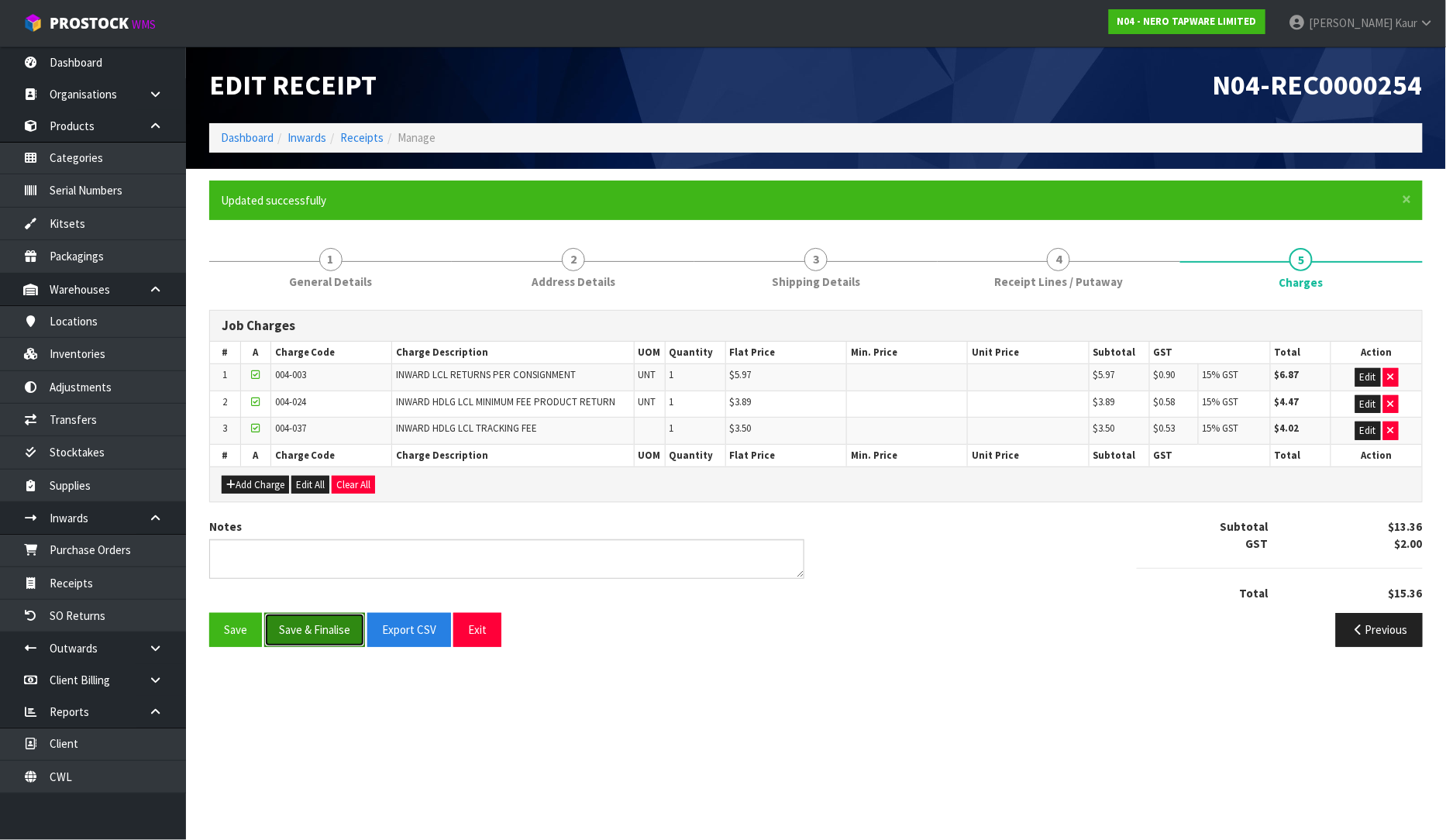
click at [296, 638] on button "Save & Finalise" at bounding box center [315, 629] width 101 height 34
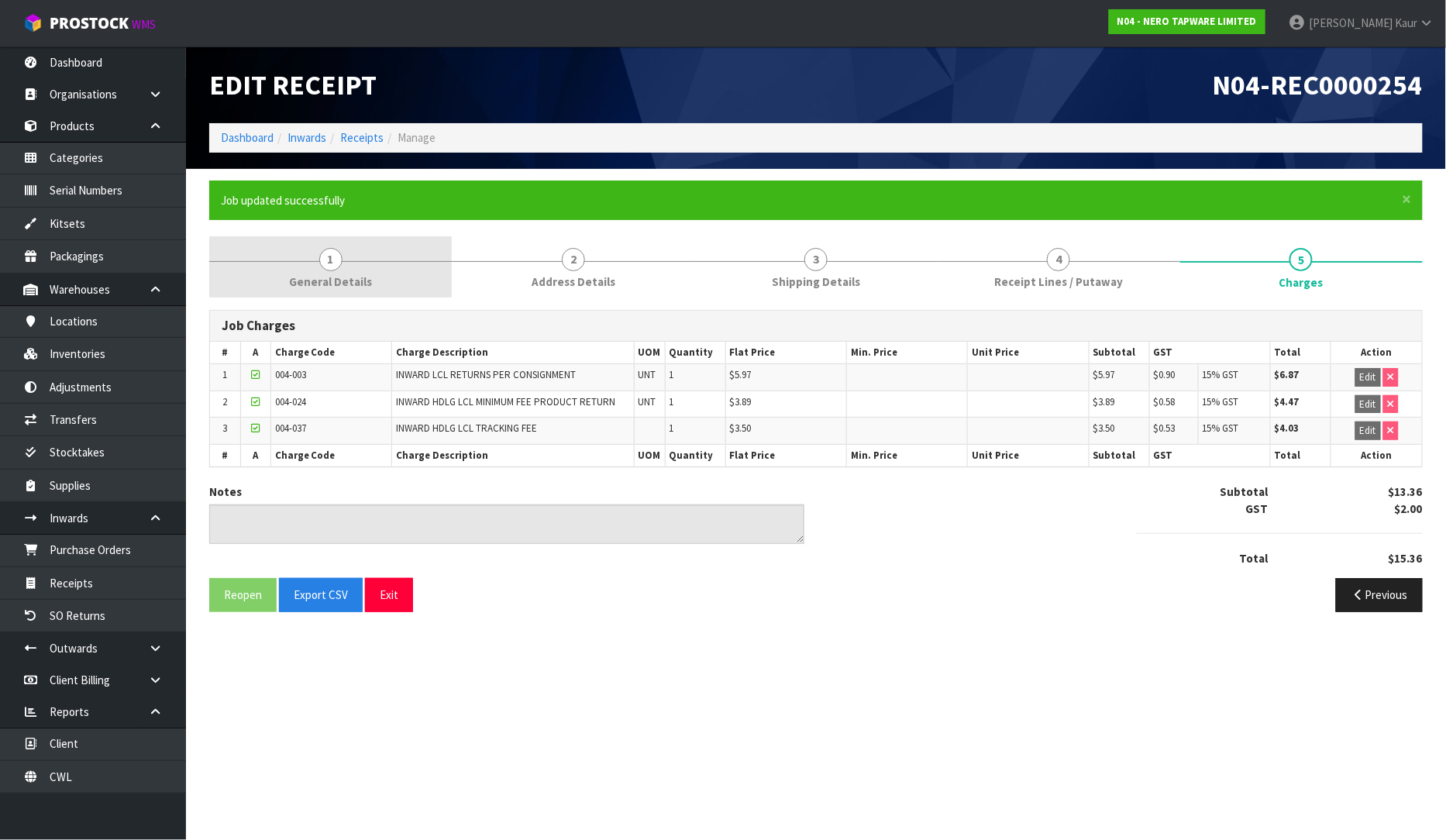
click at [368, 277] on span "General Details" at bounding box center [331, 281] width 83 height 16
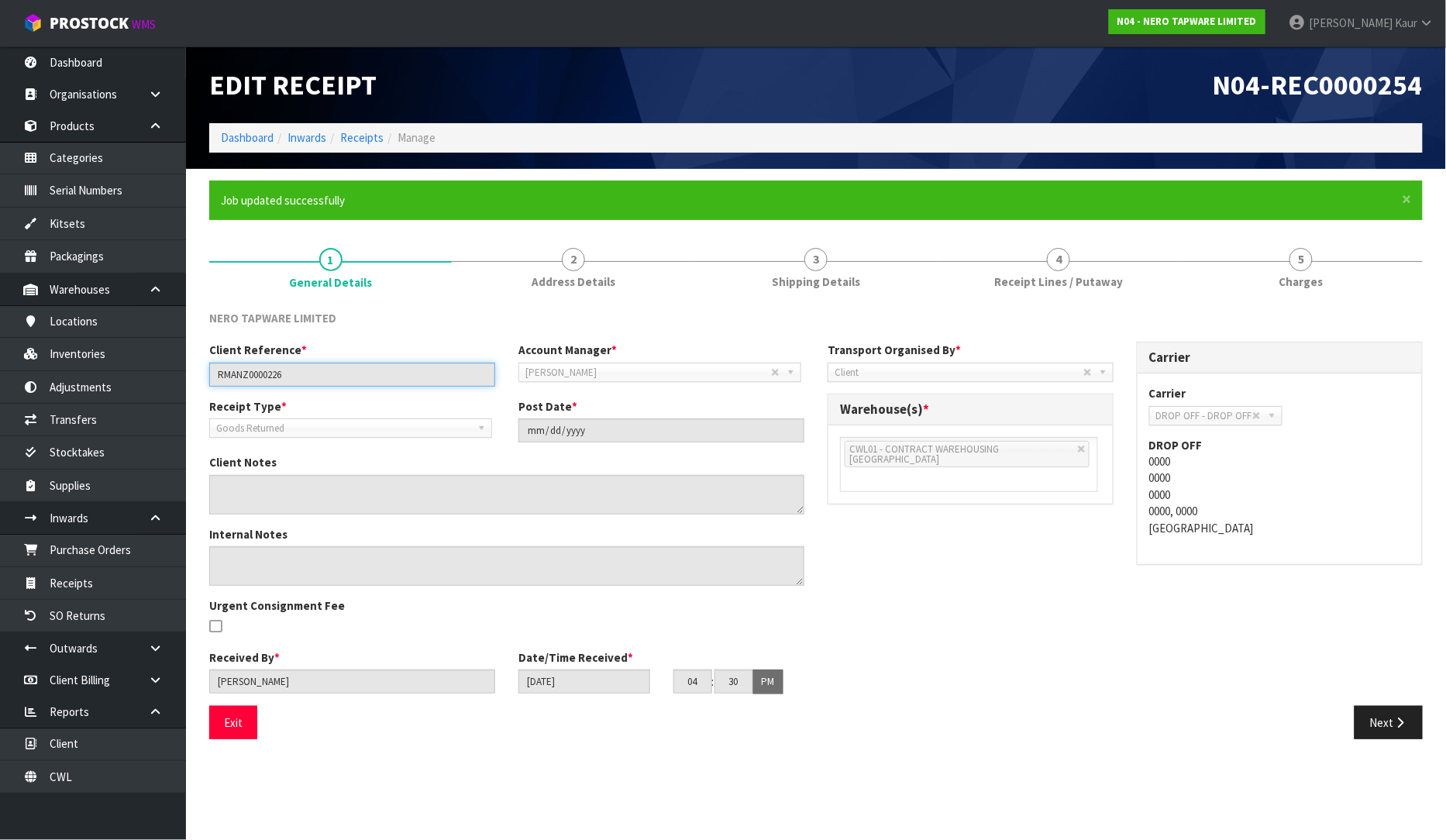
drag, startPoint x: 291, startPoint y: 374, endPoint x: 213, endPoint y: 374, distance: 78.0
click at [213, 374] on input "RMANZ0000226" at bounding box center [351, 375] width 286 height 24
drag, startPoint x: 1000, startPoint y: 272, endPoint x: 992, endPoint y: 326, distance: 54.6
click at [999, 272] on link "4 Receipt Lines / Putaway" at bounding box center [1058, 266] width 243 height 61
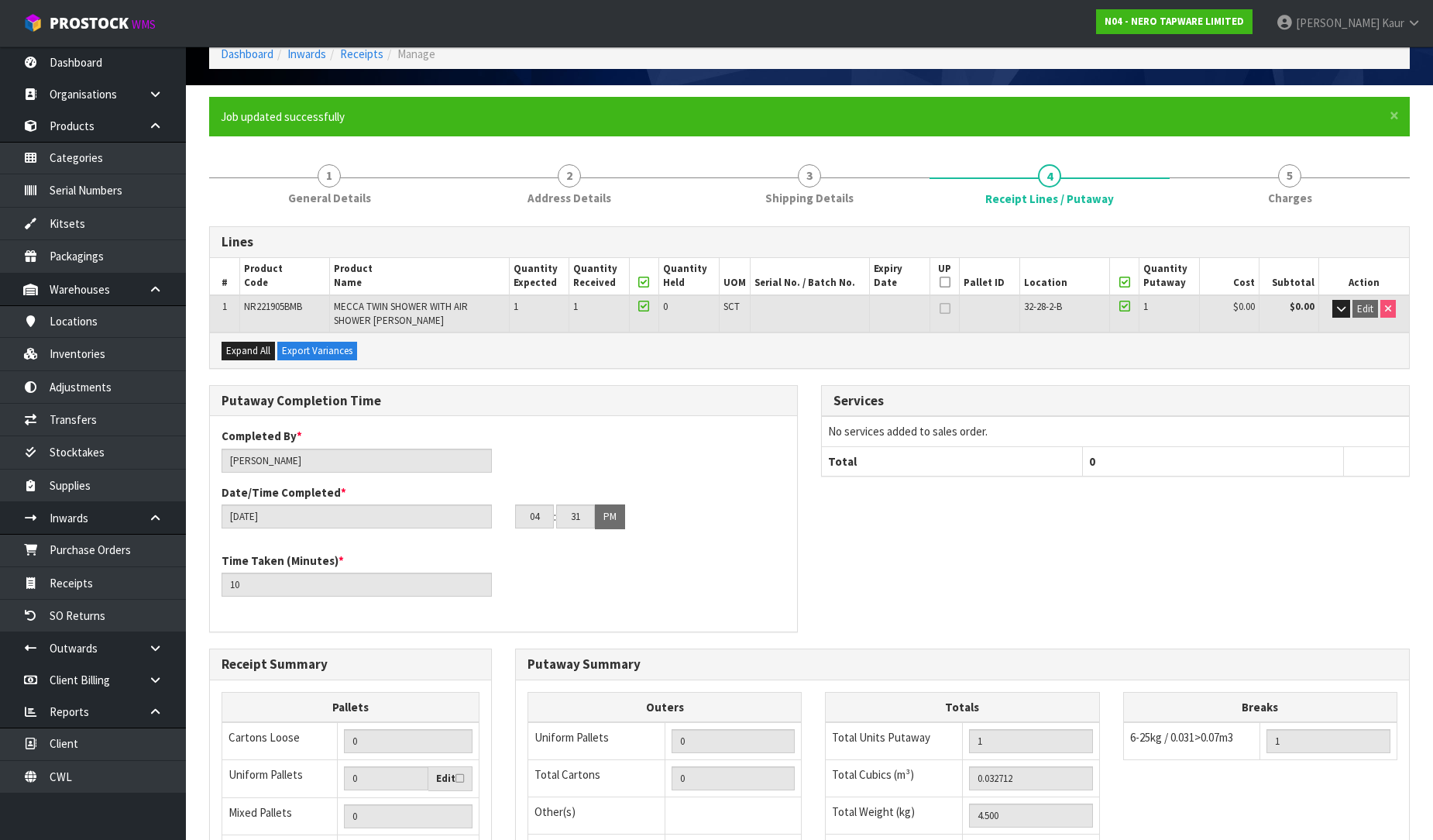
scroll to position [327, 0]
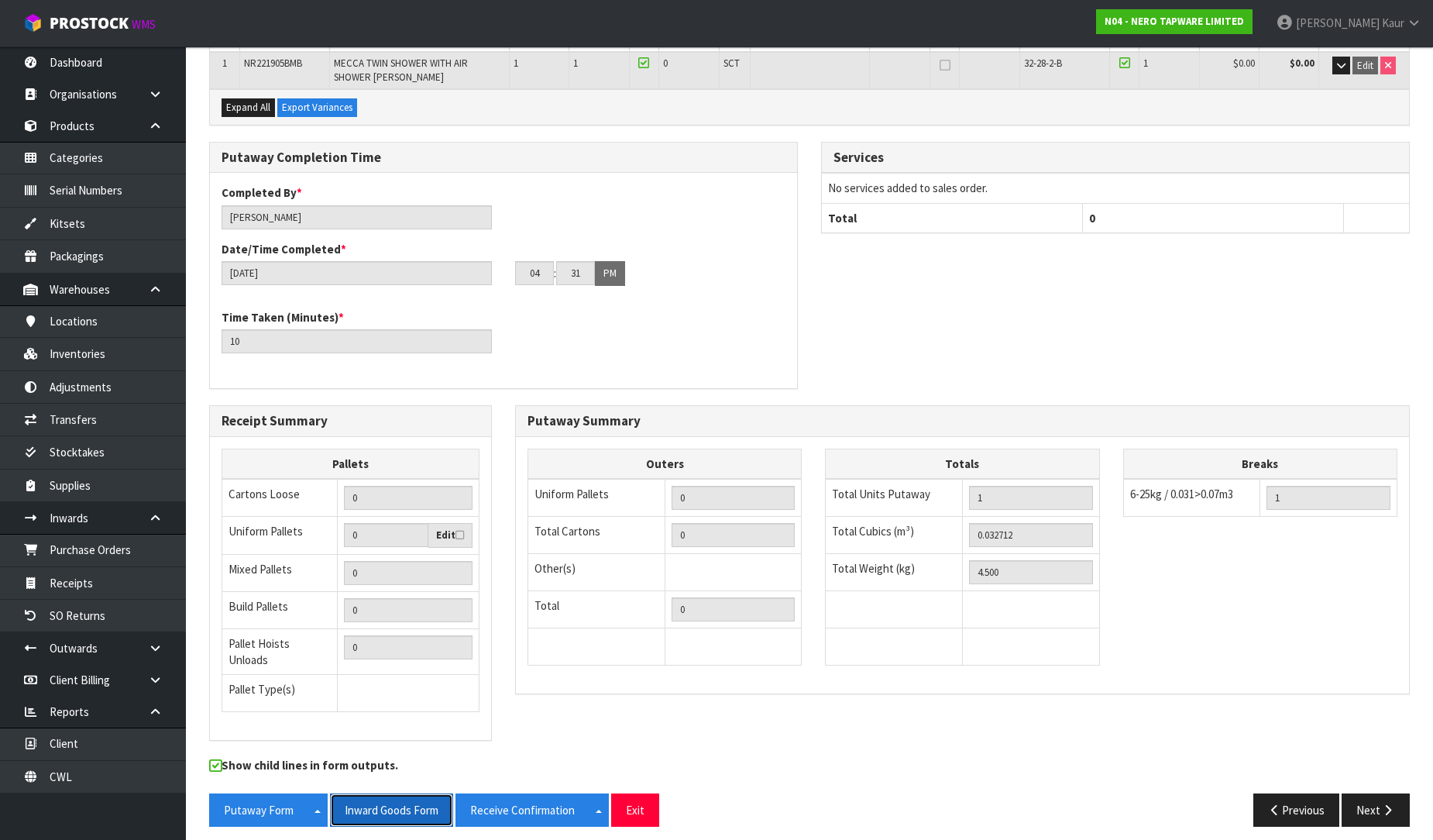
click at [391, 796] on button "Inward Goods Form" at bounding box center [391, 810] width 124 height 34
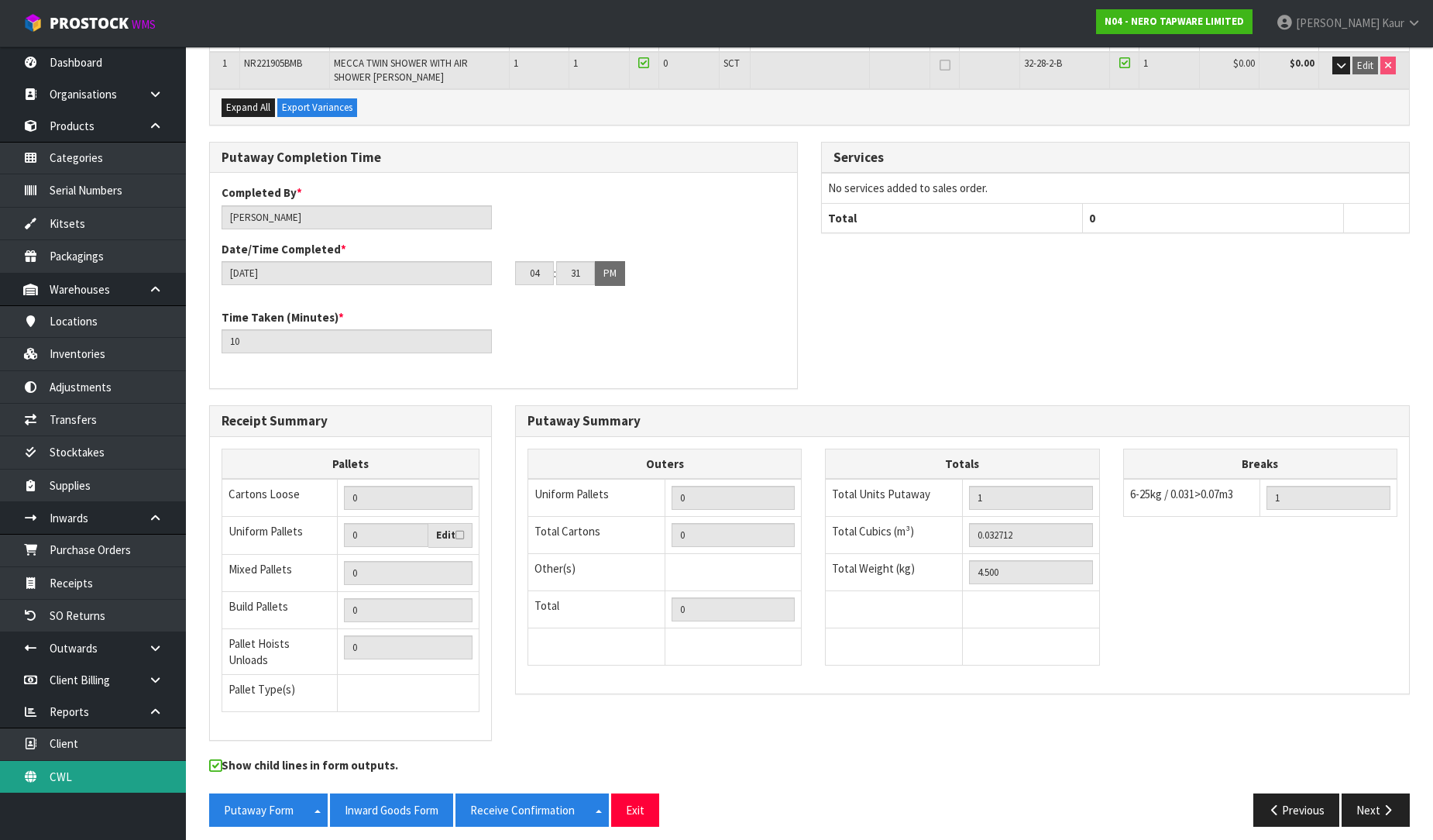
click at [133, 773] on link "CWL" at bounding box center [93, 776] width 186 height 32
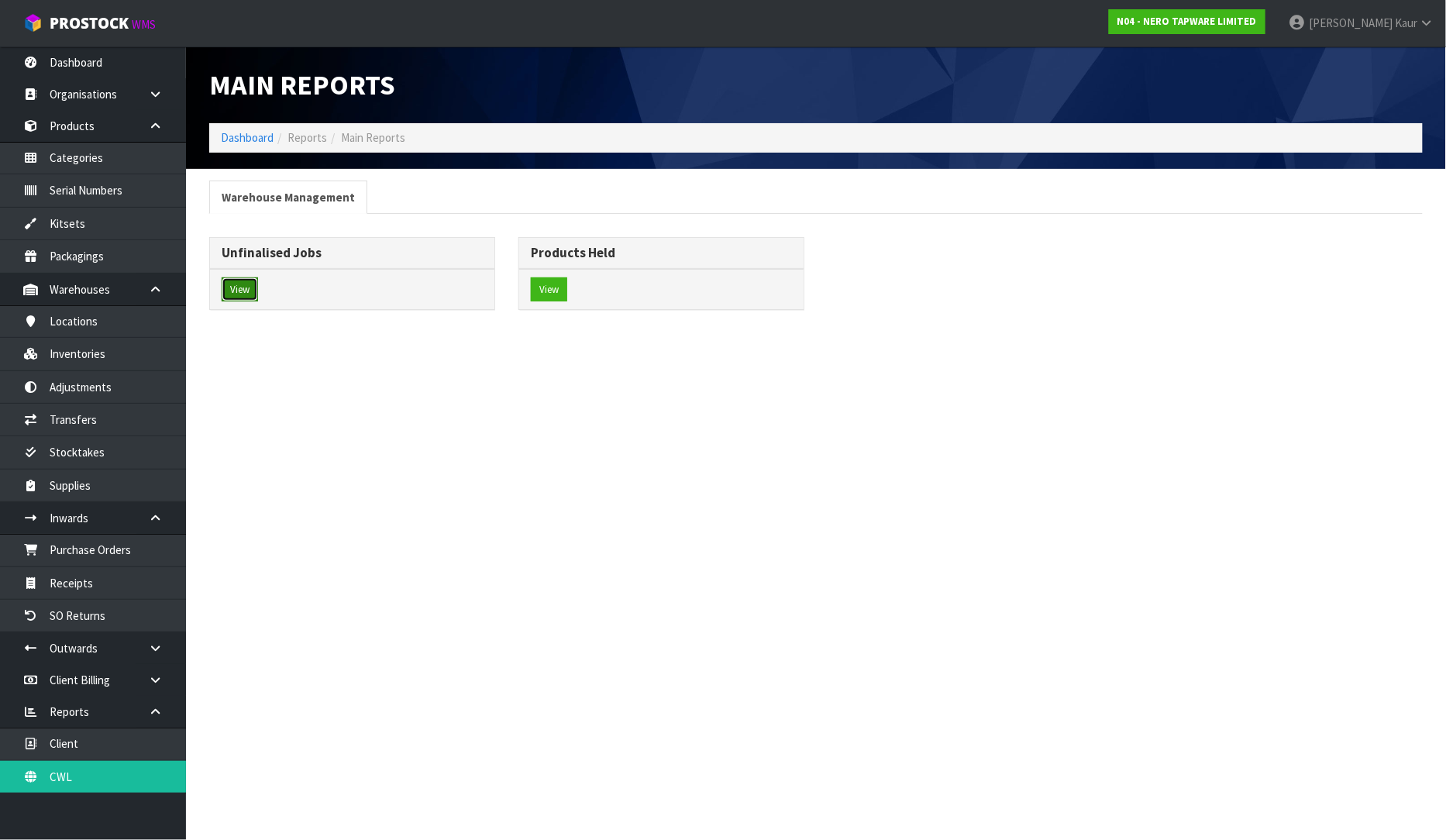
click at [244, 283] on button "View" at bounding box center [240, 289] width 37 height 24
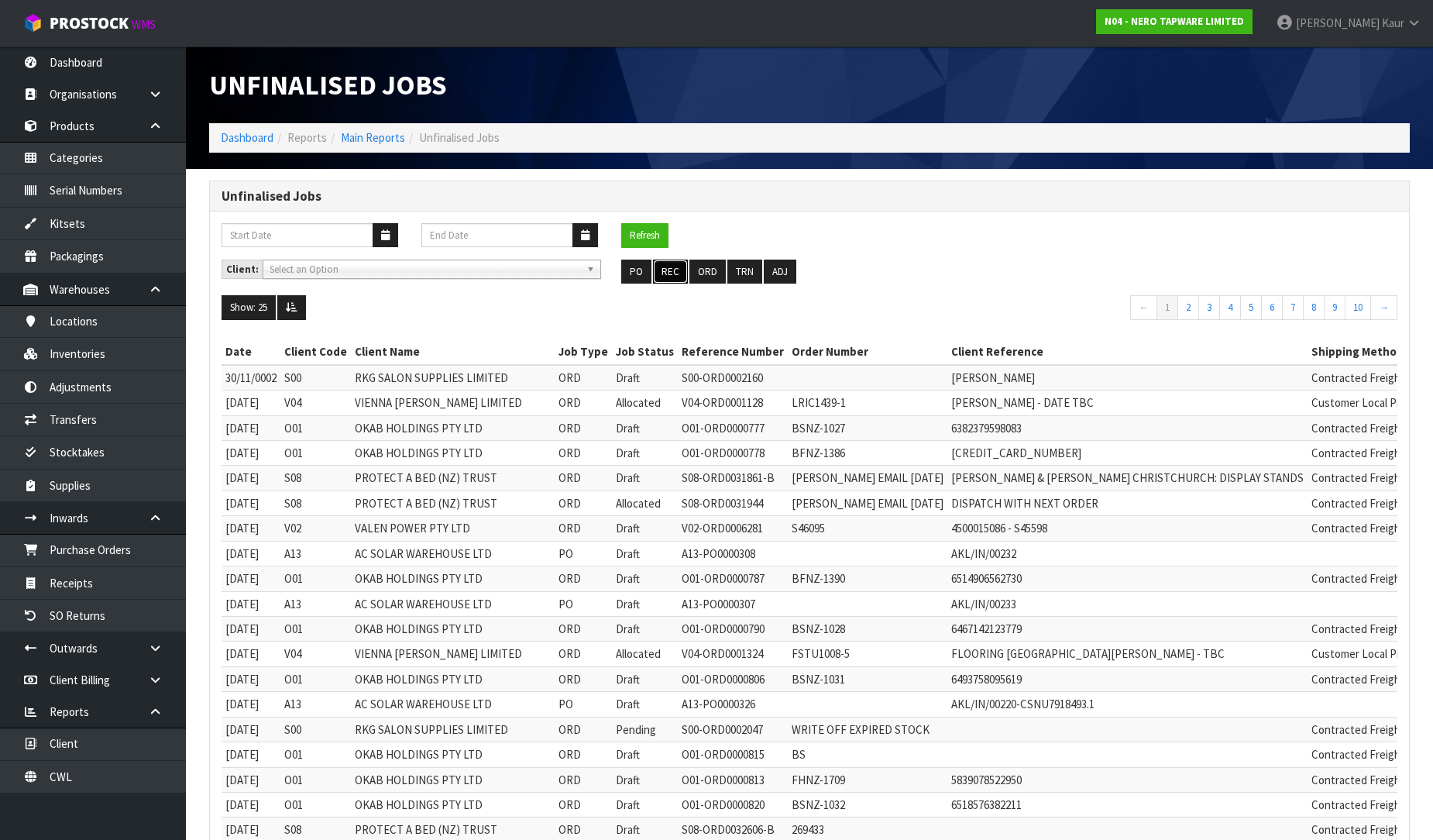
click at [674, 273] on button "REC" at bounding box center [670, 272] width 35 height 24
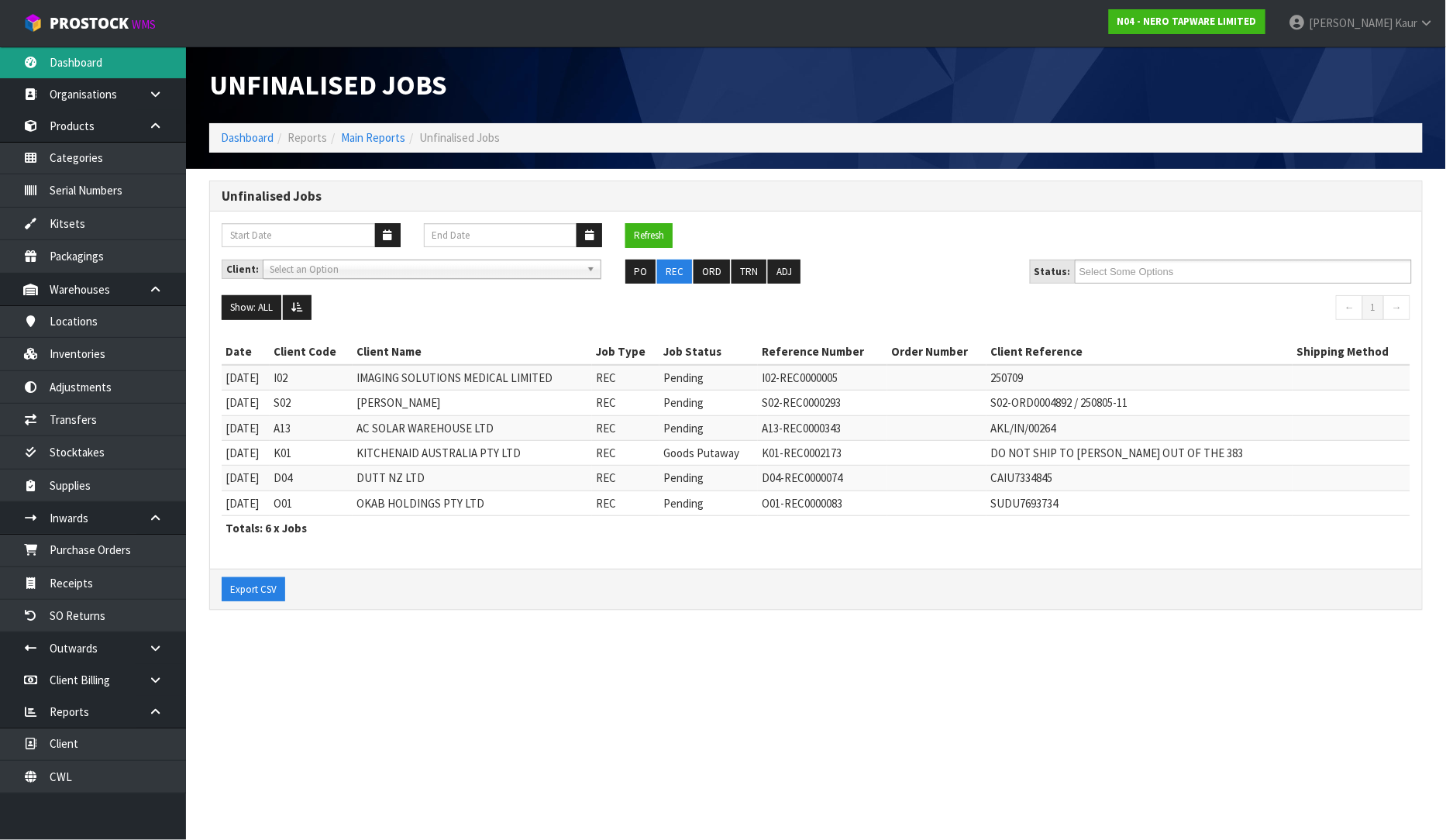
click at [159, 55] on link "Dashboard" at bounding box center [93, 63] width 186 height 32
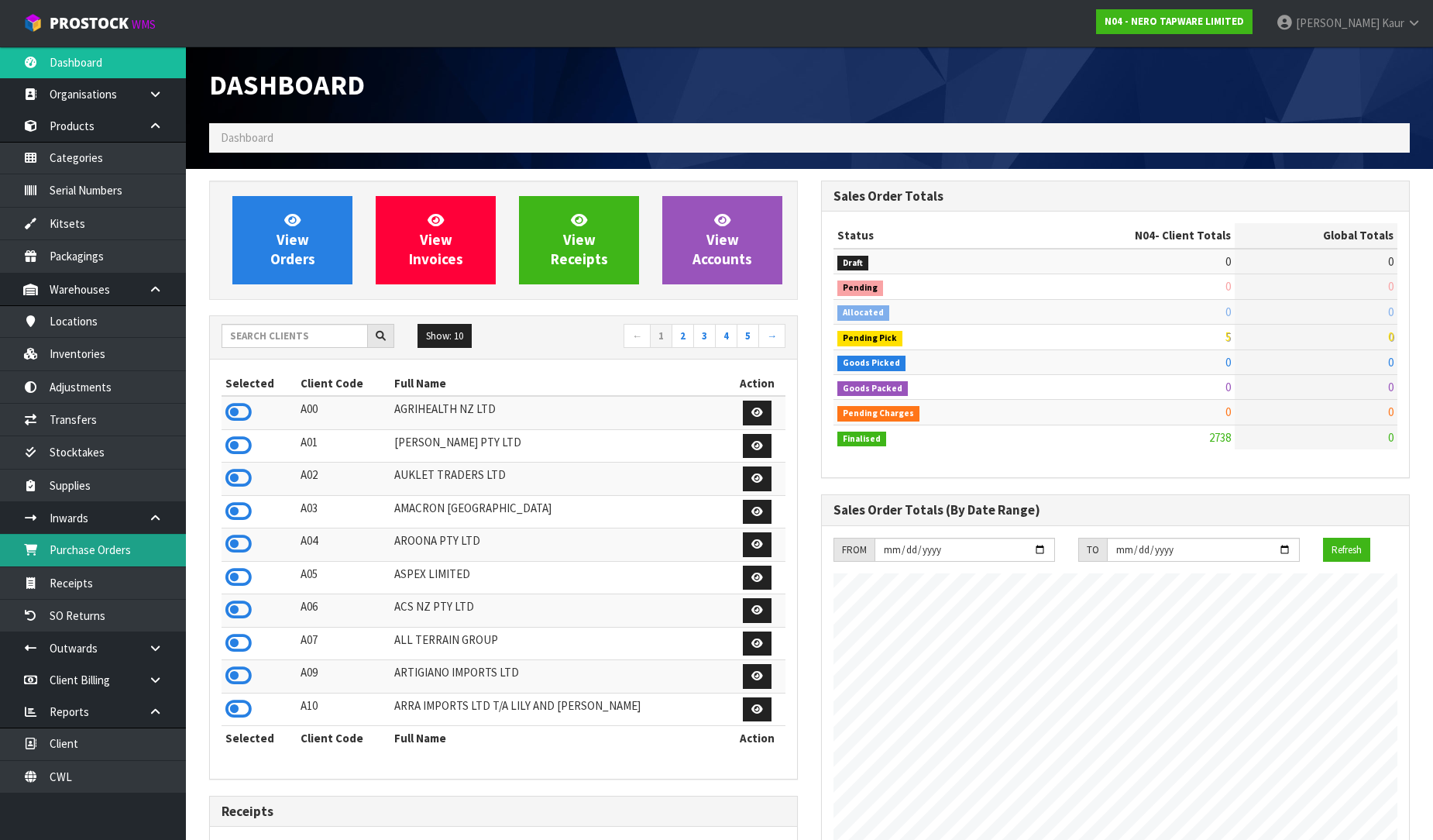
scroll to position [1207, 612]
click at [86, 553] on link "Purchase Orders" at bounding box center [93, 550] width 186 height 32
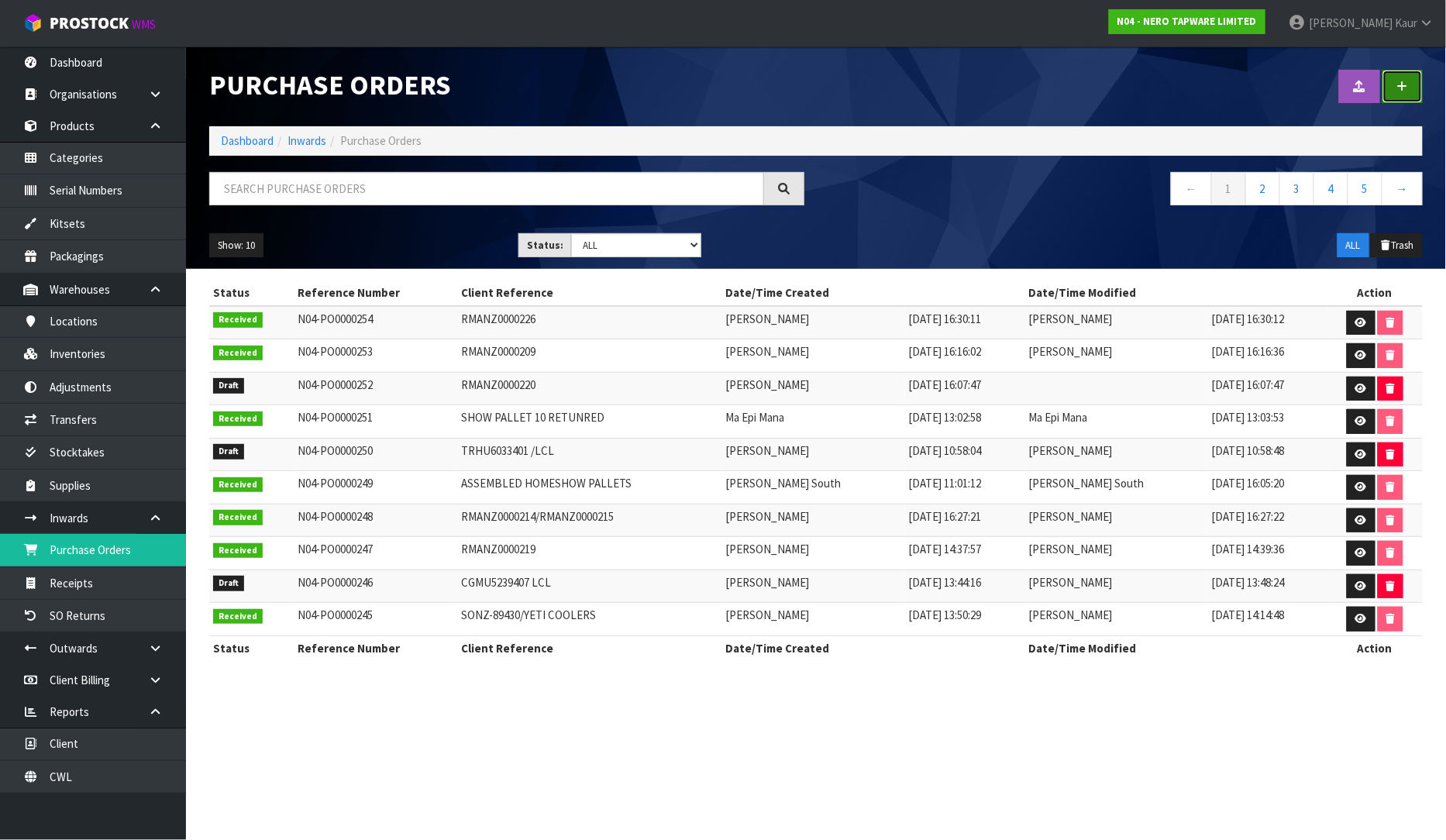
click at [1411, 86] on link at bounding box center [1402, 86] width 40 height 34
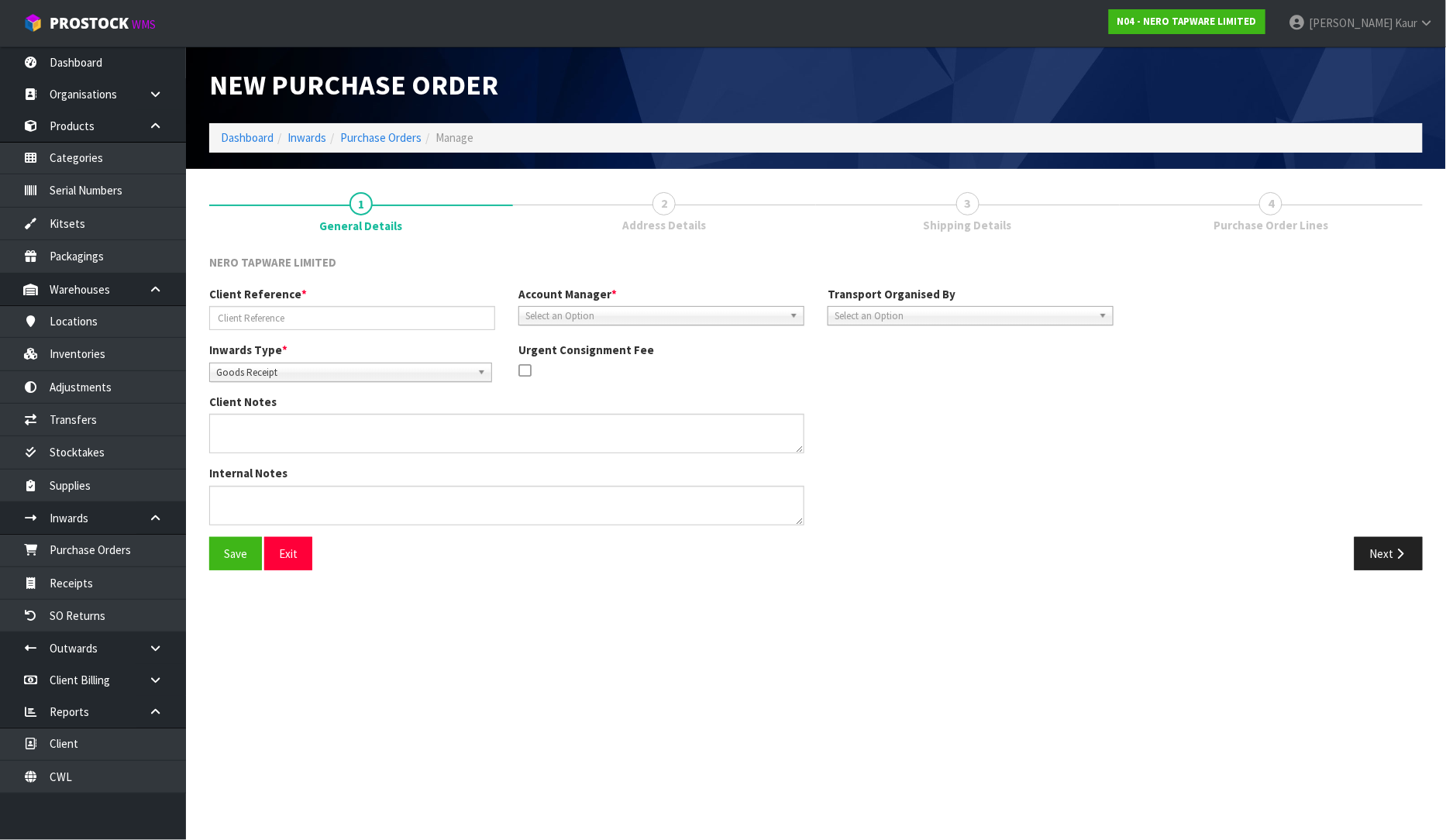
click at [358, 375] on span "Goods Receipt" at bounding box center [344, 373] width 255 height 19
click at [155, 550] on link "Purchase Orders" at bounding box center [93, 550] width 186 height 32
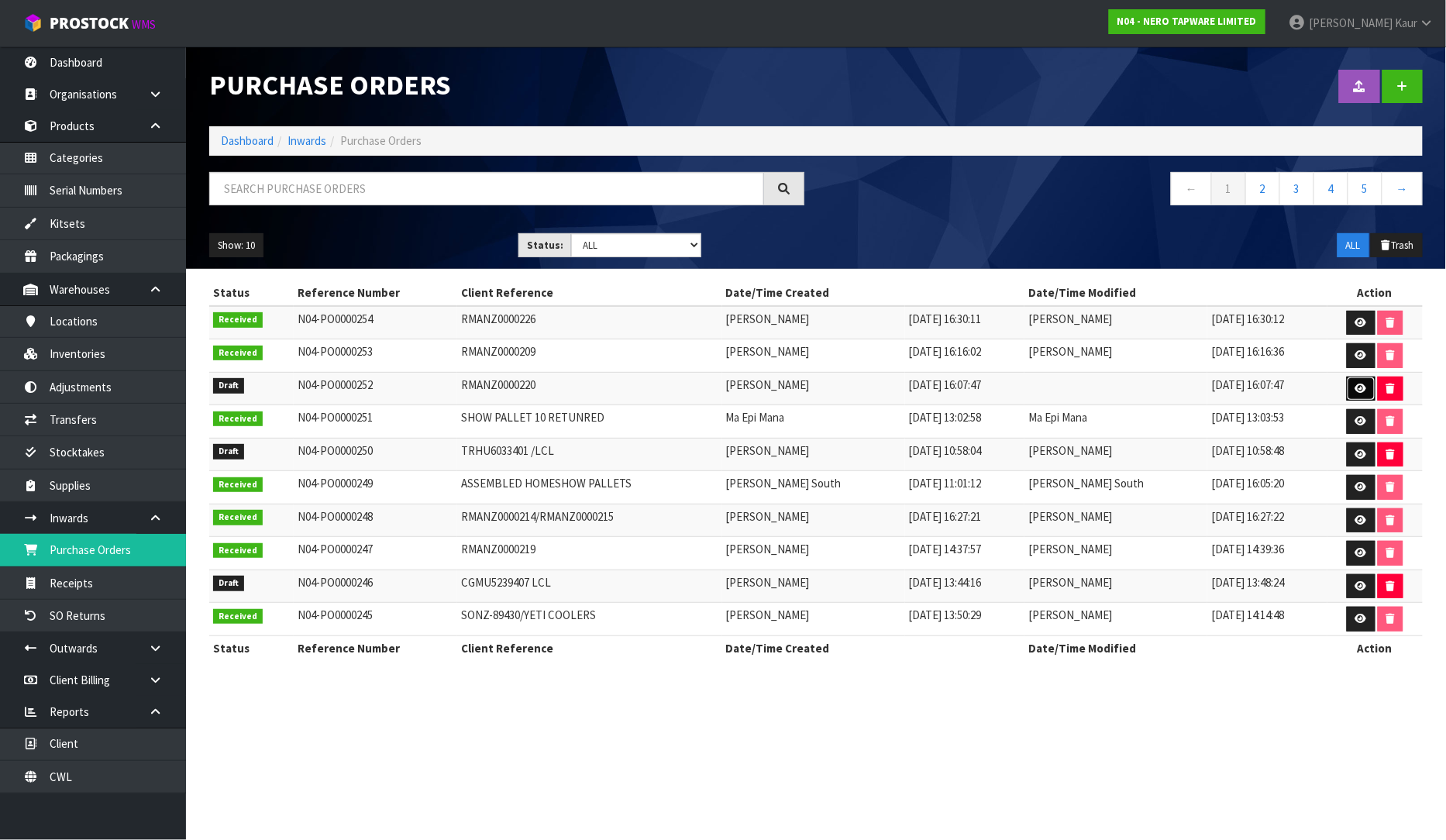
click at [1361, 385] on icon at bounding box center [1361, 388] width 11 height 10
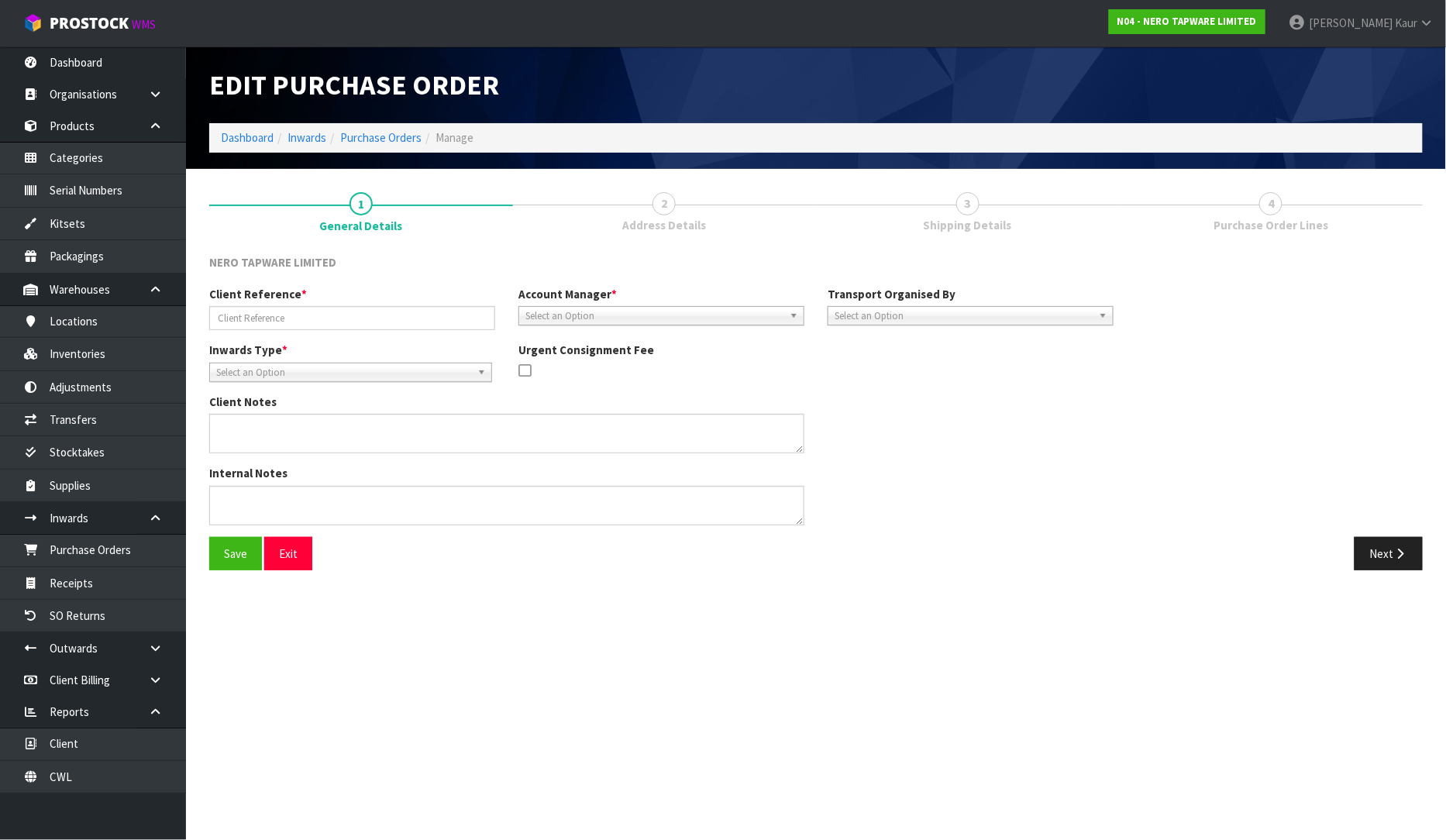
type input "RMANZ0000220"
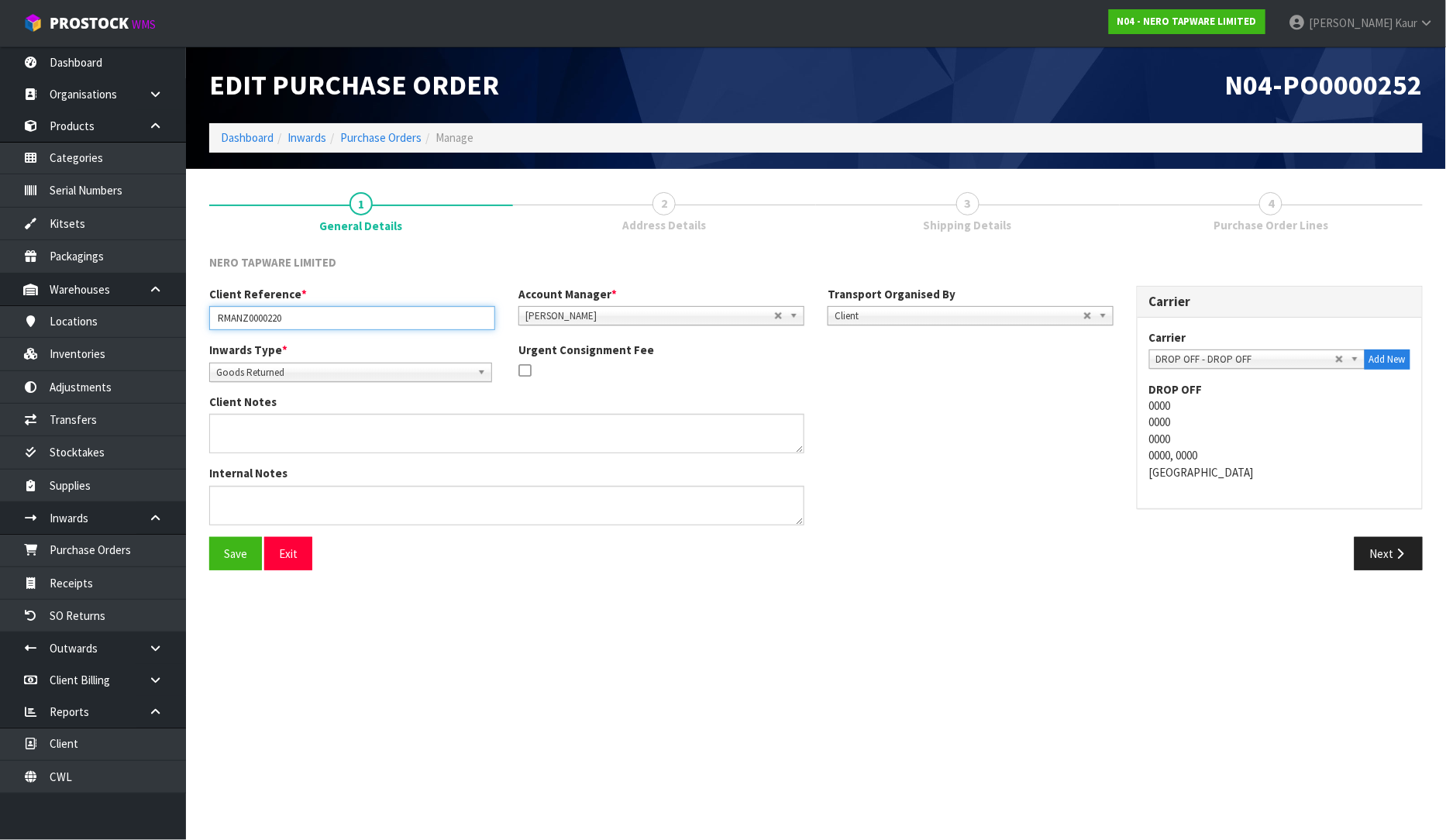
click at [316, 315] on input "RMANZ0000220" at bounding box center [351, 318] width 286 height 24
drag, startPoint x: 316, startPoint y: 315, endPoint x: 203, endPoint y: 318, distance: 113.0
click at [203, 318] on div "Client Reference * RMANZ0000220" at bounding box center [352, 307] width 309 height 44
paste input "RMANZ0000220/RMANZ0000221"
type input "RMANZ0000220/RMANZ0000221"
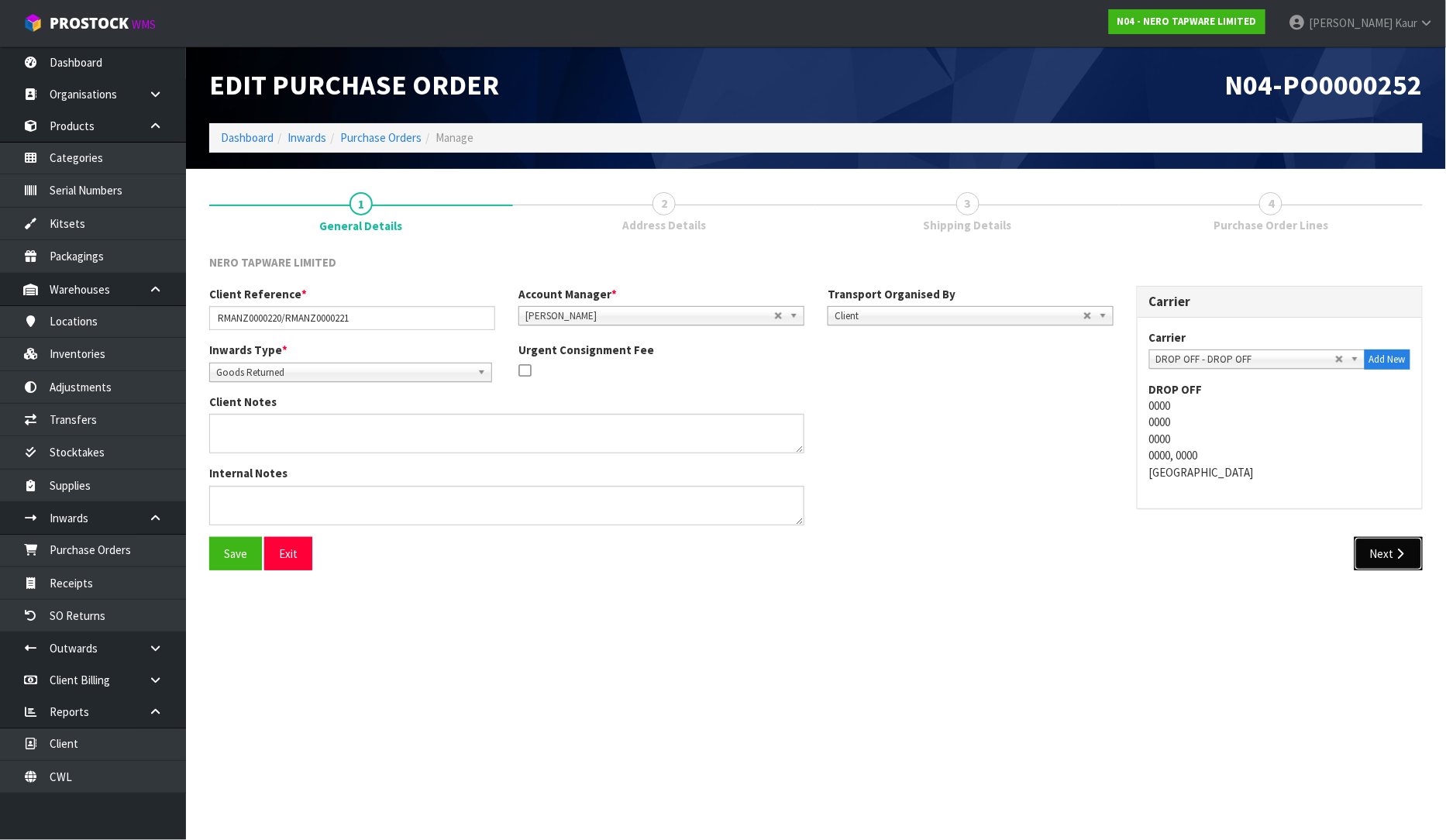
click at [1385, 550] on button "Next" at bounding box center [1388, 553] width 68 height 34
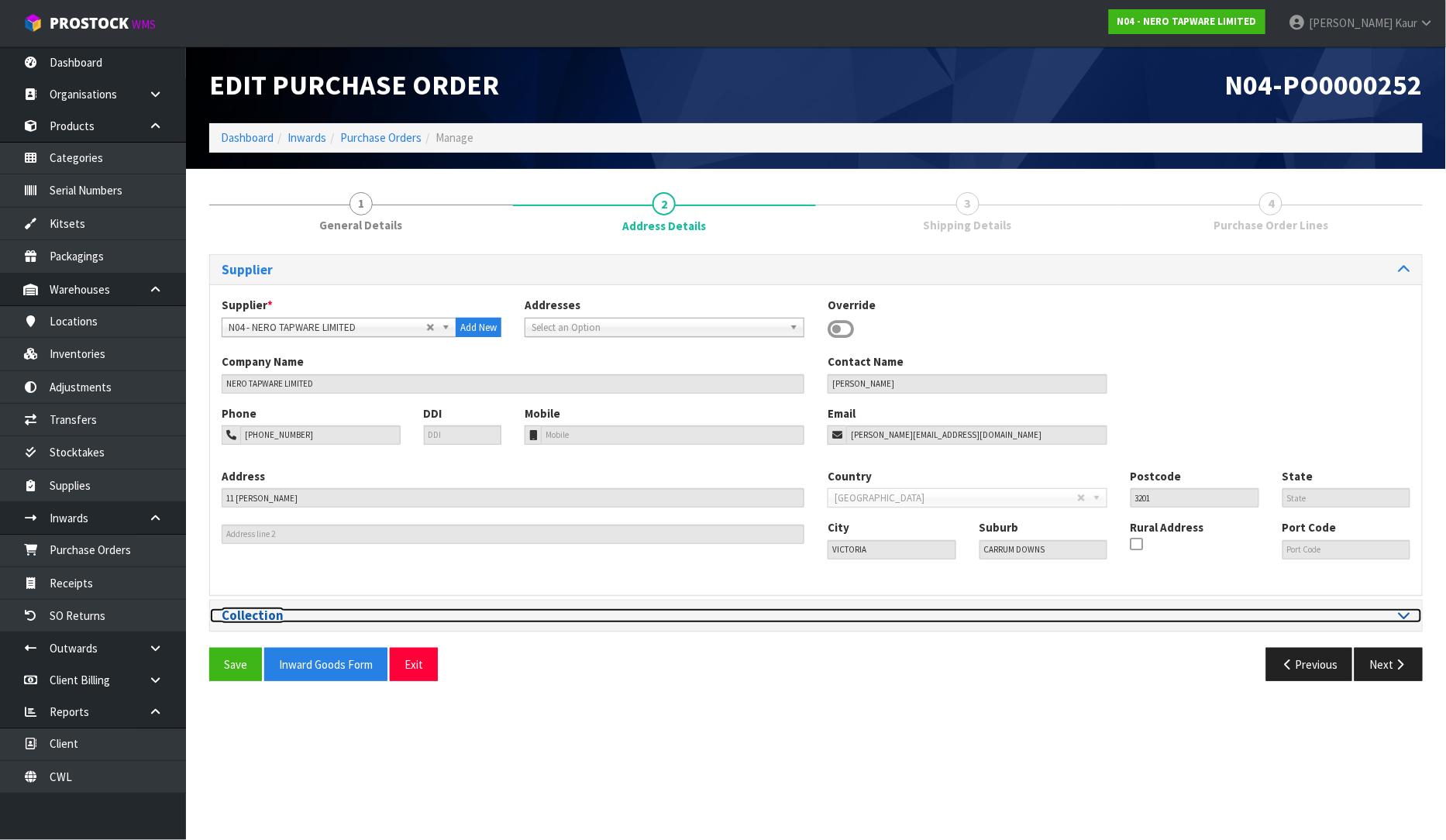
click at [1411, 618] on div at bounding box center [1118, 615] width 606 height 15
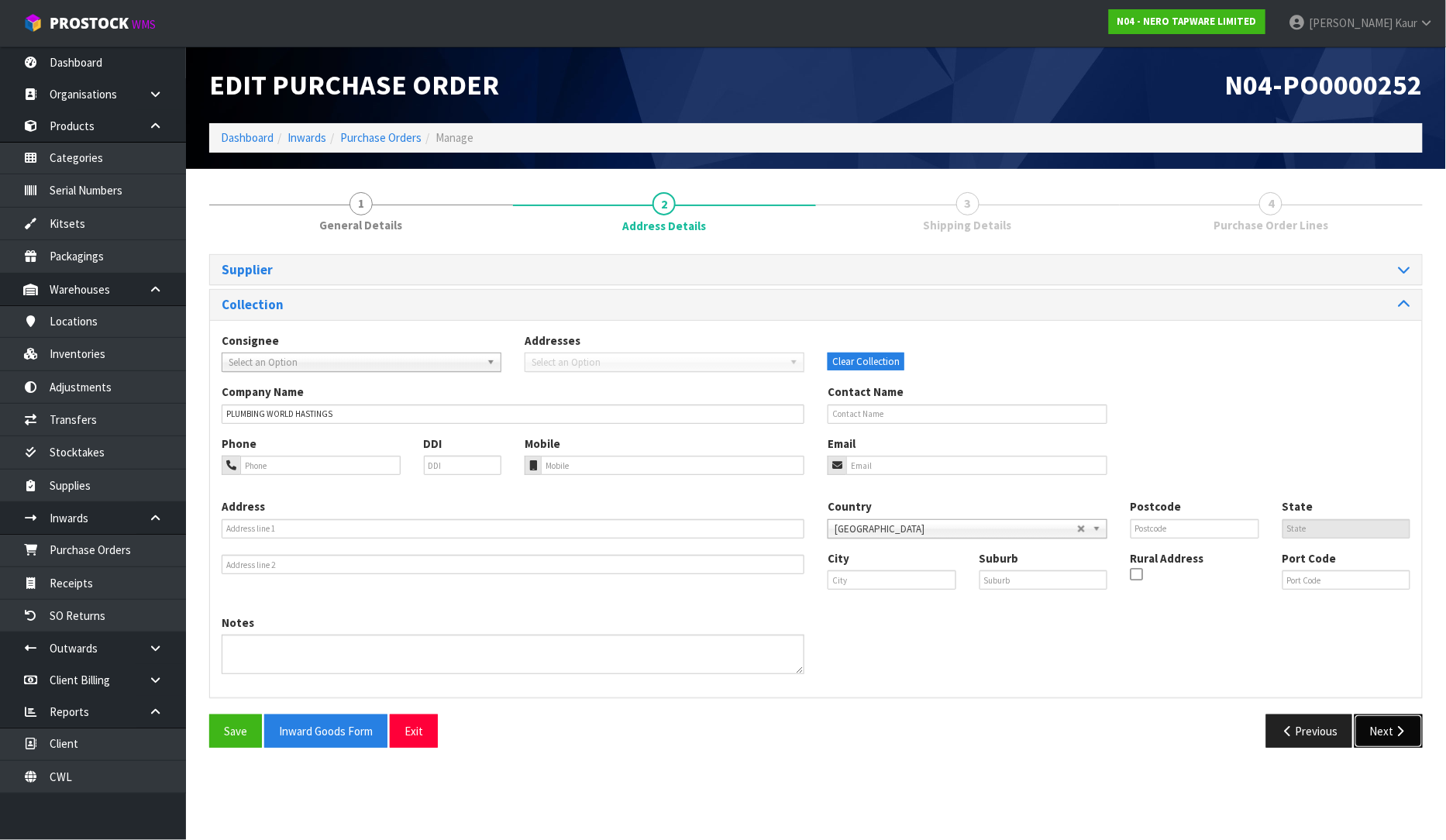
click at [1369, 739] on button "Next" at bounding box center [1388, 731] width 68 height 34
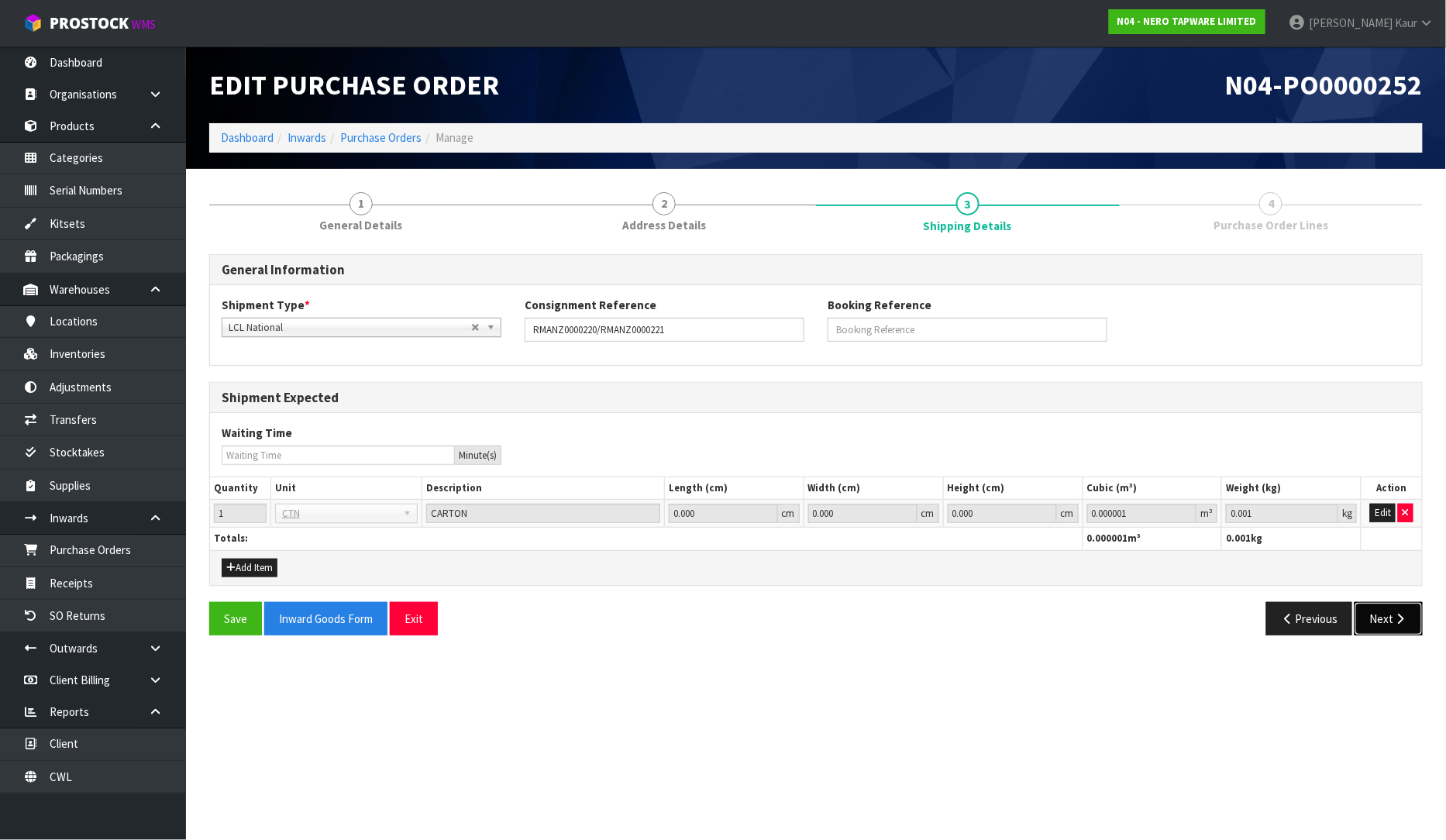
click at [1414, 603] on button "Next" at bounding box center [1388, 619] width 68 height 34
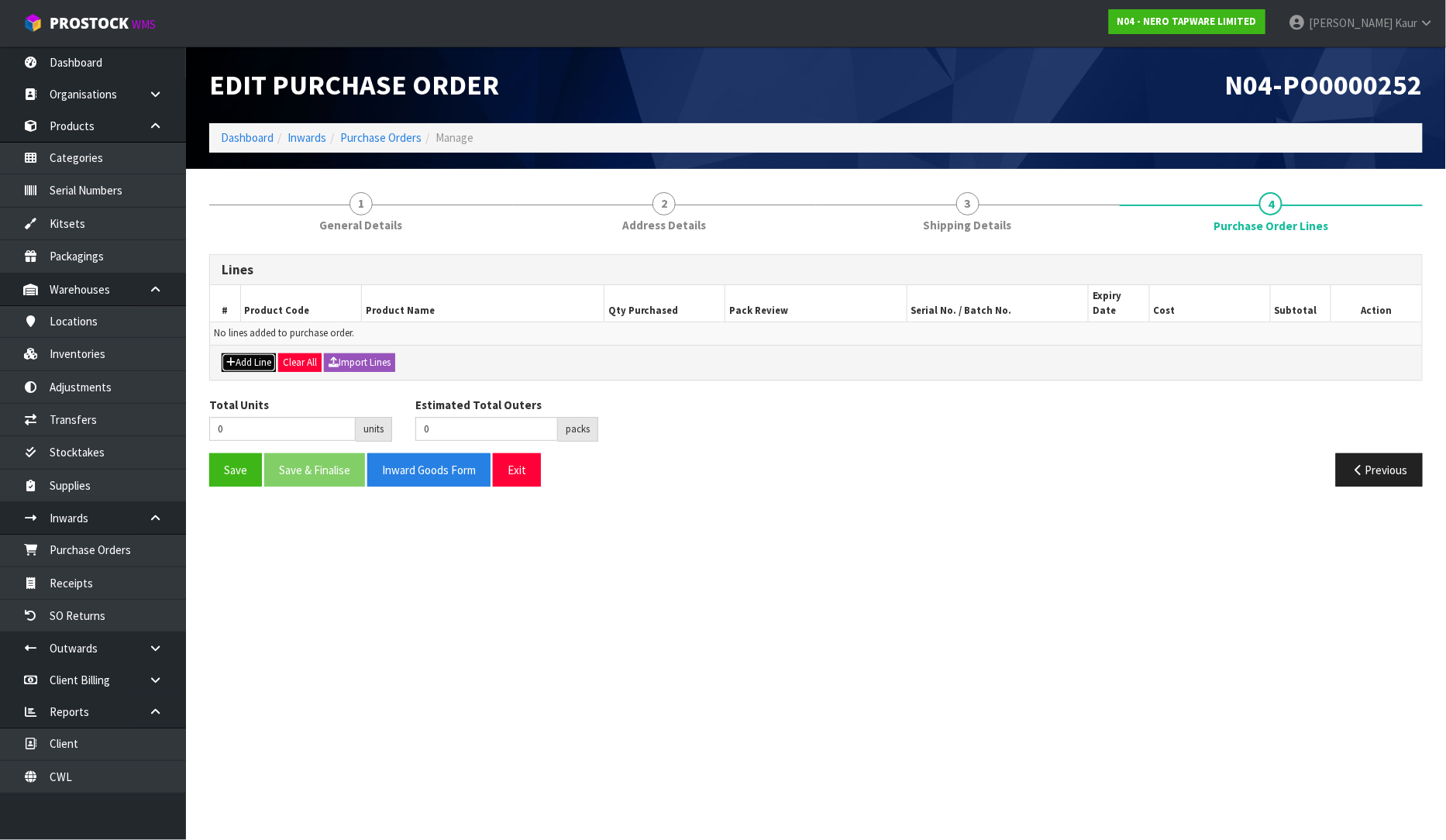
click at [257, 353] on button "Add Line" at bounding box center [249, 362] width 54 height 19
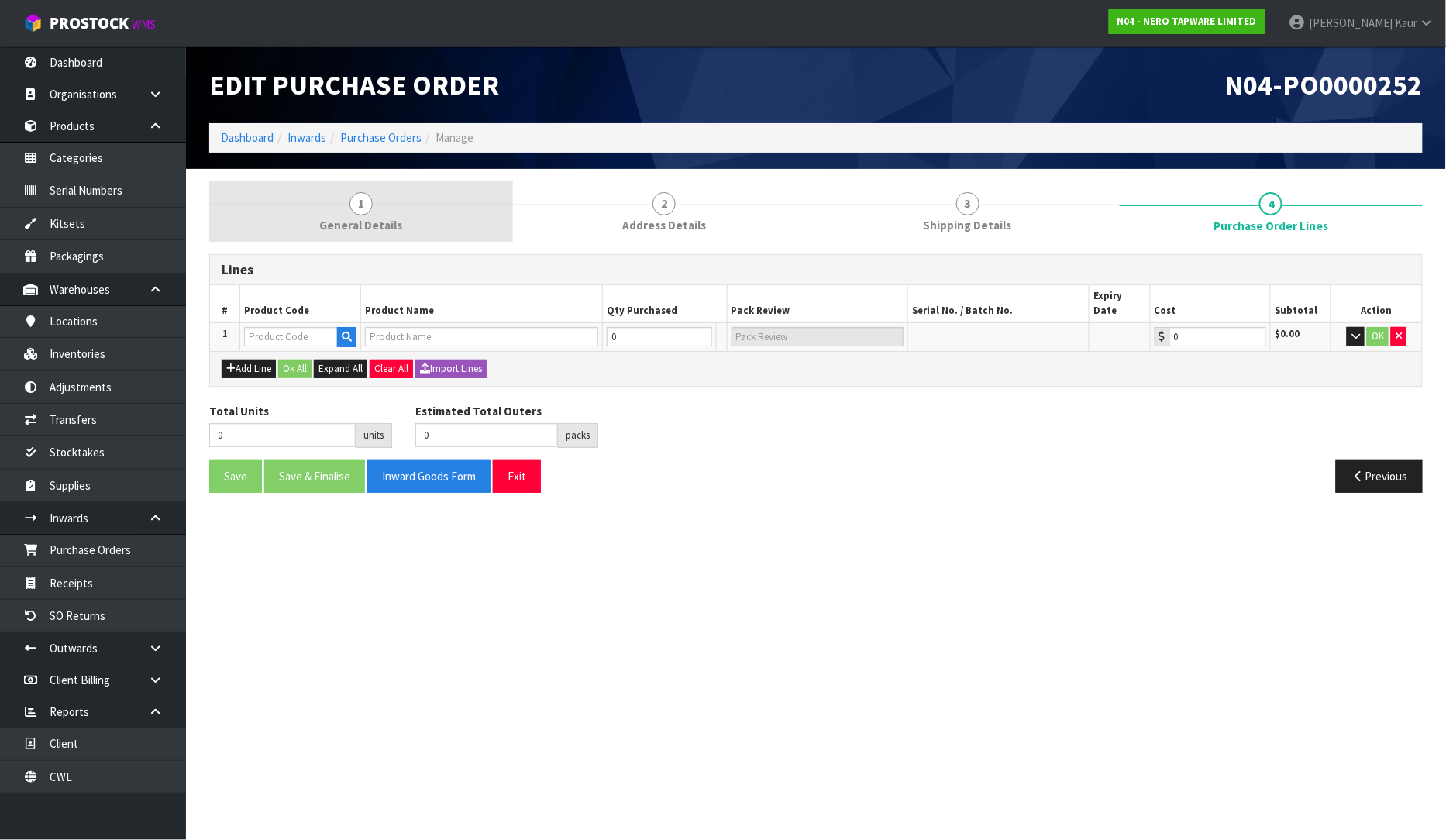
click at [378, 221] on span "General Details" at bounding box center [361, 225] width 83 height 16
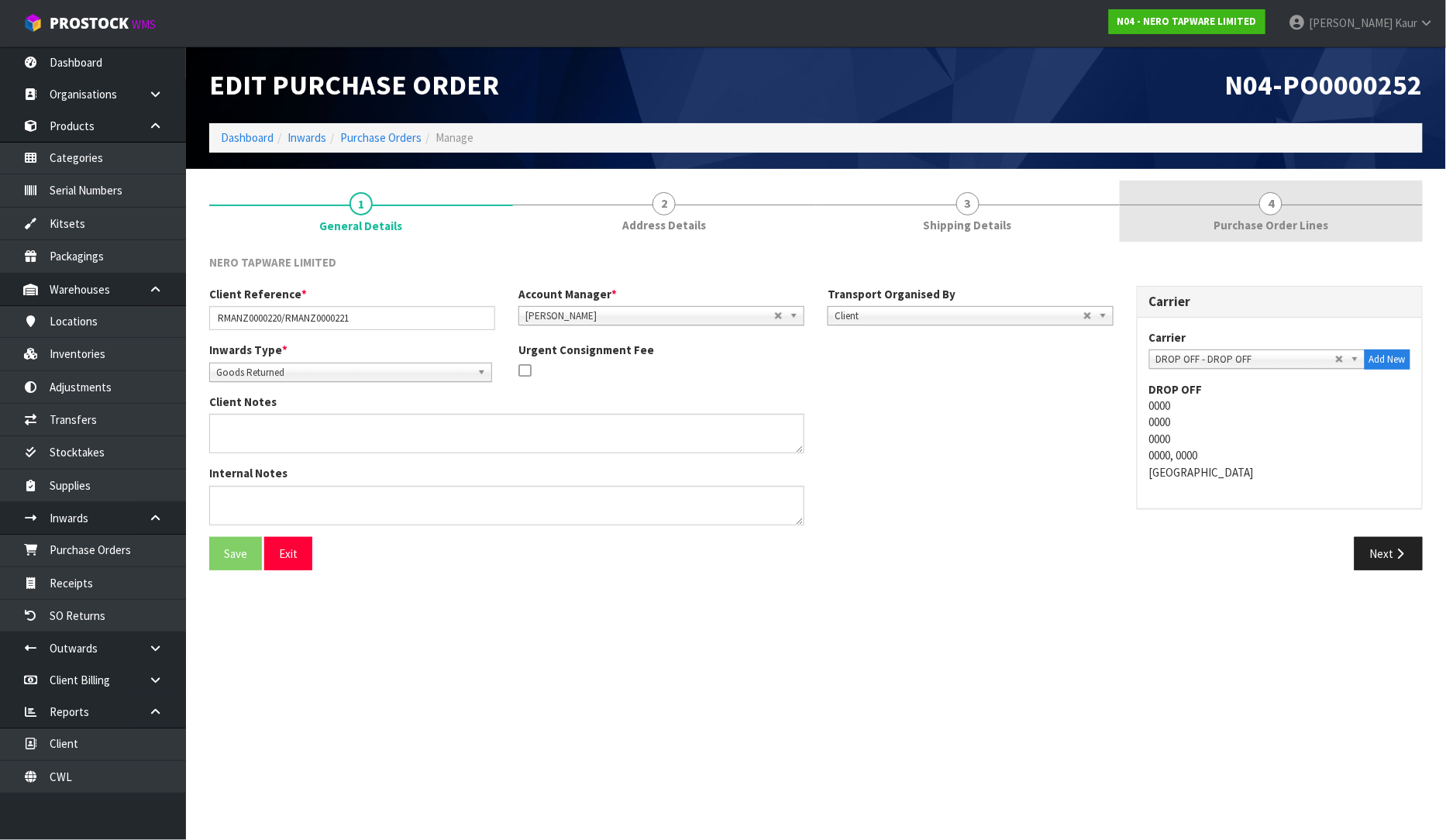
click at [1298, 208] on link "4 Purchase Order Lines" at bounding box center [1271, 211] width 303 height 61
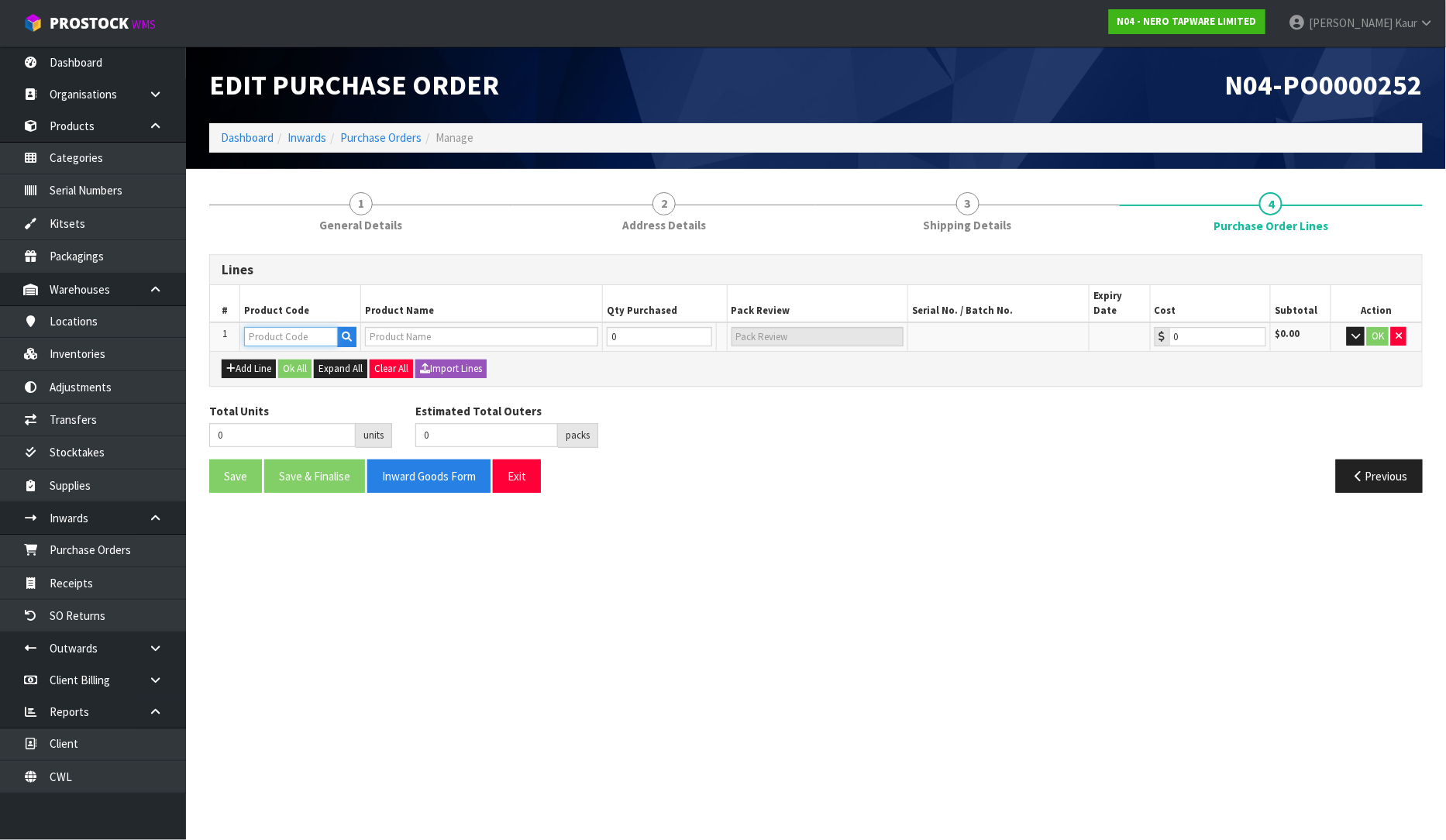
click at [302, 327] on input "text" at bounding box center [291, 336] width 94 height 20
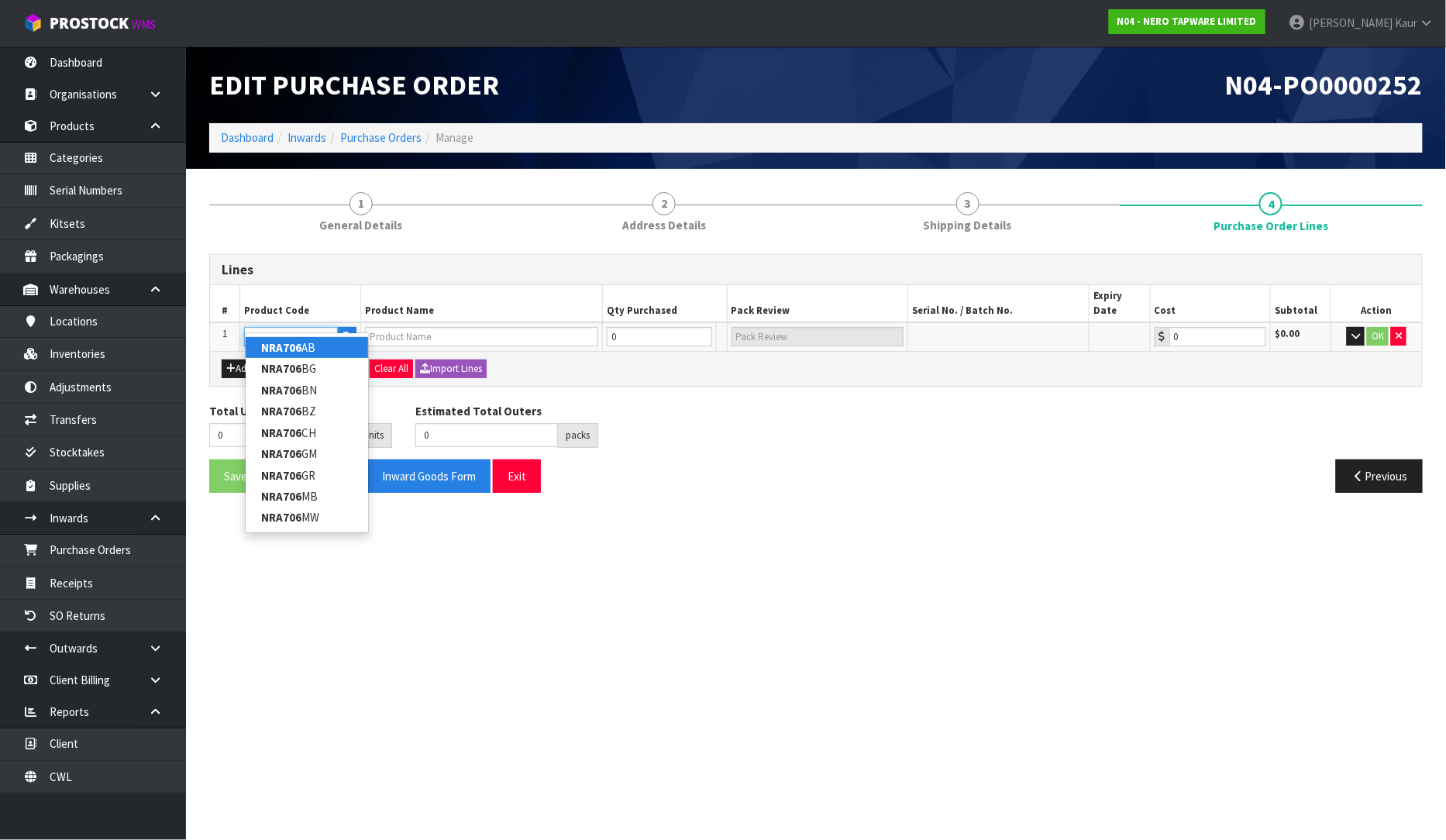
type input "NRA706GR"
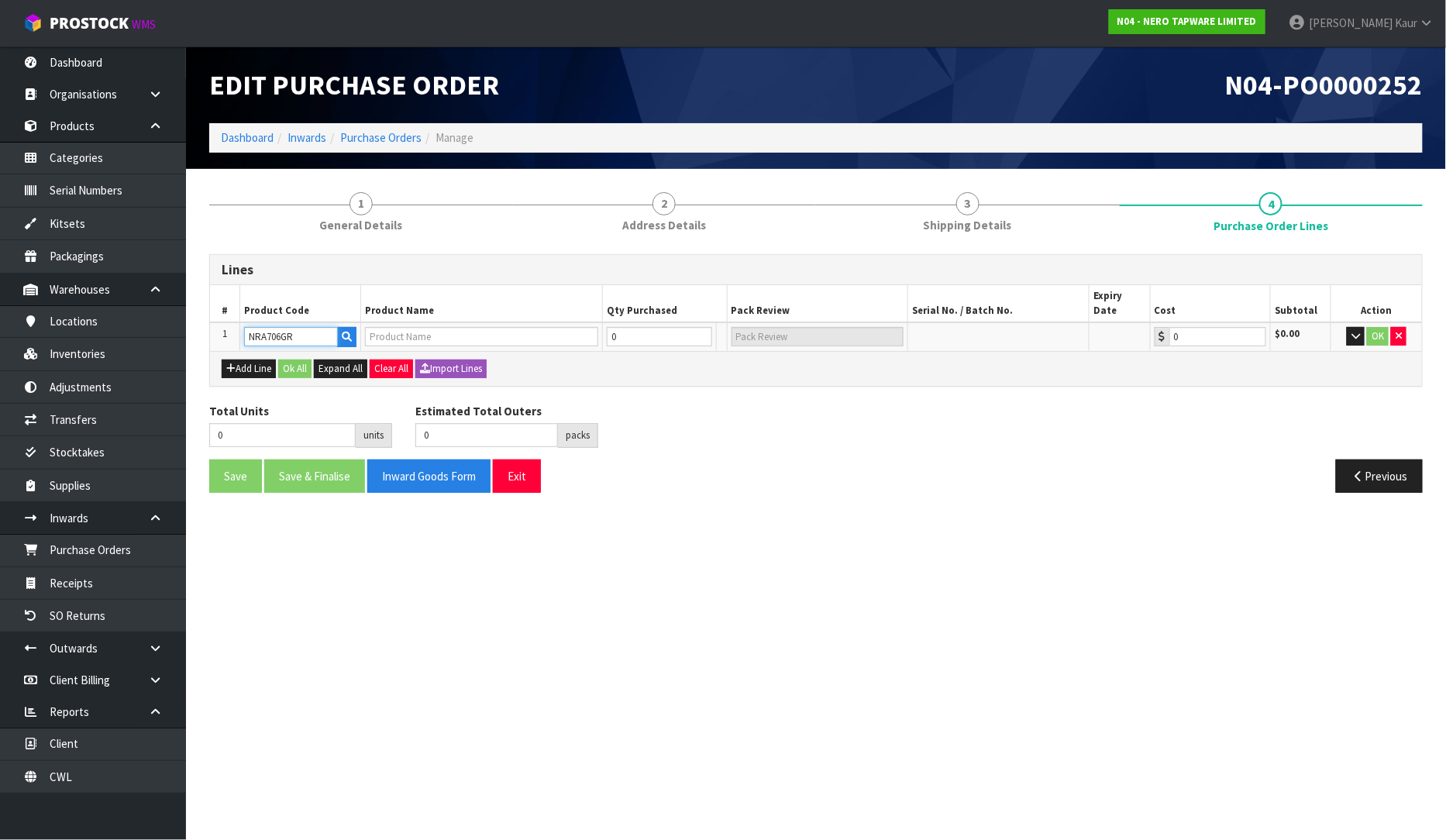
type input "UNIVERSAL POP UP WASTE GRAPHITE"
type input "0.00"
type input "NRA706GR"
click at [633, 327] on input "0" at bounding box center [651, 336] width 95 height 20
type input "5"
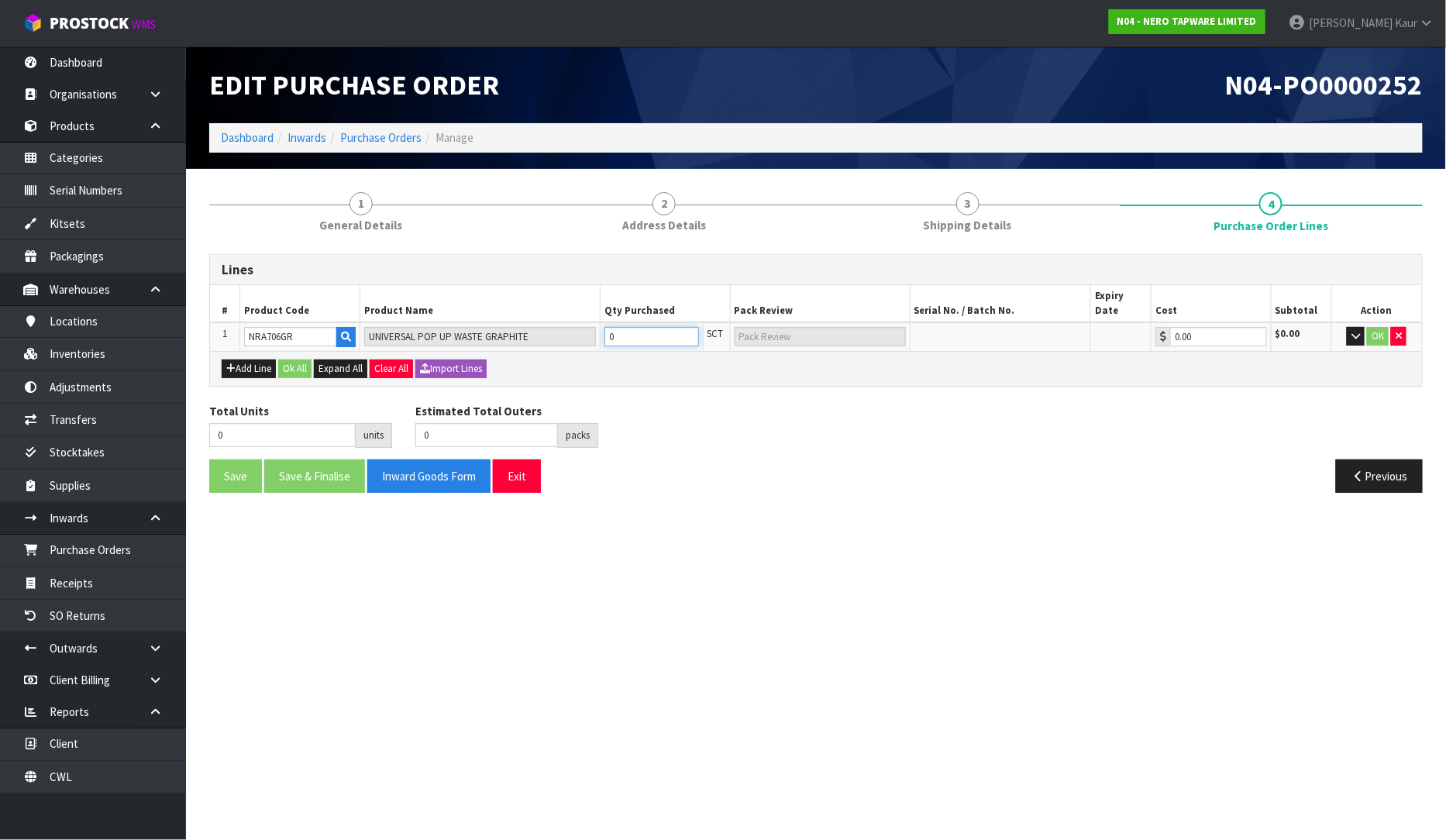
type input "5 SCT"
type input "5"
click at [1375, 327] on button "OK" at bounding box center [1377, 336] width 22 height 19
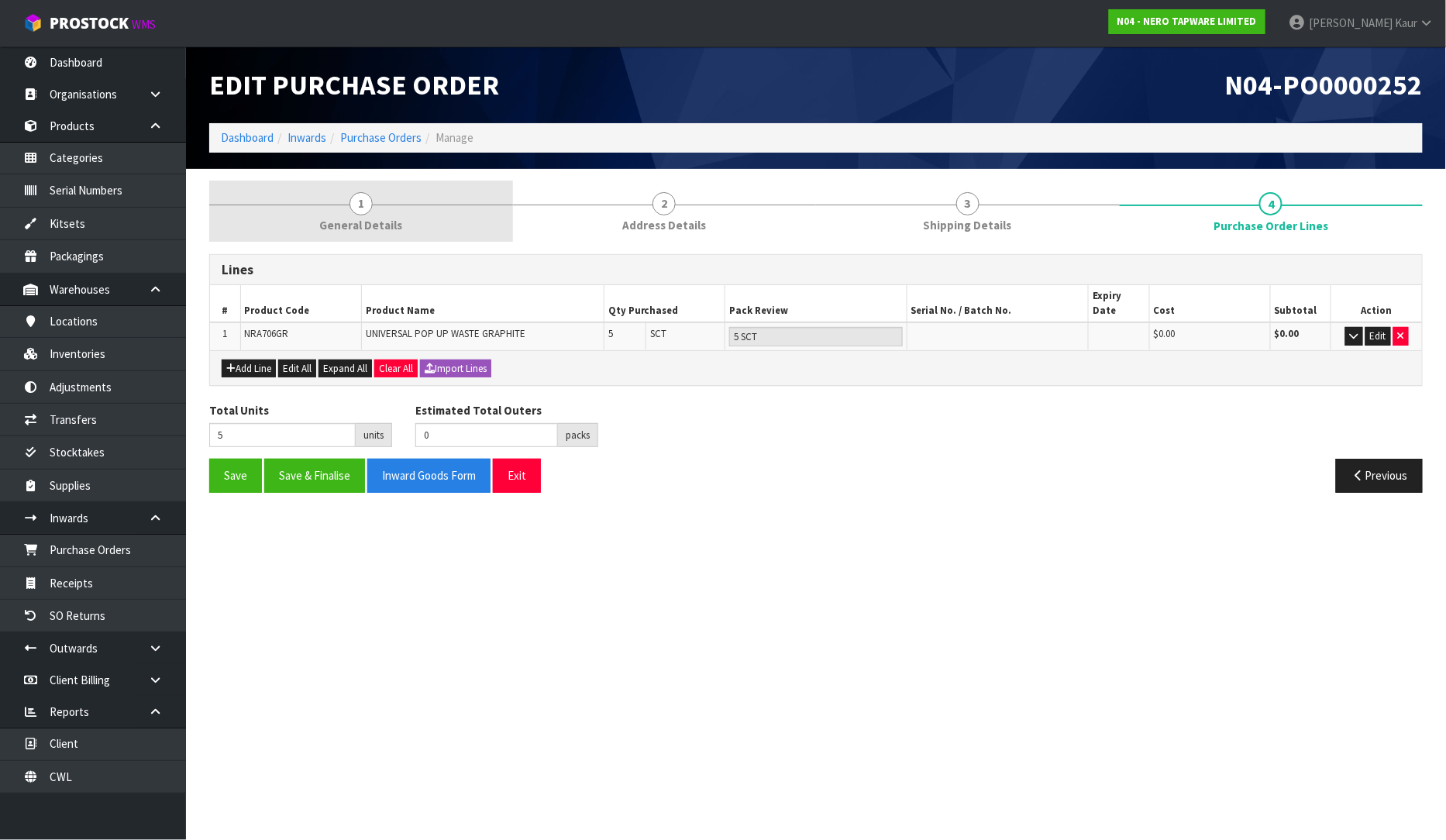
click at [361, 203] on span "1" at bounding box center [361, 203] width 23 height 23
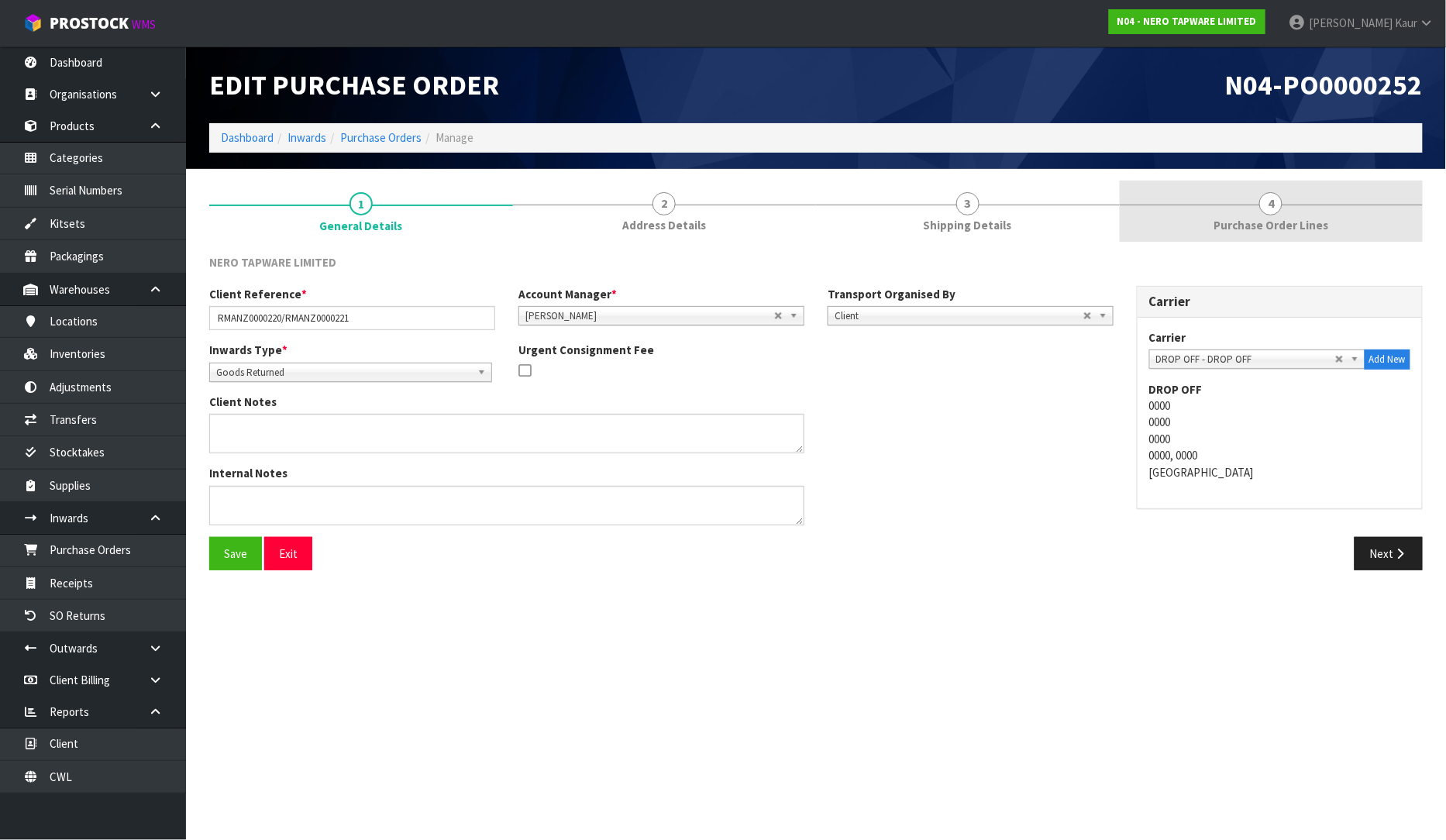
click at [1273, 217] on span "Purchase Order Lines" at bounding box center [1270, 225] width 114 height 16
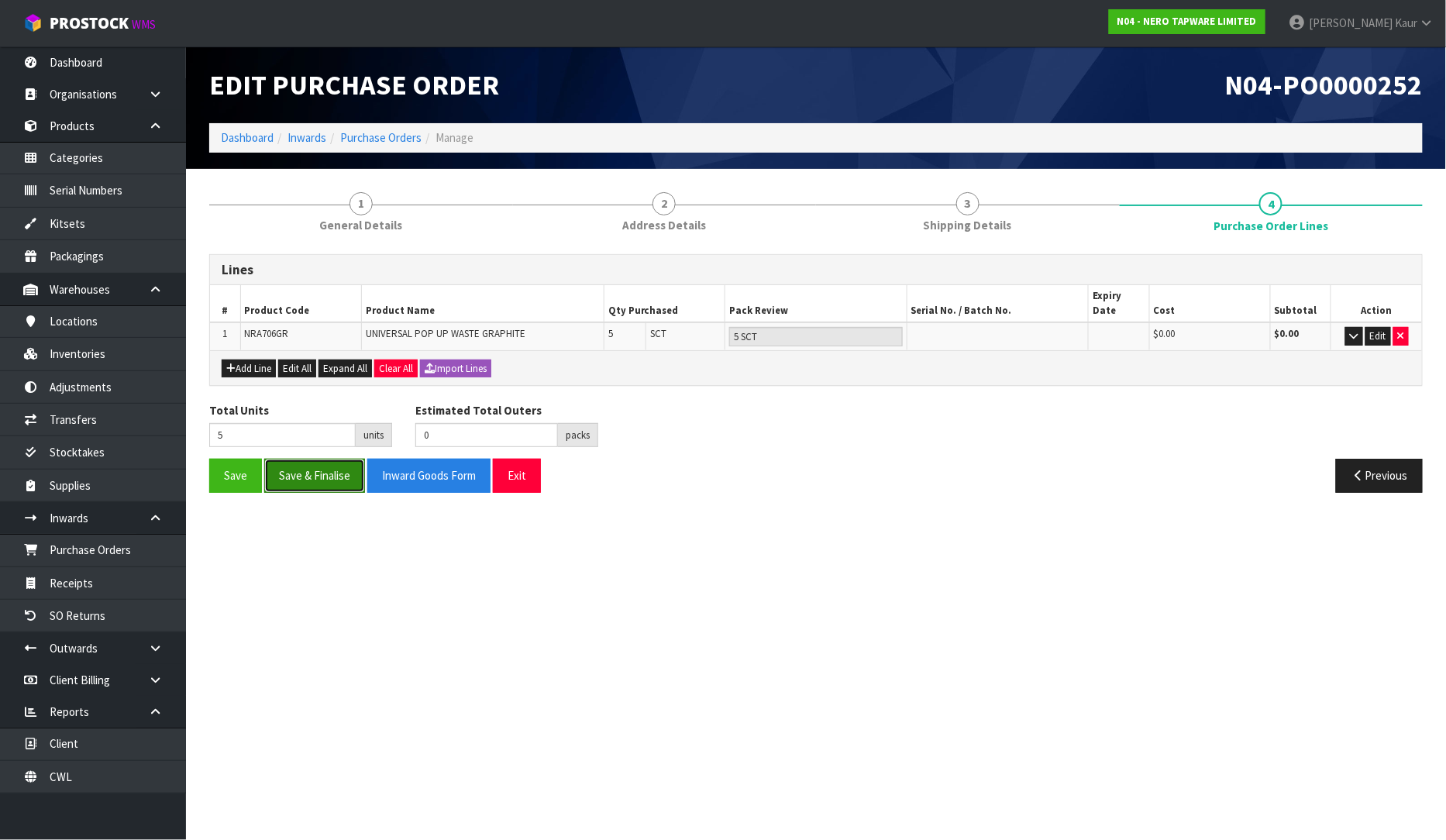
click at [329, 464] on button "Save & Finalise" at bounding box center [315, 476] width 101 height 34
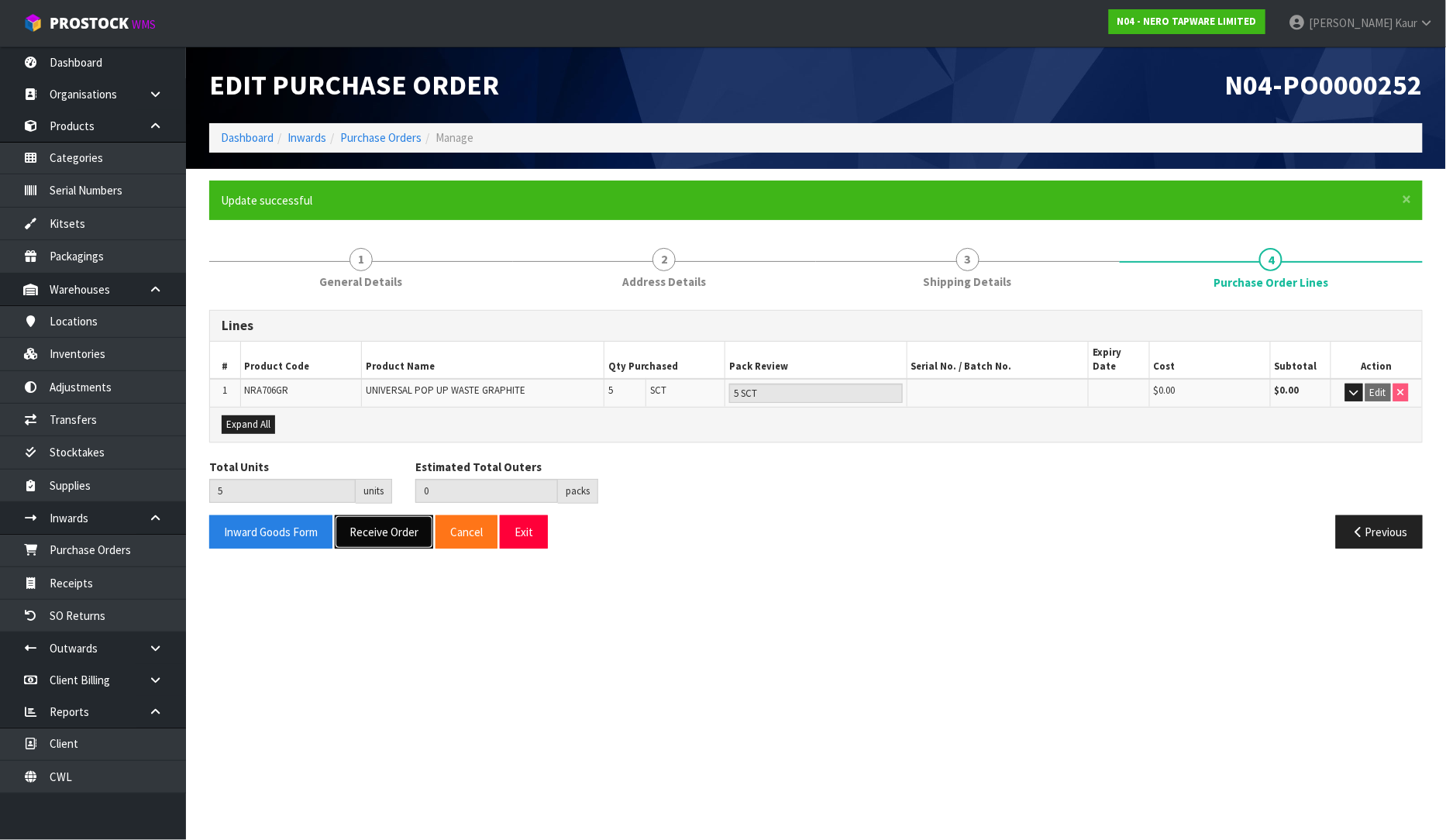
click at [381, 515] on button "Receive Order" at bounding box center [383, 532] width 98 height 34
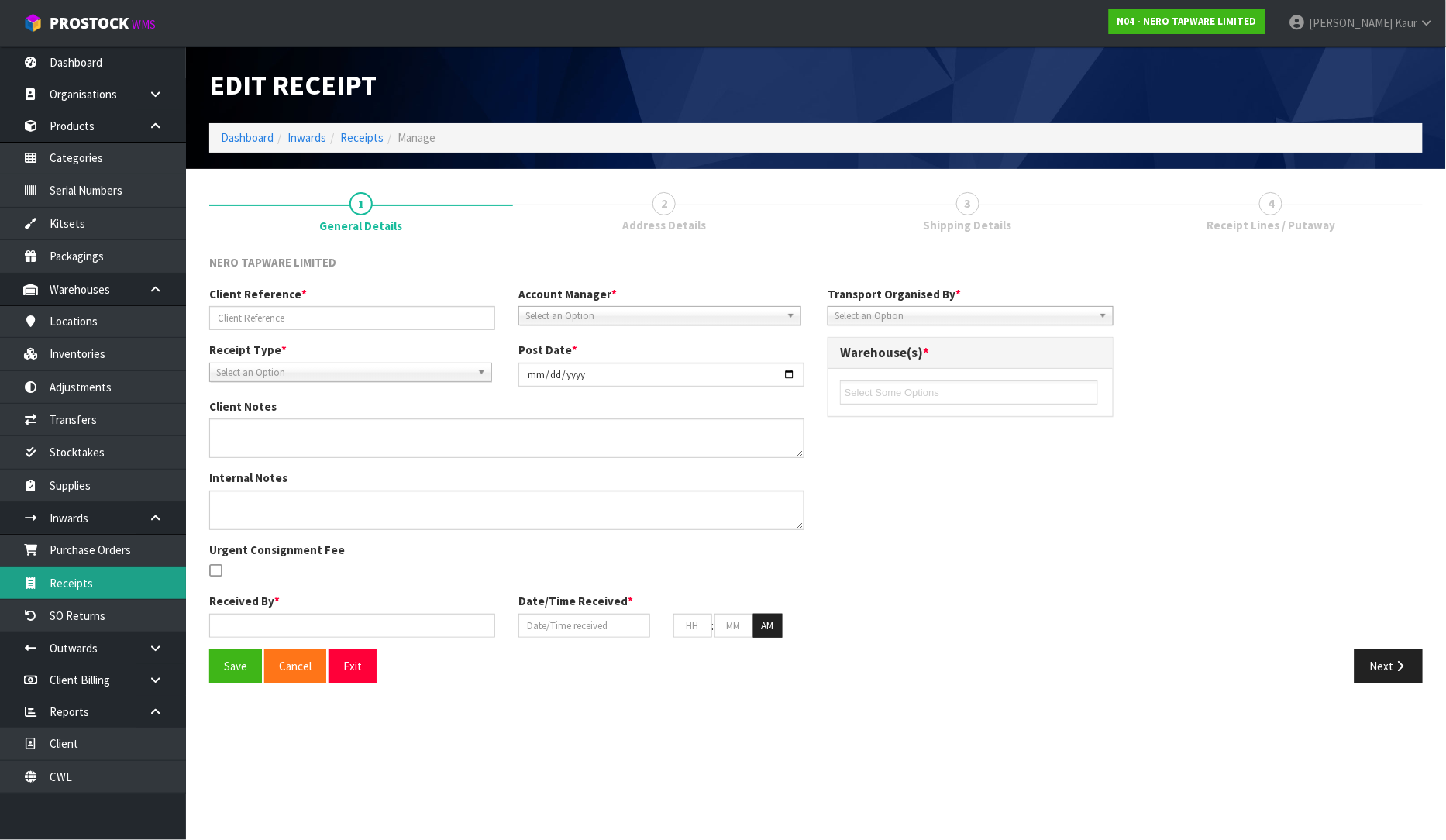
click at [79, 586] on link "Receipts" at bounding box center [93, 583] width 186 height 32
type input "RMANZ0000220/RMANZ0000221"
type input "[DATE]"
type input "[PERSON_NAME]"
type input "[DATE]"
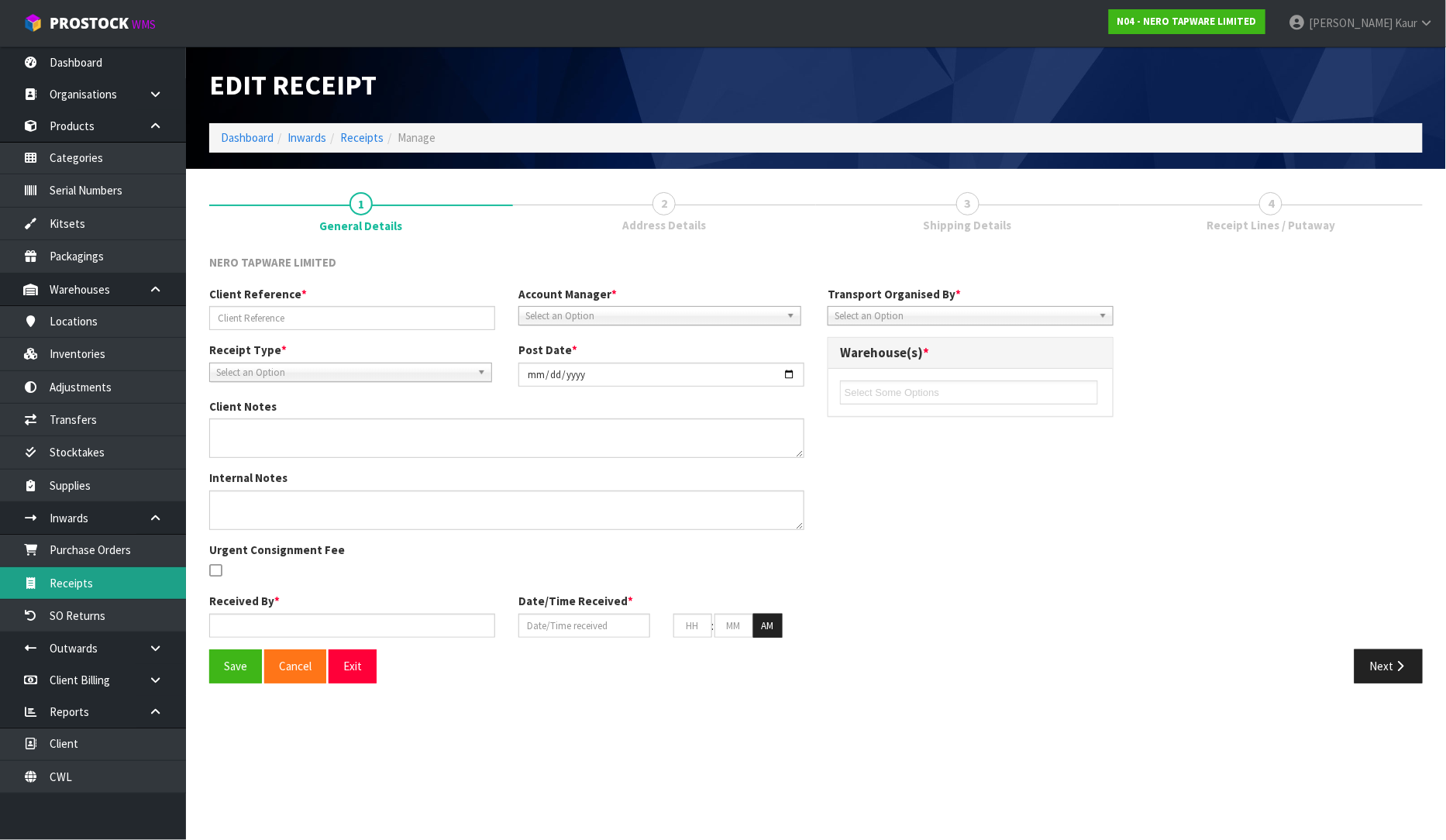
type input "04"
type input "44"
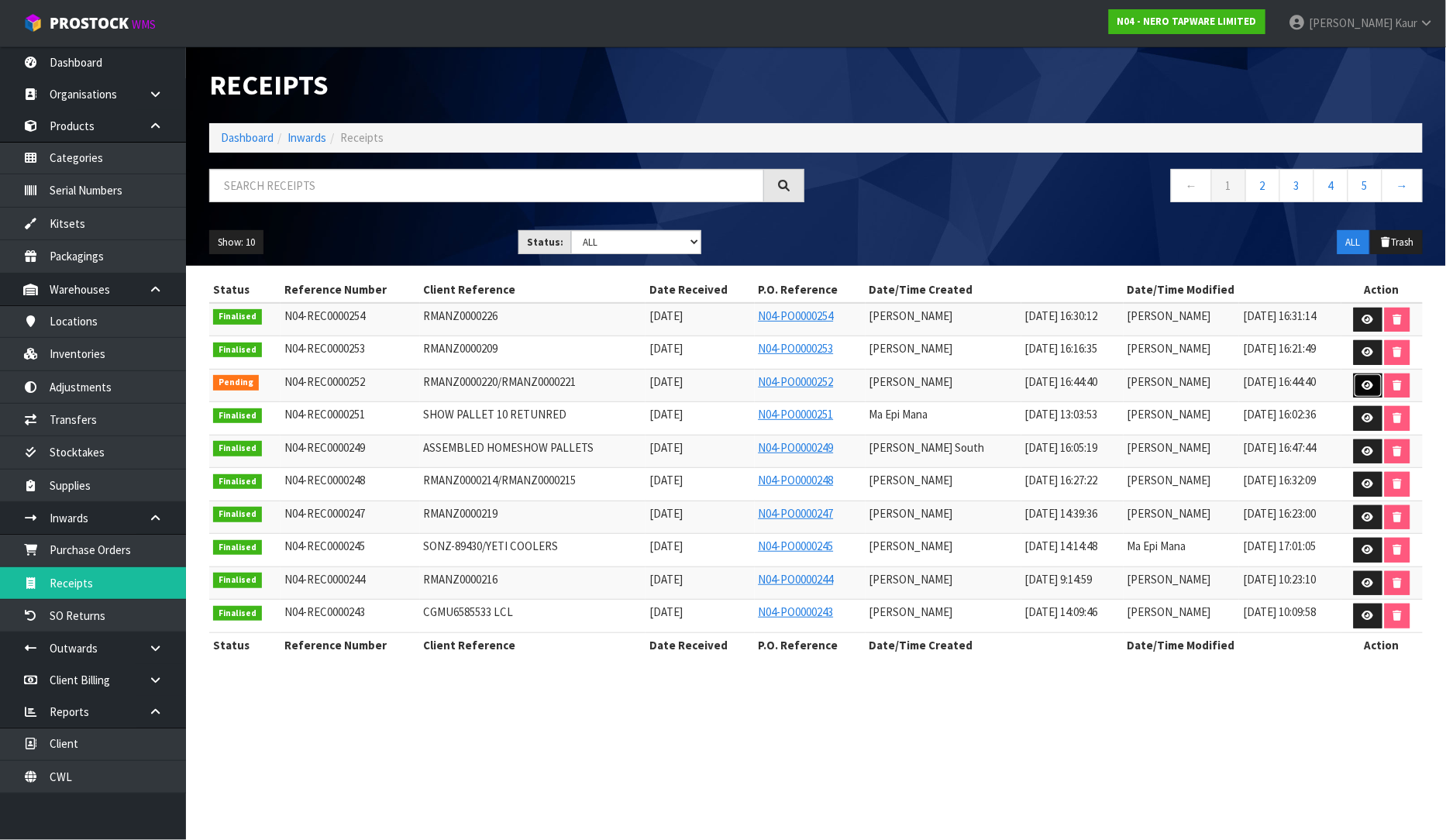
click at [1373, 375] on link at bounding box center [1367, 386] width 29 height 24
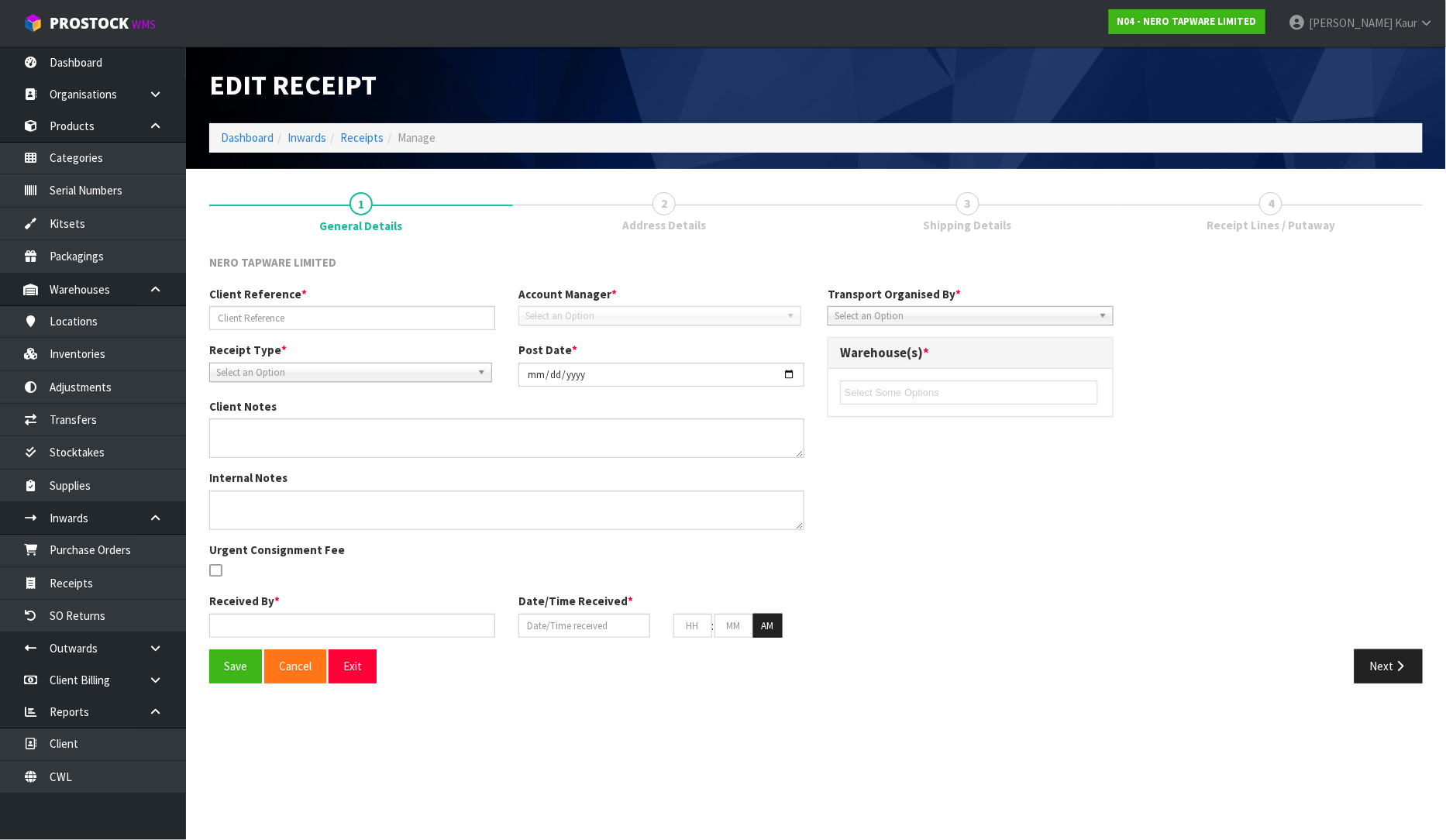
type input "RMANZ0000220/RMANZ0000221"
type input "[DATE]"
type input "[PERSON_NAME]"
type input "[DATE]"
type input "04"
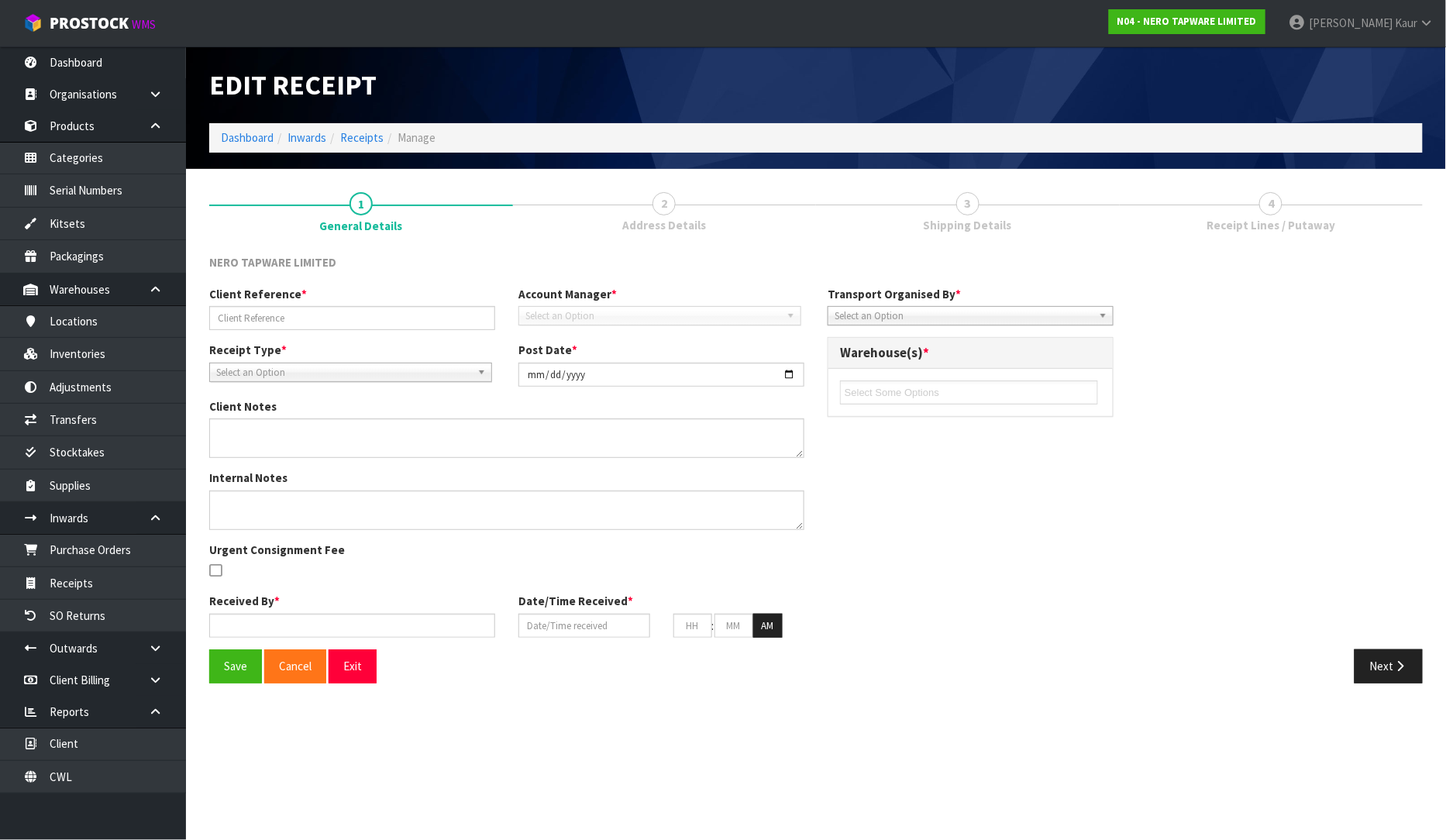
type input "44"
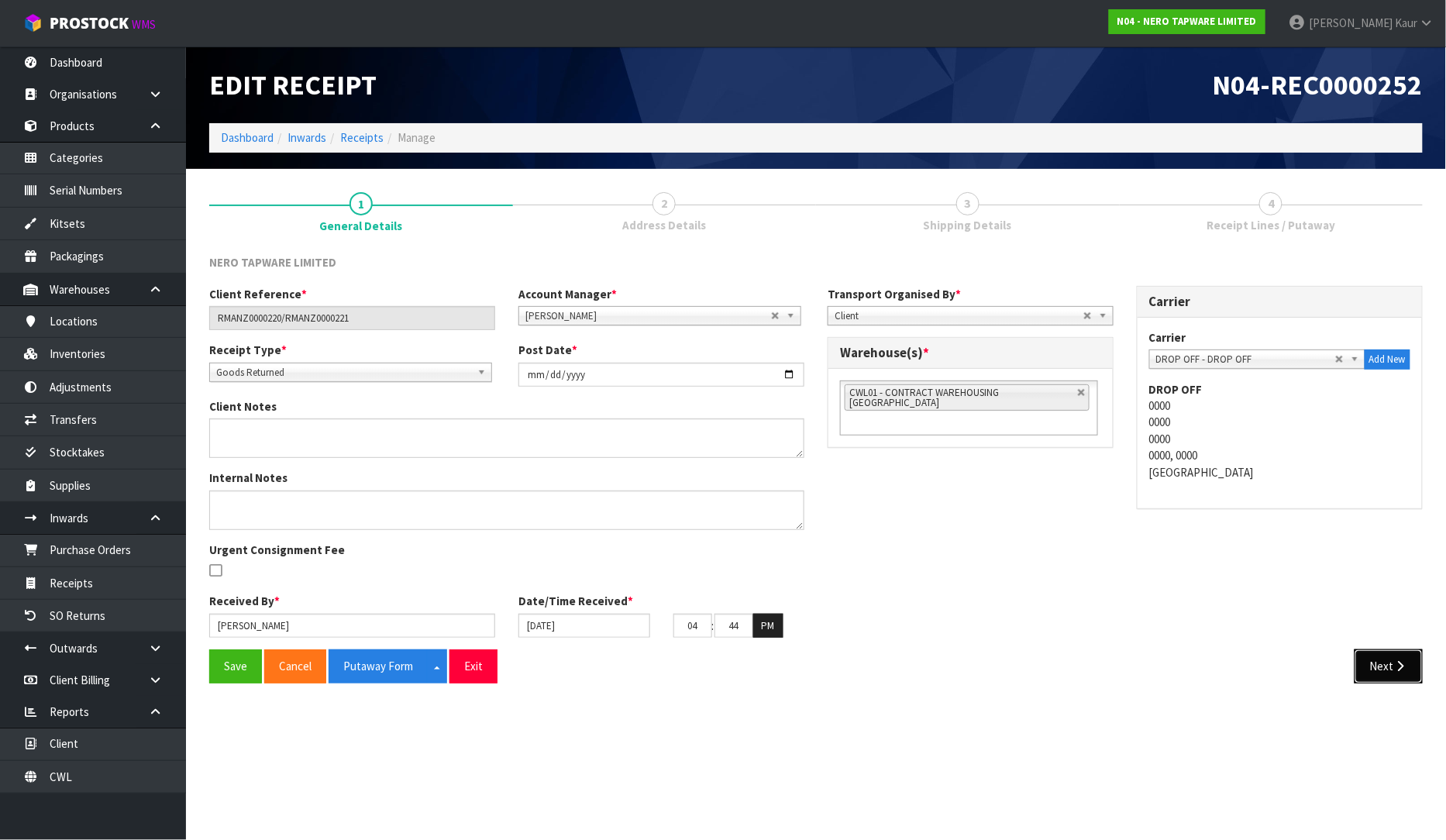
click at [1388, 678] on button "Next" at bounding box center [1388, 666] width 68 height 34
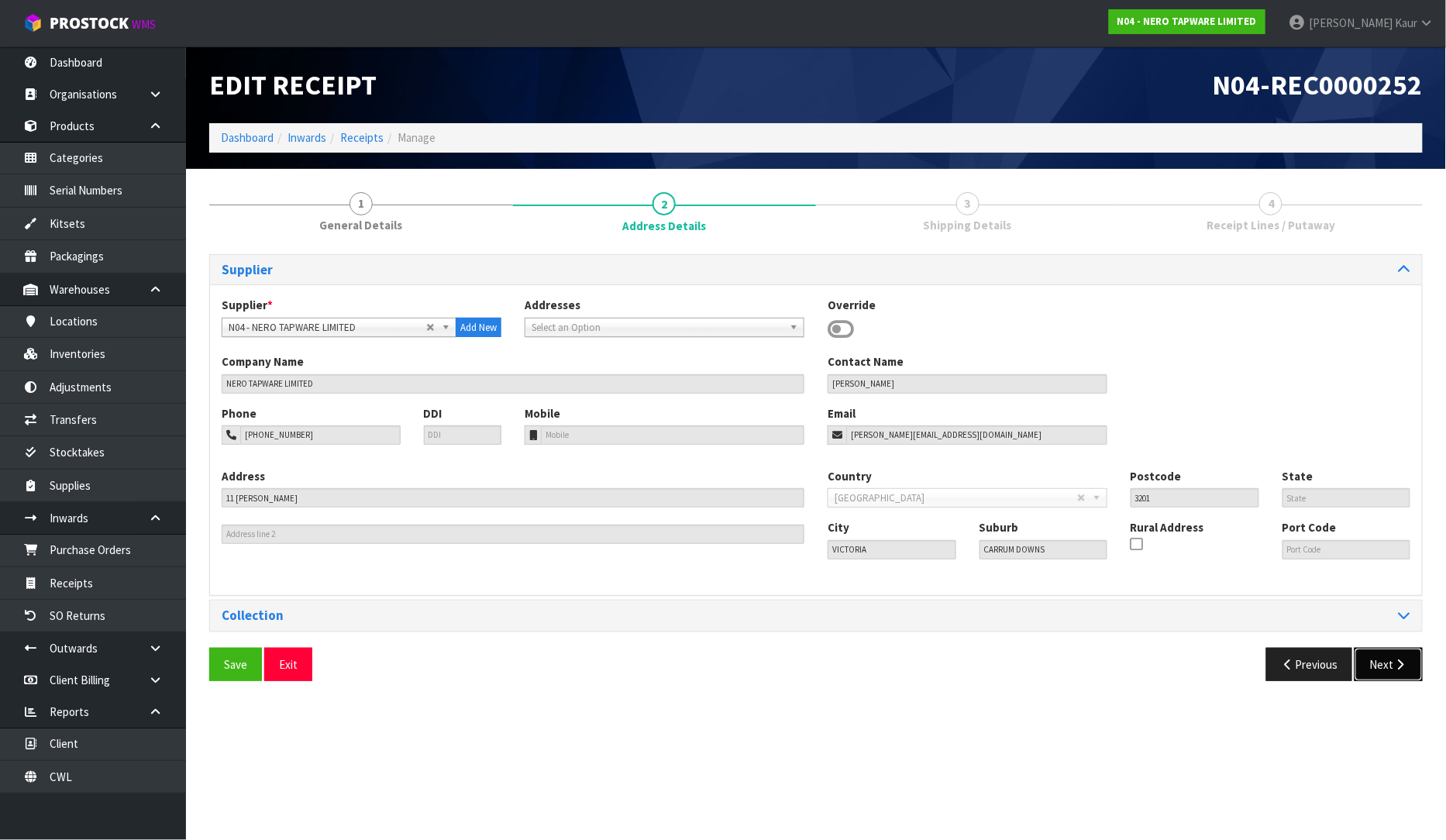
click at [1388, 670] on button "Next" at bounding box center [1388, 665] width 68 height 34
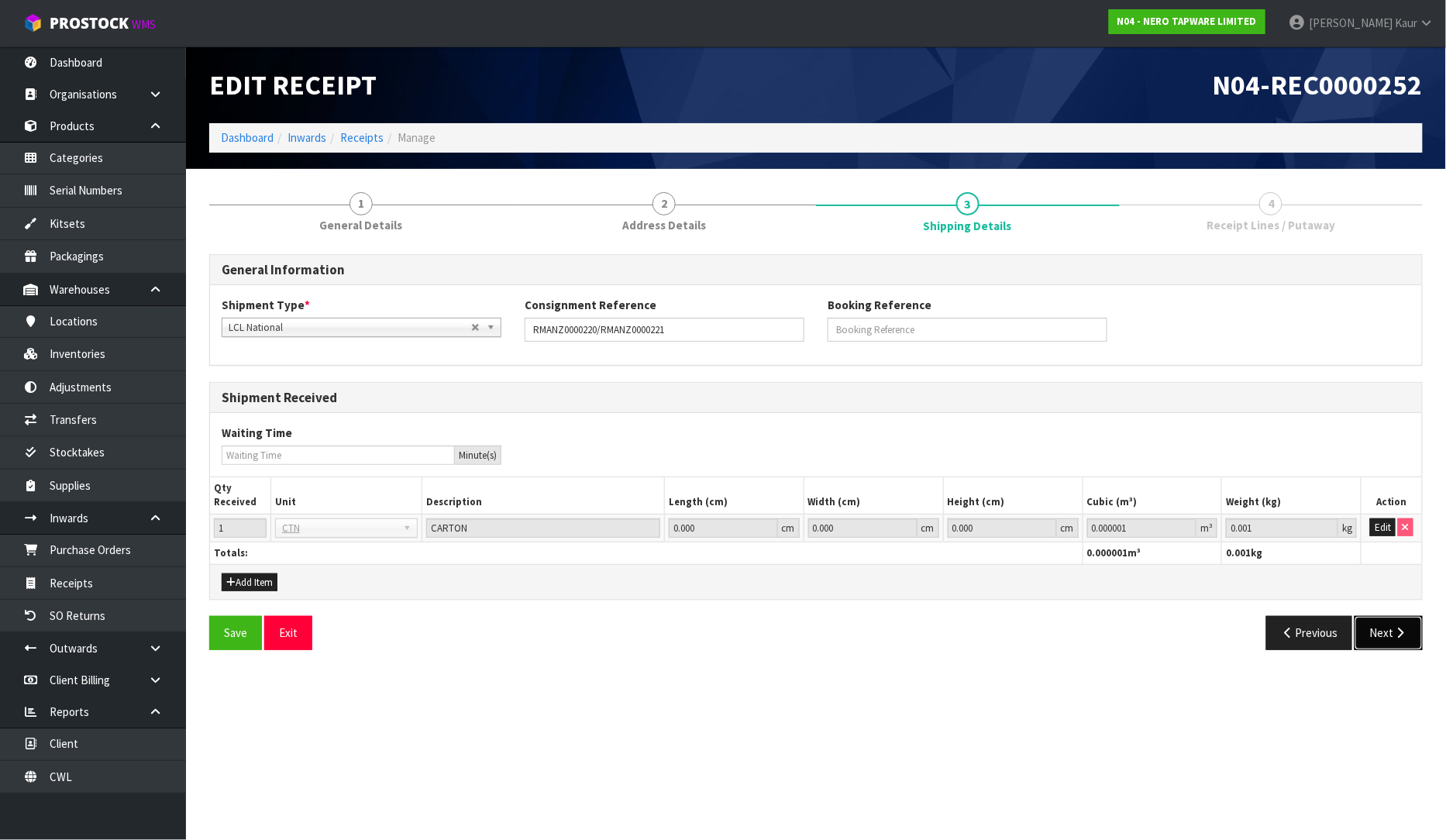
click at [1388, 643] on button "Next" at bounding box center [1388, 633] width 68 height 34
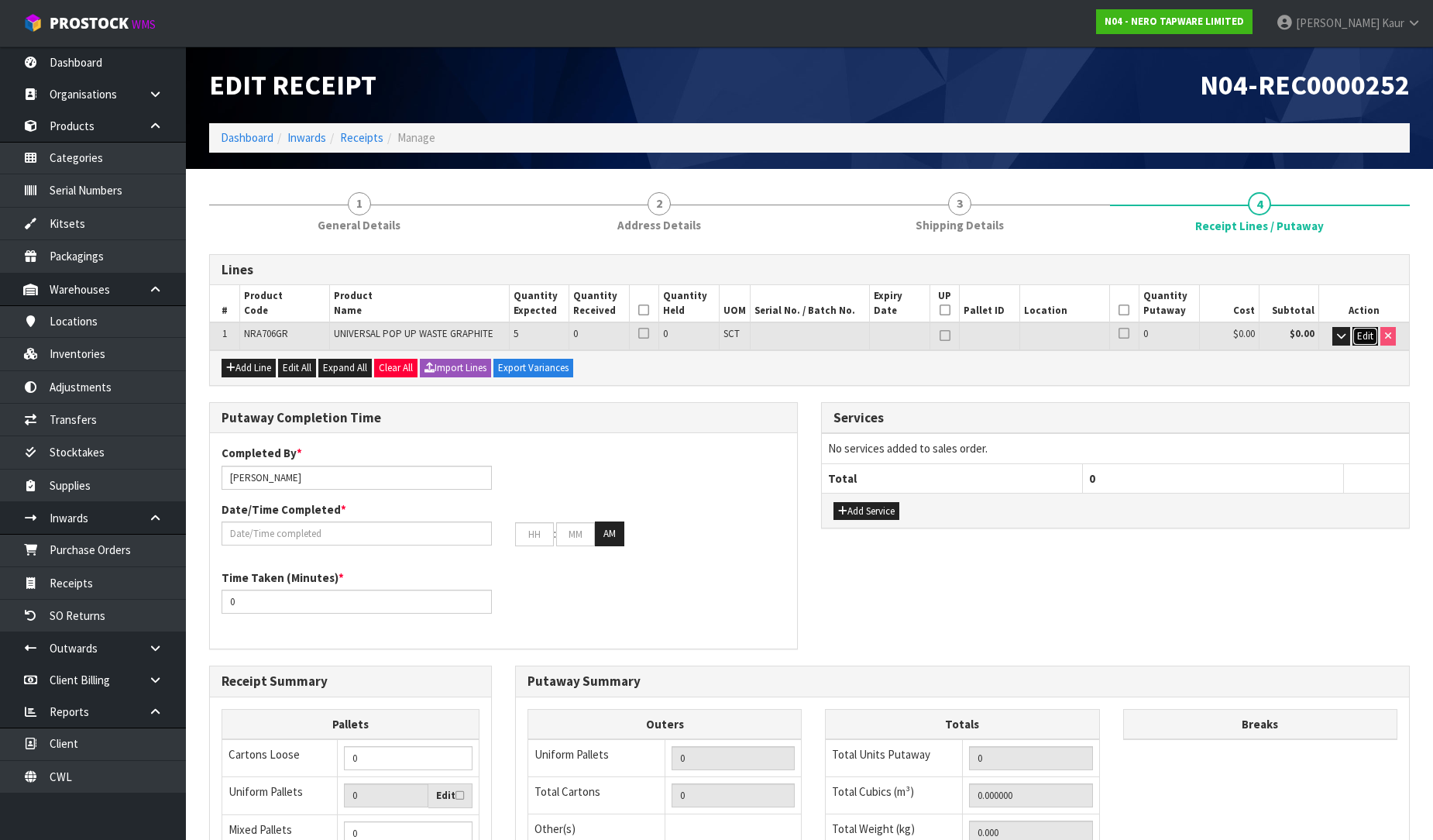
click at [1374, 327] on button "Edit" at bounding box center [1365, 336] width 25 height 19
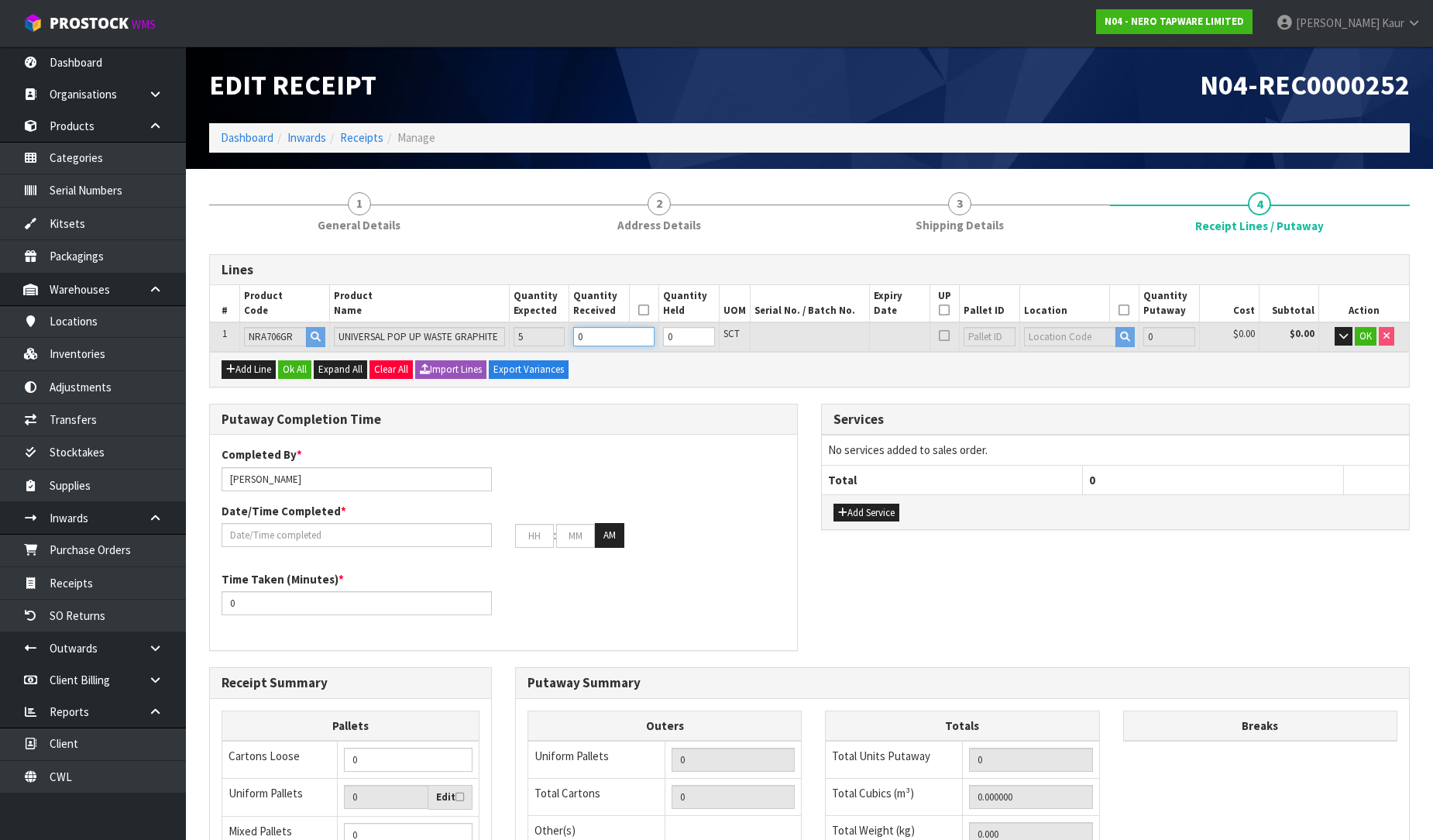
click at [617, 335] on input "0" at bounding box center [613, 336] width 81 height 20
type input "0.00253"
type input "1.6"
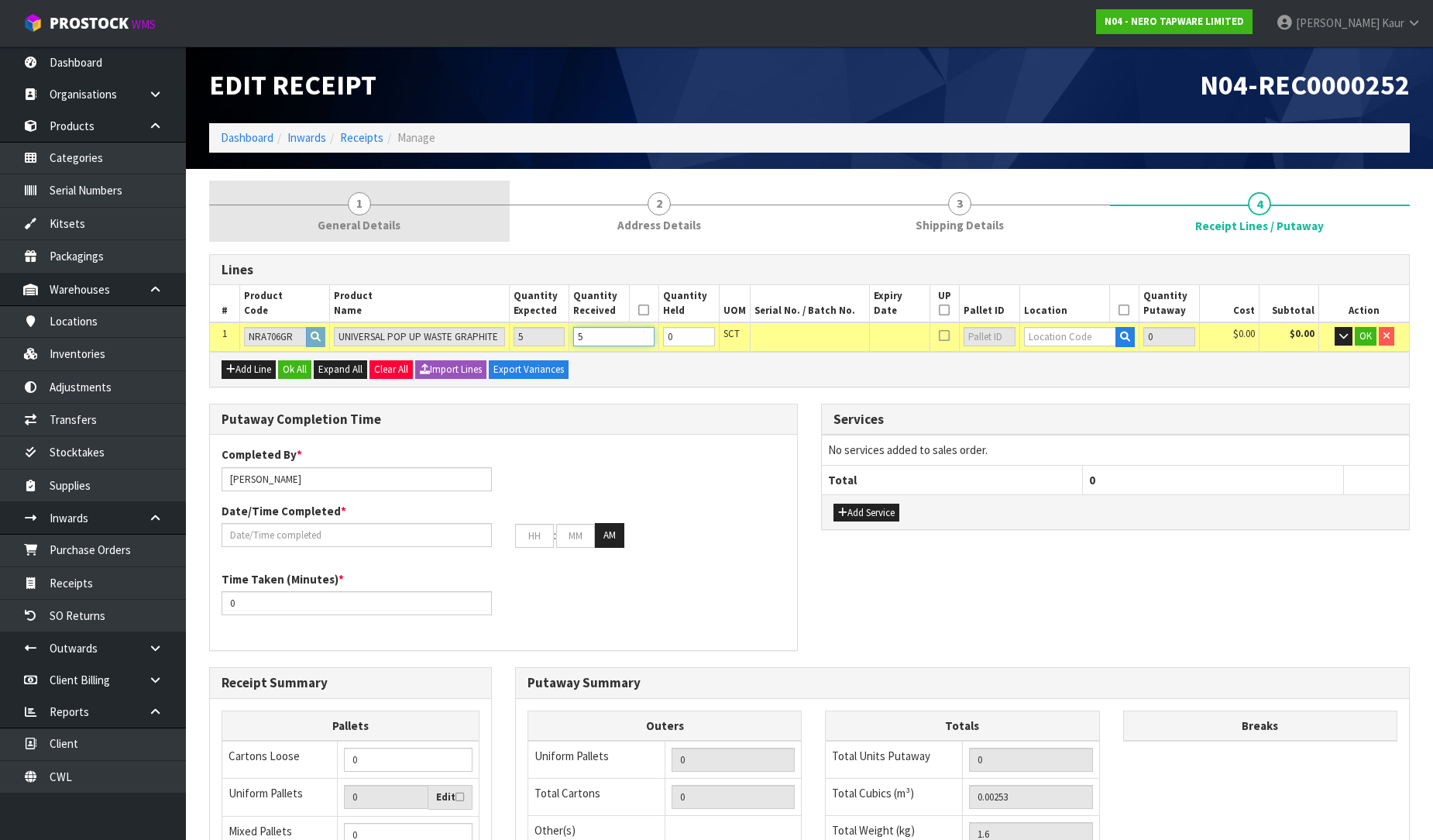
type input "5"
click at [370, 220] on span "General Details" at bounding box center [359, 225] width 83 height 16
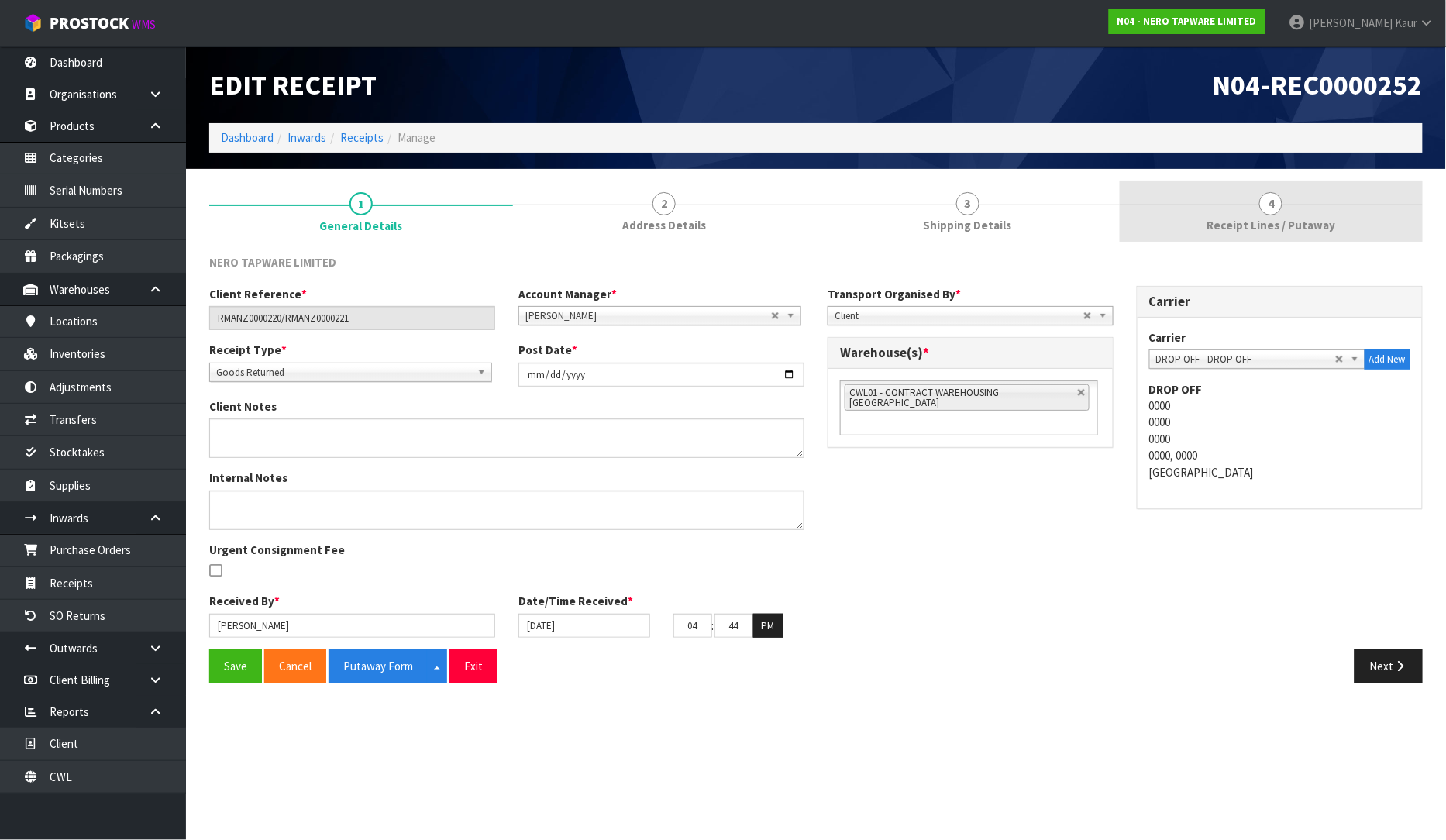
drag, startPoint x: 1299, startPoint y: 215, endPoint x: 1297, endPoint y: 227, distance: 12.2
click at [1298, 215] on link "4 Receipt Lines / Putaway" at bounding box center [1271, 211] width 303 height 61
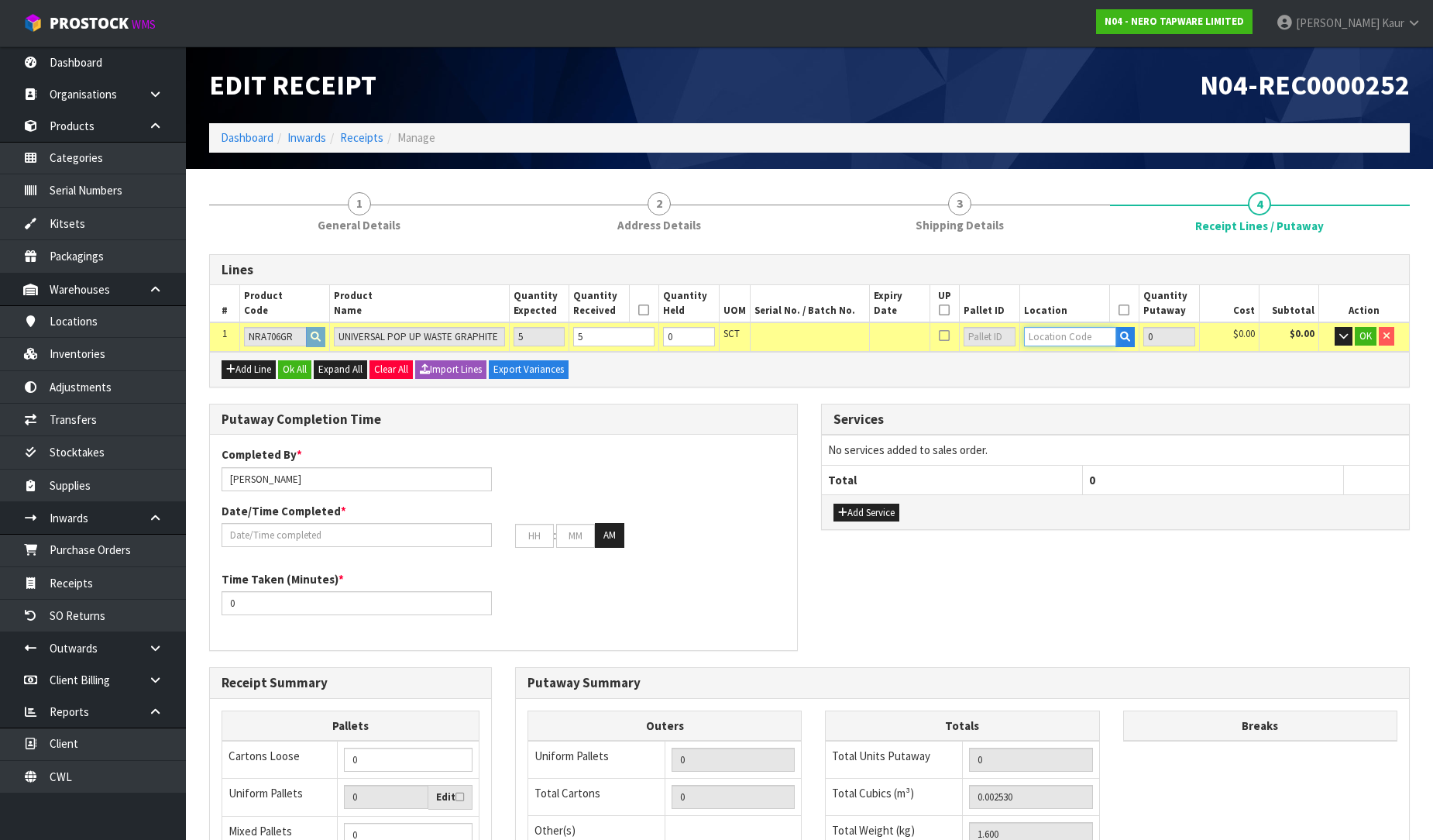
click at [1040, 329] on input "text" at bounding box center [1071, 336] width 93 height 20
type input "32-22-2"
click at [1058, 365] on strong "32-22-2" at bounding box center [1059, 362] width 40 height 15
type input "32-22-2-A"
type input "5"
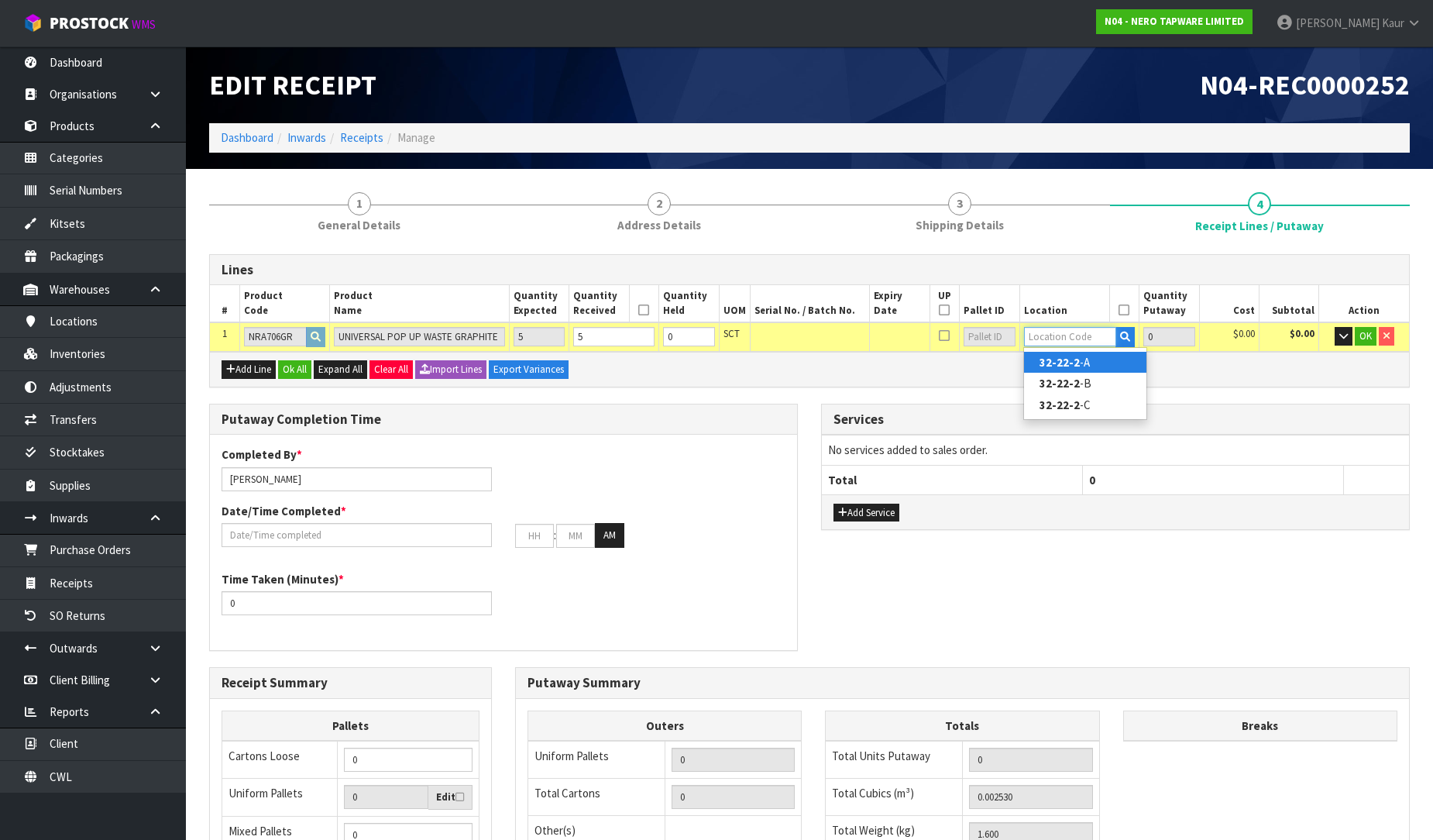
type input "5"
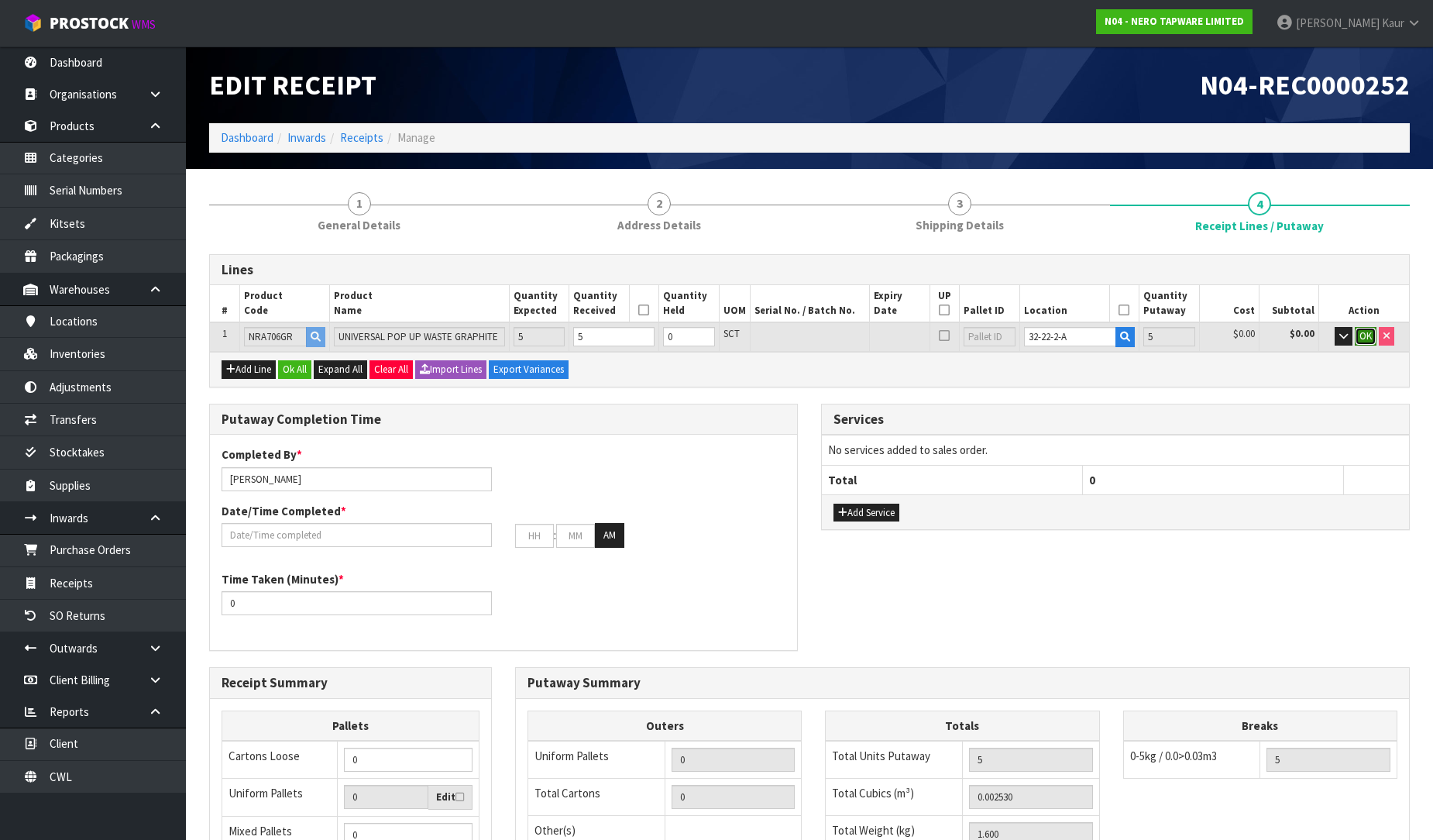
click at [1366, 337] on span "OK" at bounding box center [1366, 336] width 12 height 13
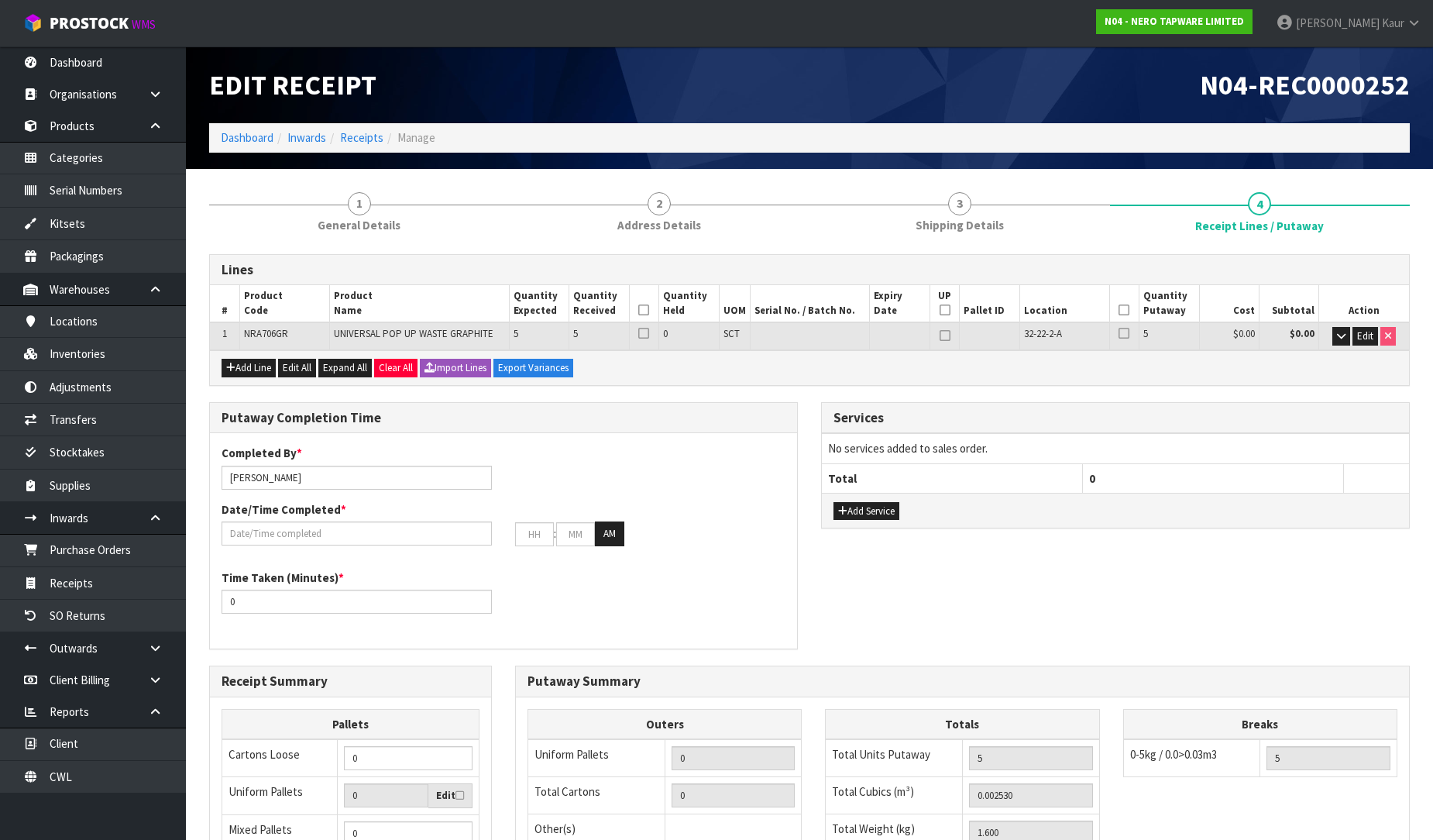
click at [643, 310] on icon at bounding box center [644, 310] width 11 height 1
click at [1122, 310] on icon at bounding box center [1124, 310] width 11 height 1
click at [222, 536] on input "text" at bounding box center [357, 534] width 271 height 24
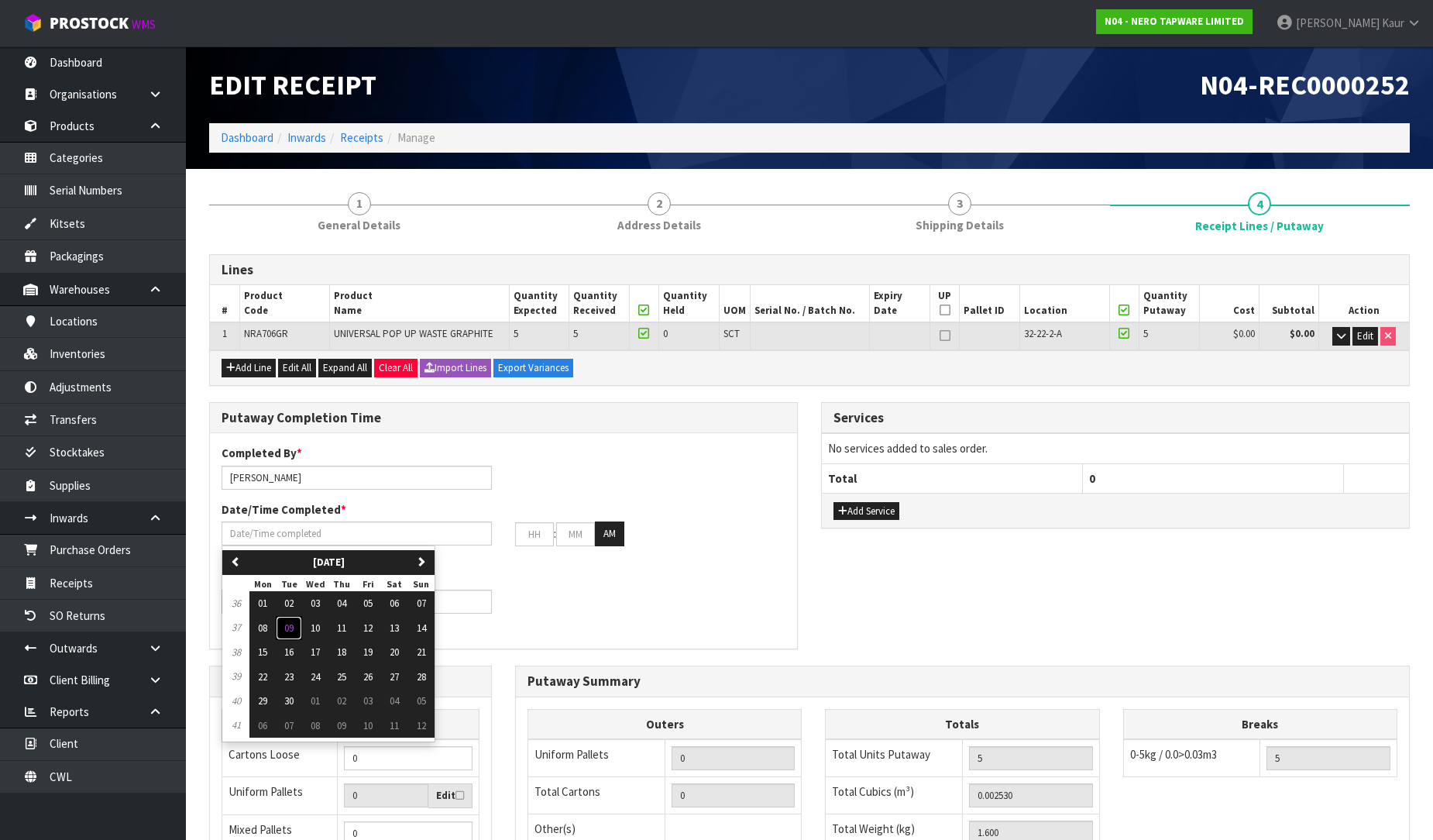
click at [289, 626] on span "09" at bounding box center [289, 627] width 9 height 13
type input "[DATE]"
type input "12"
type input "00"
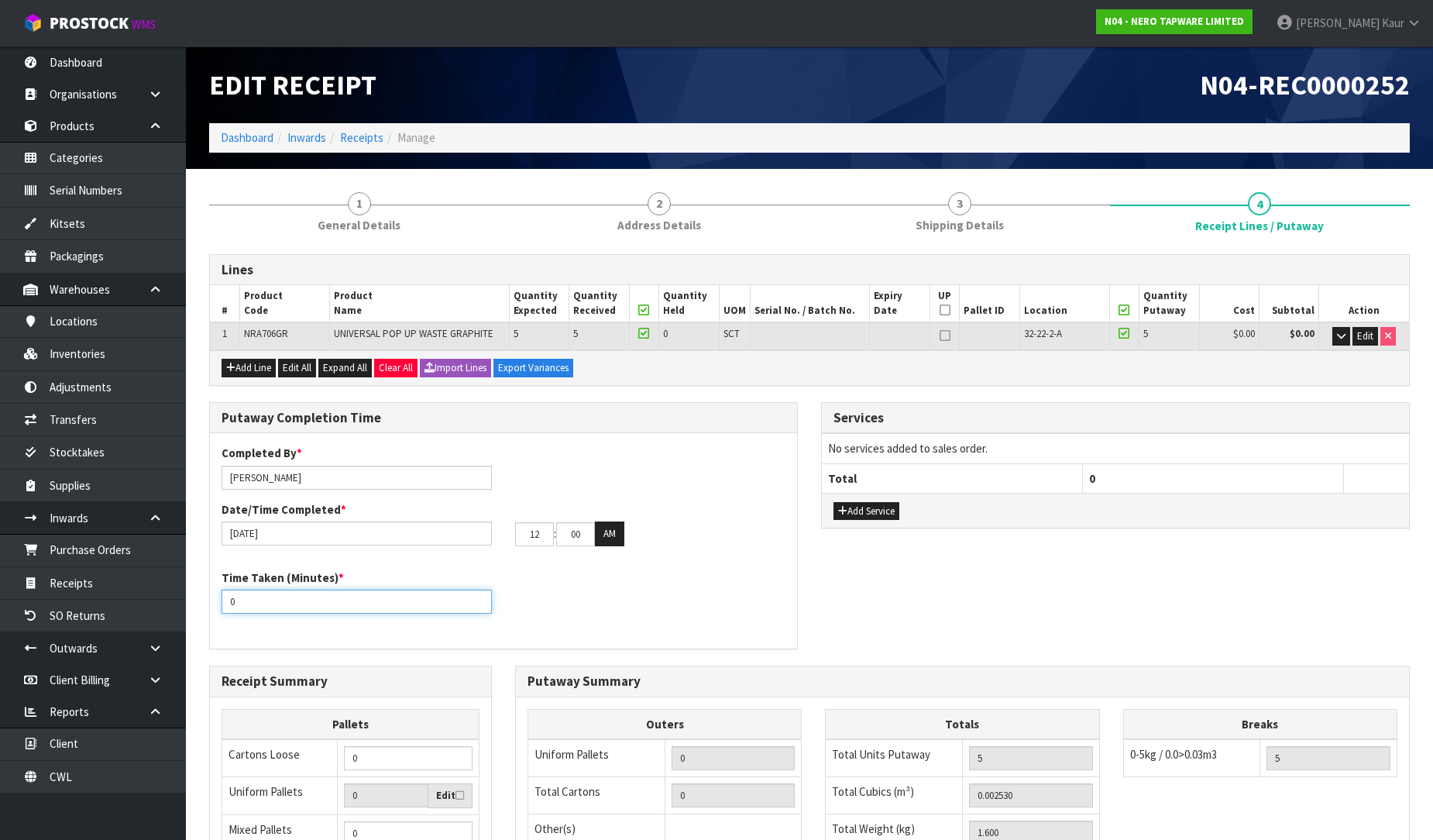
drag, startPoint x: 260, startPoint y: 605, endPoint x: 199, endPoint y: 605, distance: 61.0
click at [199, 605] on div "Putaway Completion Time Completed By * [PERSON_NAME] Date/Time Completed * [DAT…" at bounding box center [503, 533] width 612 height 263
type input "10"
drag, startPoint x: 544, startPoint y: 535, endPoint x: 523, endPoint y: 535, distance: 21.0
click at [523, 535] on input "12" at bounding box center [534, 535] width 38 height 24
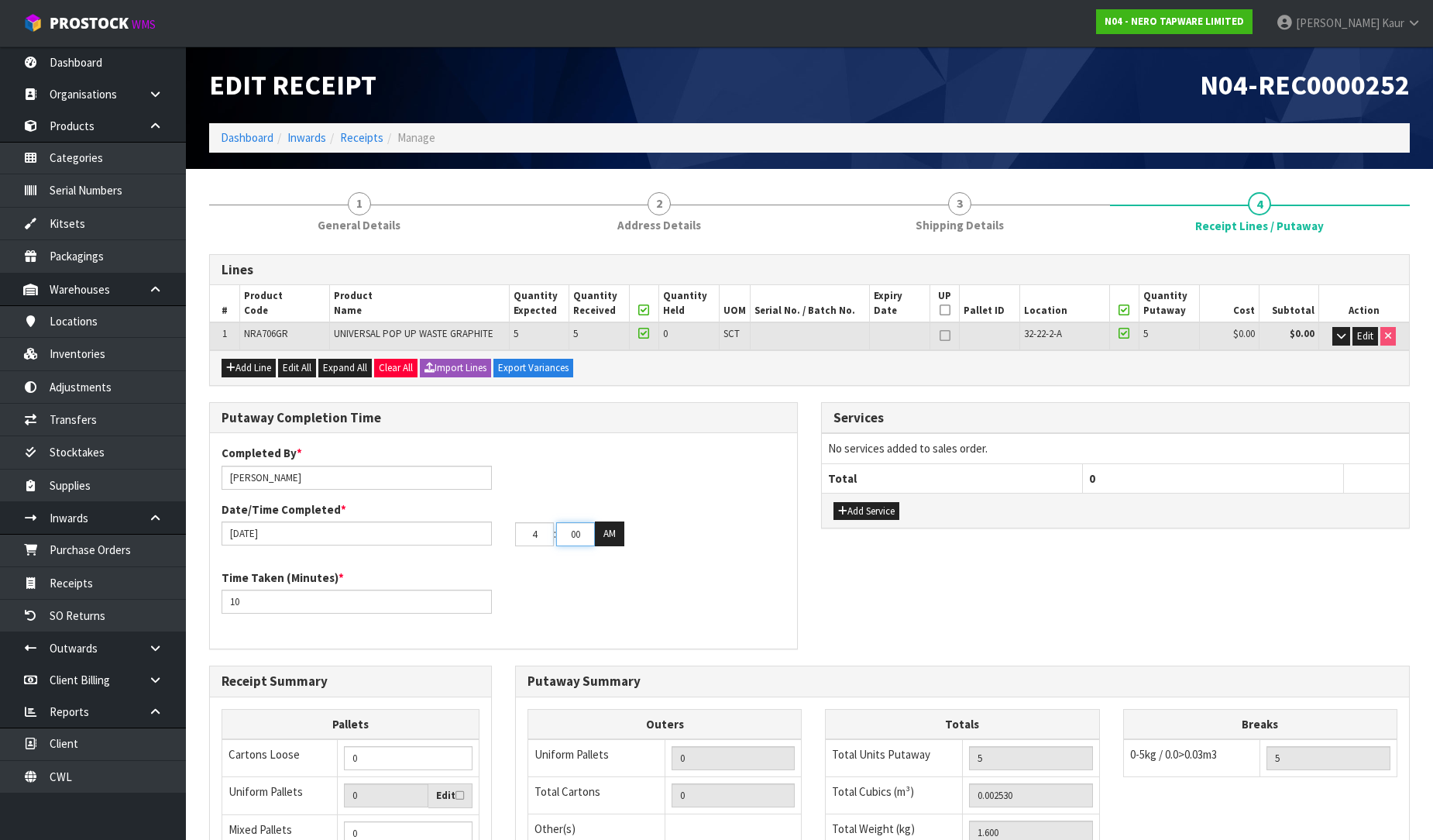
type input "04"
drag, startPoint x: 583, startPoint y: 531, endPoint x: 539, endPoint y: 533, distance: 44.0
click at [539, 533] on tr "04 : 00 : 00 AM" at bounding box center [569, 534] width 110 height 24
type input "48"
click at [605, 540] on button "AM" at bounding box center [609, 534] width 29 height 24
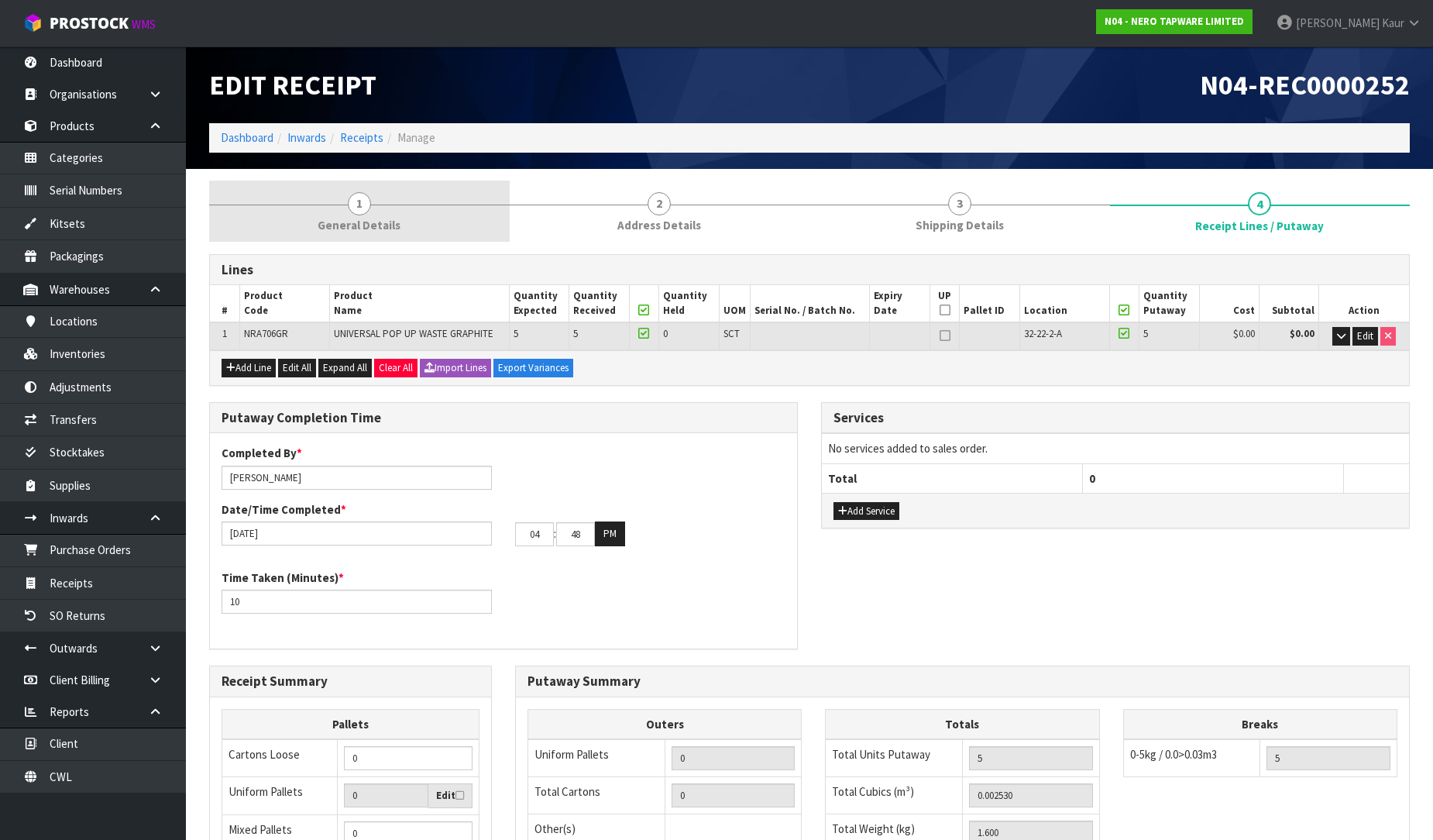
click at [318, 222] on link "1 General Details" at bounding box center [359, 211] width 301 height 61
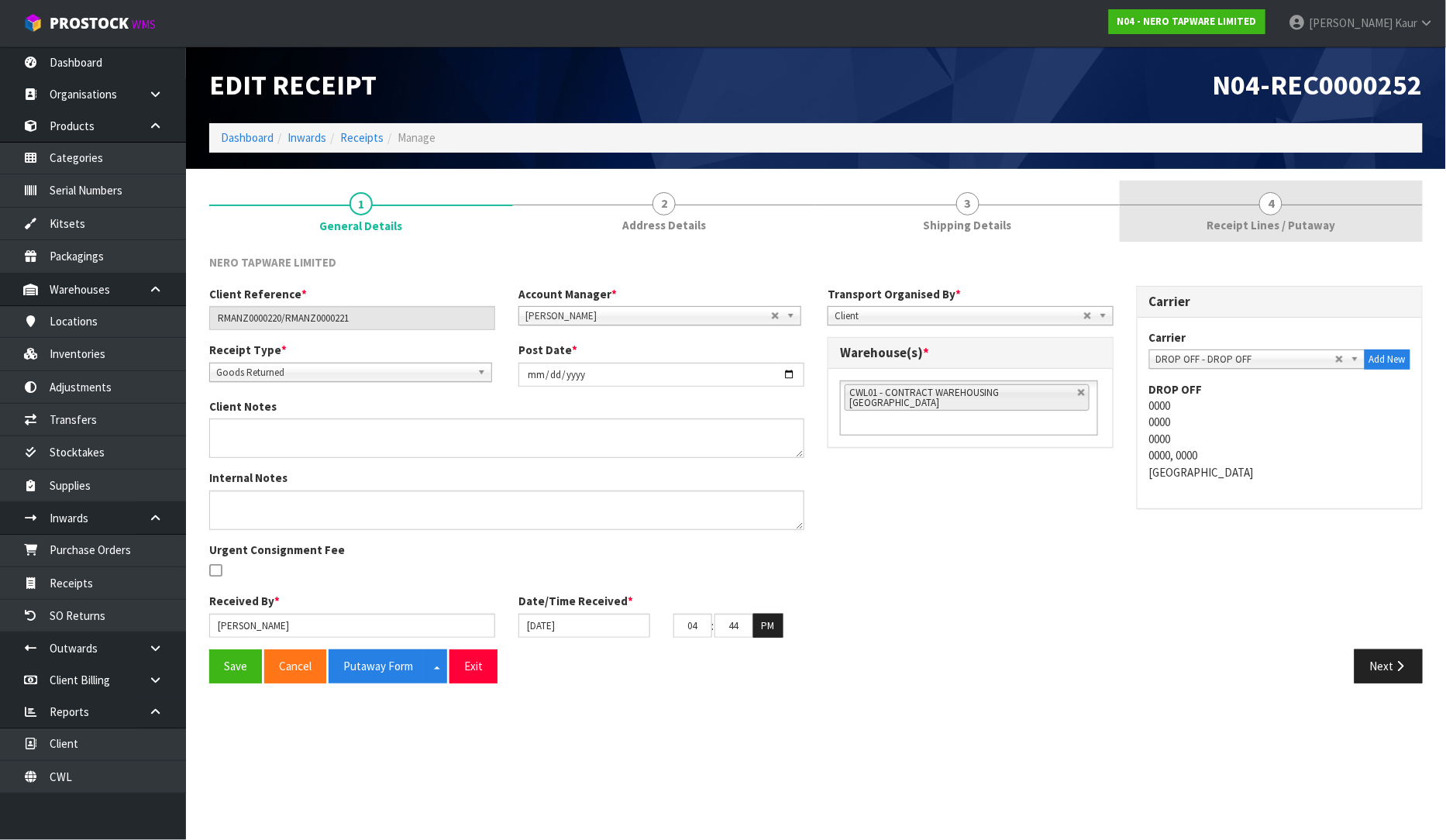
click at [1267, 214] on span "4" at bounding box center [1270, 203] width 23 height 23
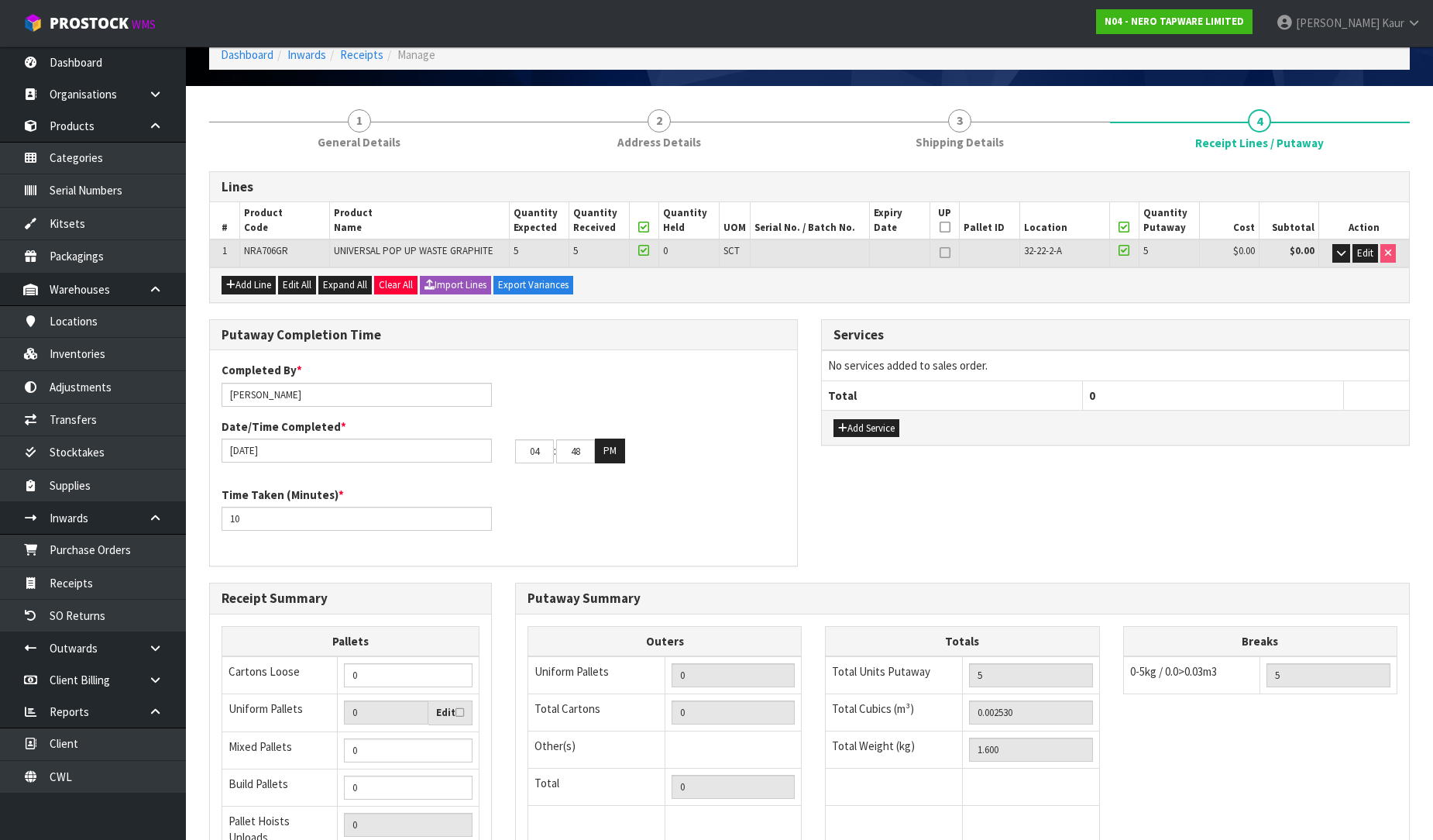
scroll to position [260, 0]
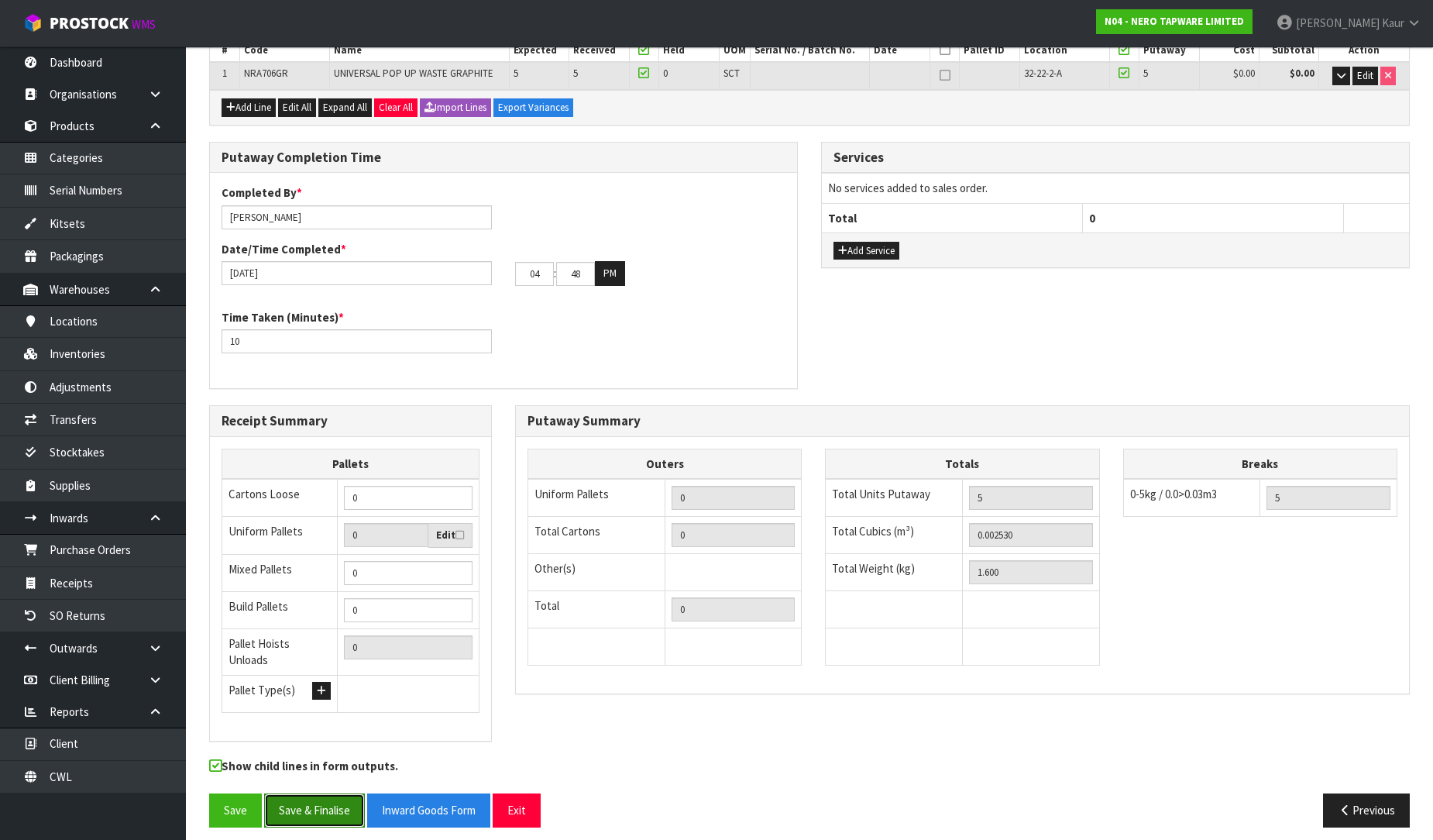
click at [322, 793] on button "Save & Finalise" at bounding box center [315, 810] width 101 height 34
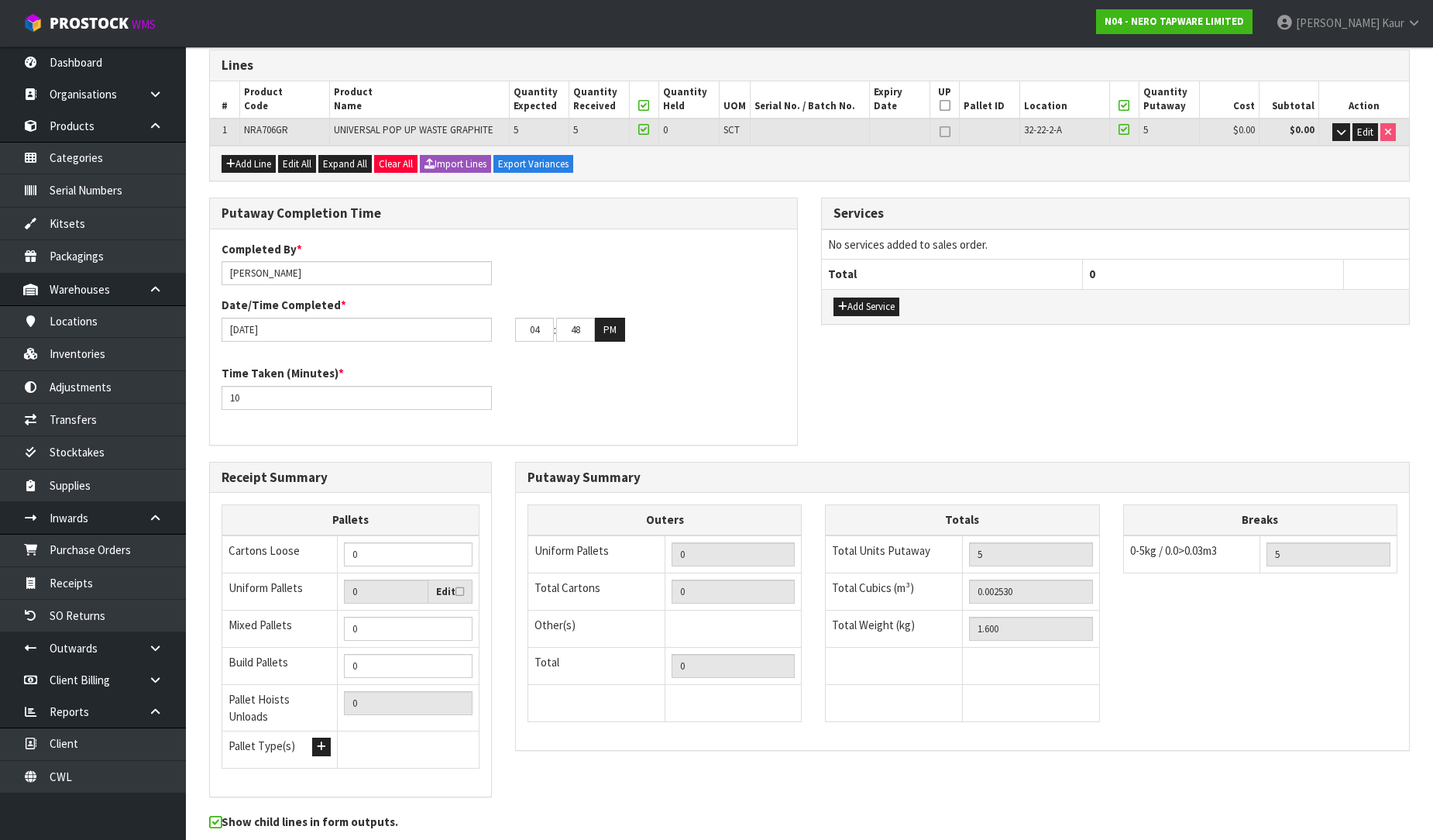
scroll to position [0, 0]
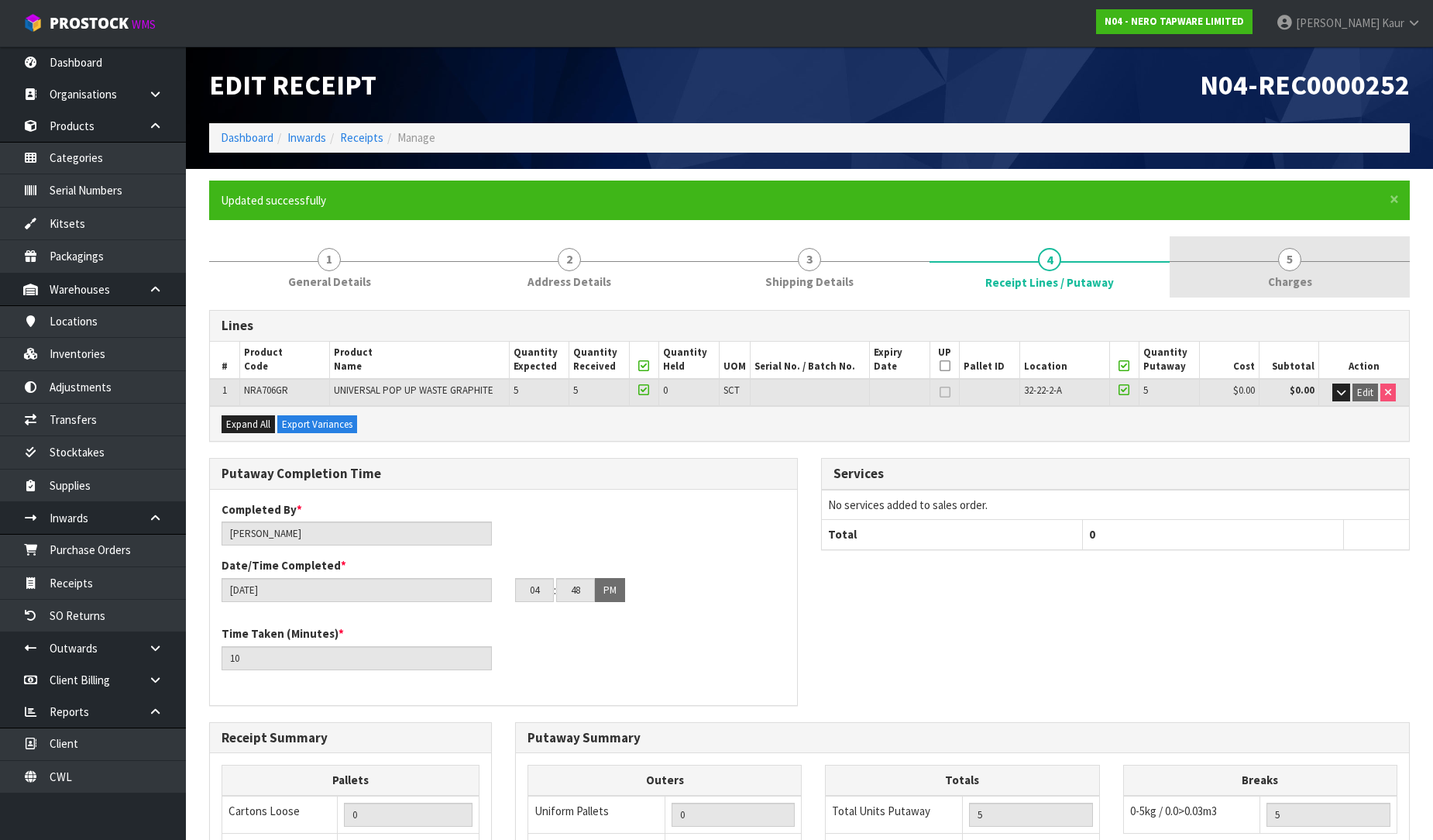
click at [1298, 267] on link "5 [GEOGRAPHIC_DATA]" at bounding box center [1290, 266] width 240 height 61
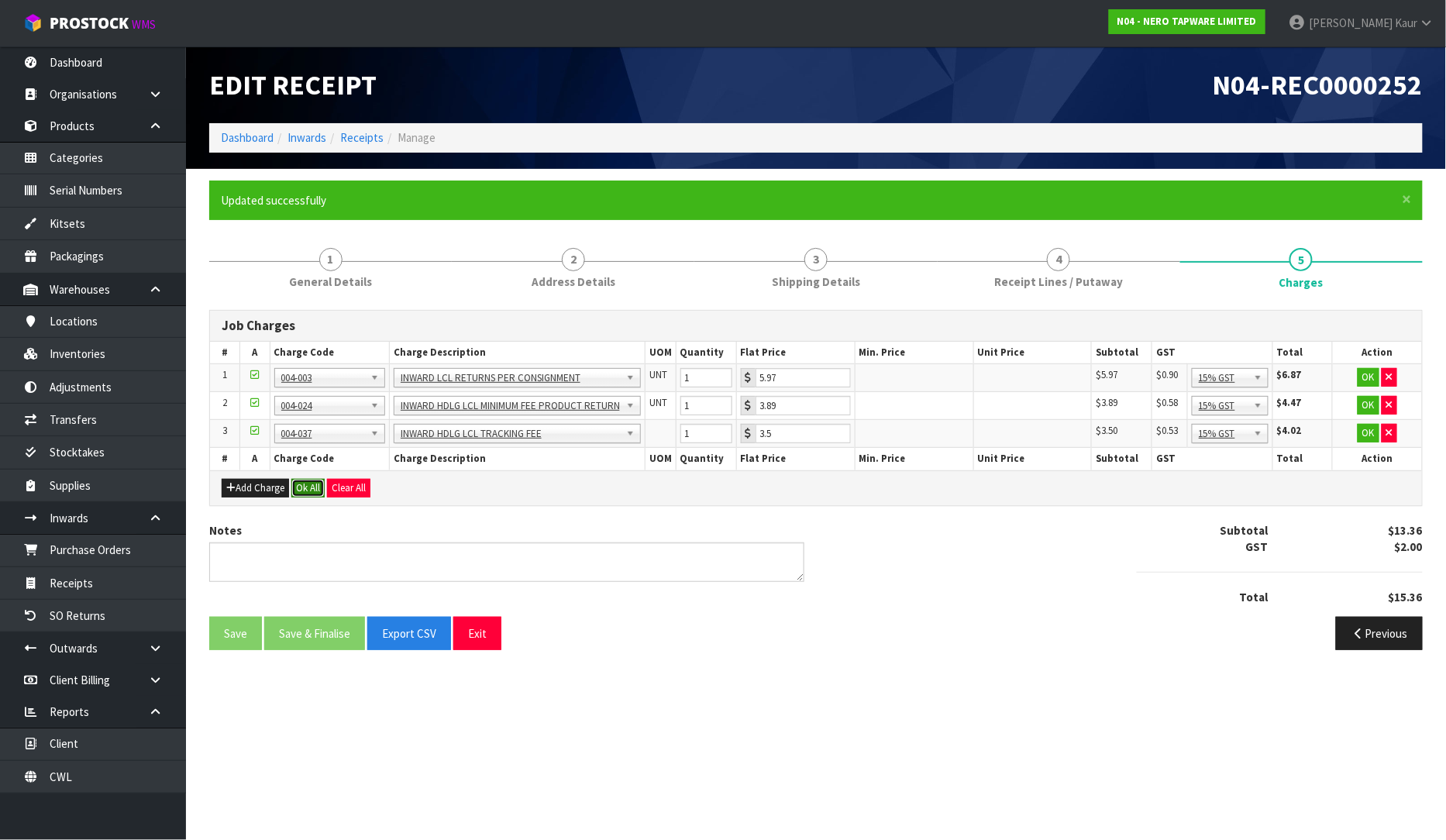
click at [314, 481] on button "Ok All" at bounding box center [308, 488] width 34 height 19
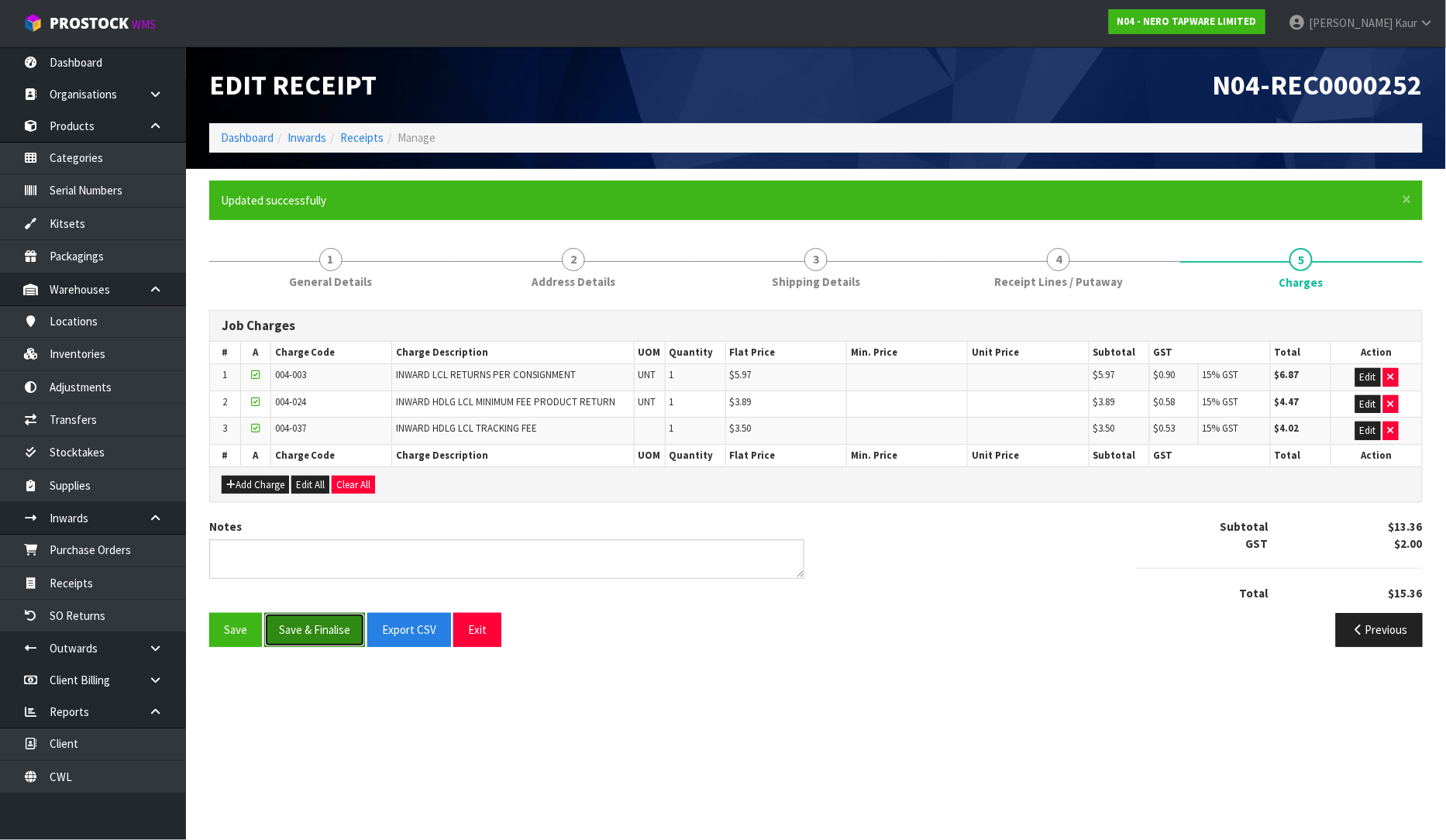
click at [302, 626] on button "Save & Finalise" at bounding box center [315, 629] width 101 height 34
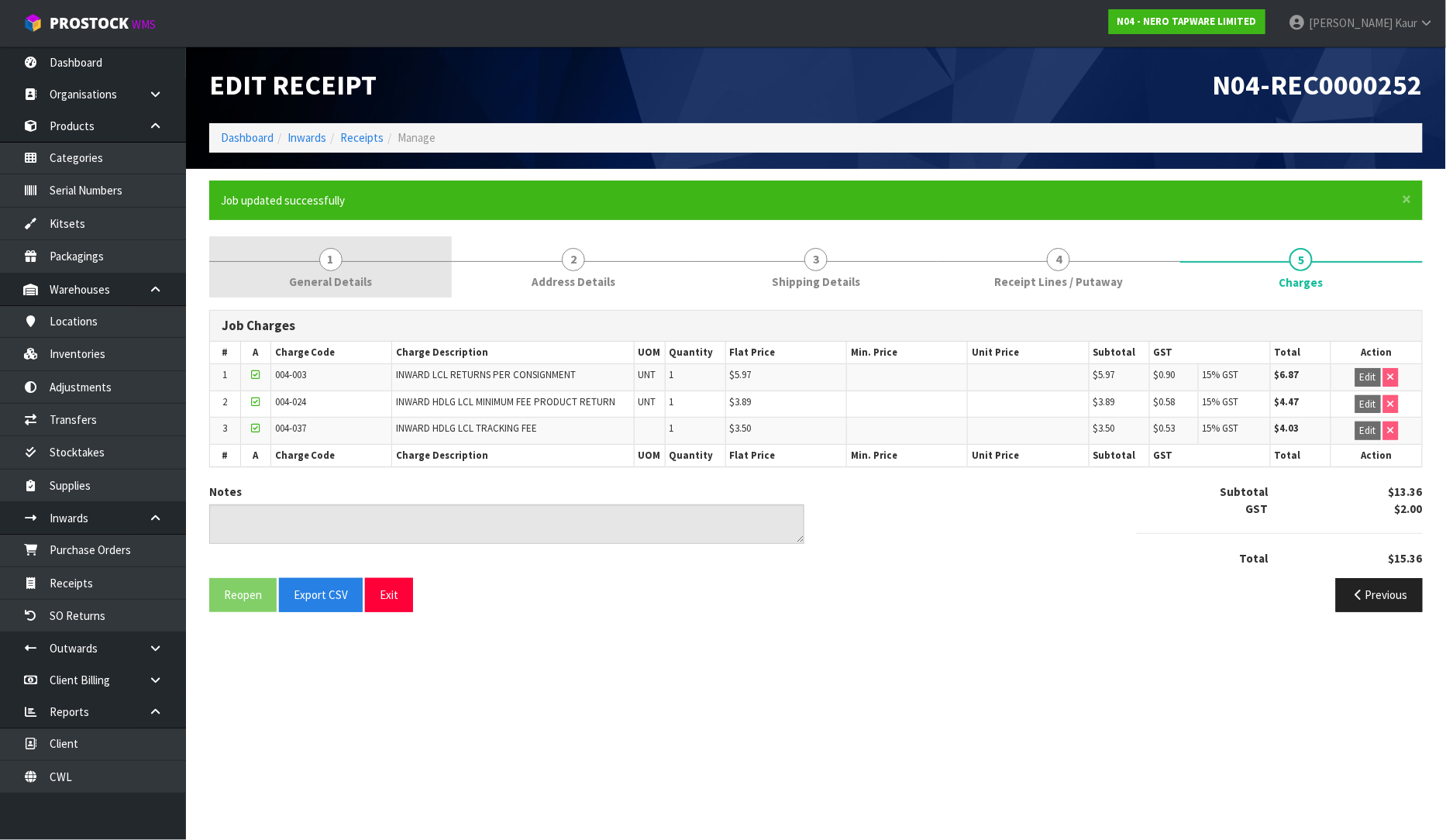
drag, startPoint x: 365, startPoint y: 273, endPoint x: 362, endPoint y: 284, distance: 11.4
click at [365, 273] on span "General Details" at bounding box center [331, 281] width 83 height 16
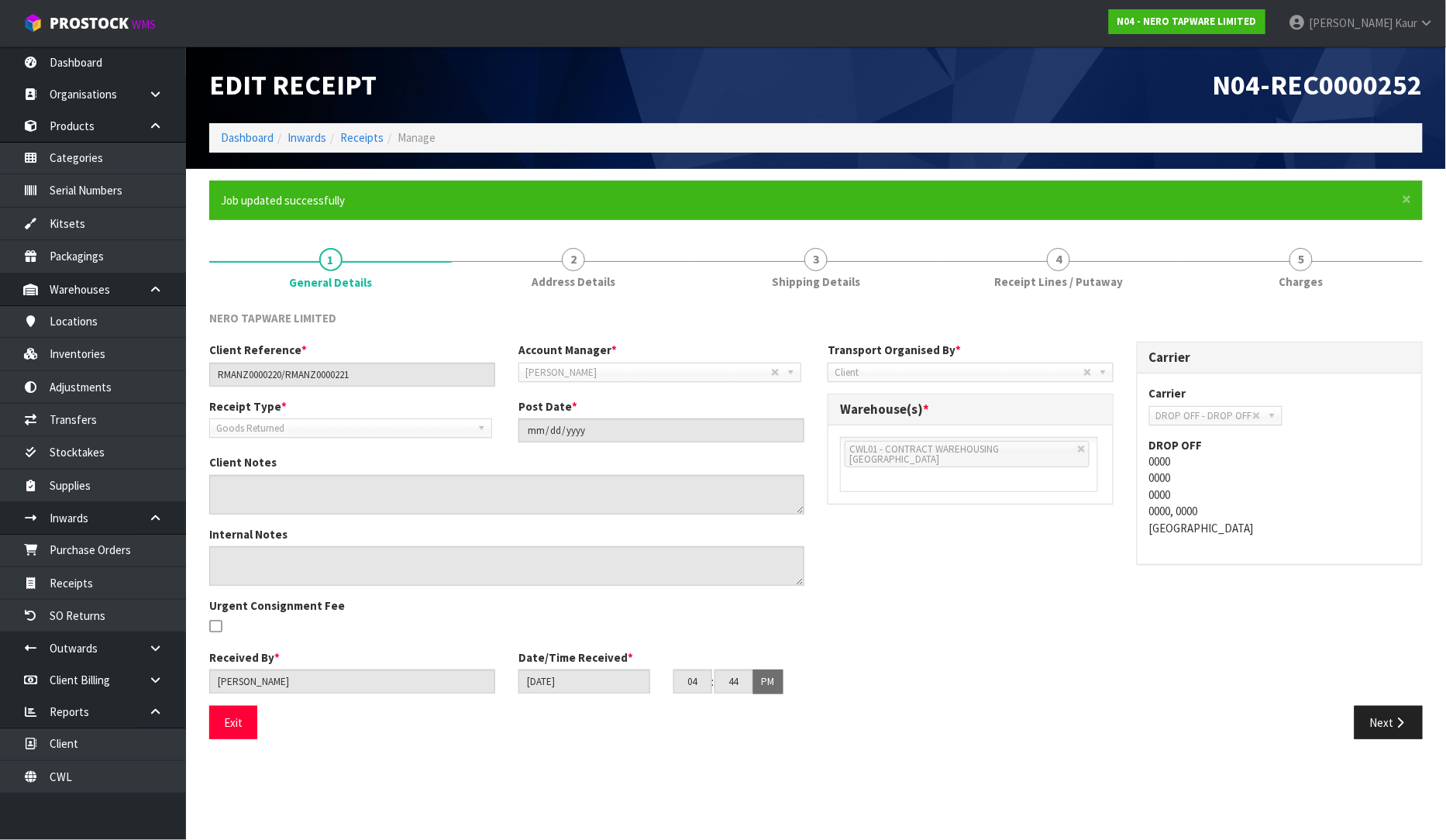
drag, startPoint x: 373, startPoint y: 386, endPoint x: 213, endPoint y: 386, distance: 160.0
click at [213, 386] on div "Client Reference * RMANZ0000220/RMANZ0000221 Account Manager * [PERSON_NAME] [P…" at bounding box center [507, 370] width 618 height 56
drag, startPoint x: 984, startPoint y: 272, endPoint x: 986, endPoint y: 289, distance: 17.1
click at [984, 273] on link "4 Receipt Lines / Putaway" at bounding box center [1058, 266] width 243 height 61
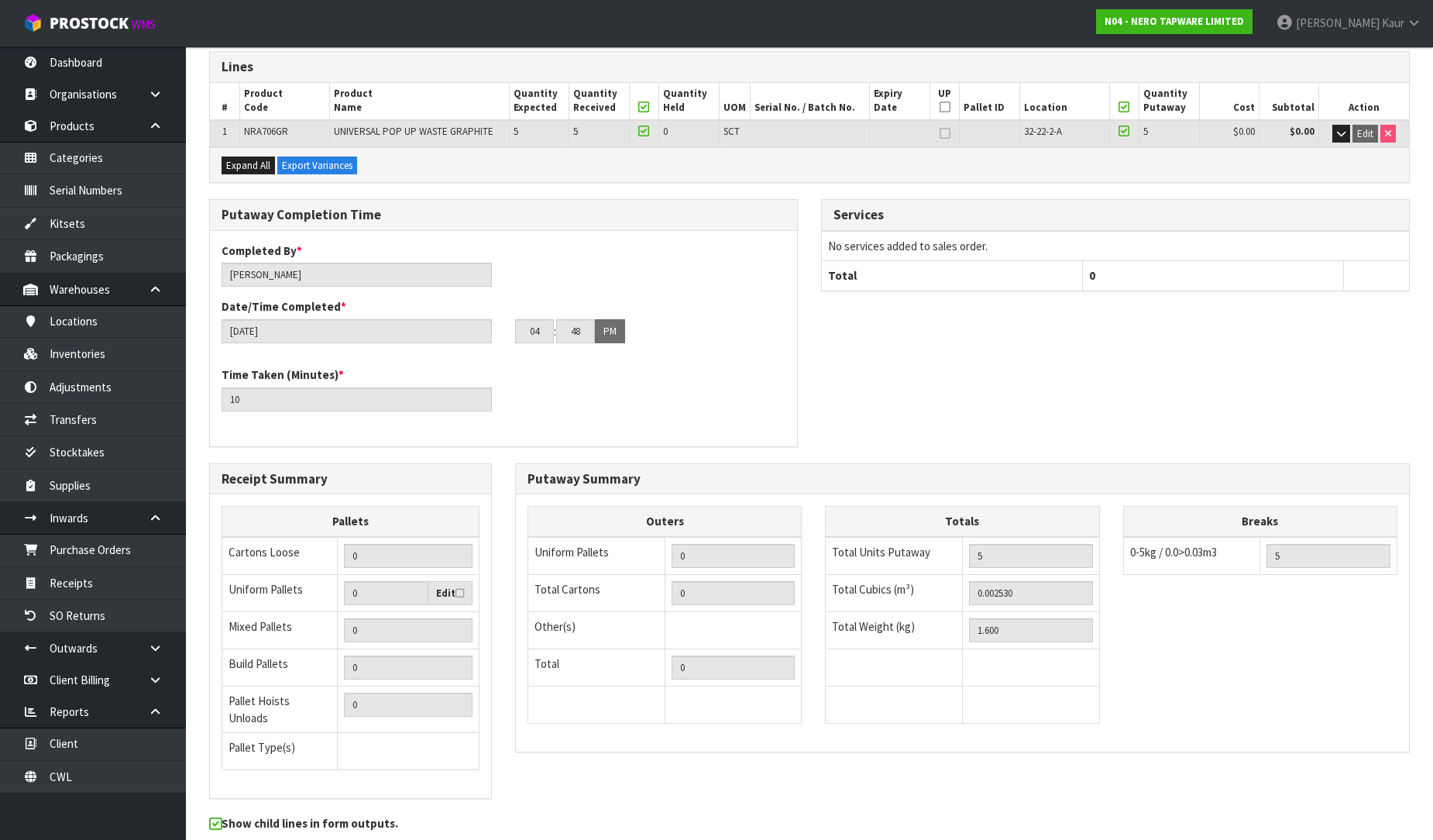
scroll to position [316, 0]
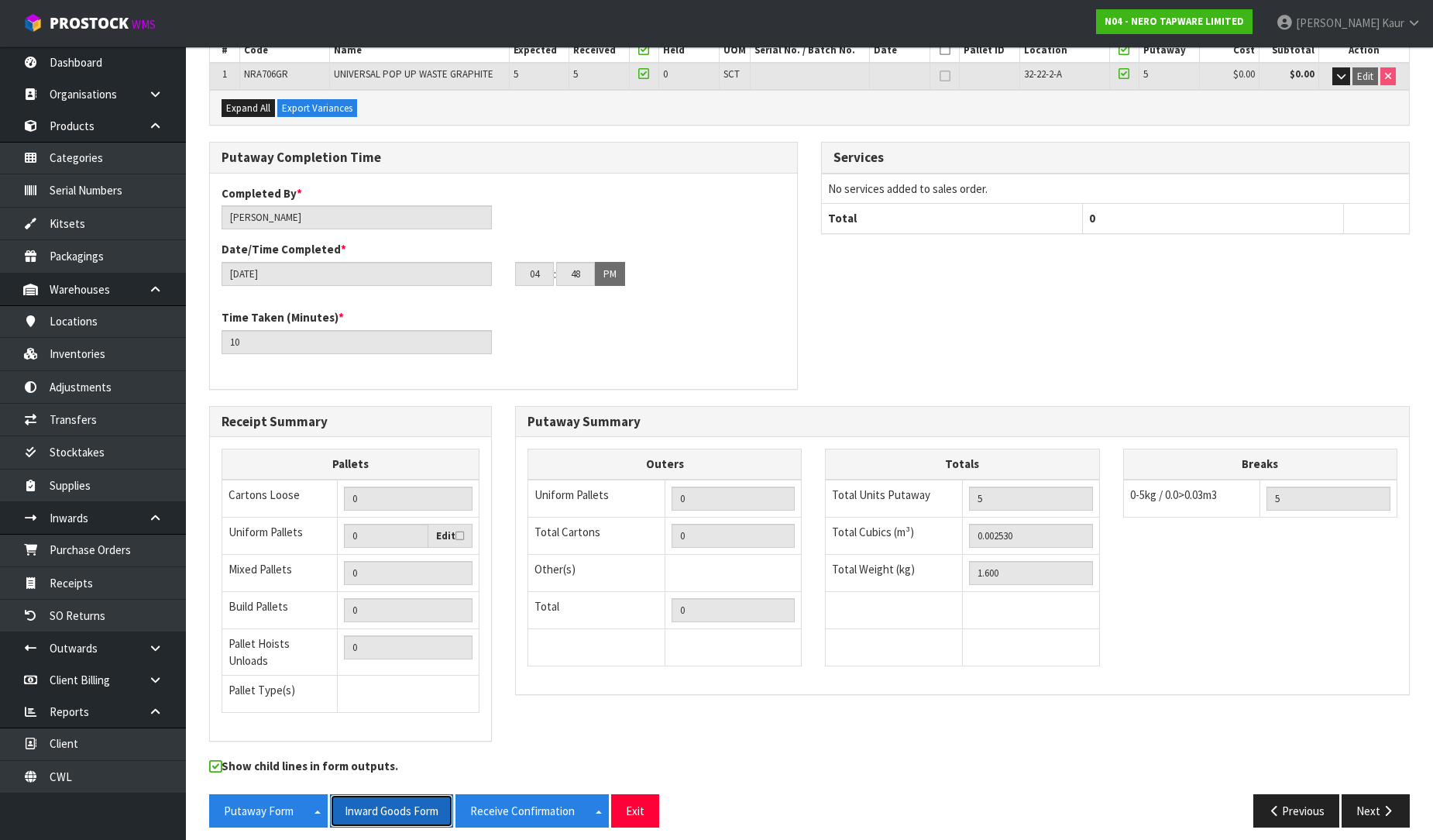
click at [397, 794] on button "Inward Goods Form" at bounding box center [391, 811] width 124 height 34
click at [130, 548] on link "Purchase Orders" at bounding box center [93, 550] width 186 height 32
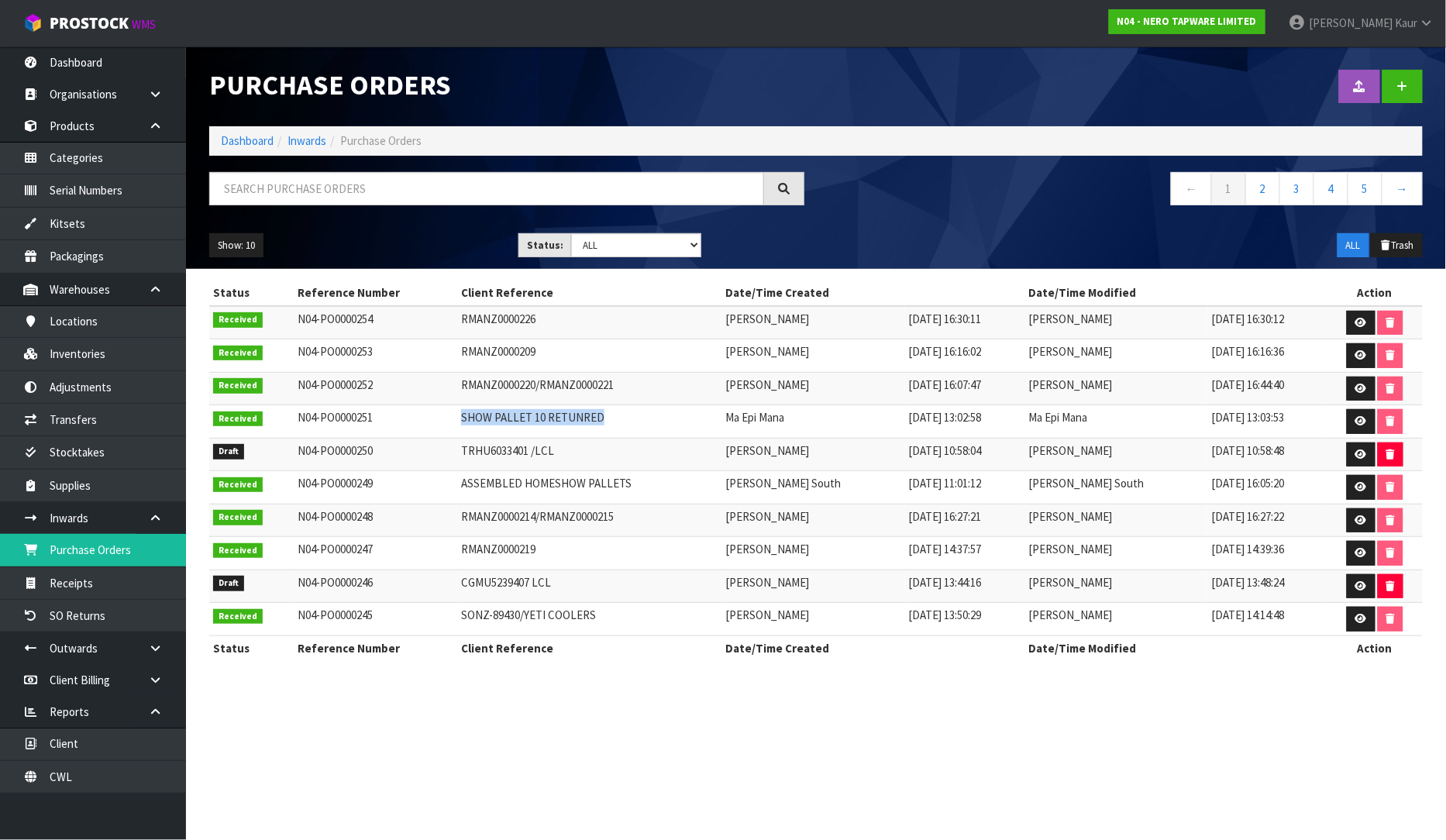
drag, startPoint x: 621, startPoint y: 414, endPoint x: 448, endPoint y: 420, distance: 173.1
click at [448, 420] on tr "Received N04-PO0000251 SHOW PALLET 10 RETUNRED Ma Epi Mana [DATE] 13:02:58 Ma E…" at bounding box center [815, 422] width 1213 height 34
copy tr "SHOW PALLET 10 RETUNRED"
drag, startPoint x: 88, startPoint y: 780, endPoint x: 105, endPoint y: 772, distance: 18.8
click at [87, 780] on link "CWL" at bounding box center [93, 776] width 186 height 32
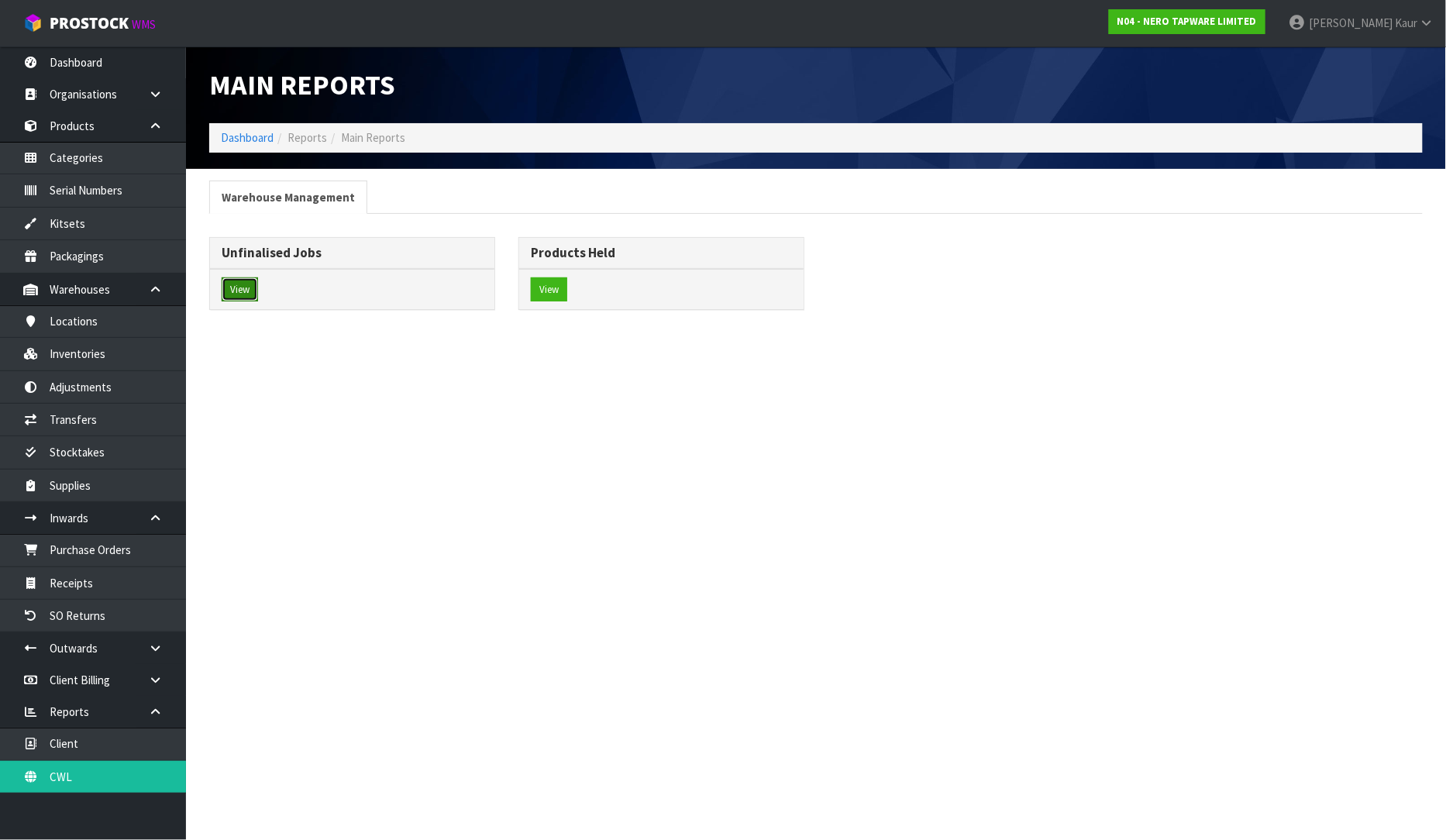
click at [234, 277] on button "View" at bounding box center [240, 289] width 37 height 24
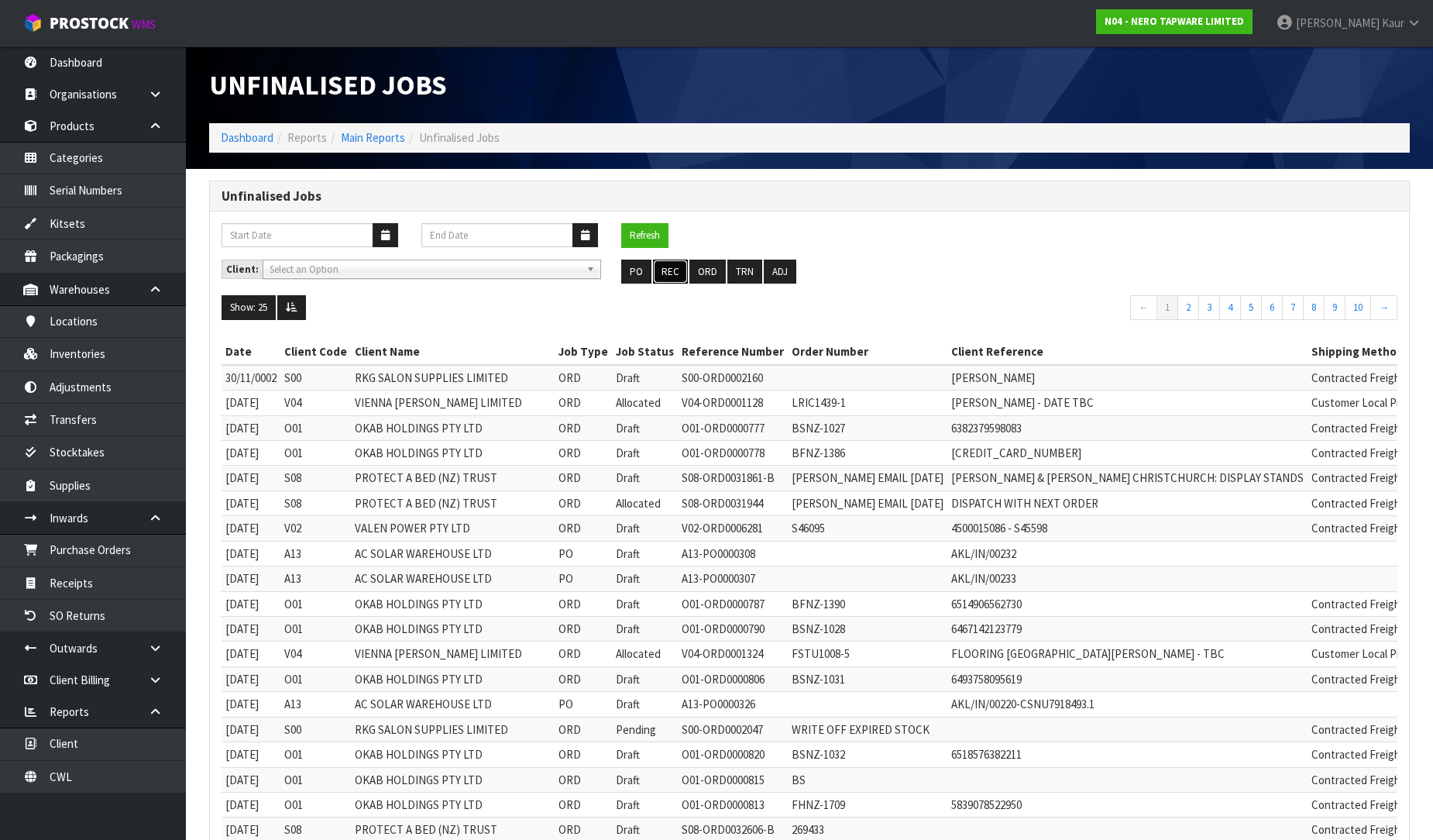
click at [667, 276] on button "REC" at bounding box center [670, 272] width 35 height 24
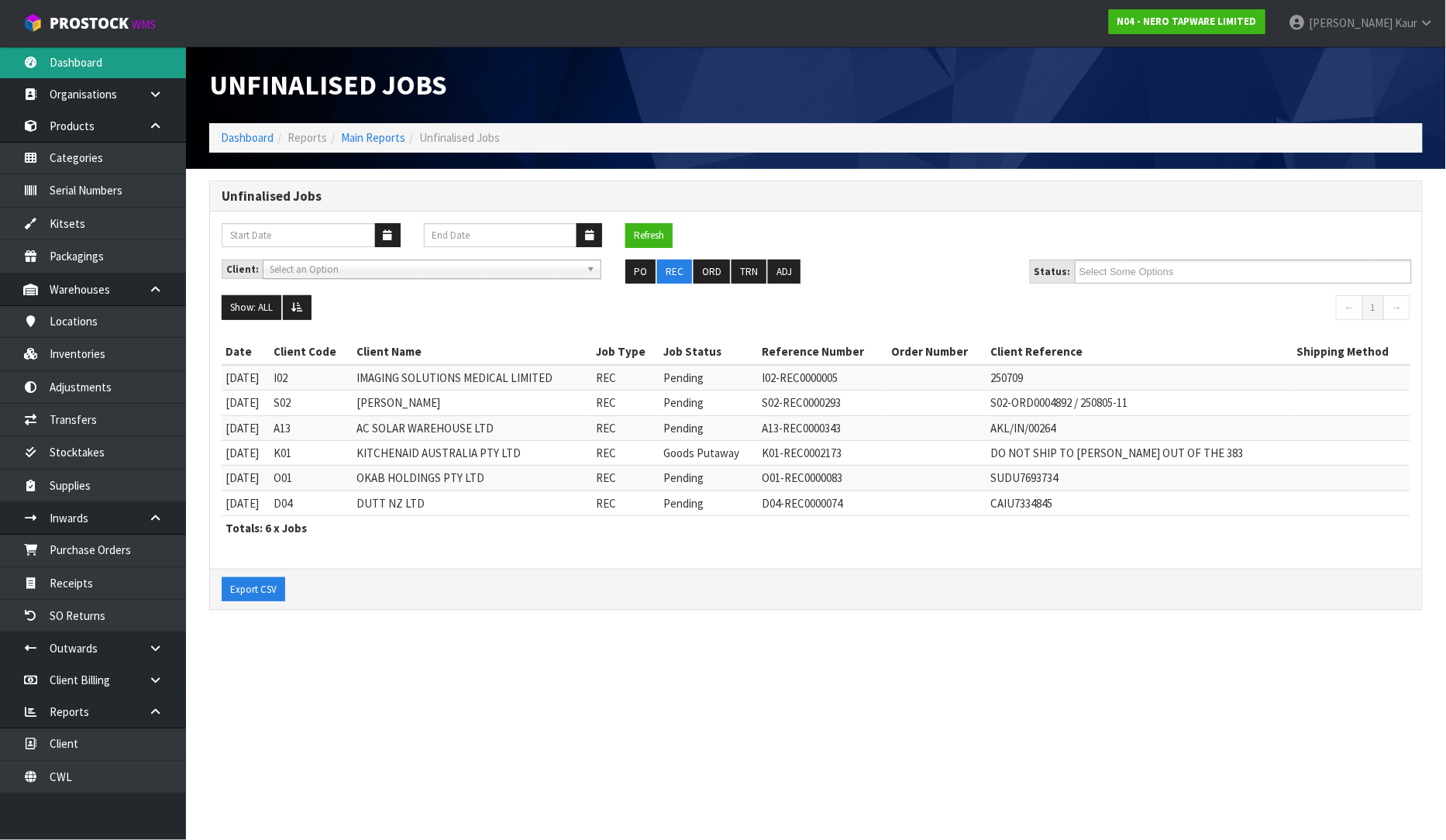
click at [78, 56] on link "Dashboard" at bounding box center [93, 63] width 186 height 32
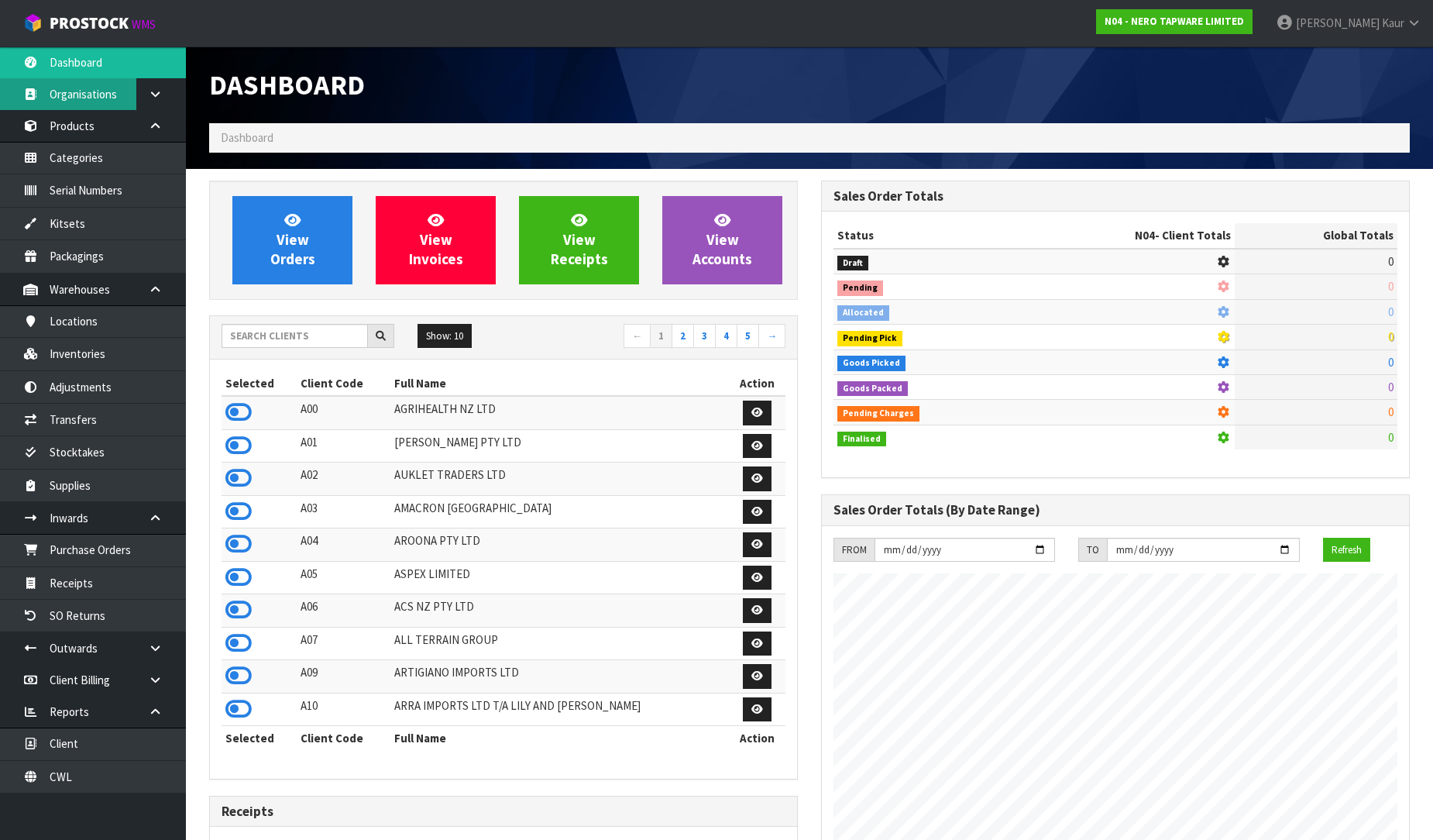
scroll to position [1207, 612]
click at [240, 331] on input "text" at bounding box center [295, 336] width 146 height 24
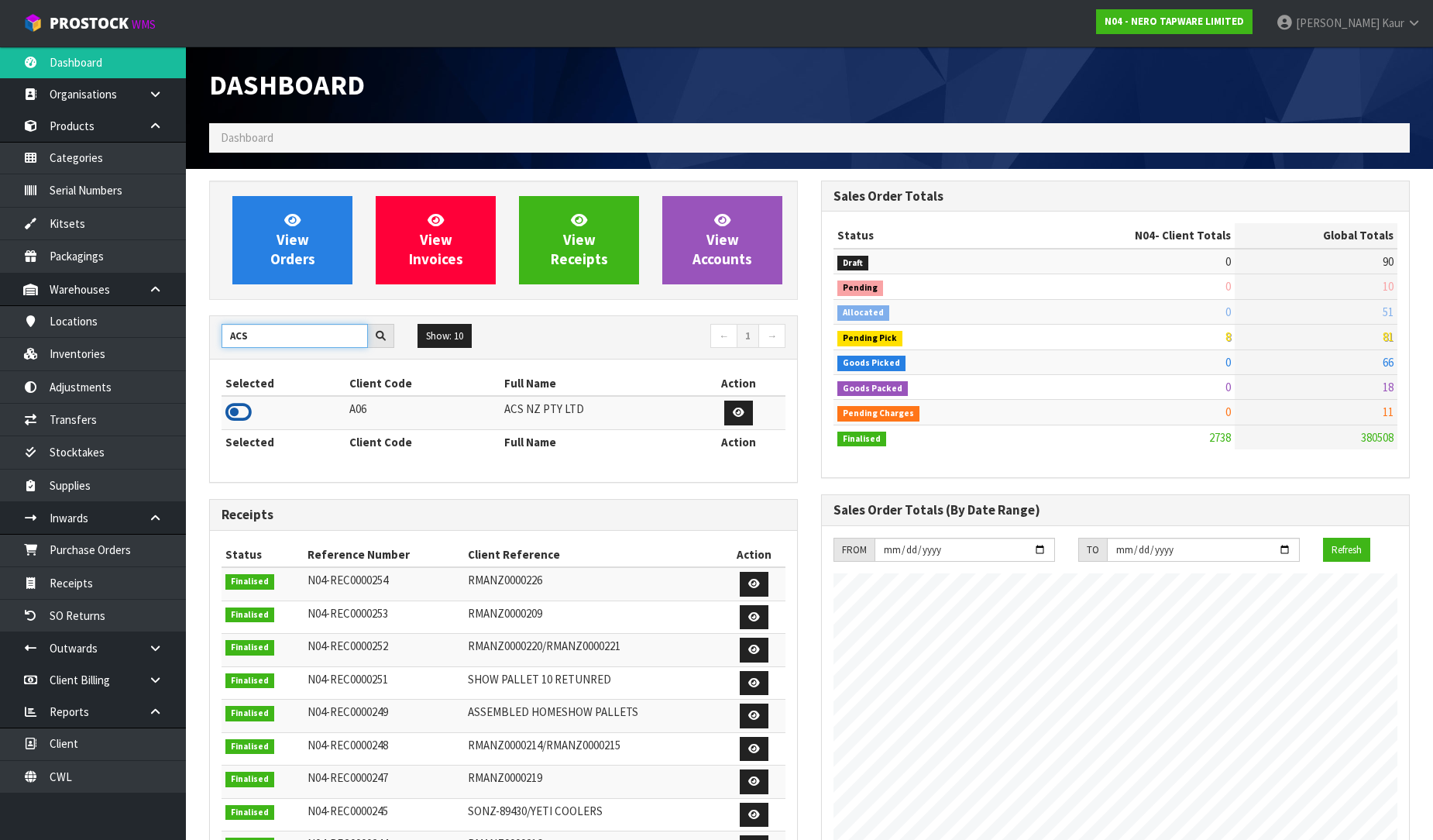
type input "ACS"
click at [232, 412] on icon at bounding box center [239, 412] width 26 height 23
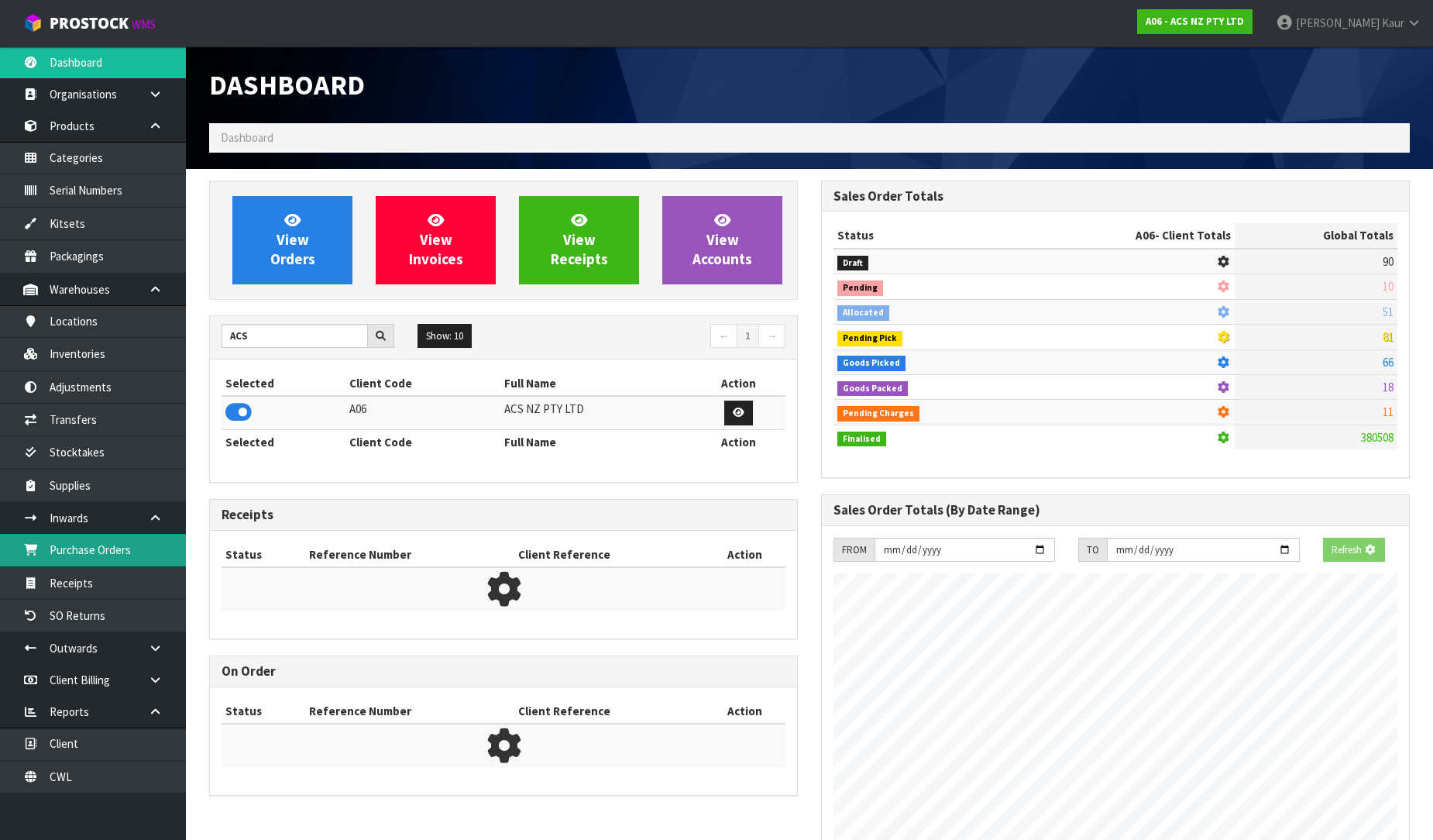
click at [102, 548] on link "Purchase Orders" at bounding box center [93, 550] width 186 height 32
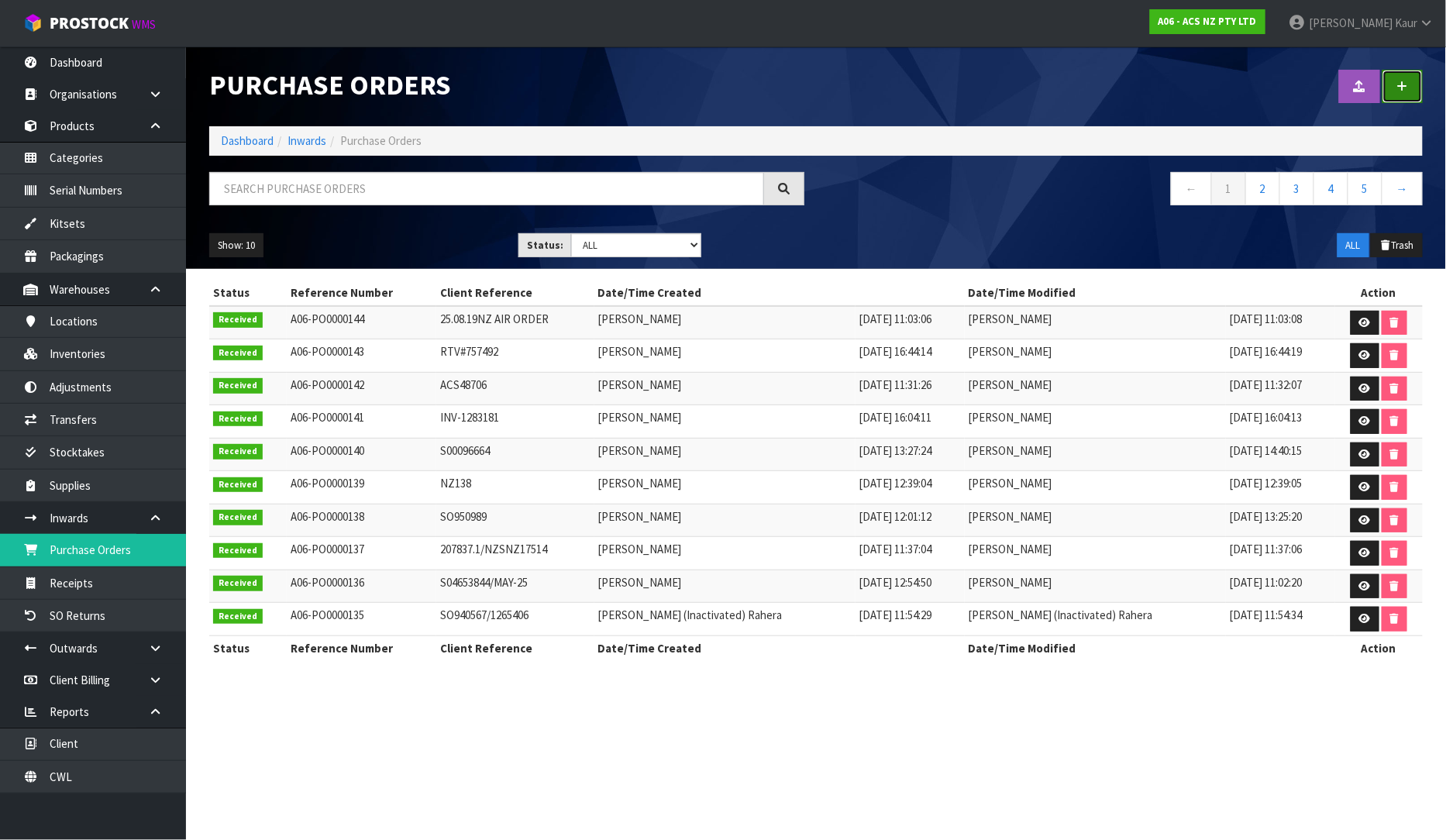
click at [1395, 89] on link at bounding box center [1402, 86] width 40 height 34
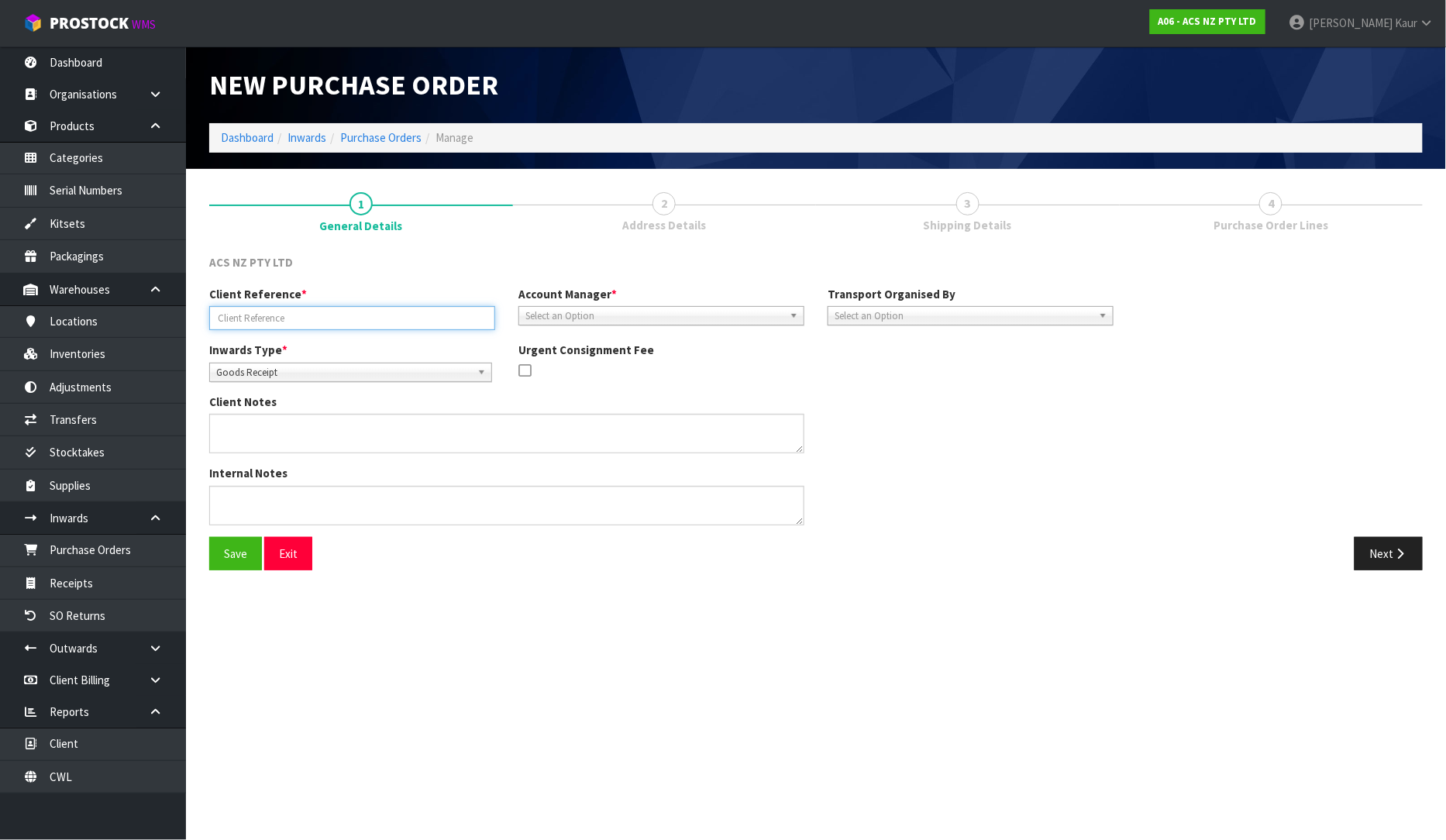
click at [347, 319] on input "text" at bounding box center [351, 318] width 286 height 24
paste input "S00099037"
type input "S00099037/7.8.25"
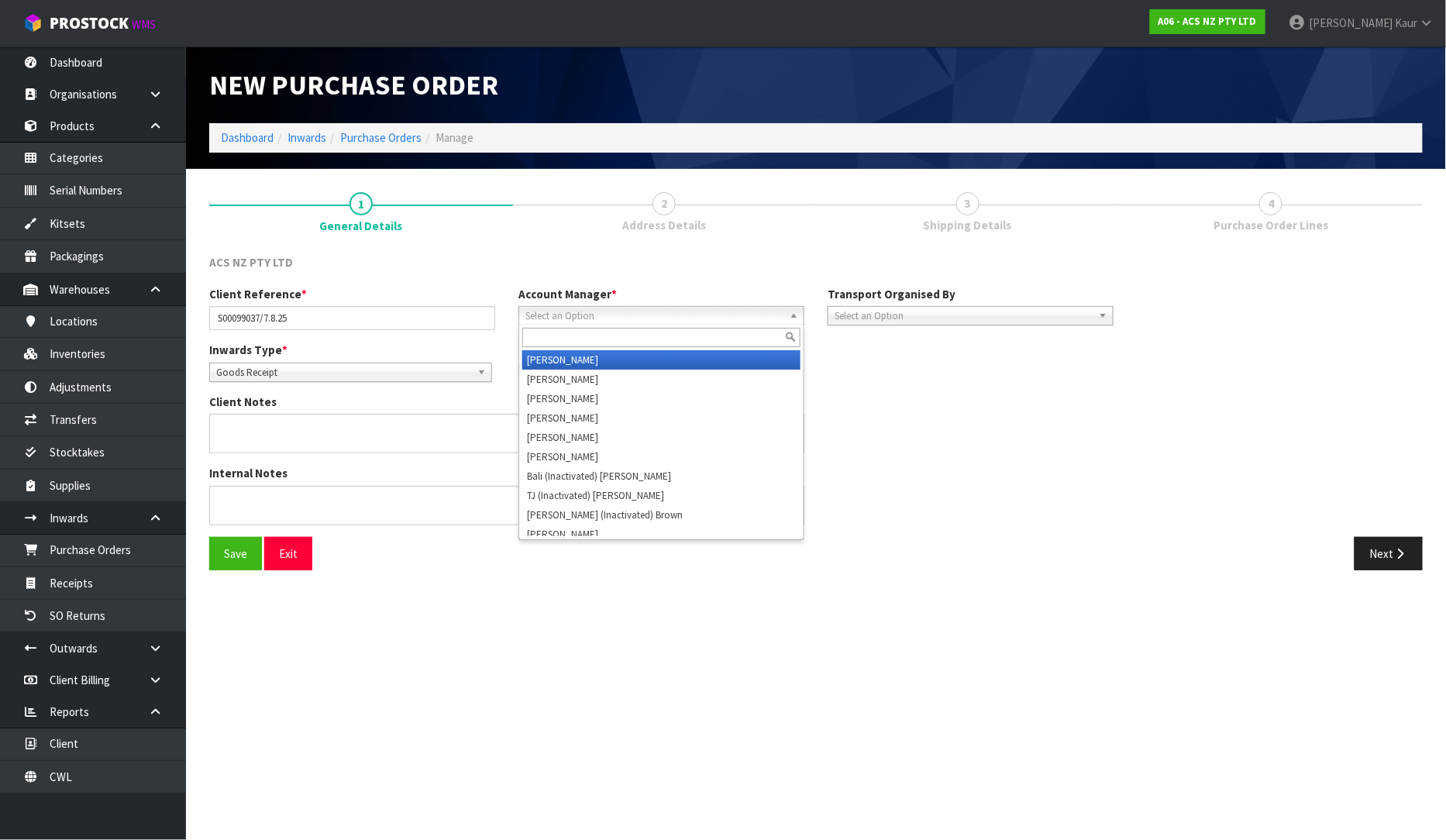
click at [647, 321] on span "Select an Option" at bounding box center [654, 317] width 258 height 19
type input "v"
click at [635, 357] on li "V [PERSON_NAME]" at bounding box center [661, 360] width 278 height 20
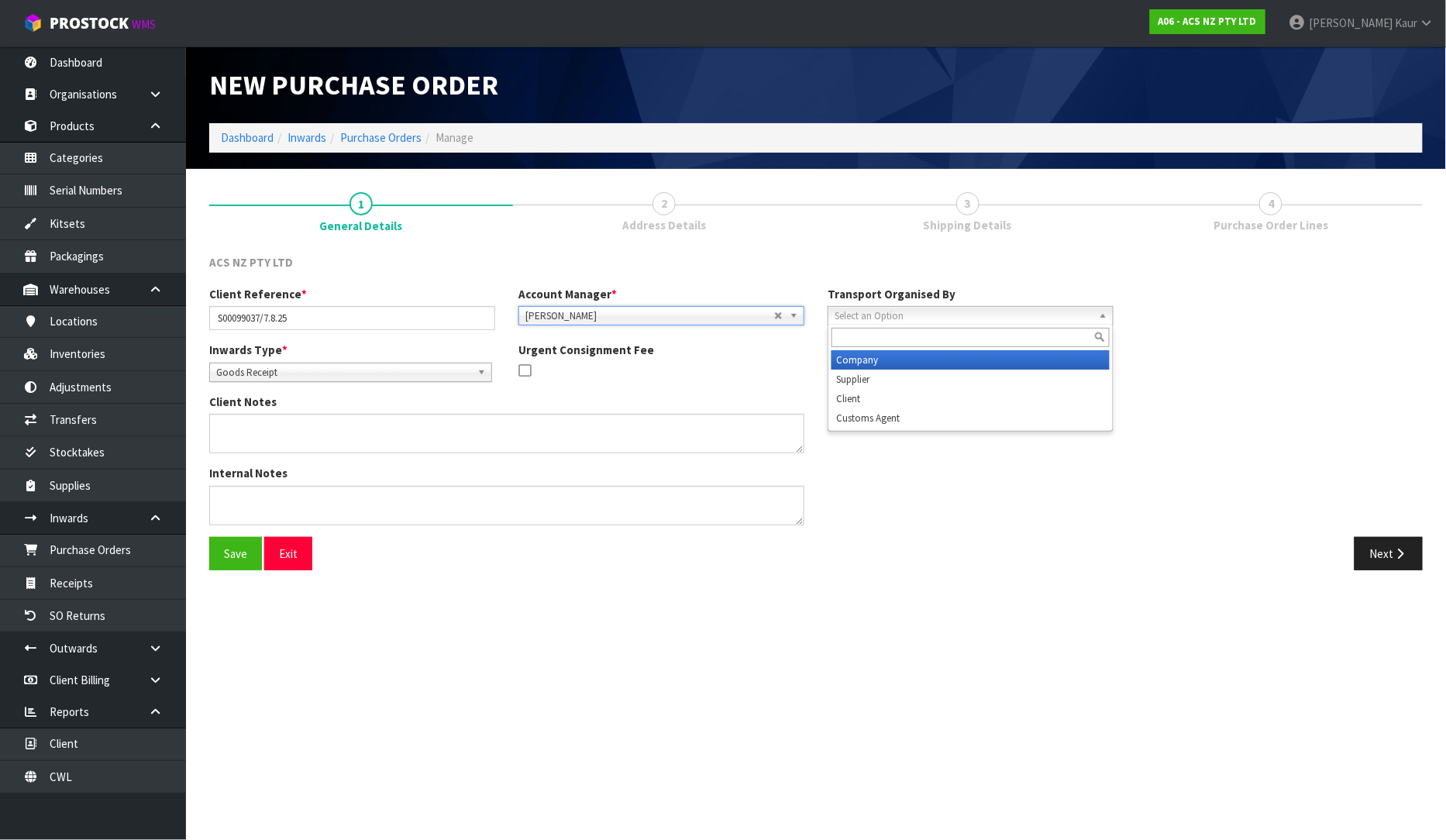
click at [857, 318] on span "Select an Option" at bounding box center [963, 317] width 258 height 19
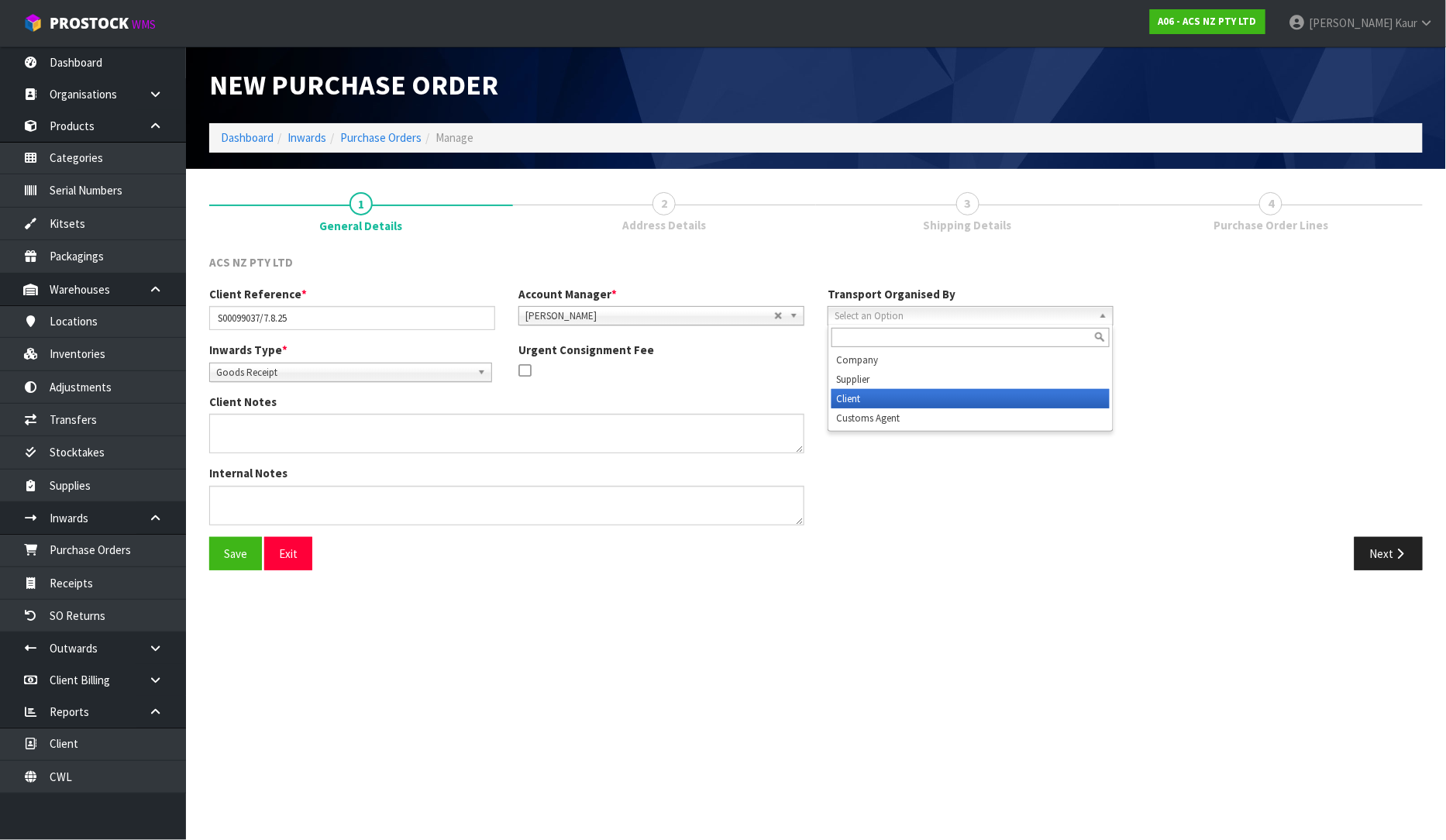
click at [853, 397] on li "Client" at bounding box center [970, 398] width 278 height 20
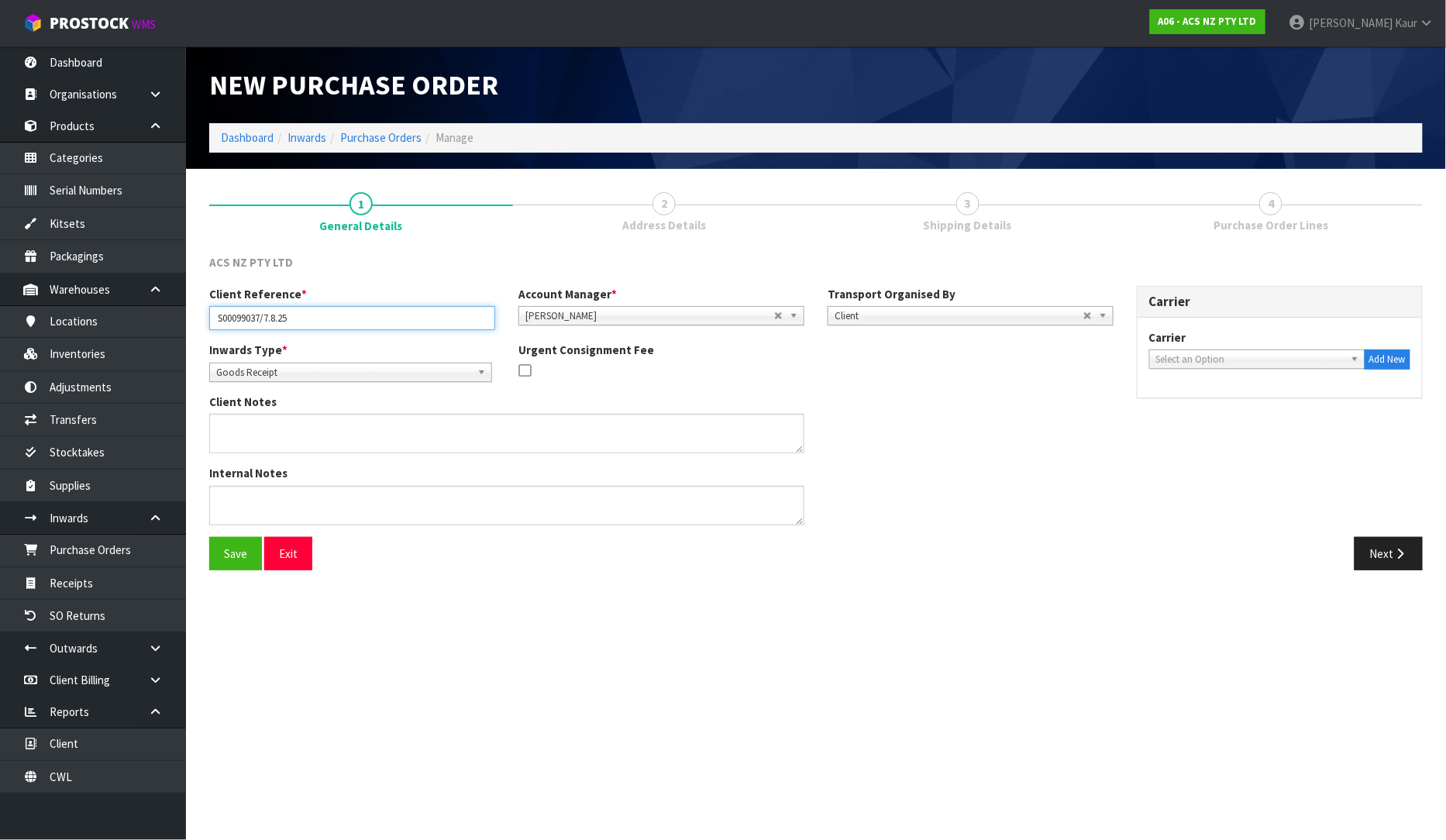
drag, startPoint x: 302, startPoint y: 318, endPoint x: 205, endPoint y: 304, distance: 98.0
click at [205, 304] on div "Client Reference * S00099037/7.8.25" at bounding box center [352, 307] width 309 height 44
click at [1213, 359] on span "Select an Option" at bounding box center [1249, 360] width 188 height 19
type input "p &"
click at [1202, 400] on li "P & H FREIGHT - P & H FREIGHT" at bounding box center [1257, 403] width 209 height 20
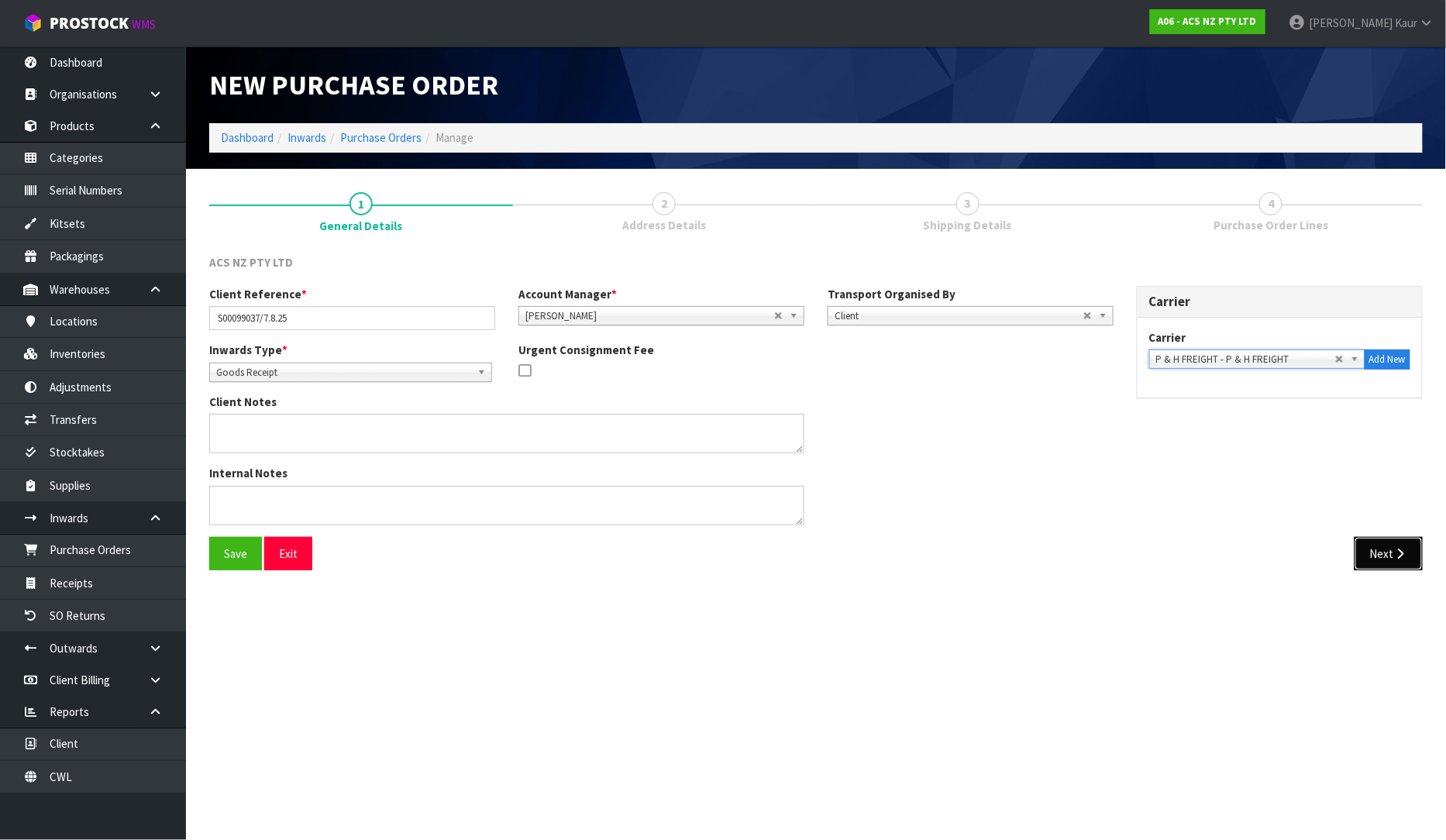
drag, startPoint x: 1378, startPoint y: 548, endPoint x: 1371, endPoint y: 563, distance: 16.6
click at [1378, 549] on button "Next" at bounding box center [1388, 553] width 68 height 34
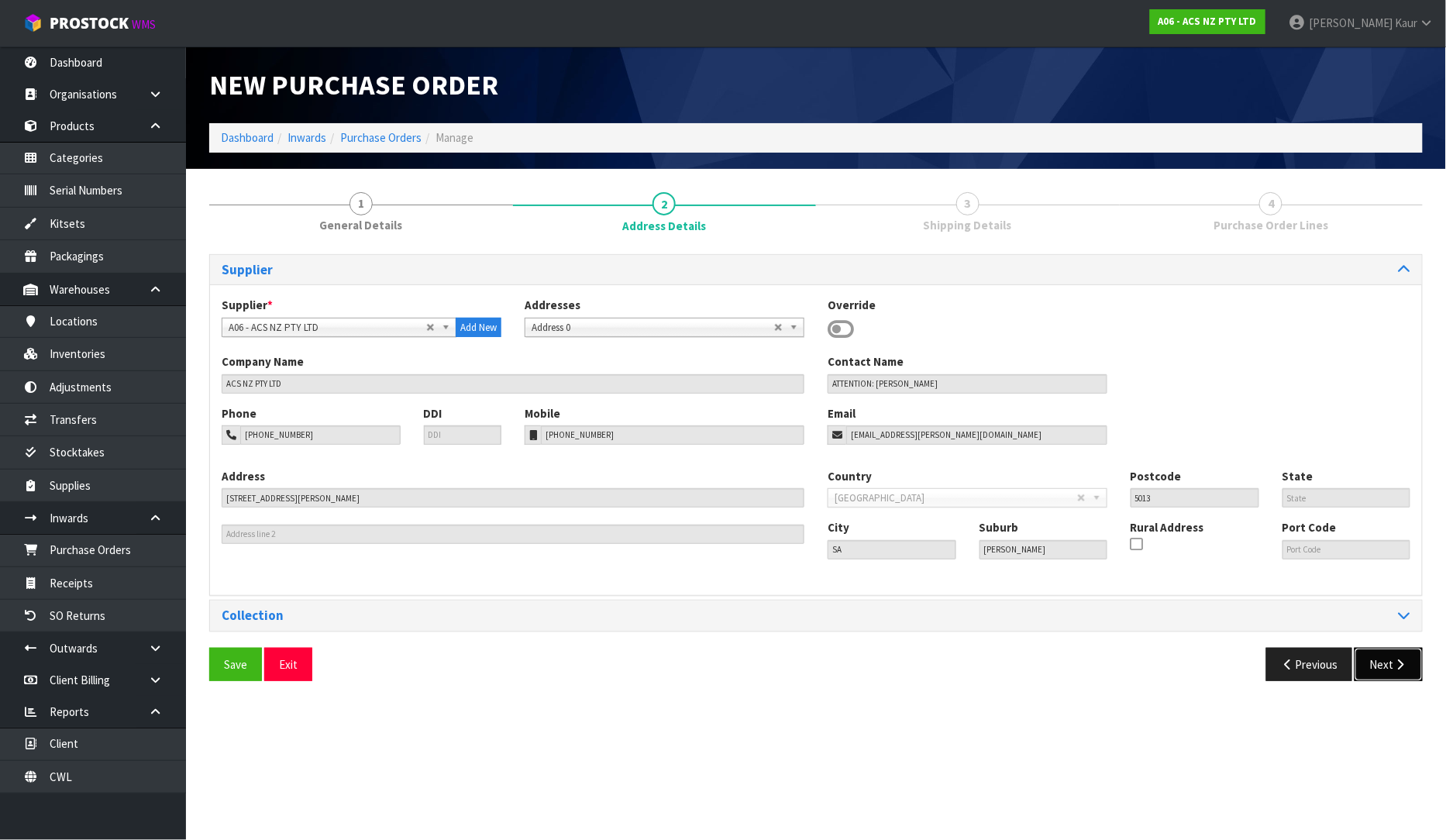
click at [1378, 664] on button "Next" at bounding box center [1388, 665] width 68 height 34
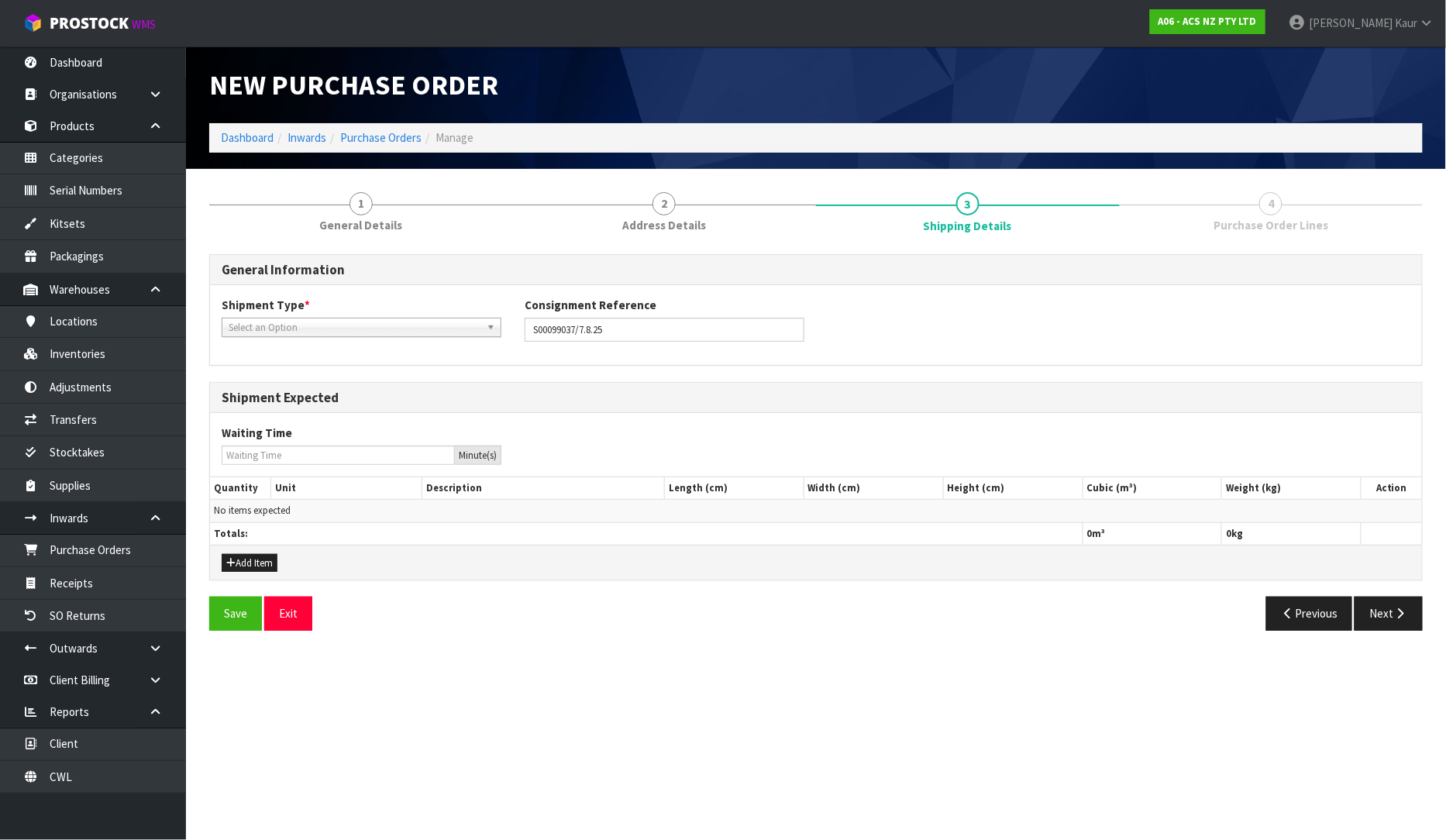
click at [390, 334] on div "Select an Option" at bounding box center [362, 327] width 280 height 20
click at [315, 385] on li "LCL International" at bounding box center [362, 391] width 272 height 20
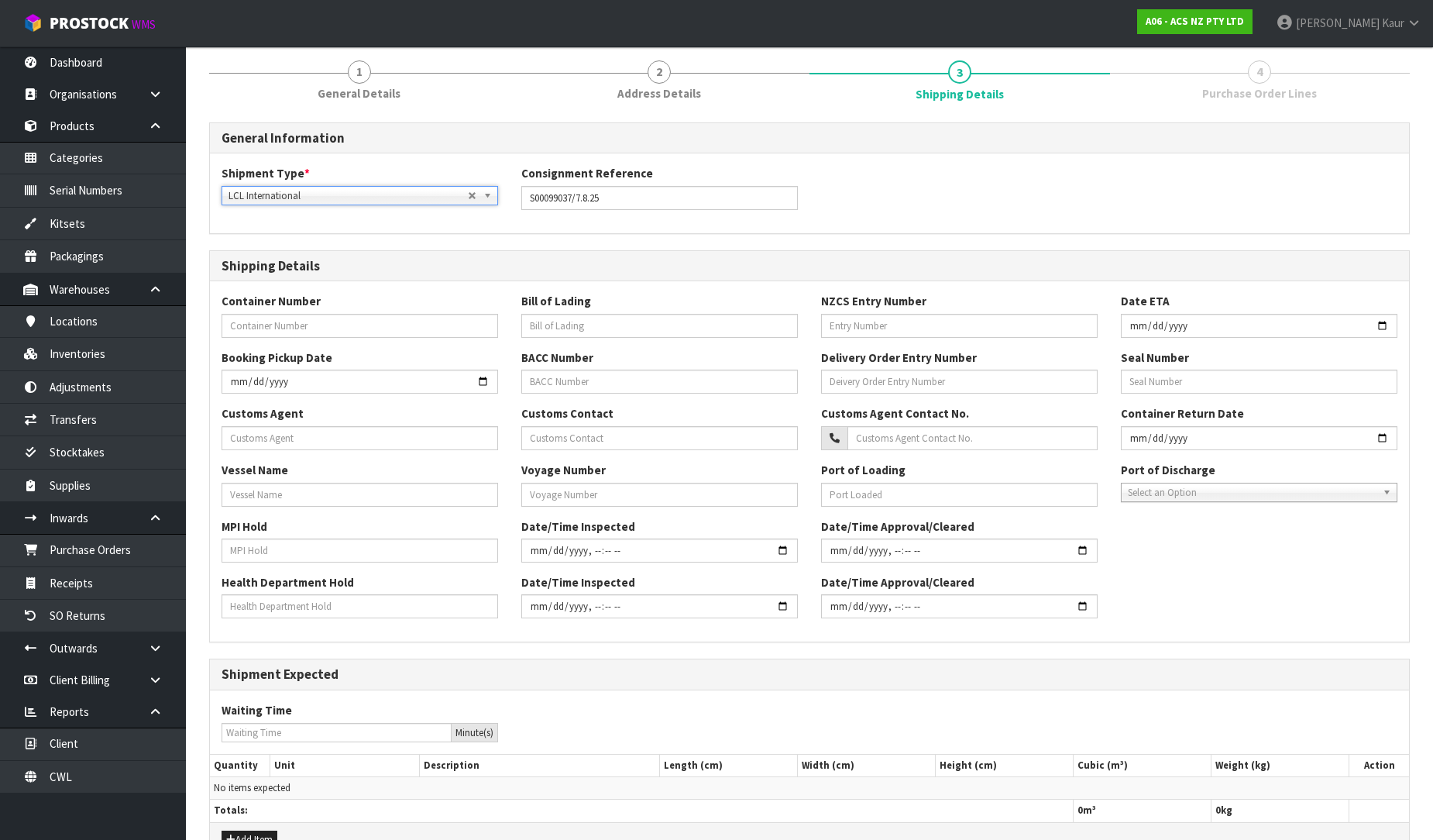
scroll to position [222, 0]
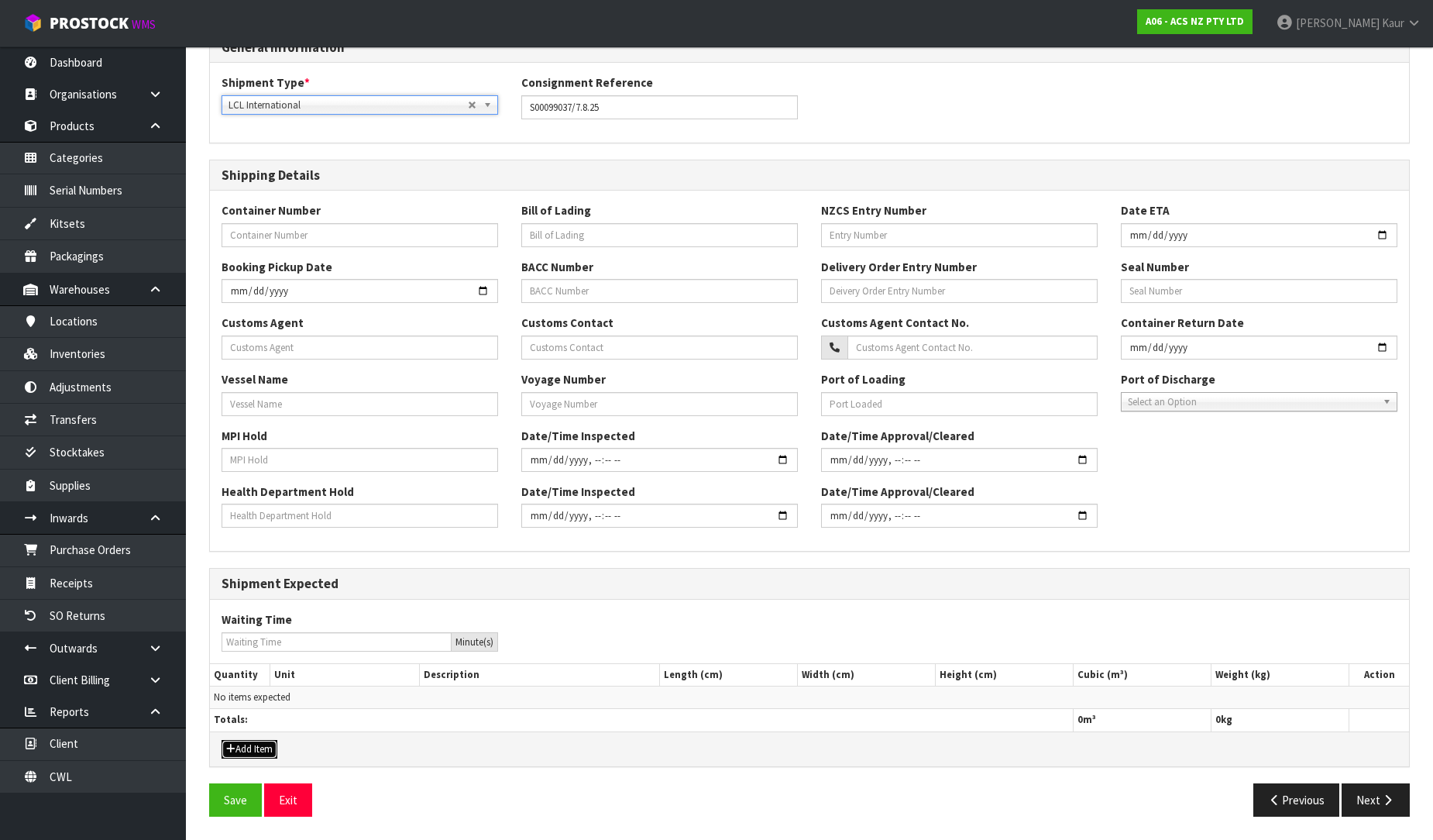
click at [251, 744] on button "Add Item" at bounding box center [250, 749] width 56 height 19
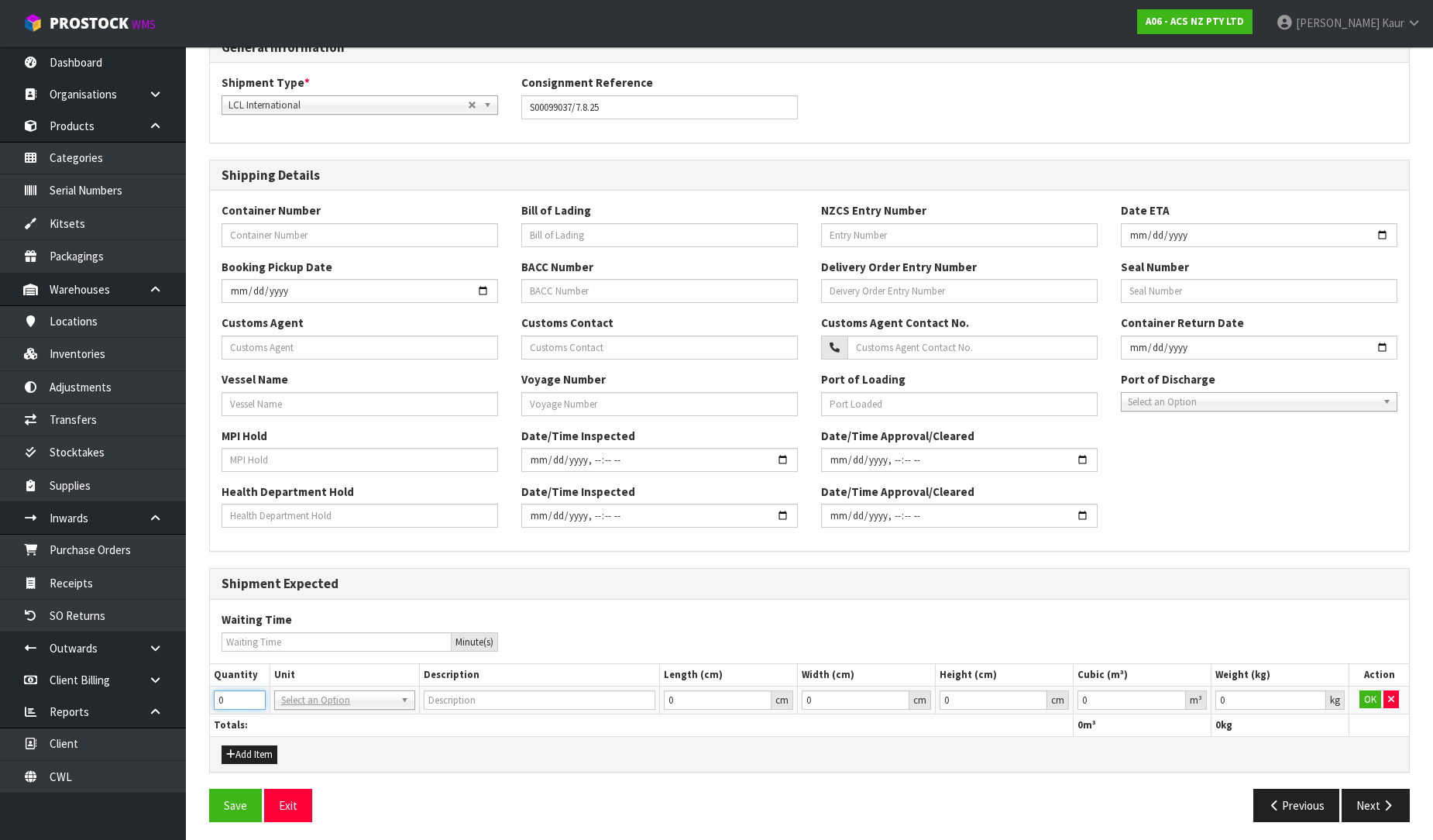
drag, startPoint x: 235, startPoint y: 697, endPoint x: 204, endPoint y: 700, distance: 31.1
click at [204, 700] on div "1 General Details 2 Address Details 3 Shipping Details 4 Purchase Order Lines G…" at bounding box center [809, 395] width 1224 height 876
type input "3"
click at [322, 715] on input "text" at bounding box center [345, 721] width 133 height 20
type input "plt"
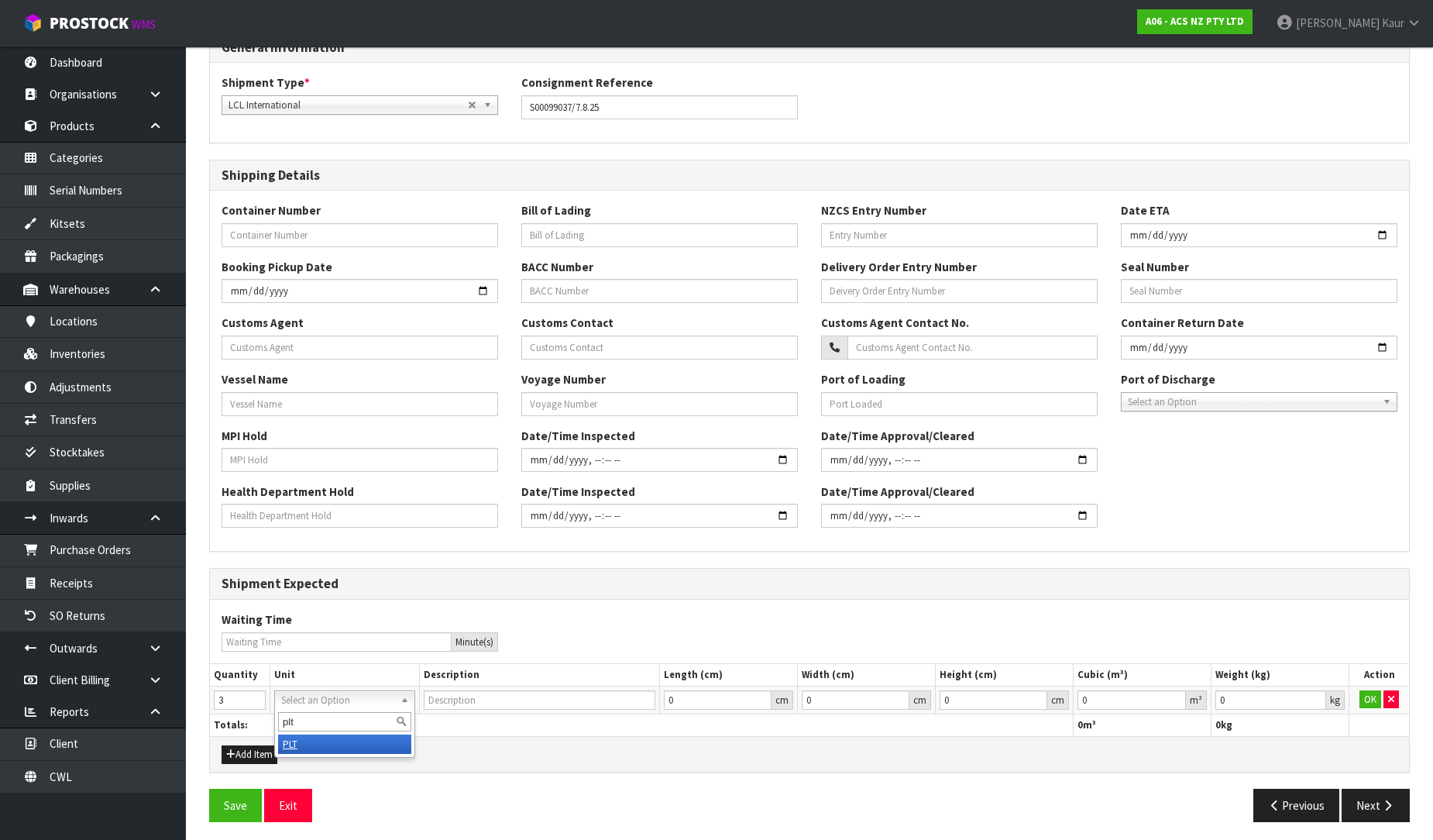
type input "PALLET"
type input "-0.000001"
click at [1177, 700] on input "-0.000001" at bounding box center [1132, 700] width 109 height 20
type input "0.001"
click at [1319, 693] on input "0.001" at bounding box center [1271, 700] width 111 height 20
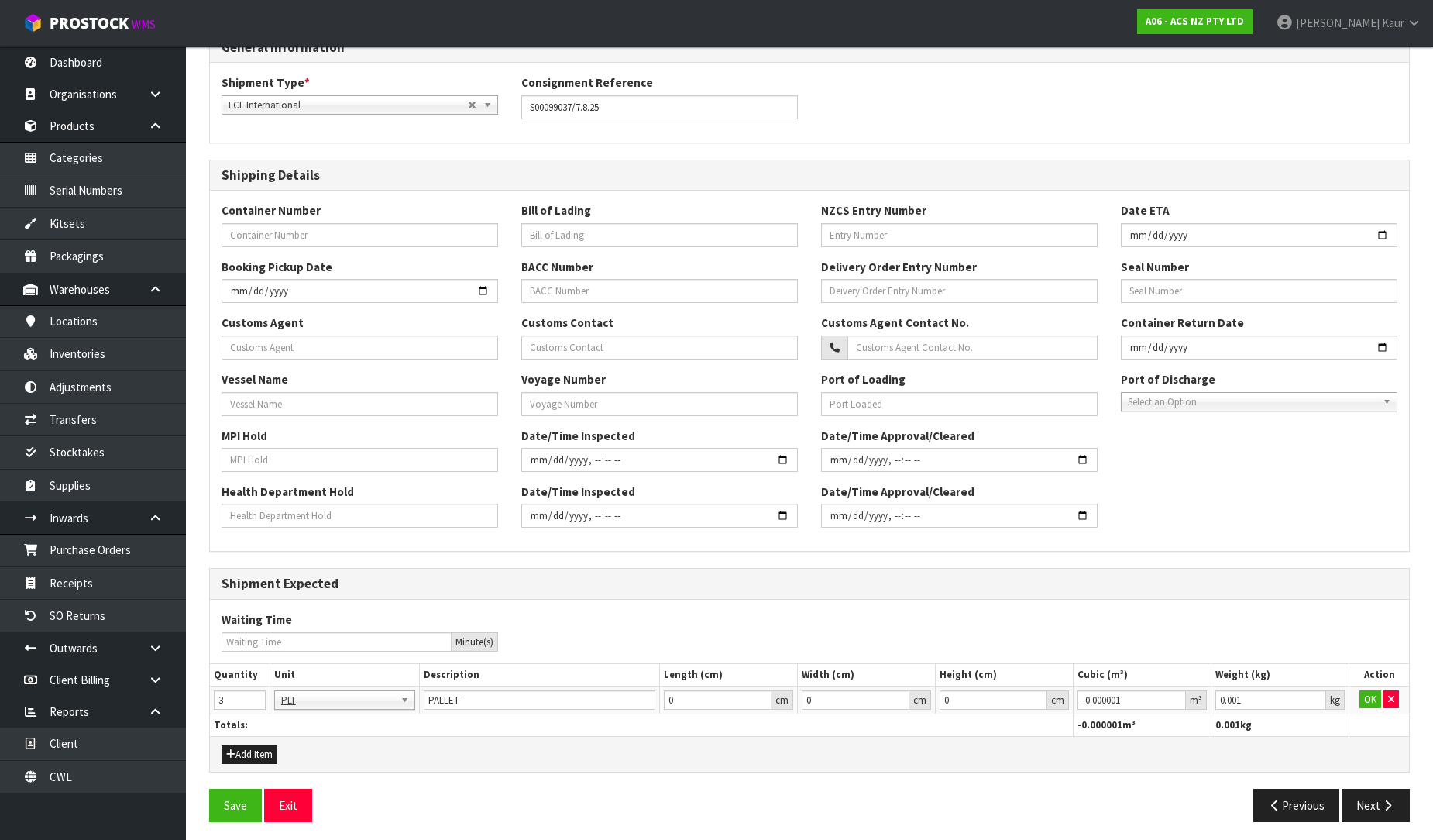
click at [1352, 693] on td "OK" at bounding box center [1380, 700] width 60 height 28
click at [1369, 698] on button "OK" at bounding box center [1370, 700] width 22 height 19
click at [1376, 802] on button "Next" at bounding box center [1376, 805] width 68 height 34
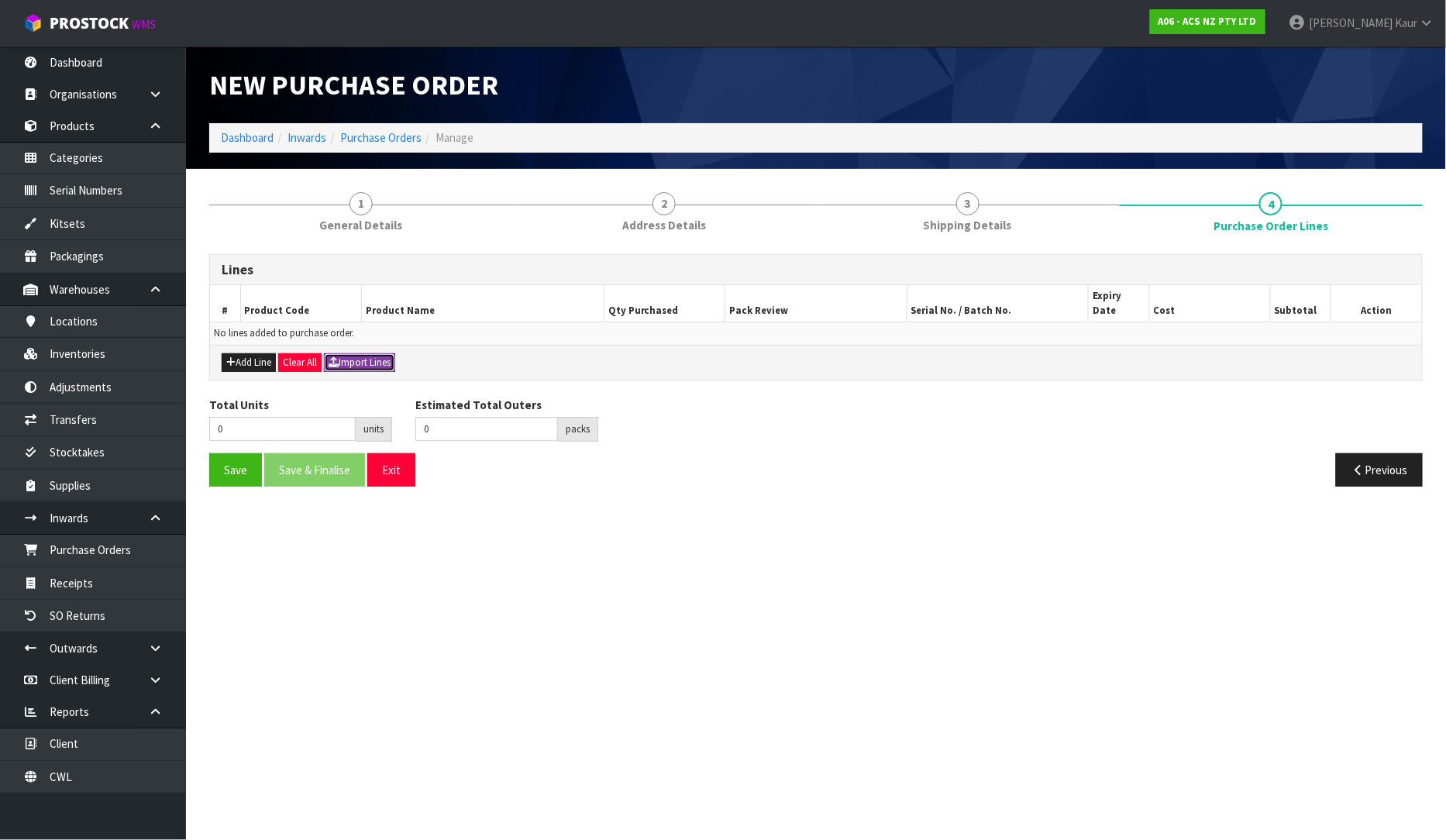
drag, startPoint x: 385, startPoint y: 343, endPoint x: 365, endPoint y: 347, distance: 20.4
click at [381, 353] on button "Import Lines" at bounding box center [360, 362] width 71 height 19
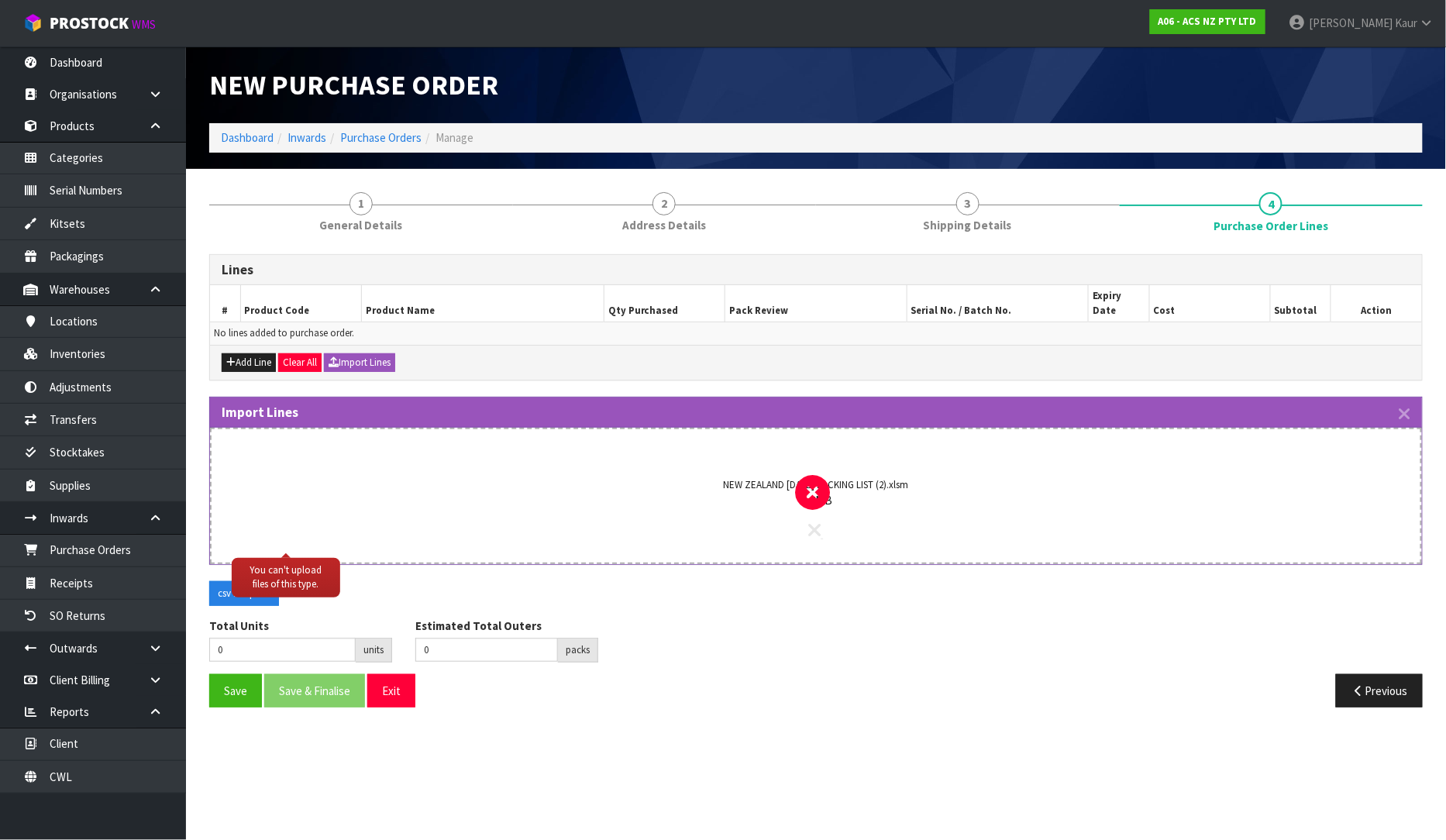
click at [819, 520] on icon at bounding box center [815, 530] width 12 height 21
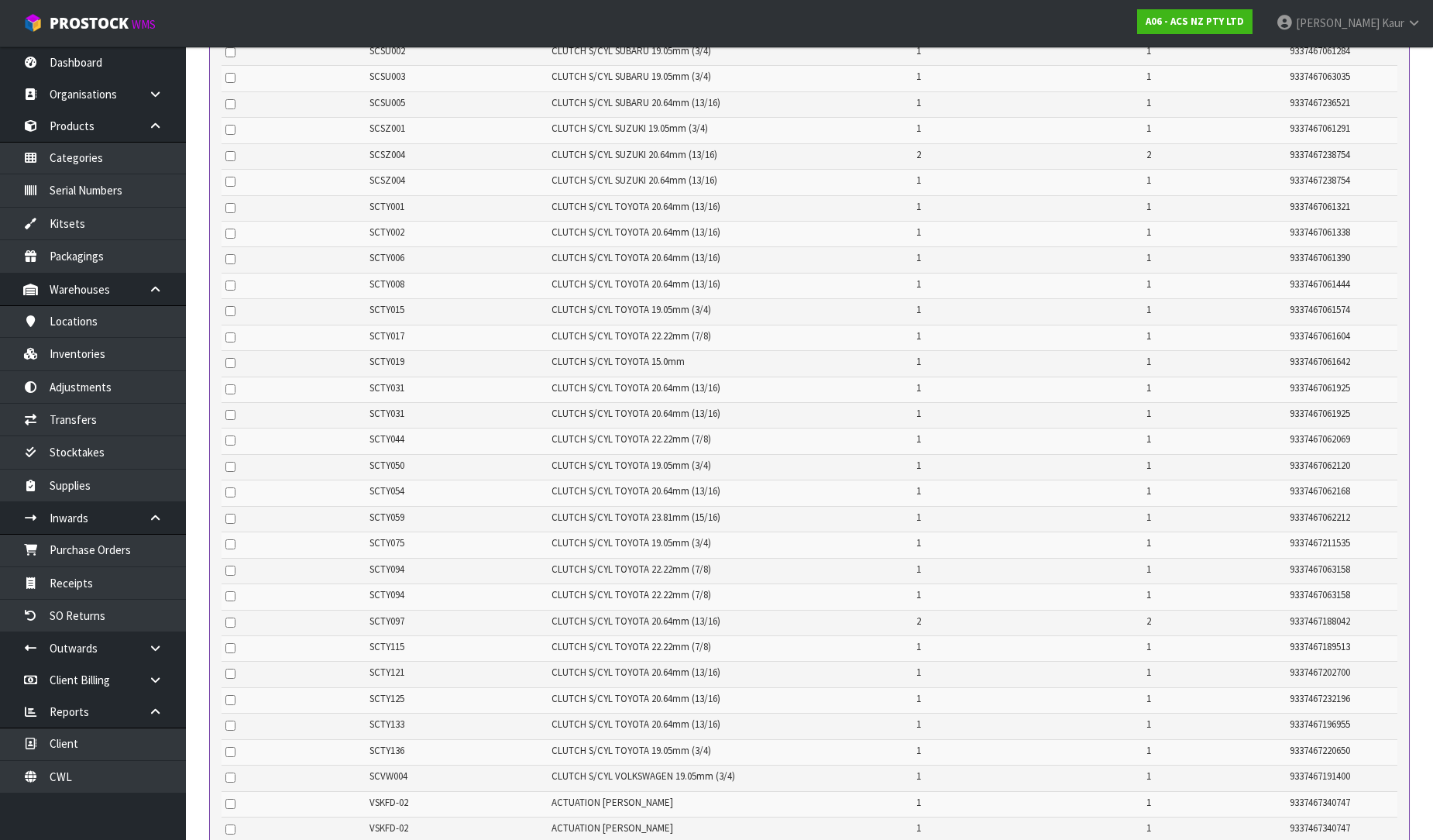
scroll to position [7154, 0]
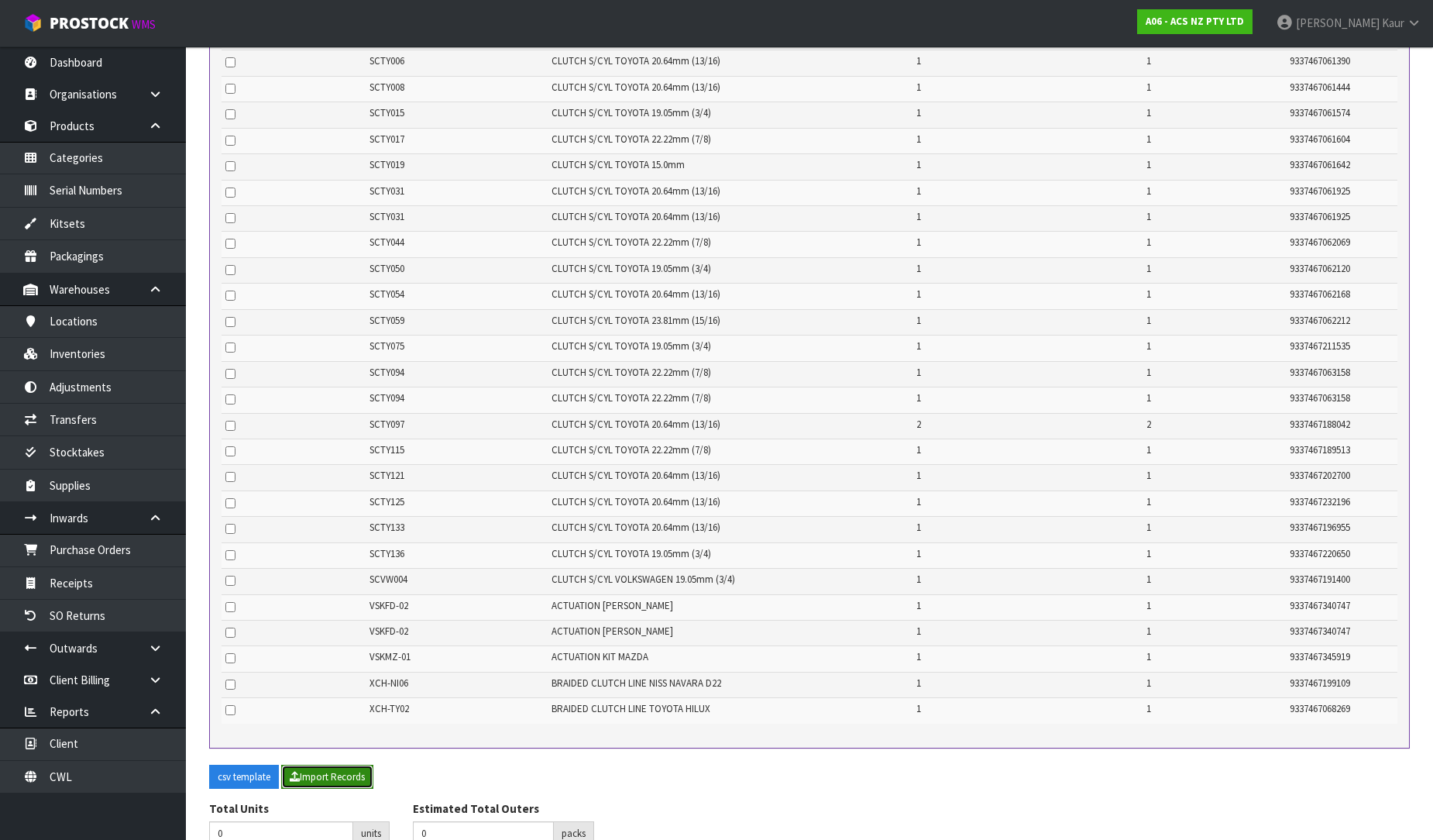
click at [311, 764] on button "Import Records" at bounding box center [327, 776] width 92 height 24
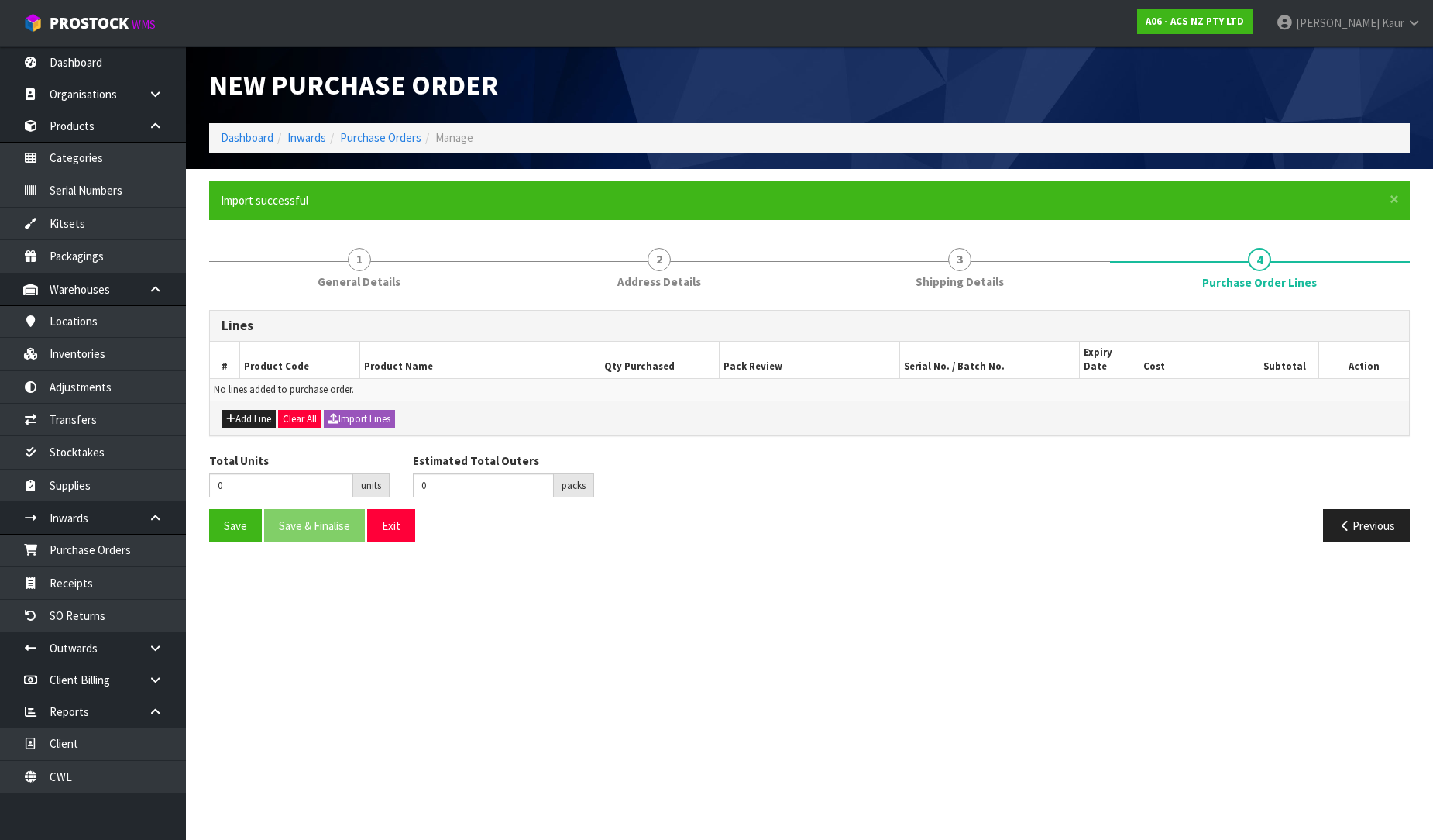
scroll to position [0, 0]
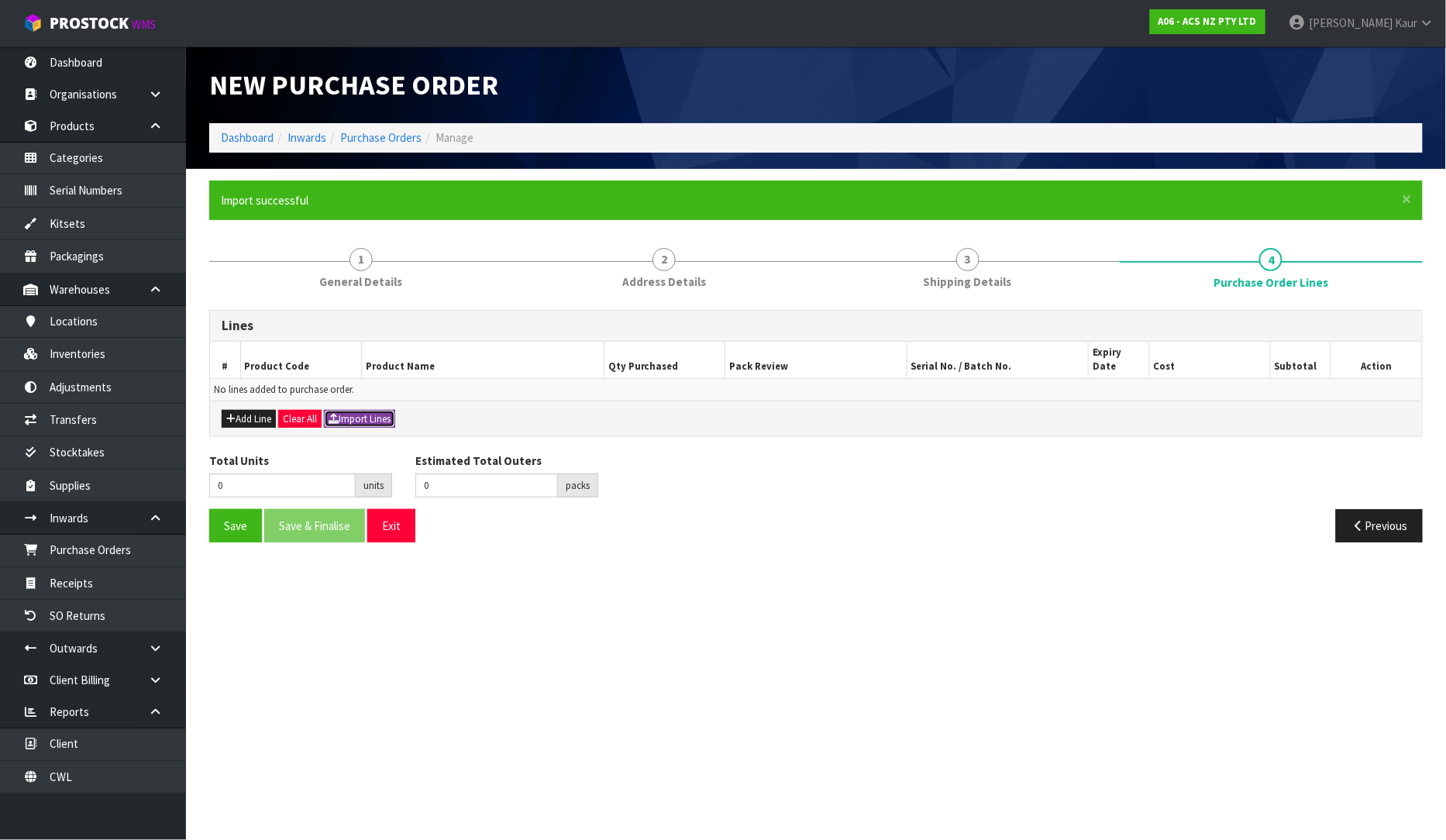
click at [395, 410] on button "Import Lines" at bounding box center [360, 420] width 71 height 19
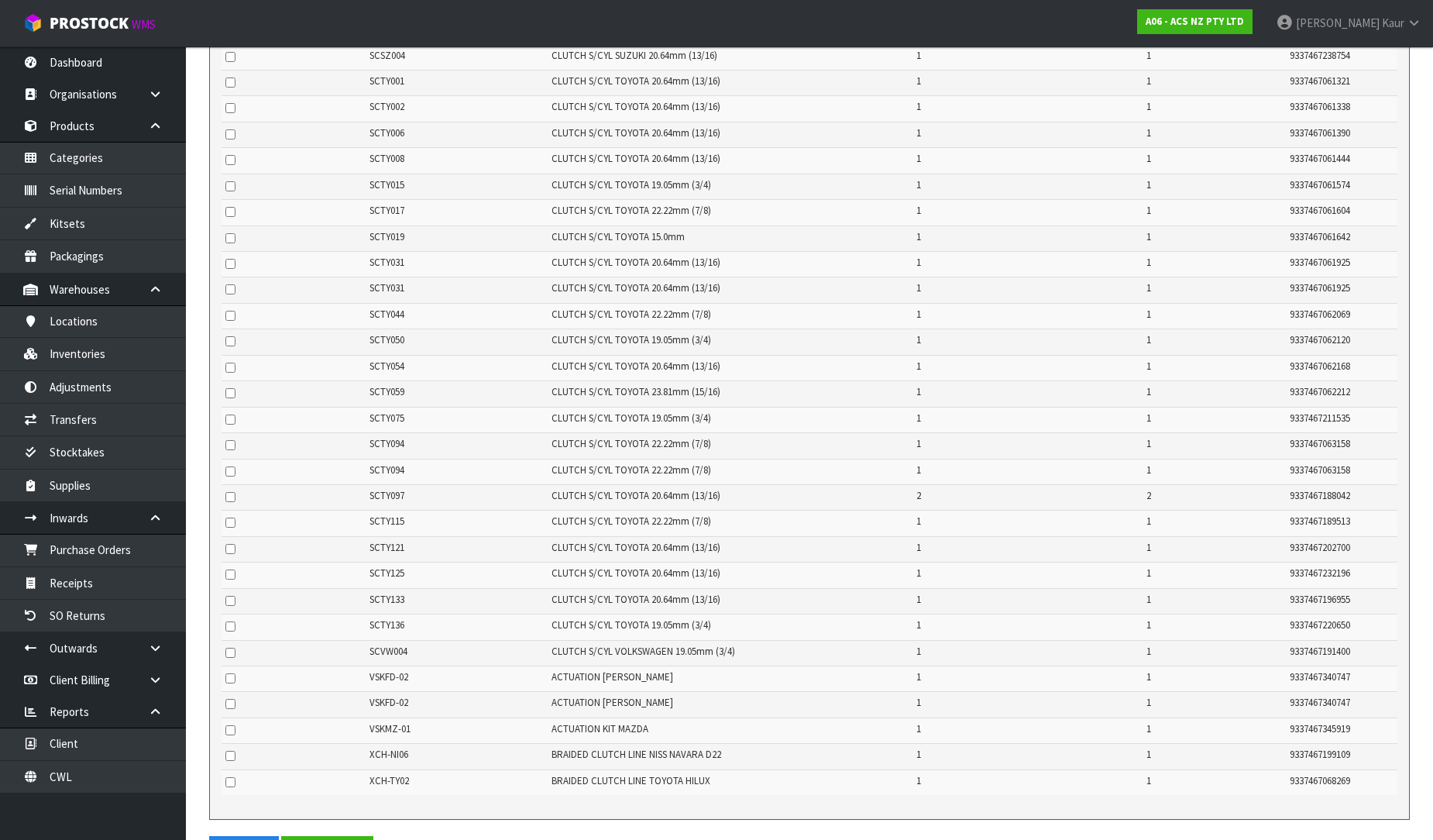
scroll to position [7210, 0]
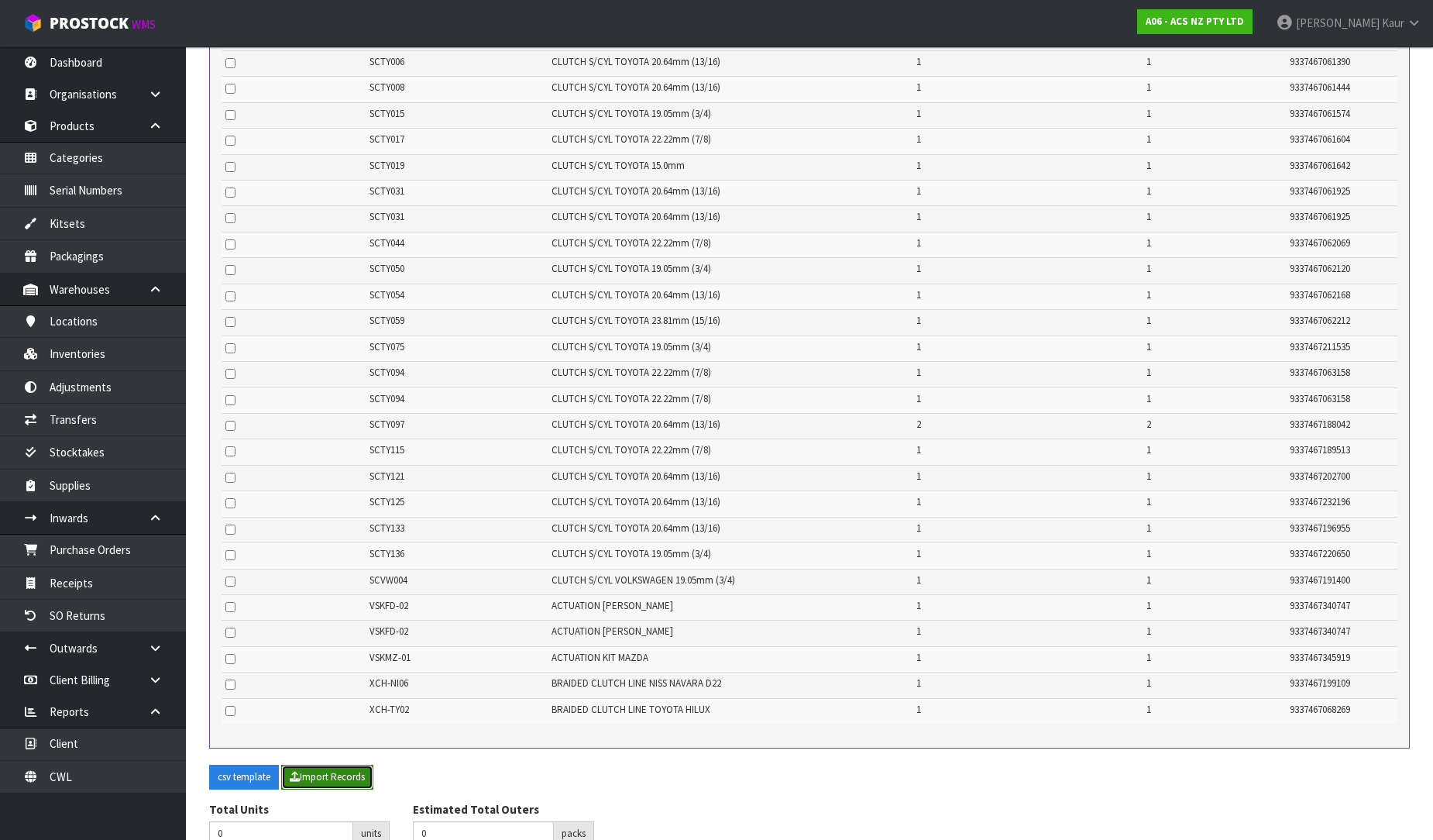
click at [339, 764] on button "Import Records" at bounding box center [327, 776] width 92 height 24
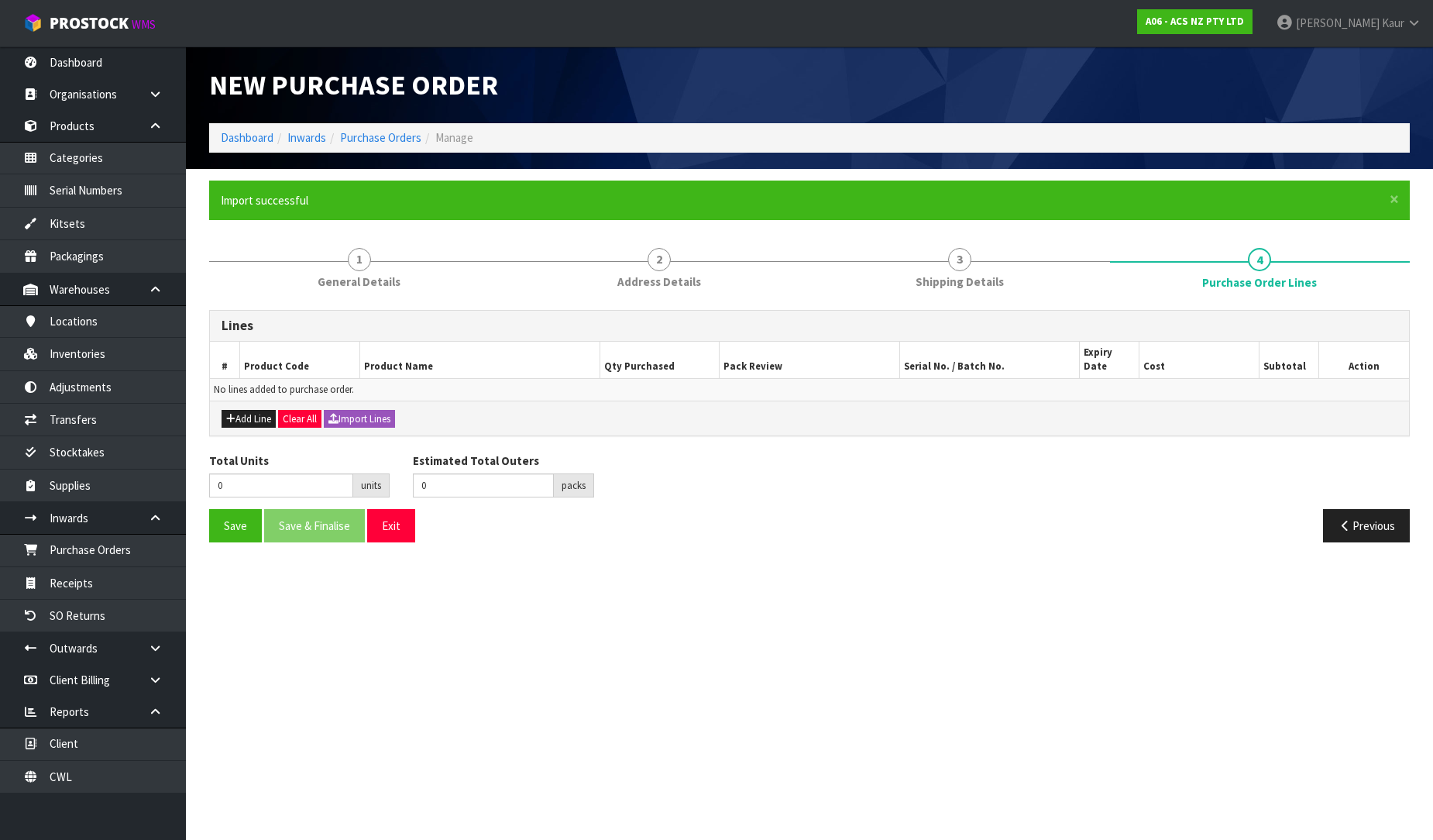
scroll to position [0, 0]
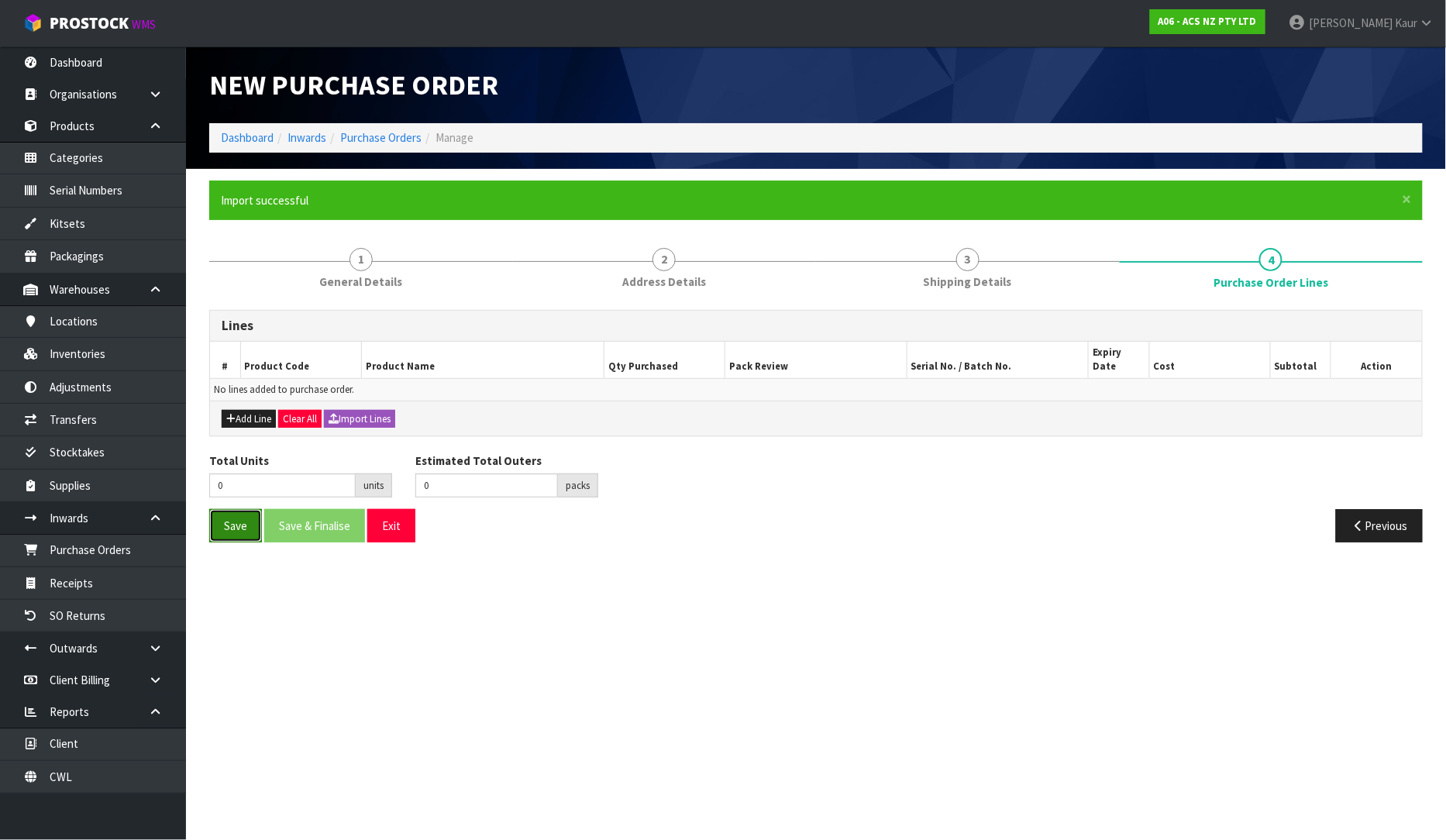
click at [238, 508] on button "Save" at bounding box center [235, 525] width 52 height 34
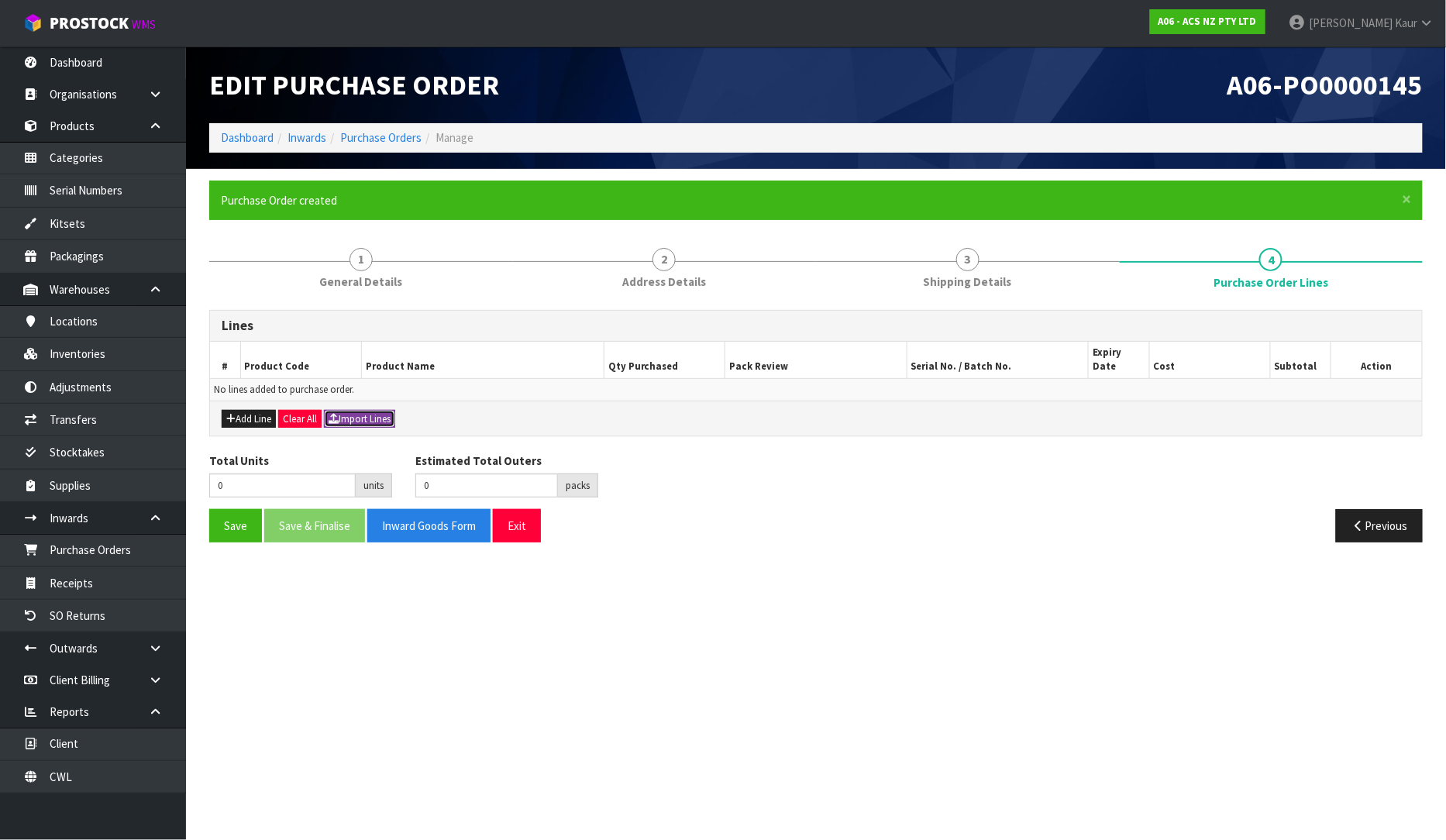
click at [353, 410] on button "Import Lines" at bounding box center [360, 420] width 71 height 19
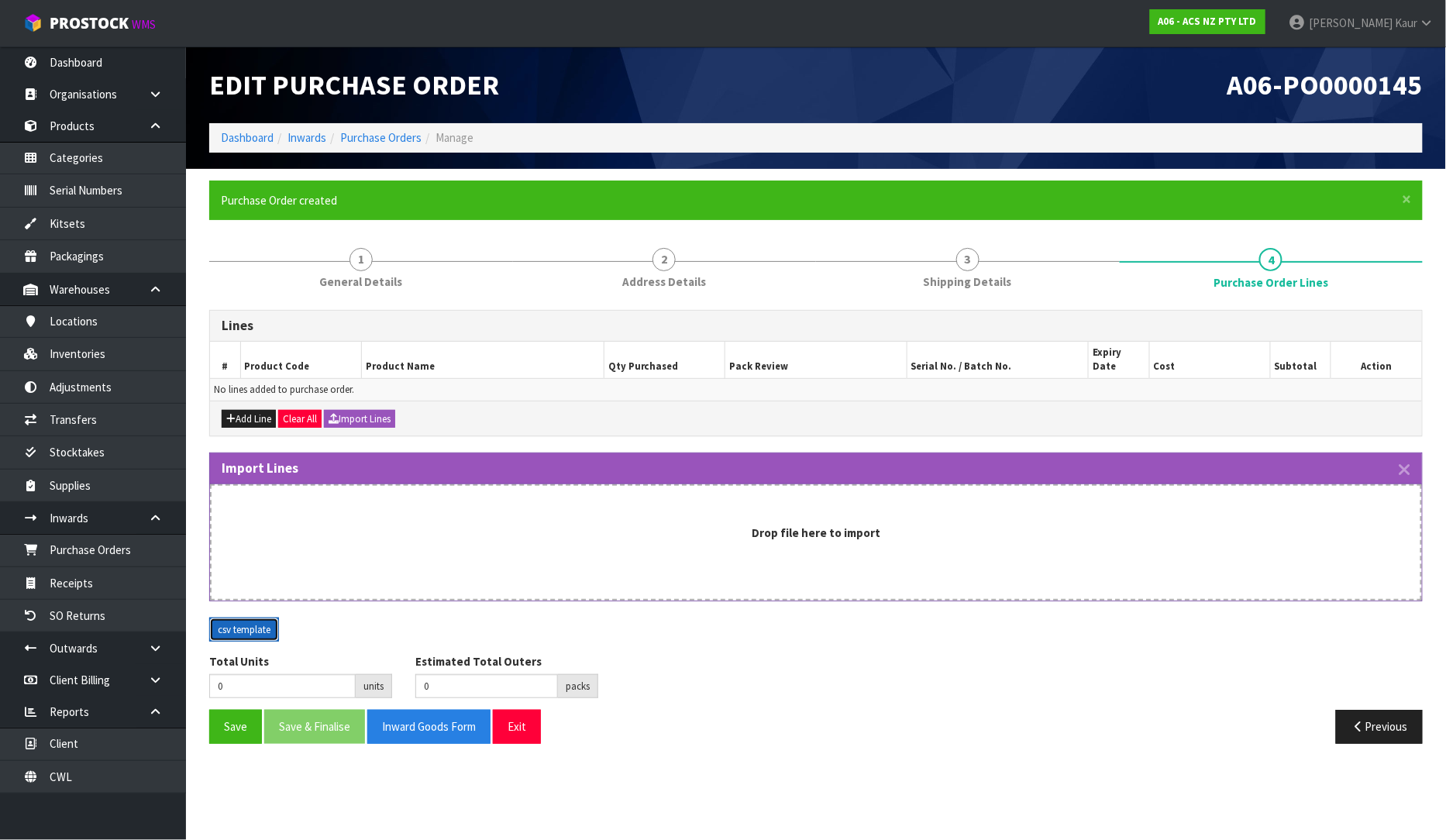
click at [226, 617] on button "csv template" at bounding box center [243, 629] width 69 height 24
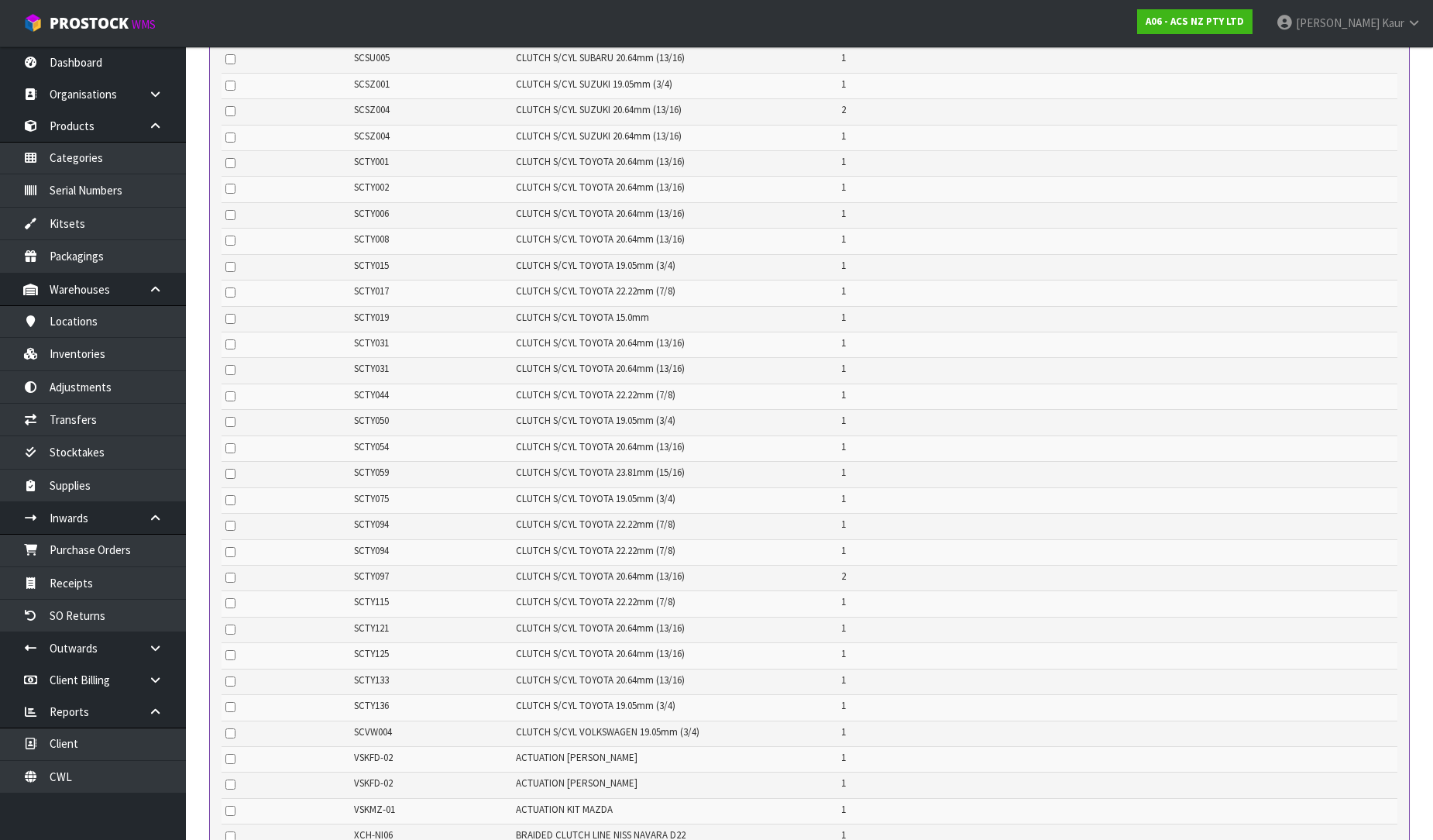
scroll to position [7210, 0]
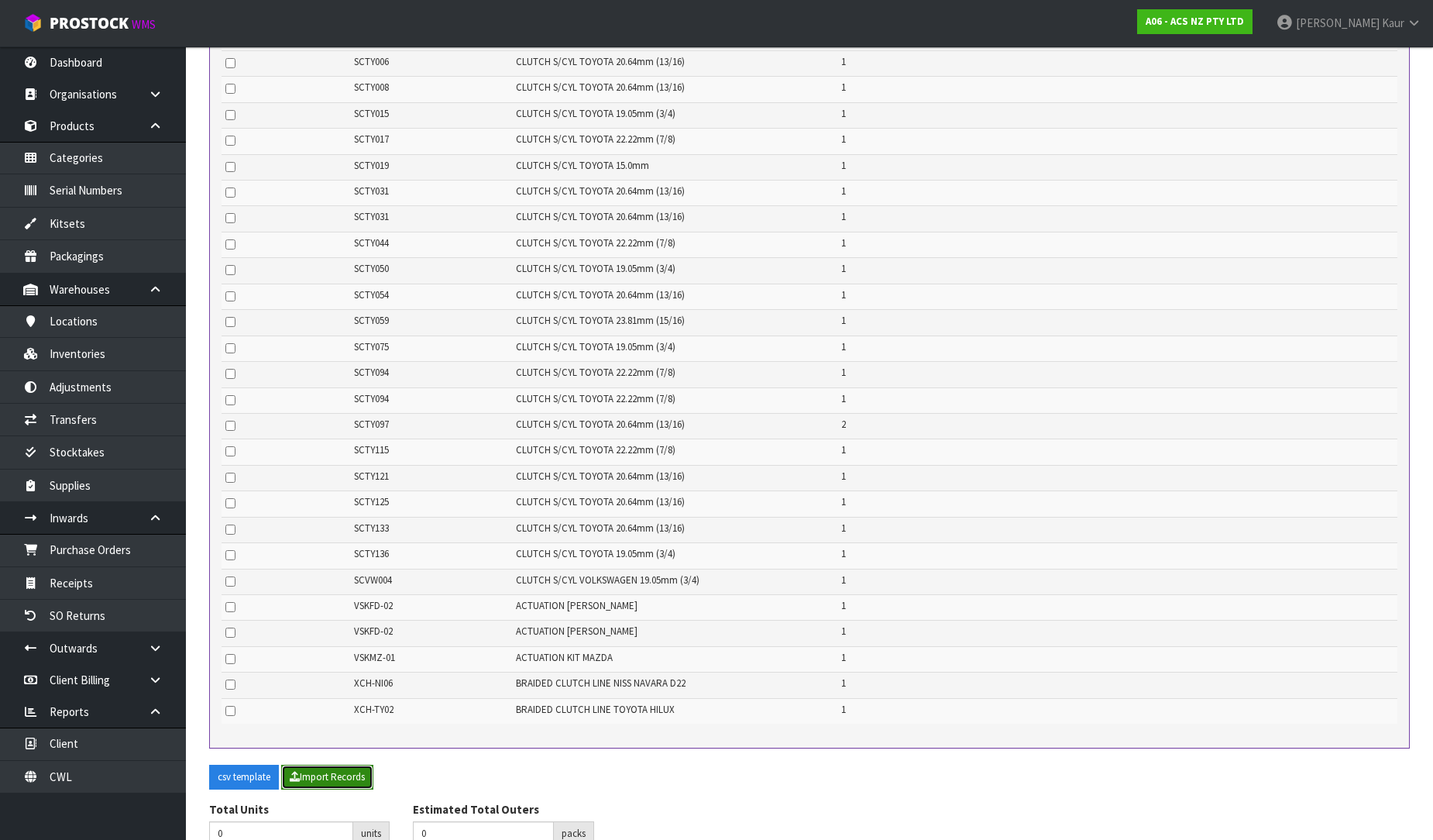
click at [343, 764] on button "Import Records" at bounding box center [327, 776] width 92 height 24
type input "291"
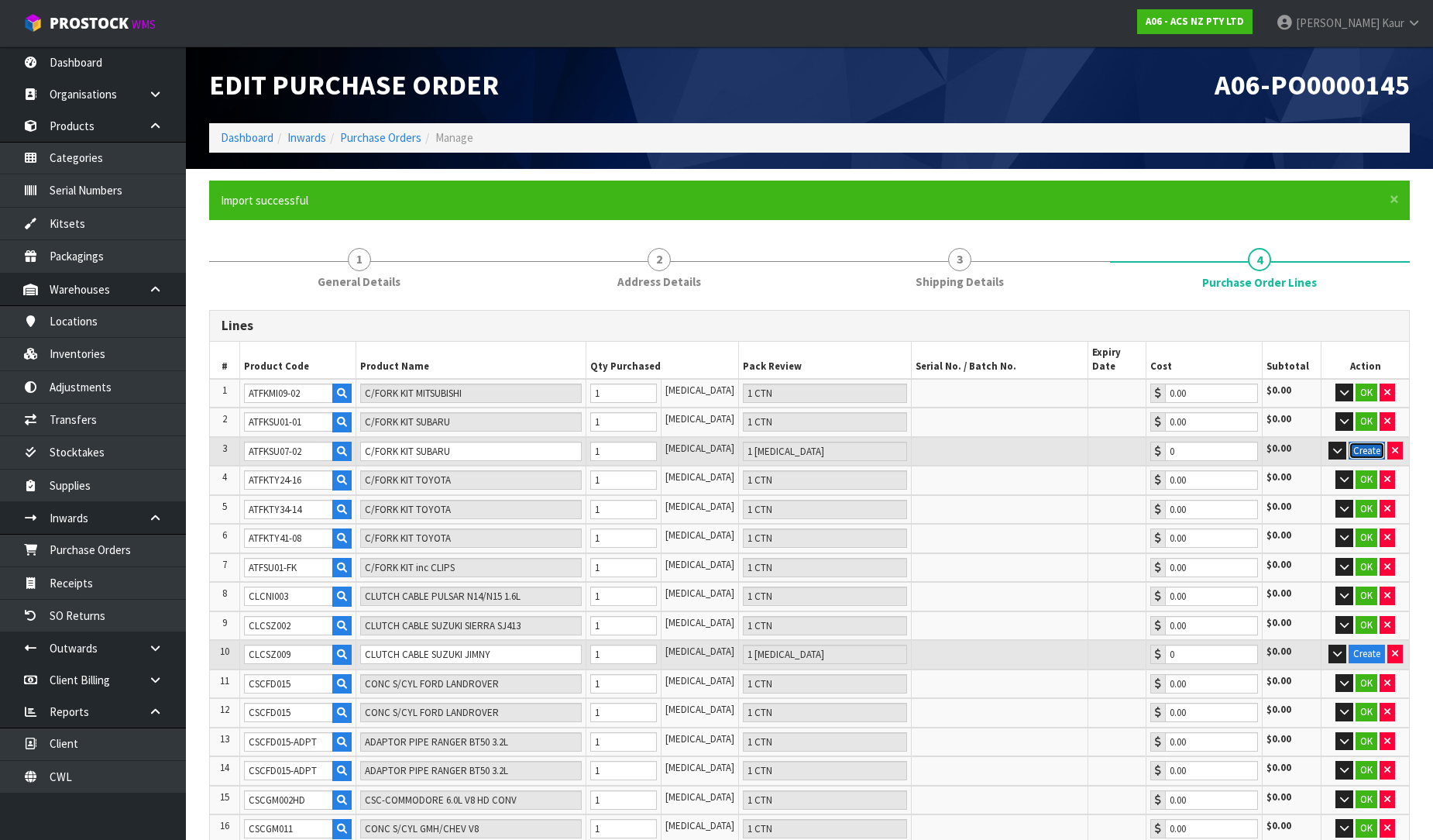
click at [1375, 442] on button "Create" at bounding box center [1367, 451] width 37 height 19
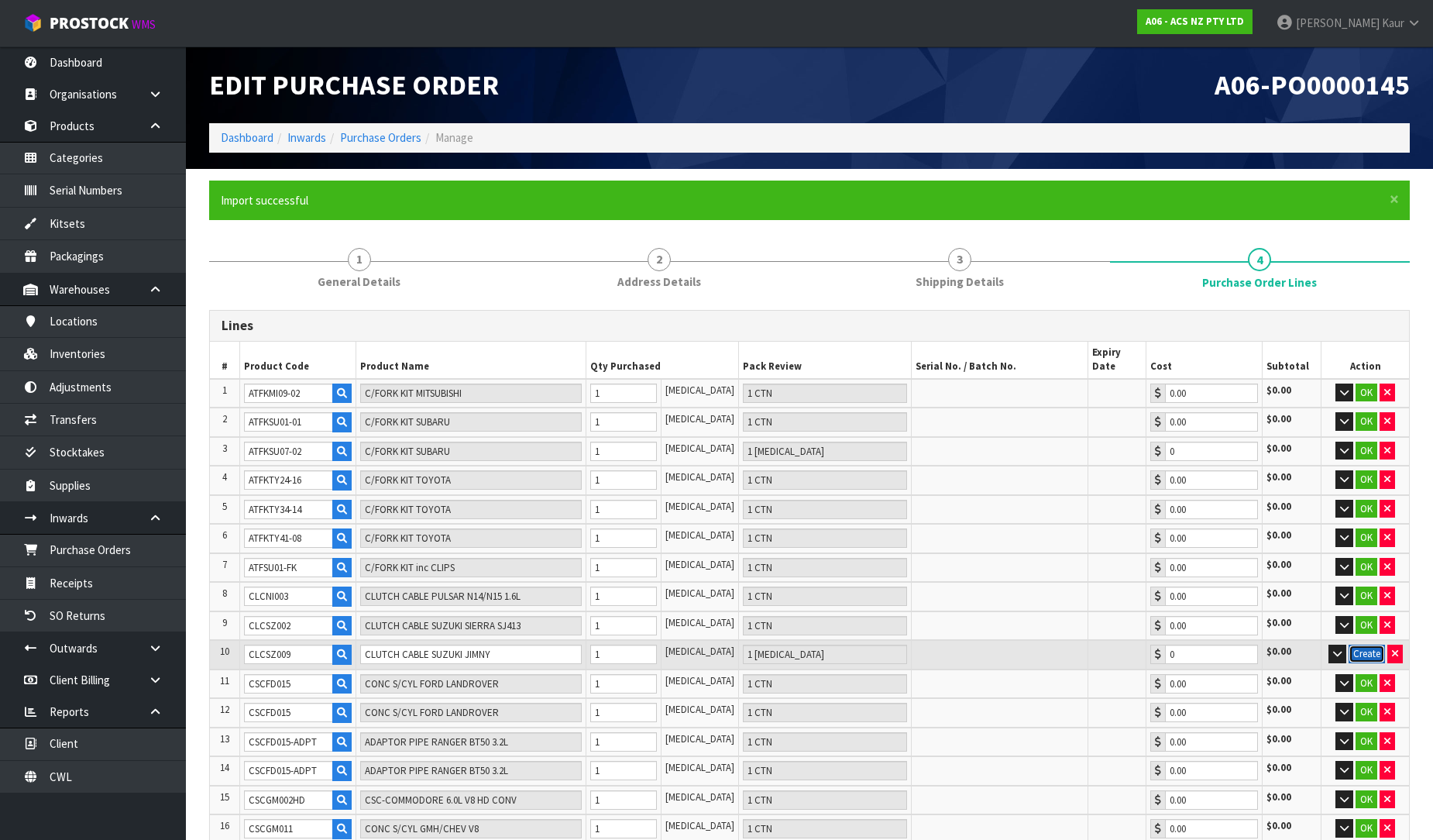
click at [1379, 644] on button "Create" at bounding box center [1367, 654] width 37 height 19
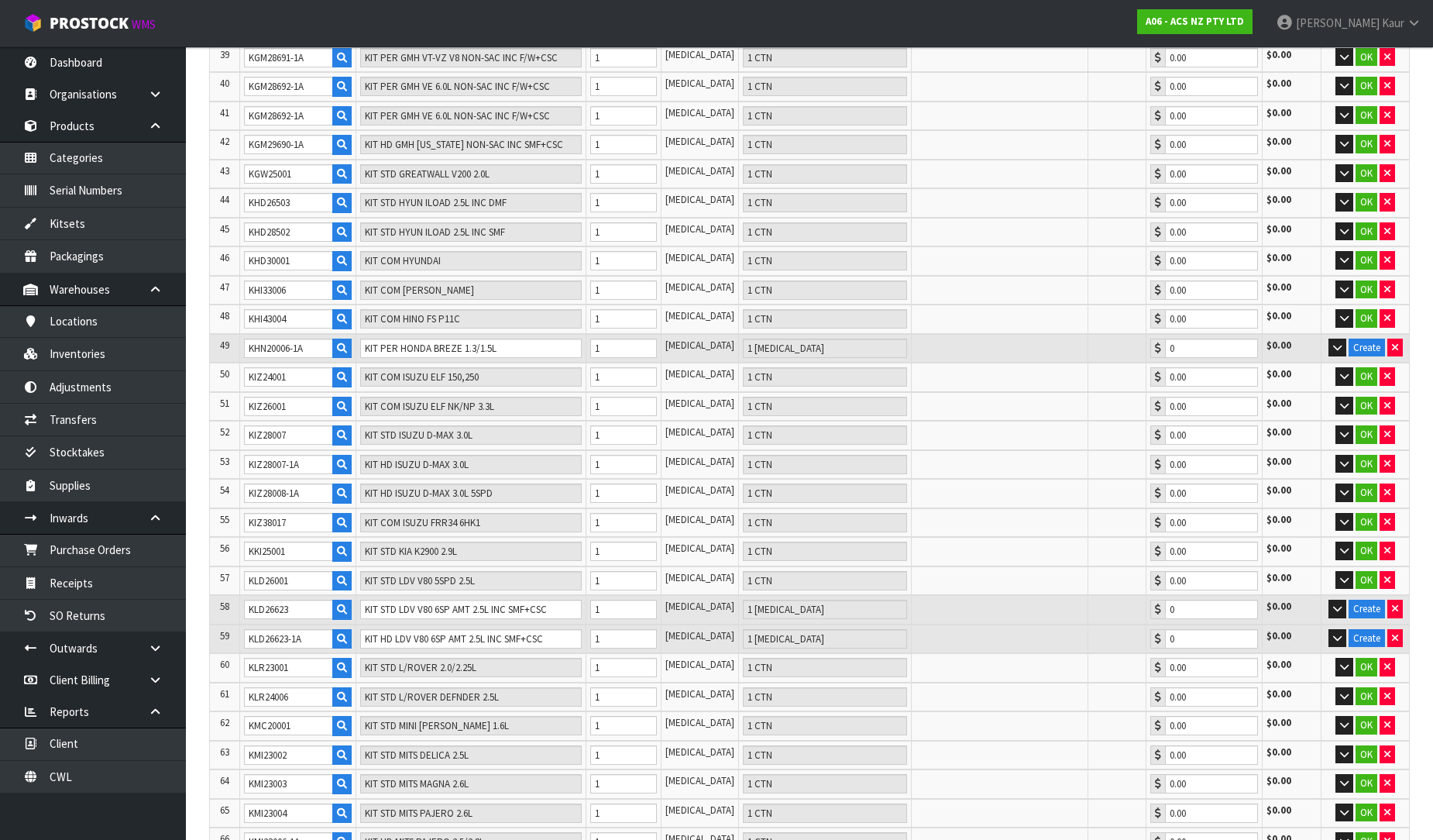
scroll to position [1549, 0]
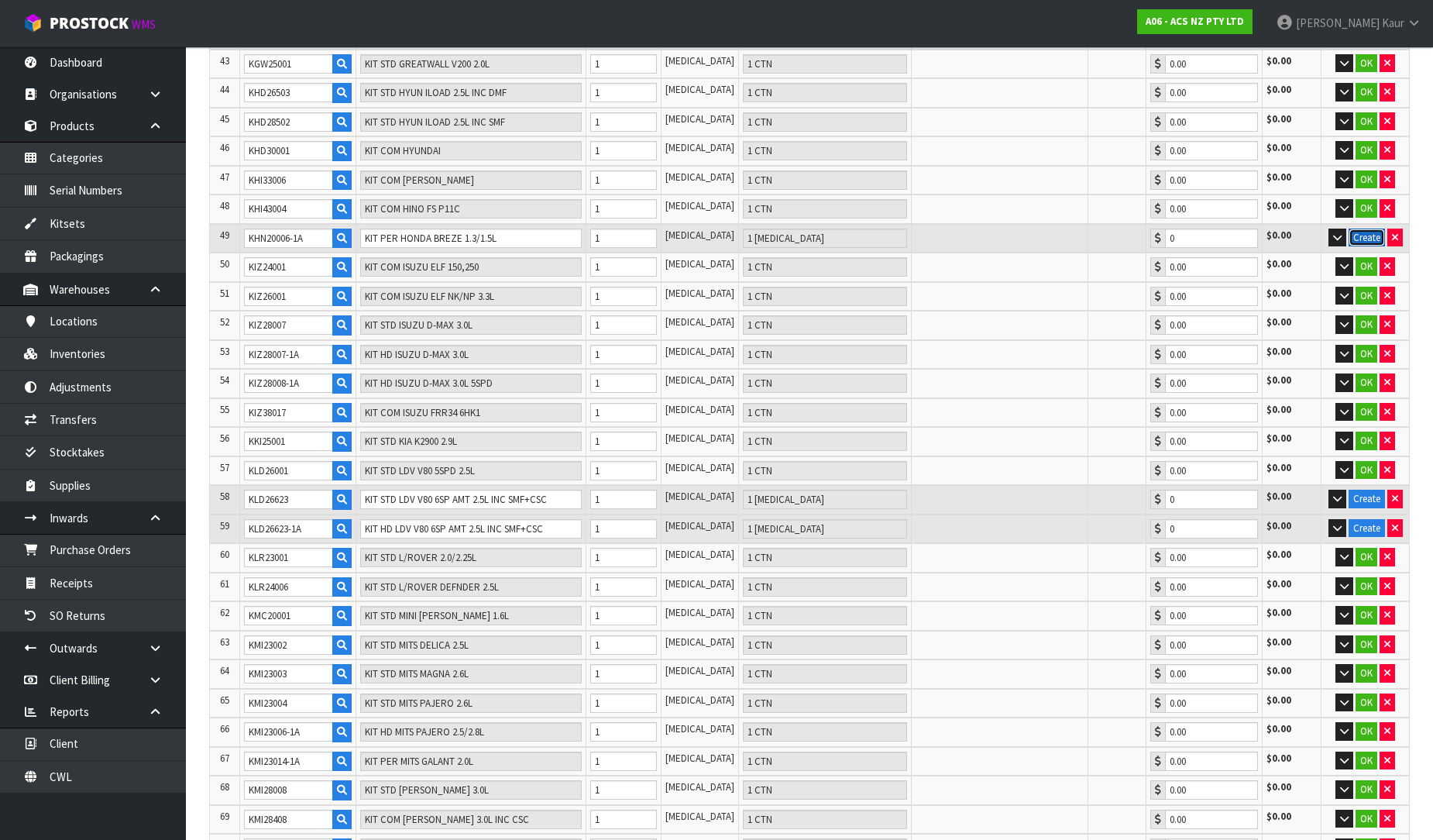
click at [1357, 228] on button "Create" at bounding box center [1367, 238] width 37 height 19
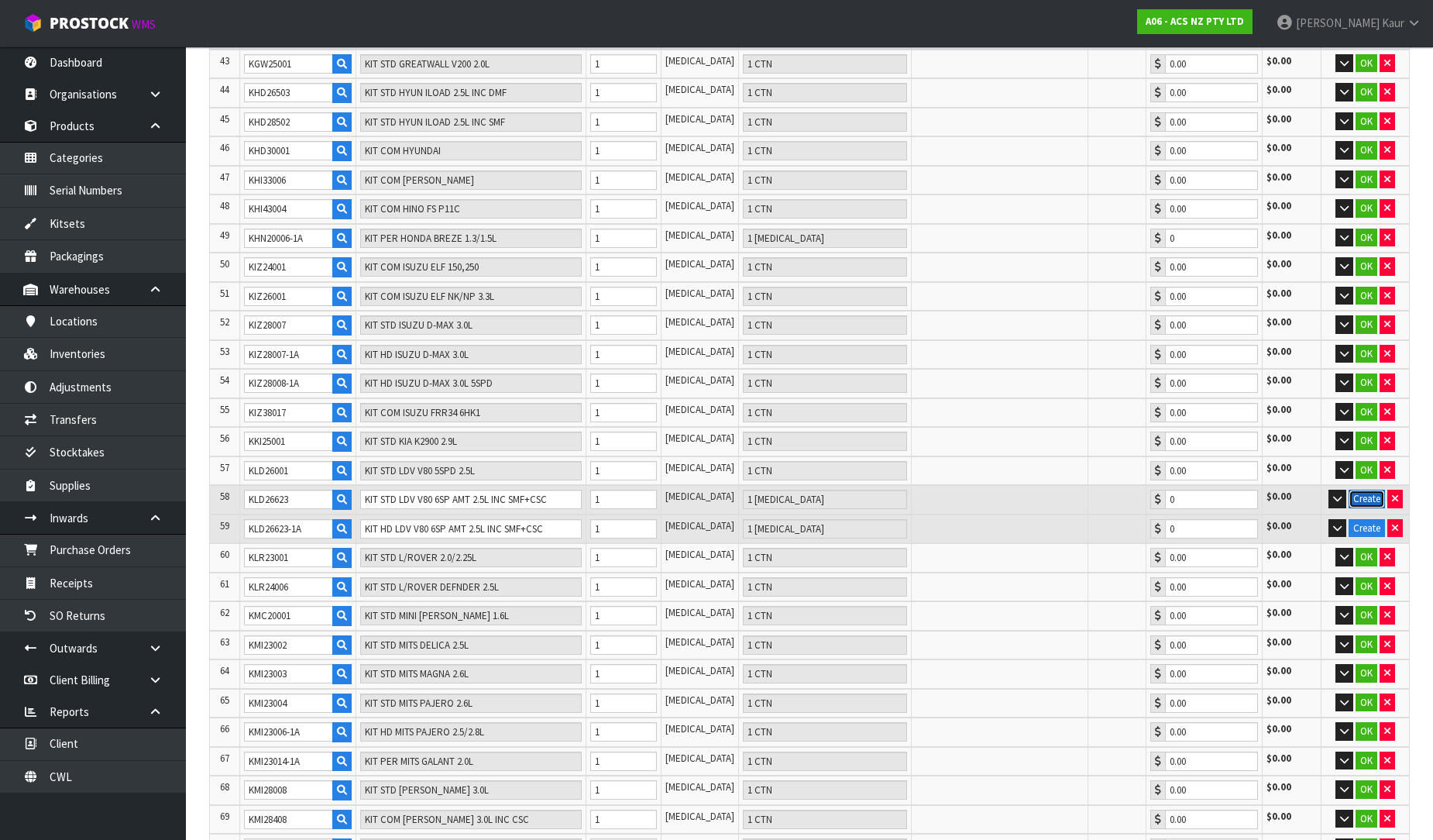
click at [1371, 490] on button "Create" at bounding box center [1367, 499] width 37 height 19
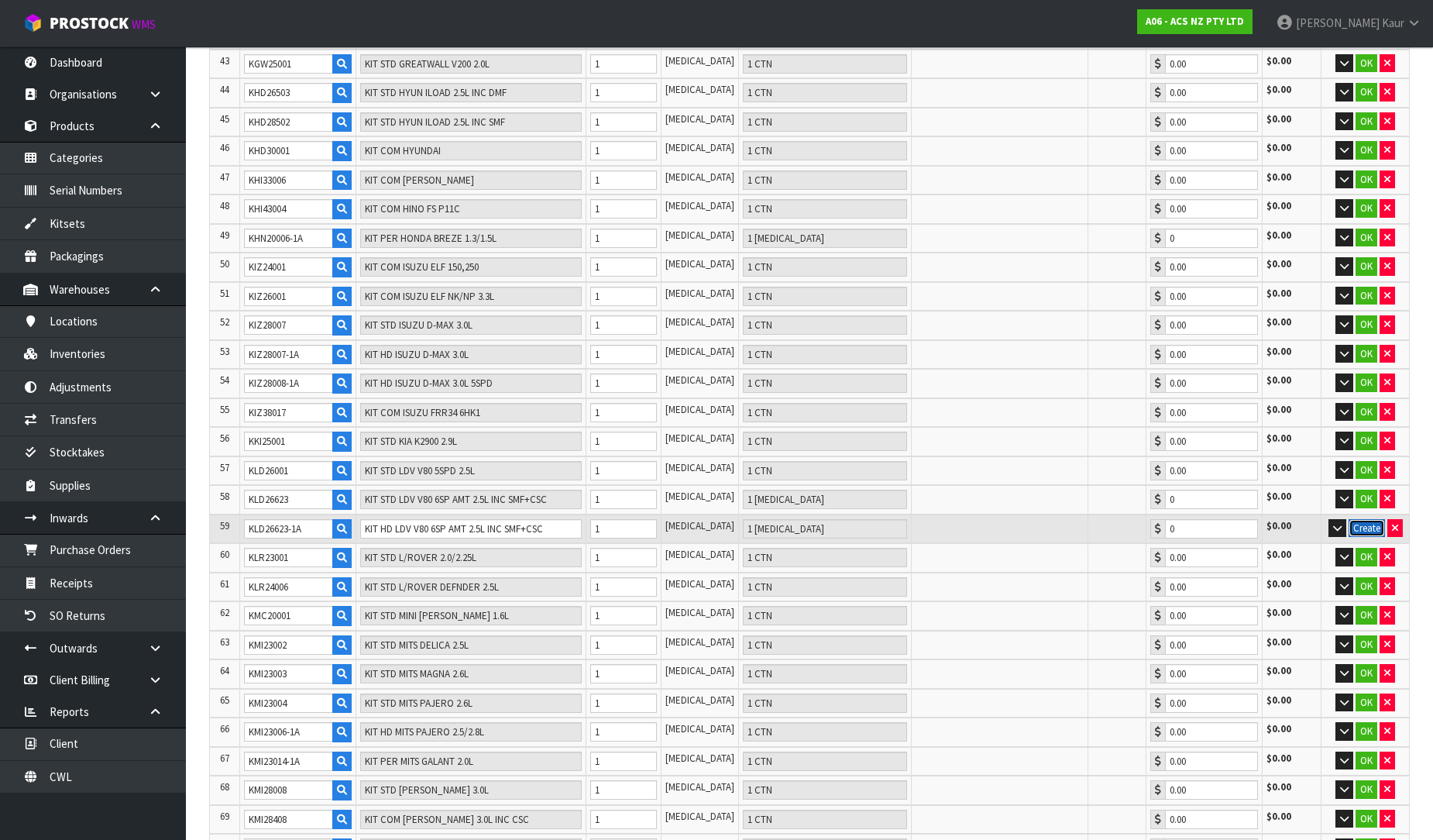
click at [1369, 519] on button "Create" at bounding box center [1367, 528] width 37 height 19
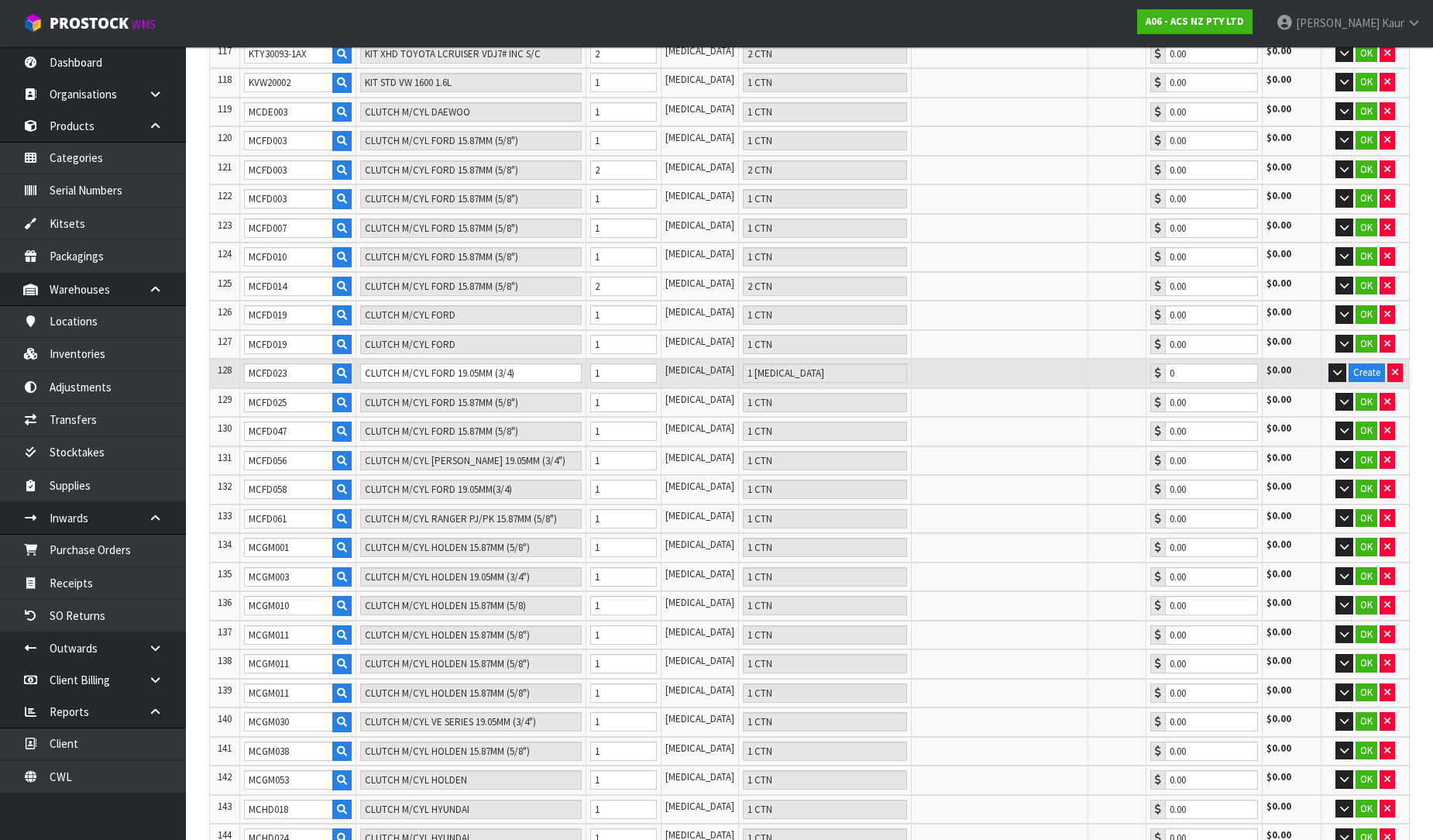
scroll to position [3701, 0]
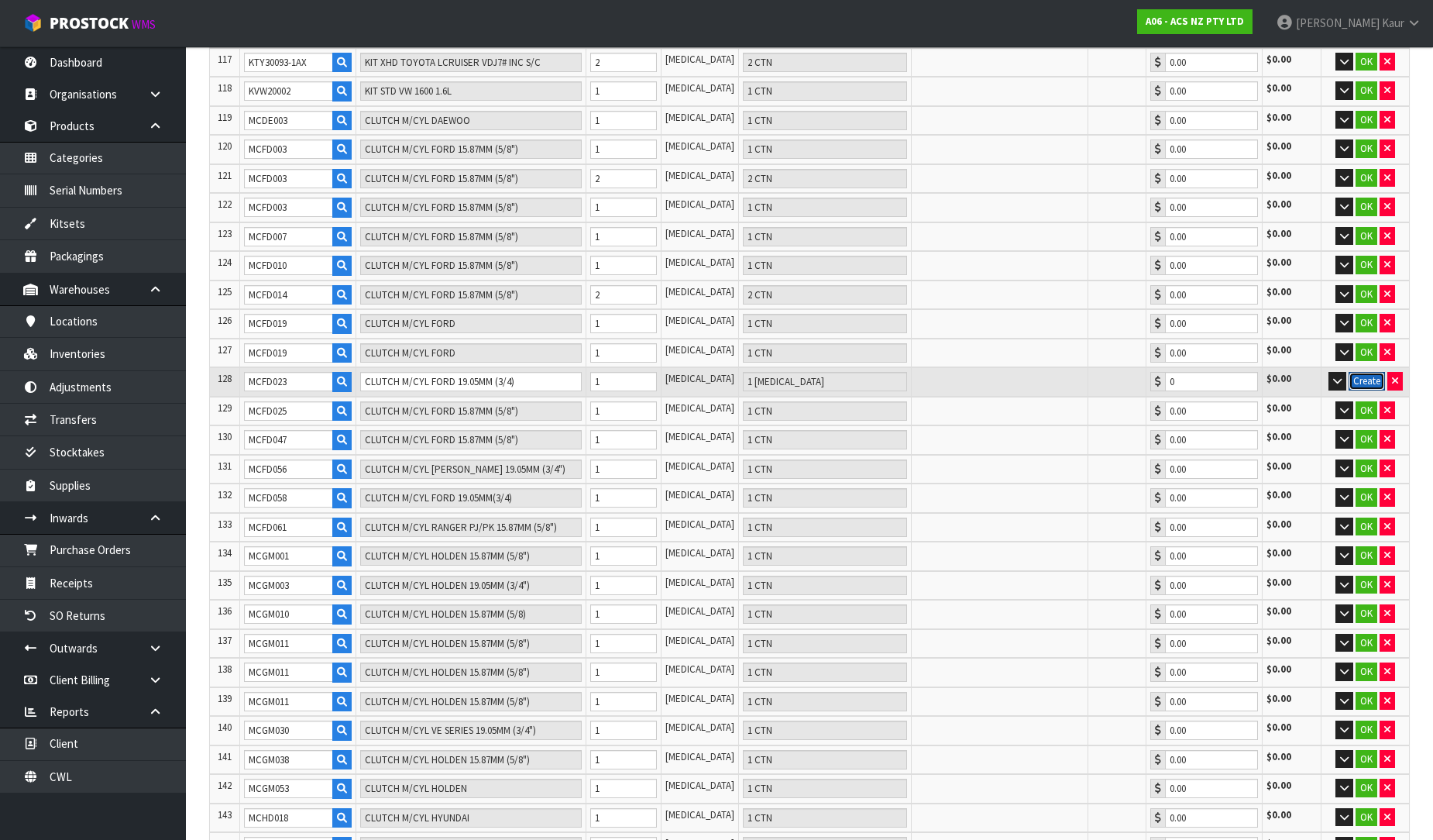
drag, startPoint x: 1357, startPoint y: 299, endPoint x: 1307, endPoint y: 355, distance: 75.1
click at [1358, 372] on button "Create" at bounding box center [1367, 381] width 37 height 19
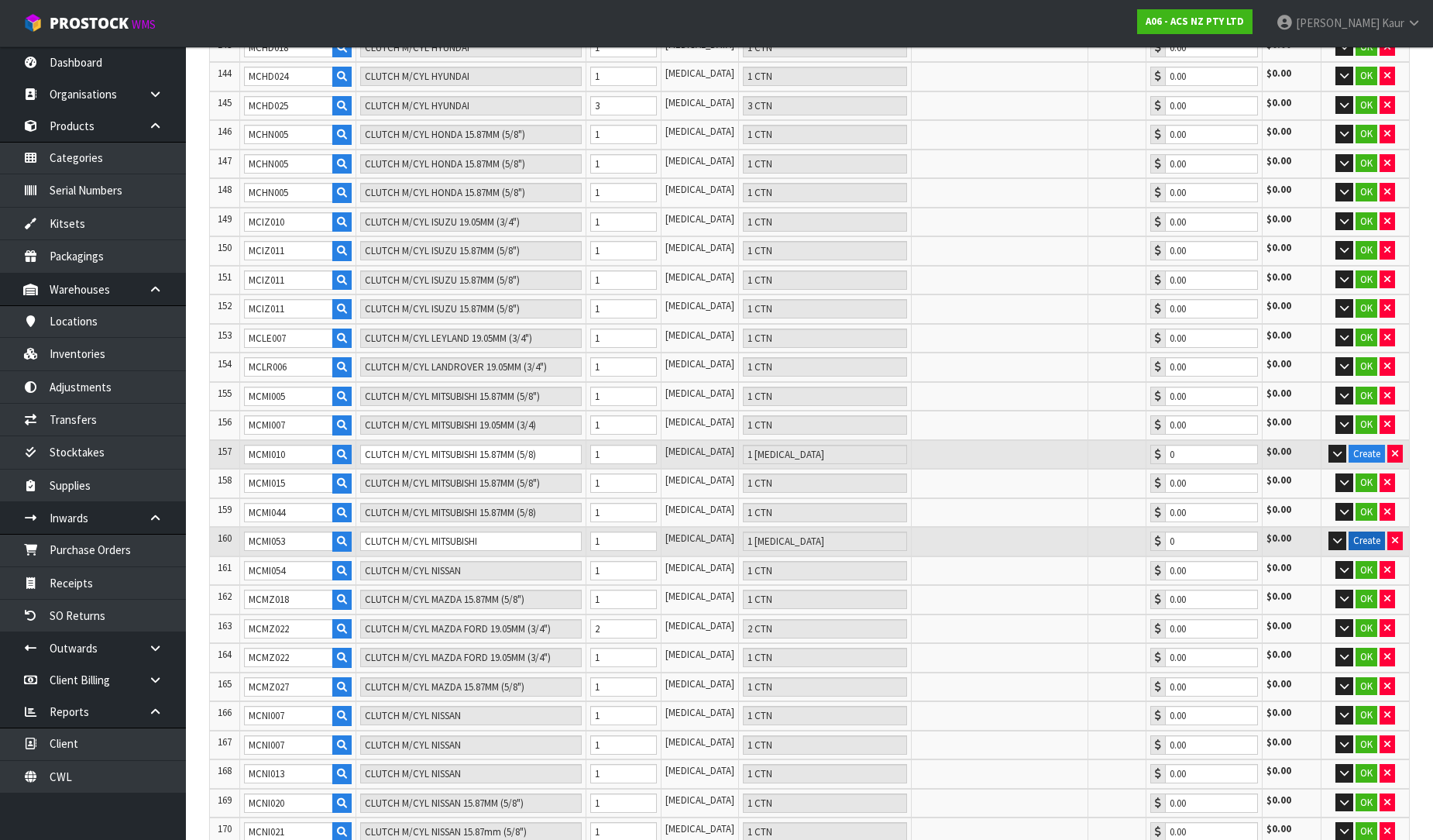
scroll to position [4475, 0]
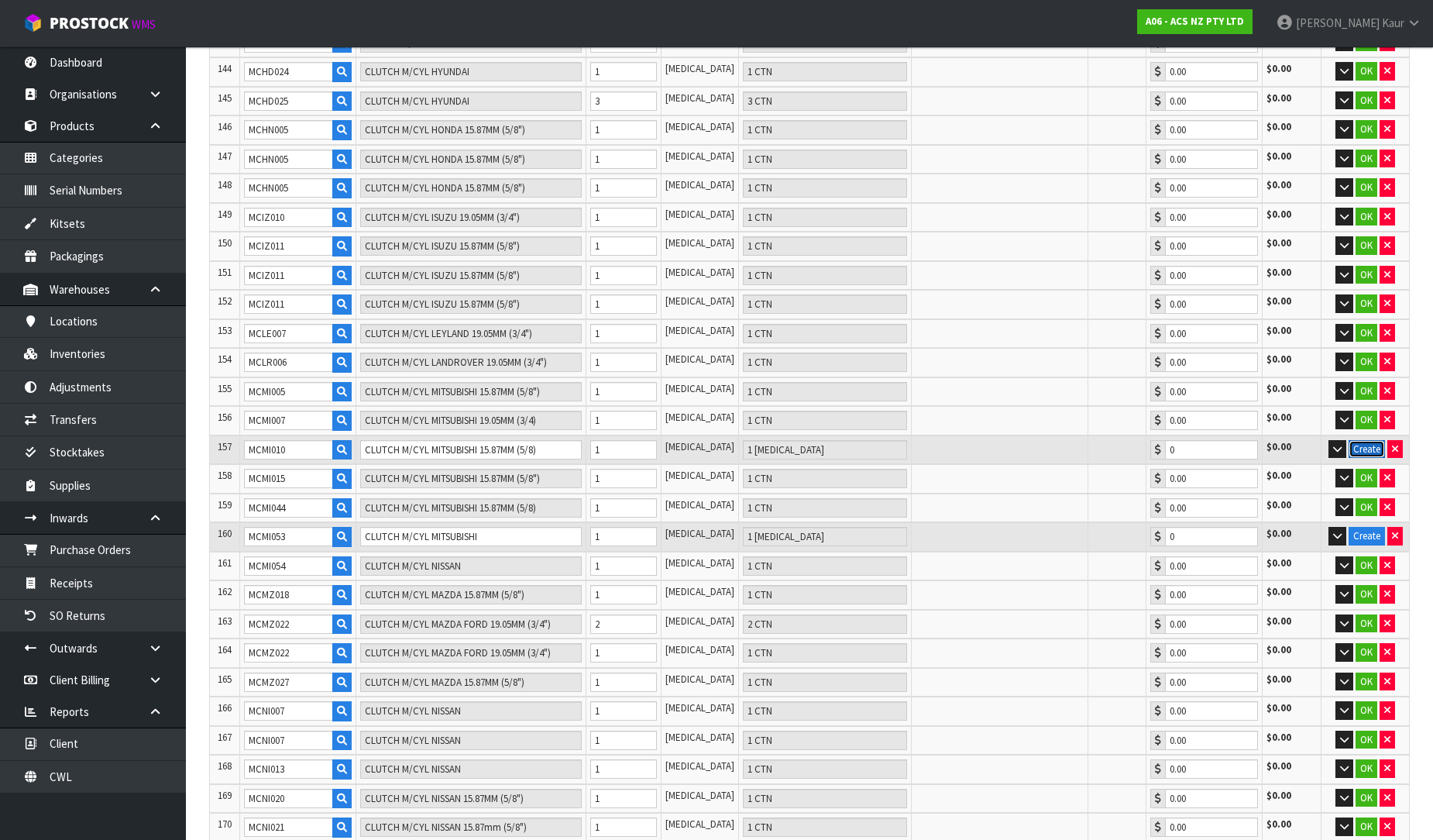
click at [1367, 440] on button "Create" at bounding box center [1367, 449] width 37 height 19
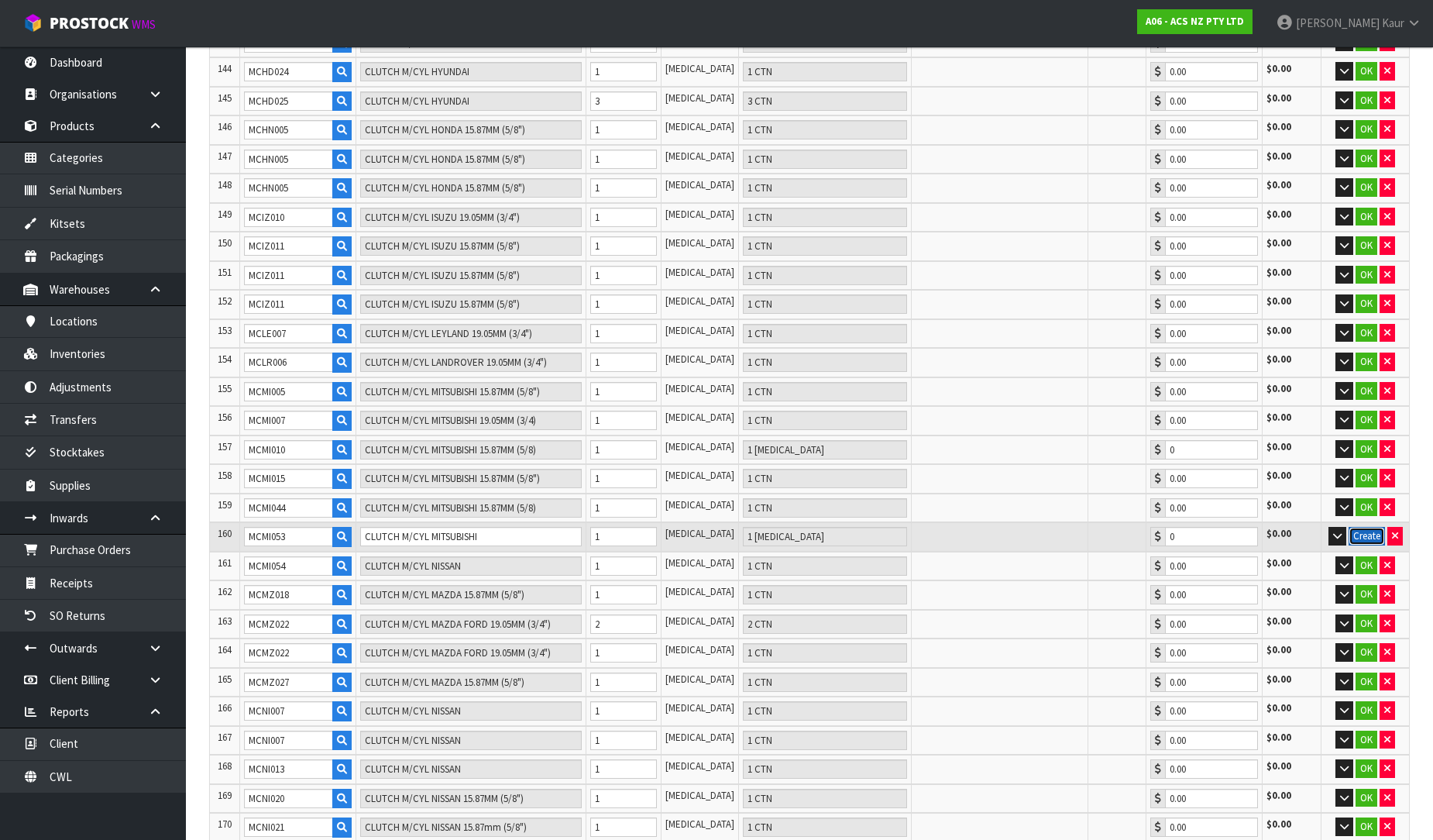
click at [1366, 526] on button "Create" at bounding box center [1367, 536] width 37 height 19
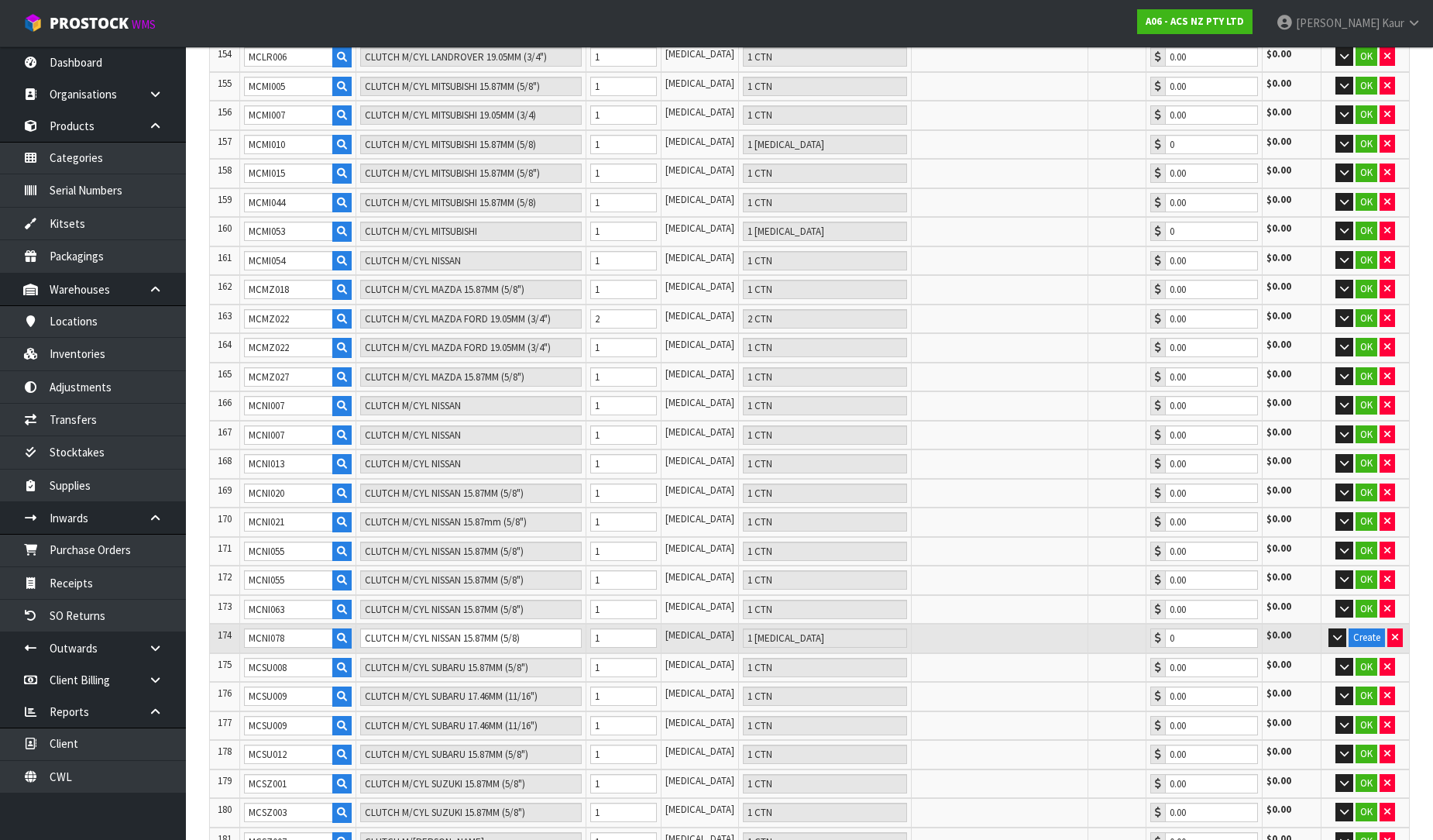
scroll to position [4820, 0]
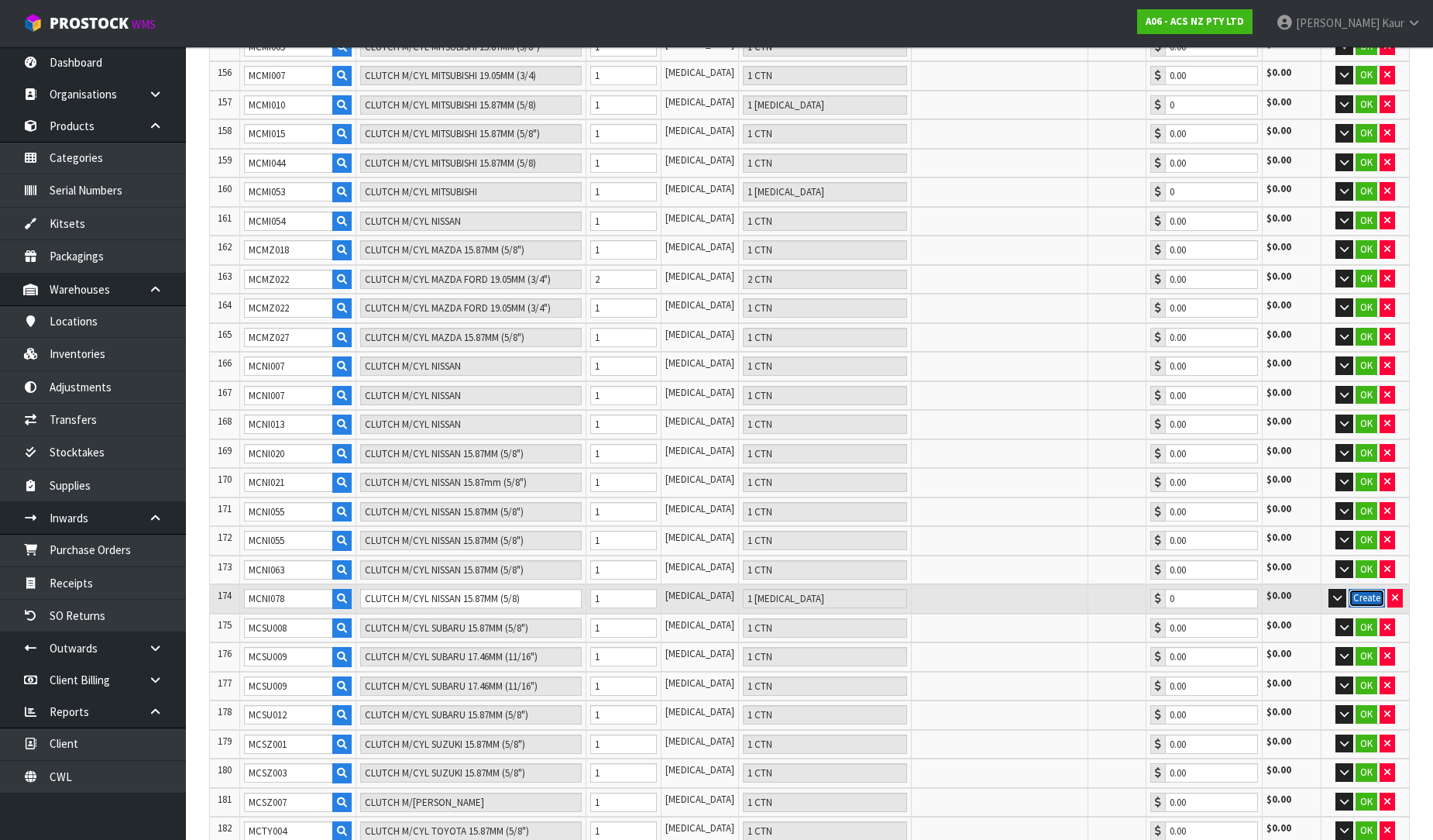
click at [1359, 589] on button "Create" at bounding box center [1367, 598] width 37 height 19
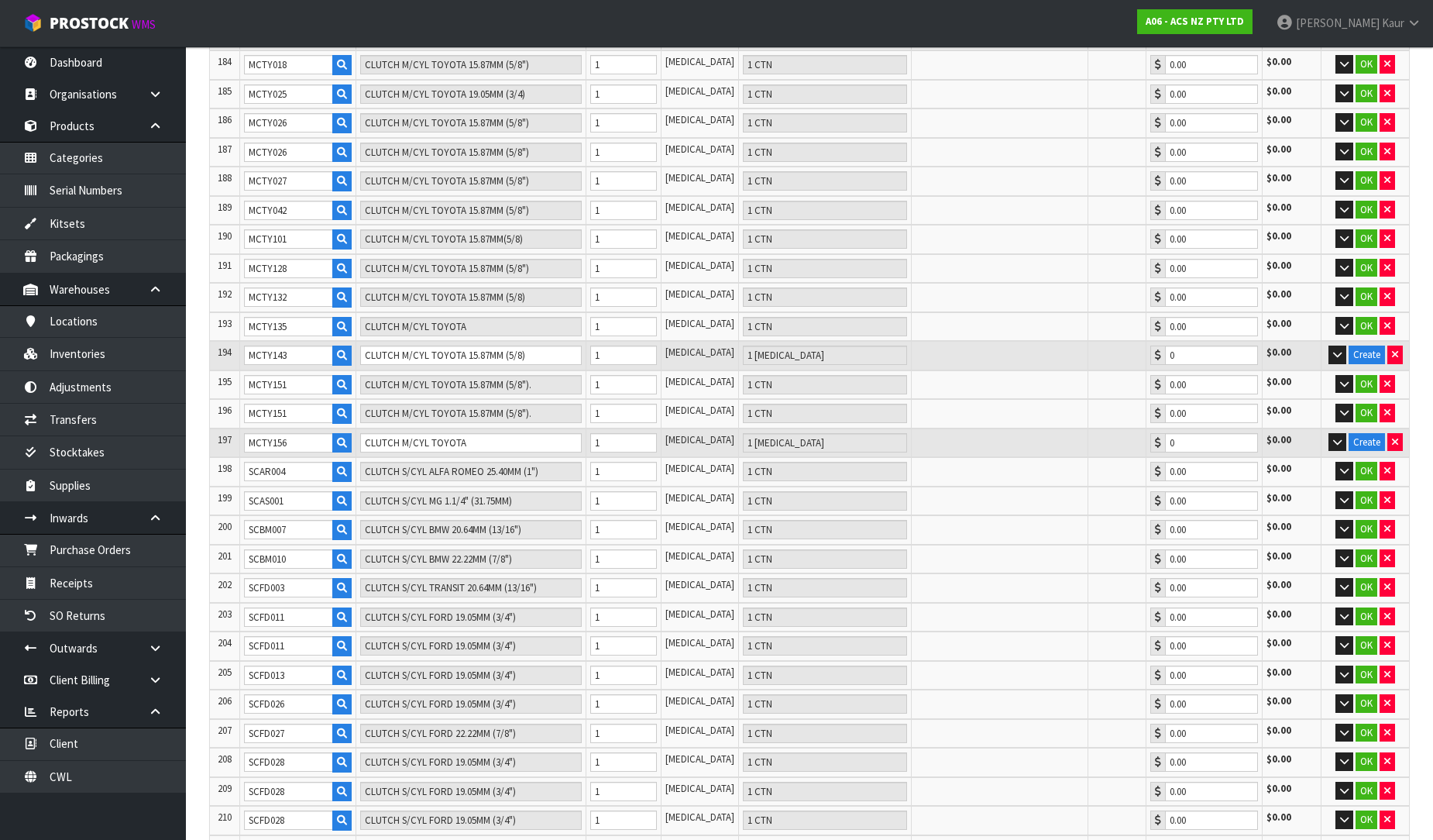
scroll to position [5594, 0]
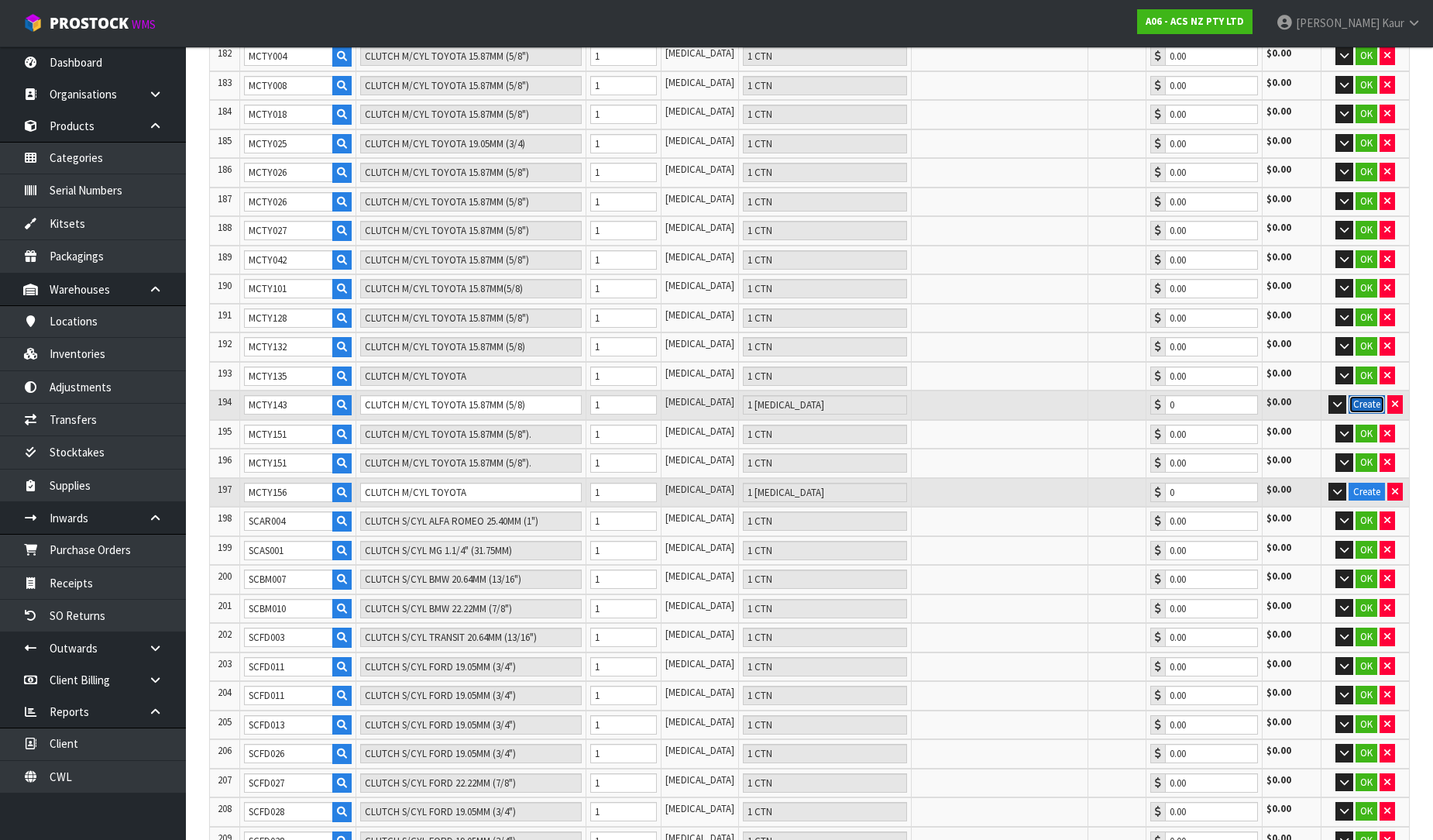
click at [1366, 395] on button "Create" at bounding box center [1367, 405] width 37 height 19
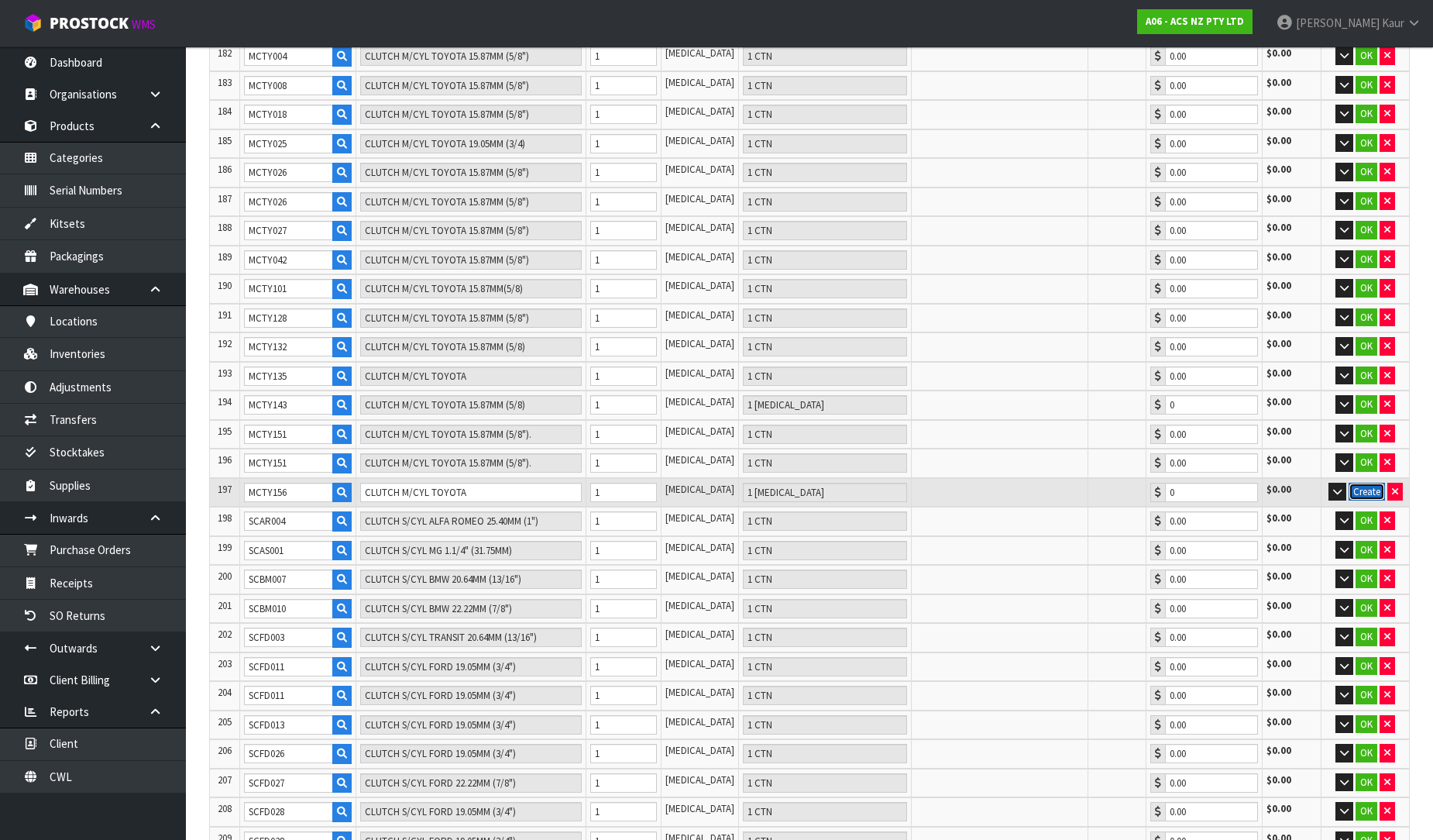
click at [1372, 482] on button "Create" at bounding box center [1367, 492] width 37 height 19
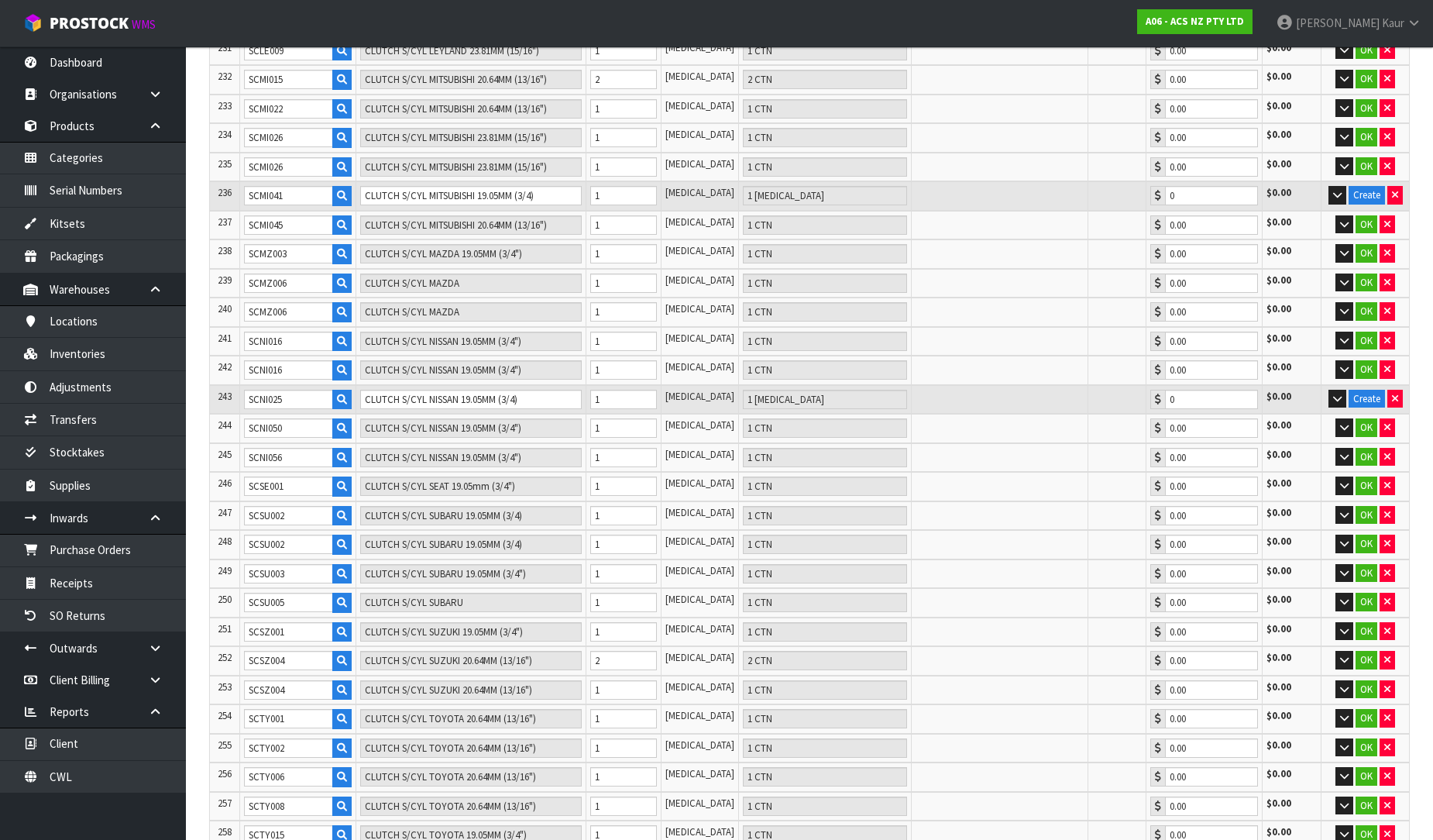
scroll to position [6799, 0]
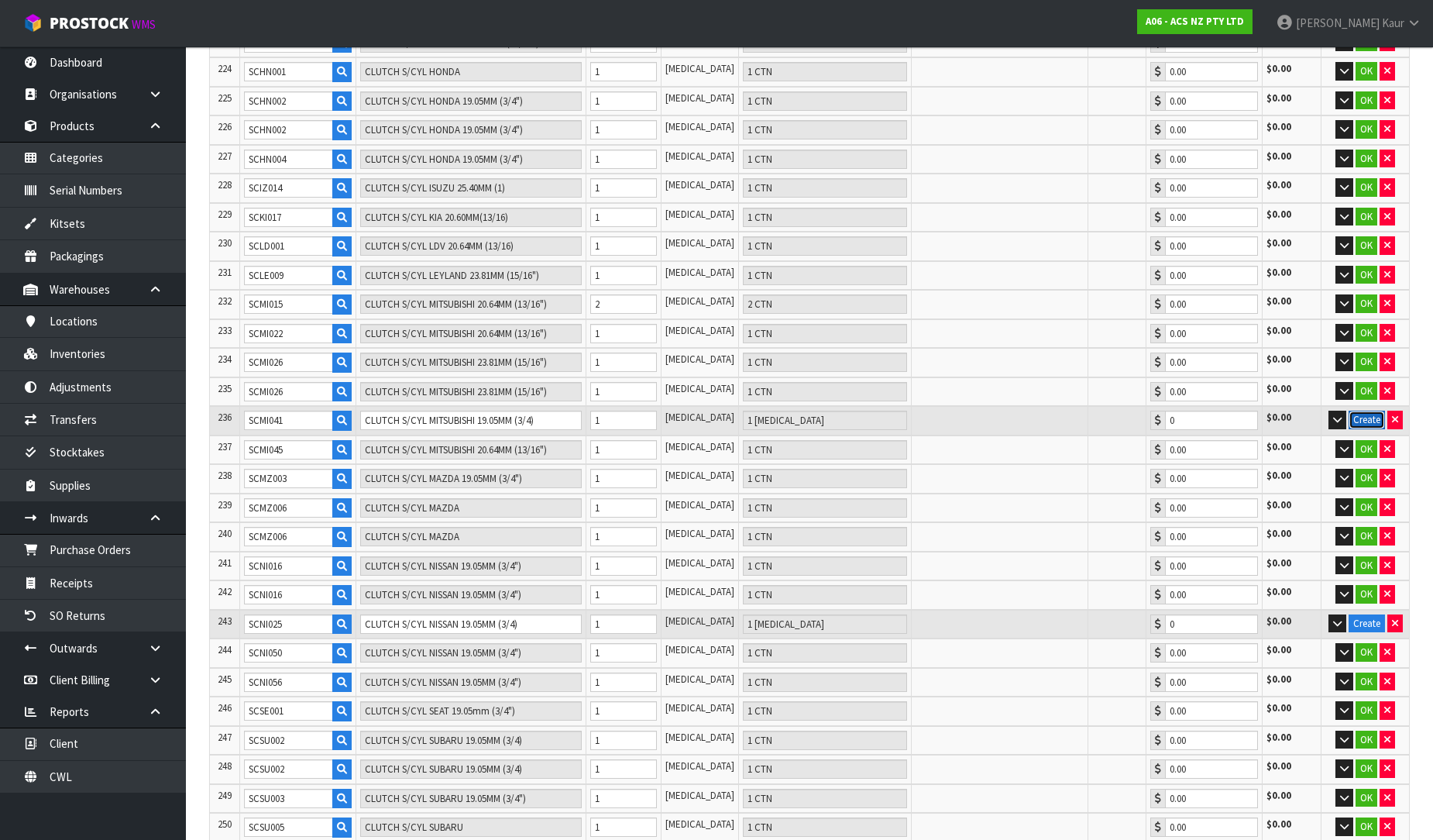
click at [1374, 410] on button "Create" at bounding box center [1367, 420] width 37 height 19
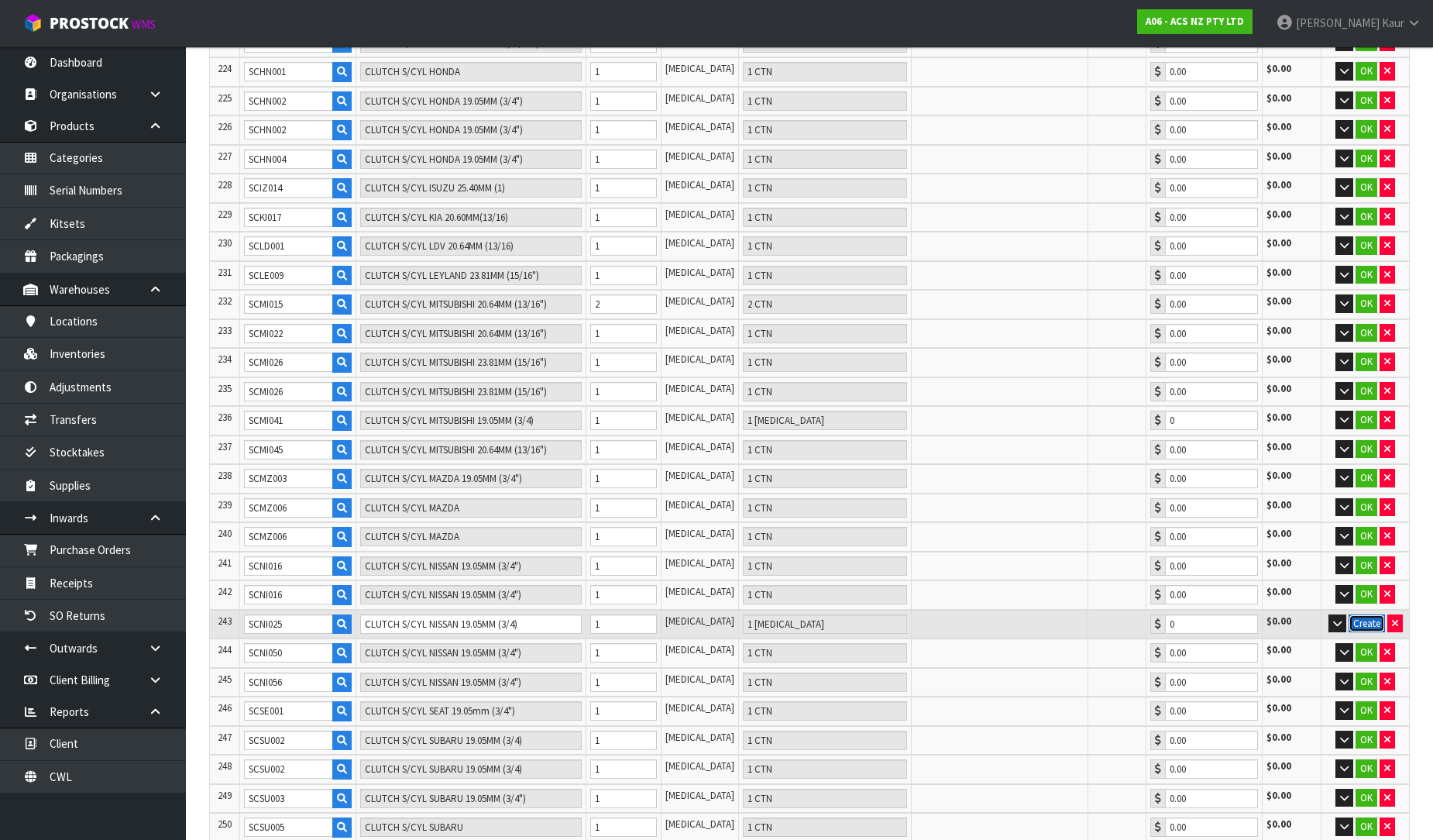
click at [1361, 614] on button "Create" at bounding box center [1367, 624] width 37 height 19
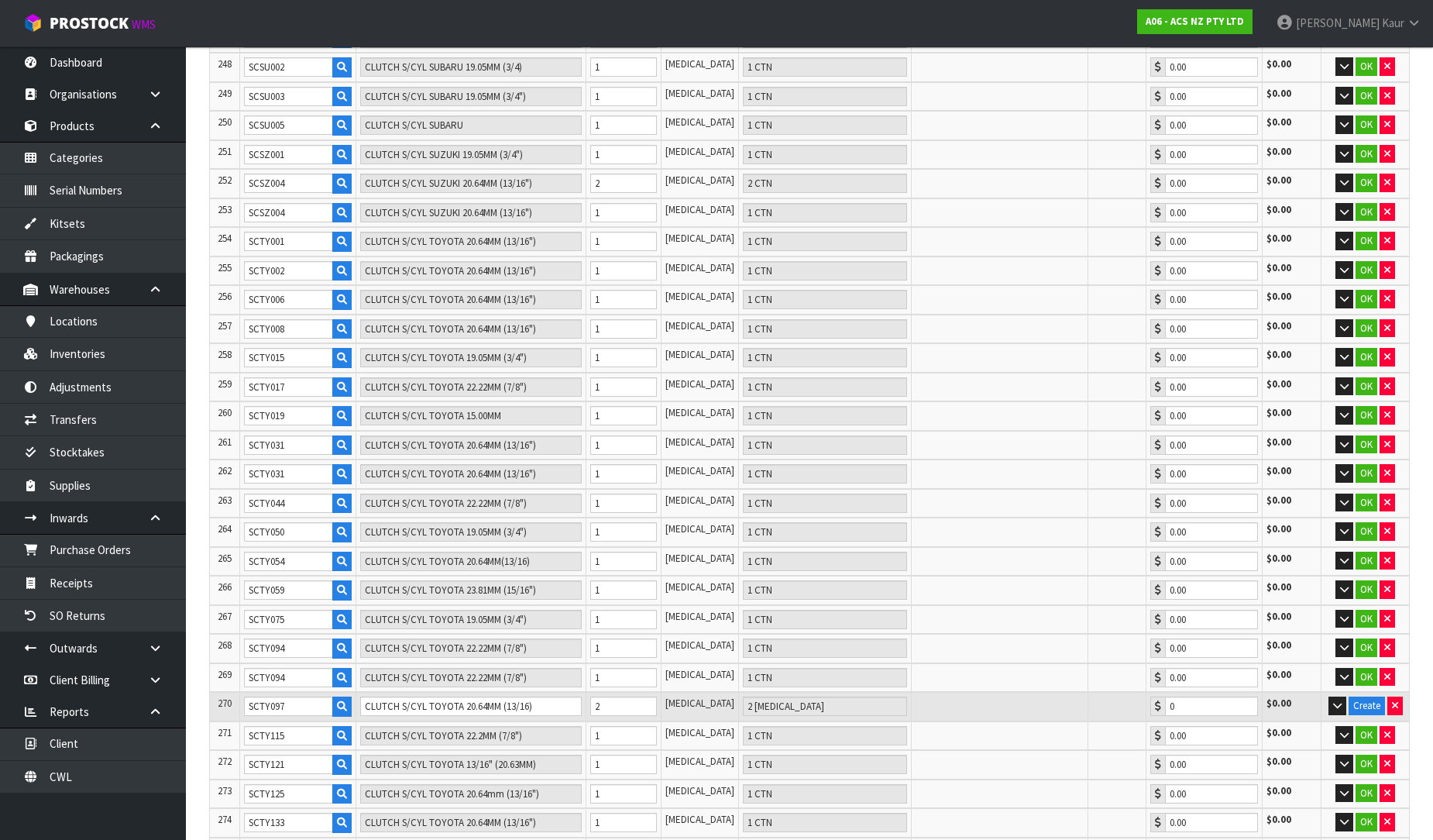
scroll to position [7703, 0]
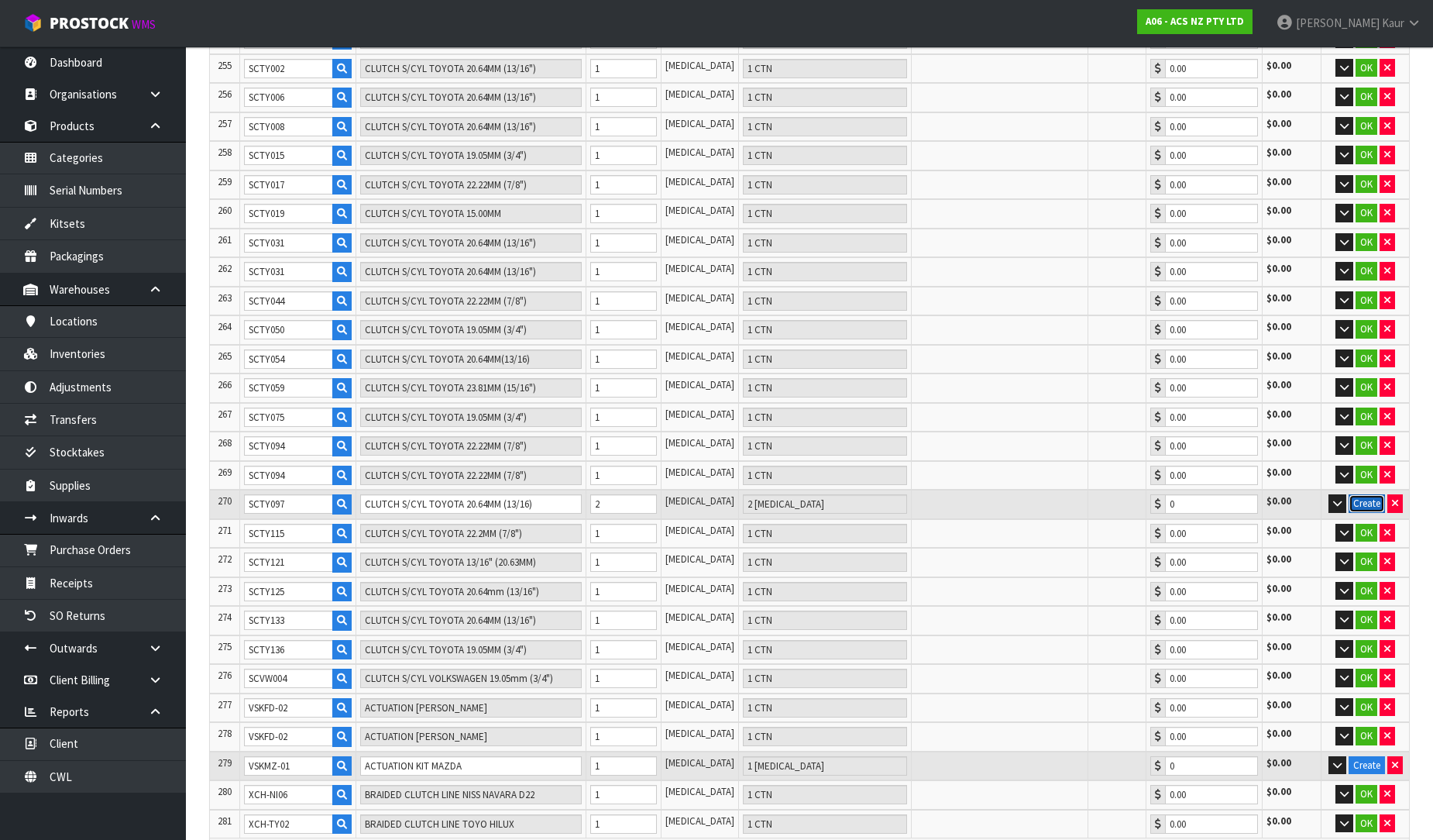
click at [1350, 494] on button "Create" at bounding box center [1367, 504] width 37 height 19
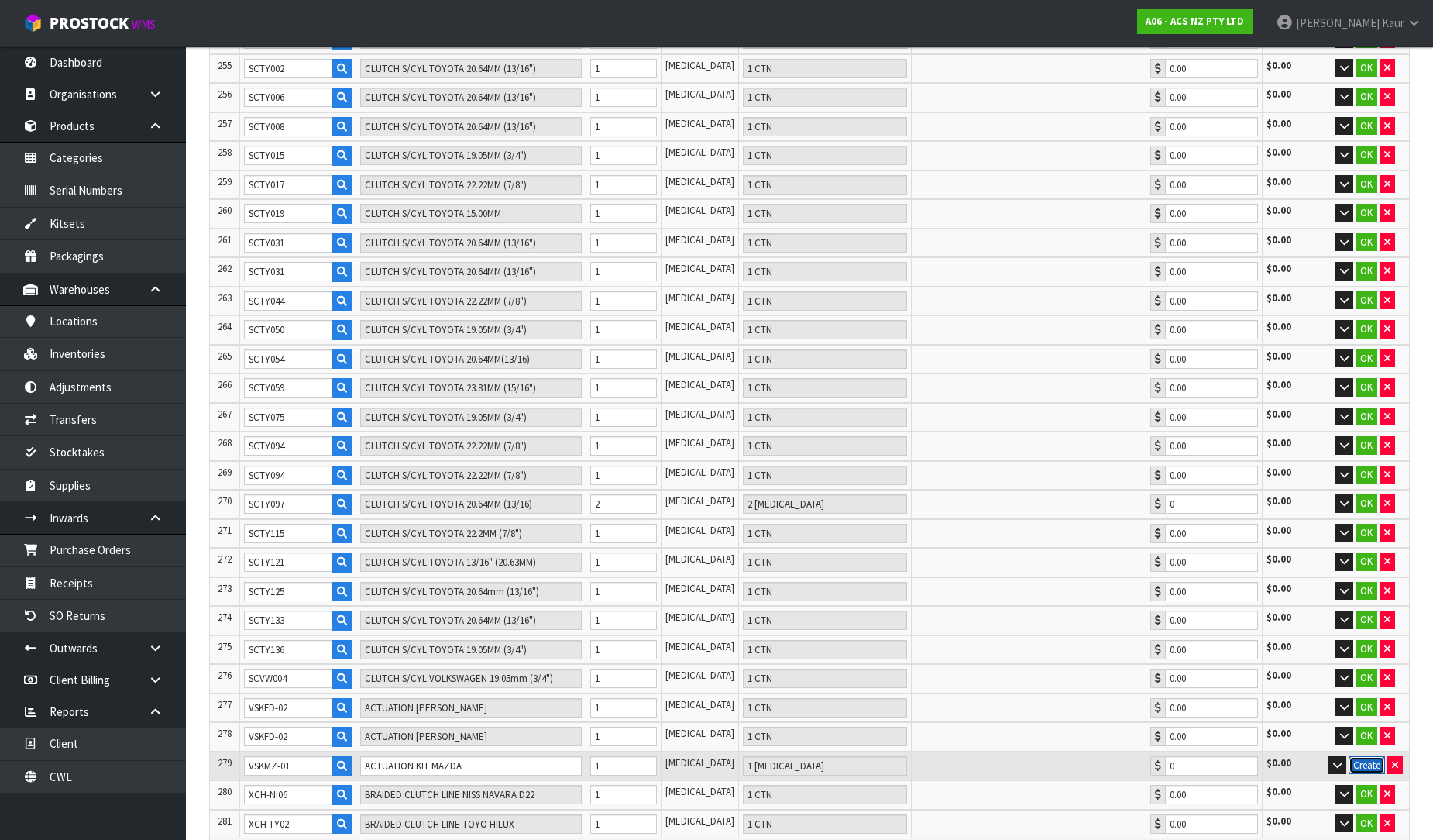
click at [1367, 756] on button "Create" at bounding box center [1367, 765] width 37 height 19
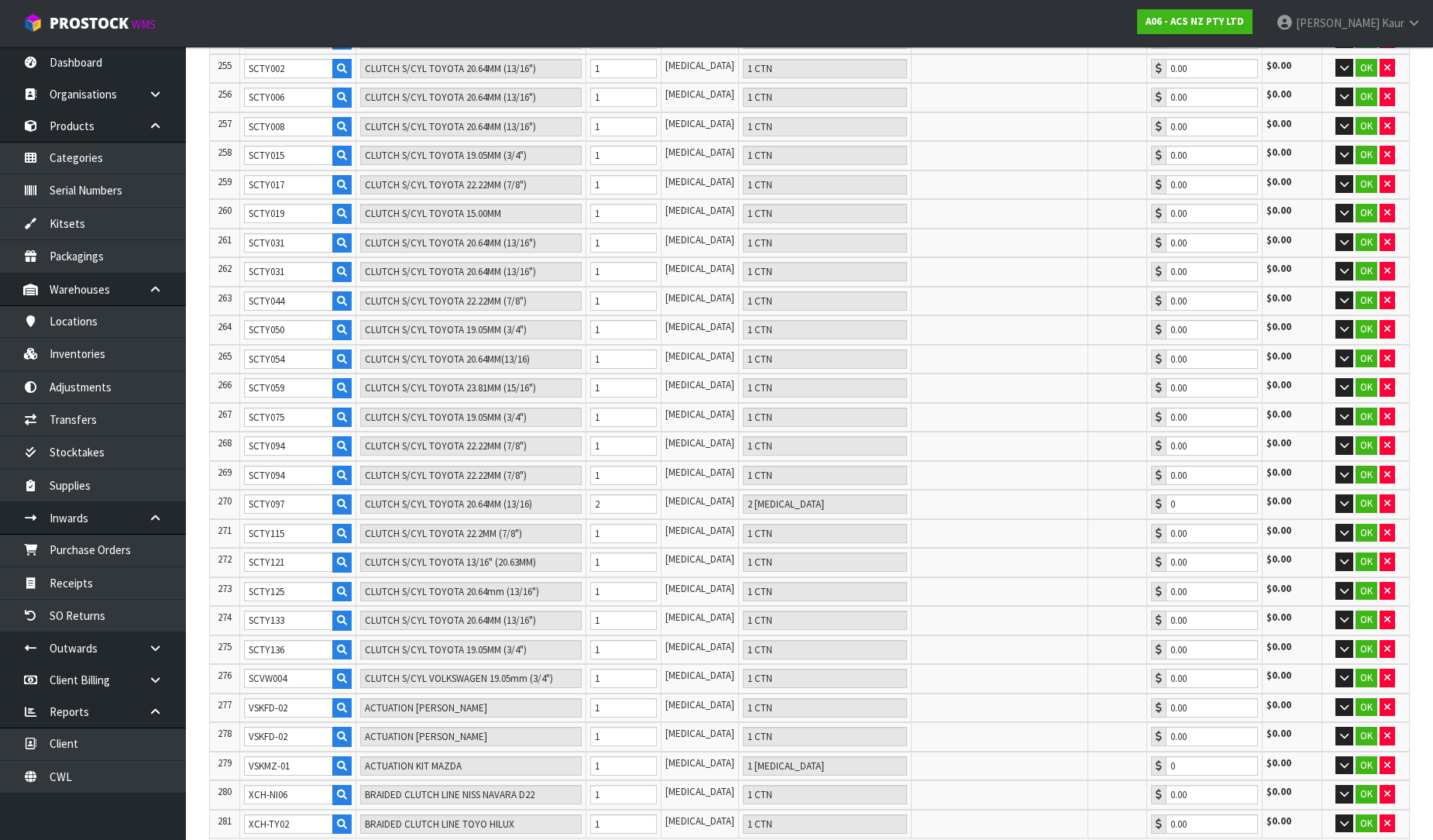
click at [299, 839] on button "Ok All" at bounding box center [295, 856] width 34 height 19
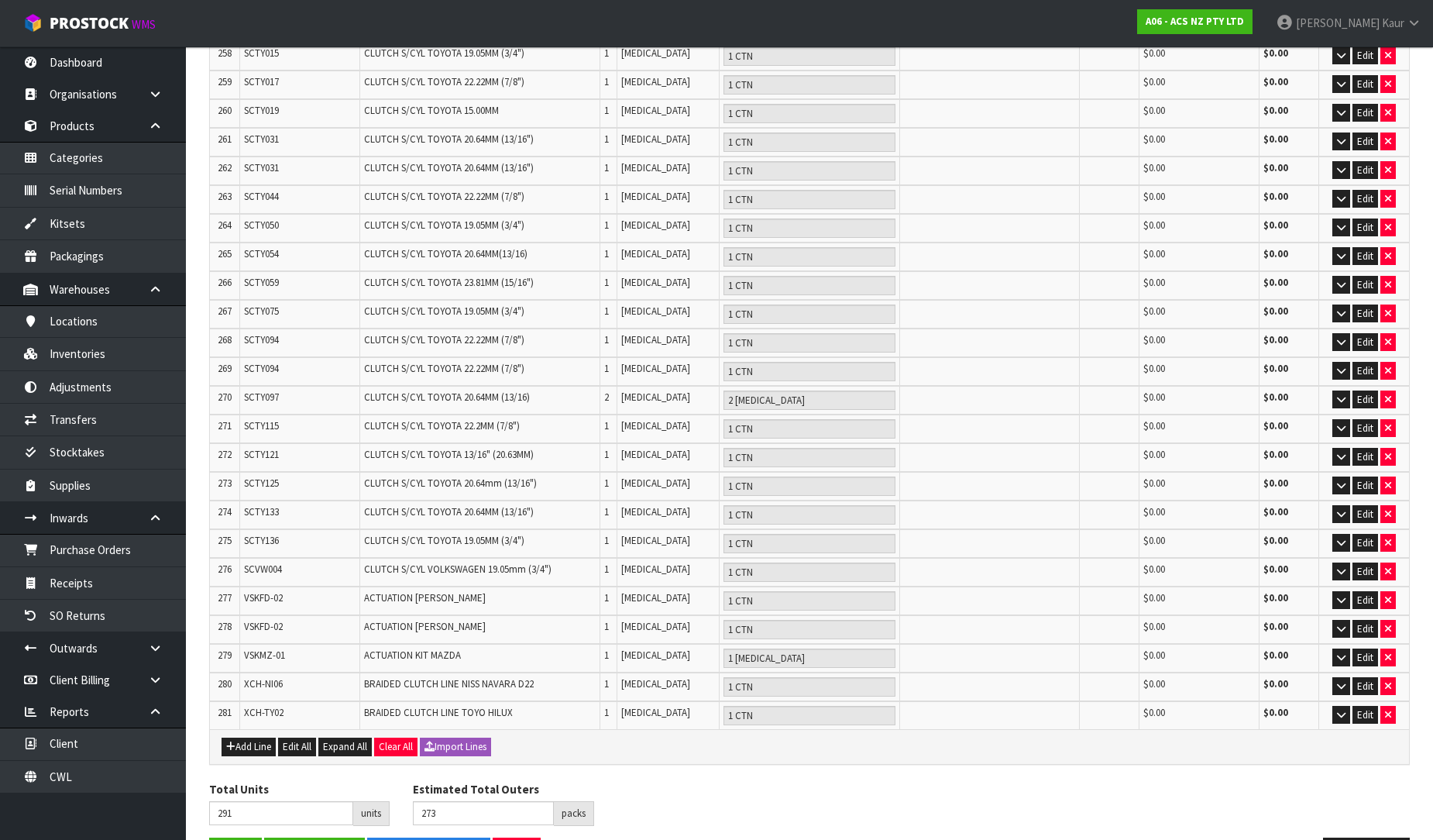
scroll to position [7548, 0]
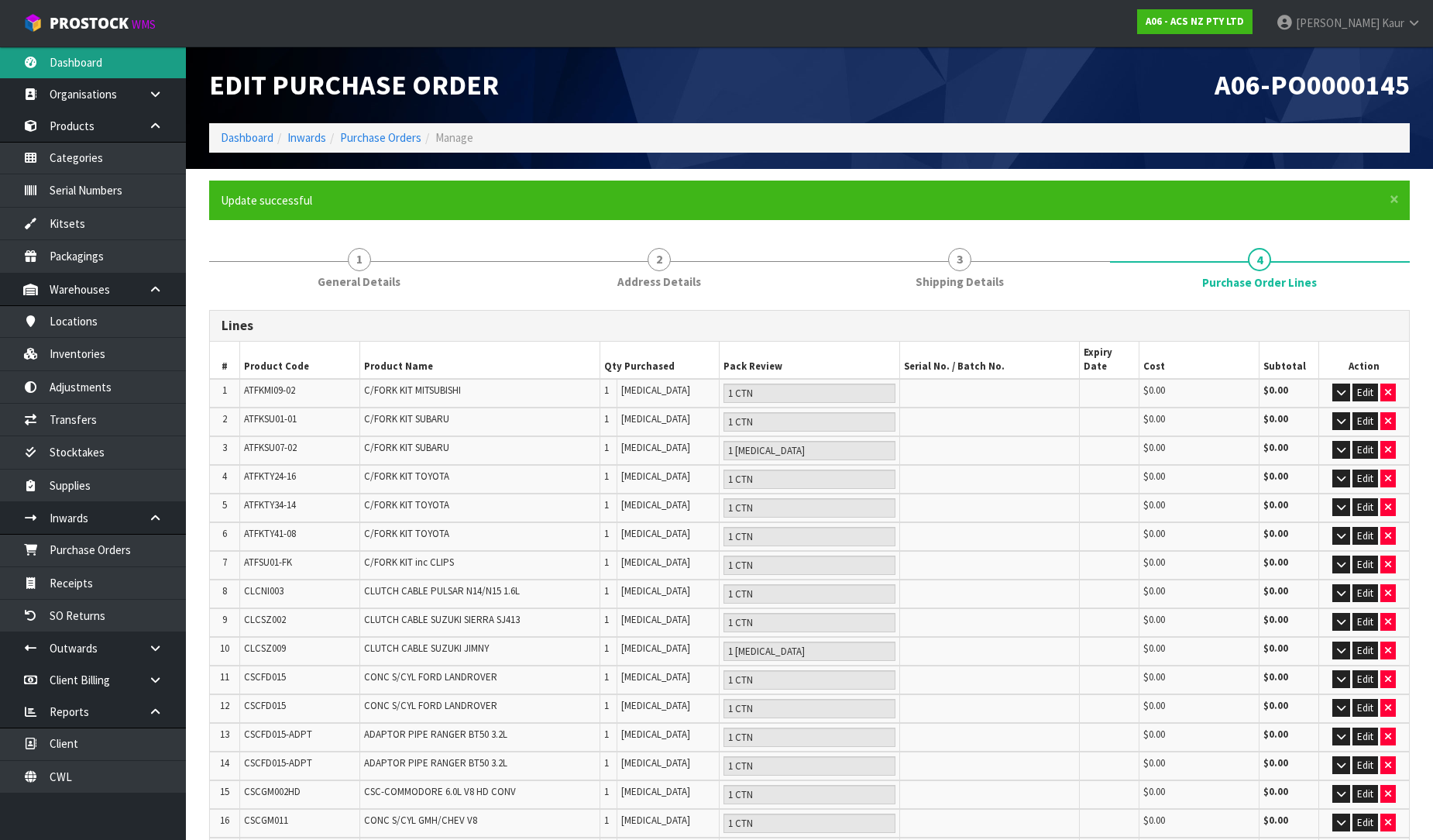
click at [82, 57] on link "Dashboard" at bounding box center [93, 63] width 186 height 32
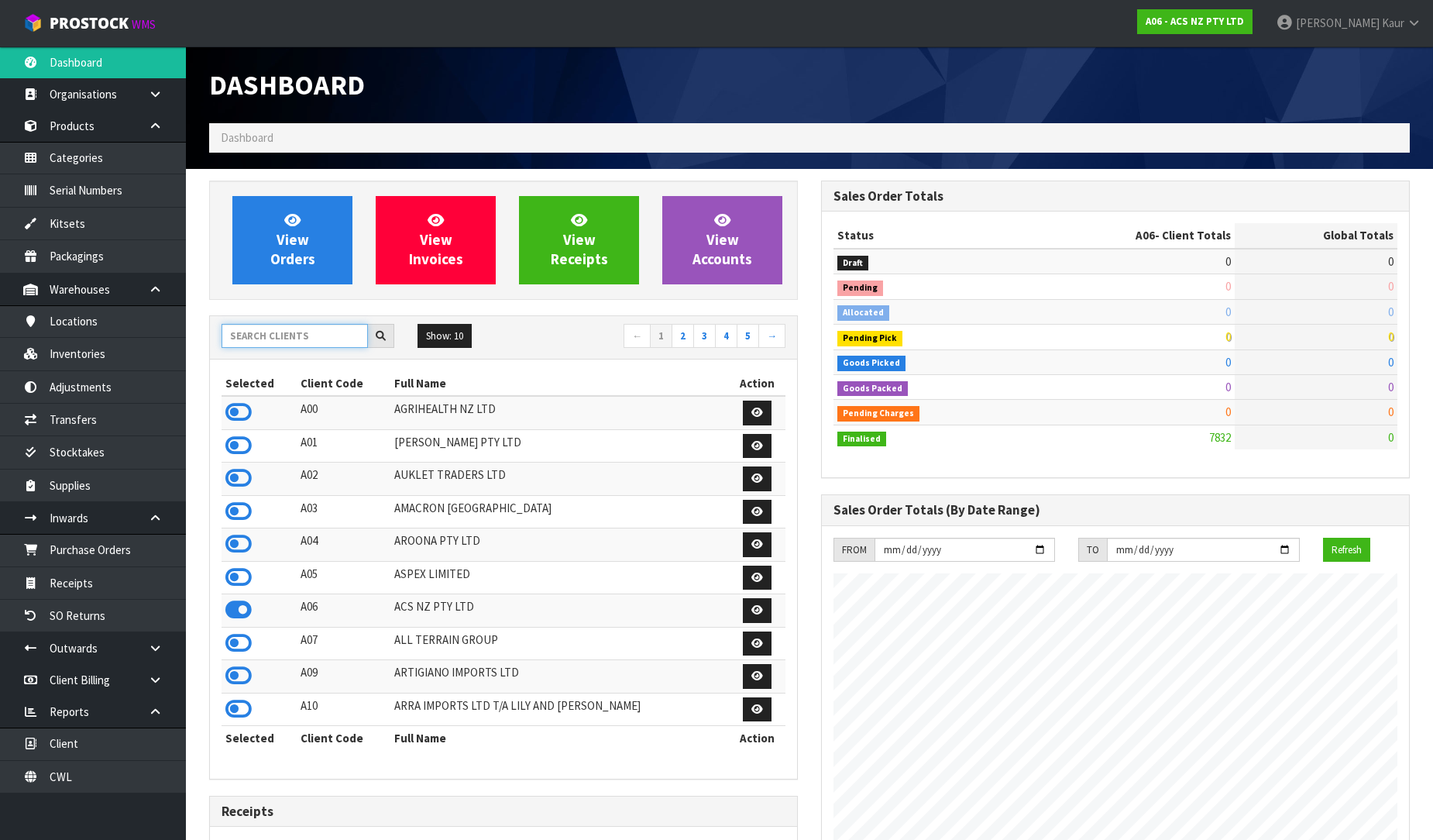
scroll to position [1173, 612]
click at [298, 334] on input "text" at bounding box center [295, 336] width 146 height 24
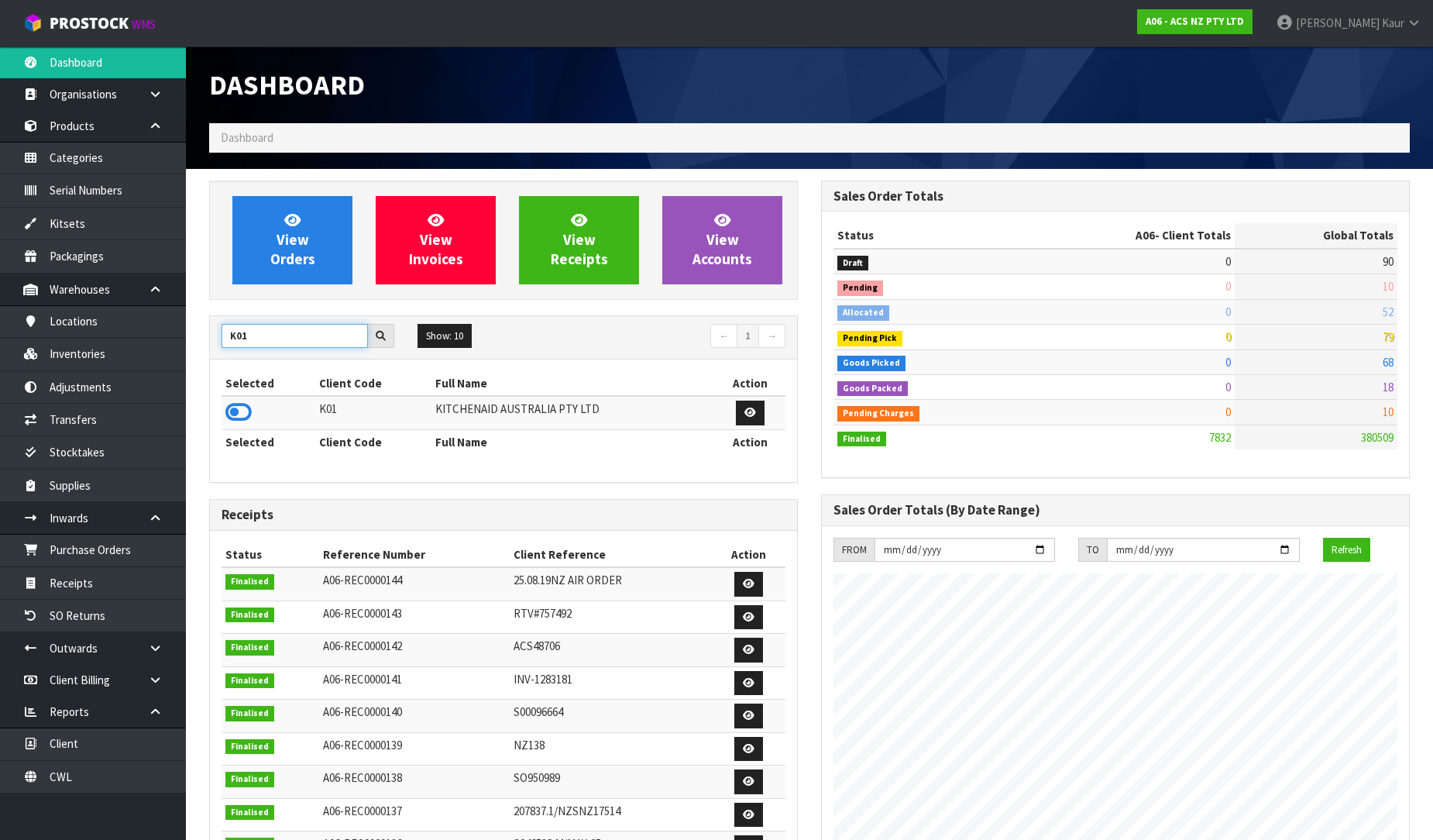
type input "K01"
click at [241, 406] on icon at bounding box center [239, 412] width 26 height 23
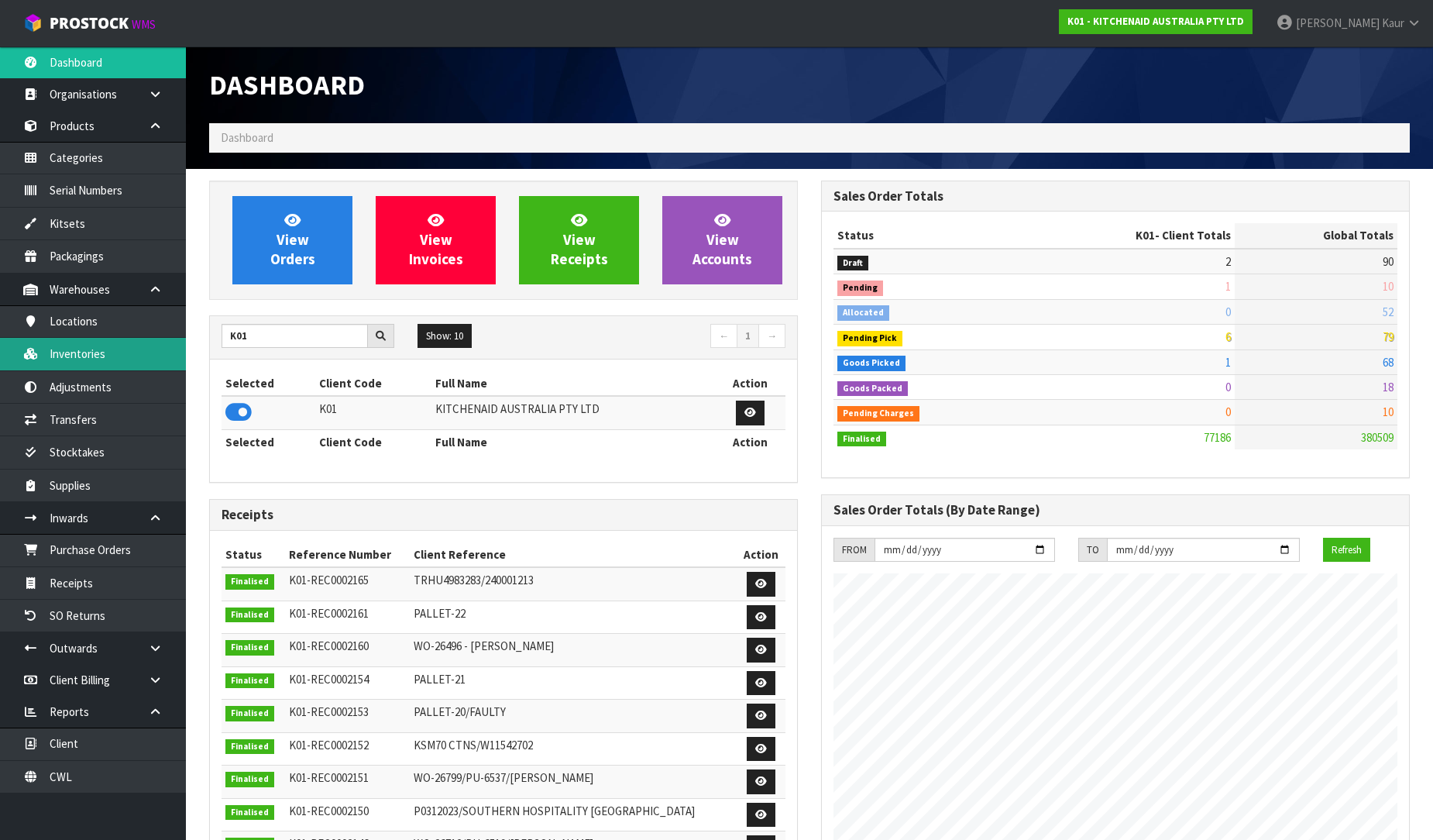
click at [101, 351] on link "Inventories" at bounding box center [93, 354] width 186 height 32
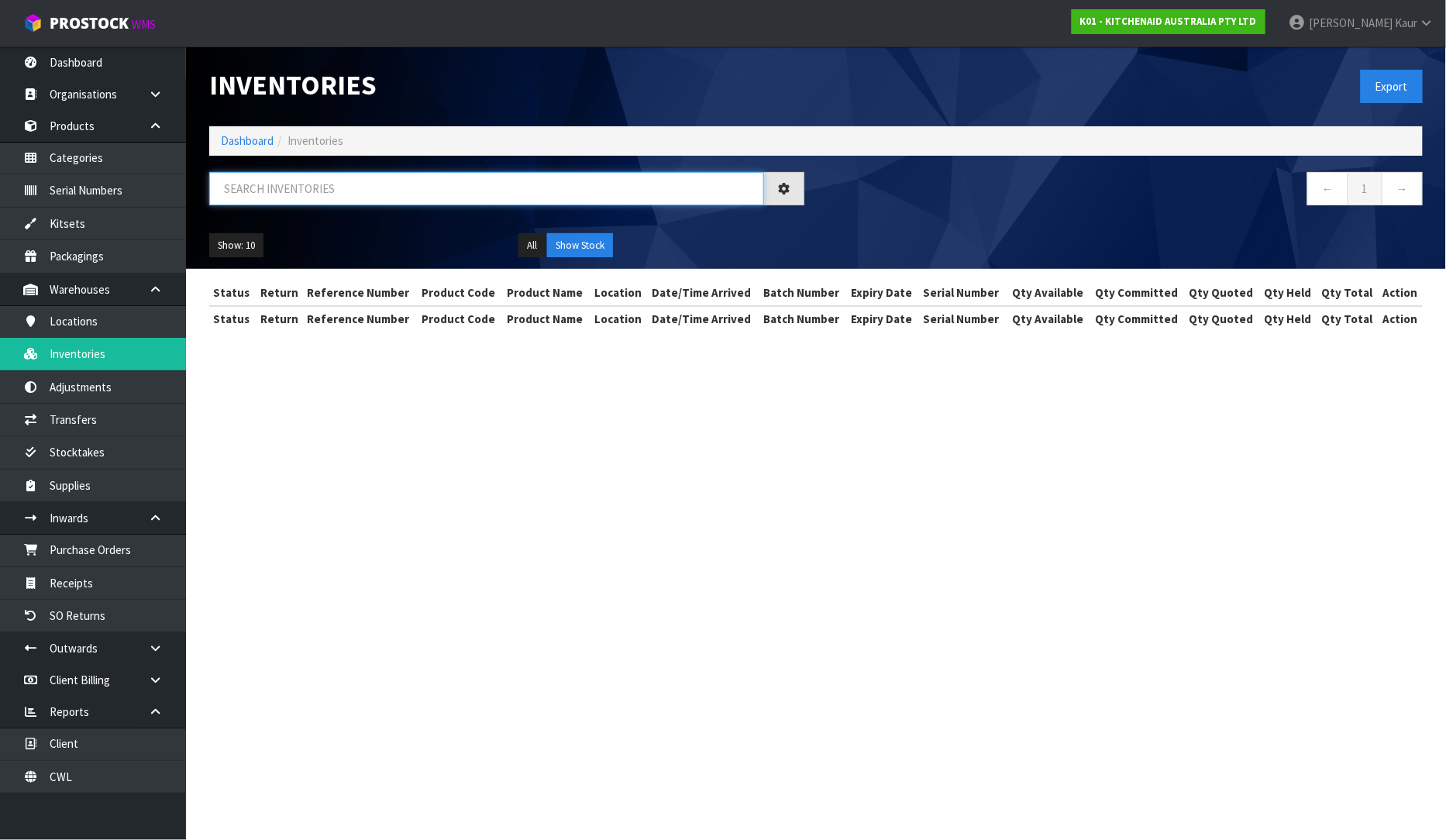
click at [301, 195] on input "text" at bounding box center [486, 189] width 554 height 34
paste input "5KSMSFTAA"
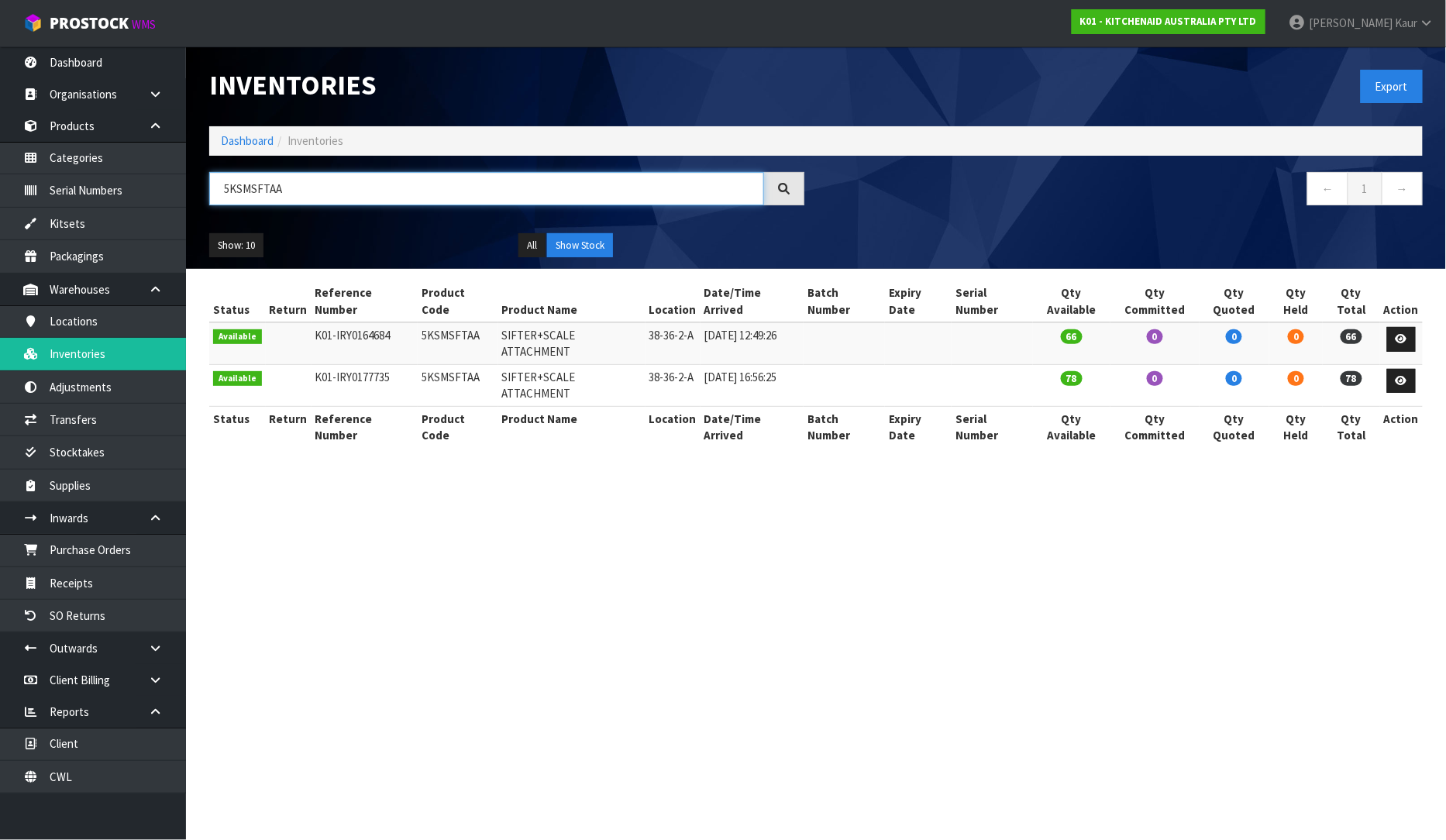
type input "5KSMSFTAA"
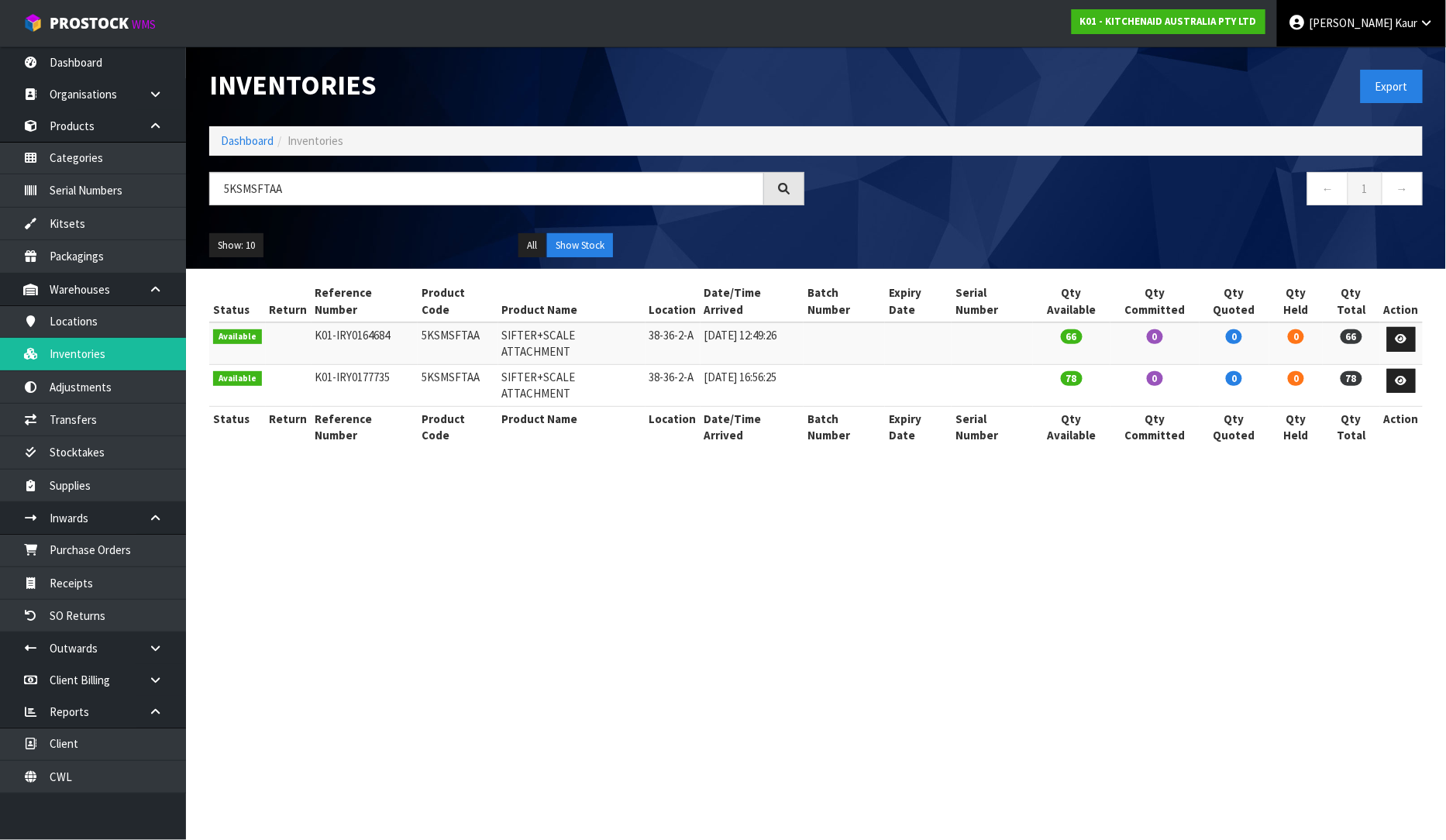
drag, startPoint x: 1377, startPoint y: 23, endPoint x: 1377, endPoint y: 44, distance: 21.0
click at [1377, 23] on span "[PERSON_NAME]" at bounding box center [1350, 23] width 83 height 15
click at [1356, 59] on link "Logout" at bounding box center [1383, 62] width 123 height 21
